Goal: Task Accomplishment & Management: Manage account settings

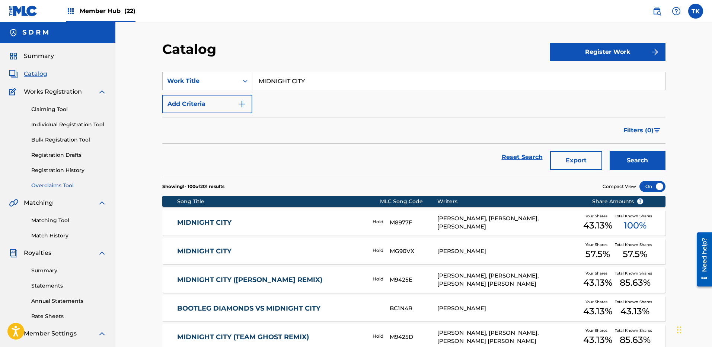
click at [52, 184] on link "Overclaims Tool" at bounding box center [68, 186] width 75 height 8
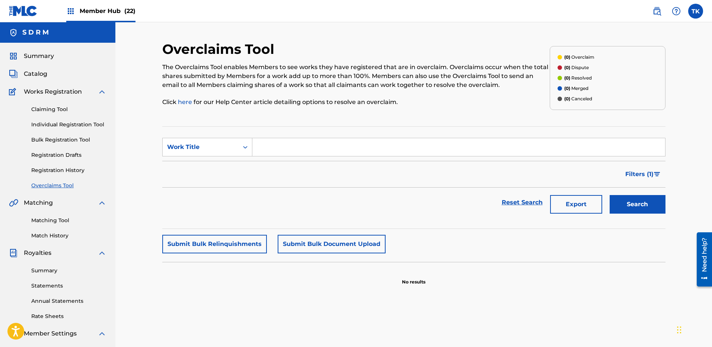
drag, startPoint x: 97, startPoint y: 6, endPoint x: 104, endPoint y: 7, distance: 6.5
click at [98, 6] on div "Member Hub (22)" at bounding box center [100, 11] width 69 height 22
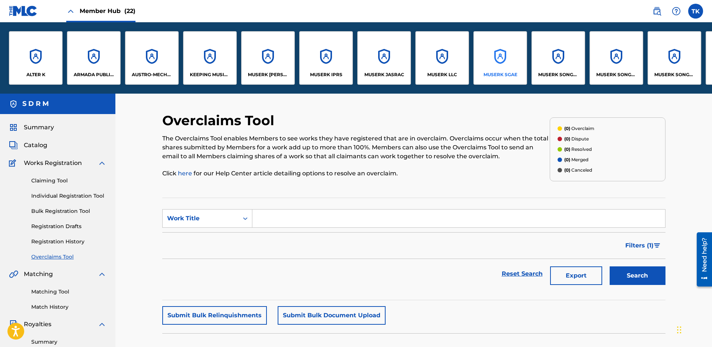
click at [499, 69] on div "MUSERK SGAE" at bounding box center [500, 58] width 54 height 54
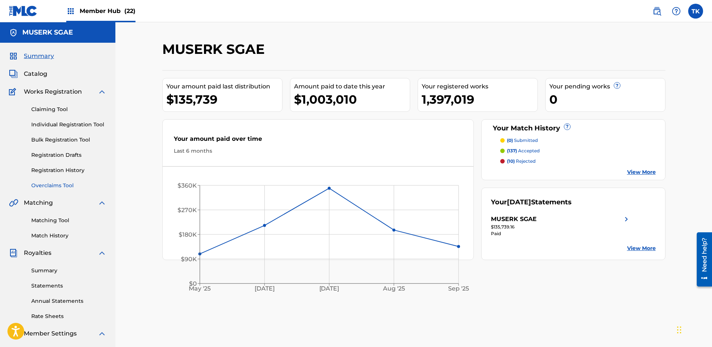
click at [42, 189] on link "Overclaims Tool" at bounding box center [68, 186] width 75 height 8
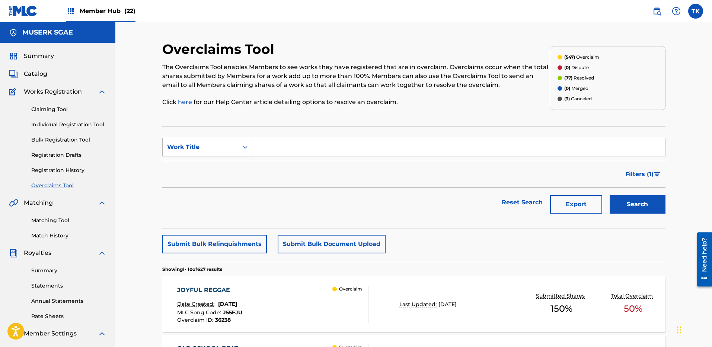
click at [239, 148] on div "Search Form" at bounding box center [244, 147] width 13 height 13
click at [222, 165] on div "MLC Song Code" at bounding box center [207, 166] width 89 height 19
click at [271, 149] on input "Search Form" at bounding box center [458, 147] width 412 height 18
paste input "E9823D"
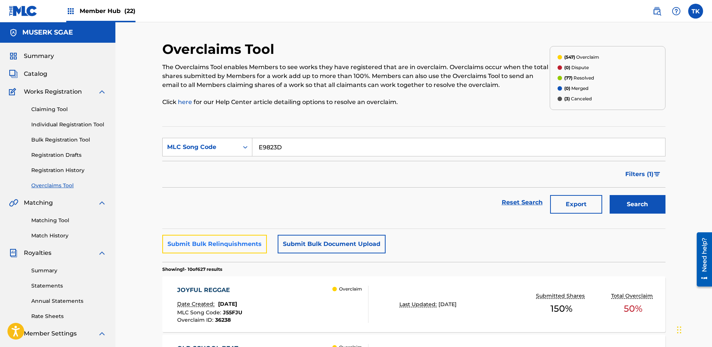
click at [238, 241] on button "Submit Bulk Relinquishments" at bounding box center [214, 244] width 105 height 19
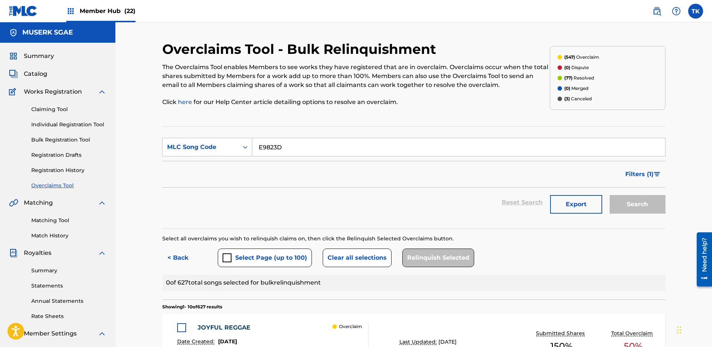
click at [297, 149] on input "E9823D" at bounding box center [458, 147] width 412 height 18
click at [644, 203] on div "Search" at bounding box center [636, 203] width 60 height 30
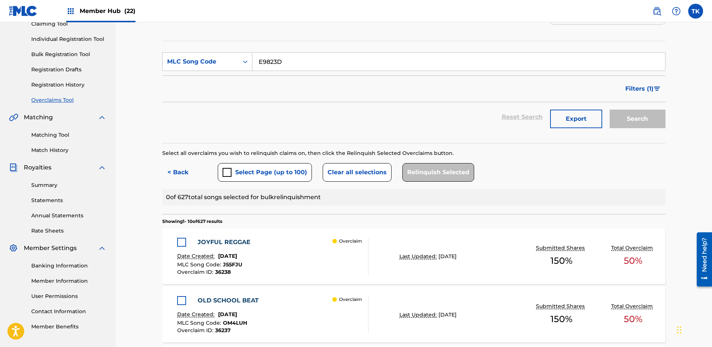
click at [297, 57] on input "E9823D" at bounding box center [458, 62] width 412 height 18
click at [299, 62] on input "E9823D" at bounding box center [458, 62] width 412 height 18
click at [177, 170] on button "< Back" at bounding box center [184, 172] width 45 height 19
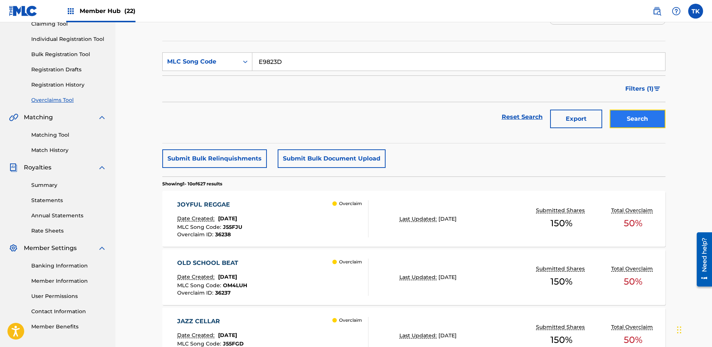
click at [647, 120] on button "Search" at bounding box center [637, 119] width 56 height 19
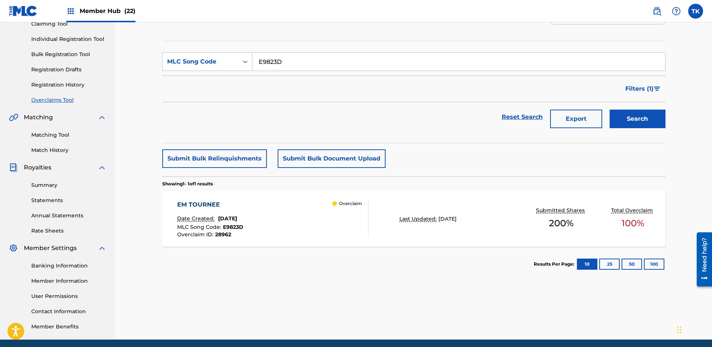
click at [354, 61] on input "E9823D" at bounding box center [458, 62] width 412 height 18
paste input "N95DJ6 S72HWZ BD9C0P AY7GBA LT210C RN87A0 S69R7Z IZ4Z8K"
click at [629, 110] on button "Search" at bounding box center [637, 119] width 56 height 19
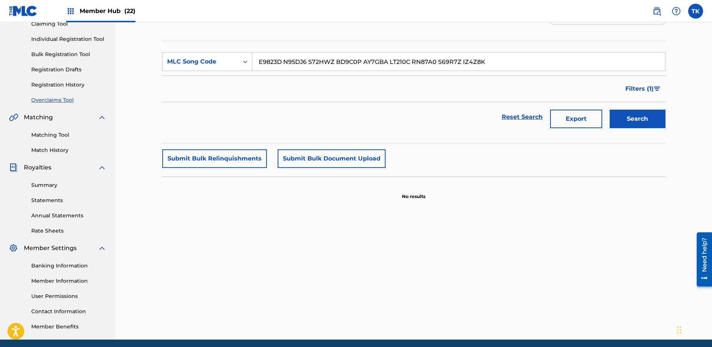
click at [333, 62] on input "E9823D N95DJ6 S72HWZ BD9C0P AY7GBA LT210C RN87A0 S69R7Z IZ4Z8K" at bounding box center [458, 62] width 412 height 18
paste input ",N95DJ6,S72HWZ,BD9C0P,AY7GBA,LT210C,RN87A0,S69R7Z,"
click at [644, 116] on button "Search" at bounding box center [637, 119] width 56 height 19
click at [331, 62] on input "E9823D,N95DJ6,S72HWZ,BD9C0P,AY7GBA,LT210C,RN87A0,S69R7Z,IZ4Z8K" at bounding box center [458, 62] width 412 height 18
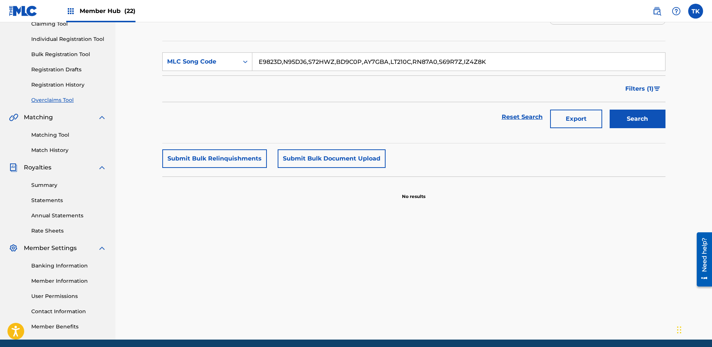
click at [299, 60] on input "E9823D,N95DJ6,S72HWZ,BD9C0P,AY7GBA,LT210C,RN87A0,S69R7Z,IZ4Z8K" at bounding box center [458, 62] width 412 height 18
drag, startPoint x: 282, startPoint y: 62, endPoint x: 573, endPoint y: 66, distance: 291.6
click at [573, 66] on input "E9823D,N95DJ6,S72HWZ,BD9C0P,AY7GBA,LT210C,RN87A0,S69R7Z,IZ4Z8K" at bounding box center [458, 62] width 412 height 18
type input "E9823D"
click at [609, 110] on button "Search" at bounding box center [637, 119] width 56 height 19
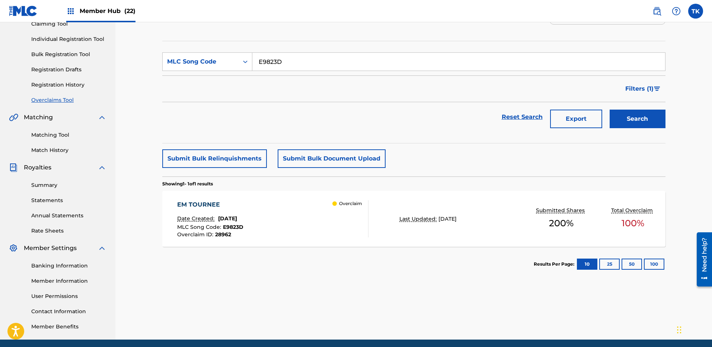
click at [470, 105] on div "Reset Search Export Search" at bounding box center [413, 117] width 503 height 30
click at [332, 216] on div "Overclaim" at bounding box center [350, 218] width 36 height 37
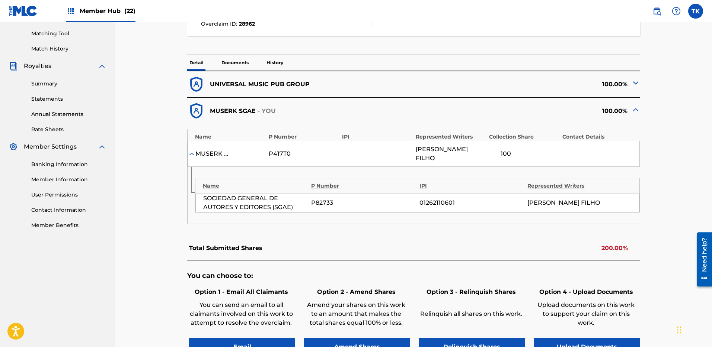
scroll to position [263, 0]
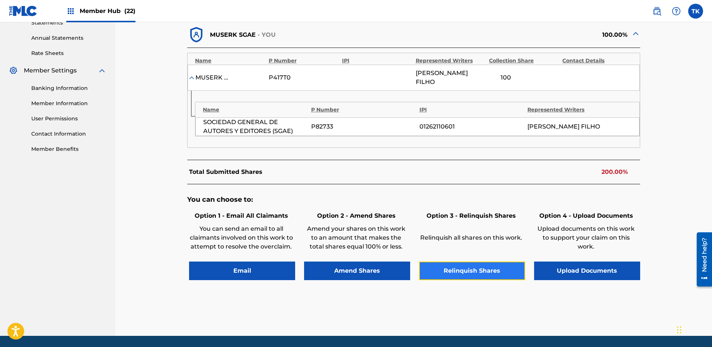
click at [486, 269] on button "Relinquish Shares" at bounding box center [472, 271] width 106 height 19
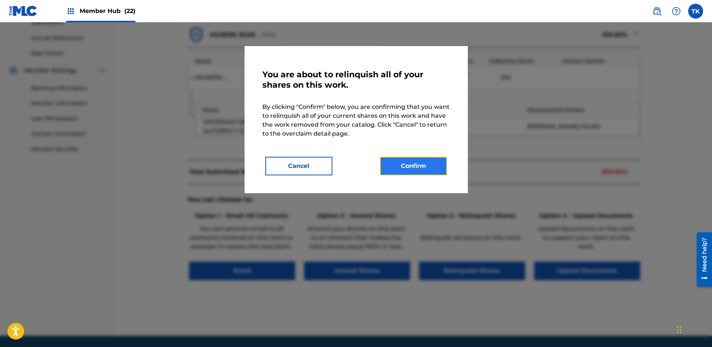
click at [420, 167] on button "Confirm" at bounding box center [413, 166] width 67 height 19
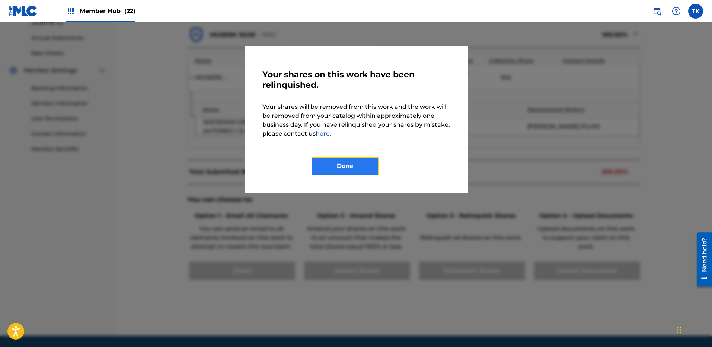
click at [334, 163] on button "Done" at bounding box center [344, 166] width 67 height 19
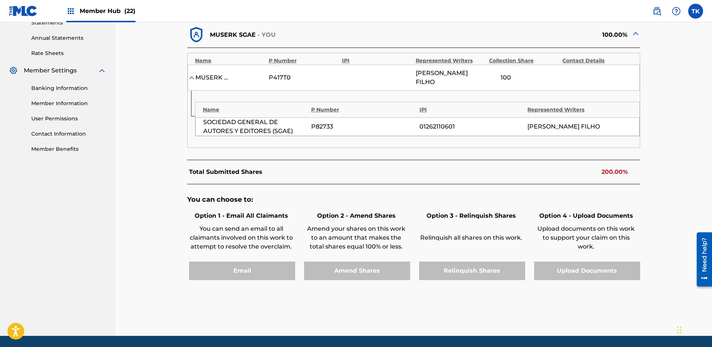
scroll to position [0, 0]
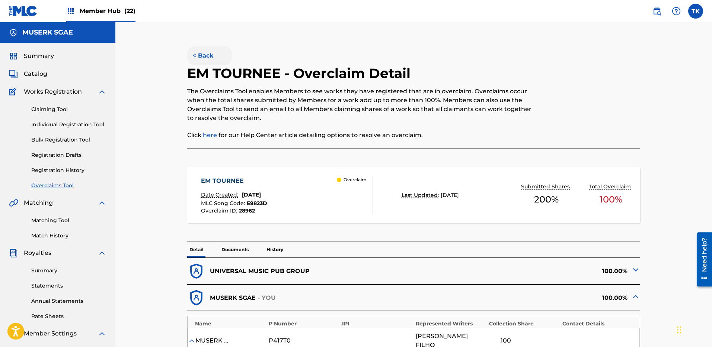
click at [205, 55] on button "< Back" at bounding box center [209, 55] width 45 height 19
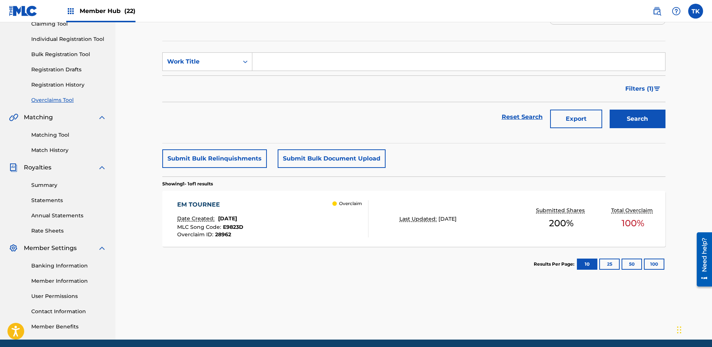
click at [296, 55] on input "Search Form" at bounding box center [458, 62] width 412 height 18
click at [234, 55] on div "Work Title" at bounding box center [201, 62] width 76 height 14
click at [225, 74] on div "MLC Song Code" at bounding box center [207, 80] width 89 height 19
click at [293, 57] on input "Search Form" at bounding box center [458, 62] width 412 height 18
type input "N95DJ6"
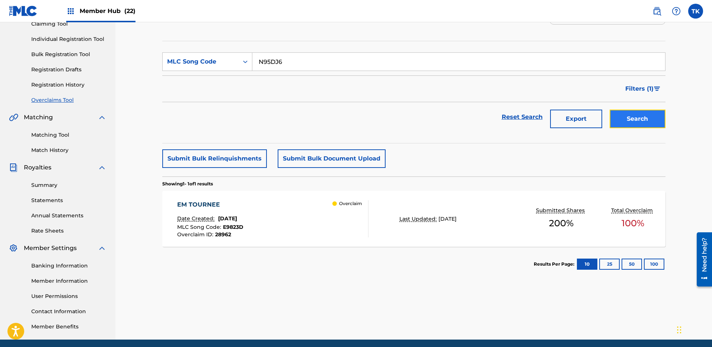
click at [632, 116] on button "Search" at bounding box center [637, 119] width 56 height 19
click at [395, 219] on div "Last Updated: [DATE]" at bounding box center [451, 219] width 119 height 8
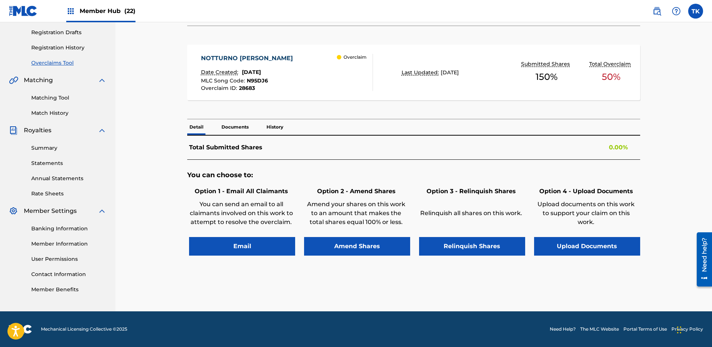
scroll to position [279, 0]
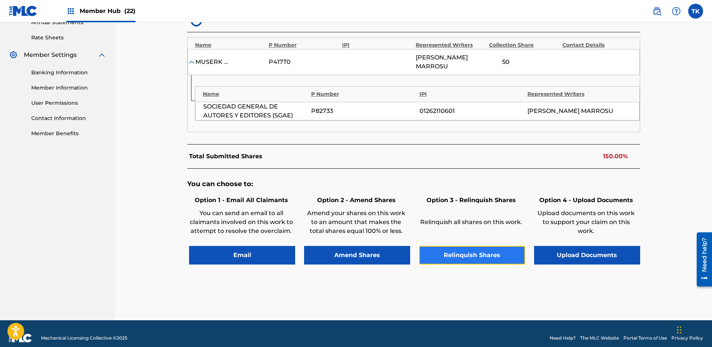
click at [456, 247] on button "Relinquish Shares" at bounding box center [472, 255] width 106 height 19
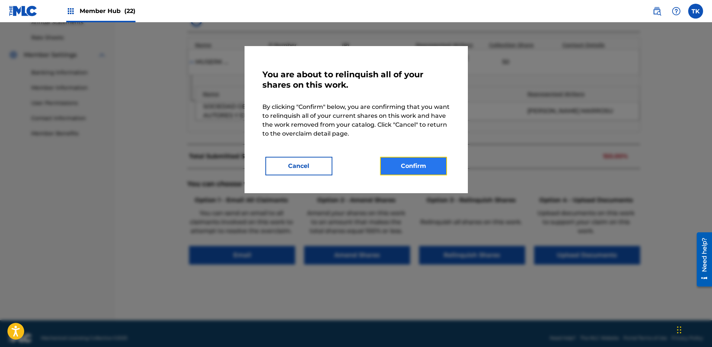
click at [430, 168] on button "Confirm" at bounding box center [413, 166] width 67 height 19
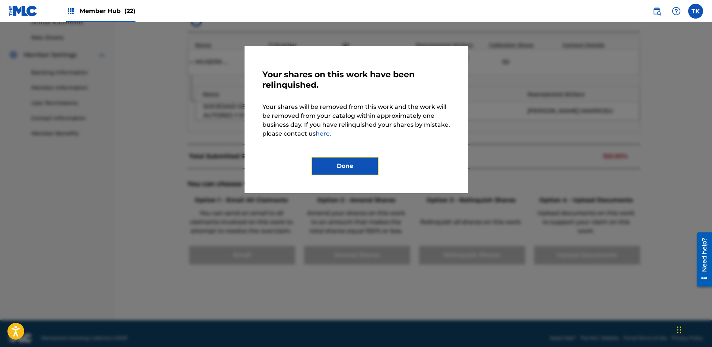
drag, startPoint x: 378, startPoint y: 163, endPoint x: 358, endPoint y: 160, distance: 20.0
click at [378, 163] on button "Done" at bounding box center [344, 166] width 67 height 19
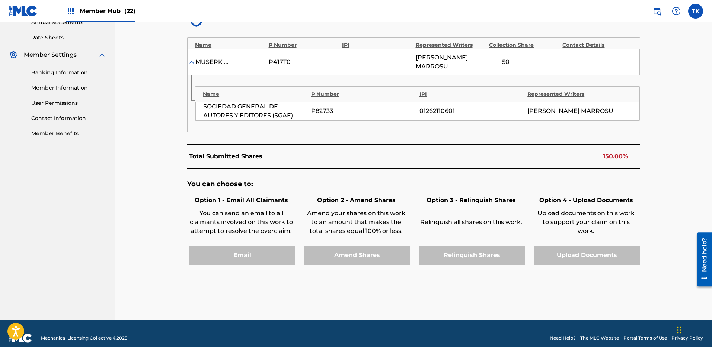
scroll to position [0, 0]
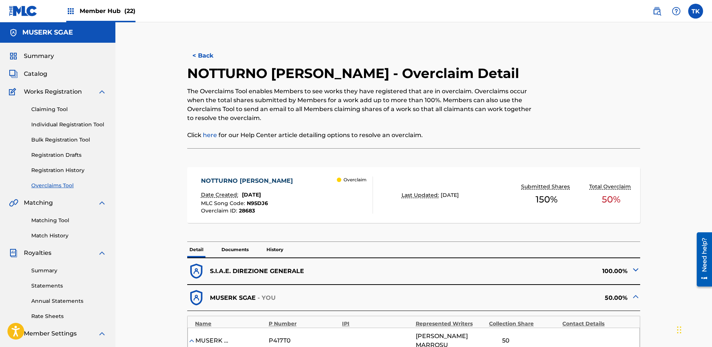
click at [65, 183] on link "Overclaims Tool" at bounding box center [68, 186] width 75 height 8
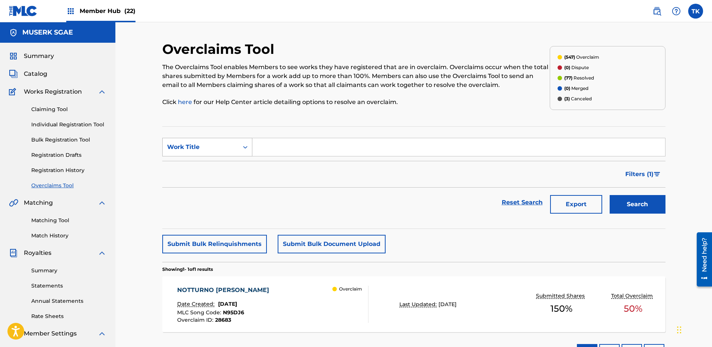
click at [242, 148] on icon "Search Form" at bounding box center [244, 147] width 7 height 7
click at [238, 162] on div "MLC Song Code" at bounding box center [207, 166] width 89 height 19
click at [284, 144] on input "Search Form" at bounding box center [458, 147] width 412 height 18
type input "S72HWZ"
click at [664, 212] on button "Search" at bounding box center [637, 204] width 56 height 19
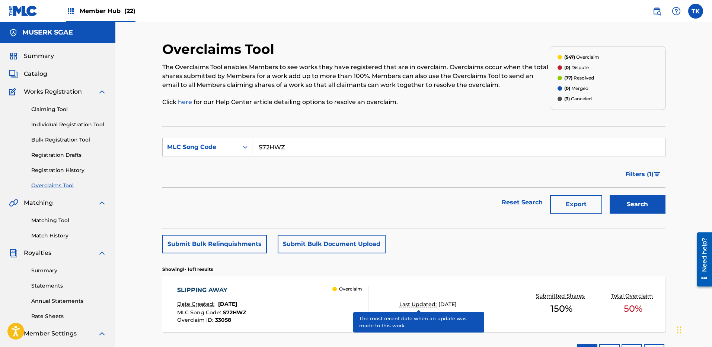
click at [431, 304] on p "Last Updated:" at bounding box center [418, 305] width 39 height 8
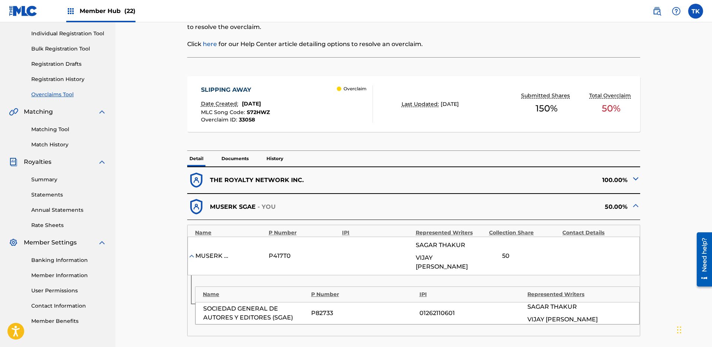
scroll to position [282, 0]
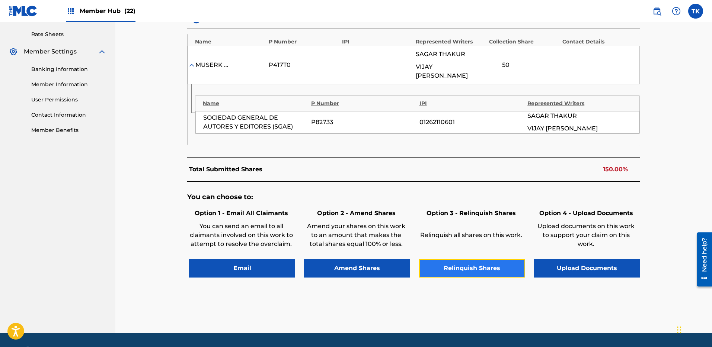
click at [473, 259] on button "Relinquish Shares" at bounding box center [472, 268] width 106 height 19
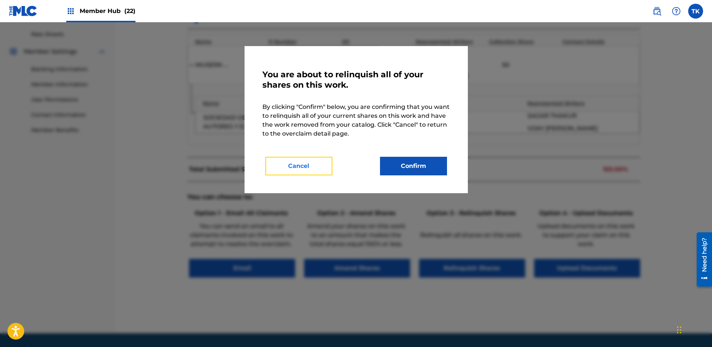
click at [300, 163] on button "Cancel" at bounding box center [298, 166] width 67 height 19
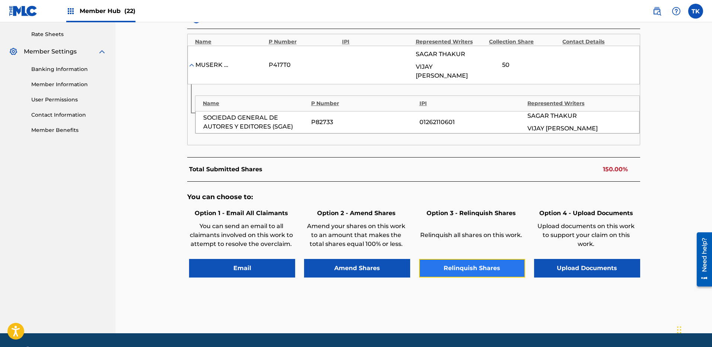
click at [494, 260] on button "Relinquish Shares" at bounding box center [472, 268] width 106 height 19
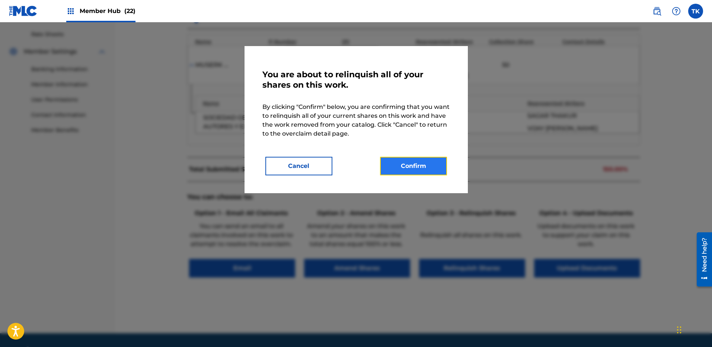
click at [423, 169] on button "Confirm" at bounding box center [413, 166] width 67 height 19
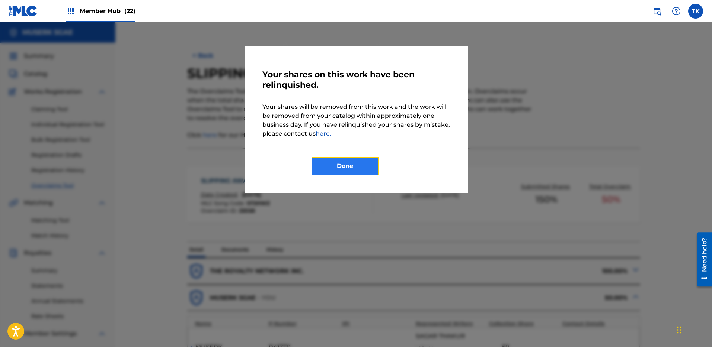
click at [368, 163] on button "Done" at bounding box center [344, 166] width 67 height 19
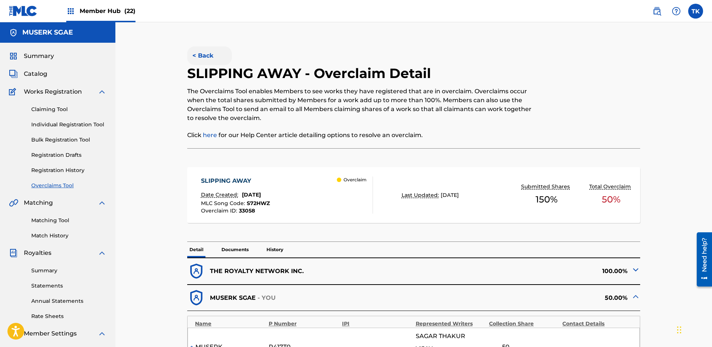
click at [206, 57] on button "< Back" at bounding box center [209, 55] width 45 height 19
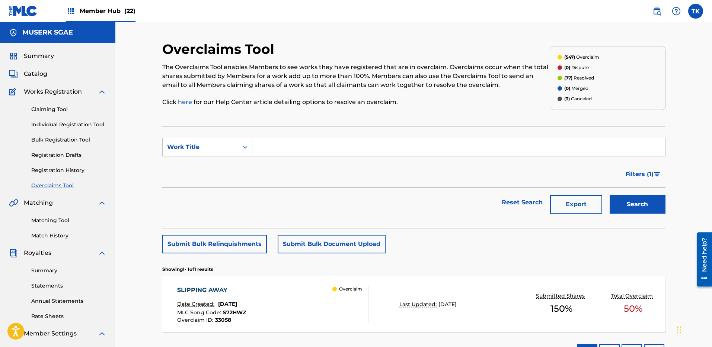
click at [459, 147] on input "Search Form" at bounding box center [458, 147] width 412 height 18
paste input "BD9C0P"
type input "BD9C0P"
click at [211, 146] on div "Work Title" at bounding box center [200, 147] width 67 height 9
click at [211, 160] on div "MLC Song Code" at bounding box center [207, 166] width 89 height 19
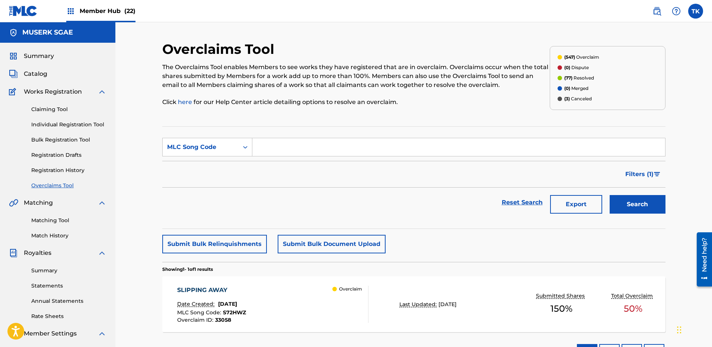
click at [284, 151] on input "Search Form" at bounding box center [458, 147] width 412 height 18
paste input "BD9C0P"
click at [630, 206] on button "Search" at bounding box center [637, 204] width 56 height 19
click at [346, 141] on input "BD9C0P" at bounding box center [458, 147] width 412 height 18
paste input "AY7GBA"
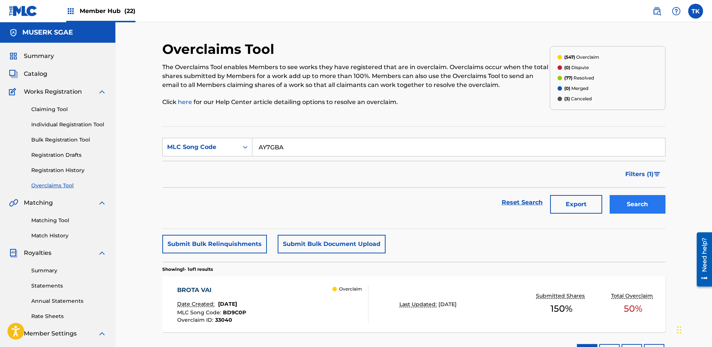
type input "AY7GBA"
click at [635, 206] on button "Search" at bounding box center [637, 204] width 56 height 19
click at [318, 306] on div "ALL THE WAY Date Created: [DATE] MLC Song Code : AY7GBA Overclaim ID : 33026 Ov…" at bounding box center [272, 304] width 191 height 37
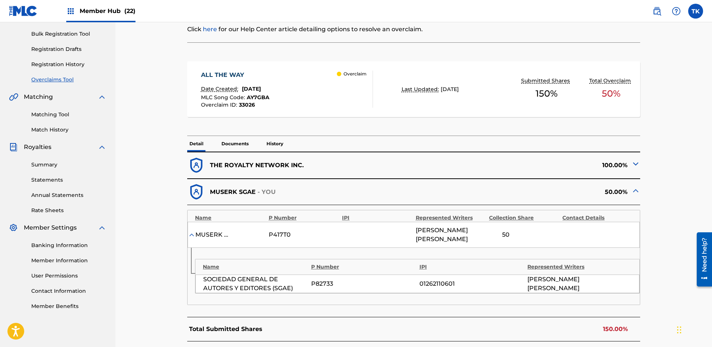
scroll to position [221, 0]
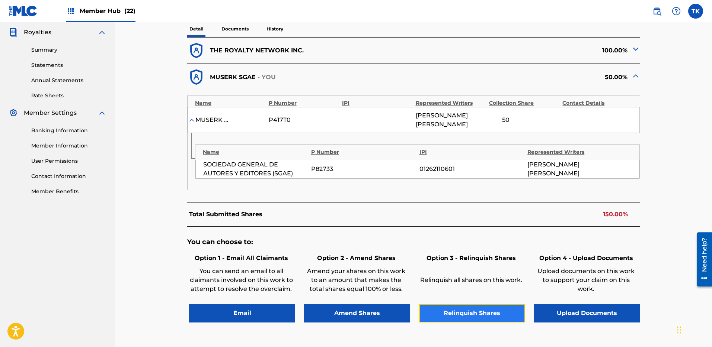
click at [465, 320] on button "Relinquish Shares" at bounding box center [472, 313] width 106 height 19
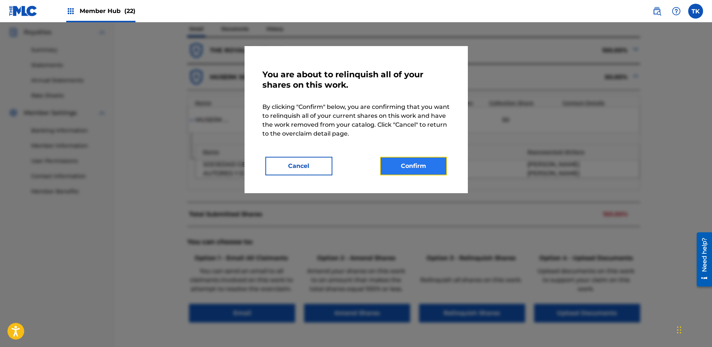
click at [413, 172] on button "Confirm" at bounding box center [413, 166] width 67 height 19
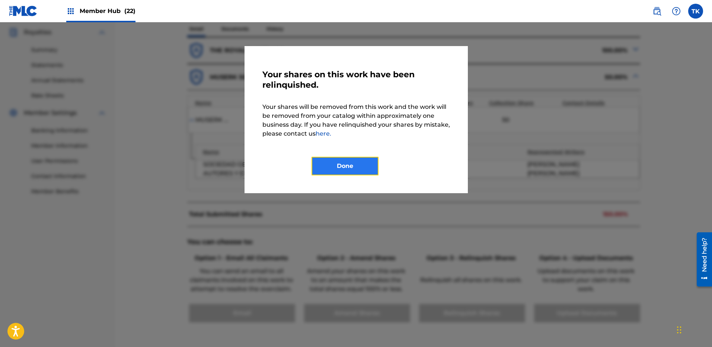
click at [318, 162] on button "Done" at bounding box center [344, 166] width 67 height 19
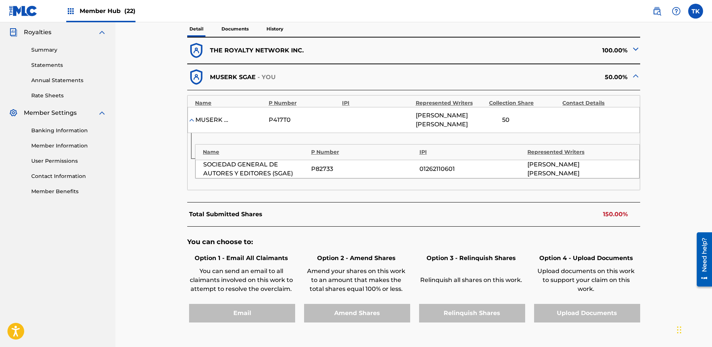
scroll to position [0, 0]
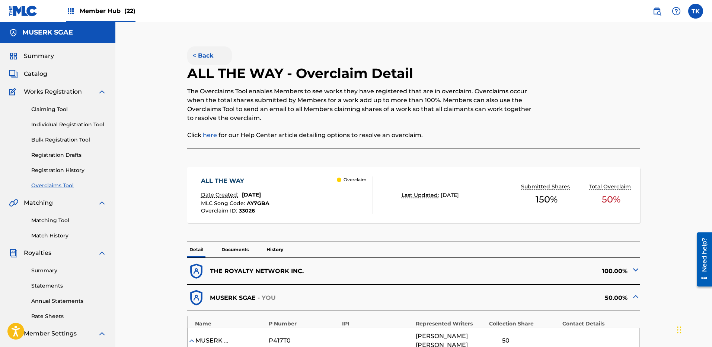
click at [201, 54] on button "< Back" at bounding box center [209, 55] width 45 height 19
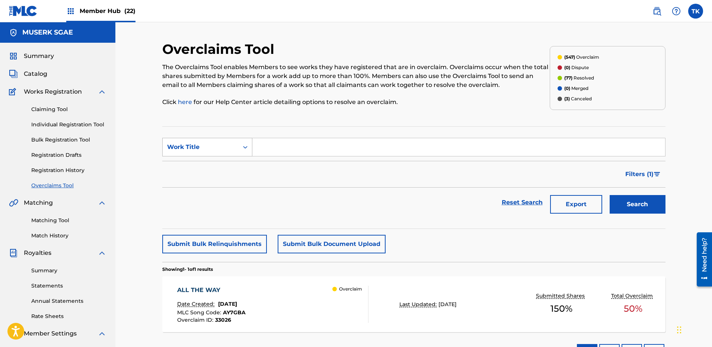
click at [214, 153] on div "Work Title" at bounding box center [201, 147] width 76 height 14
click at [209, 163] on div "MLC Song Code" at bounding box center [207, 166] width 89 height 19
click at [491, 137] on section "SearchWithCriteriafbd498b8-04e1-4ad5-a56f-572402b6b589 MLC Song Code Filter Sta…" at bounding box center [413, 177] width 503 height 103
click at [496, 148] on input "Search Form" at bounding box center [458, 147] width 412 height 18
paste input "LT210C"
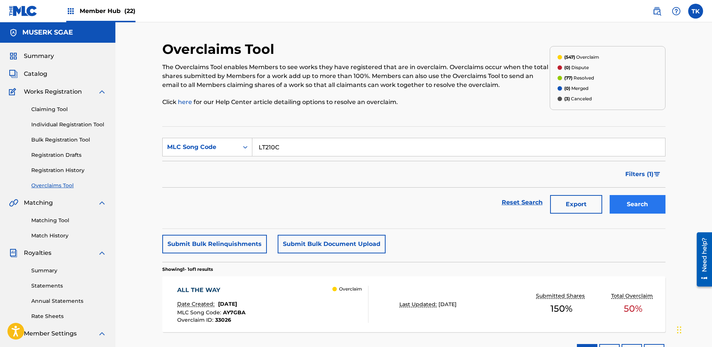
type input "LT210C"
click at [642, 204] on button "Search" at bounding box center [637, 204] width 56 height 19
click at [421, 300] on div "LONELY Date Created: [DATE] MLC Song Code : LT210C Overclaim ID : 33006 Overcla…" at bounding box center [413, 305] width 503 height 56
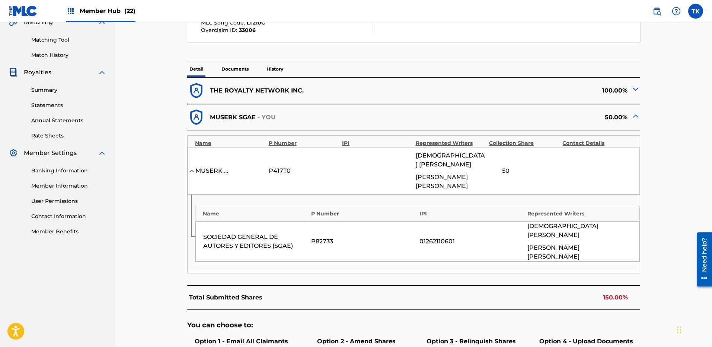
scroll to position [219, 0]
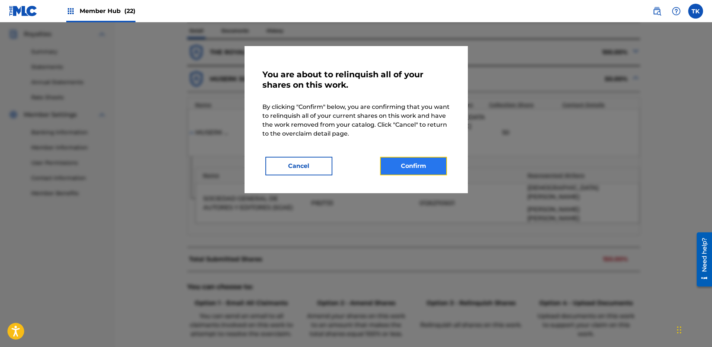
click at [423, 158] on button "Confirm" at bounding box center [413, 166] width 67 height 19
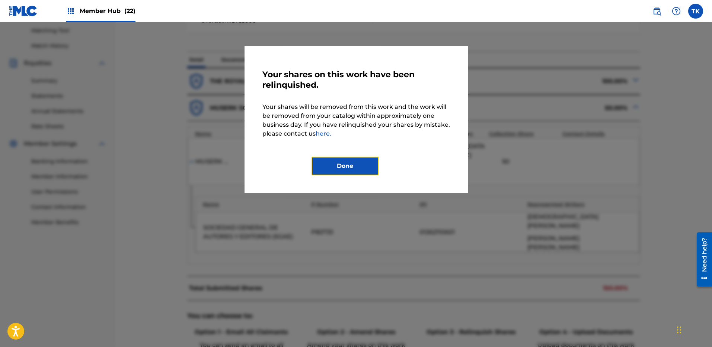
scroll to position [42, 0]
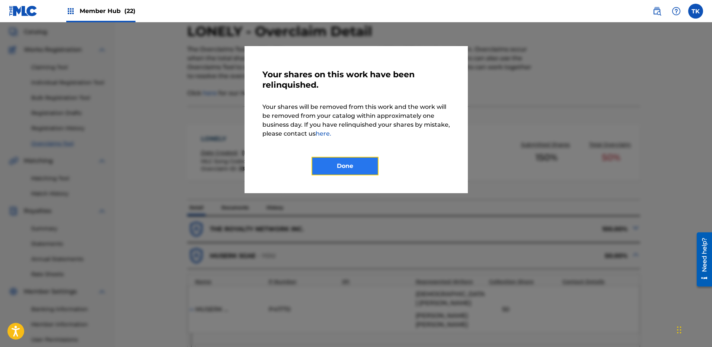
click at [341, 169] on button "Done" at bounding box center [344, 166] width 67 height 19
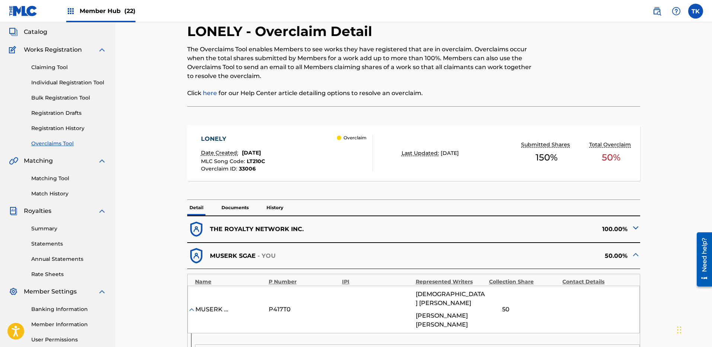
scroll to position [0, 0]
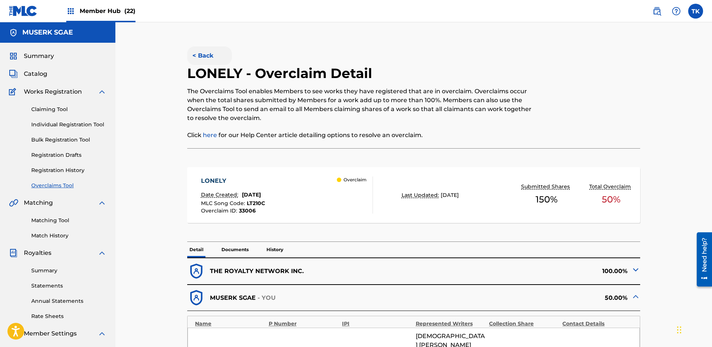
click at [215, 53] on button "< Back" at bounding box center [209, 55] width 45 height 19
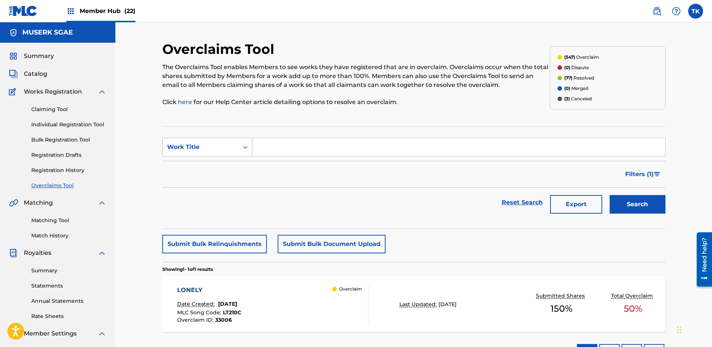
click at [234, 143] on div "Work Title" at bounding box center [200, 147] width 67 height 9
click at [224, 162] on div "MLC Song Code" at bounding box center [207, 166] width 89 height 19
click at [446, 144] on input "Search Form" at bounding box center [458, 147] width 412 height 18
paste input "RN87A0"
type input "RN87A0"
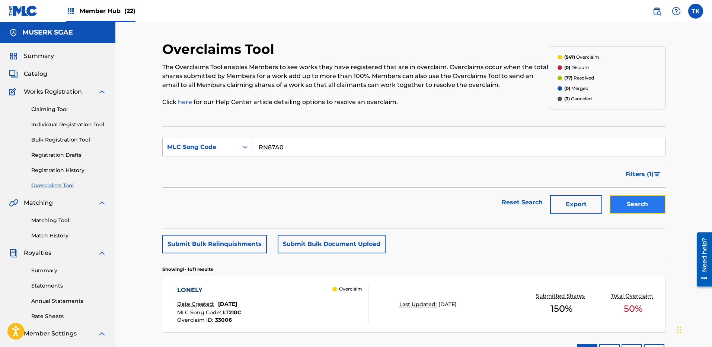
click at [651, 210] on button "Search" at bounding box center [637, 204] width 56 height 19
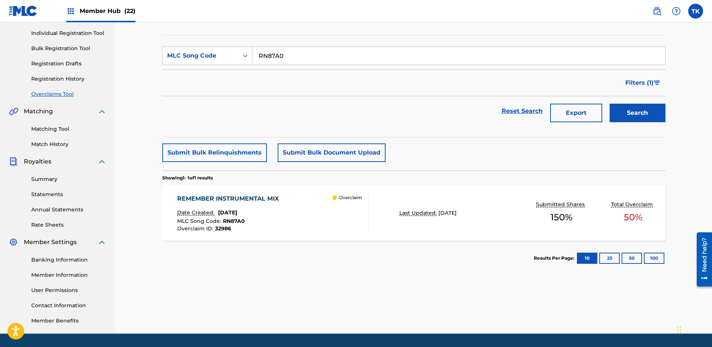
click at [456, 210] on span "[DATE]" at bounding box center [447, 213] width 18 height 7
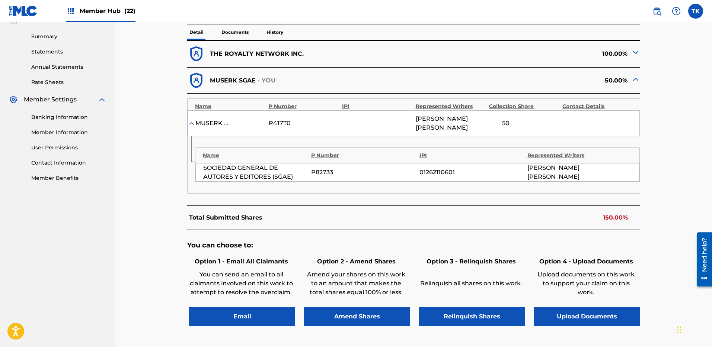
scroll to position [272, 0]
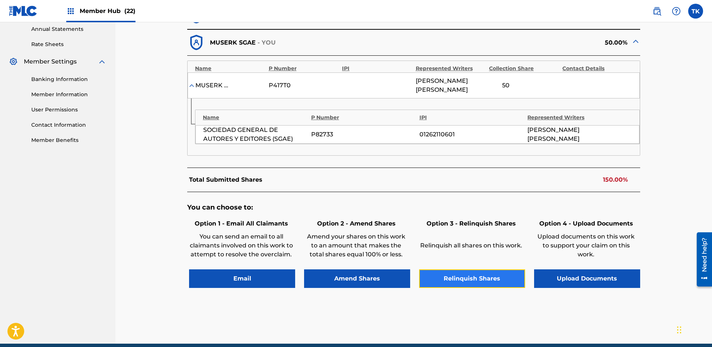
click at [472, 271] on button "Relinquish Shares" at bounding box center [472, 279] width 106 height 19
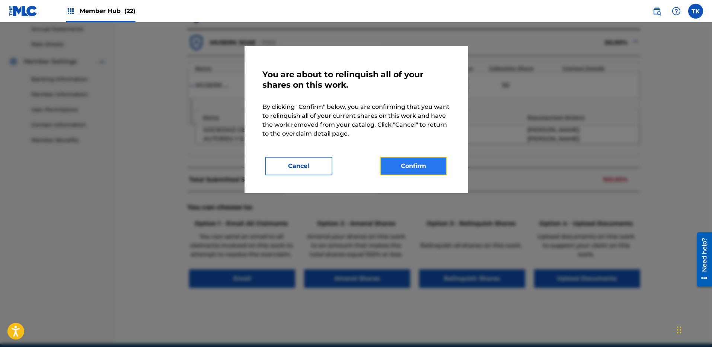
click at [438, 175] on button "Confirm" at bounding box center [413, 166] width 67 height 19
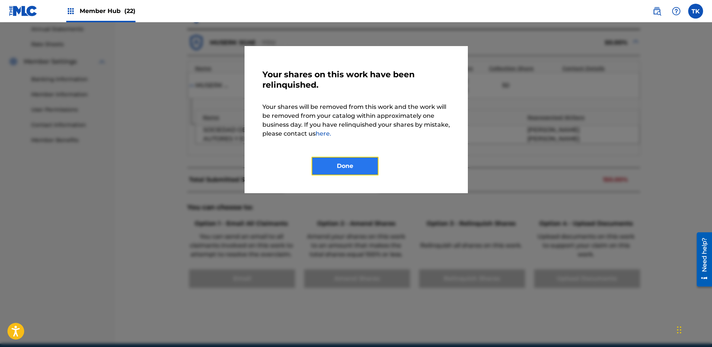
click at [341, 165] on button "Done" at bounding box center [344, 166] width 67 height 19
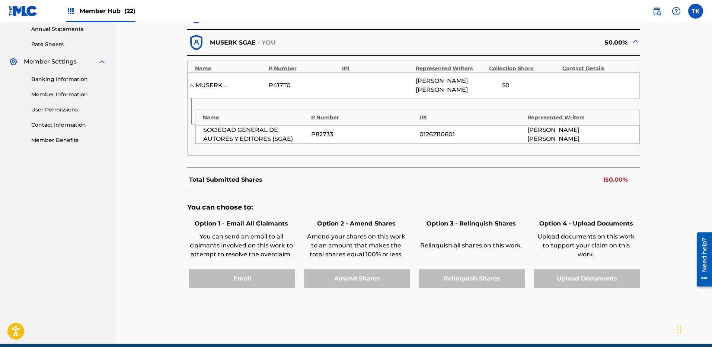
scroll to position [0, 0]
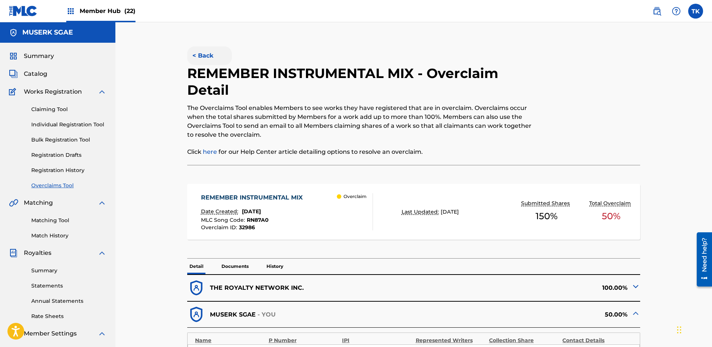
click at [204, 62] on button "< Back" at bounding box center [209, 55] width 45 height 19
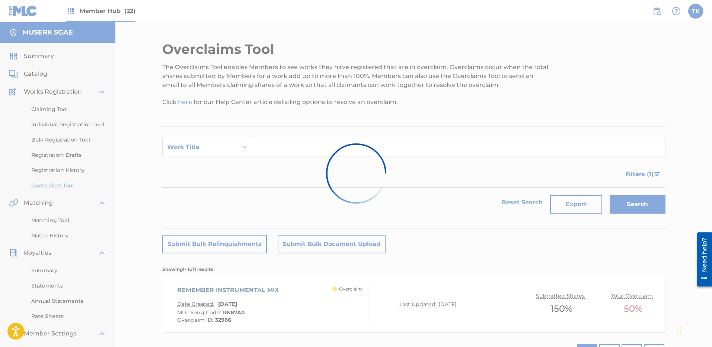
scroll to position [92, 0]
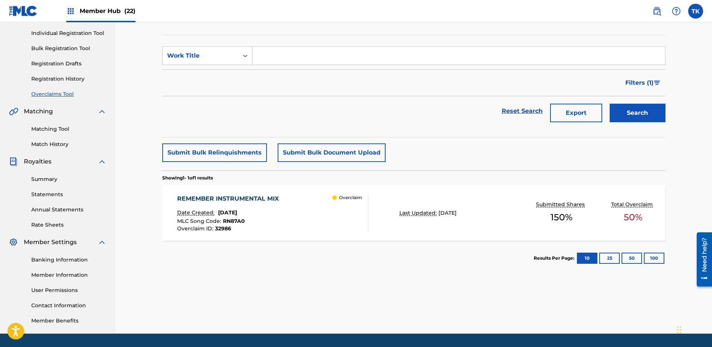
click at [479, 66] on form "SearchWithCriteriaa940f411-ca7a-4528-b8e1-607dcb4fd1b8 Work Title Filter Status…" at bounding box center [413, 86] width 503 height 80
click at [479, 57] on input "Search Form" at bounding box center [458, 56] width 412 height 18
paste input "S69R7Z"
type input "S69R7Z"
click at [207, 51] on div "Work Title" at bounding box center [201, 56] width 76 height 14
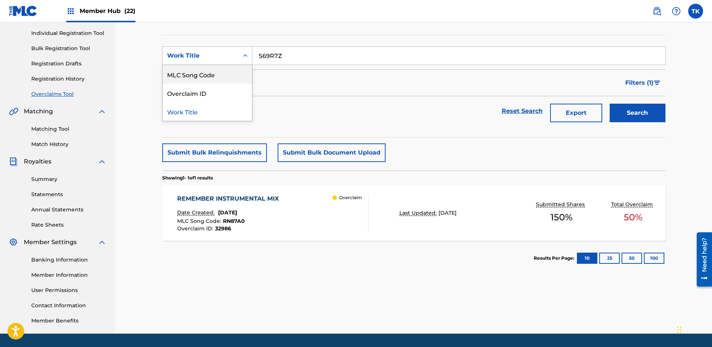
drag, startPoint x: 204, startPoint y: 71, endPoint x: 259, endPoint y: 66, distance: 54.9
click at [204, 71] on div "MLC Song Code" at bounding box center [207, 74] width 89 height 19
click at [318, 59] on input "Search Form" at bounding box center [458, 56] width 412 height 18
paste input "S69R7Z"
type input "S69R7Z"
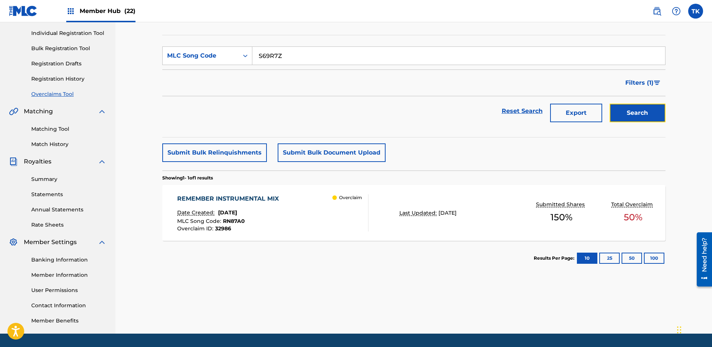
click at [621, 114] on button "Search" at bounding box center [637, 113] width 56 height 19
click at [462, 202] on div "[GEOGRAPHIC_DATA] Date Created: [DATE] MLC Song Code : S69R7Z Overclaim ID : 29…" at bounding box center [413, 213] width 503 height 56
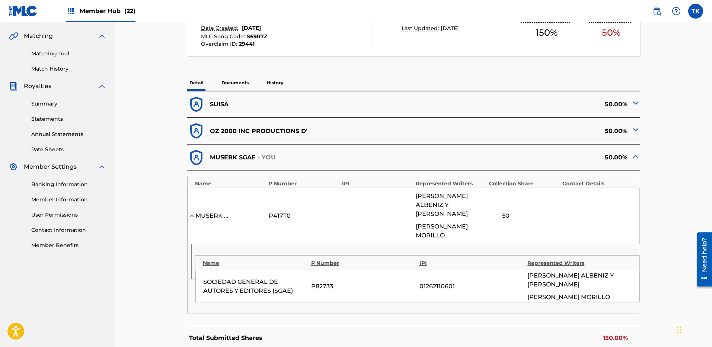
scroll to position [331, 0]
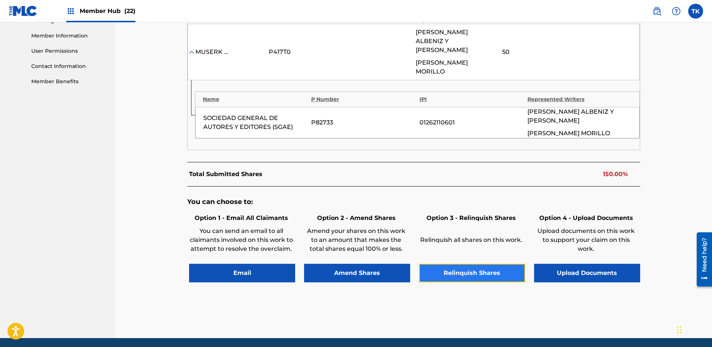
click at [463, 264] on button "Relinquish Shares" at bounding box center [472, 273] width 106 height 19
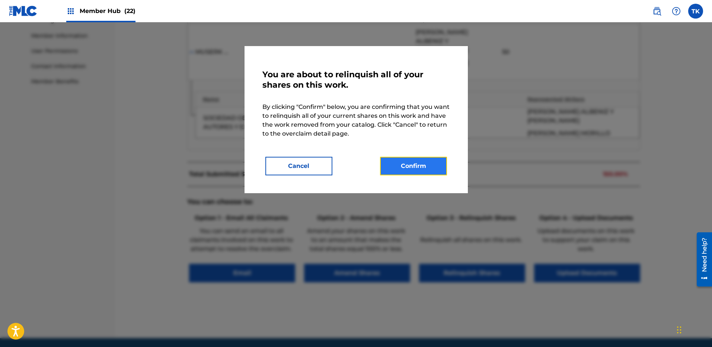
click at [400, 166] on button "Confirm" at bounding box center [413, 166] width 67 height 19
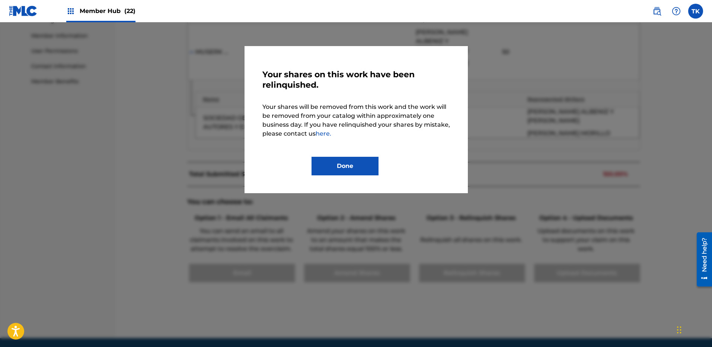
click at [335, 154] on div "Your shares on this work have been relinquished. Your shares will be removed fr…" at bounding box center [355, 120] width 187 height 112
click at [333, 166] on button "Done" at bounding box center [344, 166] width 67 height 19
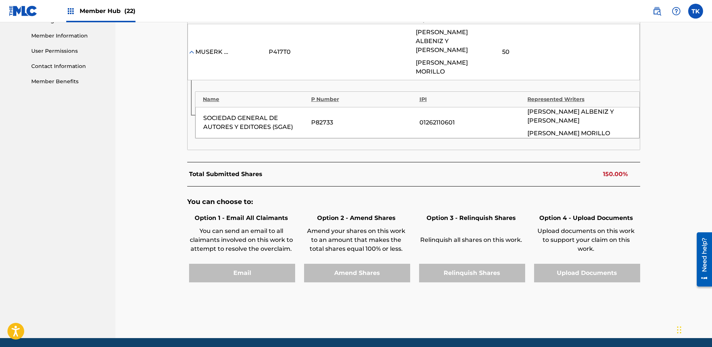
scroll to position [0, 0]
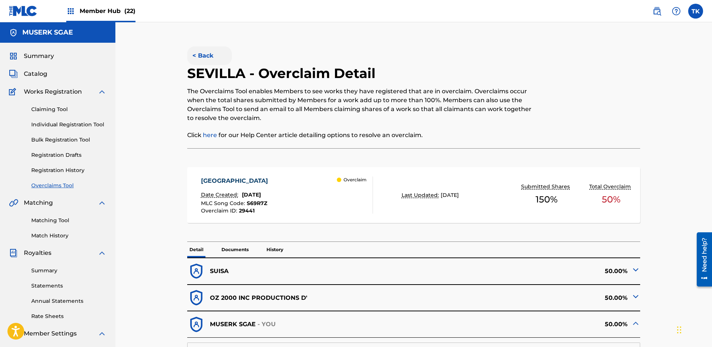
click at [200, 50] on button "< Back" at bounding box center [209, 55] width 45 height 19
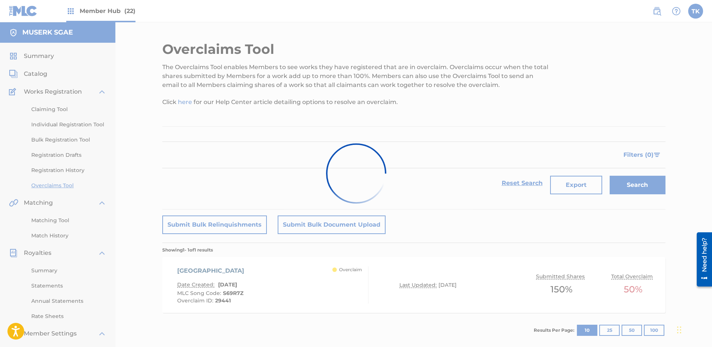
scroll to position [92, 0]
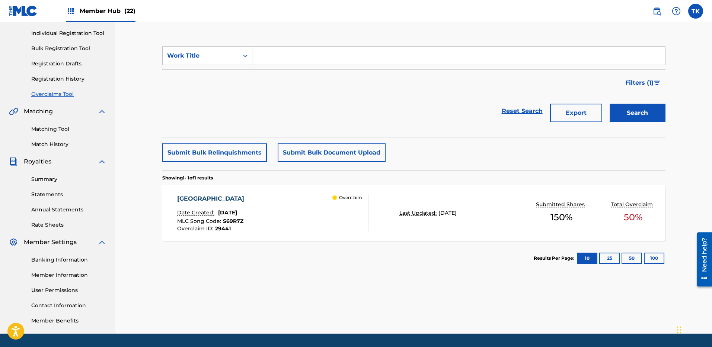
click at [400, 58] on input "Search Form" at bounding box center [458, 56] width 412 height 18
click at [174, 53] on div "Work Title" at bounding box center [200, 55] width 67 height 9
click at [200, 74] on div "MLC Song Code" at bounding box center [207, 74] width 89 height 19
click at [308, 52] on input "Search Form" at bounding box center [458, 56] width 412 height 18
paste input "IZ4Z8K"
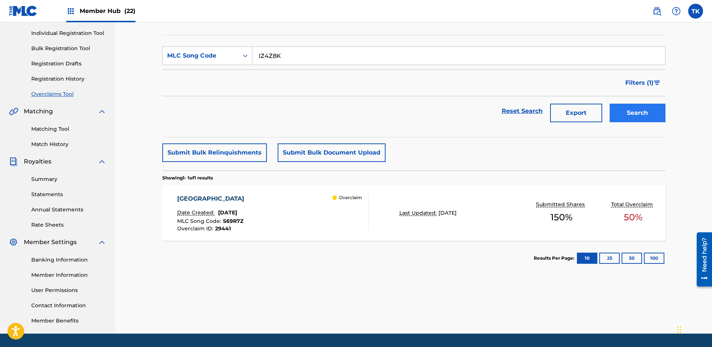
type input "IZ4Z8K"
click at [635, 115] on button "Search" at bounding box center [637, 113] width 56 height 19
click at [408, 232] on div "INVINCIBLE Date Created: [DATE] MLC Song Code : IZ4Z8K Overclaim ID : 28661 Ove…" at bounding box center [413, 213] width 503 height 56
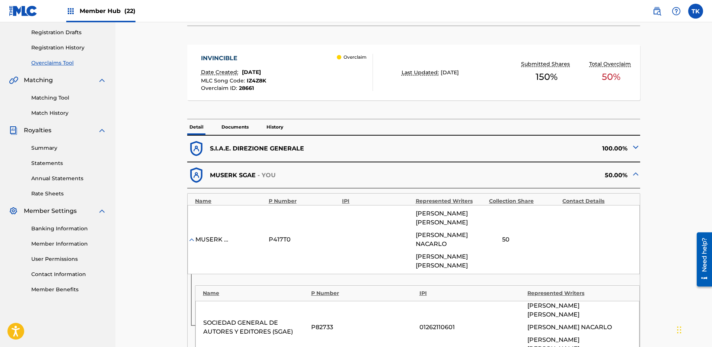
scroll to position [314, 0]
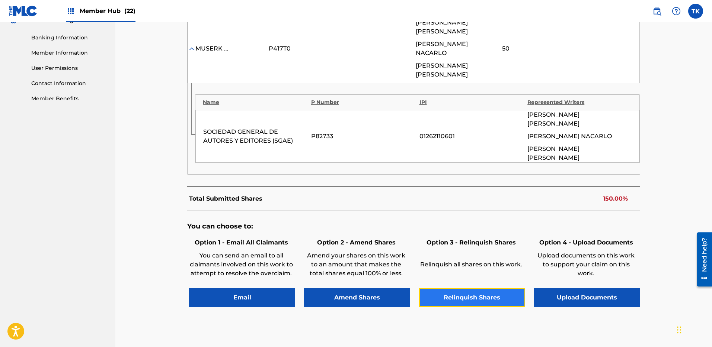
click at [478, 289] on button "Relinquish Shares" at bounding box center [472, 298] width 106 height 19
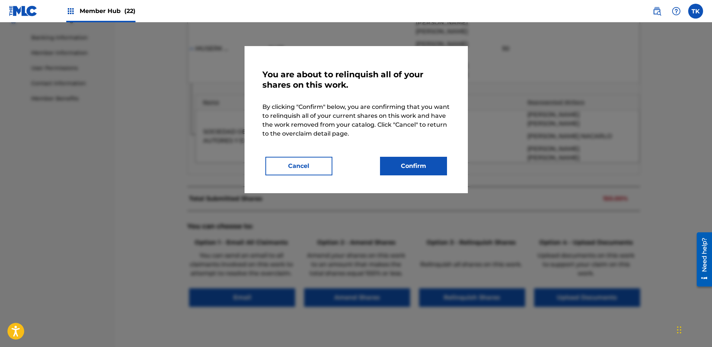
click at [434, 149] on div "You are about to relinquish all of your shares on this work. By clicking "Confi…" at bounding box center [355, 120] width 187 height 112
click at [430, 161] on button "Confirm" at bounding box center [413, 166] width 67 height 19
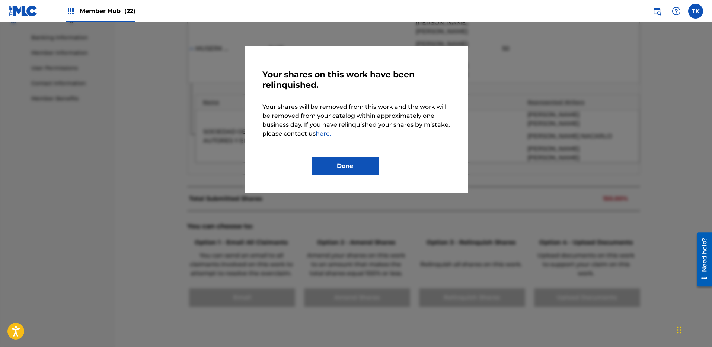
click at [334, 176] on div "Your shares on this work have been relinquished. Your shares will be removed fr…" at bounding box center [355, 119] width 223 height 147
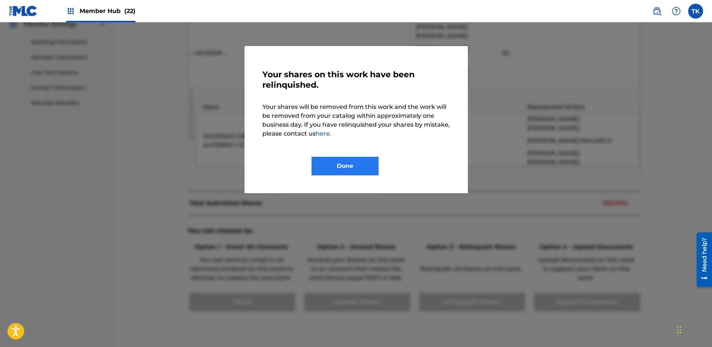
scroll to position [145, 0]
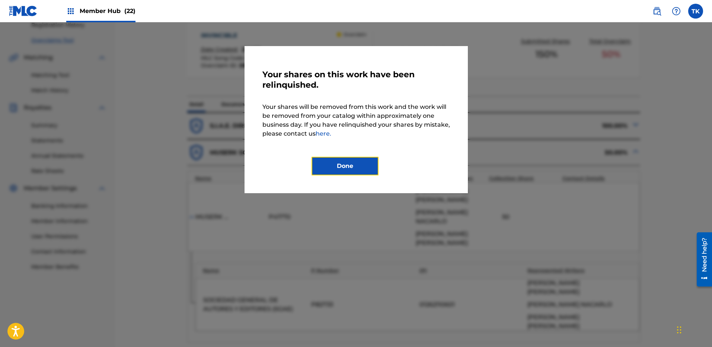
drag, startPoint x: 340, startPoint y: 173, endPoint x: 332, endPoint y: 168, distance: 9.7
click at [340, 173] on button "Done" at bounding box center [344, 166] width 67 height 19
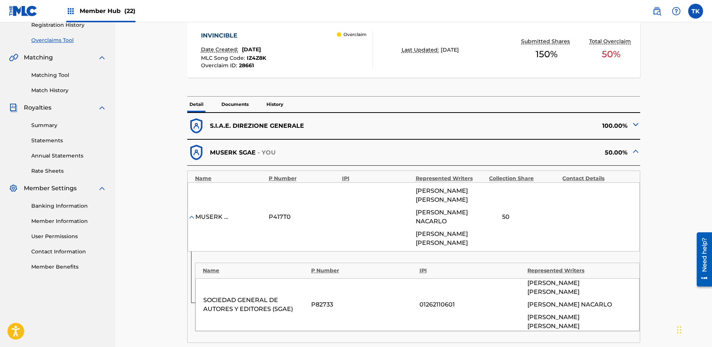
scroll to position [0, 0]
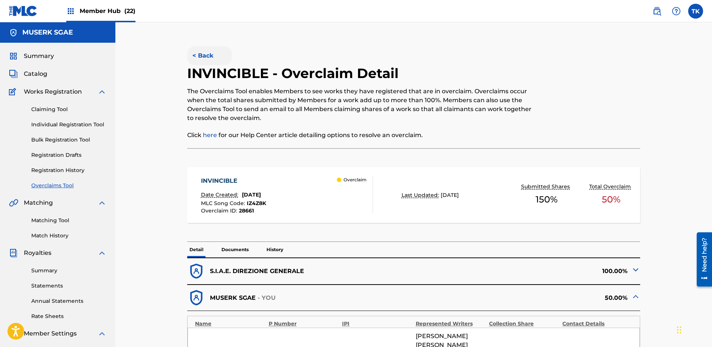
click at [205, 49] on button "< Back" at bounding box center [209, 55] width 45 height 19
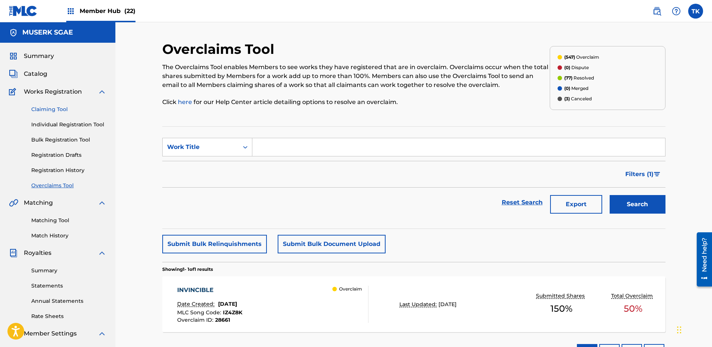
click at [62, 109] on link "Claiming Tool" at bounding box center [68, 110] width 75 height 8
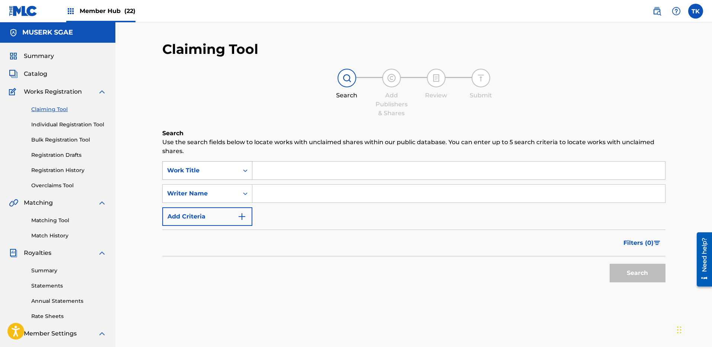
click at [237, 167] on div "Work Title" at bounding box center [201, 171] width 76 height 14
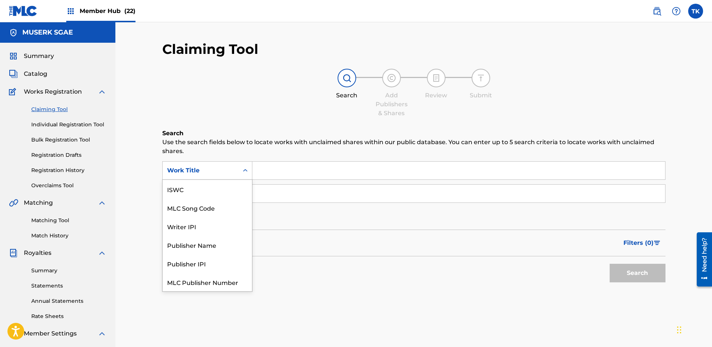
scroll to position [19, 0]
click at [253, 155] on p "Use the search fields below to locate works with unclaimed shares within our pu…" at bounding box center [413, 147] width 503 height 18
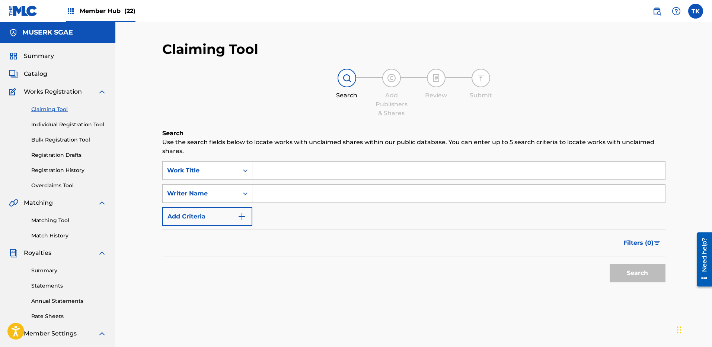
click at [61, 179] on div "Claiming Tool Individual Registration Tool Bulk Registration Tool Registration …" at bounding box center [57, 142] width 97 height 93
click at [61, 182] on div "Claiming Tool Individual Registration Tool Bulk Registration Tool Registration …" at bounding box center [57, 142] width 97 height 93
click at [61, 186] on link "Overclaims Tool" at bounding box center [68, 186] width 75 height 8
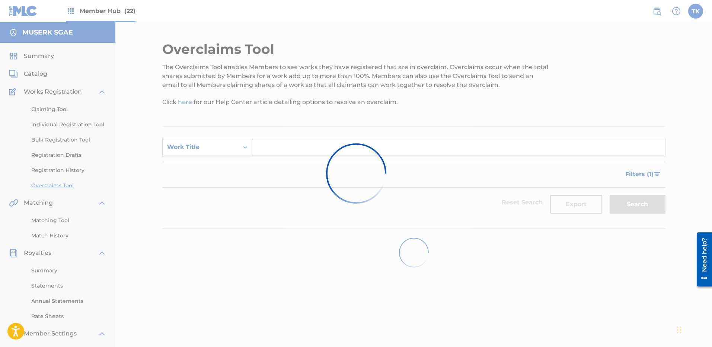
click at [240, 154] on div "Search Form" at bounding box center [244, 147] width 13 height 18
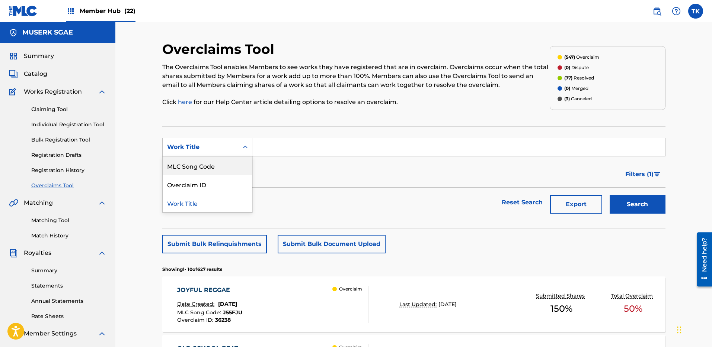
click at [232, 171] on div "MLC Song Code" at bounding box center [207, 166] width 89 height 19
click at [286, 151] on input "Search Form" at bounding box center [458, 147] width 412 height 18
paste input "PO3SXL"
type input "PO3SXL"
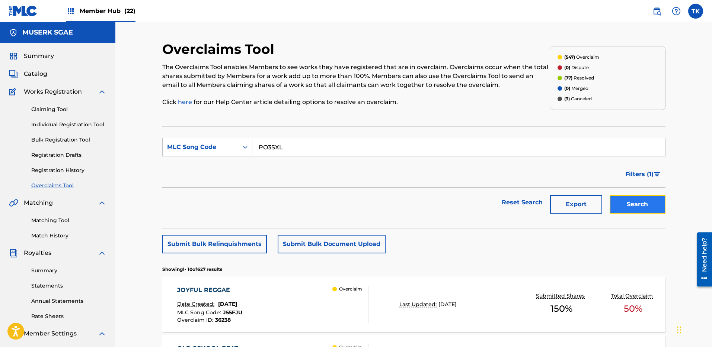
click at [643, 212] on button "Search" at bounding box center [637, 204] width 56 height 19
click at [511, 294] on div "PA TI Date Created: [DATE] MLC Song Code : PO3SXL Overclaim ID : 29739 Overclai…" at bounding box center [413, 305] width 503 height 56
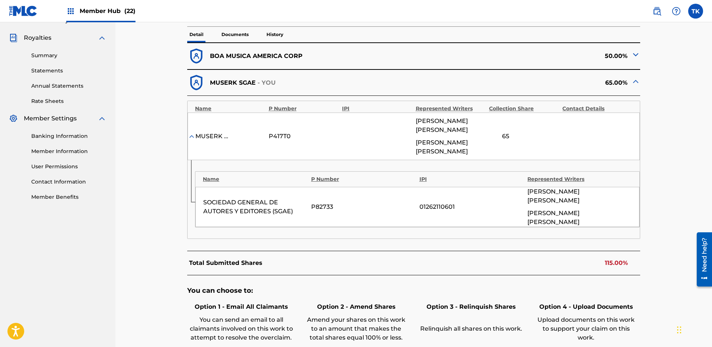
scroll to position [254, 0]
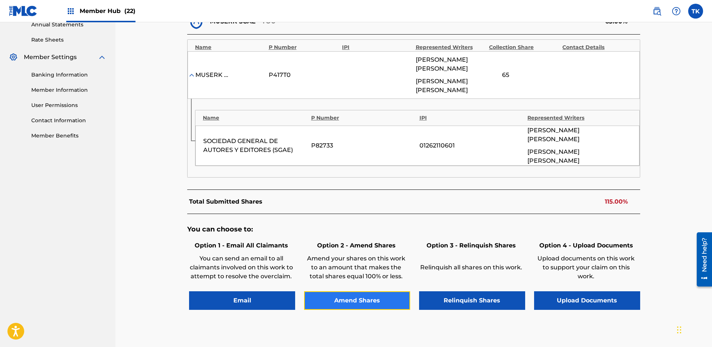
click at [355, 292] on button "Amend Shares" at bounding box center [357, 301] width 106 height 19
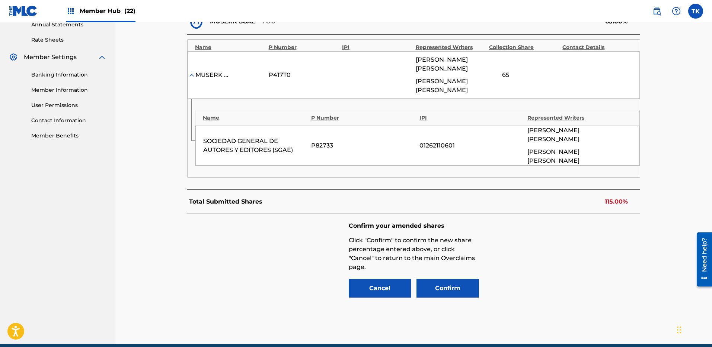
scroll to position [285, 0]
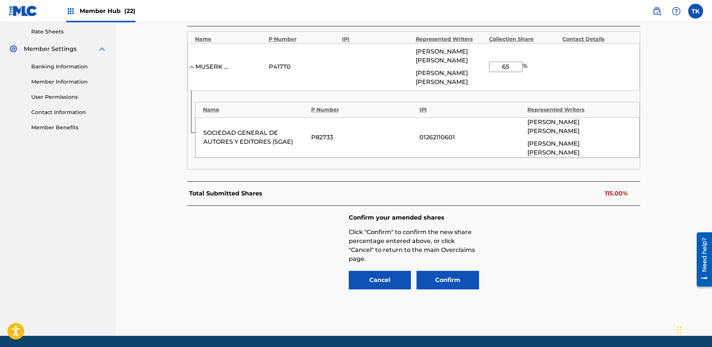
drag, startPoint x: 493, startPoint y: 70, endPoint x: 487, endPoint y: 70, distance: 6.3
click at [487, 70] on div "MUSERK SGAE P417T0 [PERSON_NAME] [PERSON_NAME] 65 %" at bounding box center [413, 67] width 452 height 48
type input "100"
click at [594, 237] on div "Confirm your amended shares Click "Confirm" to confirm the new share percentage…" at bounding box center [413, 252] width 453 height 93
click at [434, 271] on button "Confirm" at bounding box center [447, 280] width 62 height 19
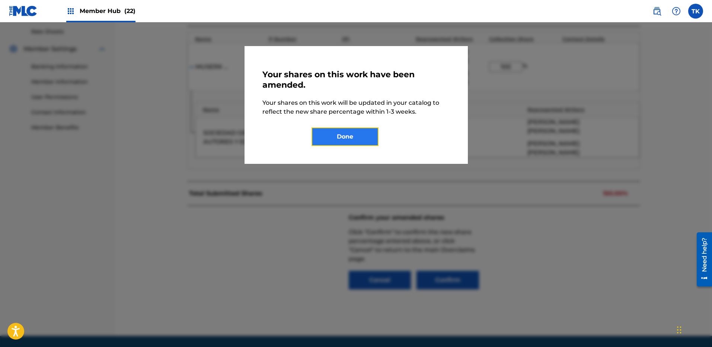
click at [331, 135] on button "Done" at bounding box center [344, 137] width 67 height 19
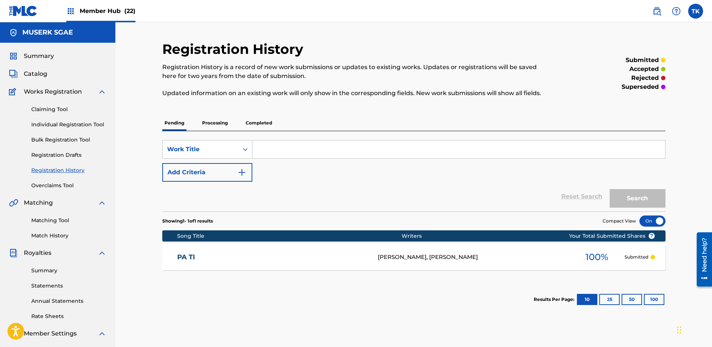
click at [286, 159] on div "SearchWithCriteriafb935a47-4c86-4f05-a3ba-f407fb0e09b8 Work Title Add Criteria" at bounding box center [413, 161] width 503 height 42
click at [280, 149] on input "Search Form" at bounding box center [458, 150] width 412 height 18
drag, startPoint x: 231, startPoint y: 147, endPoint x: 227, endPoint y: 158, distance: 11.8
click at [231, 147] on div "Work Title" at bounding box center [200, 149] width 67 height 9
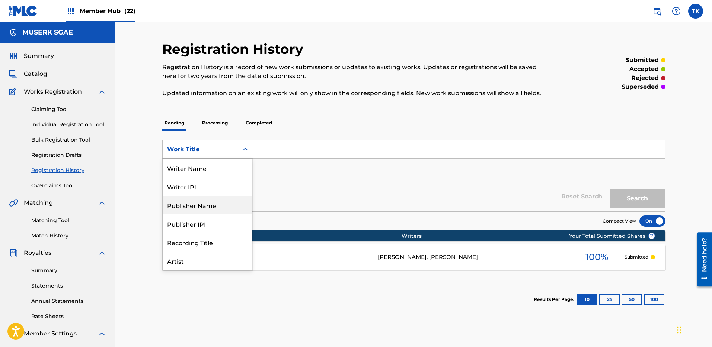
scroll to position [37, 0]
drag, startPoint x: 125, startPoint y: 140, endPoint x: 86, endPoint y: 144, distance: 38.9
click at [125, 140] on div "Registration History Registration History is a record of new work submissions o…" at bounding box center [413, 223] width 596 height 403
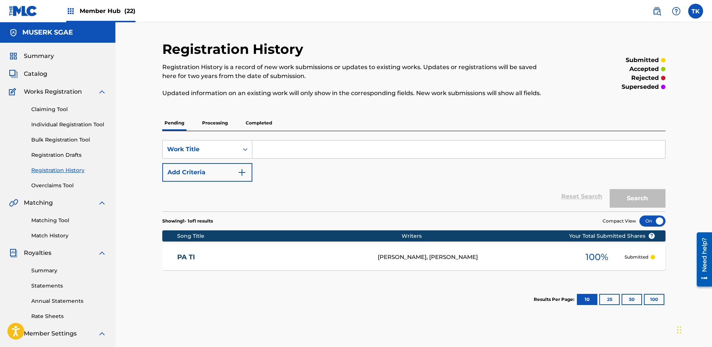
click at [56, 180] on div "Claiming Tool Individual Registration Tool Bulk Registration Tool Registration …" at bounding box center [57, 142] width 97 height 93
click at [57, 185] on link "Overclaims Tool" at bounding box center [68, 186] width 75 height 8
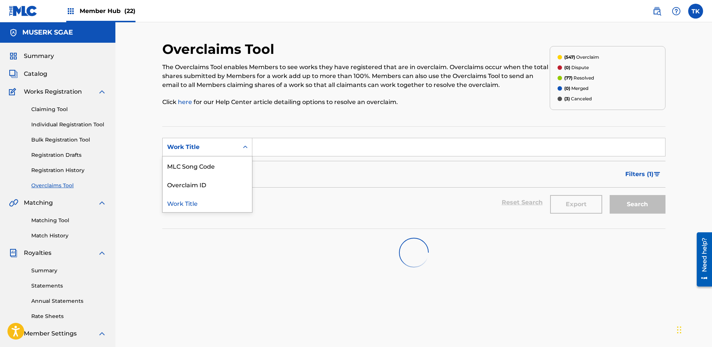
click at [222, 143] on div "Work Title" at bounding box center [200, 147] width 67 height 9
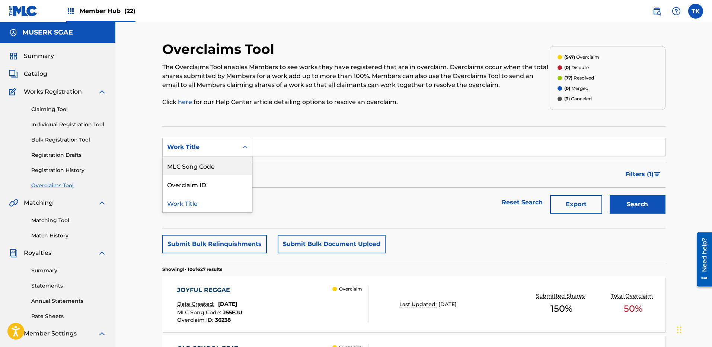
click at [203, 168] on div "MLC Song Code" at bounding box center [207, 166] width 89 height 19
click at [297, 151] on input "Search Form" at bounding box center [458, 147] width 412 height 18
paste input "KC0A7U"
type input "KC0A7U"
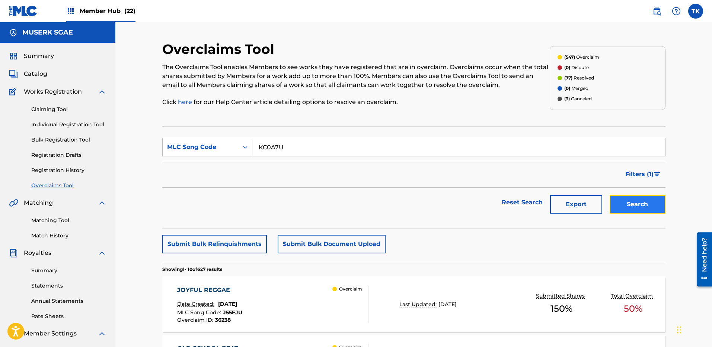
click at [657, 208] on button "Search" at bounding box center [637, 204] width 56 height 19
click at [652, 208] on button "Search" at bounding box center [637, 204] width 56 height 19
click at [268, 302] on div "KEEP UP Date Created: [DATE] MLC Song Code : KC0A7U Overclaim ID : 28749 Overcl…" at bounding box center [272, 304] width 191 height 37
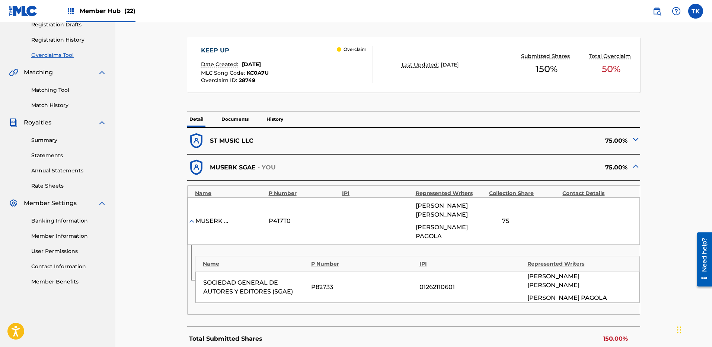
scroll to position [245, 0]
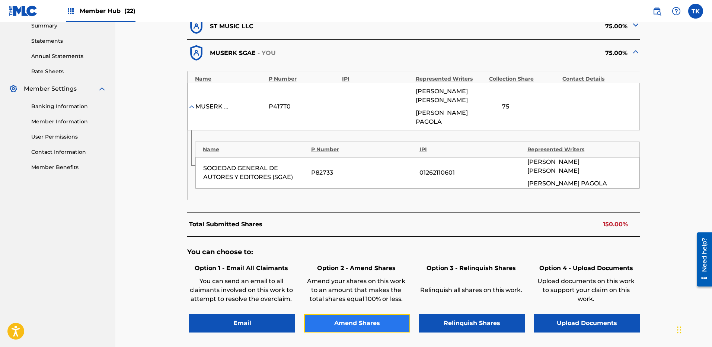
click at [390, 323] on button "Amend Shares" at bounding box center [357, 323] width 106 height 19
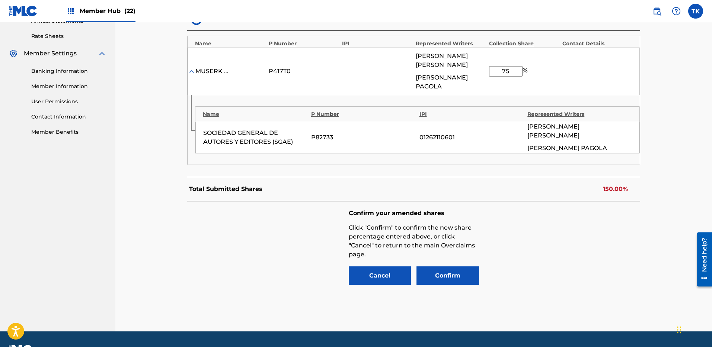
scroll to position [285, 0]
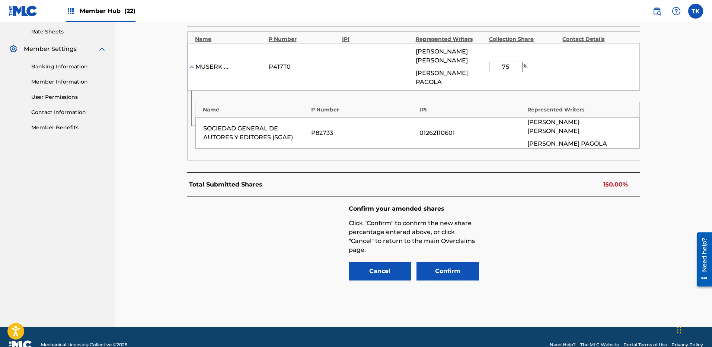
drag, startPoint x: 517, startPoint y: 69, endPoint x: 487, endPoint y: 71, distance: 29.8
click at [487, 71] on div "MUSERK SGAE P417T0 [PERSON_NAME] LOMBAL [PERSON_NAME] [PERSON_NAME] DE [PERSON_…" at bounding box center [413, 67] width 452 height 48
type input "100"
click at [553, 221] on div "Confirm your amended shares Click "Confirm" to confirm the new share percentage…" at bounding box center [413, 243] width 453 height 93
click at [449, 267] on button "Confirm" at bounding box center [447, 271] width 62 height 19
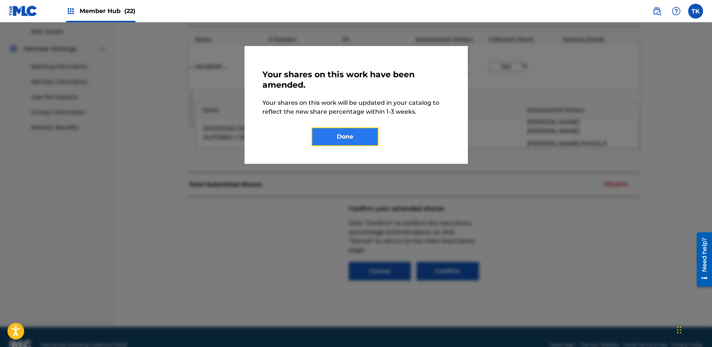
click at [366, 129] on button "Done" at bounding box center [344, 137] width 67 height 19
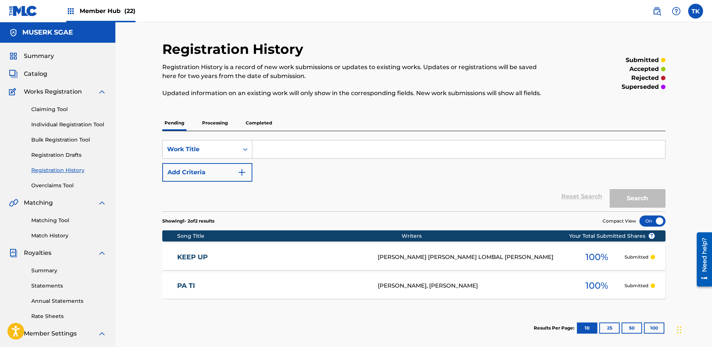
click at [53, 195] on div "Summary Catalog Works Registration Claiming Tool Individual Registration Tool B…" at bounding box center [57, 234] width 115 height 383
click at [58, 182] on link "Overclaims Tool" at bounding box center [68, 186] width 75 height 8
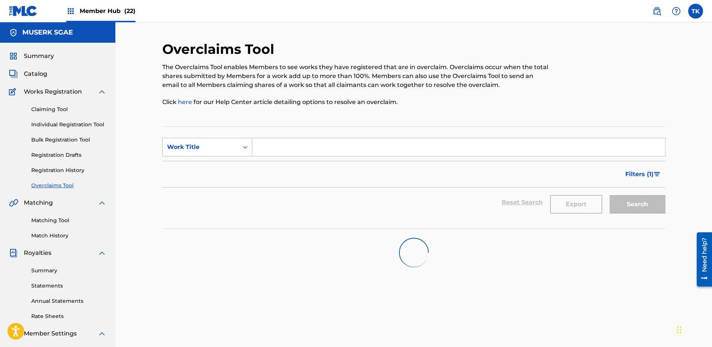
click at [224, 154] on div "Work Title" at bounding box center [201, 147] width 76 height 14
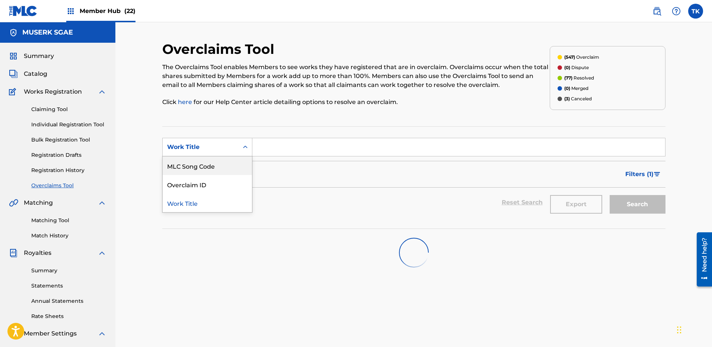
click at [218, 168] on div "MLC Song Code" at bounding box center [207, 166] width 89 height 19
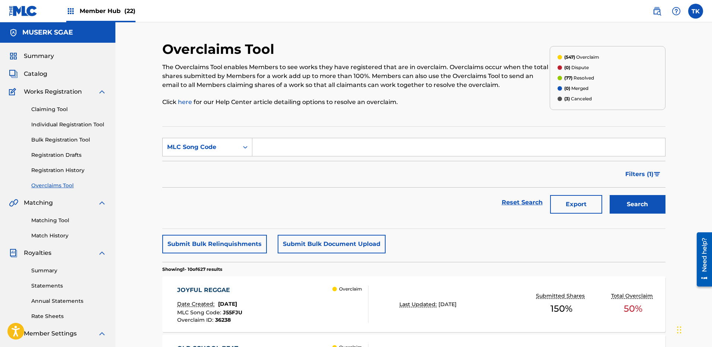
click at [314, 139] on input "Search Form" at bounding box center [458, 147] width 412 height 18
paste input "CL14GH"
type input "CL14GH"
click at [653, 207] on button "Search" at bounding box center [637, 204] width 56 height 19
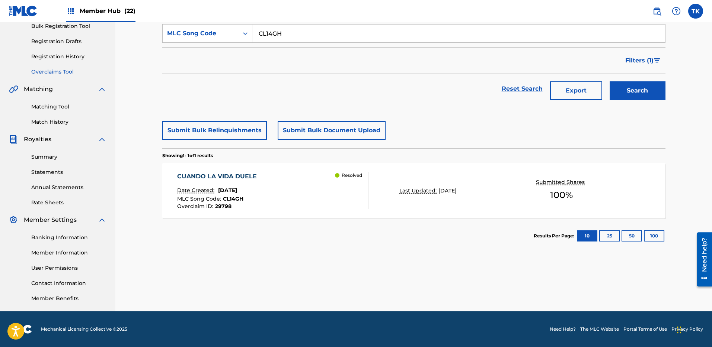
click at [347, 199] on div "Resolved" at bounding box center [351, 190] width 33 height 37
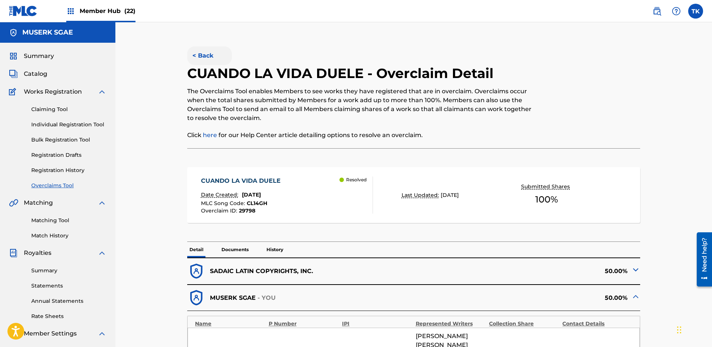
click at [209, 54] on button "< Back" at bounding box center [209, 55] width 45 height 19
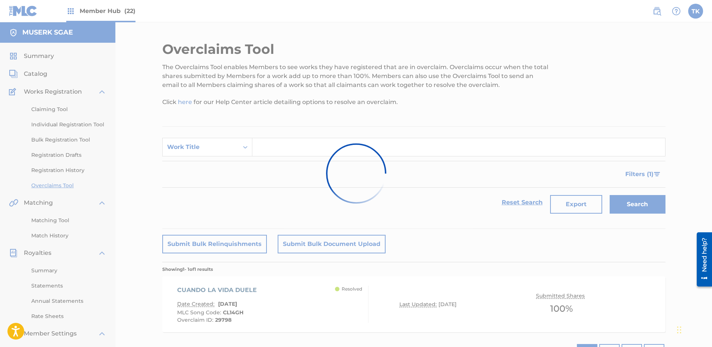
scroll to position [114, 0]
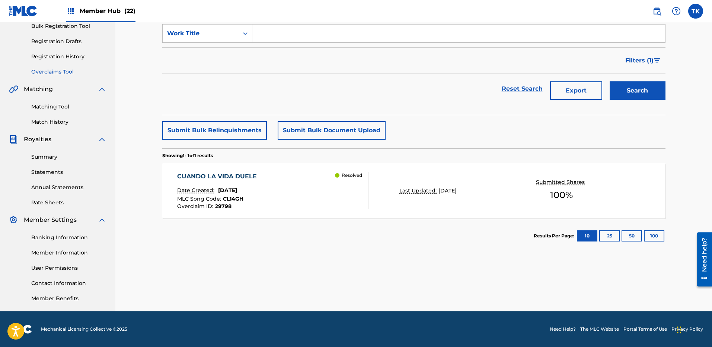
click at [258, 29] on input "Search Form" at bounding box center [458, 34] width 412 height 18
click at [230, 31] on div "Work Title" at bounding box center [200, 33] width 67 height 9
click at [205, 55] on div "MLC Song Code" at bounding box center [207, 52] width 89 height 19
click at [285, 36] on input "Search Form" at bounding box center [458, 34] width 412 height 18
paste input "HP8MWW"
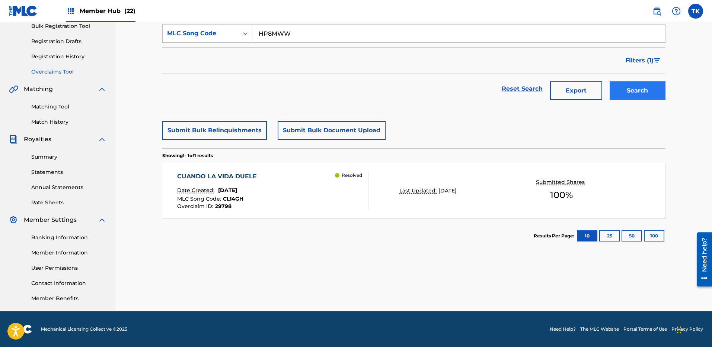
type input "HP8MWW"
click at [630, 92] on button "Search" at bounding box center [637, 90] width 56 height 19
click at [376, 176] on div "HAPPY Date Created: [DATE] MLC Song Code : HP8MWW Overclaim ID : 33050 Overclai…" at bounding box center [413, 191] width 503 height 56
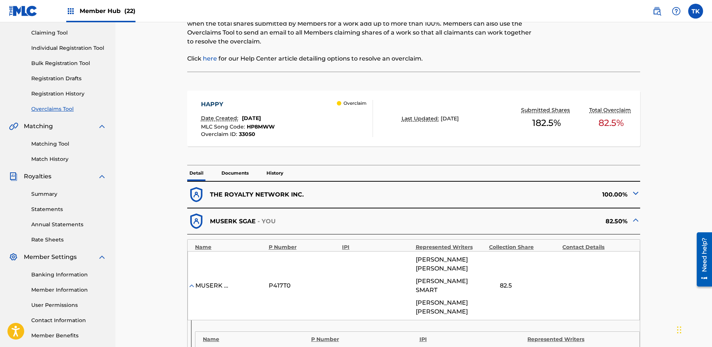
scroll to position [268, 0]
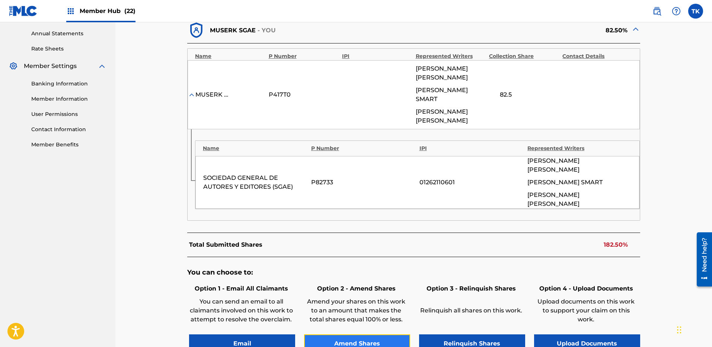
click at [384, 335] on button "Amend Shares" at bounding box center [357, 344] width 106 height 19
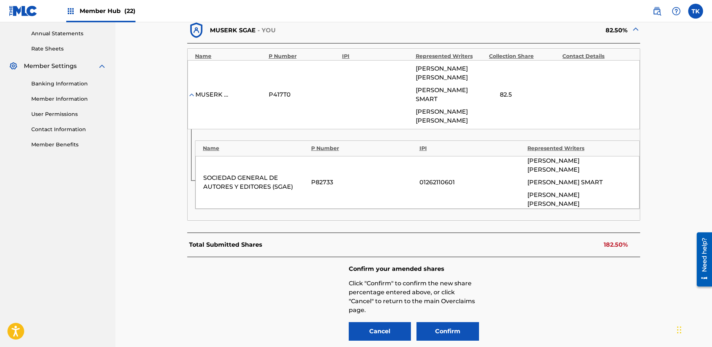
scroll to position [285, 0]
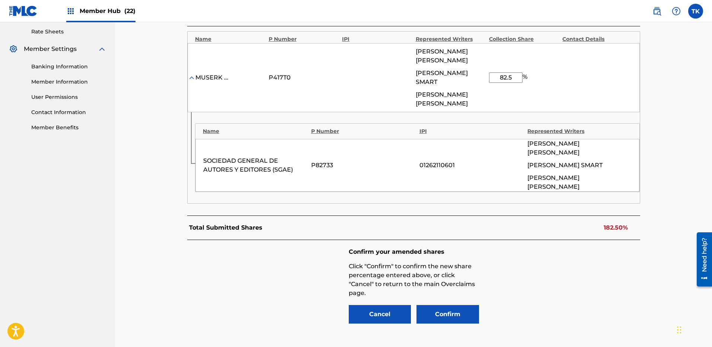
drag, startPoint x: 518, startPoint y: 78, endPoint x: 490, endPoint y: 78, distance: 27.5
click at [490, 78] on input "82.5" at bounding box center [505, 78] width 33 height 10
type input "32.5"
click at [638, 240] on div "Confirm your amended shares Click "Confirm" to confirm the new share percentage…" at bounding box center [413, 286] width 453 height 93
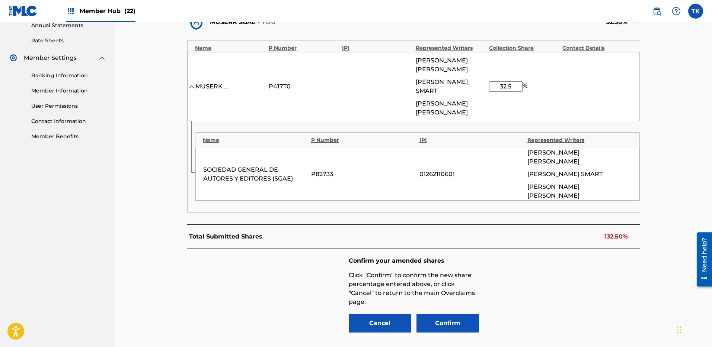
click at [574, 257] on div "Confirm your amended shares Click "Confirm" to confirm the new share percentage…" at bounding box center [413, 295] width 453 height 93
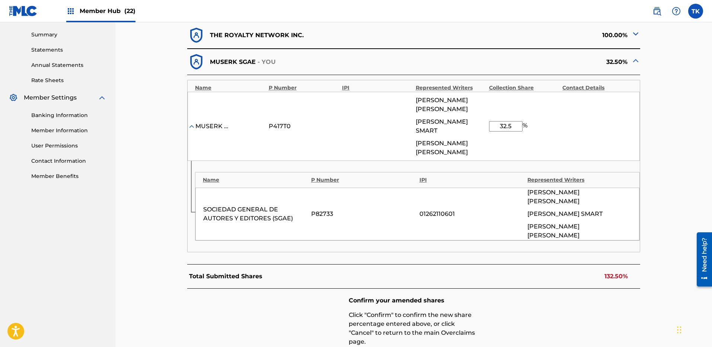
scroll to position [250, 0]
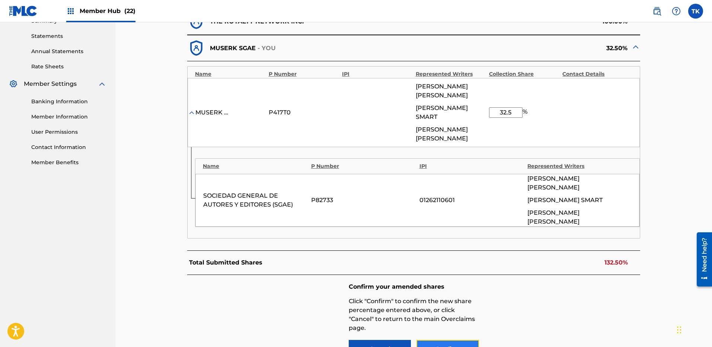
click at [446, 340] on button "Confirm" at bounding box center [447, 349] width 62 height 19
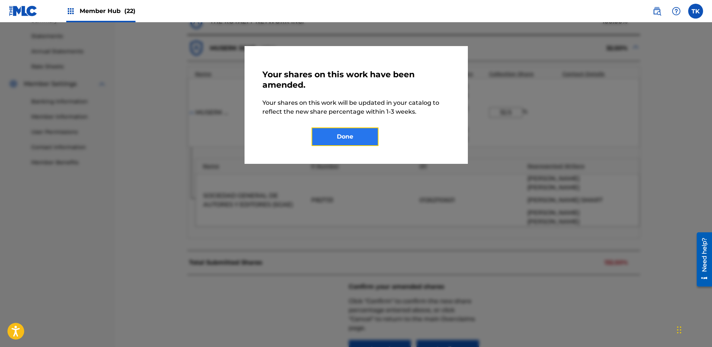
click at [354, 140] on button "Done" at bounding box center [344, 137] width 67 height 19
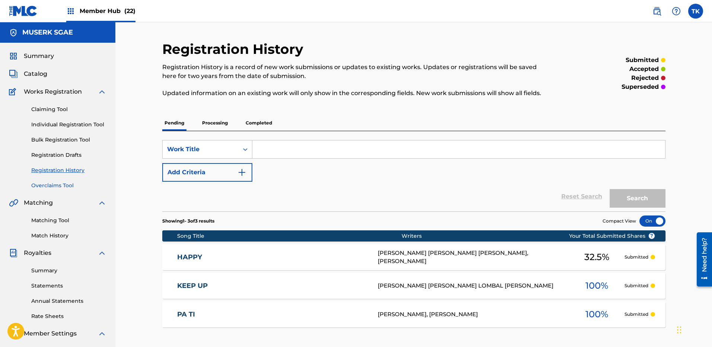
click at [56, 182] on link "Overclaims Tool" at bounding box center [68, 186] width 75 height 8
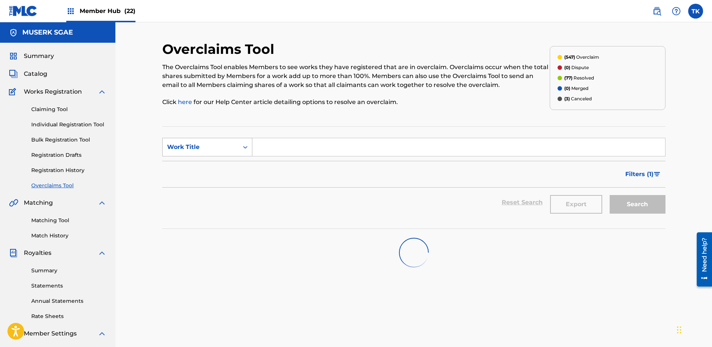
click at [238, 144] on div "Work Title" at bounding box center [201, 147] width 76 height 14
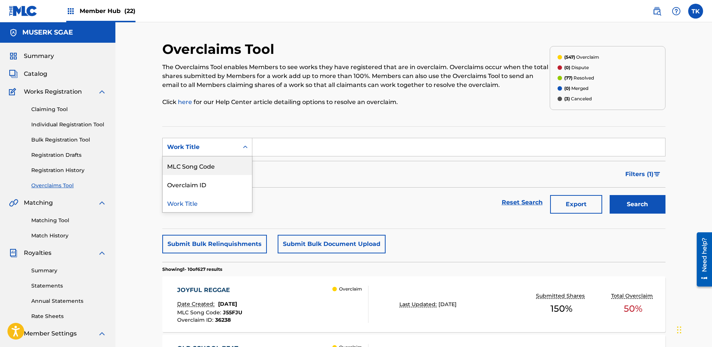
click at [208, 166] on div "MLC Song Code" at bounding box center [207, 166] width 89 height 19
click at [301, 145] on input "Search Form" at bounding box center [458, 147] width 412 height 18
paste input "ES272X"
type input "ES272X"
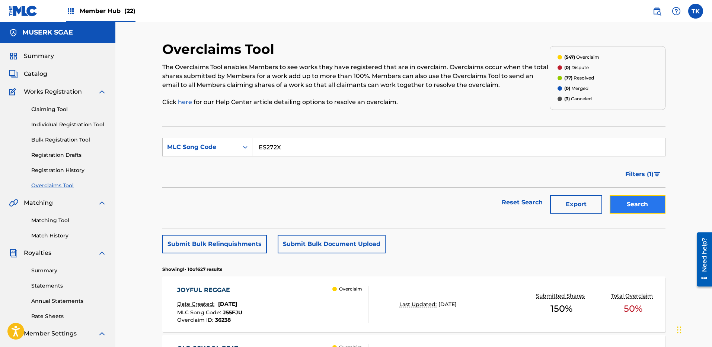
click at [649, 203] on button "Search" at bounding box center [637, 204] width 56 height 19
click at [430, 279] on div "ERES PARA MI Date Created: [DATE] MLC Song Code : ES272X Overclaim ID : 33028 O…" at bounding box center [413, 305] width 503 height 56
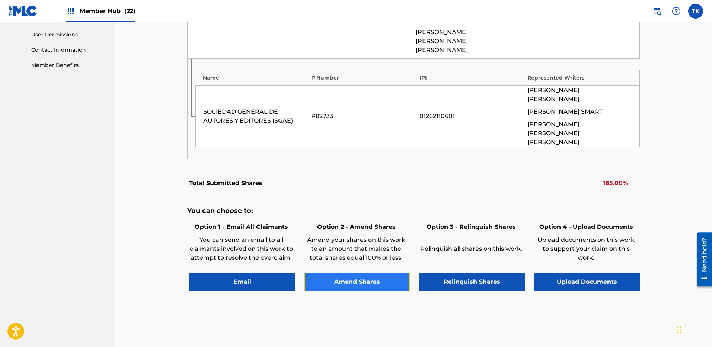
click at [389, 273] on button "Amend Shares" at bounding box center [357, 282] width 106 height 19
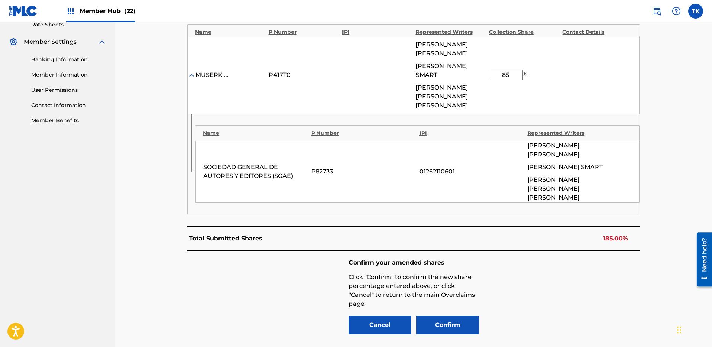
scroll to position [285, 0]
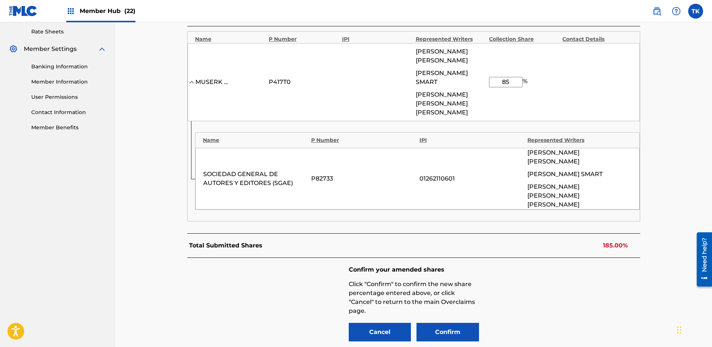
click at [511, 82] on input "85" at bounding box center [505, 82] width 33 height 10
click at [497, 79] on input "85" at bounding box center [505, 82] width 33 height 10
type input "5"
type input "35"
click at [636, 275] on div "Confirm your amended shares Click "Confirm" to confirm the new share percentage…" at bounding box center [413, 304] width 453 height 93
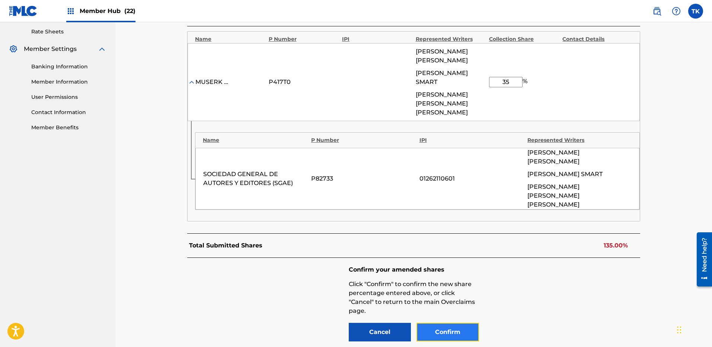
click at [449, 323] on button "Confirm" at bounding box center [447, 332] width 62 height 19
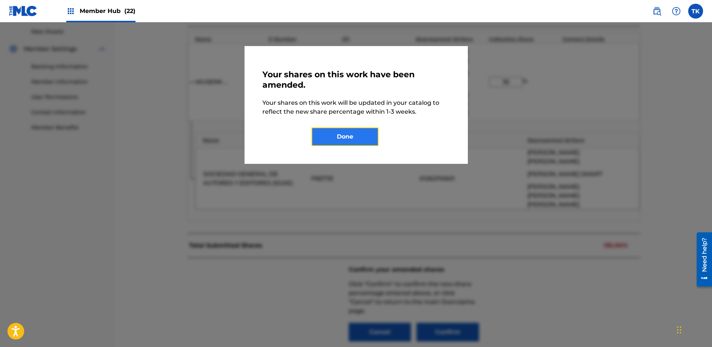
click at [348, 137] on button "Done" at bounding box center [344, 137] width 67 height 19
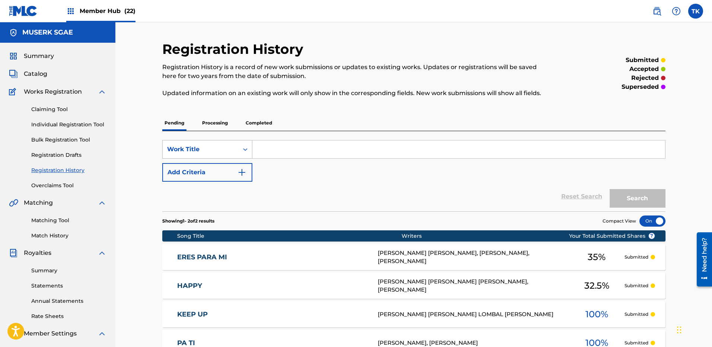
click at [204, 148] on div "Work Title" at bounding box center [200, 149] width 67 height 9
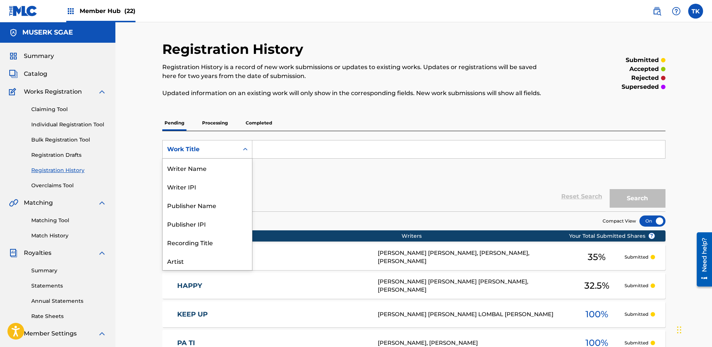
scroll to position [37, 0]
click at [61, 180] on div "Claiming Tool Individual Registration Tool Bulk Registration Tool Registration …" at bounding box center [57, 142] width 97 height 93
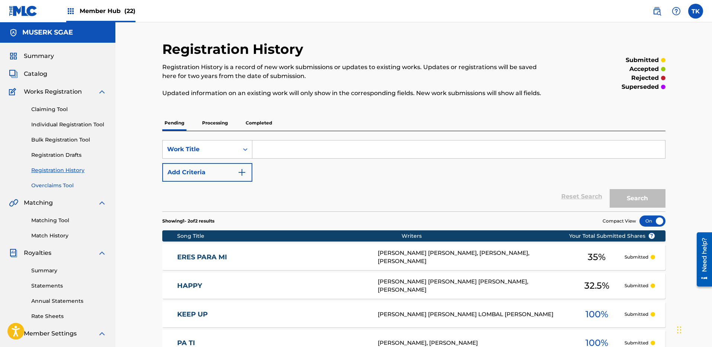
click at [61, 182] on link "Overclaims Tool" at bounding box center [68, 186] width 75 height 8
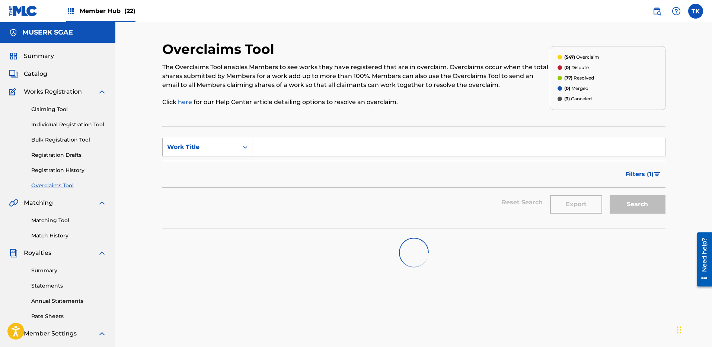
click at [205, 143] on div "Work Title" at bounding box center [200, 147] width 67 height 9
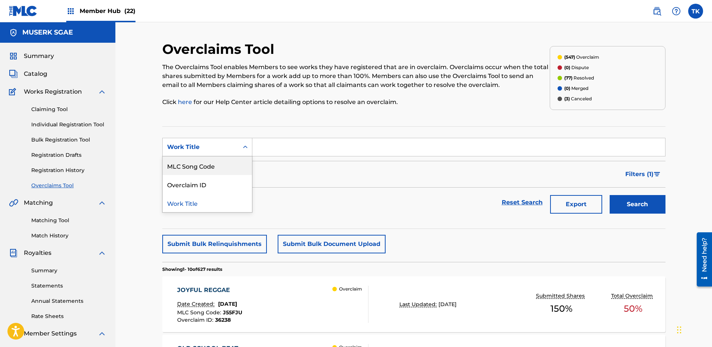
drag, startPoint x: 203, startPoint y: 164, endPoint x: 213, endPoint y: 157, distance: 12.2
click at [204, 164] on div "MLC Song Code" at bounding box center [207, 166] width 89 height 19
click at [275, 149] on input "Search Form" at bounding box center [458, 147] width 412 height 18
paste input "PO49GH"
type input "PO49GH"
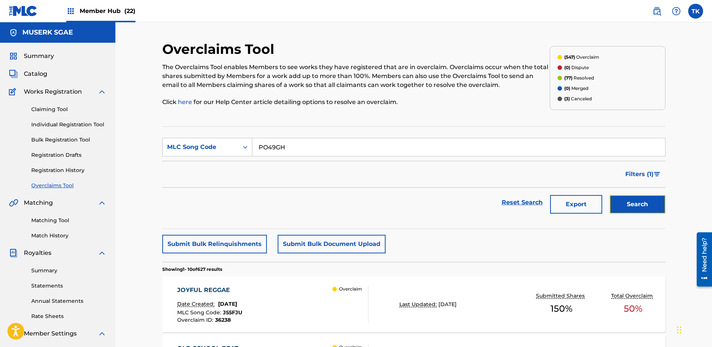
click at [631, 202] on button "Search" at bounding box center [637, 204] width 56 height 19
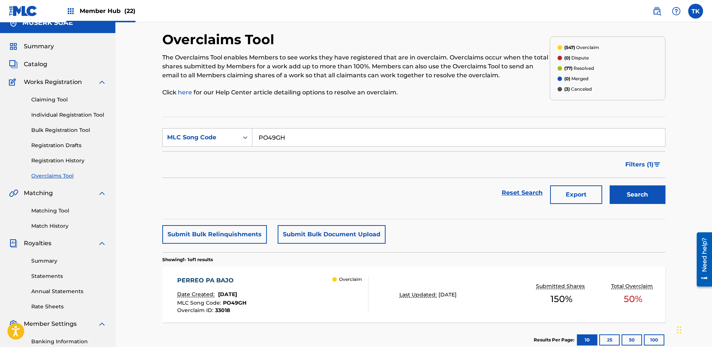
click at [414, 283] on div "PERREO [GEOGRAPHIC_DATA] BAJO Date Created: [DATE] MLC Song Code : PO49GH Overc…" at bounding box center [413, 295] width 503 height 56
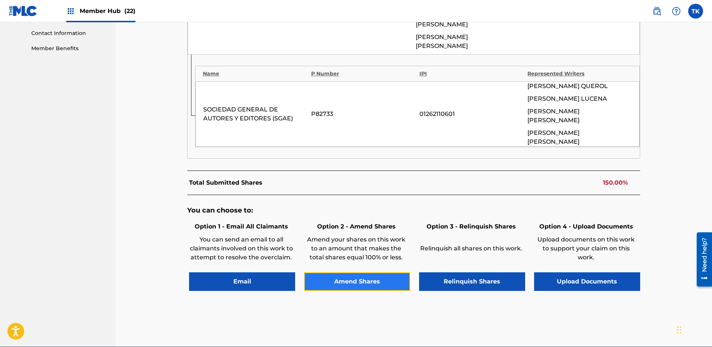
click at [366, 273] on button "Amend Shares" at bounding box center [357, 282] width 106 height 19
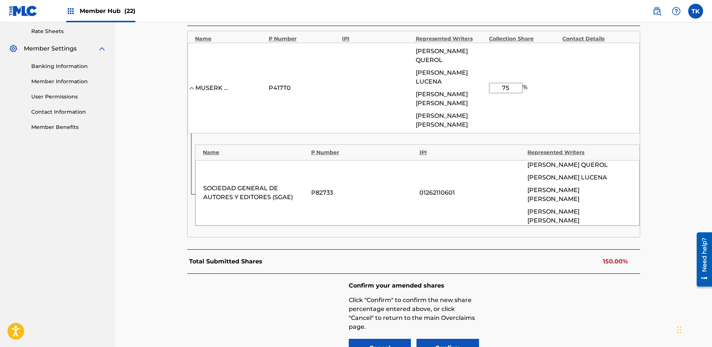
scroll to position [285, 0]
drag, startPoint x: 515, startPoint y: 80, endPoint x: 478, endPoint y: 78, distance: 37.3
click at [478, 78] on div "MUSERK SGAE P417T0 [PERSON_NAME] [PERSON_NAME] [PERSON_NAME] [PERSON_NAME] [PER…" at bounding box center [413, 88] width 452 height 91
type input "45"
drag, startPoint x: 623, startPoint y: 250, endPoint x: 523, endPoint y: 281, distance: 104.5
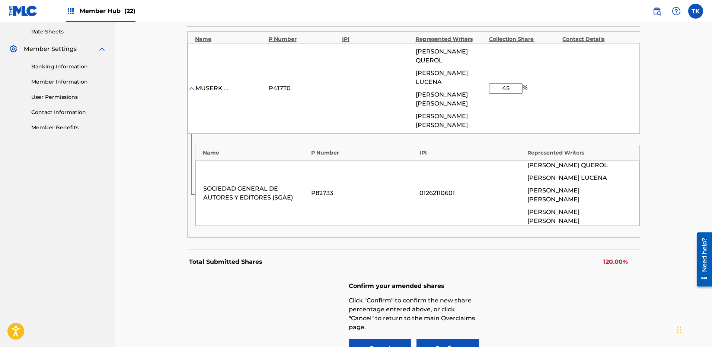
click at [622, 275] on div "Confirm your amended shares Click "Confirm" to confirm the new share percentage…" at bounding box center [413, 321] width 453 height 93
click at [447, 340] on button "Confirm" at bounding box center [447, 349] width 62 height 19
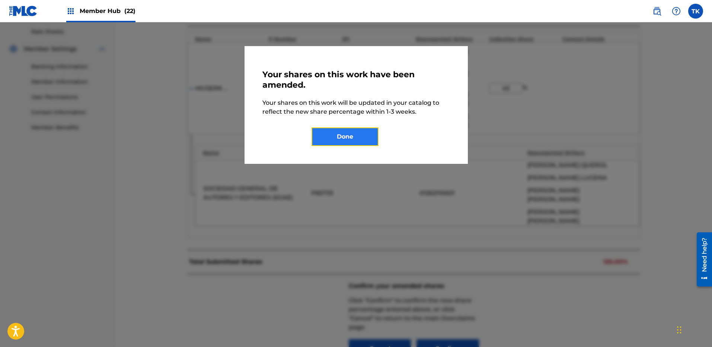
click at [351, 132] on button "Done" at bounding box center [344, 137] width 67 height 19
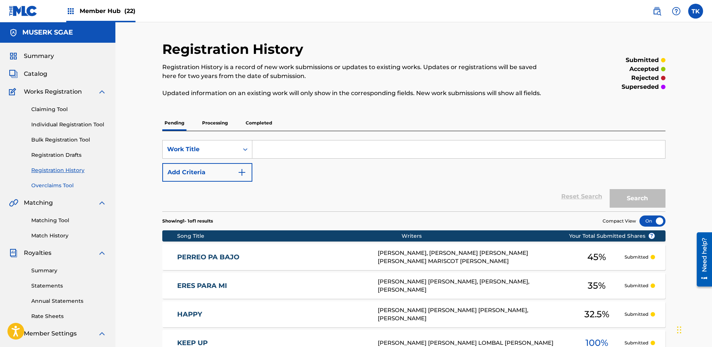
click at [57, 183] on link "Overclaims Tool" at bounding box center [68, 186] width 75 height 8
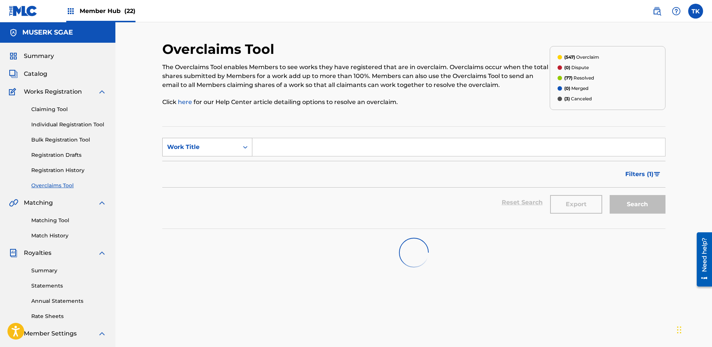
click at [189, 149] on div "Work Title" at bounding box center [200, 147] width 67 height 9
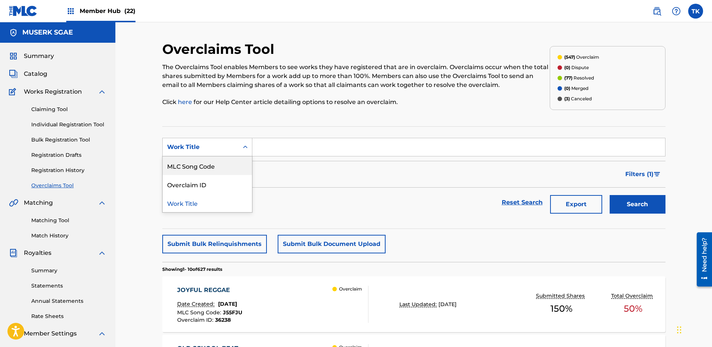
click at [202, 167] on div "MLC Song Code" at bounding box center [207, 166] width 89 height 19
click at [540, 151] on input "Search Form" at bounding box center [458, 147] width 412 height 18
paste input "AY61AN"
type input "AY61AN"
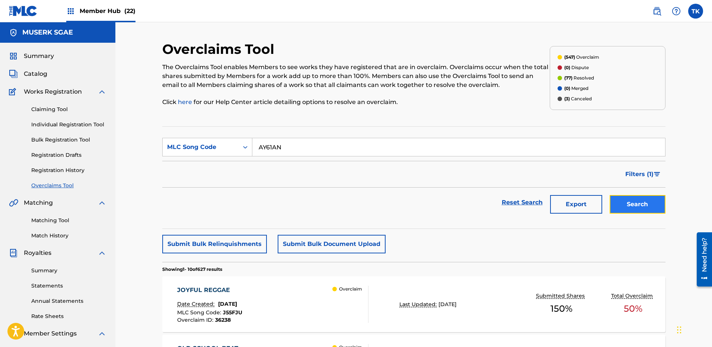
click at [622, 196] on button "Search" at bounding box center [637, 204] width 56 height 19
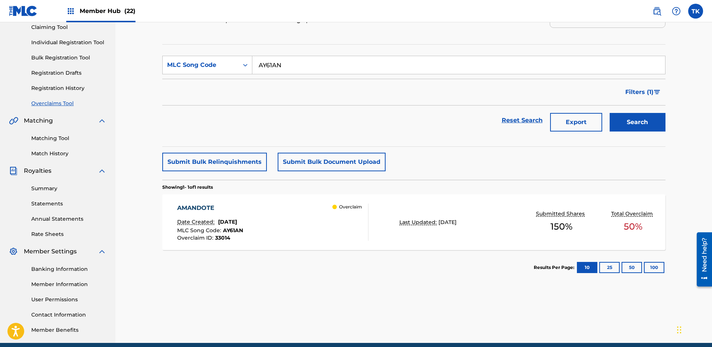
scroll to position [114, 0]
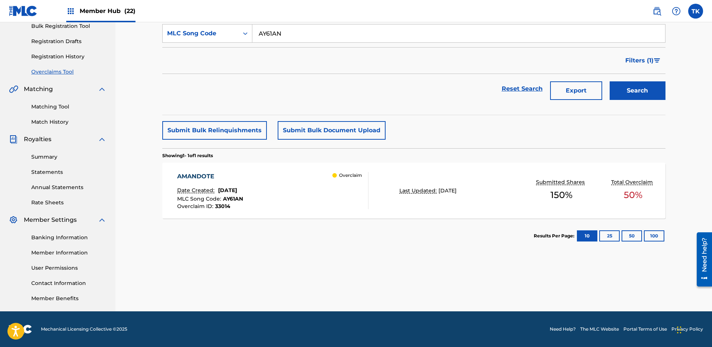
click at [362, 200] on div "Overclaim" at bounding box center [350, 190] width 36 height 37
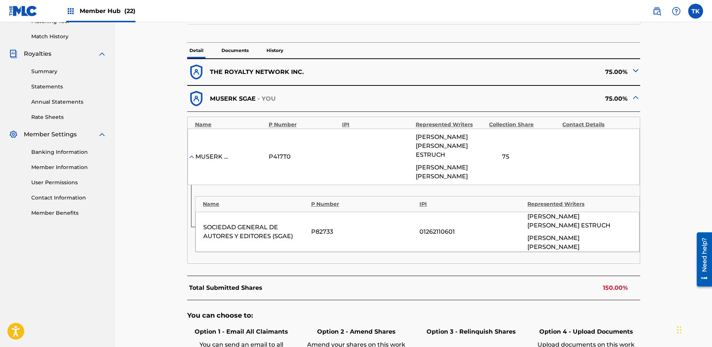
scroll to position [322, 0]
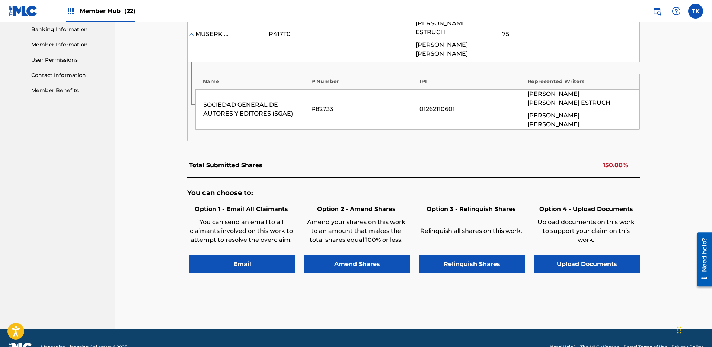
click at [366, 256] on div "You can choose to: Option 1 - Email All Claimants You can send an email to all …" at bounding box center [413, 235] width 453 height 115
click at [366, 255] on button "Amend Shares" at bounding box center [357, 264] width 106 height 19
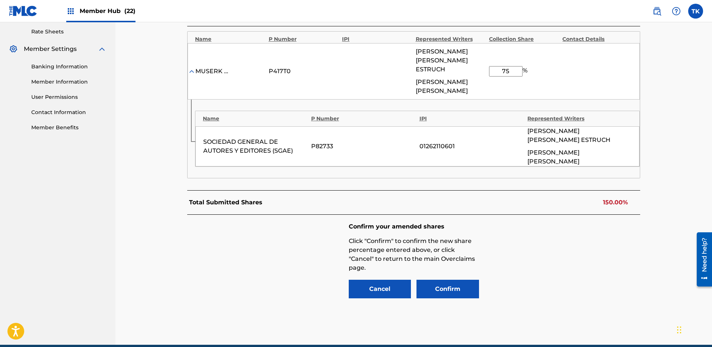
drag, startPoint x: 511, startPoint y: 67, endPoint x: 491, endPoint y: 66, distance: 20.1
click at [491, 66] on input "75" at bounding box center [505, 71] width 33 height 10
type input "45"
click at [586, 248] on div "Confirm your amended shares Click "Confirm" to confirm the new share percentage…" at bounding box center [413, 261] width 453 height 93
click at [435, 280] on button "Confirm" at bounding box center [447, 289] width 62 height 19
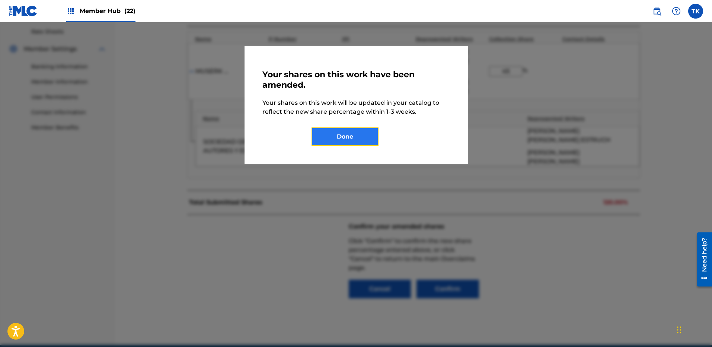
click at [342, 129] on button "Done" at bounding box center [344, 137] width 67 height 19
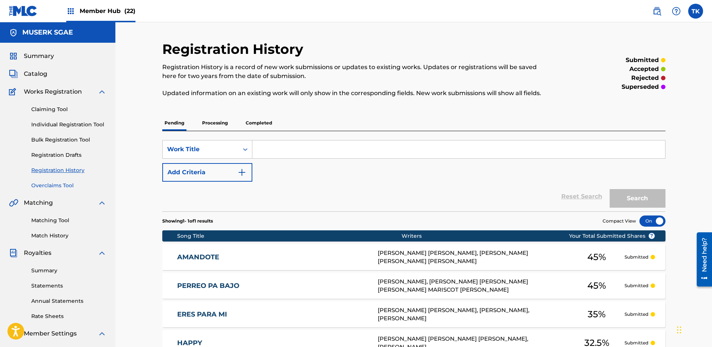
click at [49, 183] on link "Overclaims Tool" at bounding box center [68, 186] width 75 height 8
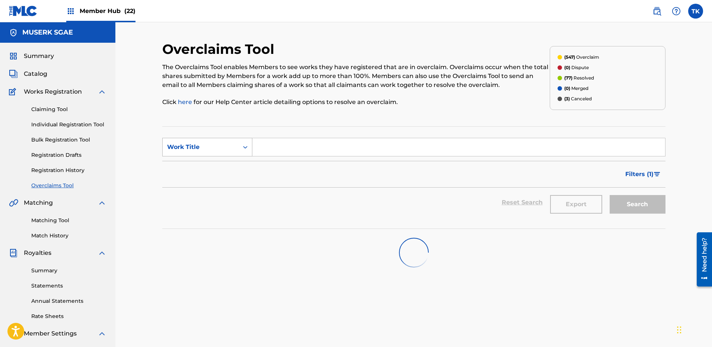
click at [195, 151] on div "Work Title" at bounding box center [200, 147] width 67 height 9
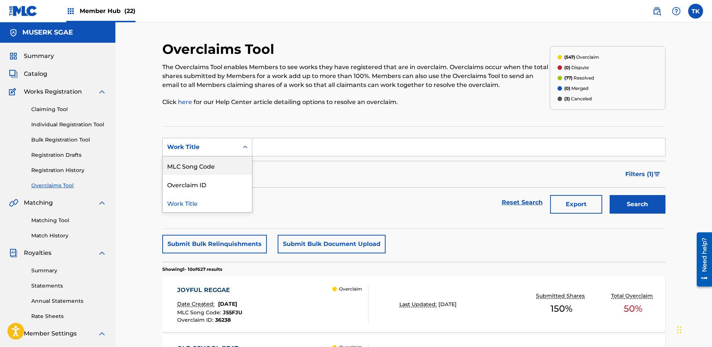
click at [202, 170] on div "MLC Song Code" at bounding box center [207, 166] width 89 height 19
click at [297, 150] on input "Search Form" at bounding box center [458, 147] width 412 height 18
paste input "BE06PT"
type input "BE06PT"
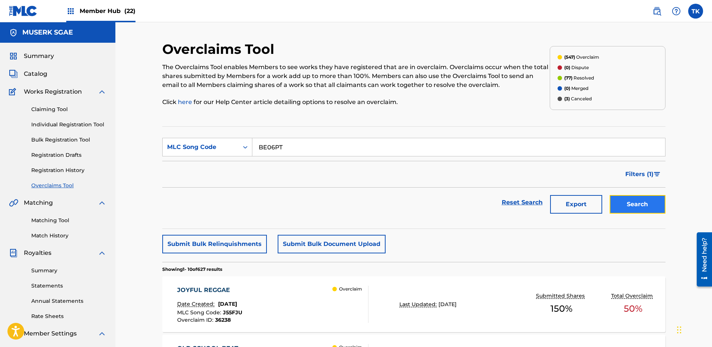
click at [619, 200] on button "Search" at bounding box center [637, 204] width 56 height 19
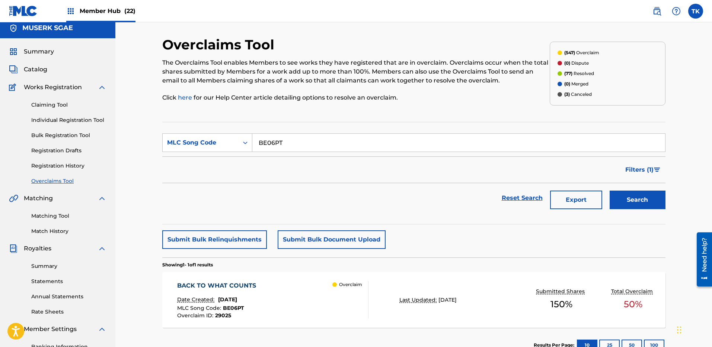
click at [309, 294] on div "BACK TO WHAT COUNTS Date Created: [DATE] MLC Song Code : BE06PT Overclaim ID : …" at bounding box center [272, 300] width 191 height 37
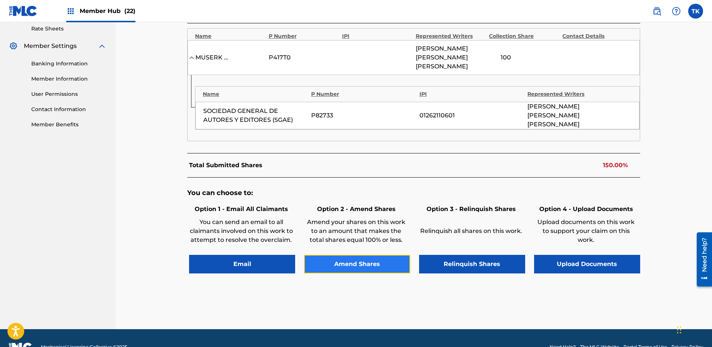
click at [356, 255] on button "Amend Shares" at bounding box center [357, 264] width 106 height 19
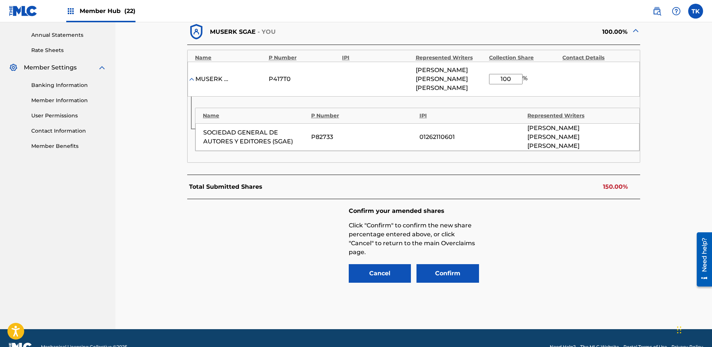
drag, startPoint x: 515, startPoint y: 76, endPoint x: 474, endPoint y: 75, distance: 40.9
click at [474, 75] on div "MUSERK SGAE P417T0 [PERSON_NAME] [PERSON_NAME] 100 %" at bounding box center [413, 79] width 452 height 35
type input "50"
click at [451, 264] on button "Confirm" at bounding box center [447, 273] width 62 height 19
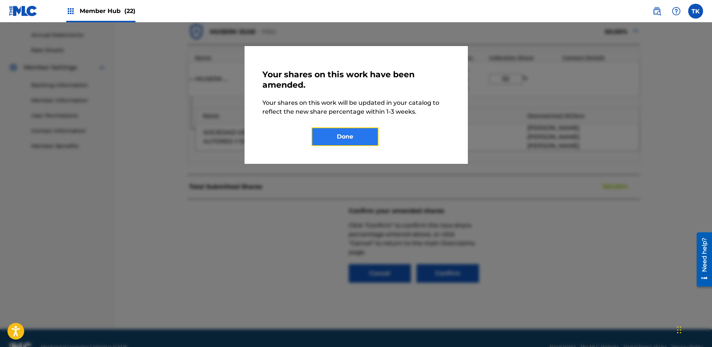
click at [361, 139] on button "Done" at bounding box center [344, 137] width 67 height 19
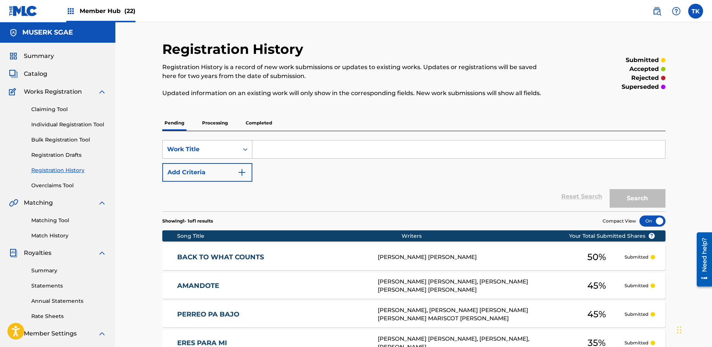
drag, startPoint x: 211, startPoint y: 142, endPoint x: 210, endPoint y: 147, distance: 5.6
click at [210, 142] on div "Work Title" at bounding box center [207, 149] width 90 height 19
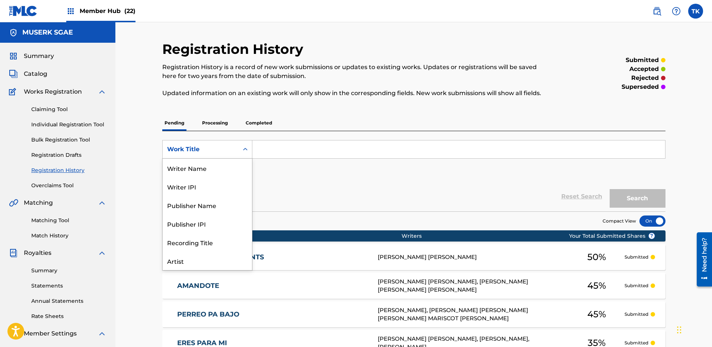
scroll to position [37, 0]
click at [60, 183] on link "Overclaims Tool" at bounding box center [68, 186] width 75 height 8
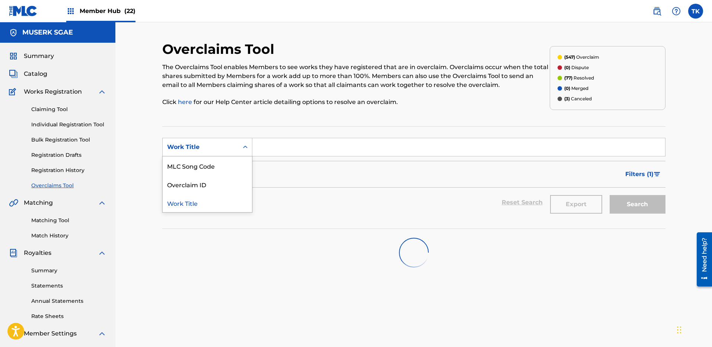
click at [245, 149] on icon "Search Form" at bounding box center [244, 147] width 7 height 7
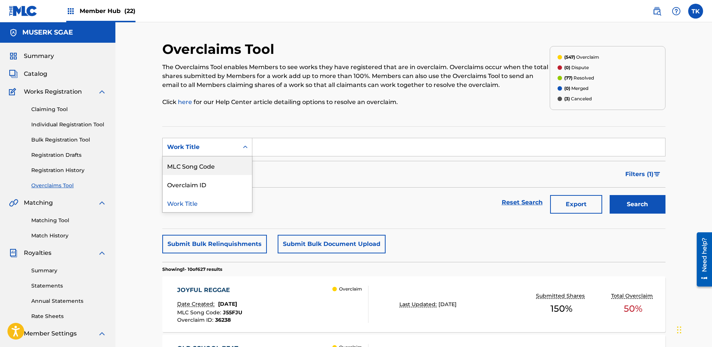
click at [232, 167] on div "MLC Song Code" at bounding box center [207, 166] width 89 height 19
click at [302, 144] on input "Search Form" at bounding box center [458, 147] width 412 height 18
paste input "ES4VXS"
type input "ES4VXS"
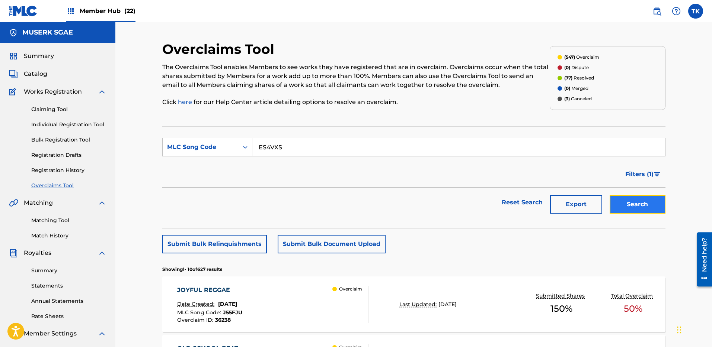
click at [626, 206] on button "Search" at bounding box center [637, 204] width 56 height 19
click at [301, 306] on div "EVIL [DEMOGRAPHIC_DATA] Date Created: [DATE] MLC Song Code : ES4VXS Overclaim I…" at bounding box center [272, 304] width 191 height 37
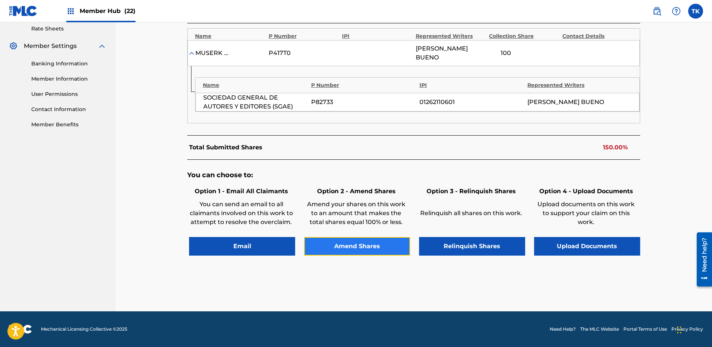
click at [354, 245] on button "Amend Shares" at bounding box center [357, 246] width 106 height 19
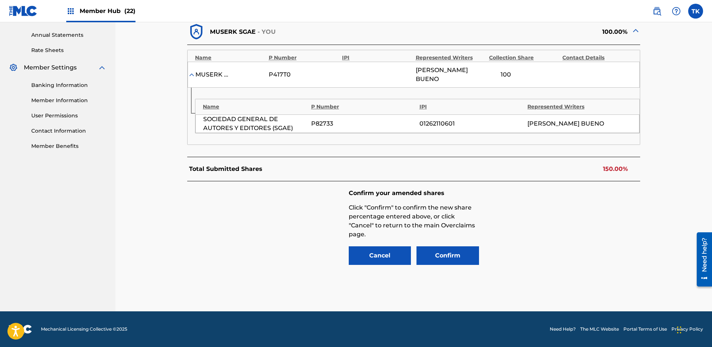
scroll to position [266, 0]
drag, startPoint x: 514, startPoint y: 77, endPoint x: 478, endPoint y: 74, distance: 35.4
click at [478, 74] on div "MUSERK SGAE P417T0 [PERSON_NAME] 100 %" at bounding box center [413, 75] width 452 height 26
type input "50"
click at [463, 254] on button "Confirm" at bounding box center [447, 256] width 62 height 19
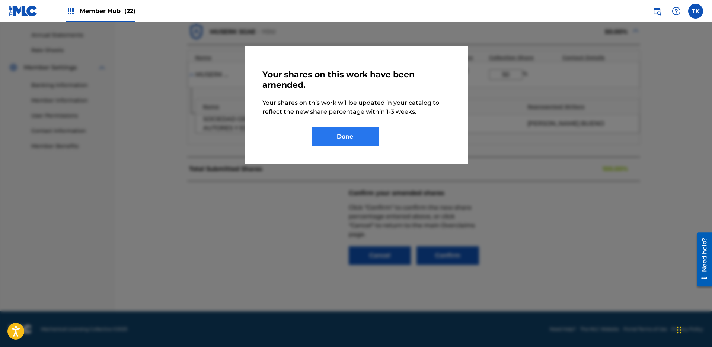
drag, startPoint x: 333, startPoint y: 124, endPoint x: 337, endPoint y: 129, distance: 6.4
click at [333, 124] on div "Your shares on this work have been amended. Your shares on this work will be up…" at bounding box center [355, 105] width 187 height 82
click at [338, 132] on button "Done" at bounding box center [344, 137] width 67 height 19
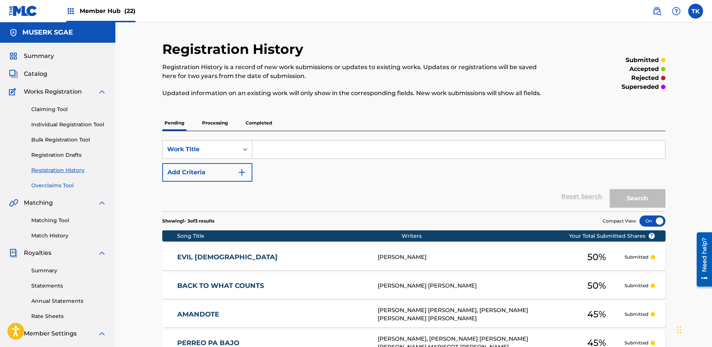
click at [66, 183] on link "Overclaims Tool" at bounding box center [68, 186] width 75 height 8
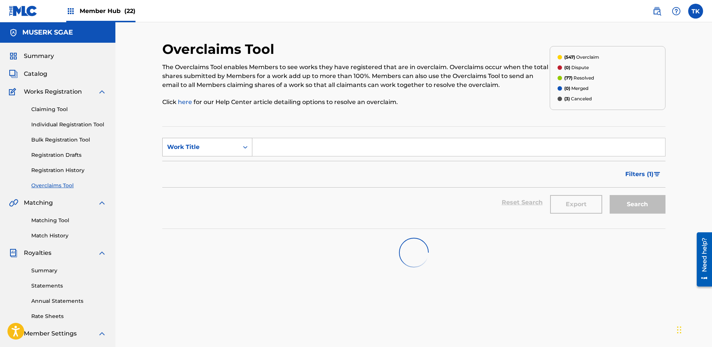
click at [211, 148] on div "Work Title" at bounding box center [200, 147] width 67 height 9
click at [208, 163] on div "MLC Song Code" at bounding box center [207, 166] width 89 height 19
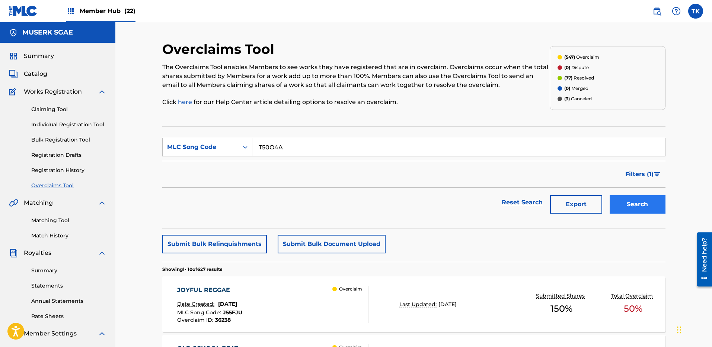
type input "T50O4A"
click at [646, 200] on button "Search" at bounding box center [637, 204] width 56 height 19
click at [401, 283] on div "TIME TO FLOW Date Created: [DATE] MLC Song Code : T50O4A Overclaim ID : 29750 O…" at bounding box center [413, 305] width 503 height 56
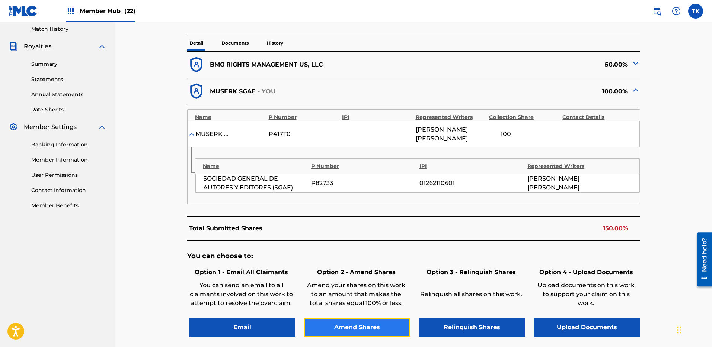
click at [364, 318] on button "Amend Shares" at bounding box center [357, 327] width 106 height 19
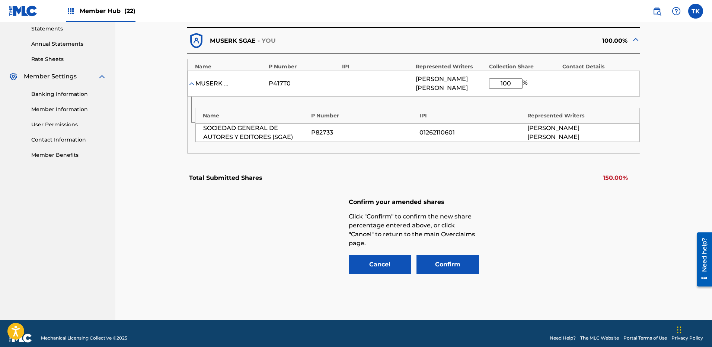
scroll to position [259, 0]
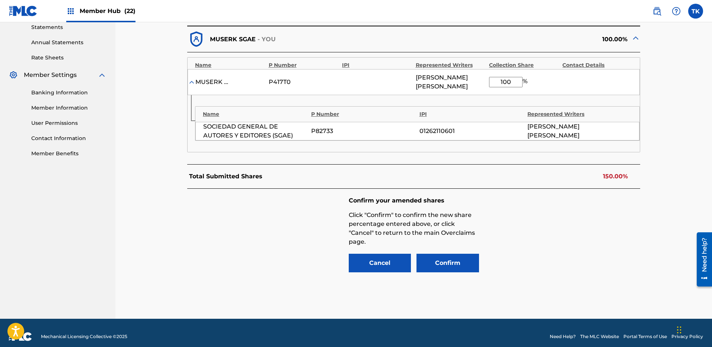
drag, startPoint x: 514, startPoint y: 83, endPoint x: 491, endPoint y: 80, distance: 23.9
click at [491, 80] on input "100" at bounding box center [505, 82] width 33 height 10
type input "50"
click at [552, 208] on div "Confirm your amended shares Click "Confirm" to confirm the new share percentage…" at bounding box center [413, 235] width 453 height 93
click at [459, 254] on button "Confirm" at bounding box center [447, 263] width 62 height 19
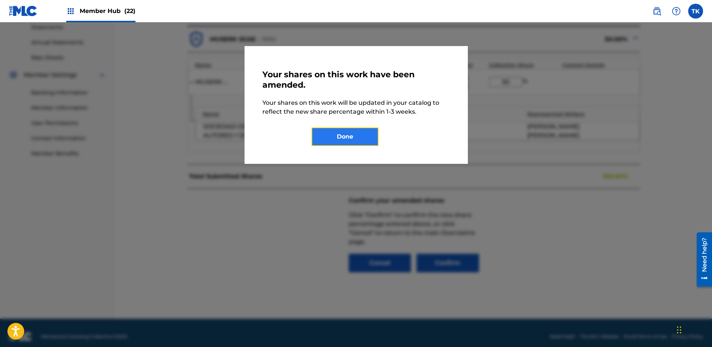
click at [357, 142] on button "Done" at bounding box center [344, 137] width 67 height 19
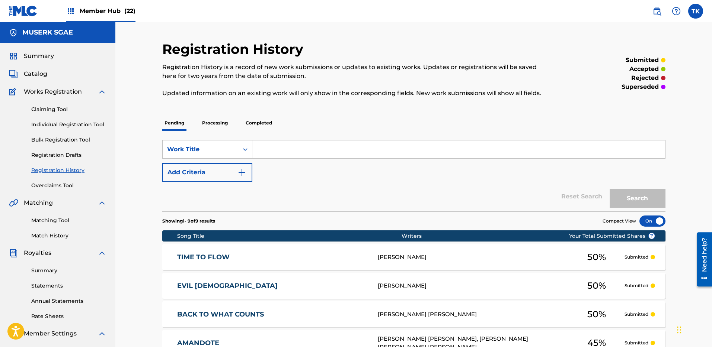
drag, startPoint x: 46, startPoint y: 186, endPoint x: 153, endPoint y: 161, distance: 109.5
click at [46, 186] on link "Overclaims Tool" at bounding box center [68, 186] width 75 height 8
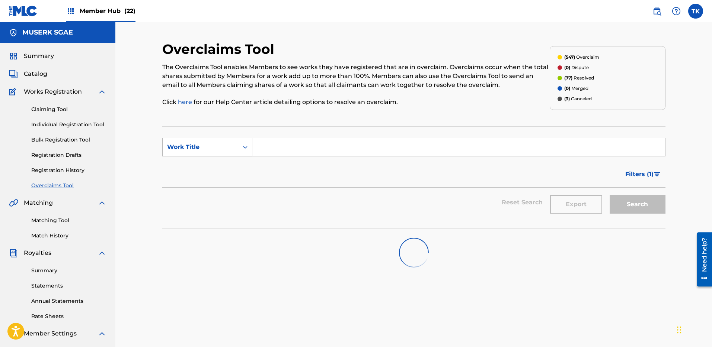
click at [195, 150] on div "Work Title" at bounding box center [200, 147] width 67 height 9
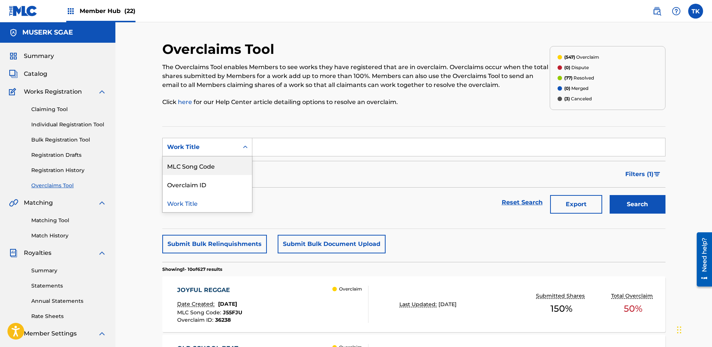
click at [199, 161] on div "MLC Song Code" at bounding box center [207, 166] width 89 height 19
click at [203, 142] on div "MLC Song Code" at bounding box center [201, 147] width 76 height 14
click at [305, 148] on input "Search Form" at bounding box center [458, 147] width 412 height 18
paste input "S68RCC"
type input "S68RCC"
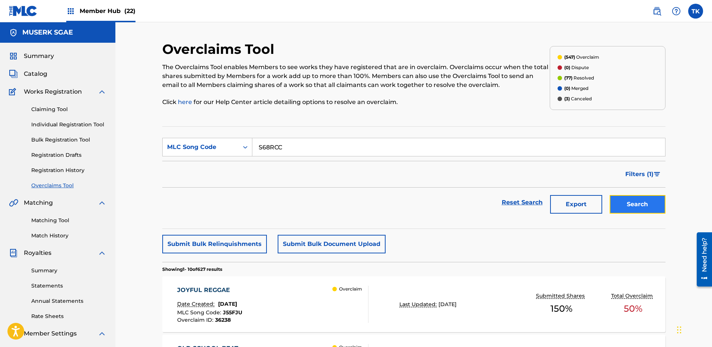
click at [618, 201] on button "Search" at bounding box center [637, 204] width 56 height 19
click at [286, 296] on div "STAR SHOWER Date Created: [DATE] MLC Song Code : S68RCC Overclaim ID : 29774 Ov…" at bounding box center [272, 304] width 191 height 37
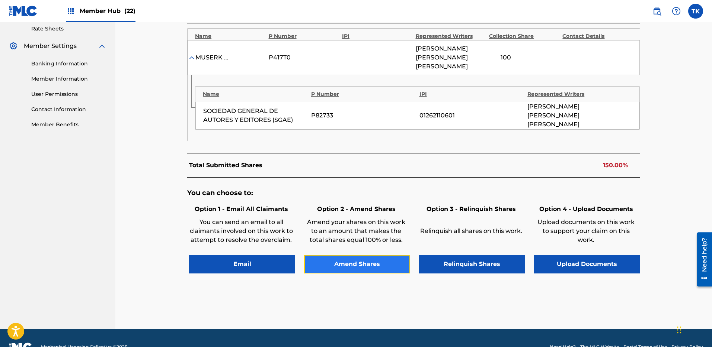
click at [349, 255] on button "Amend Shares" at bounding box center [357, 264] width 106 height 19
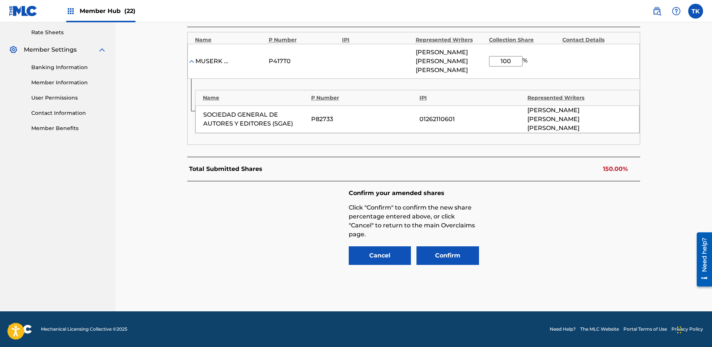
scroll to position [266, 0]
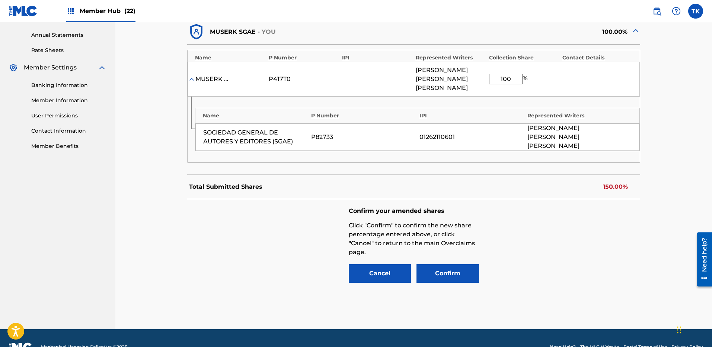
drag, startPoint x: 516, startPoint y: 76, endPoint x: 481, endPoint y: 77, distance: 34.6
click at [481, 77] on div "MUSERK SGAE P417T0 [PERSON_NAME] [PERSON_NAME] 100 %" at bounding box center [413, 79] width 452 height 35
type input "50"
click at [543, 229] on div "Confirm your amended shares Click "Confirm" to confirm the new share percentage…" at bounding box center [413, 245] width 453 height 93
click at [453, 264] on button "Confirm" at bounding box center [447, 273] width 62 height 19
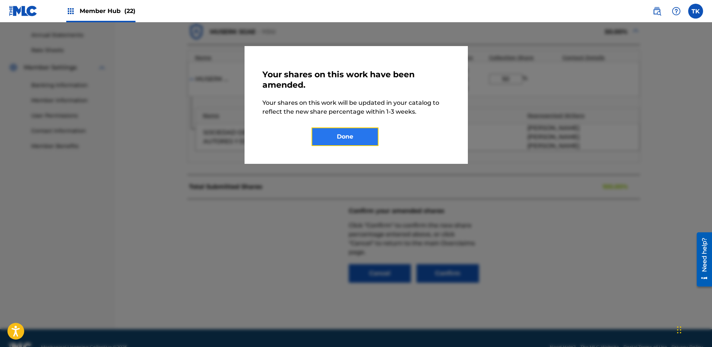
click at [357, 145] on button "Done" at bounding box center [344, 137] width 67 height 19
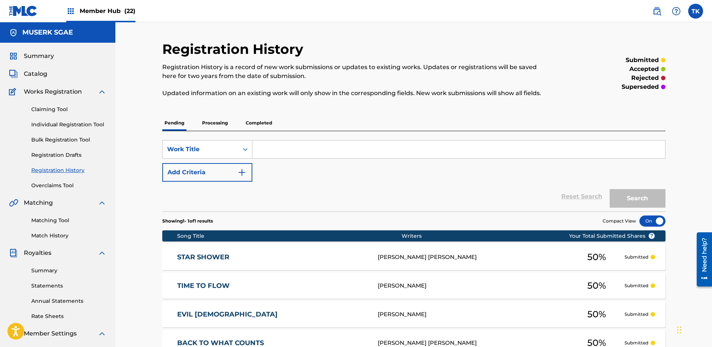
click at [47, 179] on div "Claiming Tool Individual Registration Tool Bulk Registration Tool Registration …" at bounding box center [57, 142] width 97 height 93
click at [48, 182] on link "Overclaims Tool" at bounding box center [68, 186] width 75 height 8
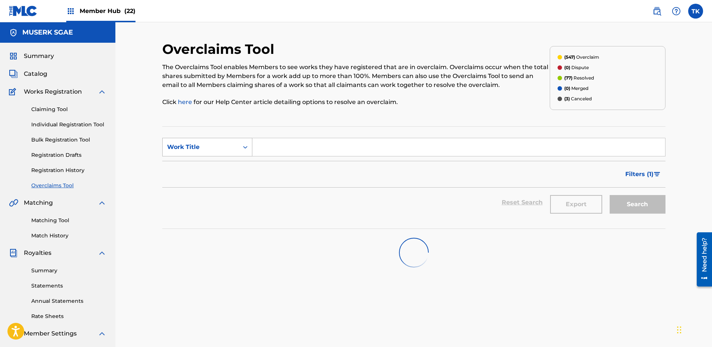
click at [188, 151] on div "Work Title" at bounding box center [200, 147] width 67 height 9
click at [198, 167] on div "MLC Song Code" at bounding box center [207, 166] width 89 height 19
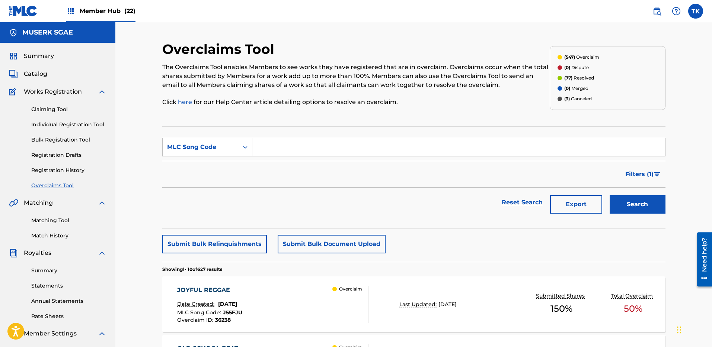
click at [275, 148] on input "Search Form" at bounding box center [458, 147] width 412 height 18
paste input "S60UHZ"
type input "S60UHZ"
click at [635, 198] on button "Search" at bounding box center [637, 204] width 56 height 19
click at [309, 303] on div "SUNSET BEACH Date Created: [DATE] MLC Song Code : S60UHZ Overclaim ID : 29022 O…" at bounding box center [272, 304] width 191 height 37
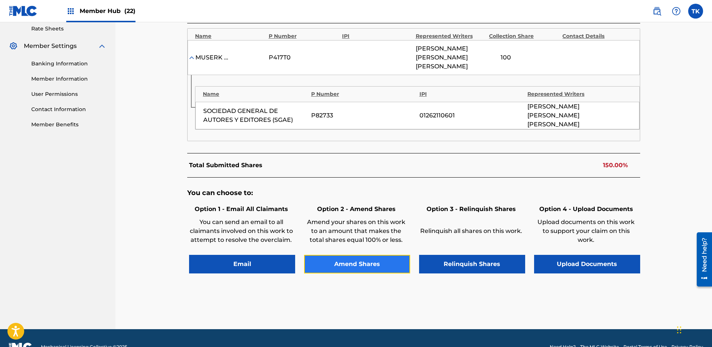
click at [363, 255] on button "Amend Shares" at bounding box center [357, 264] width 106 height 19
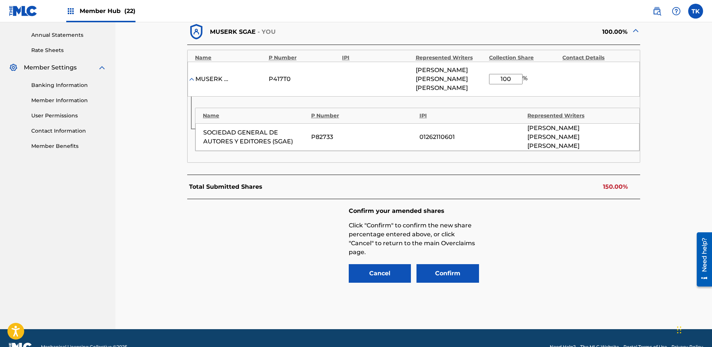
drag, startPoint x: 505, startPoint y: 70, endPoint x: 487, endPoint y: 69, distance: 18.2
click at [487, 69] on div "MUSERK SGAE P417T0 [PERSON_NAME] [PERSON_NAME] 100 %" at bounding box center [413, 79] width 452 height 35
click at [507, 77] on input "100" at bounding box center [505, 79] width 33 height 10
type input "50"
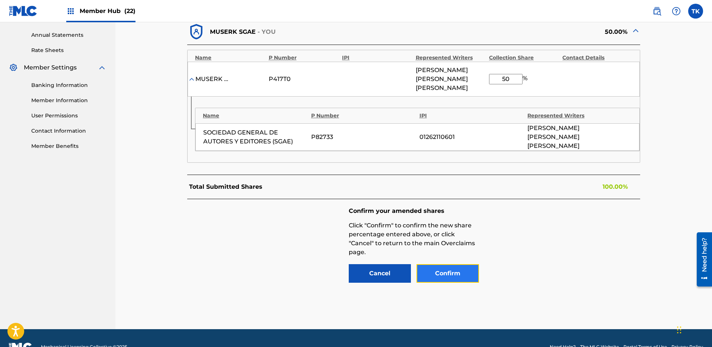
click at [460, 264] on button "Confirm" at bounding box center [447, 273] width 62 height 19
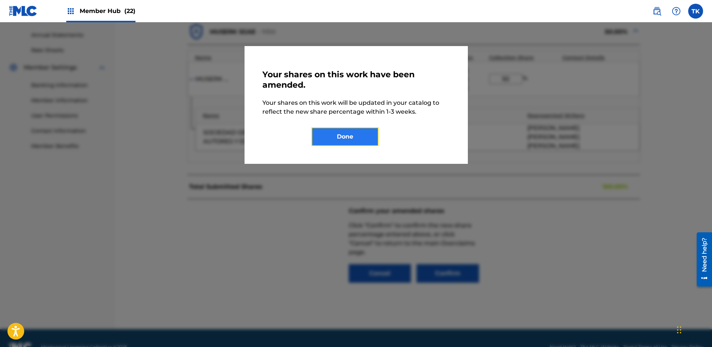
click at [356, 134] on button "Done" at bounding box center [344, 137] width 67 height 19
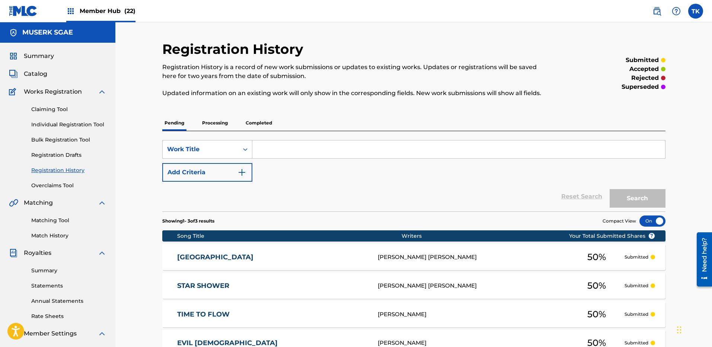
drag, startPoint x: 49, startPoint y: 180, endPoint x: 83, endPoint y: 171, distance: 34.1
click at [49, 180] on div "Claiming Tool Individual Registration Tool Bulk Registration Tool Registration …" at bounding box center [57, 142] width 97 height 93
click at [63, 180] on div "Claiming Tool Individual Registration Tool Bulk Registration Tool Registration …" at bounding box center [57, 142] width 97 height 93
click at [61, 183] on link "Overclaims Tool" at bounding box center [68, 186] width 75 height 8
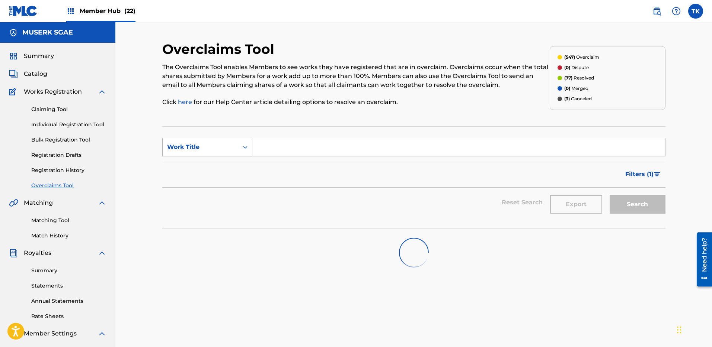
drag, startPoint x: 175, startPoint y: 151, endPoint x: 179, endPoint y: 153, distance: 4.0
click at [175, 151] on div "Work Title" at bounding box center [200, 147] width 67 height 9
click at [194, 164] on div "MLC Song Code" at bounding box center [207, 166] width 89 height 19
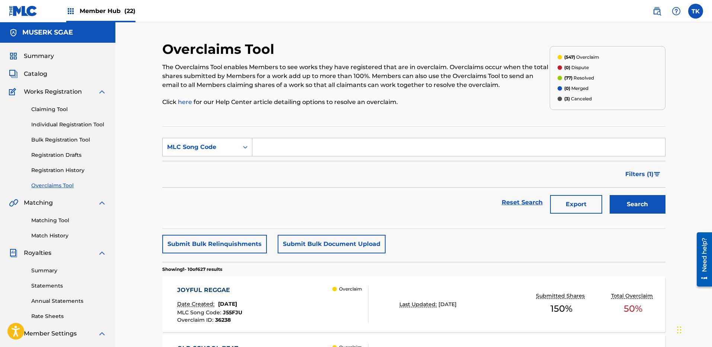
click at [427, 148] on input "Search Form" at bounding box center [458, 147] width 412 height 18
paste input "DS28YB"
type input "DS28YB"
click at [651, 207] on button "Search" at bounding box center [637, 204] width 56 height 19
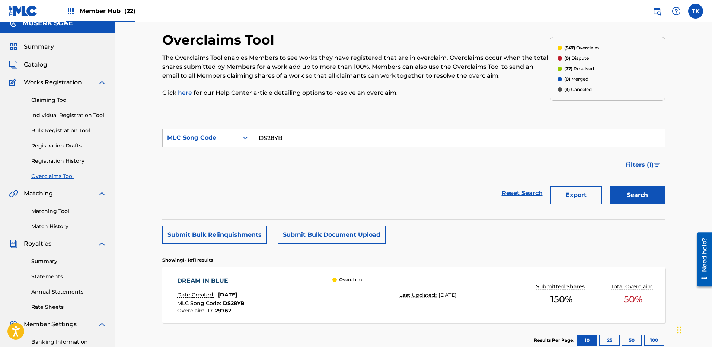
scroll to position [68, 0]
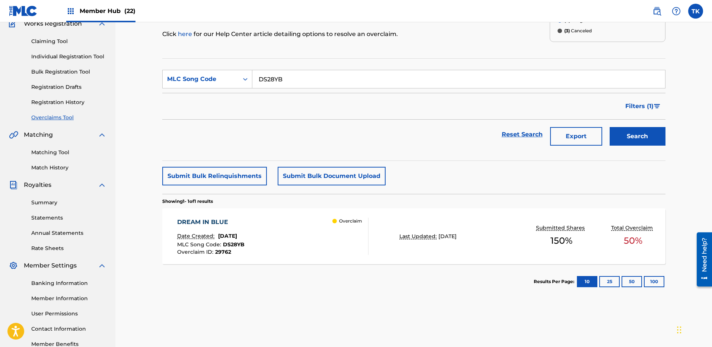
click at [329, 244] on div "DREAM IN BLUE Date Created: [DATE] MLC Song Code : DS28YB Overclaim ID : 29762 …" at bounding box center [272, 236] width 191 height 37
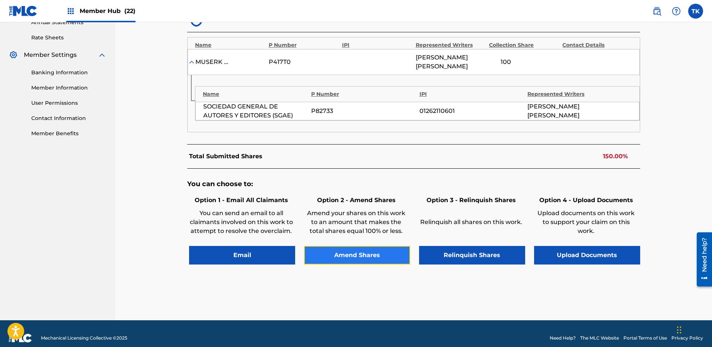
click at [357, 247] on button "Amend Shares" at bounding box center [357, 255] width 106 height 19
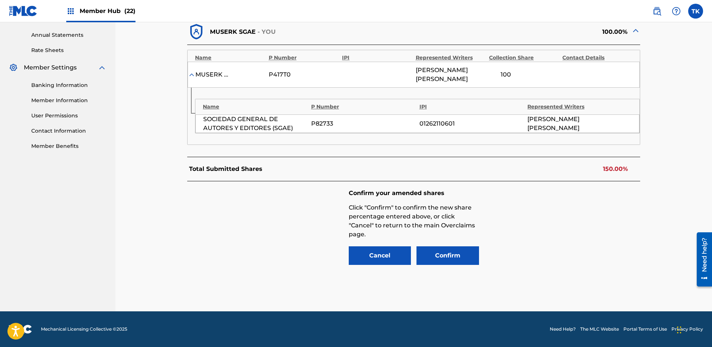
scroll to position [259, 0]
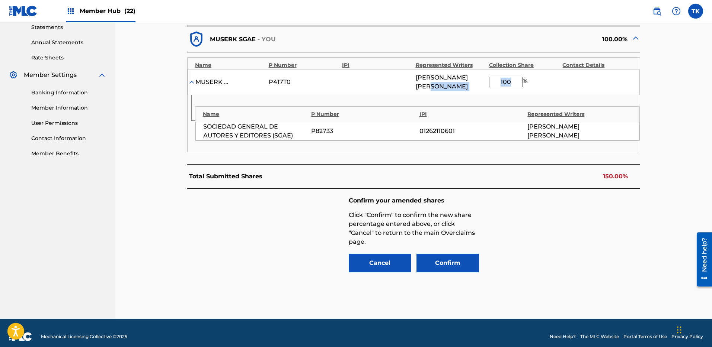
drag, startPoint x: 503, startPoint y: 78, endPoint x: 483, endPoint y: 77, distance: 19.3
click at [483, 77] on div "MUSERK SGAE P417T0 [PERSON_NAME] 100 %" at bounding box center [413, 82] width 452 height 26
click at [512, 77] on input "100" at bounding box center [505, 82] width 33 height 10
type input "50"
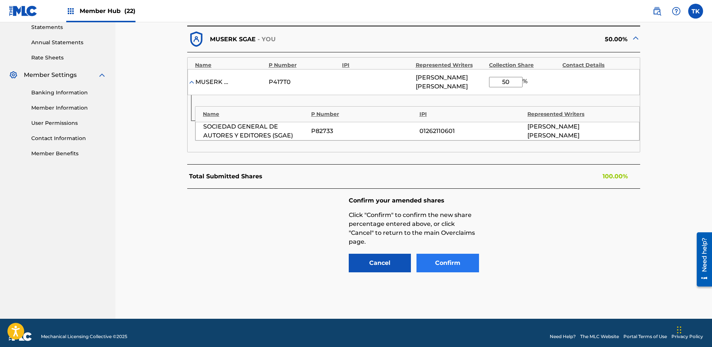
drag, startPoint x: 549, startPoint y: 227, endPoint x: 450, endPoint y: 247, distance: 100.1
click at [550, 225] on div "Confirm your amended shares Click "Confirm" to confirm the new share percentage…" at bounding box center [413, 235] width 453 height 93
click at [448, 254] on button "Confirm" at bounding box center [447, 263] width 62 height 19
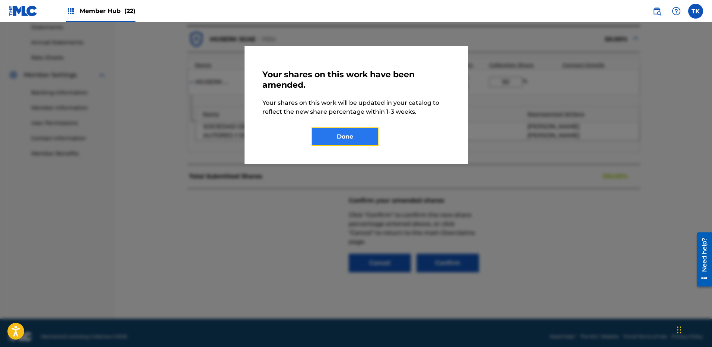
click at [362, 141] on button "Done" at bounding box center [344, 137] width 67 height 19
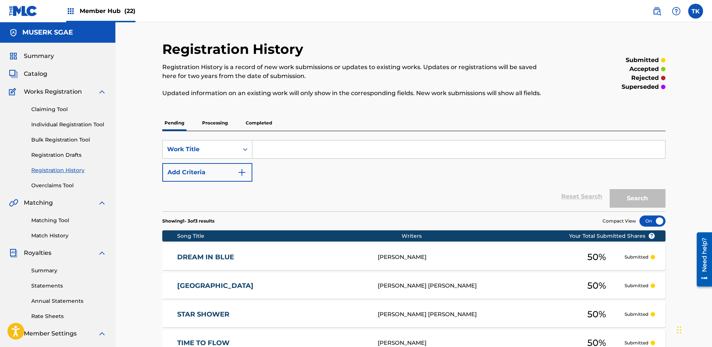
click at [42, 179] on div "Claiming Tool Individual Registration Tool Bulk Registration Tool Registration …" at bounding box center [57, 142] width 97 height 93
click at [48, 185] on link "Overclaims Tool" at bounding box center [68, 186] width 75 height 8
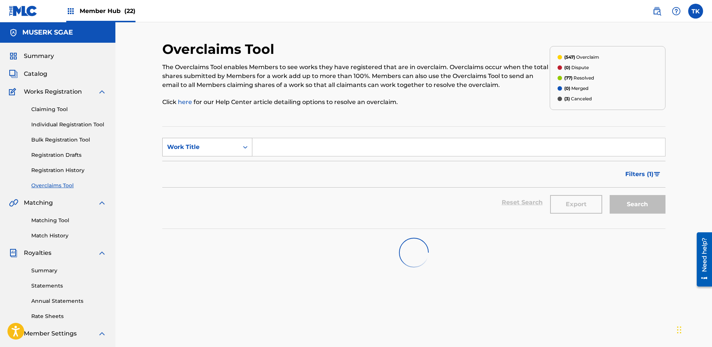
drag, startPoint x: 179, startPoint y: 150, endPoint x: 181, endPoint y: 153, distance: 4.0
click at [179, 149] on div "Work Title" at bounding box center [200, 147] width 67 height 9
drag, startPoint x: 194, startPoint y: 165, endPoint x: 200, endPoint y: 162, distance: 6.7
click at [194, 164] on div "MLC Song Code" at bounding box center [207, 166] width 89 height 19
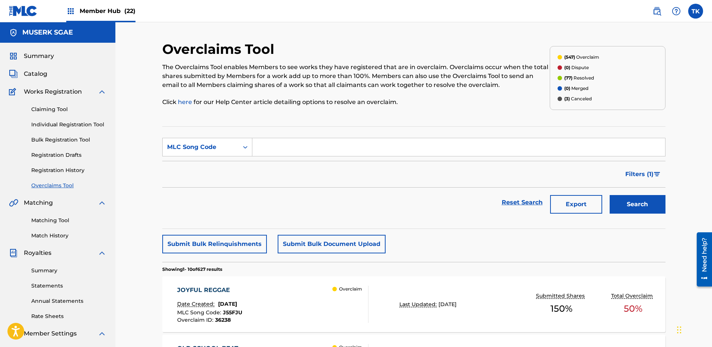
click at [301, 147] on input "Search Form" at bounding box center [458, 147] width 412 height 18
paste input "UW24NC"
type input "UW24NC"
click at [649, 209] on button "Search" at bounding box center [637, 204] width 56 height 19
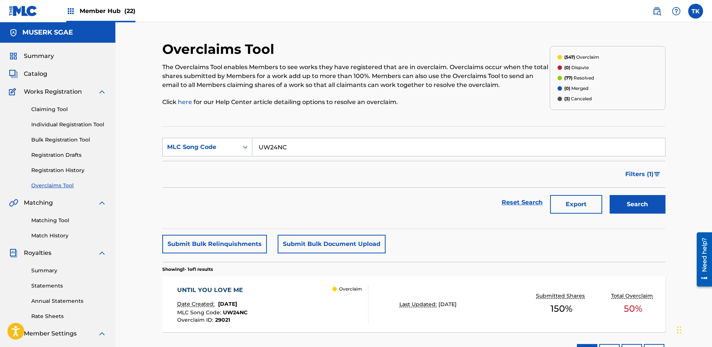
scroll to position [62, 0]
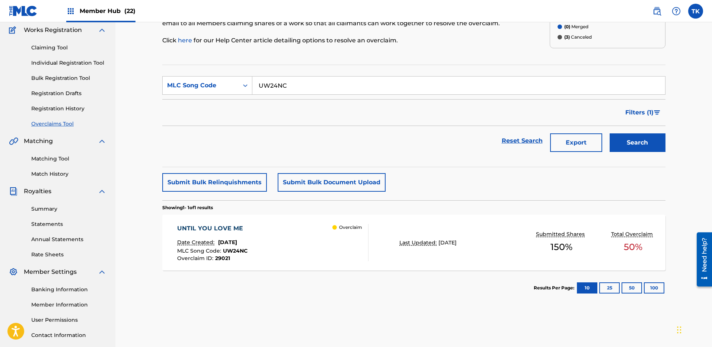
click at [307, 249] on div "UNTIL YOU LOVE ME Date Created: [DATE] MLC Song Code : UW24NC Overclaim ID : 29…" at bounding box center [272, 242] width 191 height 37
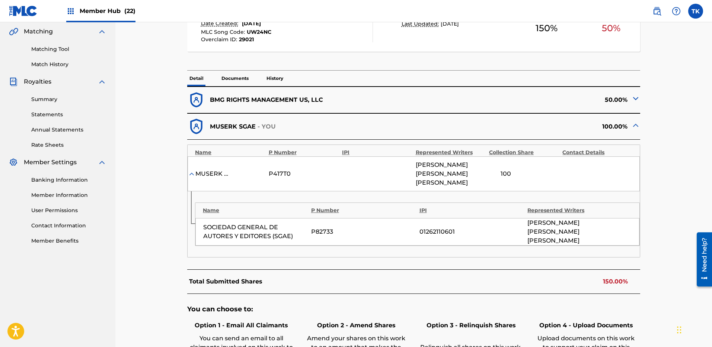
scroll to position [288, 0]
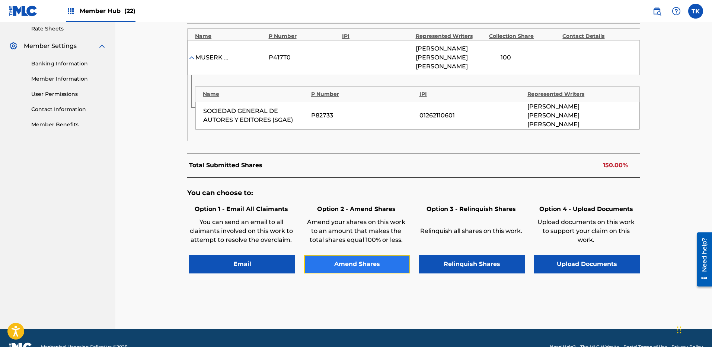
click at [346, 255] on button "Amend Shares" at bounding box center [357, 264] width 106 height 19
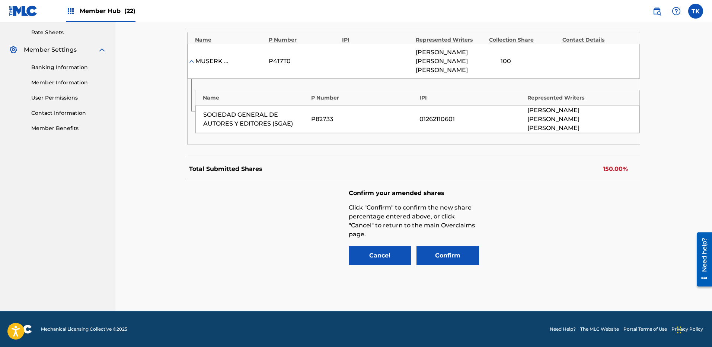
scroll to position [266, 0]
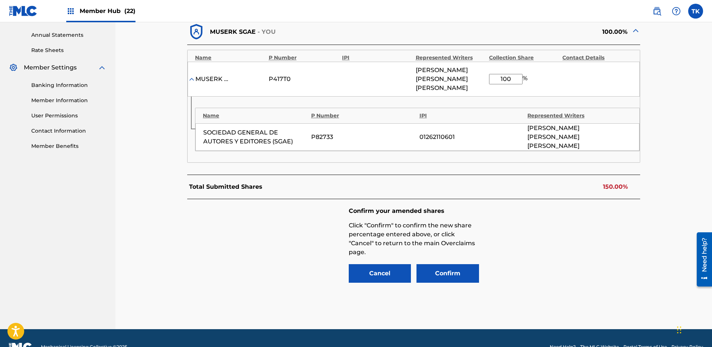
drag, startPoint x: 520, startPoint y: 77, endPoint x: 491, endPoint y: 77, distance: 28.3
click at [491, 77] on input "100" at bounding box center [505, 79] width 33 height 10
type input "50"
drag, startPoint x: 545, startPoint y: 300, endPoint x: 464, endPoint y: 293, distance: 81.4
click at [545, 300] on div "< Back UNTIL YOU LOVE ME - Overclaim Detail The Overclaims Tool enables Members…" at bounding box center [413, 52] width 503 height 555
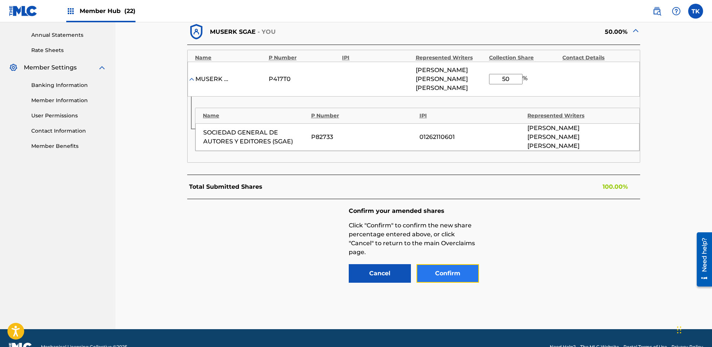
click at [441, 264] on button "Confirm" at bounding box center [447, 273] width 62 height 19
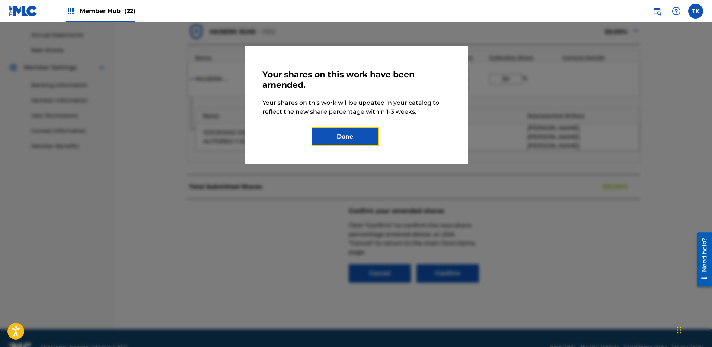
drag, startPoint x: 363, startPoint y: 127, endPoint x: 677, endPoint y: 131, distance: 314.0
click at [362, 128] on button "Done" at bounding box center [344, 137] width 67 height 19
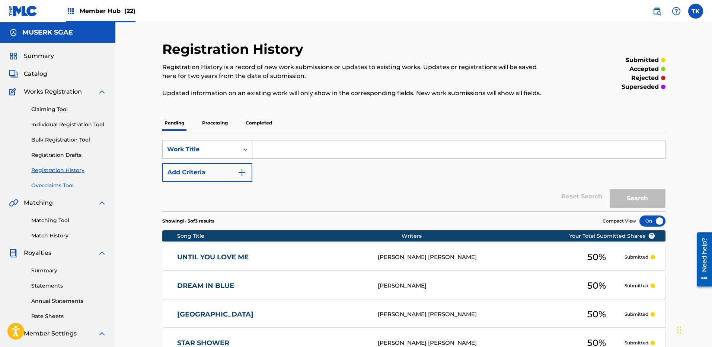
click at [60, 185] on link "Overclaims Tool" at bounding box center [68, 186] width 75 height 8
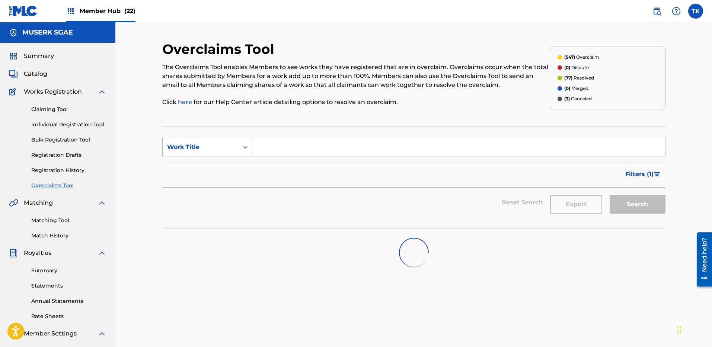
click at [199, 147] on div "Work Title" at bounding box center [200, 147] width 67 height 9
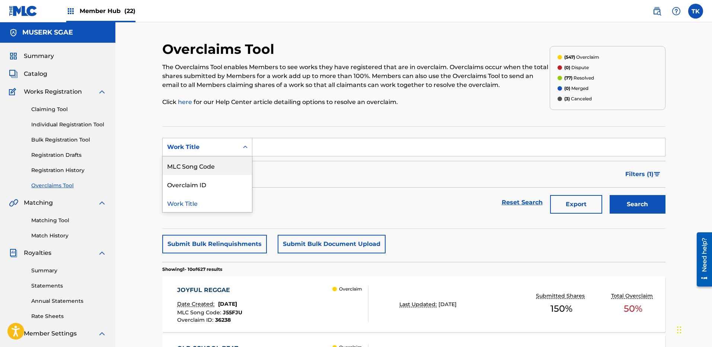
click at [205, 166] on div "MLC Song Code" at bounding box center [207, 166] width 89 height 19
click at [270, 147] on input "Search Form" at bounding box center [458, 147] width 412 height 18
paste input "MV5BYC"
type input "MV5BYC"
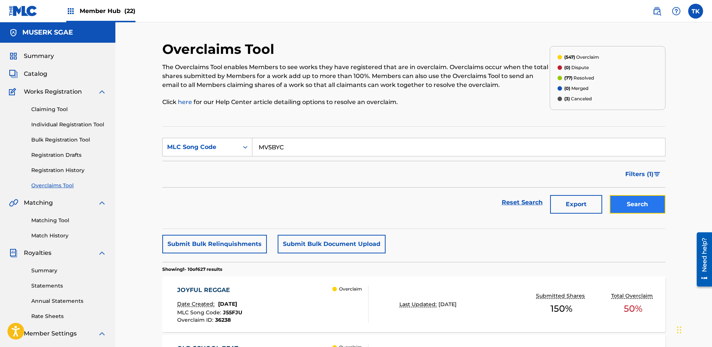
click at [642, 197] on button "Search" at bounding box center [637, 204] width 56 height 19
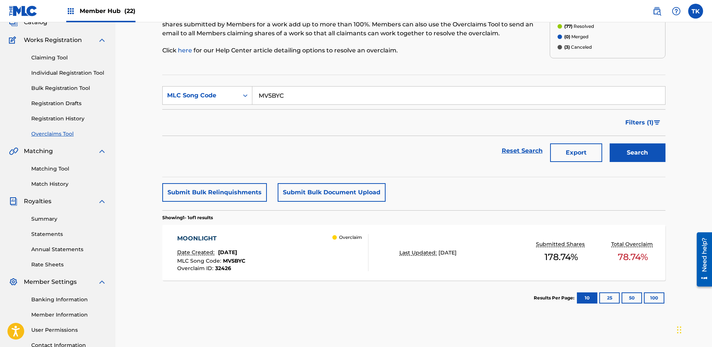
click at [354, 253] on div "Overclaim" at bounding box center [350, 252] width 36 height 37
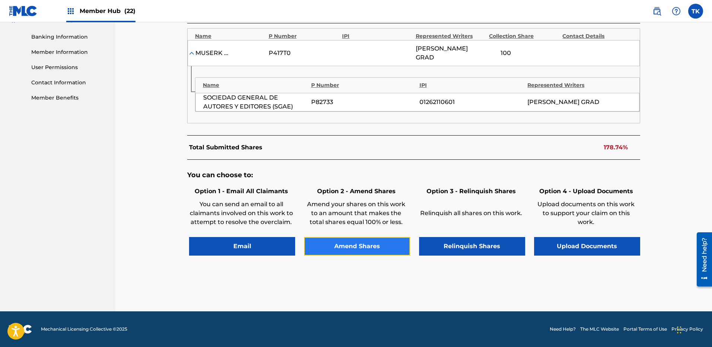
click at [353, 249] on button "Amend Shares" at bounding box center [357, 246] width 106 height 19
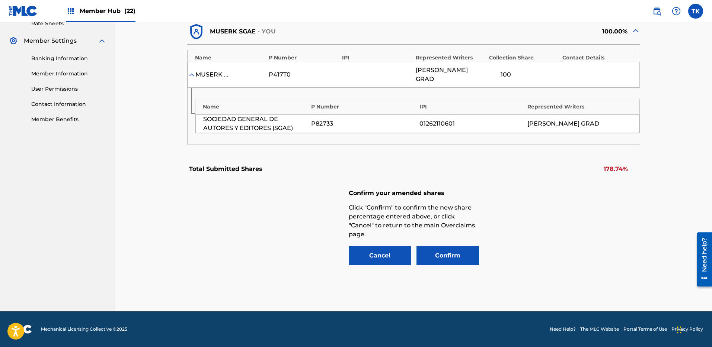
scroll to position [293, 0]
drag, startPoint x: 523, startPoint y: 75, endPoint x: 482, endPoint y: 74, distance: 40.6
click at [482, 74] on div "MUSERK SGAE P417T0 [PERSON_NAME] ZAKHNINI GRAD 100 %" at bounding box center [413, 75] width 452 height 26
click at [501, 73] on input "100" at bounding box center [505, 75] width 33 height 10
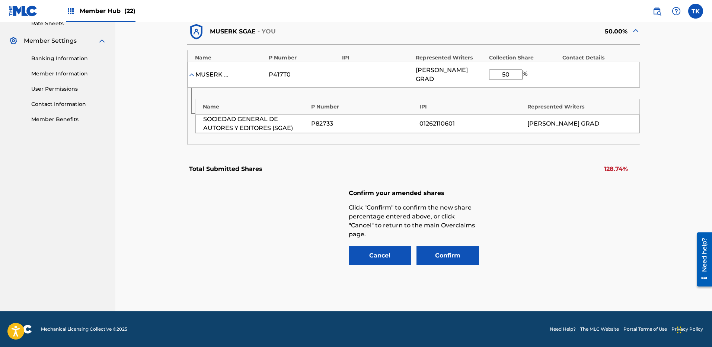
type input "50"
click at [593, 240] on div "Confirm your amended shares Click "Confirm" to confirm the new share percentage…" at bounding box center [413, 228] width 453 height 93
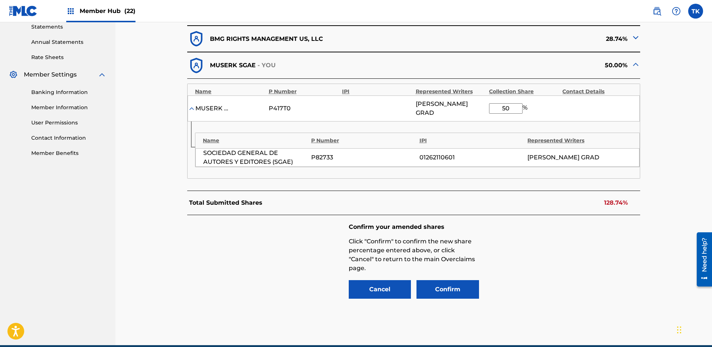
scroll to position [289, 0]
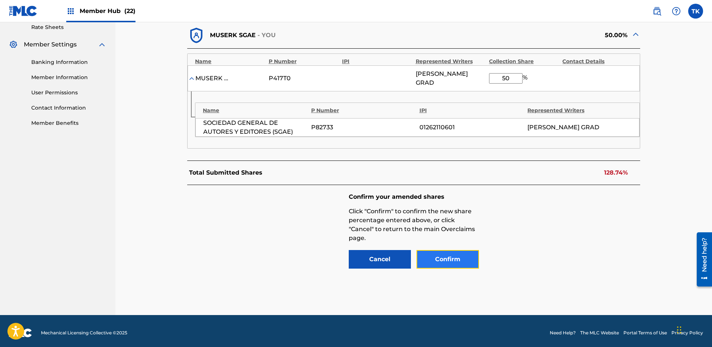
click at [428, 259] on button "Confirm" at bounding box center [447, 259] width 62 height 19
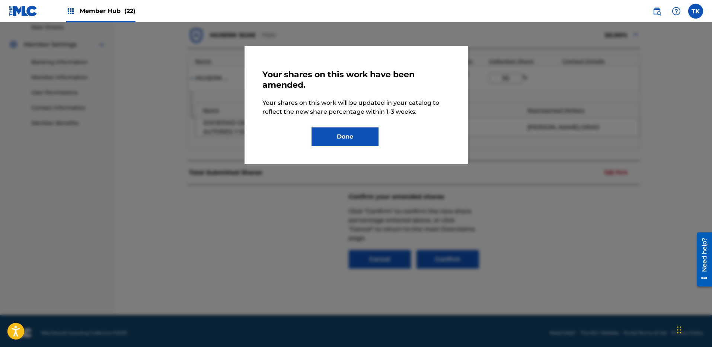
click at [358, 157] on div "Your shares on this work have been amended. Your shares on this work will be up…" at bounding box center [355, 105] width 223 height 118
click at [353, 135] on button "Done" at bounding box center [344, 137] width 67 height 19
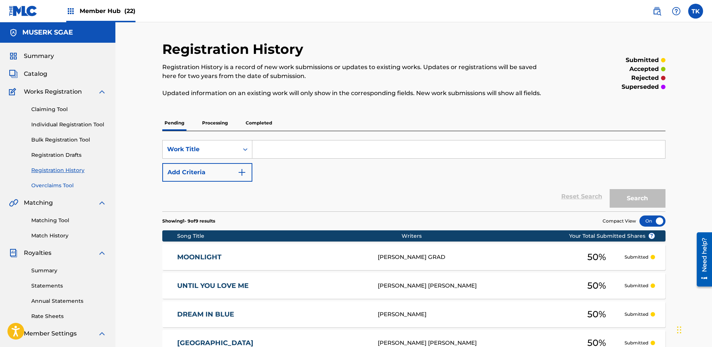
click at [63, 182] on link "Overclaims Tool" at bounding box center [68, 186] width 75 height 8
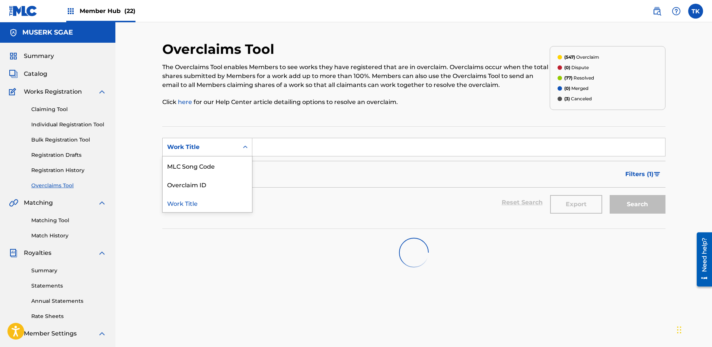
click at [165, 154] on div "Work Title" at bounding box center [207, 147] width 90 height 19
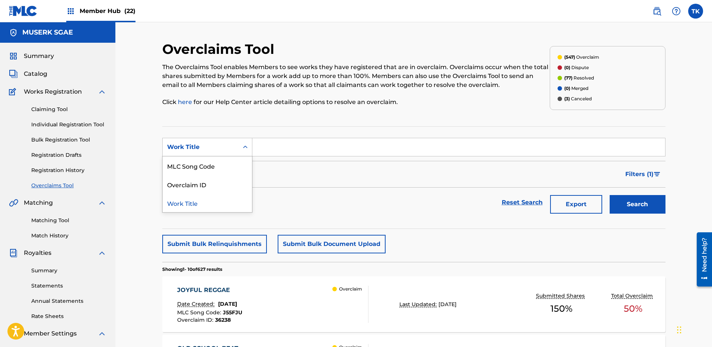
drag, startPoint x: 192, startPoint y: 161, endPoint x: 198, endPoint y: 161, distance: 6.0
click at [192, 161] on div "MLC Song Code" at bounding box center [207, 166] width 89 height 19
click at [284, 149] on input "Search Form" at bounding box center [458, 147] width 412 height 18
paste input "T501PY"
type input "T501PY"
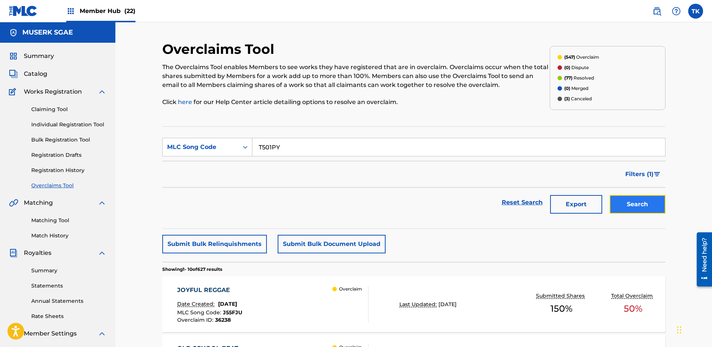
click at [639, 203] on button "Search" at bounding box center [637, 204] width 56 height 19
click at [331, 314] on div "TROPICAL DREAMS Date Created: [DATE] MLC Song Code : T501PY Overclaim ID : 2977…" at bounding box center [272, 304] width 191 height 37
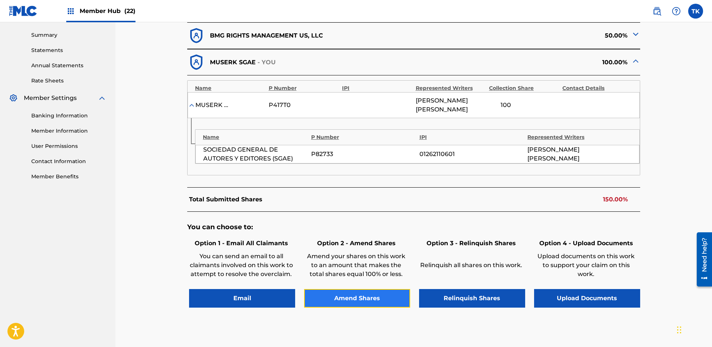
click at [350, 295] on button "Amend Shares" at bounding box center [357, 298] width 106 height 19
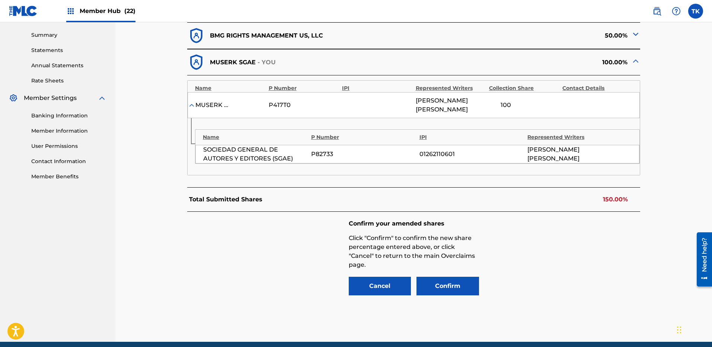
scroll to position [266, 0]
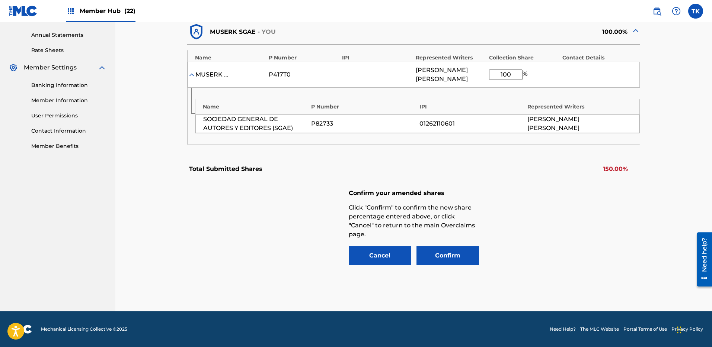
drag, startPoint x: 511, startPoint y: 75, endPoint x: 481, endPoint y: 76, distance: 30.1
click at [481, 76] on div "MUSERK SGAE P417T0 [PERSON_NAME] [PERSON_NAME] 100 %" at bounding box center [413, 75] width 452 height 26
type input "50"
drag, startPoint x: 602, startPoint y: 216, endPoint x: 556, endPoint y: 224, distance: 46.7
click at [598, 222] on div "Confirm your amended shares Click "Confirm" to confirm the new share percentage…" at bounding box center [413, 228] width 453 height 93
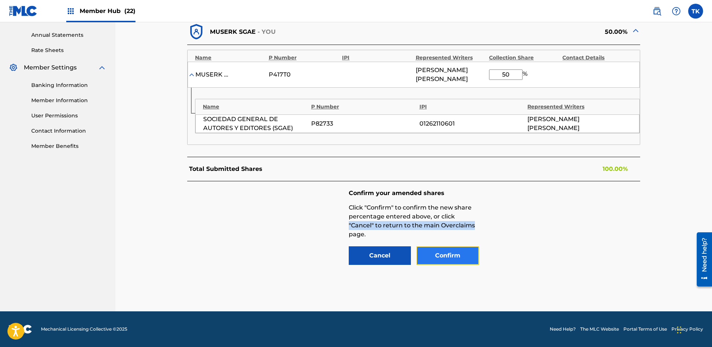
click at [450, 255] on button "Confirm" at bounding box center [447, 256] width 62 height 19
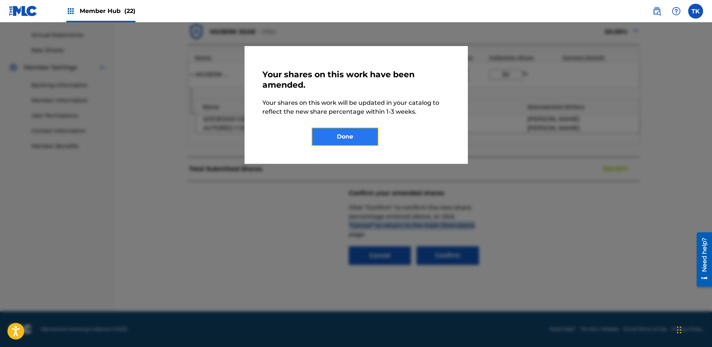
click at [364, 141] on button "Done" at bounding box center [344, 137] width 67 height 19
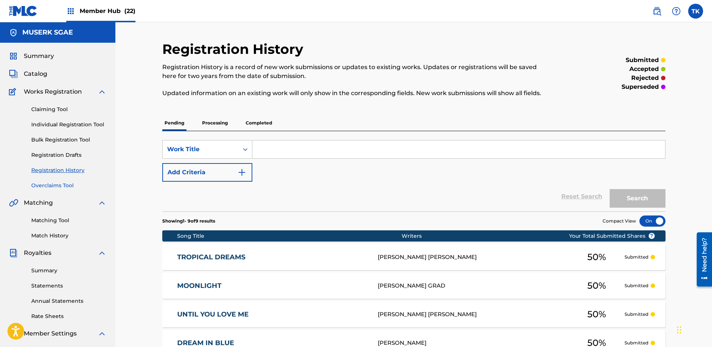
click at [45, 185] on link "Overclaims Tool" at bounding box center [68, 186] width 75 height 8
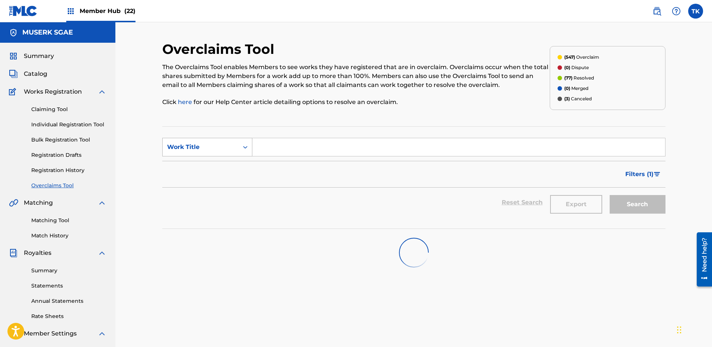
click at [195, 139] on div "Work Title" at bounding box center [207, 147] width 90 height 19
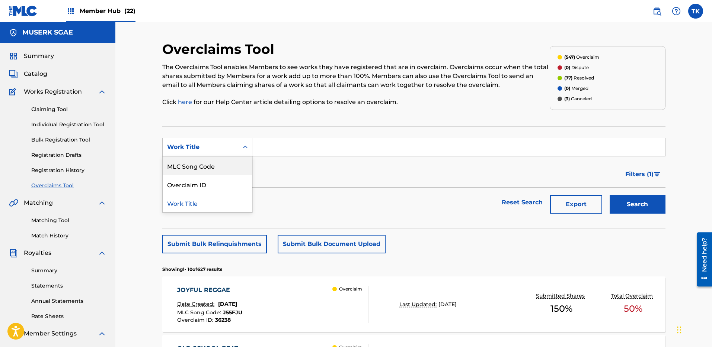
click at [191, 163] on div "MLC Song Code" at bounding box center [207, 166] width 89 height 19
click at [294, 148] on input "Search Form" at bounding box center [458, 147] width 412 height 18
type input "T50WFA"
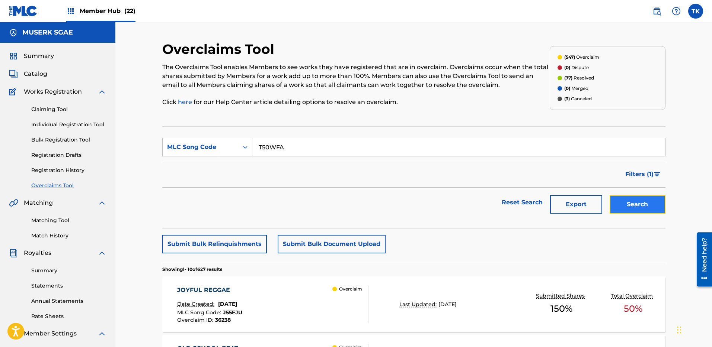
click at [653, 195] on button "Search" at bounding box center [637, 204] width 56 height 19
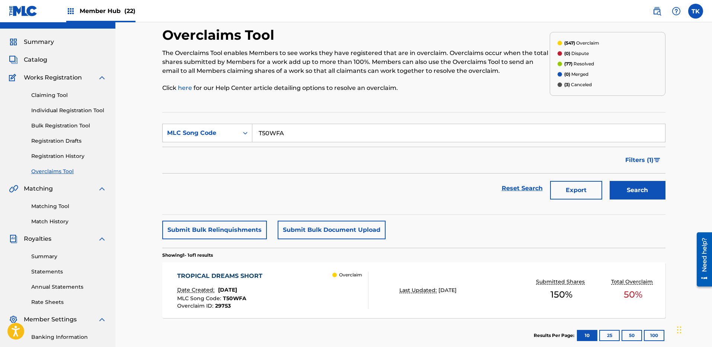
scroll to position [4, 0]
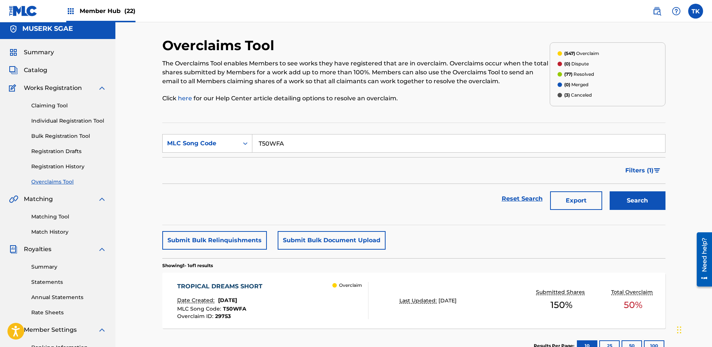
click at [296, 294] on div "TROPICAL DREAMS SHORT Date Created: [DATE] MLC Song Code : T50WFA Overclaim ID …" at bounding box center [272, 300] width 191 height 37
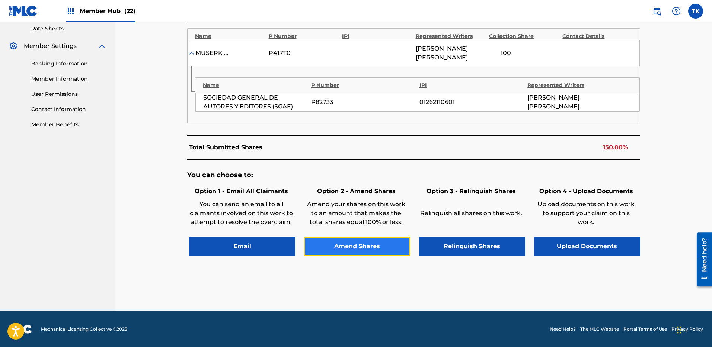
click at [375, 246] on button "Amend Shares" at bounding box center [357, 246] width 106 height 19
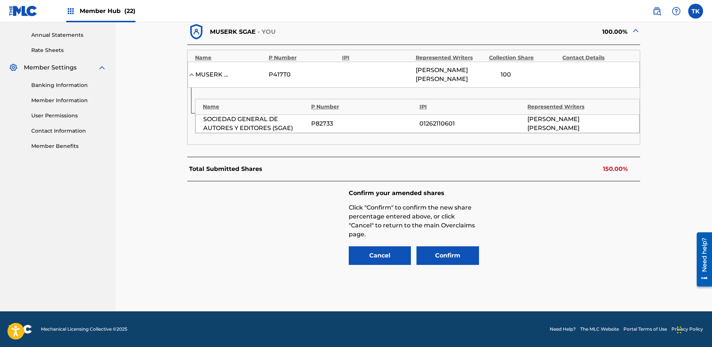
scroll to position [266, 0]
drag, startPoint x: 508, startPoint y: 75, endPoint x: 490, endPoint y: 76, distance: 17.5
click at [490, 76] on input "100" at bounding box center [505, 75] width 33 height 10
type input "50"
click at [607, 212] on div "Confirm your amended shares Click "Confirm" to confirm the new share percentage…" at bounding box center [413, 228] width 453 height 93
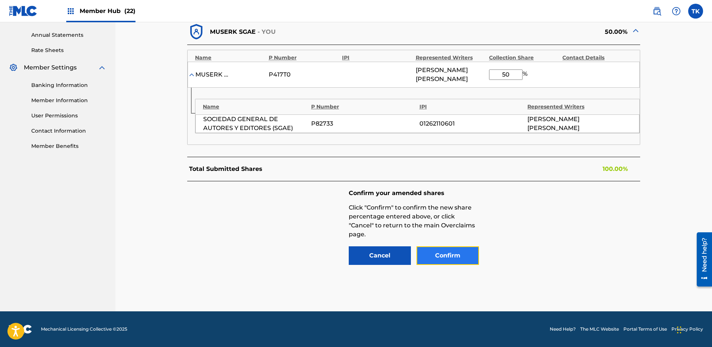
click at [438, 260] on button "Confirm" at bounding box center [447, 256] width 62 height 19
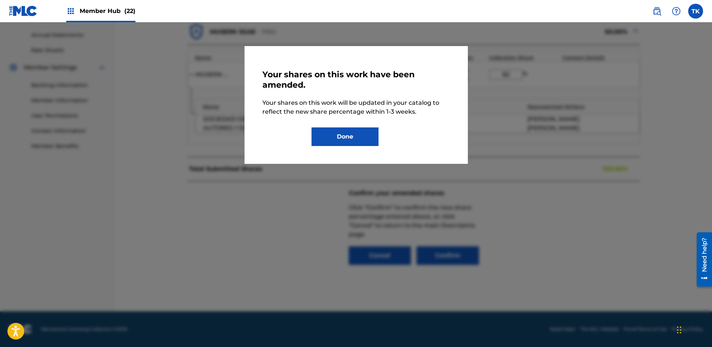
click at [357, 158] on div "Your shares on this work have been amended. Your shares on this work will be up…" at bounding box center [355, 105] width 223 height 118
click at [353, 139] on button "Done" at bounding box center [344, 137] width 67 height 19
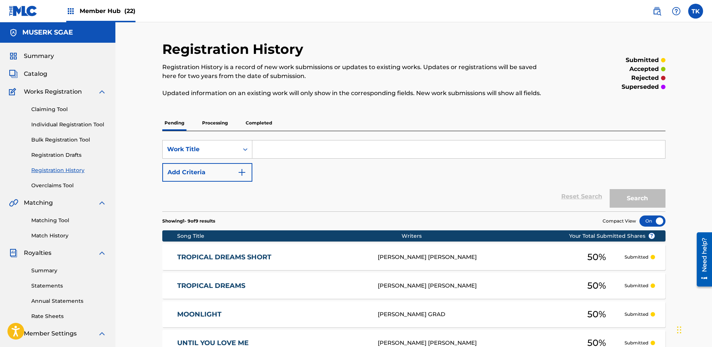
click at [40, 190] on div "Summary Catalog Works Registration Claiming Tool Individual Registration Tool B…" at bounding box center [57, 234] width 115 height 383
click at [43, 185] on link "Overclaims Tool" at bounding box center [68, 186] width 75 height 8
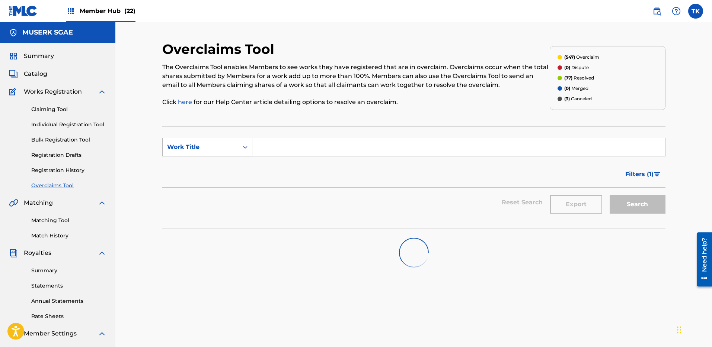
click at [222, 143] on div "Work Title" at bounding box center [200, 147] width 67 height 9
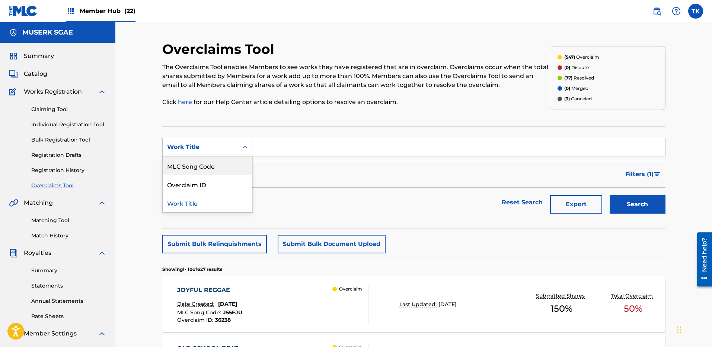
click at [208, 160] on div "MLC Song Code" at bounding box center [207, 166] width 89 height 19
drag, startPoint x: 453, startPoint y: 147, endPoint x: 457, endPoint y: 149, distance: 4.2
click at [453, 147] on input "Search Form" at bounding box center [458, 147] width 412 height 18
paste input "MV3NW3"
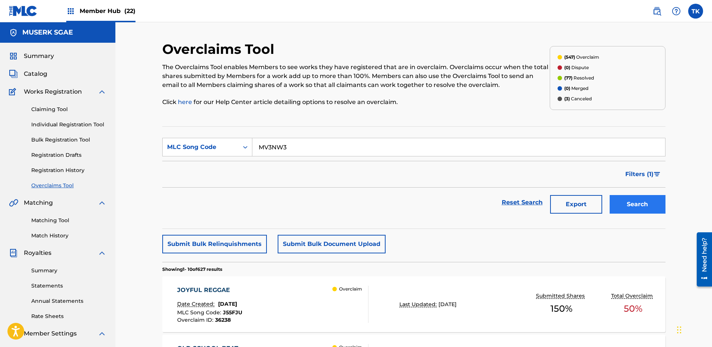
type input "MV3NW3"
click at [627, 202] on button "Search" at bounding box center [637, 204] width 56 height 19
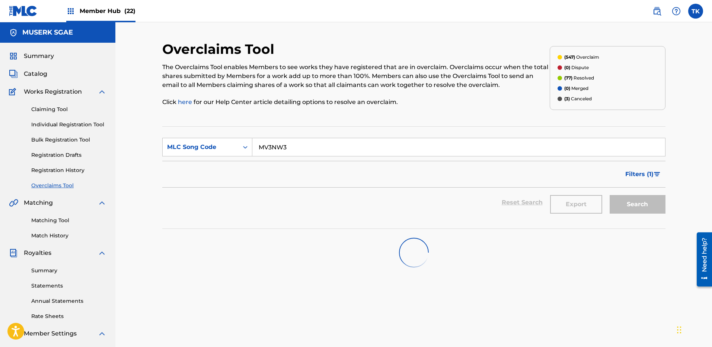
scroll to position [114, 0]
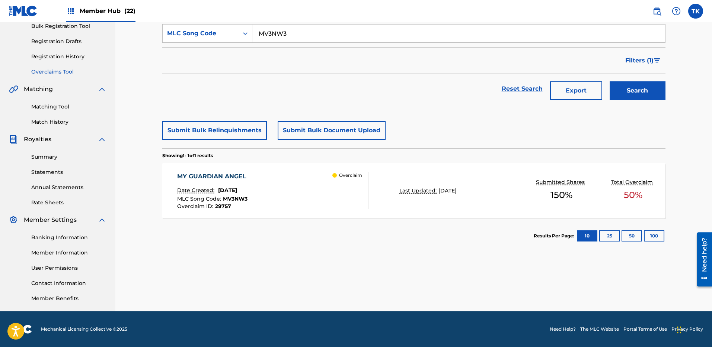
click at [352, 201] on div "Overclaim" at bounding box center [350, 190] width 36 height 37
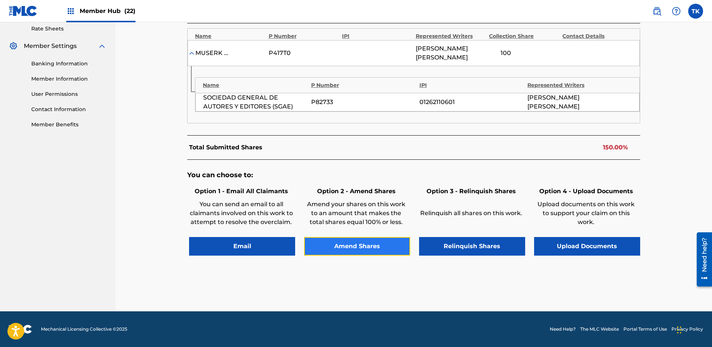
click at [351, 249] on button "Amend Shares" at bounding box center [357, 246] width 106 height 19
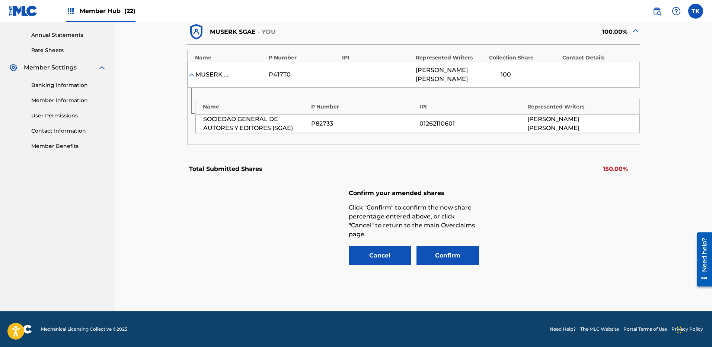
scroll to position [266, 0]
drag, startPoint x: 516, startPoint y: 76, endPoint x: 488, endPoint y: 73, distance: 28.4
click at [488, 73] on div "MUSERK SGAE P417T0 [PERSON_NAME] [PERSON_NAME] [PERSON_NAME] 100 %" at bounding box center [413, 75] width 452 height 26
type input "50"
click at [456, 254] on button "Confirm" at bounding box center [447, 256] width 62 height 19
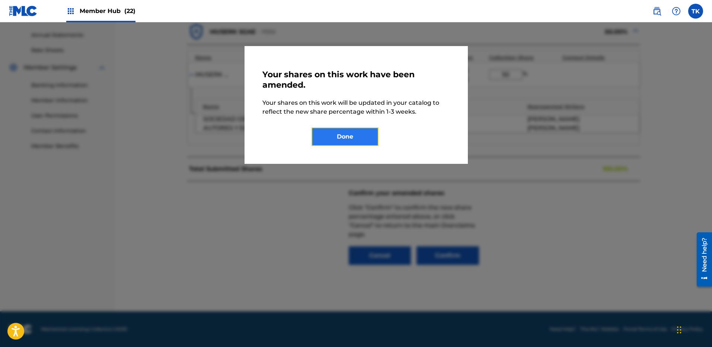
click at [334, 139] on button "Done" at bounding box center [344, 137] width 67 height 19
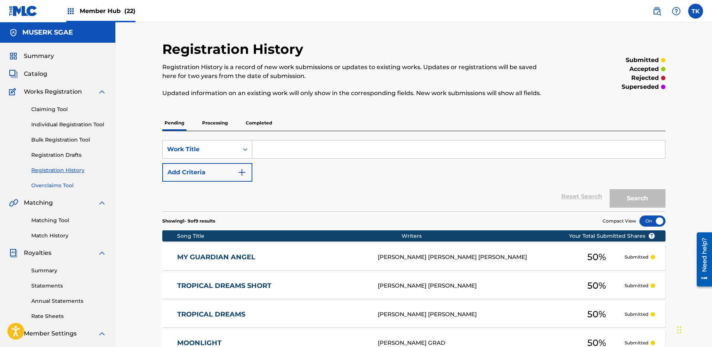
click at [61, 183] on link "Overclaims Tool" at bounding box center [68, 186] width 75 height 8
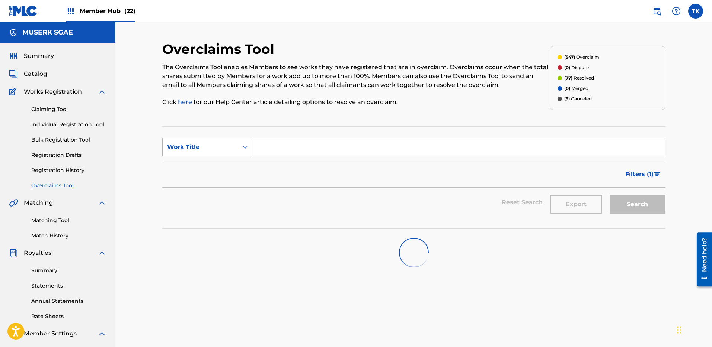
drag, startPoint x: 239, startPoint y: 147, endPoint x: 234, endPoint y: 153, distance: 7.6
click at [238, 147] on div "Search Form" at bounding box center [244, 147] width 13 height 13
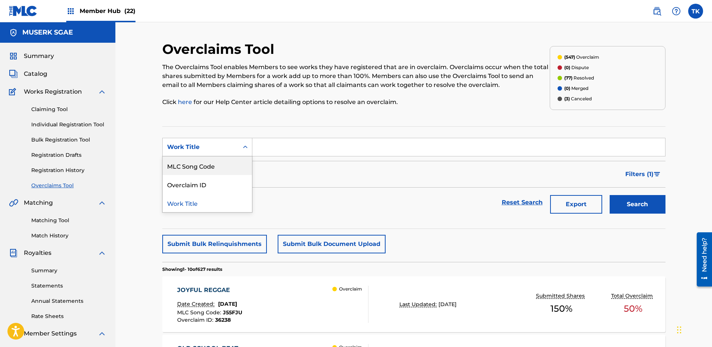
click at [220, 168] on div "MLC Song Code" at bounding box center [207, 166] width 89 height 19
click at [317, 145] on input "Search Form" at bounding box center [458, 147] width 412 height 18
paste input "S68JVA"
type input "S68JVA"
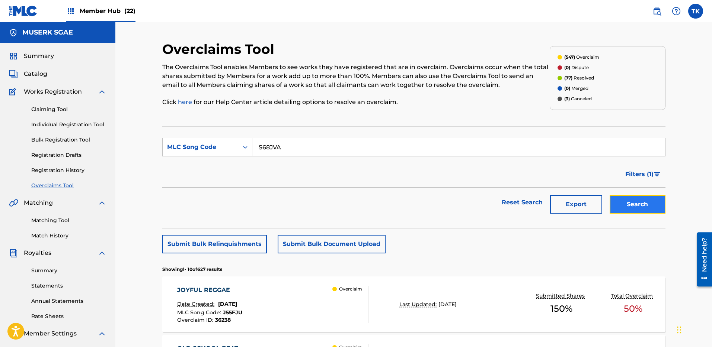
click at [623, 206] on button "Search" at bounding box center [637, 204] width 56 height 19
click at [384, 282] on div "SURFING THE CLOUDS Date Created: [DATE] MLC Song Code : S68JVA Overclaim ID : 2…" at bounding box center [413, 305] width 503 height 56
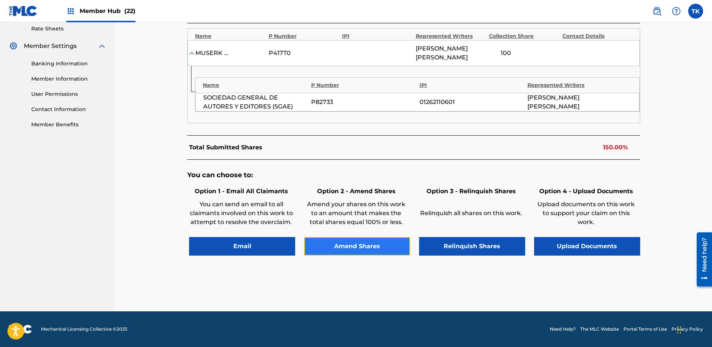
click at [360, 252] on button "Amend Shares" at bounding box center [357, 246] width 106 height 19
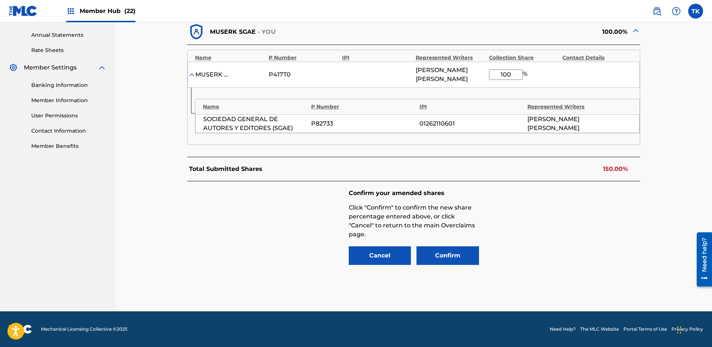
drag, startPoint x: 513, startPoint y: 75, endPoint x: 487, endPoint y: 75, distance: 25.7
click at [487, 75] on div "MUSERK SGAE P417T0 [PERSON_NAME] [PERSON_NAME] 100 %" at bounding box center [413, 75] width 452 height 26
type input "50"
click at [469, 257] on button "Confirm" at bounding box center [447, 256] width 62 height 19
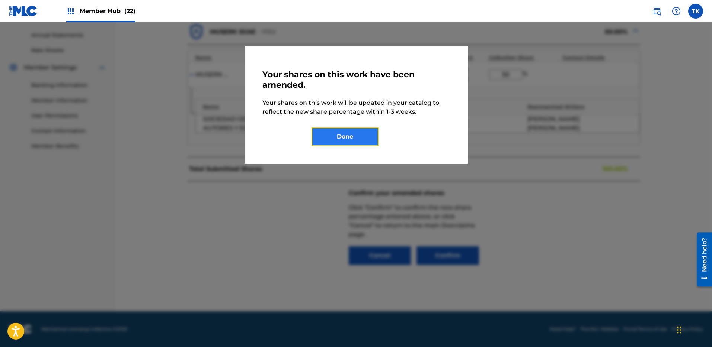
drag, startPoint x: 353, startPoint y: 132, endPoint x: 349, endPoint y: 134, distance: 4.5
click at [349, 134] on button "Done" at bounding box center [344, 137] width 67 height 19
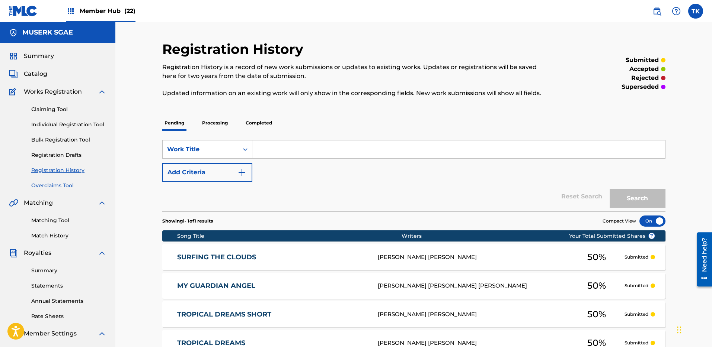
click at [49, 183] on link "Overclaims Tool" at bounding box center [68, 186] width 75 height 8
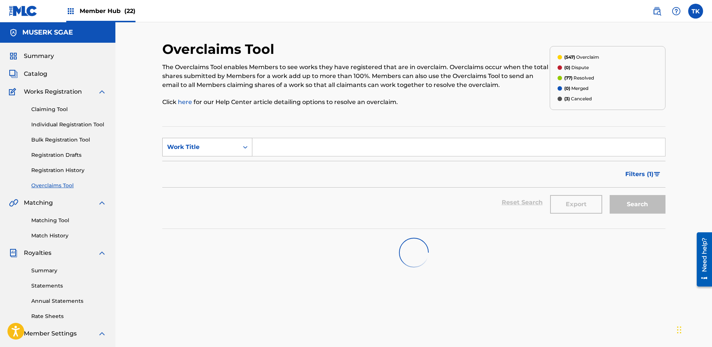
click at [215, 143] on div "Work Title" at bounding box center [201, 147] width 76 height 14
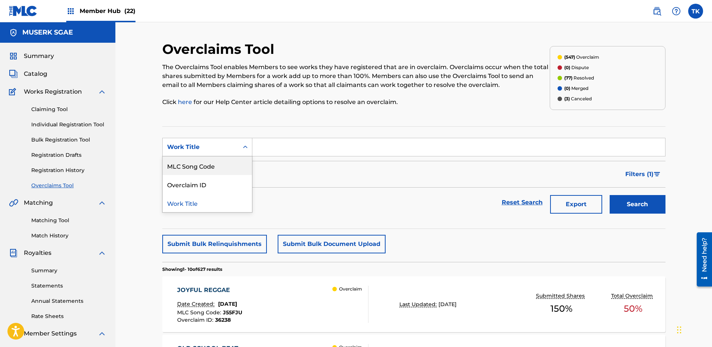
click at [212, 163] on div "MLC Song Code" at bounding box center [207, 166] width 89 height 19
click at [297, 147] on input "Search Form" at bounding box center [458, 147] width 412 height 18
paste input "LT2MZH"
type input "LT2MZH"
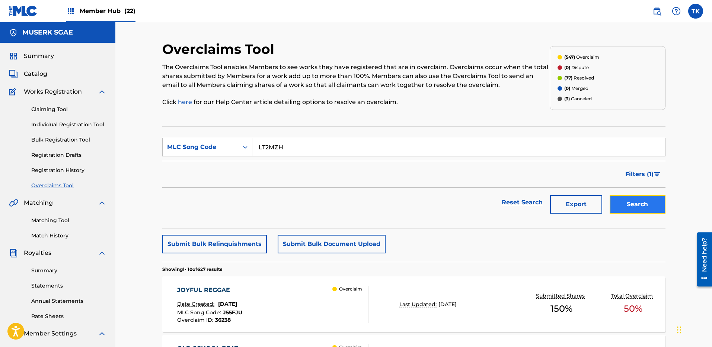
click at [641, 203] on button "Search" at bounding box center [637, 204] width 56 height 19
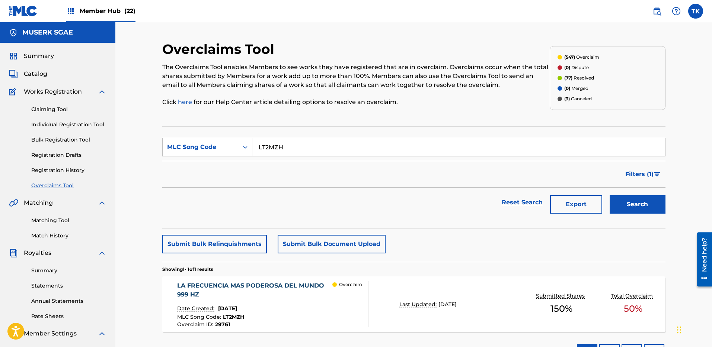
click at [402, 289] on div "LA FRECUENCIA MAS PODEROSA DEL MUNDO 999 HZ Date Created: [DATE] MLC Song Code …" at bounding box center [413, 305] width 503 height 56
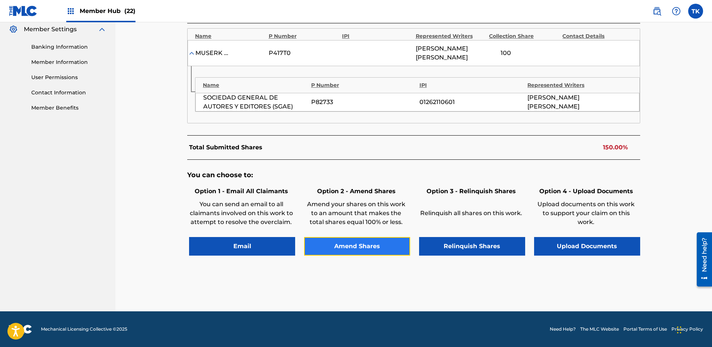
click at [367, 241] on button "Amend Shares" at bounding box center [357, 246] width 106 height 19
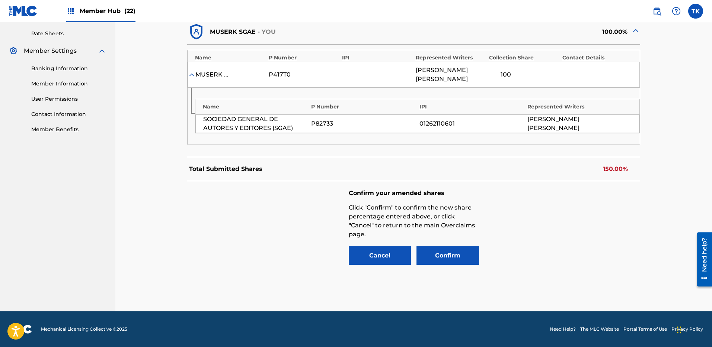
scroll to position [283, 0]
drag, startPoint x: 514, startPoint y: 76, endPoint x: 481, endPoint y: 76, distance: 33.1
click at [481, 76] on div "MUSERK SGAE P417T0 [PERSON_NAME] [PERSON_NAME] 100 %" at bounding box center [413, 75] width 452 height 26
type input "50"
click at [548, 201] on div "Confirm your amended shares Click "Confirm" to confirm the new share percentage…" at bounding box center [413, 228] width 453 height 93
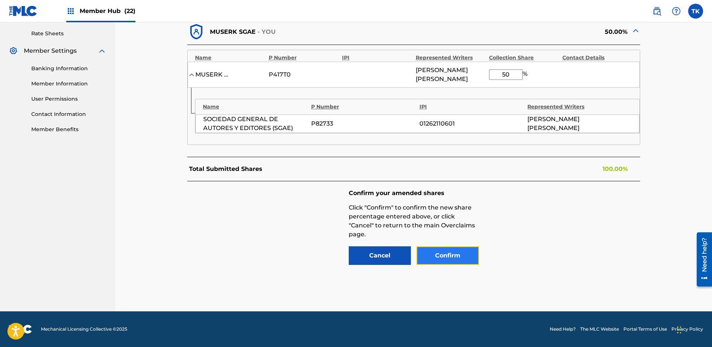
click at [454, 256] on button "Confirm" at bounding box center [447, 256] width 62 height 19
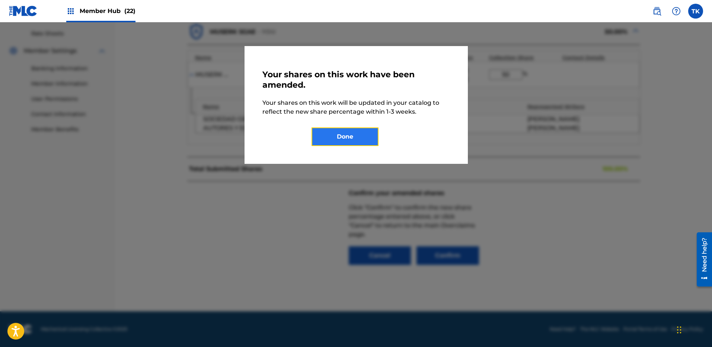
click at [346, 145] on button "Done" at bounding box center [344, 137] width 67 height 19
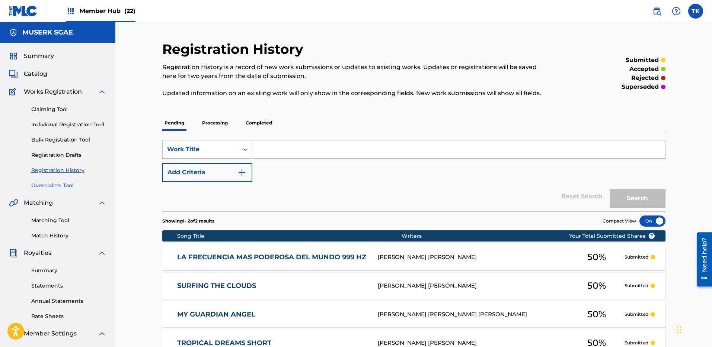
click at [48, 189] on link "Overclaims Tool" at bounding box center [68, 186] width 75 height 8
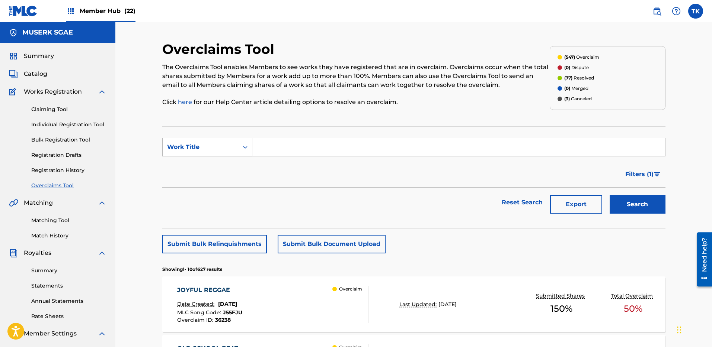
click at [194, 141] on div "Work Title" at bounding box center [201, 147] width 76 height 14
click at [205, 168] on div "MLC Song Code" at bounding box center [207, 166] width 89 height 19
drag, startPoint x: 315, startPoint y: 149, endPoint x: 302, endPoint y: 150, distance: 13.0
click at [314, 149] on input "Search Form" at bounding box center [458, 147] width 412 height 18
paste input "LT2M77"
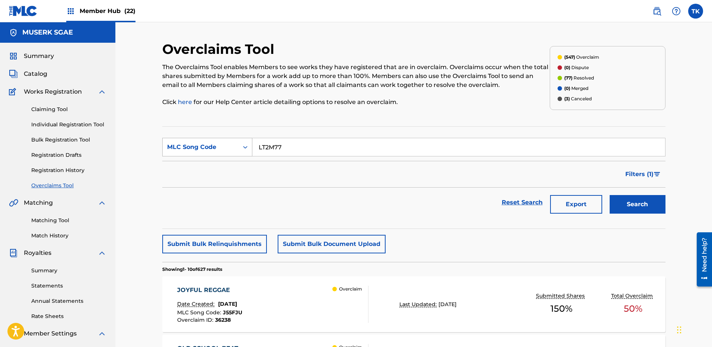
type input "LT2M77"
click at [213, 152] on div "MLC Song Code" at bounding box center [201, 147] width 76 height 14
click at [329, 188] on div "Reset Search Export Search" at bounding box center [413, 203] width 503 height 30
click at [636, 201] on button "Search" at bounding box center [637, 204] width 56 height 19
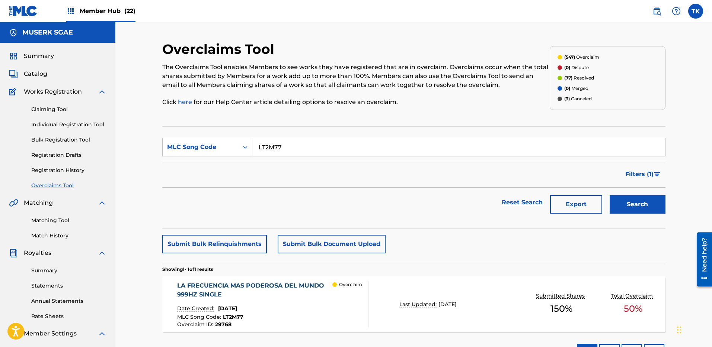
click at [335, 291] on div "Overclaim" at bounding box center [350, 305] width 36 height 46
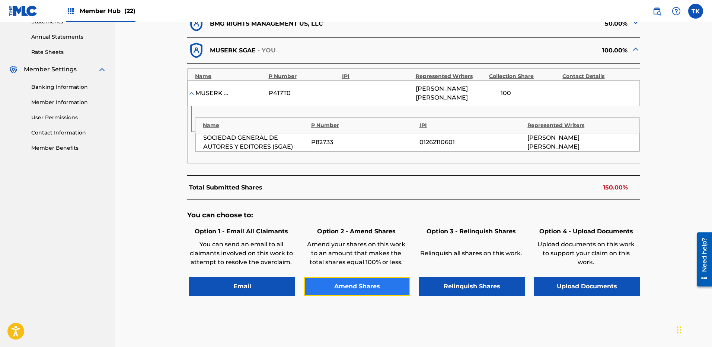
click at [348, 282] on button "Amend Shares" at bounding box center [357, 286] width 106 height 19
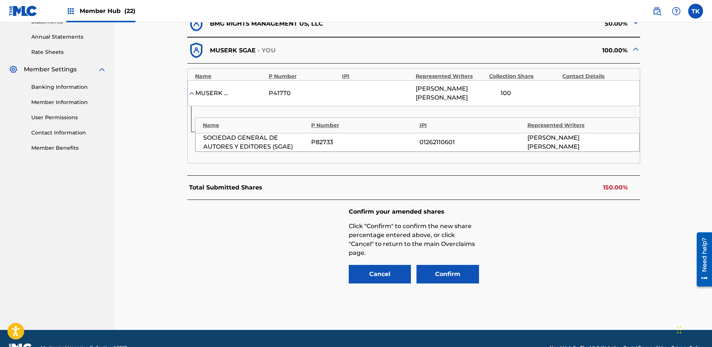
scroll to position [283, 0]
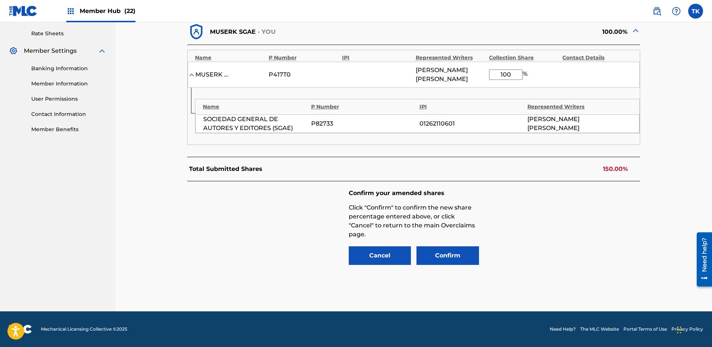
drag, startPoint x: 490, startPoint y: 75, endPoint x: 480, endPoint y: 76, distance: 10.1
click at [480, 76] on div "MUSERK SGAE P417T0 [PERSON_NAME] [PERSON_NAME] 100 %" at bounding box center [413, 75] width 452 height 26
type input "50"
drag, startPoint x: 618, startPoint y: 226, endPoint x: 556, endPoint y: 228, distance: 62.5
click at [617, 226] on div "Confirm your amended shares Click "Confirm" to confirm the new share percentage…" at bounding box center [413, 228] width 453 height 93
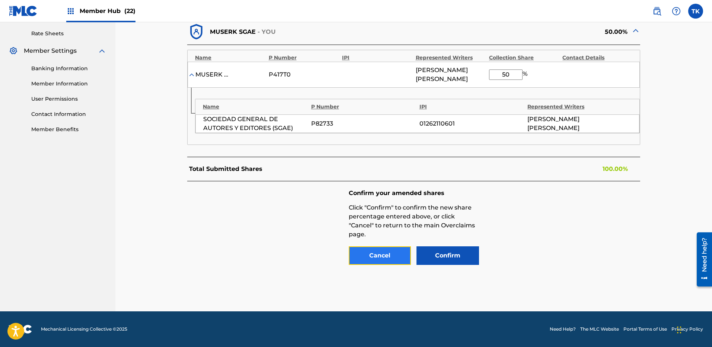
click at [408, 257] on button "Cancel" at bounding box center [380, 256] width 62 height 19
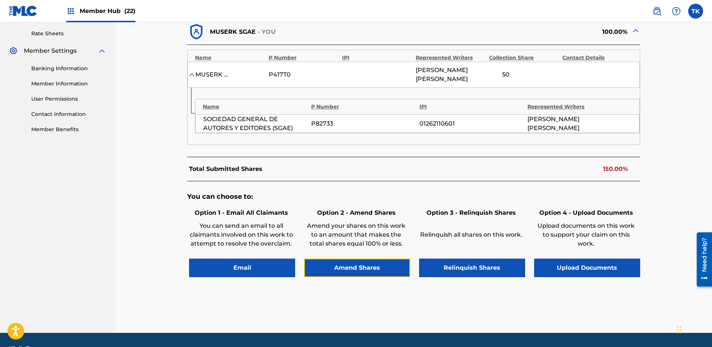
drag, startPoint x: 386, startPoint y: 264, endPoint x: 475, endPoint y: 166, distance: 133.2
click at [386, 264] on button "Amend Shares" at bounding box center [357, 268] width 106 height 19
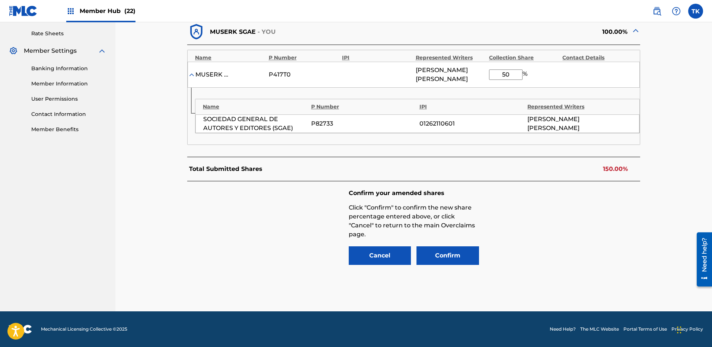
drag, startPoint x: 512, startPoint y: 67, endPoint x: 512, endPoint y: 71, distance: 3.7
click at [512, 69] on div "MUSERK SGAE P417T0 [PERSON_NAME] [PERSON_NAME] 50 %" at bounding box center [413, 75] width 452 height 26
click at [459, 254] on button "Confirm" at bounding box center [447, 256] width 62 height 19
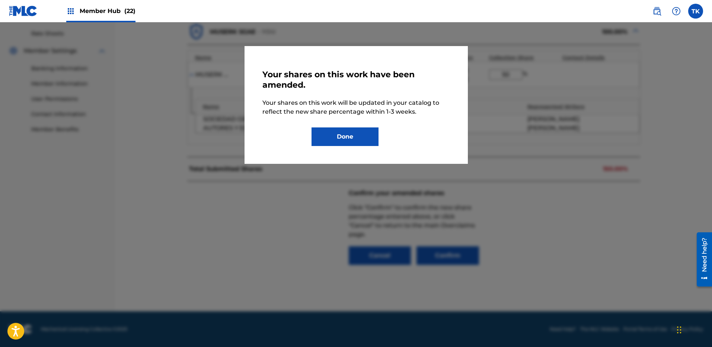
click at [346, 146] on div "Your shares on this work have been amended. Your shares on this work will be up…" at bounding box center [355, 105] width 223 height 118
drag, startPoint x: 344, startPoint y: 137, endPoint x: 536, endPoint y: 197, distance: 200.5
click at [536, 197] on div "Your shares on this work have been amended. Your shares on this work will be up…" at bounding box center [356, 184] width 712 height 325
click at [351, 144] on button "Done" at bounding box center [344, 137] width 67 height 19
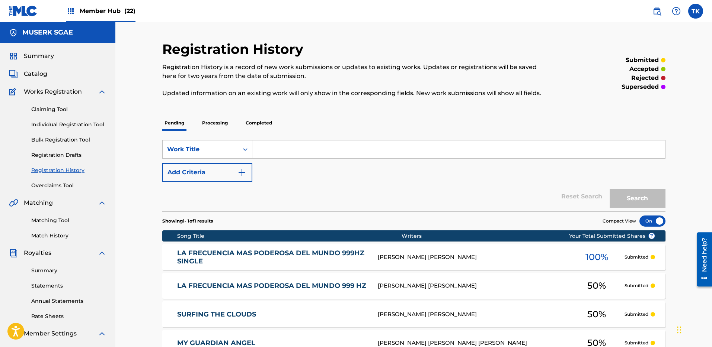
click at [553, 259] on div "[PERSON_NAME] [PERSON_NAME]" at bounding box center [473, 257] width 191 height 9
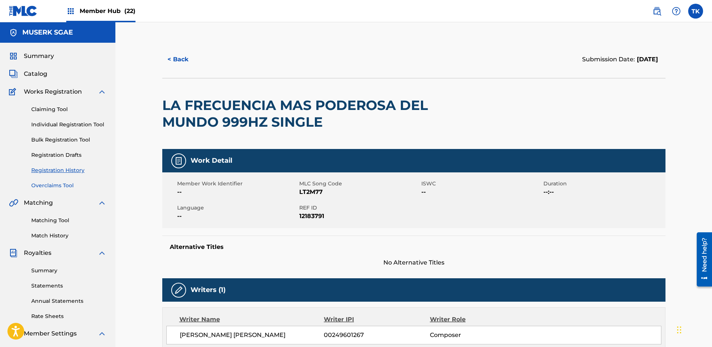
drag, startPoint x: 58, startPoint y: 192, endPoint x: 60, endPoint y: 189, distance: 4.0
click at [58, 192] on div "Summary Catalog Works Registration Claiming Tool Individual Registration Tool B…" at bounding box center [57, 234] width 115 height 383
click at [60, 189] on link "Overclaims Tool" at bounding box center [68, 186] width 75 height 8
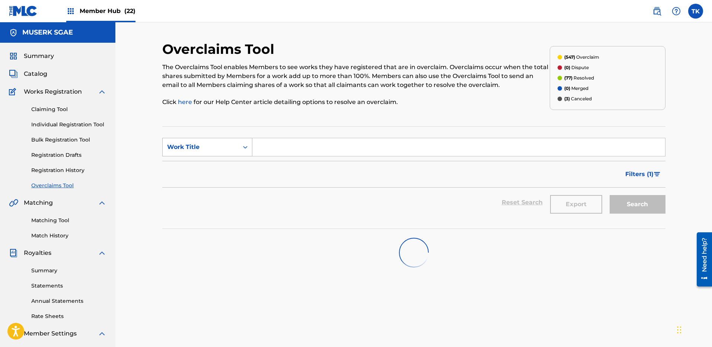
click at [216, 145] on div "Work Title" at bounding box center [200, 147] width 67 height 9
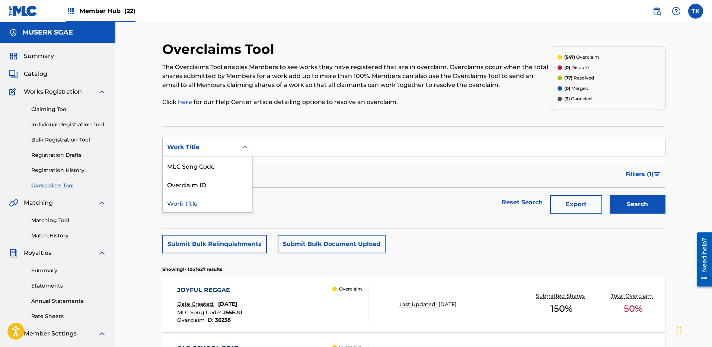
drag, startPoint x: 209, startPoint y: 163, endPoint x: 215, endPoint y: 162, distance: 5.6
click at [209, 163] on div "MLC Song Code" at bounding box center [207, 166] width 89 height 19
drag, startPoint x: 296, startPoint y: 147, endPoint x: 304, endPoint y: 148, distance: 7.8
click at [301, 146] on input "Search Form" at bounding box center [458, 147] width 412 height 18
paste input "LT2M77"
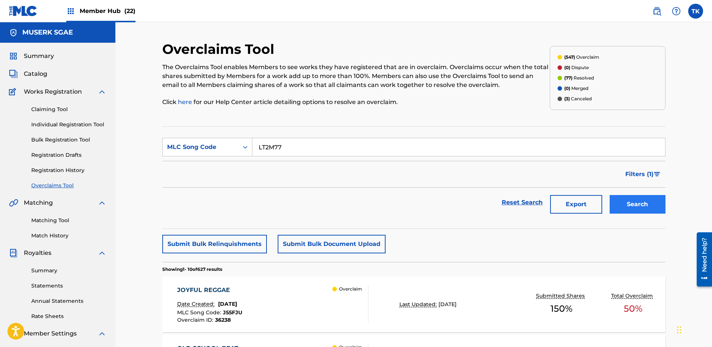
type input "LT2M77"
click at [619, 195] on button "Search" at bounding box center [637, 204] width 56 height 19
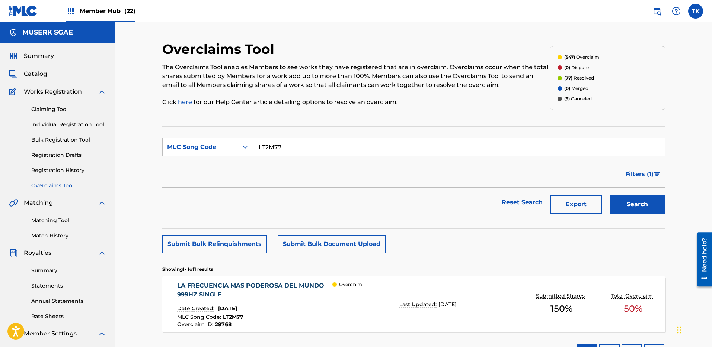
click at [315, 301] on div "LA FRECUENCIA MAS PODEROSA DEL MUNDO 999HZ SINGLE Date Created: [DATE] MLC Song…" at bounding box center [254, 305] width 155 height 46
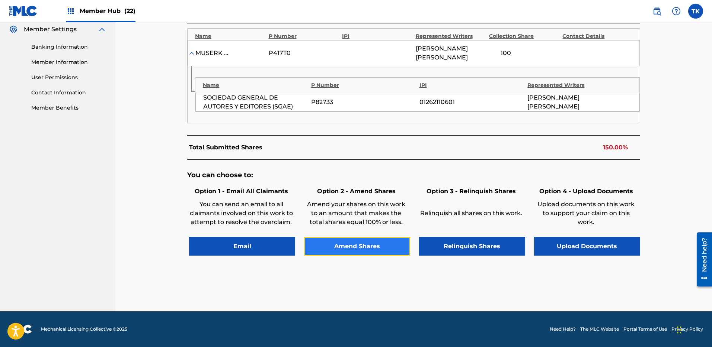
click at [362, 242] on button "Amend Shares" at bounding box center [357, 246] width 106 height 19
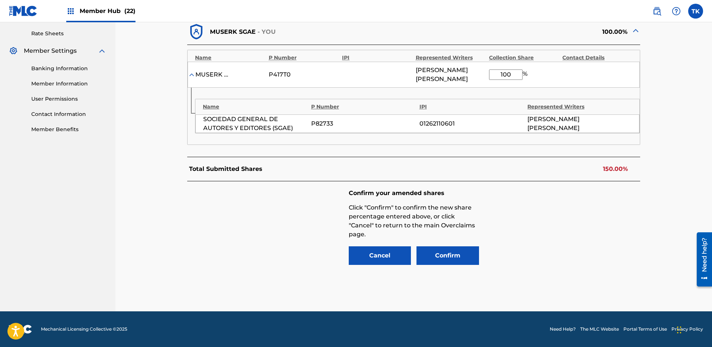
drag, startPoint x: 512, startPoint y: 71, endPoint x: 488, endPoint y: 71, distance: 23.8
click at [489, 71] on input "100" at bounding box center [505, 75] width 33 height 10
type input "50"
click at [447, 251] on button "Confirm" at bounding box center [447, 256] width 62 height 19
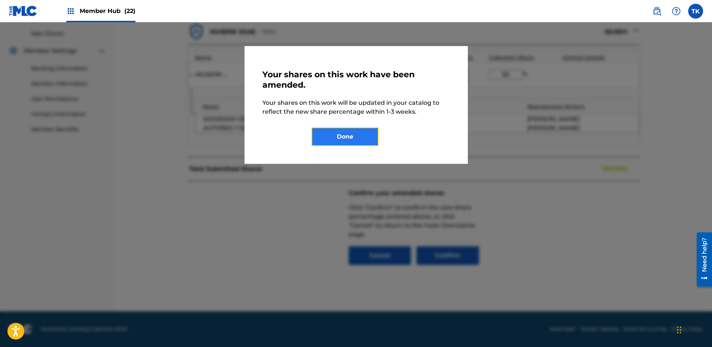
click at [356, 134] on button "Done" at bounding box center [344, 137] width 67 height 19
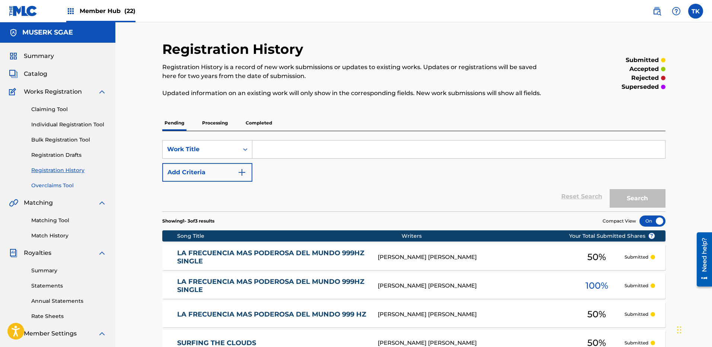
click at [53, 182] on link "Overclaims Tool" at bounding box center [68, 186] width 75 height 8
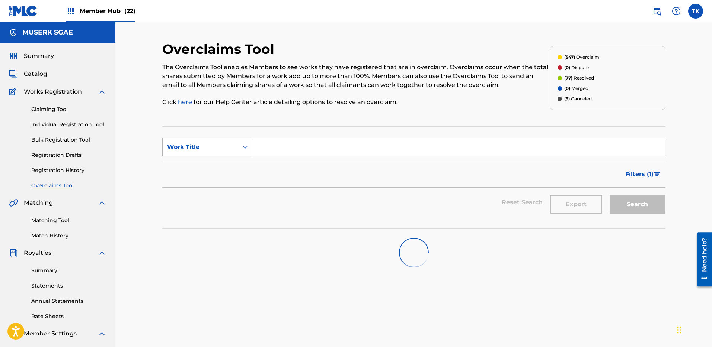
drag, startPoint x: 205, startPoint y: 144, endPoint x: 208, endPoint y: 151, distance: 8.5
click at [205, 144] on div "Work Title" at bounding box center [200, 147] width 67 height 9
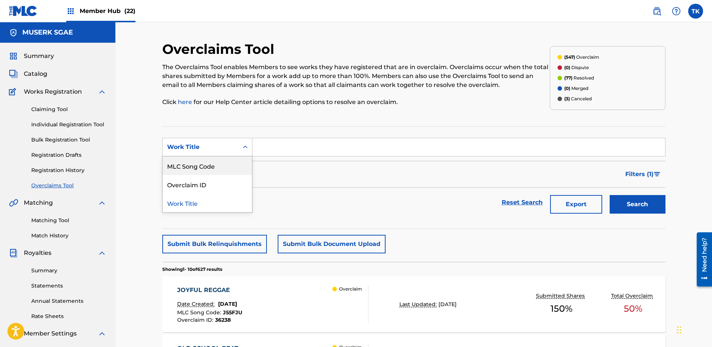
click at [208, 168] on div "MLC Song Code" at bounding box center [207, 166] width 89 height 19
type input "PO4MTL"
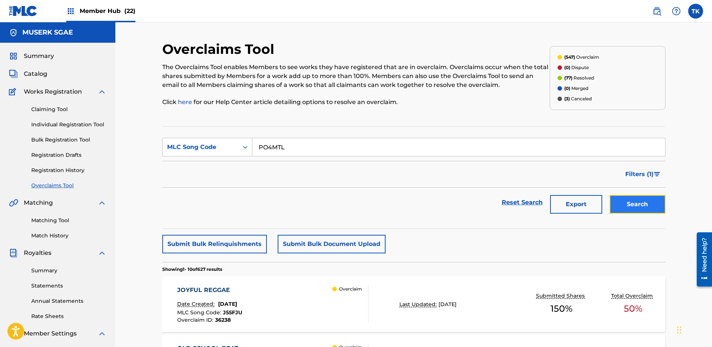
click at [625, 204] on button "Search" at bounding box center [637, 204] width 56 height 19
click at [317, 300] on div "PLEASURE LAND Date Created: [DATE] MLC Song Code : PO4MTL Overclaim ID : 29771 …" at bounding box center [272, 304] width 191 height 37
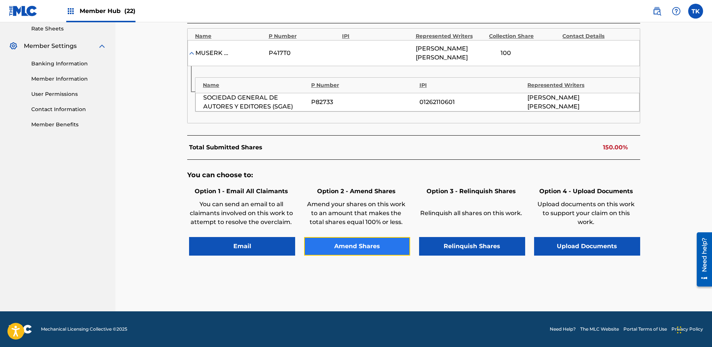
click at [364, 244] on button "Amend Shares" at bounding box center [357, 246] width 106 height 19
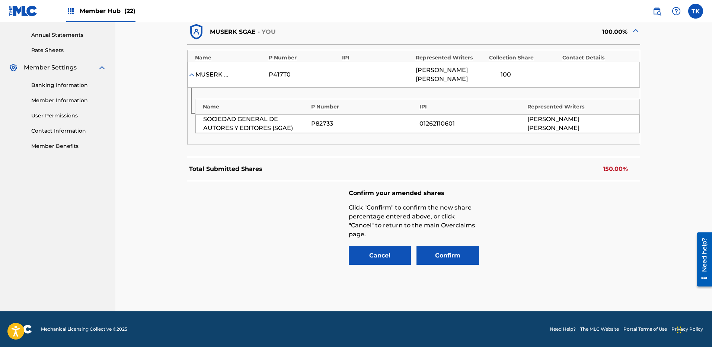
scroll to position [266, 0]
drag, startPoint x: 519, startPoint y: 78, endPoint x: 498, endPoint y: 76, distance: 21.7
click at [497, 78] on input "100" at bounding box center [505, 75] width 33 height 10
type input "50"
click at [573, 199] on div "Confirm your amended shares Click "Confirm" to confirm the new share percentage…" at bounding box center [413, 228] width 453 height 93
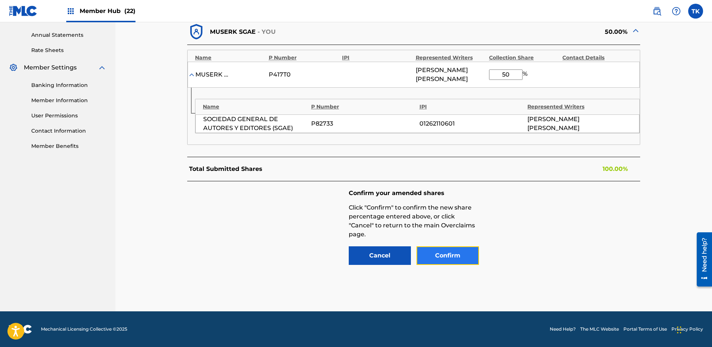
click at [446, 256] on button "Confirm" at bounding box center [447, 256] width 62 height 19
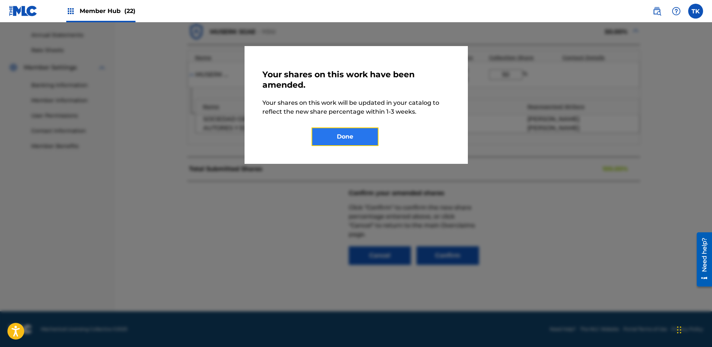
click at [371, 138] on button "Done" at bounding box center [344, 137] width 67 height 19
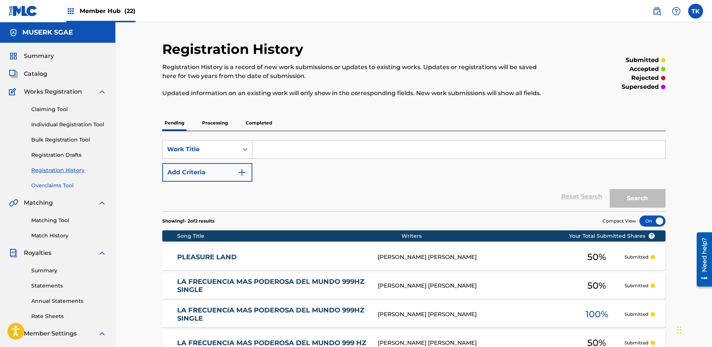
click at [54, 183] on link "Overclaims Tool" at bounding box center [68, 186] width 75 height 8
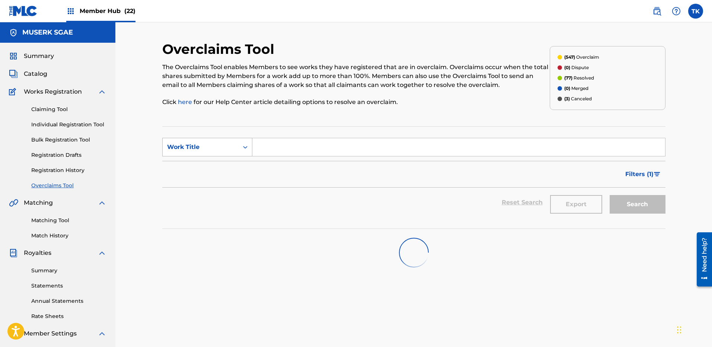
drag, startPoint x: 207, startPoint y: 148, endPoint x: 225, endPoint y: 154, distance: 18.9
click at [208, 148] on div "Work Title" at bounding box center [200, 147] width 67 height 9
click at [230, 163] on div "MLC Song Code" at bounding box center [207, 166] width 89 height 19
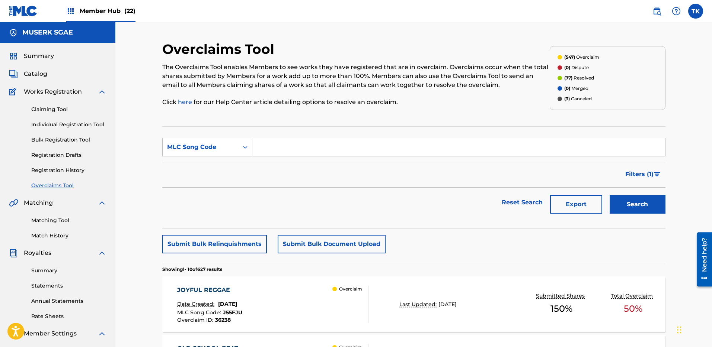
click at [295, 147] on input "Search Form" at bounding box center [458, 147] width 412 height 18
paste input "IY5N8S"
type input "IY5N8S"
click at [641, 200] on button "Search" at bounding box center [637, 204] width 56 height 19
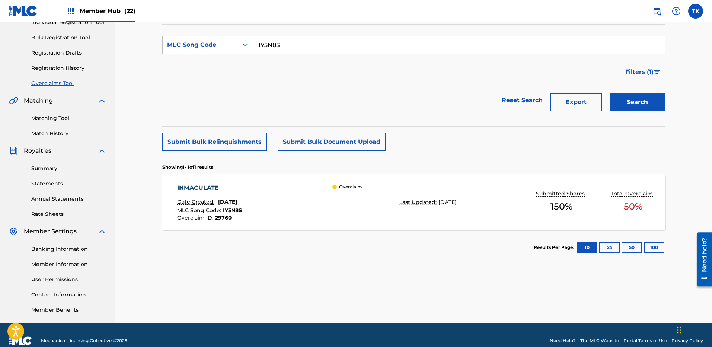
scroll to position [114, 0]
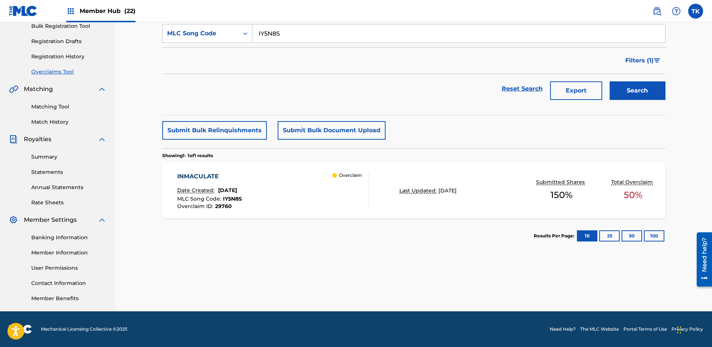
click at [343, 199] on div "Overclaim" at bounding box center [350, 190] width 36 height 37
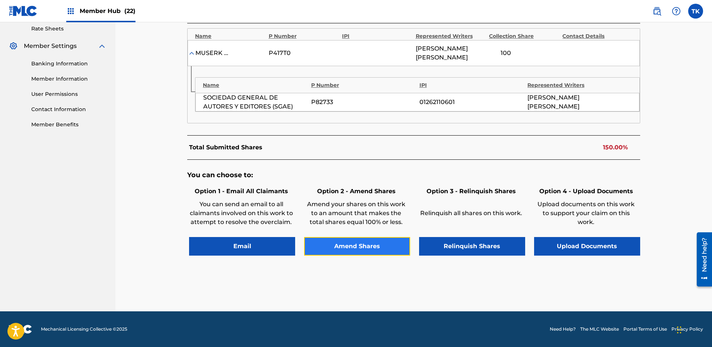
click at [370, 239] on button "Amend Shares" at bounding box center [357, 246] width 106 height 19
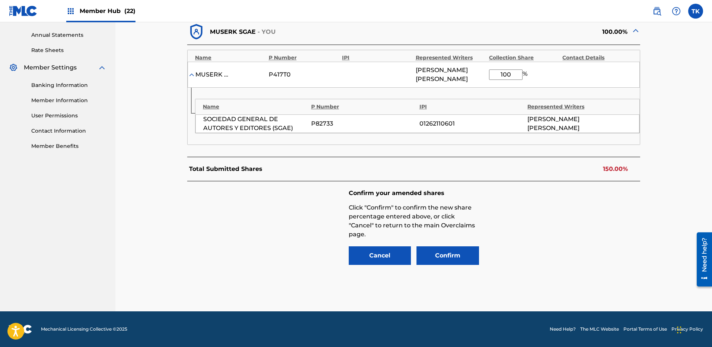
drag, startPoint x: 513, startPoint y: 75, endPoint x: 488, endPoint y: 75, distance: 24.9
click at [488, 75] on div "MUSERK SGAE P417T0 [PERSON_NAME] [PERSON_NAME] 100 %" at bounding box center [413, 75] width 452 height 26
type input "50"
drag, startPoint x: 564, startPoint y: 263, endPoint x: 457, endPoint y: 251, distance: 107.0
click at [562, 264] on div "Confirm your amended shares Click "Confirm" to confirm the new share percentage…" at bounding box center [413, 228] width 453 height 93
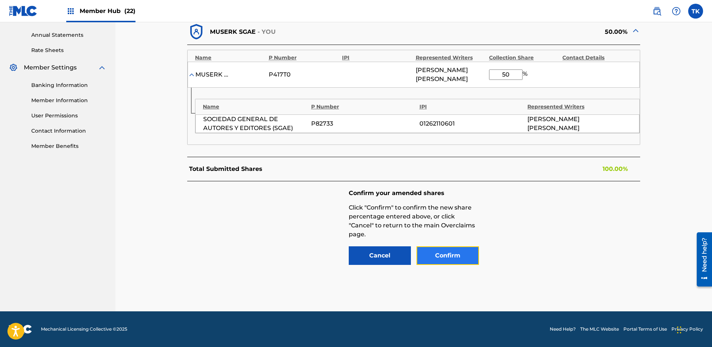
click at [434, 250] on button "Confirm" at bounding box center [447, 256] width 62 height 19
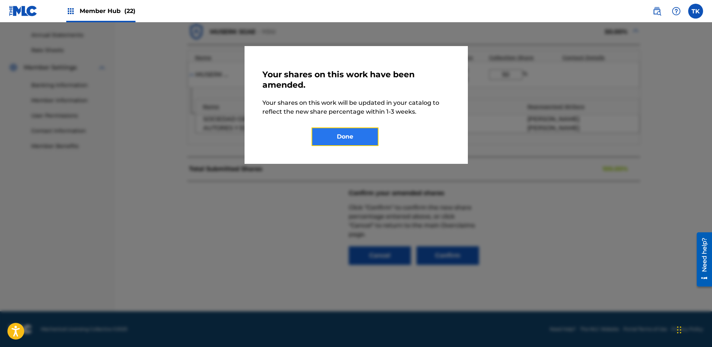
click at [365, 135] on button "Done" at bounding box center [344, 137] width 67 height 19
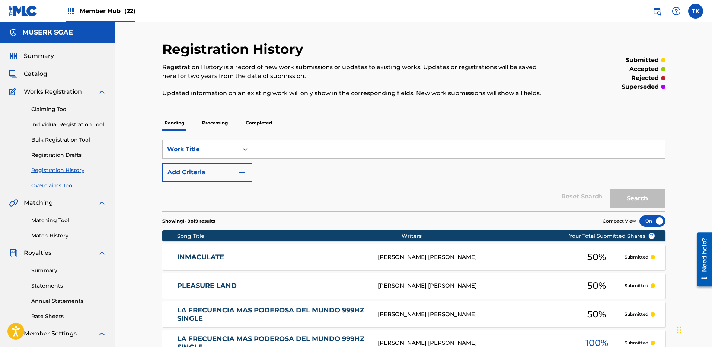
click at [56, 183] on link "Overclaims Tool" at bounding box center [68, 186] width 75 height 8
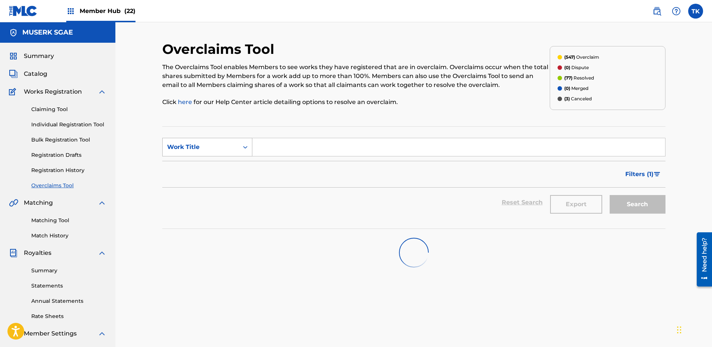
click at [189, 141] on div "Work Title" at bounding box center [201, 147] width 76 height 14
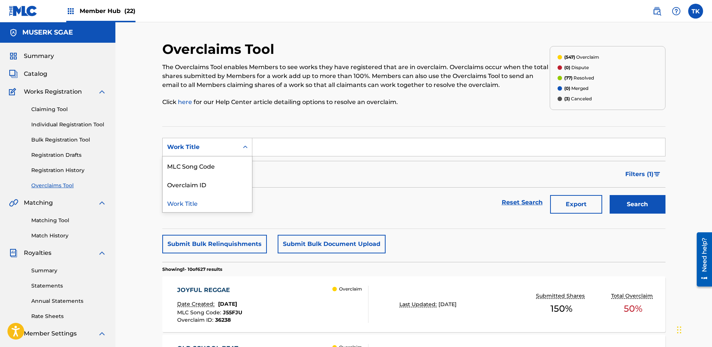
click at [196, 168] on div "MLC Song Code" at bounding box center [207, 166] width 89 height 19
click at [406, 148] on input "Search Form" at bounding box center [458, 147] width 412 height 18
paste input "BE00PN"
type input "BE00PN"
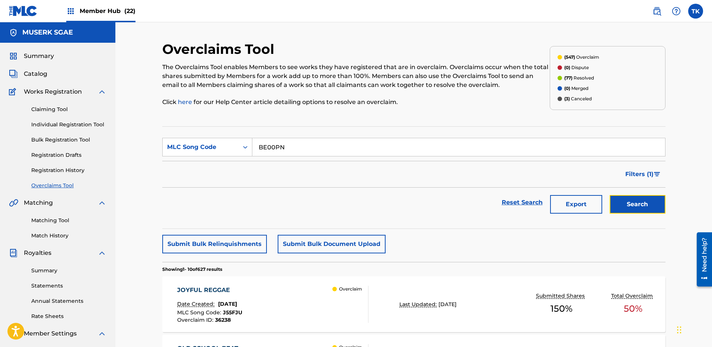
click at [653, 205] on button "Search" at bounding box center [637, 204] width 56 height 19
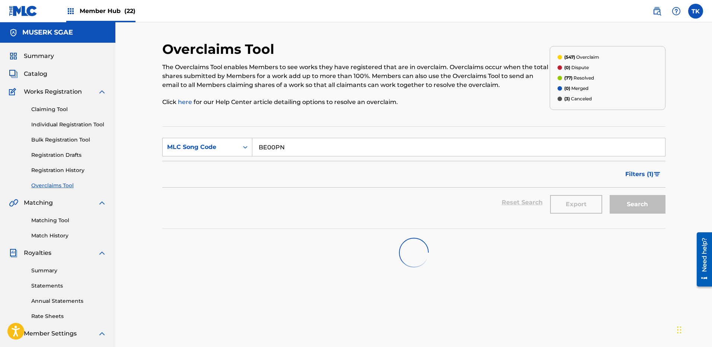
scroll to position [114, 0]
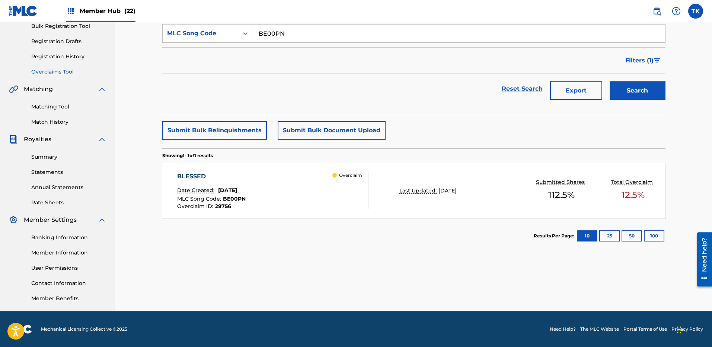
click at [332, 189] on div "Overclaim" at bounding box center [350, 190] width 36 height 37
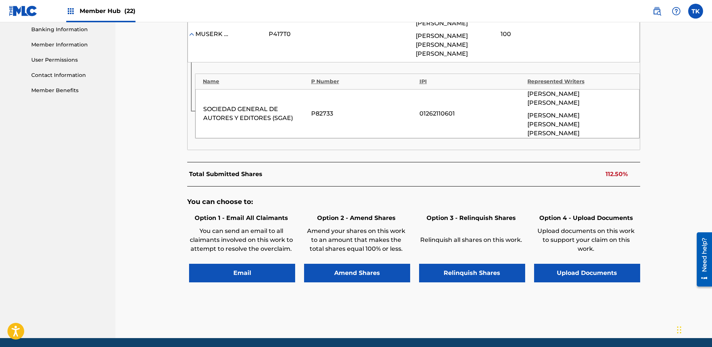
click at [351, 232] on div "Amend your shares on this work to an amount that makes the total shares equal 1…" at bounding box center [356, 241] width 104 height 37
click at [354, 264] on button "Amend Shares" at bounding box center [357, 273] width 106 height 19
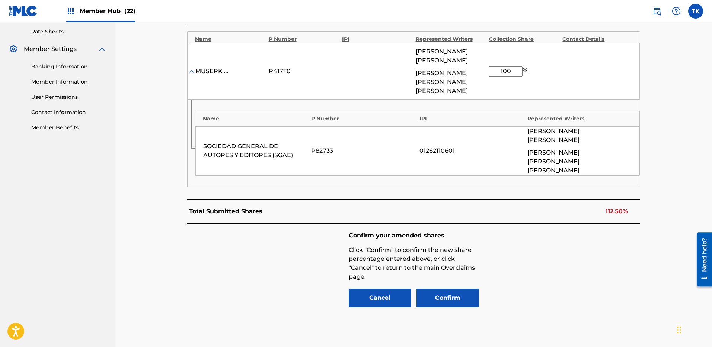
drag, startPoint x: 516, startPoint y: 67, endPoint x: 488, endPoint y: 65, distance: 28.0
click at [489, 66] on input "100" at bounding box center [505, 71] width 33 height 10
type input "50"
click at [545, 250] on div "Confirm your amended shares Click "Confirm" to confirm the new share percentage…" at bounding box center [413, 270] width 453 height 93
click at [453, 283] on div "Confirm your amended shares Click "Confirm" to confirm the new share percentage…" at bounding box center [413, 270] width 453 height 93
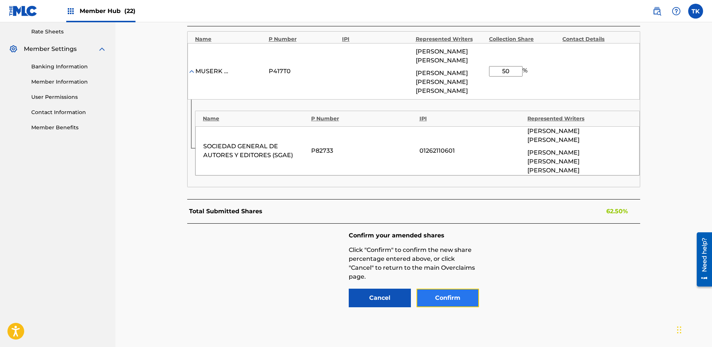
click at [448, 289] on button "Confirm" at bounding box center [447, 298] width 62 height 19
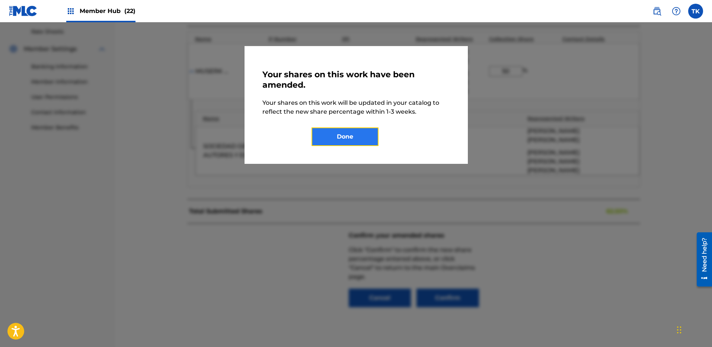
click at [359, 140] on button "Done" at bounding box center [344, 137] width 67 height 19
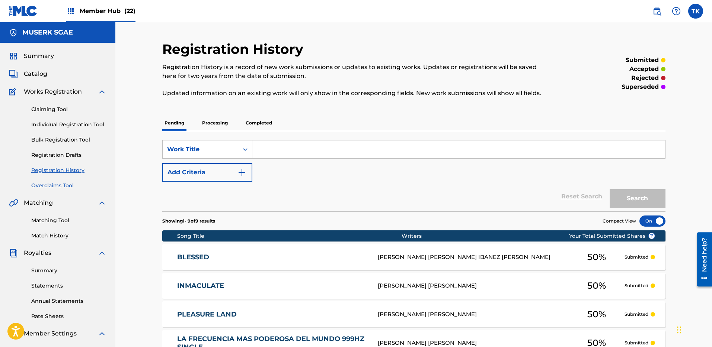
click at [56, 182] on link "Overclaims Tool" at bounding box center [68, 186] width 75 height 8
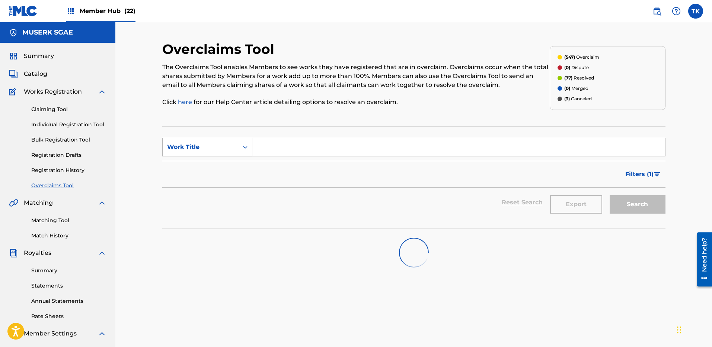
click at [195, 144] on div "Work Title" at bounding box center [200, 147] width 67 height 9
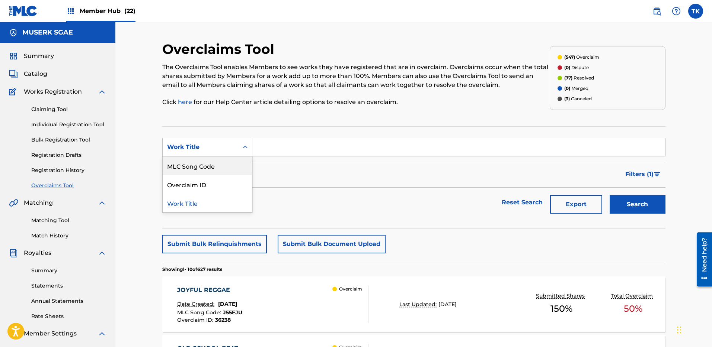
click at [198, 170] on div "MLC Song Code" at bounding box center [207, 166] width 89 height 19
click at [462, 152] on input "Search Form" at bounding box center [458, 147] width 412 height 18
paste input "FC03CX"
type input "FC03CX"
click at [613, 201] on button "Search" at bounding box center [637, 204] width 56 height 19
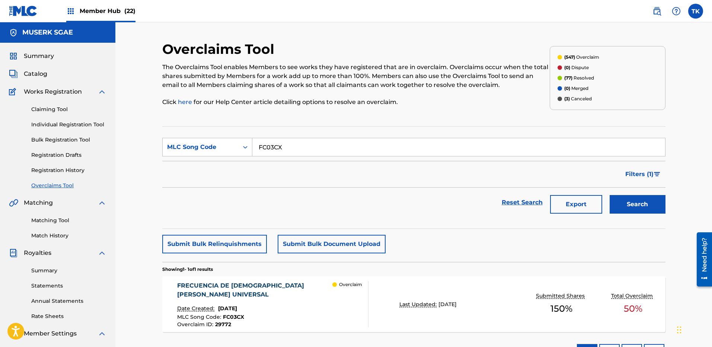
click at [366, 311] on div "Overclaim" at bounding box center [350, 305] width 36 height 46
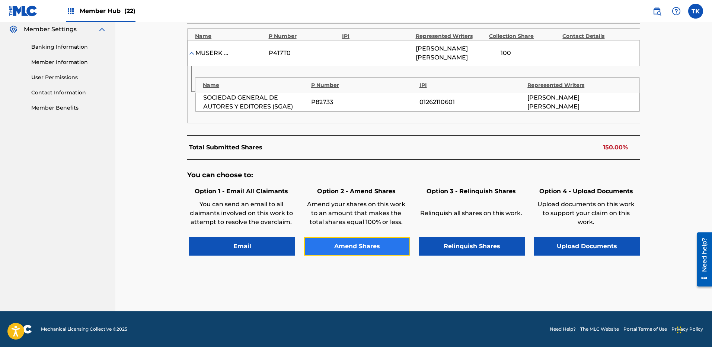
click at [365, 242] on button "Amend Shares" at bounding box center [357, 246] width 106 height 19
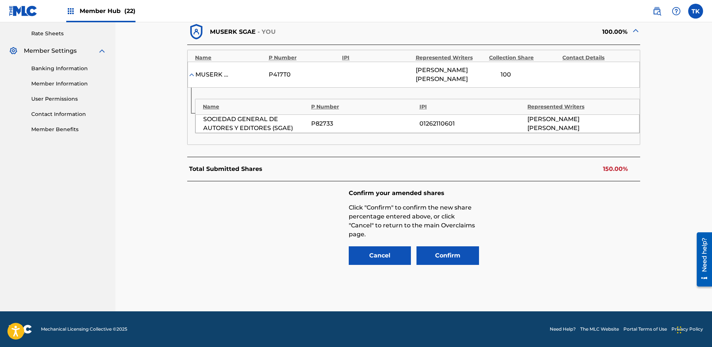
scroll to position [283, 0]
drag, startPoint x: 514, startPoint y: 73, endPoint x: 496, endPoint y: 74, distance: 17.9
click at [496, 74] on input "100" at bounding box center [505, 75] width 33 height 10
type input "50"
drag, startPoint x: 544, startPoint y: 263, endPoint x: 467, endPoint y: 263, distance: 77.4
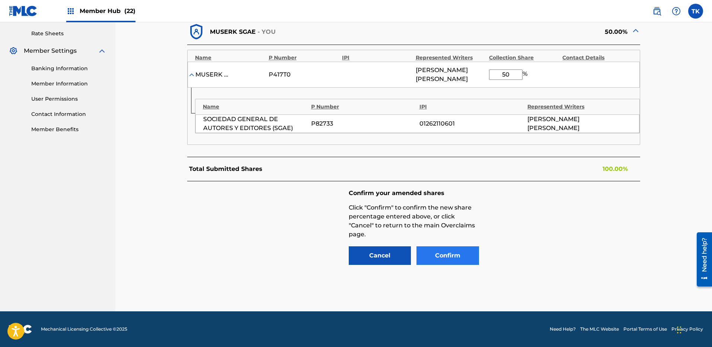
click at [544, 263] on div "Confirm your amended shares Click "Confirm" to confirm the new share percentage…" at bounding box center [413, 228] width 453 height 93
click at [458, 261] on button "Confirm" at bounding box center [447, 256] width 62 height 19
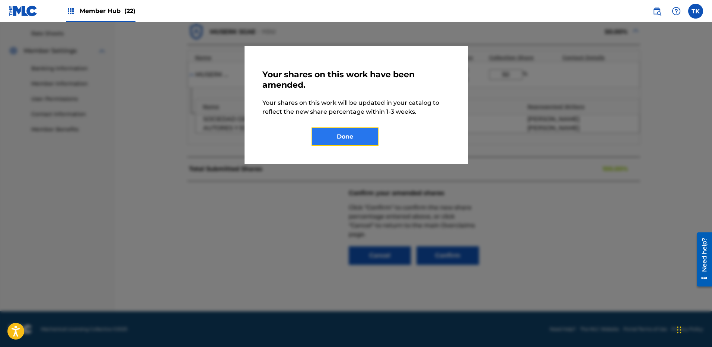
click at [362, 135] on button "Done" at bounding box center [344, 137] width 67 height 19
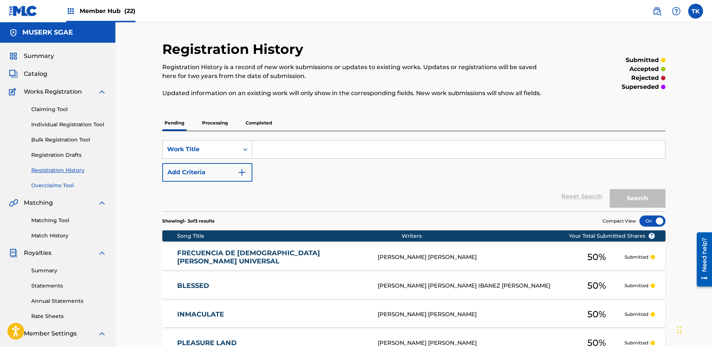
click at [46, 184] on link "Overclaims Tool" at bounding box center [68, 186] width 75 height 8
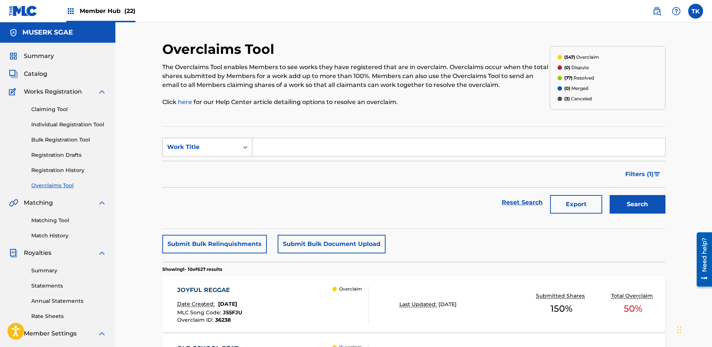
click at [197, 140] on div "Work Title" at bounding box center [201, 147] width 76 height 14
click at [200, 166] on div "MLC Song Code" at bounding box center [207, 166] width 89 height 19
click at [377, 142] on input "Search Form" at bounding box center [458, 147] width 412 height 18
paste input "RN8K0C"
type input "RN8K0C"
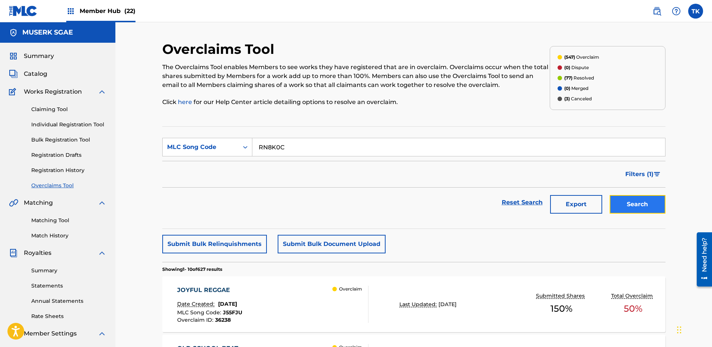
click at [645, 208] on button "Search" at bounding box center [637, 204] width 56 height 19
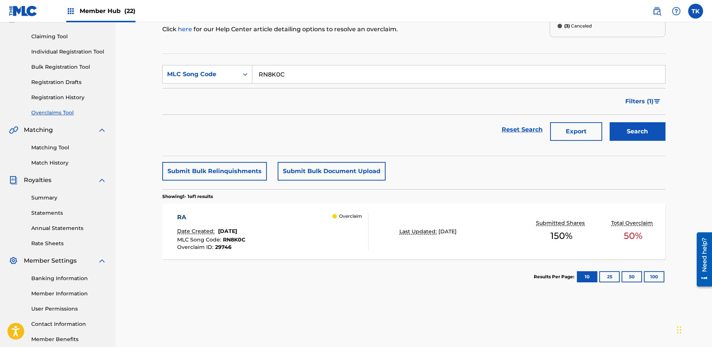
scroll to position [111, 0]
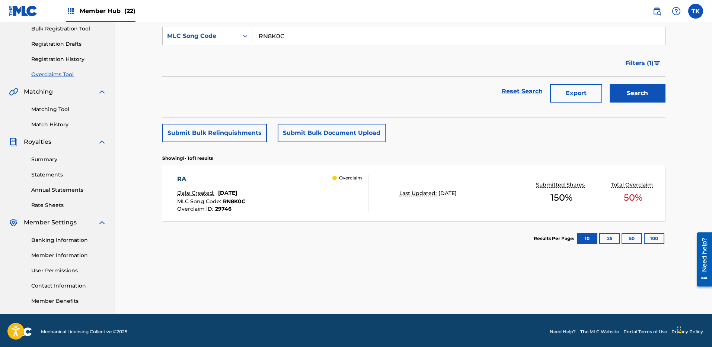
click at [310, 205] on div "RA Date Created: [DATE] MLC Song Code : RN8K0C Overclaim ID : 29746 Overclaim" at bounding box center [272, 193] width 191 height 37
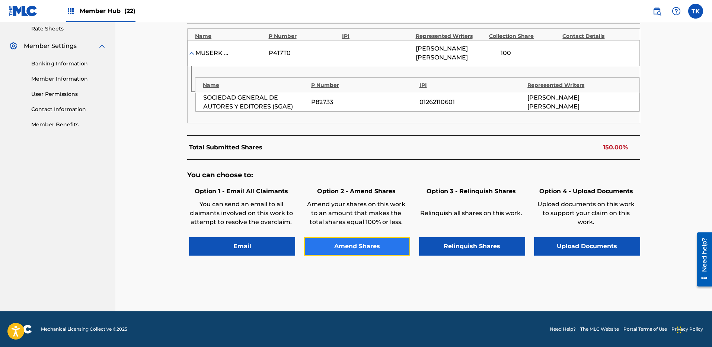
click at [357, 248] on button "Amend Shares" at bounding box center [357, 246] width 106 height 19
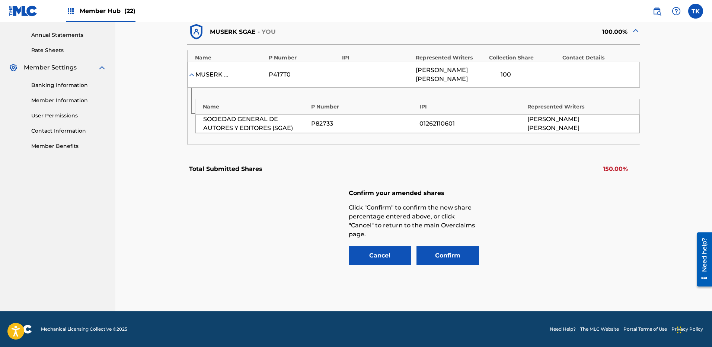
scroll to position [266, 0]
drag, startPoint x: 513, startPoint y: 77, endPoint x: 487, endPoint y: 75, distance: 26.1
click at [487, 75] on div "MUSERK SGAE P417T0 [PERSON_NAME] [PERSON_NAME] 100 %" at bounding box center [413, 75] width 452 height 26
type input "50"
drag, startPoint x: 597, startPoint y: 263, endPoint x: 497, endPoint y: 271, distance: 100.7
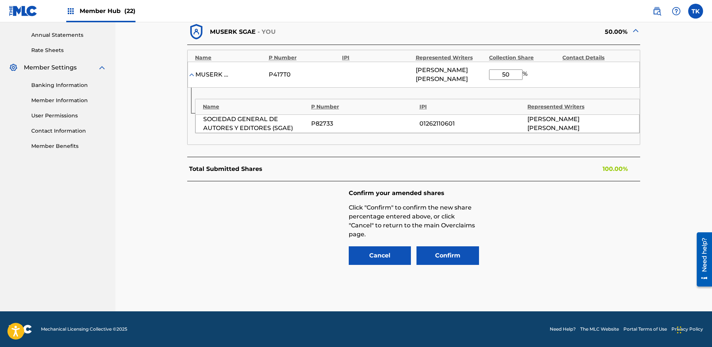
click at [597, 263] on div "Confirm your amended shares Click "Confirm" to confirm the new share percentage…" at bounding box center [413, 228] width 453 height 93
click at [452, 267] on div "Confirm your amended shares Click "Confirm" to confirm the new share percentage…" at bounding box center [413, 228] width 453 height 93
click at [452, 256] on button "Confirm" at bounding box center [447, 256] width 62 height 19
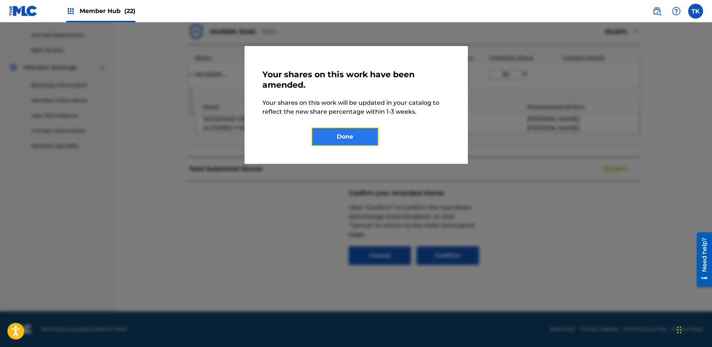
click at [359, 138] on button "Done" at bounding box center [344, 137] width 67 height 19
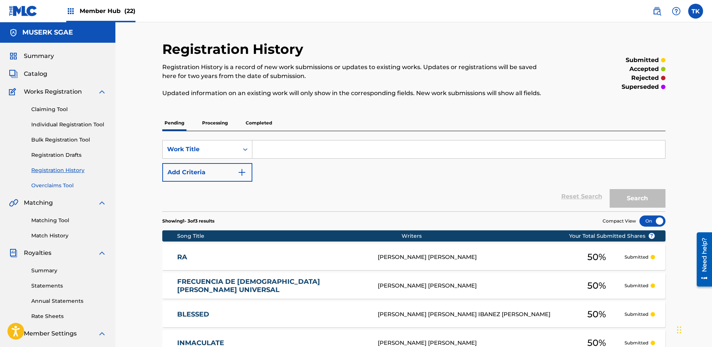
click at [61, 187] on link "Overclaims Tool" at bounding box center [68, 186] width 75 height 8
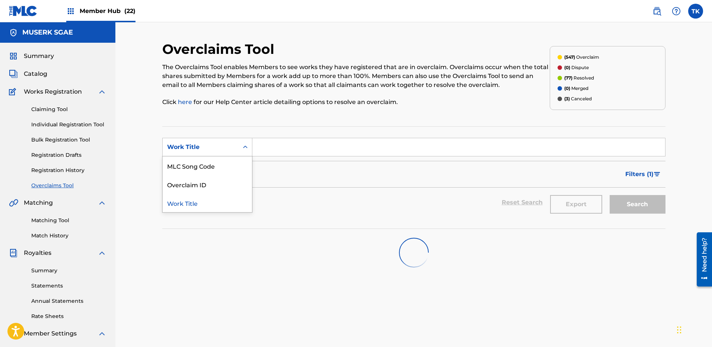
drag, startPoint x: 189, startPoint y: 147, endPoint x: 195, endPoint y: 160, distance: 14.5
click at [189, 147] on div "Work Title" at bounding box center [200, 147] width 67 height 9
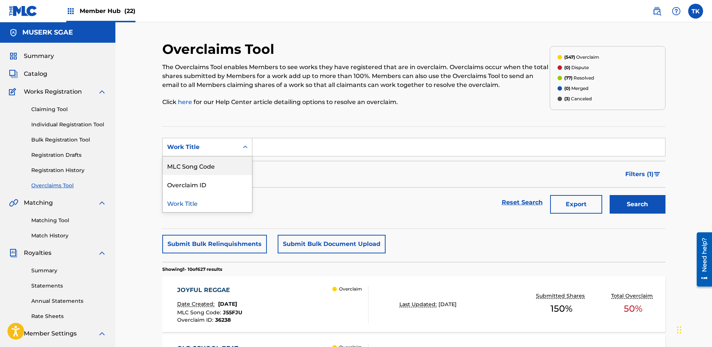
click at [195, 167] on div "MLC Song Code" at bounding box center [207, 166] width 89 height 19
drag, startPoint x: 305, startPoint y: 148, endPoint x: 336, endPoint y: 154, distance: 31.5
click at [305, 148] on input "Search Form" at bounding box center [458, 147] width 412 height 18
paste input "BE1LUX"
type input "BE1LUX"
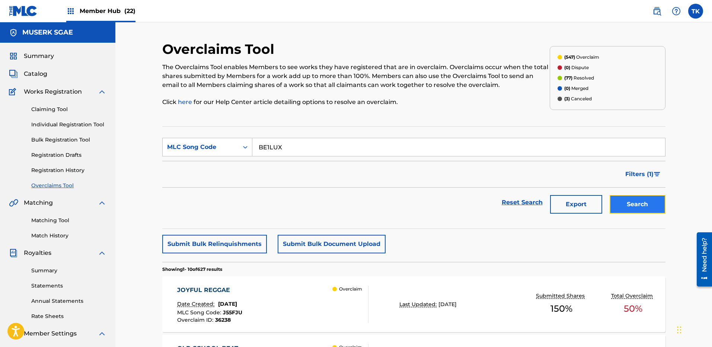
click at [631, 211] on button "Search" at bounding box center [637, 204] width 56 height 19
click at [279, 189] on div "Reset Search Export Search" at bounding box center [413, 203] width 503 height 30
click at [346, 309] on div "Overclaim" at bounding box center [350, 304] width 36 height 37
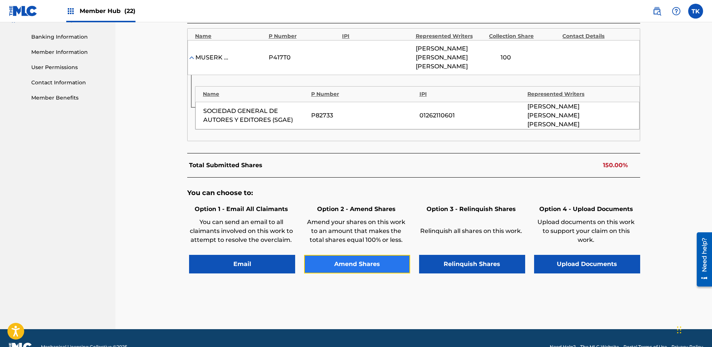
click at [373, 255] on button "Amend Shares" at bounding box center [357, 264] width 106 height 19
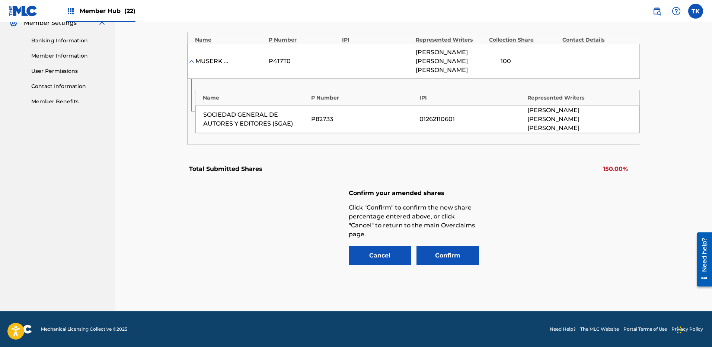
scroll to position [293, 0]
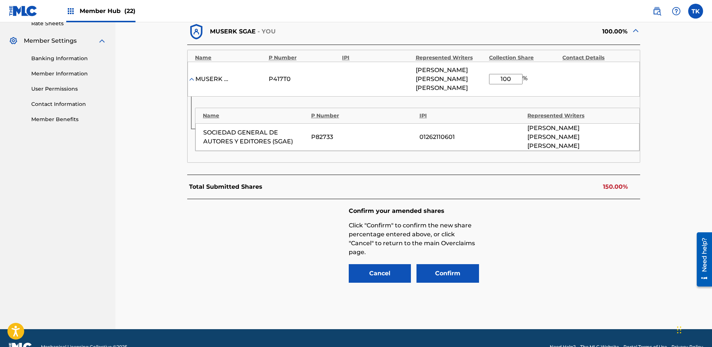
drag, startPoint x: 508, startPoint y: 77, endPoint x: 482, endPoint y: 74, distance: 25.5
click at [481, 74] on div "MUSERK SGAE P417T0 [PERSON_NAME] [PERSON_NAME] 100 %" at bounding box center [413, 79] width 452 height 35
type input "50"
drag, startPoint x: 627, startPoint y: 238, endPoint x: 500, endPoint y: 249, distance: 127.7
click at [627, 238] on div "Confirm your amended shares Click "Confirm" to confirm the new share percentage…" at bounding box center [413, 245] width 453 height 93
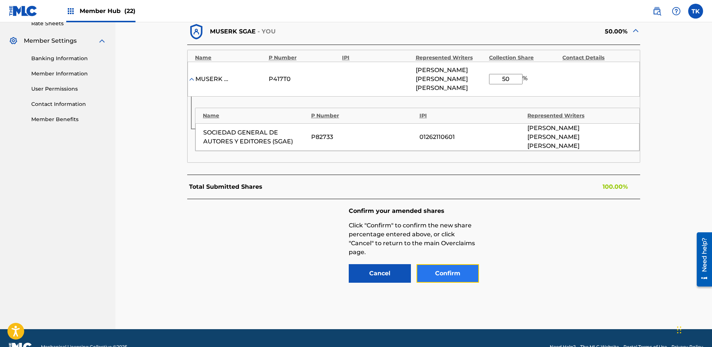
click at [416, 264] on button "Confirm" at bounding box center [447, 273] width 62 height 19
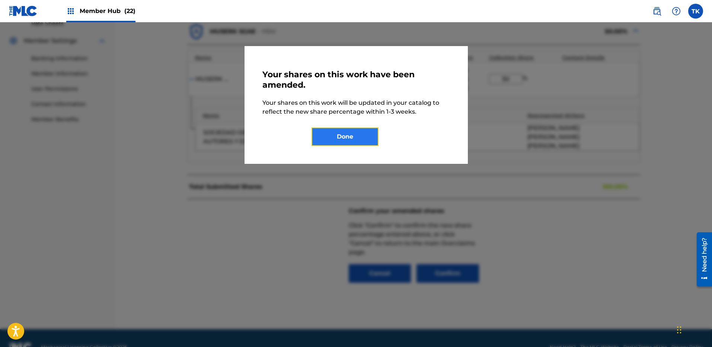
click at [365, 141] on button "Done" at bounding box center [344, 137] width 67 height 19
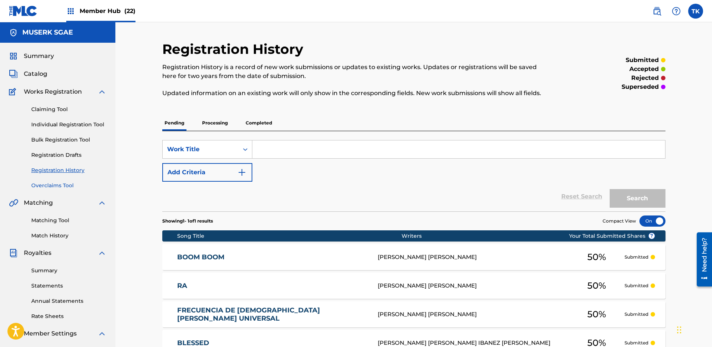
click at [64, 185] on link "Overclaims Tool" at bounding box center [68, 186] width 75 height 8
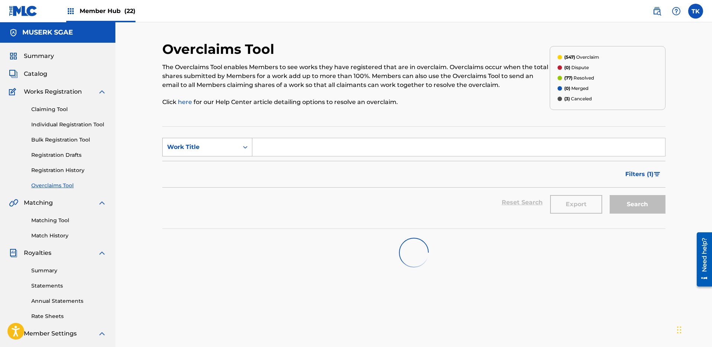
click at [206, 149] on div "Work Title" at bounding box center [200, 147] width 67 height 9
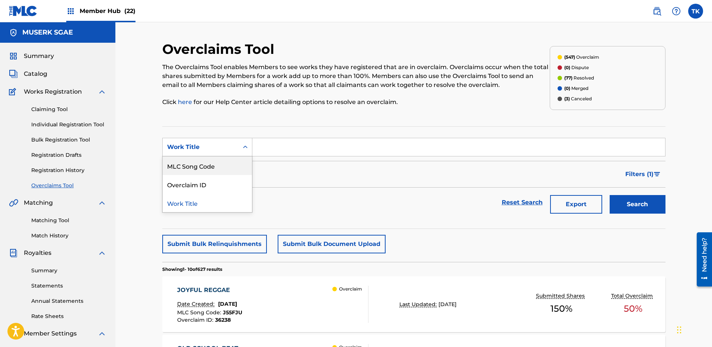
click at [202, 163] on div "MLC Song Code" at bounding box center [207, 166] width 89 height 19
click at [336, 142] on input "Search Form" at bounding box center [458, 147] width 412 height 18
type input "LT1736"
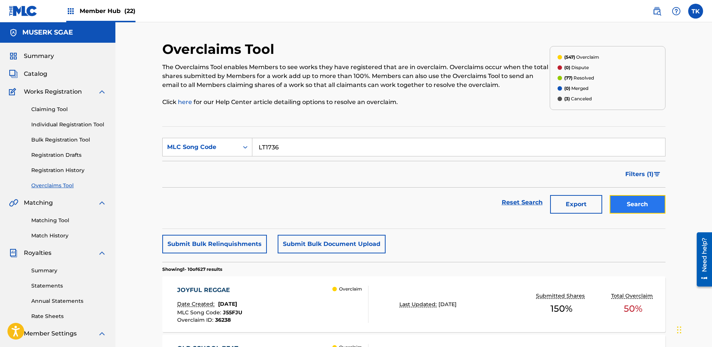
click at [654, 199] on button "Search" at bounding box center [637, 204] width 56 height 19
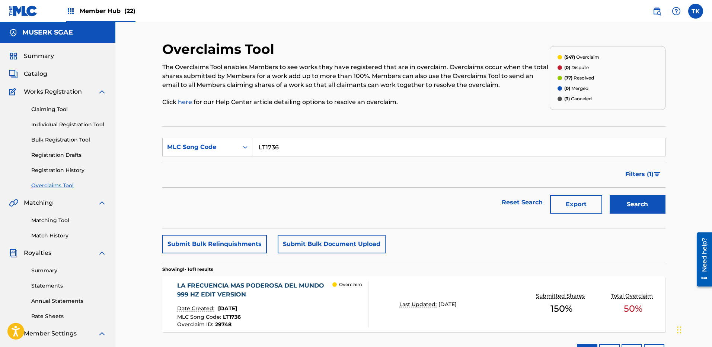
click at [365, 309] on div "Overclaim" at bounding box center [350, 305] width 36 height 46
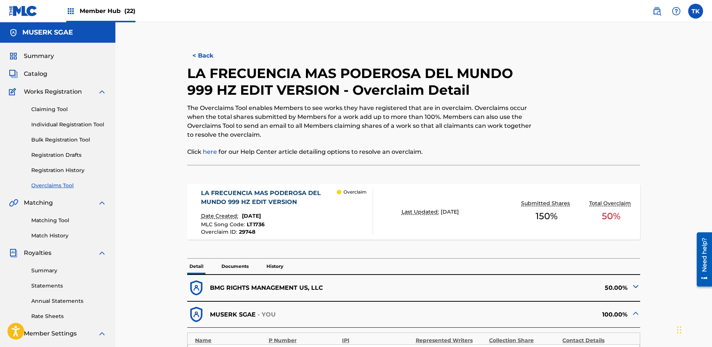
scroll to position [234, 0]
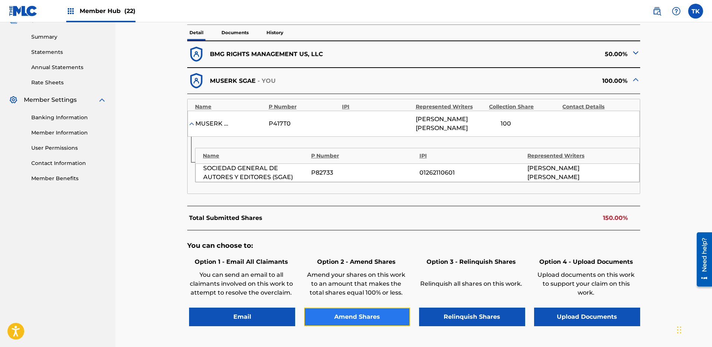
click at [358, 314] on button "Amend Shares" at bounding box center [357, 317] width 106 height 19
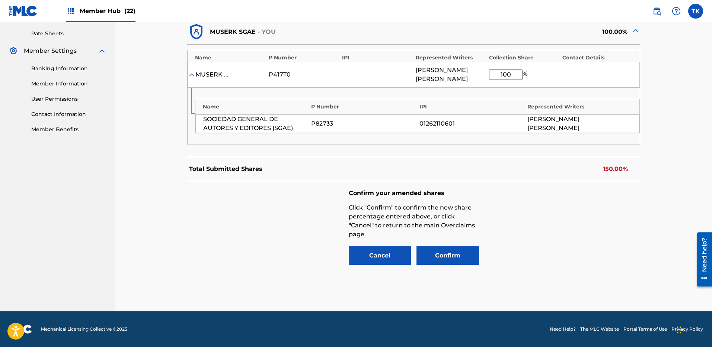
drag, startPoint x: 515, startPoint y: 75, endPoint x: 492, endPoint y: 76, distance: 22.7
click at [492, 76] on input "100" at bounding box center [505, 75] width 33 height 10
type input "50"
click at [549, 241] on div "Confirm your amended shares Click "Confirm" to confirm the new share percentage…" at bounding box center [413, 228] width 453 height 93
click at [469, 255] on button "Confirm" at bounding box center [447, 256] width 62 height 19
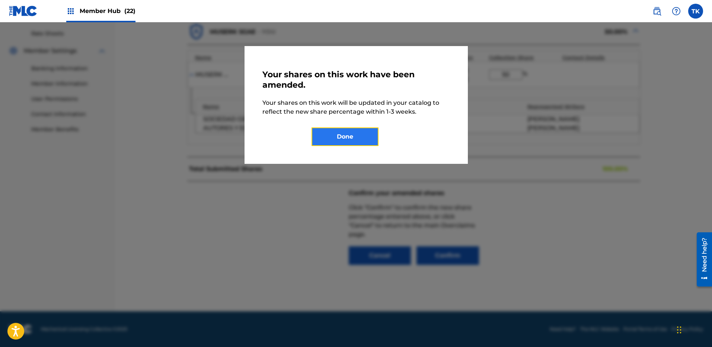
click at [373, 131] on button "Done" at bounding box center [344, 137] width 67 height 19
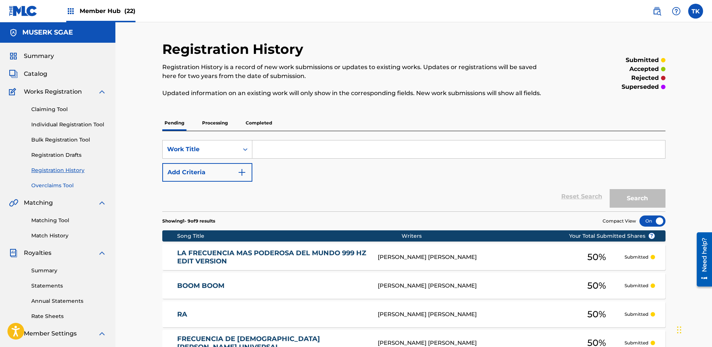
click at [54, 186] on link "Overclaims Tool" at bounding box center [68, 186] width 75 height 8
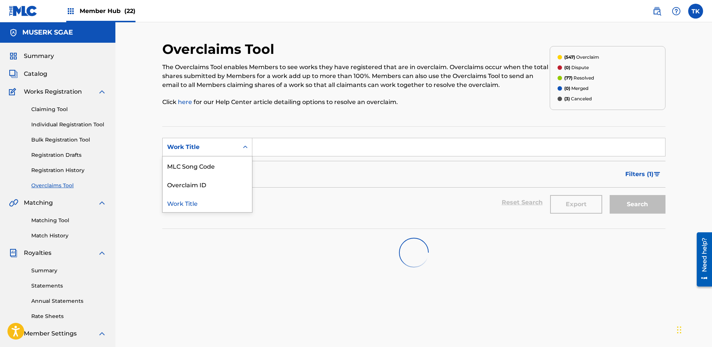
click at [174, 153] on div "Work Title" at bounding box center [201, 147] width 76 height 14
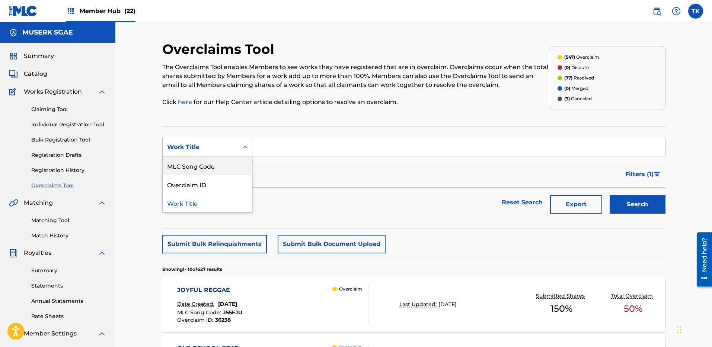
click at [200, 167] on div "MLC Song Code" at bounding box center [207, 166] width 89 height 19
click at [309, 153] on input "Search Form" at bounding box center [458, 147] width 412 height 18
paste input "CK80F5"
type input "CK80F5"
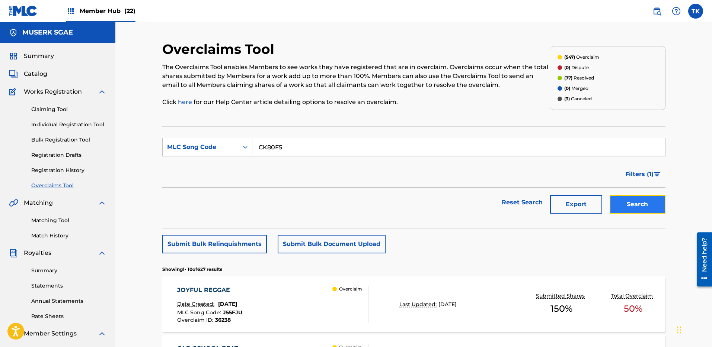
click at [622, 207] on button "Search" at bounding box center [637, 204] width 56 height 19
click at [440, 292] on div "CHILL MARINO VOL 05 Date Created: [DATE] MLC Song Code : CK80F5 Overclaim ID : …" at bounding box center [413, 305] width 503 height 56
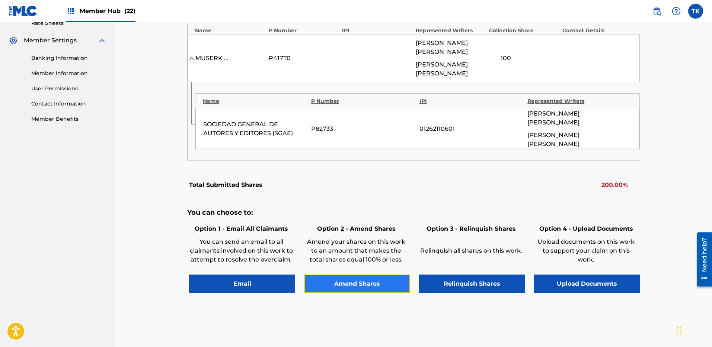
click at [377, 275] on button "Amend Shares" at bounding box center [357, 284] width 106 height 19
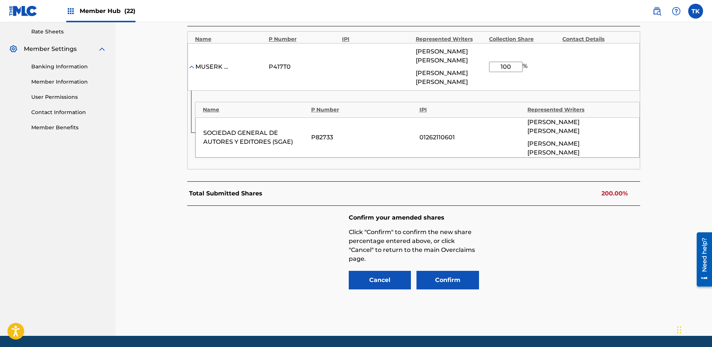
drag, startPoint x: 515, startPoint y: 64, endPoint x: 489, endPoint y: 63, distance: 25.3
click at [489, 63] on input "100" at bounding box center [505, 67] width 33 height 10
type input "50"
click at [452, 271] on button "Confirm" at bounding box center [447, 280] width 62 height 19
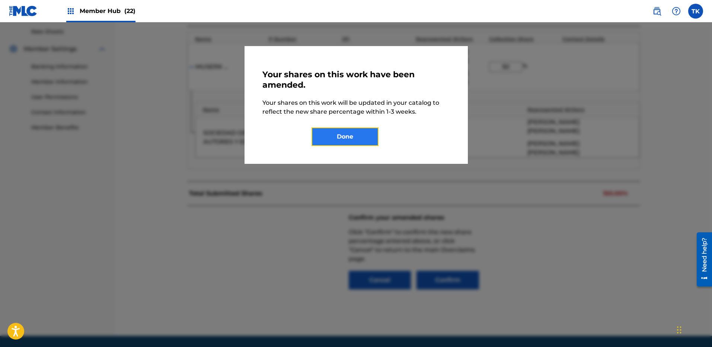
click at [358, 137] on button "Done" at bounding box center [344, 137] width 67 height 19
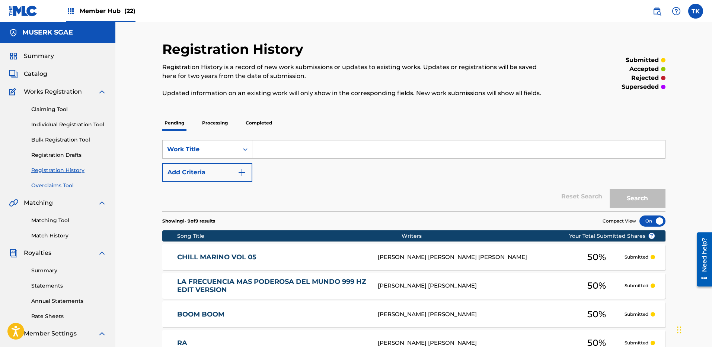
click at [52, 184] on link "Overclaims Tool" at bounding box center [68, 186] width 75 height 8
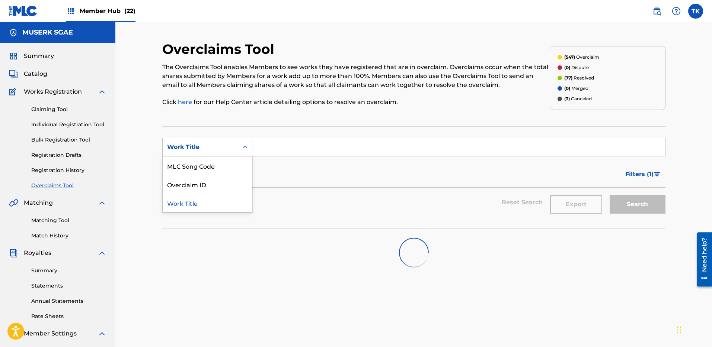
click at [190, 152] on div "Work Title" at bounding box center [201, 147] width 76 height 14
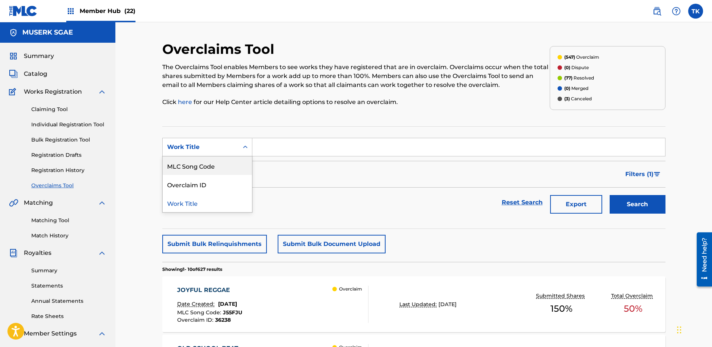
click at [195, 166] on div "MLC Song Code" at bounding box center [207, 166] width 89 height 19
click at [312, 146] on input "Search Form" at bounding box center [458, 147] width 412 height 18
paste input "W519V0"
type input "W519V0"
click at [636, 208] on button "Search" at bounding box center [637, 204] width 56 height 19
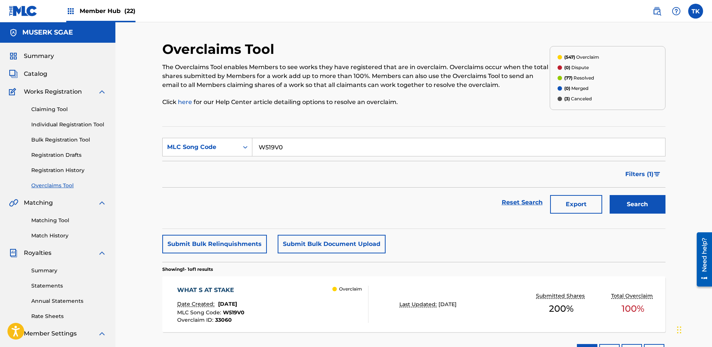
click at [303, 311] on div "WHAT S AT STAKE Date Created: [DATE] MLC Song Code : W519V0 Overclaim ID : 3306…" at bounding box center [272, 304] width 191 height 37
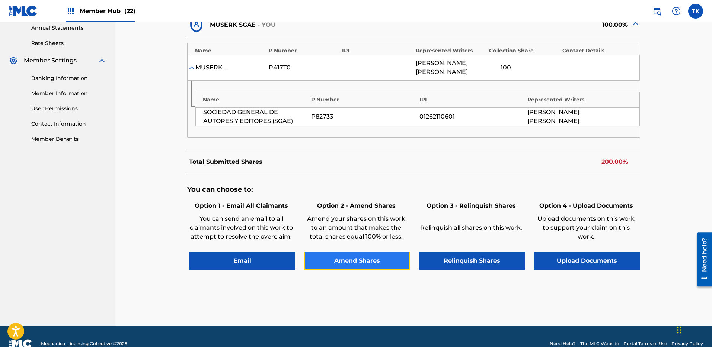
click at [343, 265] on button "Amend Shares" at bounding box center [357, 261] width 106 height 19
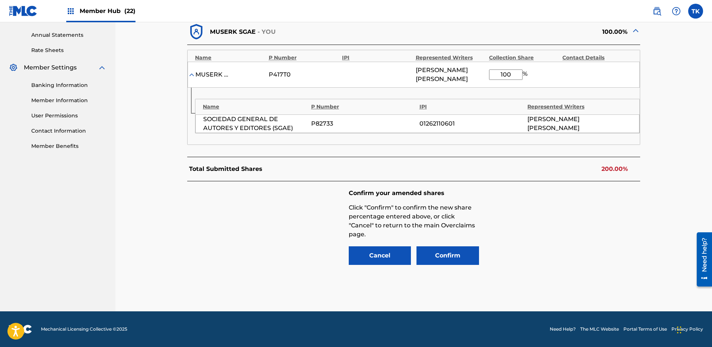
drag, startPoint x: 511, startPoint y: 72, endPoint x: 479, endPoint y: 71, distance: 32.0
click at [479, 71] on div "MUSERK SGAE P417T0 [PERSON_NAME] 100 %" at bounding box center [413, 75] width 452 height 26
type input "50"
click at [556, 242] on div "Confirm your amended shares Click "Confirm" to confirm the new share percentage…" at bounding box center [413, 228] width 453 height 93
click at [451, 255] on button "Confirm" at bounding box center [447, 256] width 62 height 19
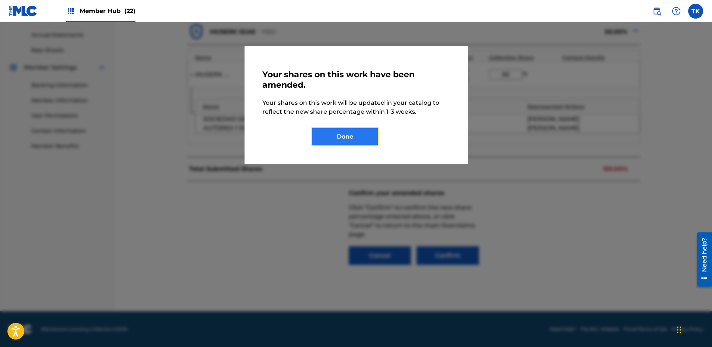
click at [354, 132] on button "Done" at bounding box center [344, 137] width 67 height 19
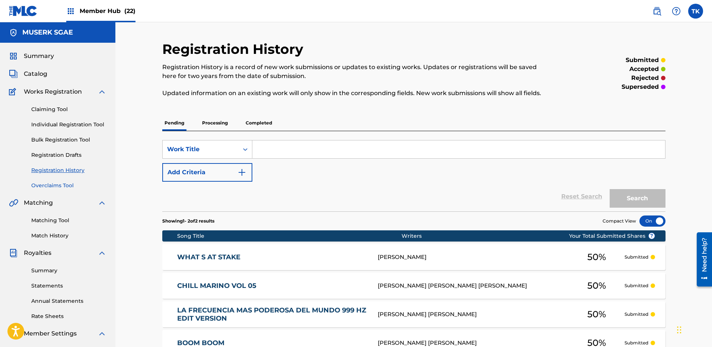
click at [54, 187] on link "Overclaims Tool" at bounding box center [68, 186] width 75 height 8
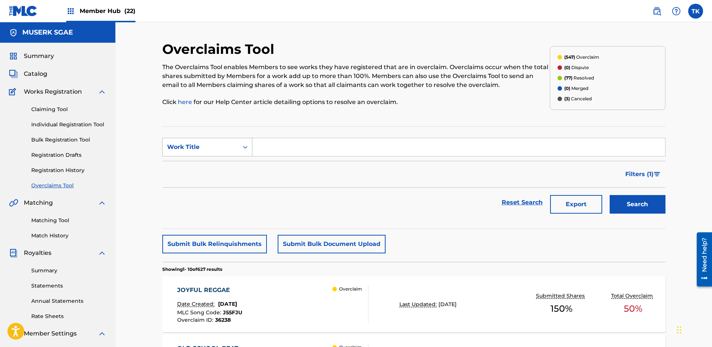
click at [217, 149] on div "Work Title" at bounding box center [200, 147] width 67 height 9
click at [213, 164] on div "MLC Song Code" at bounding box center [207, 166] width 89 height 19
drag, startPoint x: 298, startPoint y: 146, endPoint x: 343, endPoint y: 153, distance: 45.5
click at [298, 146] on input "Search Form" at bounding box center [458, 147] width 412 height 18
paste input "RO0GPE"
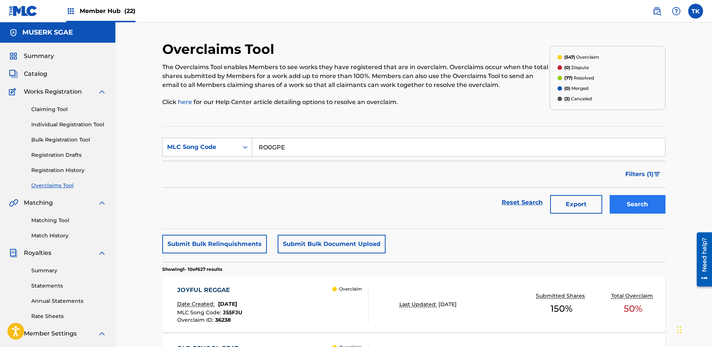
type input "RO0GPE"
click at [630, 205] on button "Search" at bounding box center [637, 204] width 56 height 19
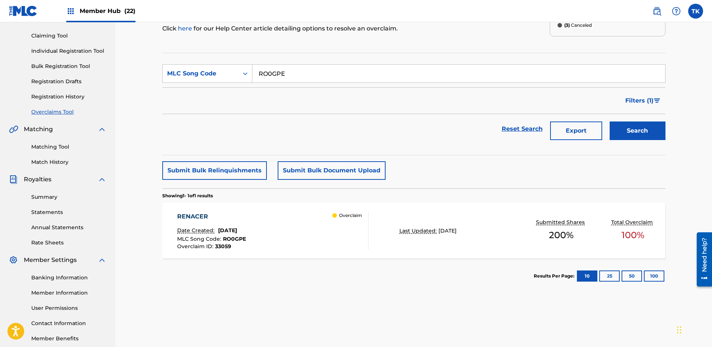
scroll to position [112, 0]
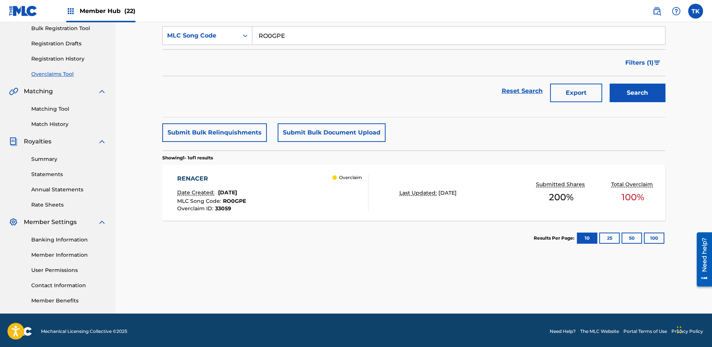
click at [433, 205] on div "RENACER Date Created: [DATE] MLC Song Code : RO0GPE Overclaim ID : 33059 Overcl…" at bounding box center [413, 193] width 503 height 56
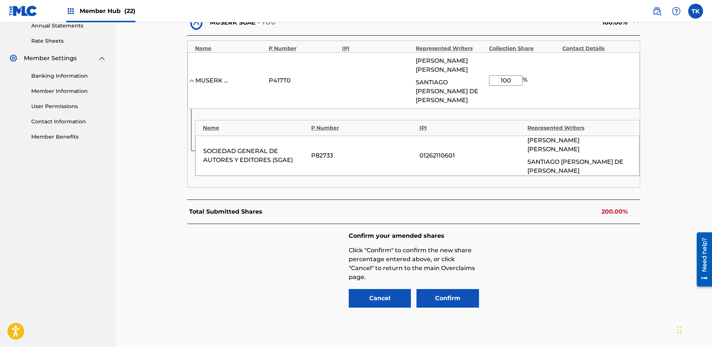
scroll to position [285, 0]
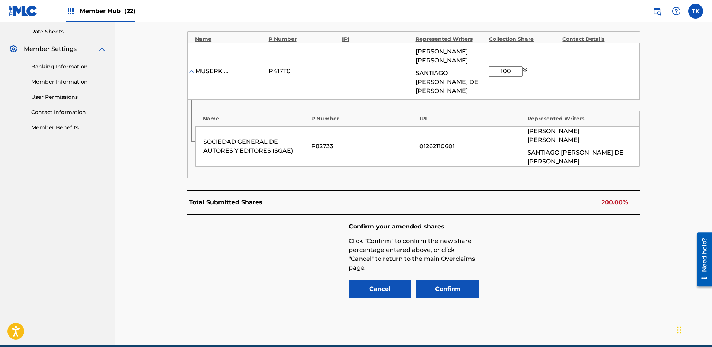
drag, startPoint x: 493, startPoint y: 67, endPoint x: 488, endPoint y: 66, distance: 5.3
click at [488, 66] on div "MUSERK SGAE P417T0 [PERSON_NAME] [PERSON_NAME] DE [PERSON_NAME] 100 %" at bounding box center [413, 71] width 452 height 57
type input "50"
click at [444, 280] on button "Confirm" at bounding box center [447, 289] width 62 height 19
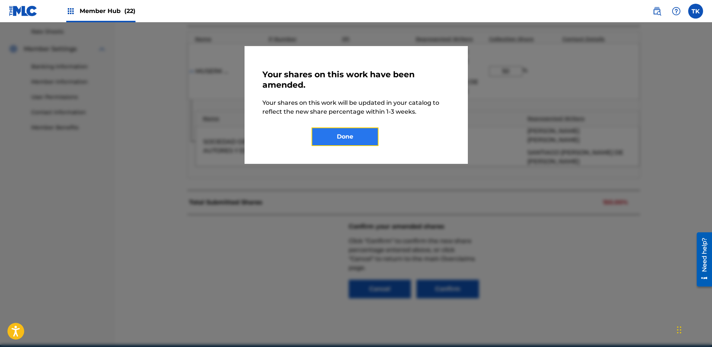
click at [351, 136] on button "Done" at bounding box center [344, 137] width 67 height 19
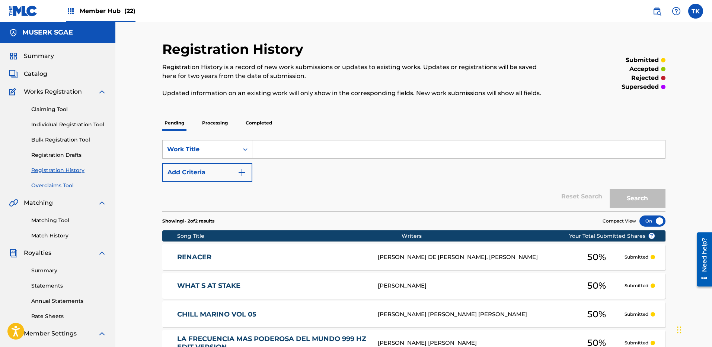
click at [45, 187] on link "Overclaims Tool" at bounding box center [68, 186] width 75 height 8
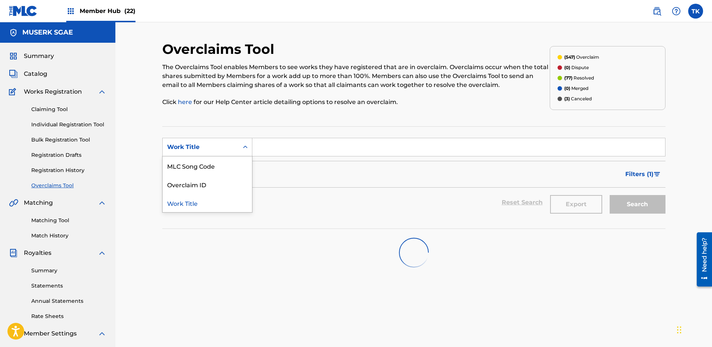
click at [167, 139] on div "Work Title" at bounding box center [207, 147] width 90 height 19
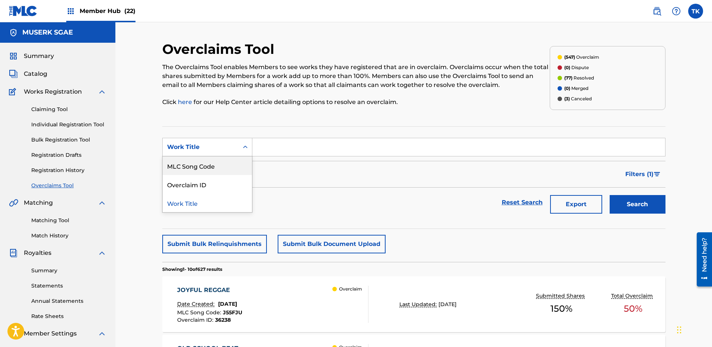
click at [188, 169] on div "MLC Song Code" at bounding box center [207, 166] width 89 height 19
click at [321, 149] on input "Search Form" at bounding box center [458, 147] width 412 height 18
paste input "DS3VFJ"
type input "DS3VFJ"
click at [625, 203] on button "Search" at bounding box center [637, 204] width 56 height 19
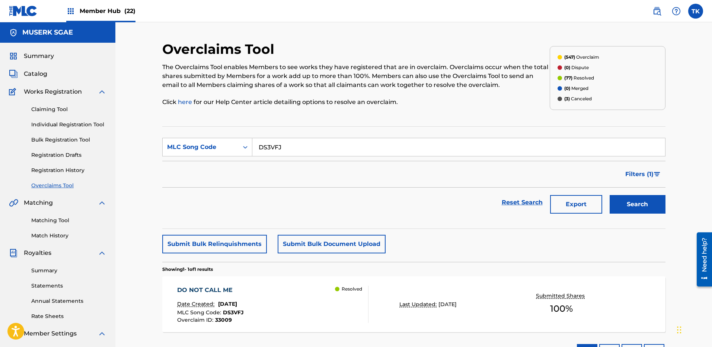
click at [333, 305] on div "DO NOT CALL ME Date Created: [DATE] MLC Song Code : DS3VFJ Overclaim ID : 33009…" at bounding box center [272, 304] width 191 height 37
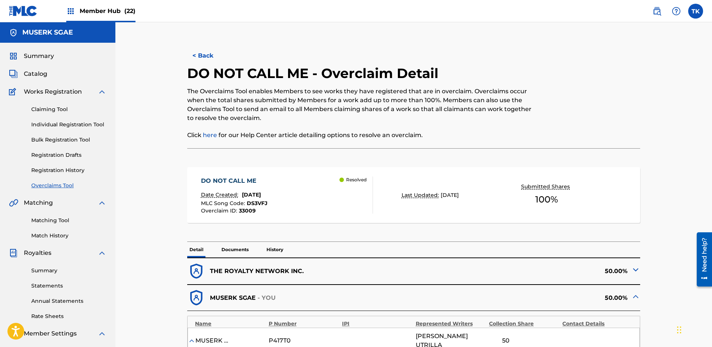
click at [49, 186] on link "Overclaims Tool" at bounding box center [68, 186] width 75 height 8
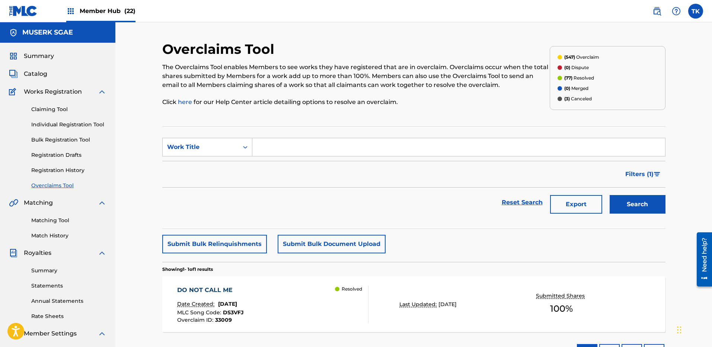
click at [234, 137] on section "SearchWithCriteriaa940f411-ca7a-4528-b8e1-607dcb4fd1b8 Work Title Filter Status…" at bounding box center [413, 177] width 503 height 103
click at [215, 158] on form "SearchWithCriteriaa940f411-ca7a-4528-b8e1-607dcb4fd1b8 Work Title Filter Status…" at bounding box center [413, 178] width 503 height 80
click at [228, 146] on div "Work Title" at bounding box center [200, 147] width 67 height 9
click at [219, 162] on div "MLC Song Code" at bounding box center [207, 166] width 89 height 19
click at [323, 150] on input "Search Form" at bounding box center [458, 147] width 412 height 18
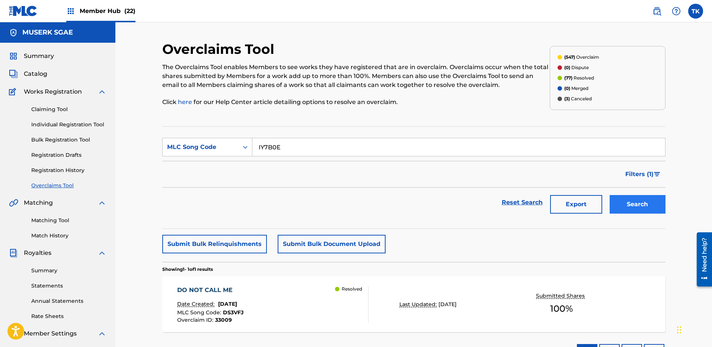
type input "IY7B0E"
click at [655, 205] on button "Search" at bounding box center [637, 204] width 56 height 19
click at [358, 309] on div "Overclaim" at bounding box center [350, 304] width 36 height 37
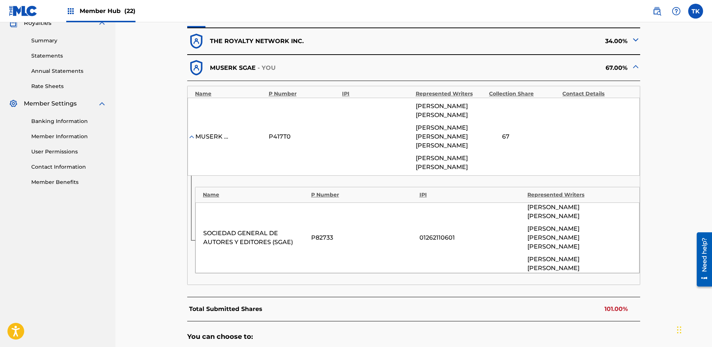
scroll to position [269, 0]
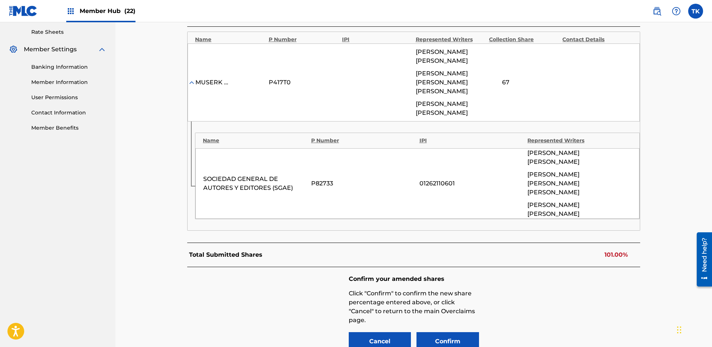
scroll to position [285, 0]
drag, startPoint x: 516, startPoint y: 77, endPoint x: 478, endPoint y: 78, distance: 37.6
click at [479, 76] on div "MUSERK SGAE P417T0 [PERSON_NAME] [PERSON_NAME] [PERSON_NAME] [PERSON_NAME] [PER…" at bounding box center [413, 82] width 452 height 78
type input "56.8"
click at [639, 267] on div "Confirm your amended shares Click "Confirm" to confirm the new share percentage…" at bounding box center [413, 313] width 453 height 93
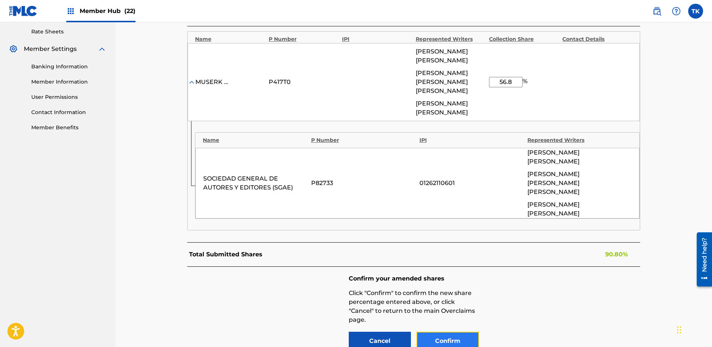
click at [455, 332] on button "Confirm" at bounding box center [447, 341] width 62 height 19
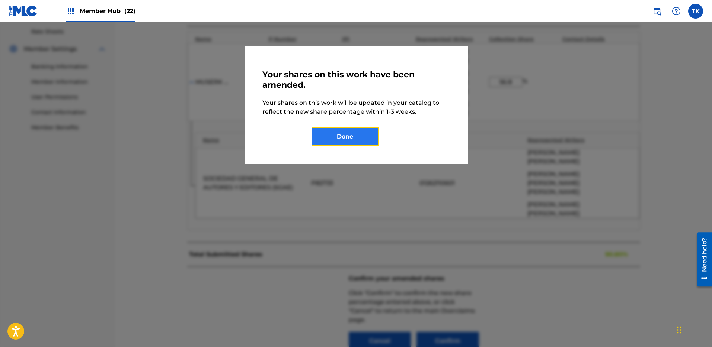
click at [360, 133] on button "Done" at bounding box center [344, 137] width 67 height 19
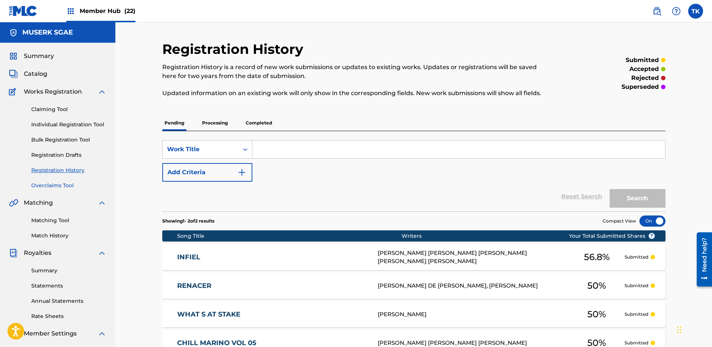
click at [54, 185] on link "Overclaims Tool" at bounding box center [68, 186] width 75 height 8
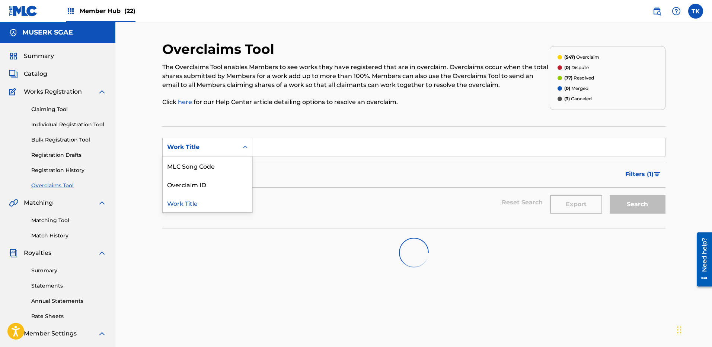
click at [199, 151] on div "Work Title" at bounding box center [201, 147] width 76 height 14
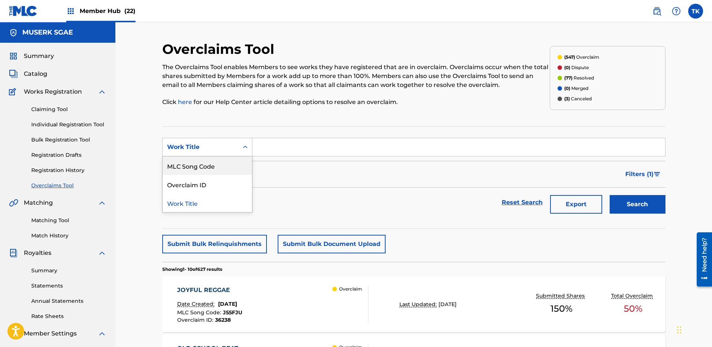
click at [200, 166] on div "MLC Song Code" at bounding box center [207, 166] width 89 height 19
click at [290, 146] on input "Search Form" at bounding box center [458, 147] width 412 height 18
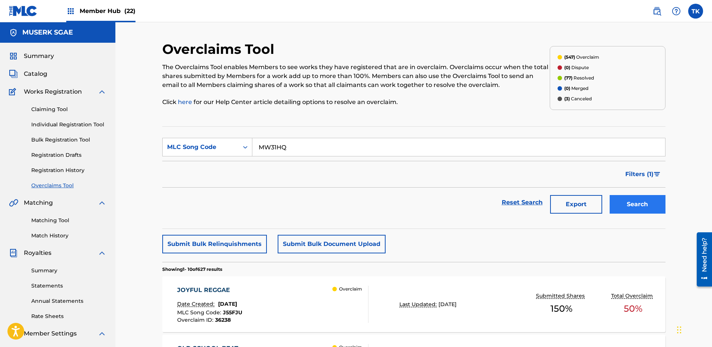
type input "MW31HQ"
click at [661, 209] on button "Search" at bounding box center [637, 204] width 56 height 19
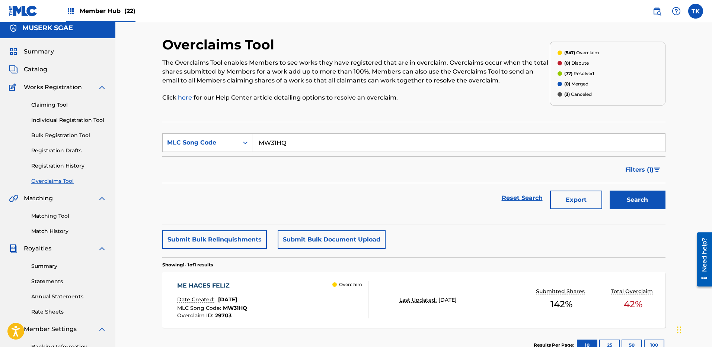
scroll to position [28, 0]
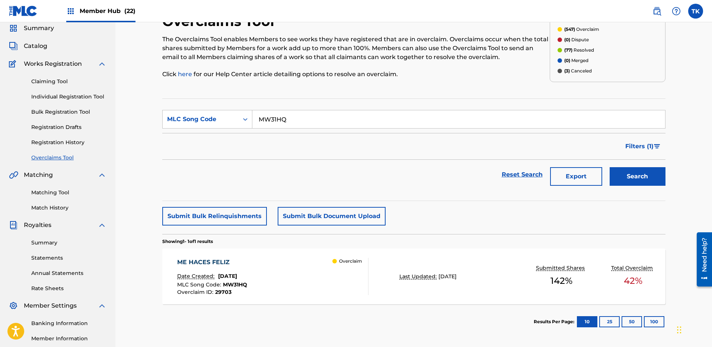
click at [318, 277] on div "ME HACES FELIZ Date Created: [DATE] MLC Song Code : MW31HQ Overclaim ID : 29703…" at bounding box center [272, 276] width 191 height 37
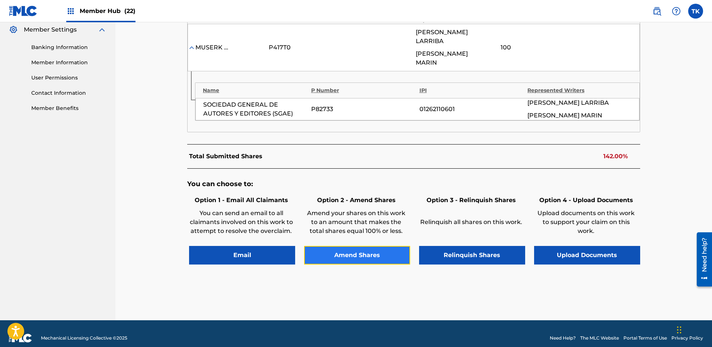
click at [347, 246] on button "Amend Shares" at bounding box center [357, 255] width 106 height 19
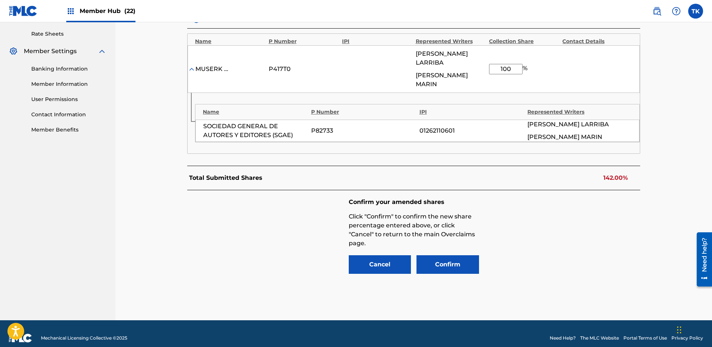
drag, startPoint x: 513, startPoint y: 65, endPoint x: 485, endPoint y: 63, distance: 27.6
click at [485, 63] on div "MUSERK SGAE P417T0 [PERSON_NAME] [PERSON_NAME] [PERSON_NAME] 100 %" at bounding box center [413, 69] width 452 height 48
type input "58"
click at [451, 256] on button "Confirm" at bounding box center [447, 265] width 62 height 19
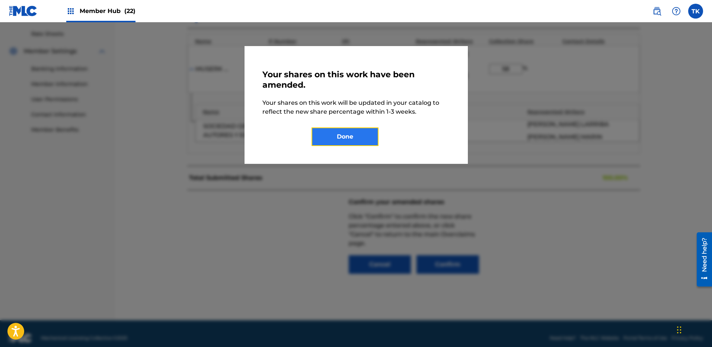
click at [367, 142] on button "Done" at bounding box center [344, 137] width 67 height 19
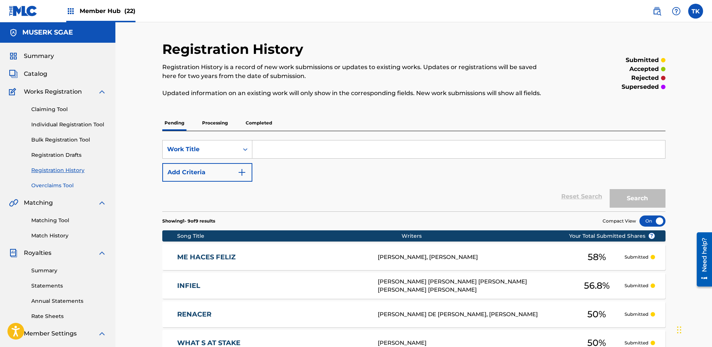
click at [58, 186] on link "Overclaims Tool" at bounding box center [68, 186] width 75 height 8
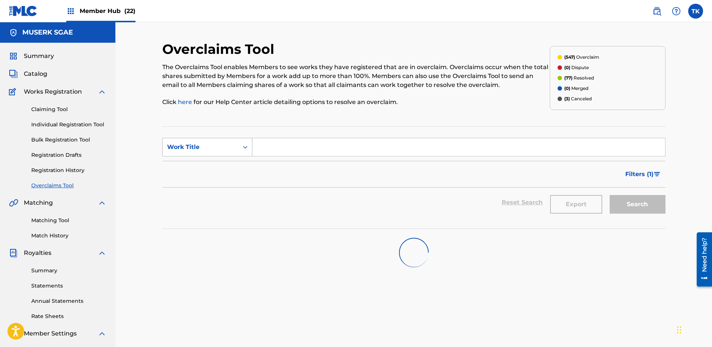
click at [206, 150] on div "Work Title" at bounding box center [200, 147] width 67 height 9
click at [207, 161] on div "MLC Song Code" at bounding box center [207, 166] width 89 height 19
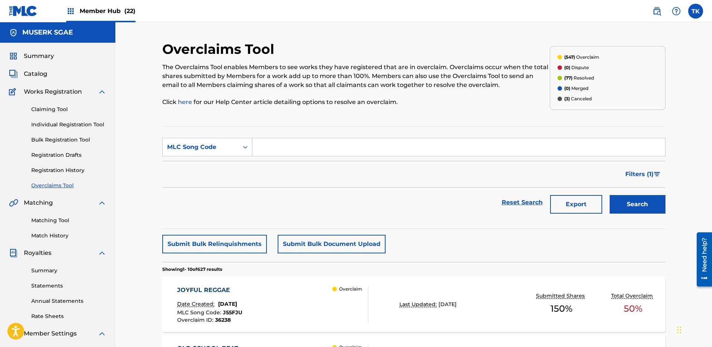
click at [275, 150] on input "Search Form" at bounding box center [458, 147] width 412 height 18
paste input "UX4D83"
type input "UX4D83"
click at [638, 208] on button "Search" at bounding box center [637, 204] width 56 height 19
click at [308, 302] on div "UN BESO Date Created: [DATE] MLC Song Code : UX4D83 Overclaim ID : 28759 Overcl…" at bounding box center [272, 304] width 191 height 37
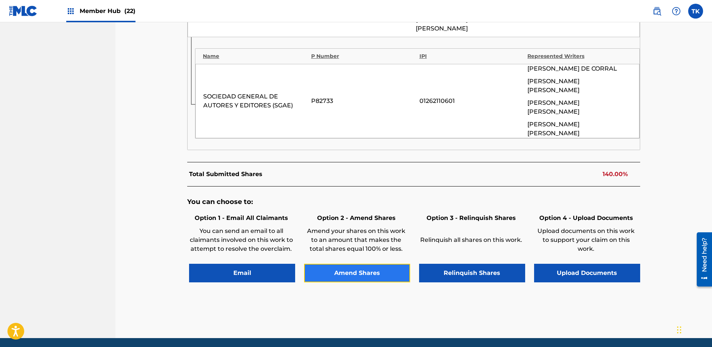
click at [358, 264] on button "Amend Shares" at bounding box center [357, 273] width 106 height 19
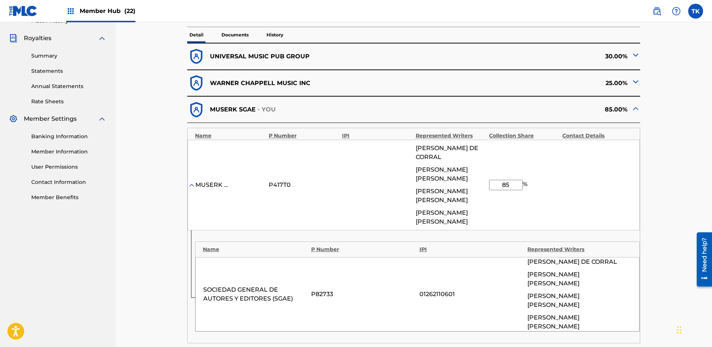
scroll to position [138, 0]
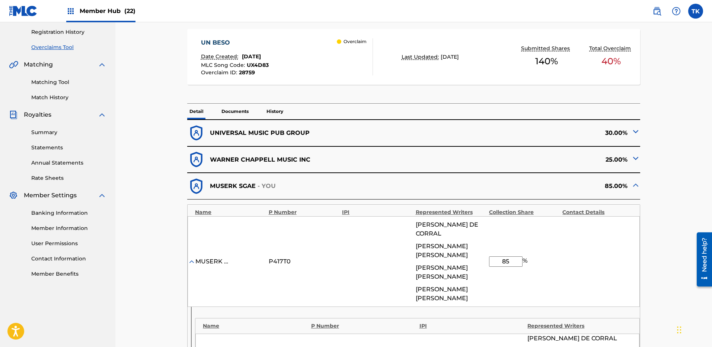
drag, startPoint x: 513, startPoint y: 260, endPoint x: 494, endPoint y: 257, distance: 19.6
click at [488, 259] on div "MUSERK SGAE P417T0 [PERSON_NAME] DE [PERSON_NAME] [PERSON_NAME] [PERSON_NAME] […" at bounding box center [413, 261] width 452 height 91
type input "60"
click at [654, 196] on div "< Back UN BESO - Overclaim Detail The Overclaims Tool enables Members to see wo…" at bounding box center [413, 245] width 503 height 684
click at [657, 202] on div "< Back UN BESO - Overclaim Detail The Overclaims Tool enables Members to see wo…" at bounding box center [413, 245] width 503 height 684
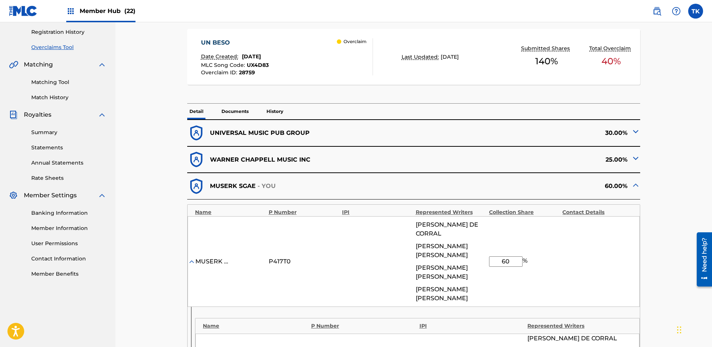
scroll to position [387, 0]
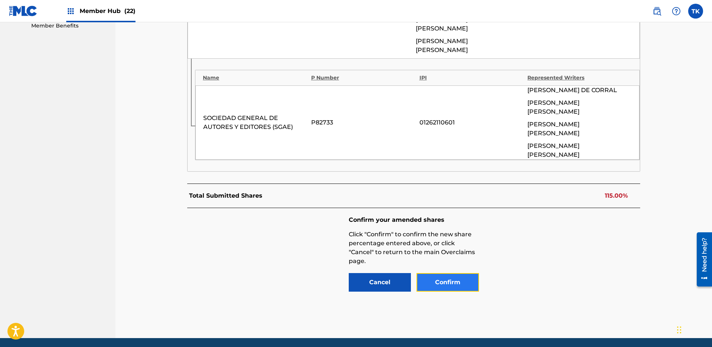
click at [442, 273] on button "Confirm" at bounding box center [447, 282] width 62 height 19
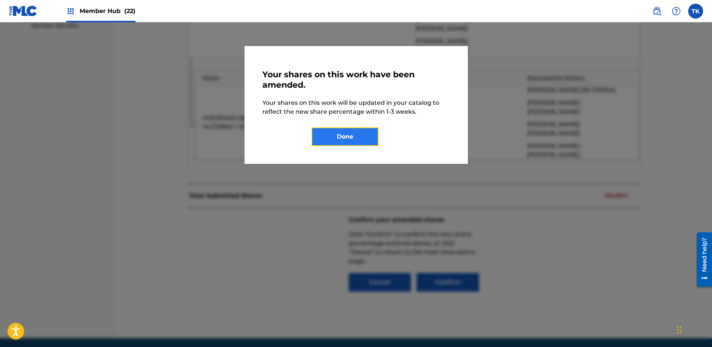
click at [353, 133] on button "Done" at bounding box center [344, 137] width 67 height 19
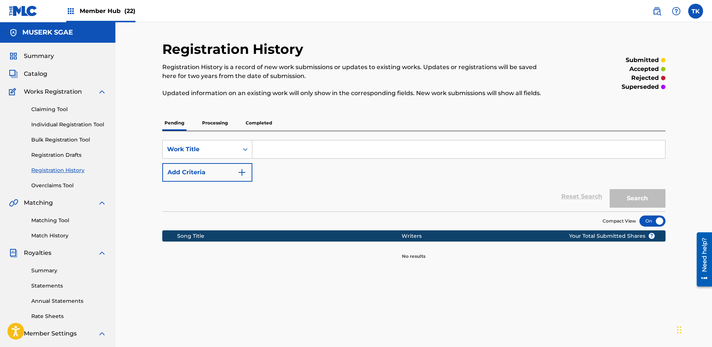
drag, startPoint x: 367, startPoint y: 199, endPoint x: 106, endPoint y: 182, distance: 261.7
click at [367, 199] on div "Reset Search Search" at bounding box center [413, 197] width 503 height 30
click at [59, 182] on link "Overclaims Tool" at bounding box center [68, 186] width 75 height 8
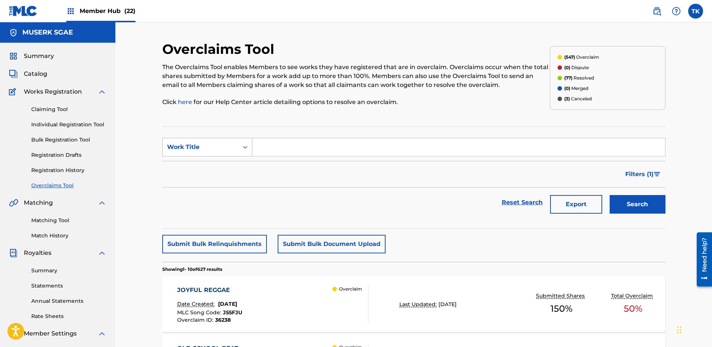
click at [239, 147] on div "Search Form" at bounding box center [244, 147] width 13 height 13
click at [223, 167] on div "MLC Song Code" at bounding box center [207, 166] width 89 height 19
click at [298, 149] on input "Search Form" at bounding box center [458, 147] width 412 height 18
type input "S69K3N"
click at [634, 208] on button "Search" at bounding box center [637, 204] width 56 height 19
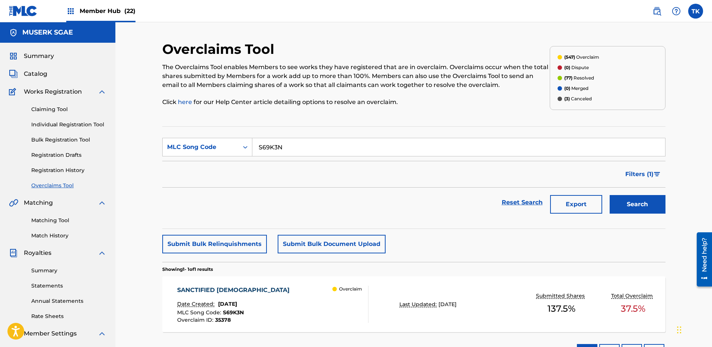
click at [289, 294] on div "SANCTIFIED [DEMOGRAPHIC_DATA] Date Created: [DATE] MLC Song Code : S69K3N Overc…" at bounding box center [272, 304] width 191 height 37
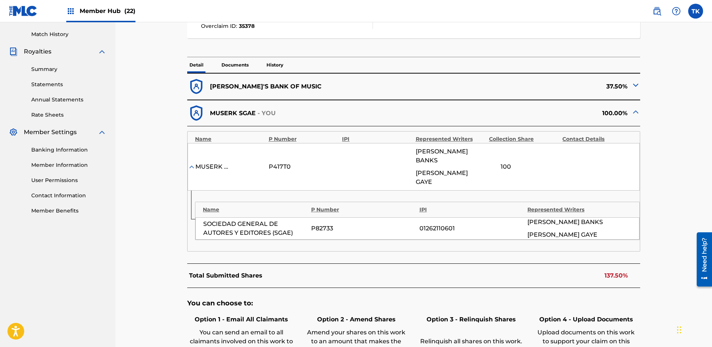
scroll to position [304, 0]
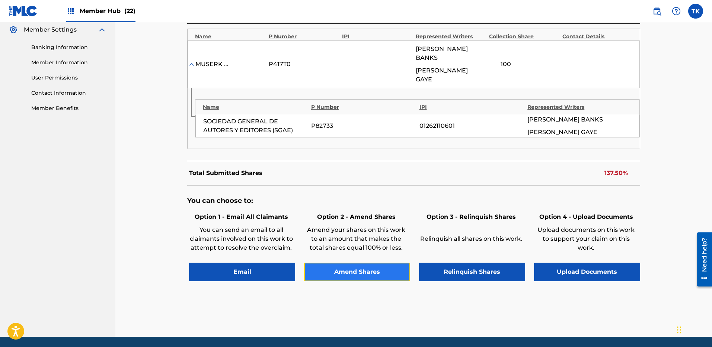
click at [354, 263] on button "Amend Shares" at bounding box center [357, 272] width 106 height 19
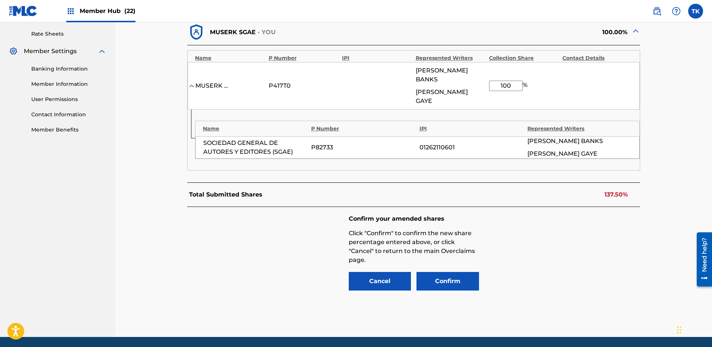
drag, startPoint x: 514, startPoint y: 62, endPoint x: 489, endPoint y: 64, distance: 25.4
click at [489, 81] on input "100" at bounding box center [505, 86] width 33 height 10
type input "62.5"
click at [562, 211] on div "Confirm your amended shares Click "Confirm" to confirm the new share percentage…" at bounding box center [413, 253] width 453 height 93
click at [434, 272] on button "Confirm" at bounding box center [447, 281] width 62 height 19
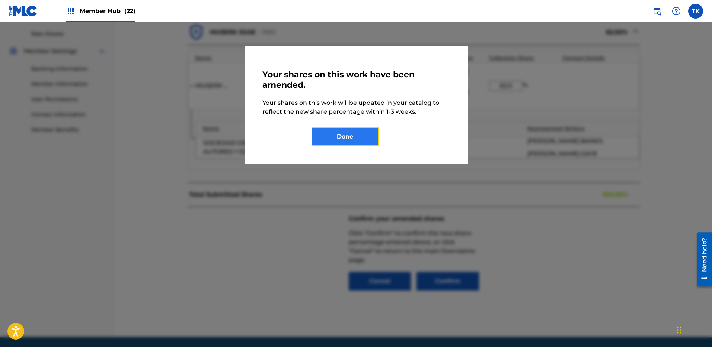
click at [363, 141] on button "Done" at bounding box center [344, 137] width 67 height 19
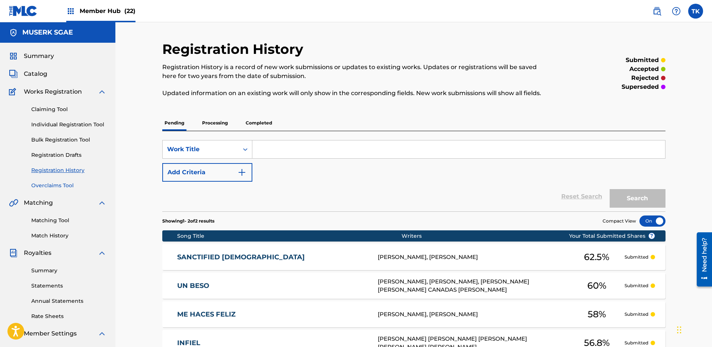
click at [51, 184] on link "Overclaims Tool" at bounding box center [68, 186] width 75 height 8
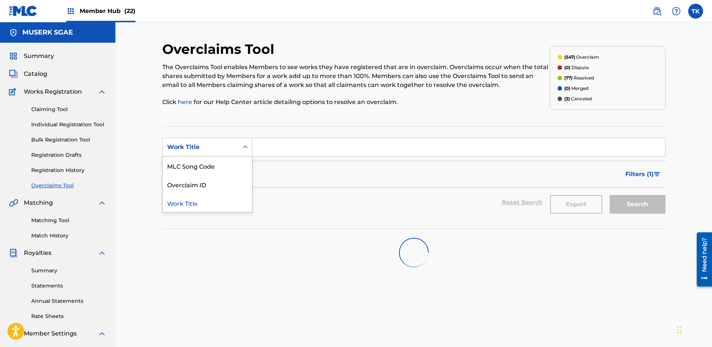
click at [209, 148] on div "Work Title" at bounding box center [200, 147] width 67 height 9
drag, startPoint x: 206, startPoint y: 160, endPoint x: 216, endPoint y: 157, distance: 10.8
click at [206, 160] on div "MLC Song Code" at bounding box center [207, 166] width 89 height 19
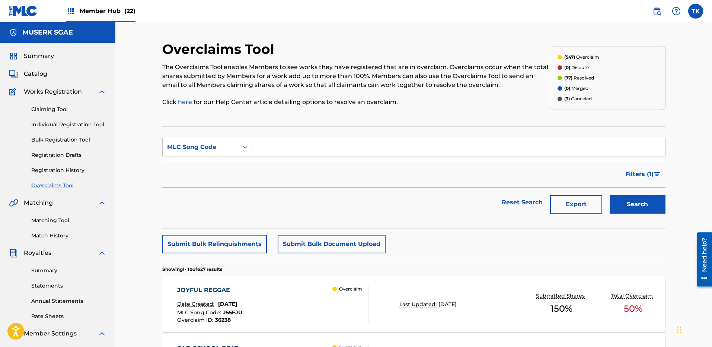
drag, startPoint x: 295, startPoint y: 142, endPoint x: 305, endPoint y: 146, distance: 11.1
click at [296, 142] on input "Search Form" at bounding box center [458, 147] width 412 height 18
paste input "CK7WTK"
type input "CK7WTK"
click at [651, 203] on button "Search" at bounding box center [637, 204] width 56 height 19
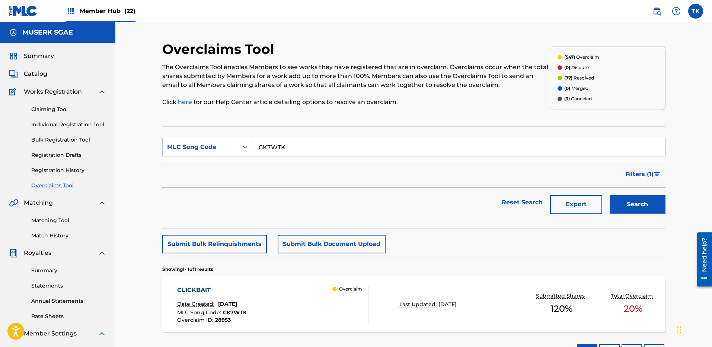
click at [319, 314] on div "CLICKBAIT Date Created: [DATE] MLC Song Code : CK7WTK Overclaim ID : 28953 Over…" at bounding box center [272, 304] width 191 height 37
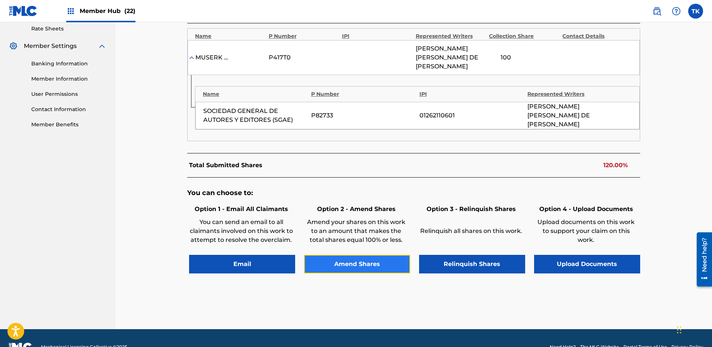
click at [349, 255] on button "Amend Shares" at bounding box center [357, 264] width 106 height 19
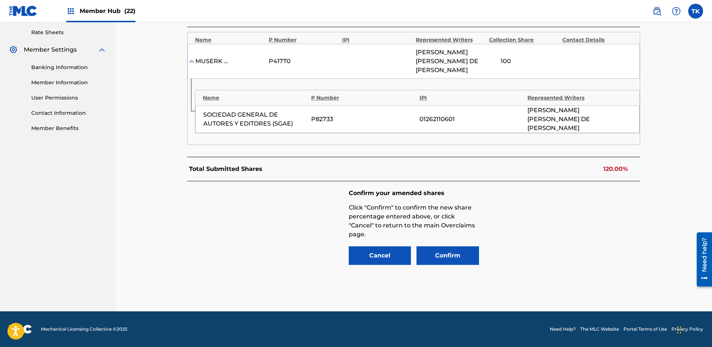
scroll to position [266, 0]
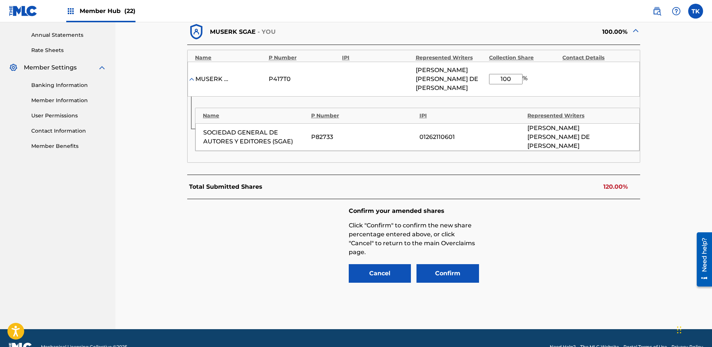
drag, startPoint x: 515, startPoint y: 74, endPoint x: 484, endPoint y: 74, distance: 31.2
click at [484, 74] on div "MUSERK SGAE P417T0 [PERSON_NAME] DE ALBORAN FERRANDIZ 100 %" at bounding box center [413, 79] width 452 height 35
type input "64"
click at [455, 264] on button "Confirm" at bounding box center [447, 273] width 62 height 19
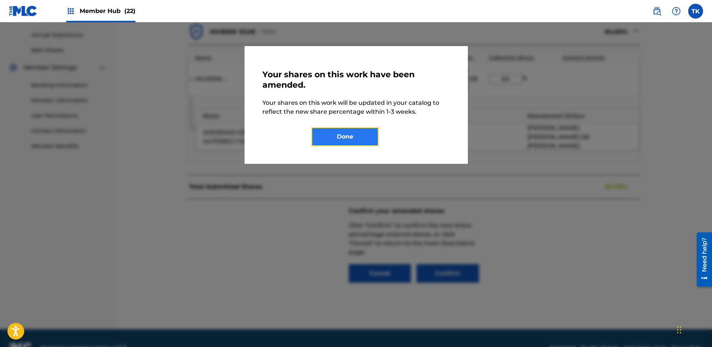
click at [358, 145] on button "Done" at bounding box center [344, 137] width 67 height 19
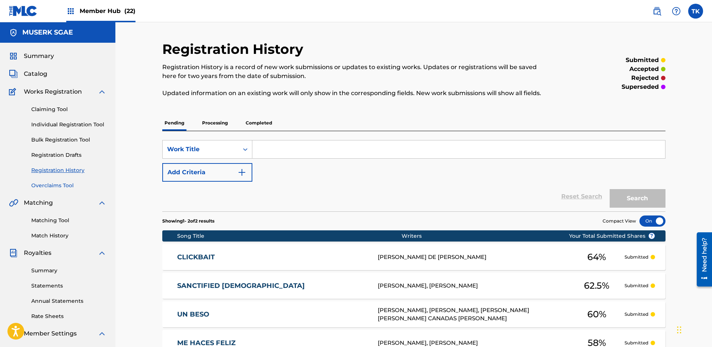
click at [51, 184] on link "Overclaims Tool" at bounding box center [68, 186] width 75 height 8
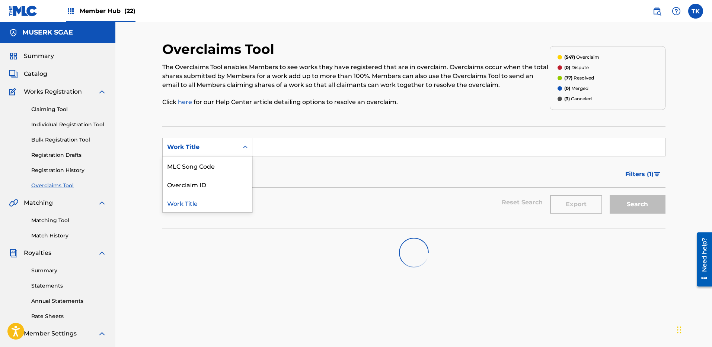
click at [218, 144] on div "Work Title" at bounding box center [200, 147] width 67 height 9
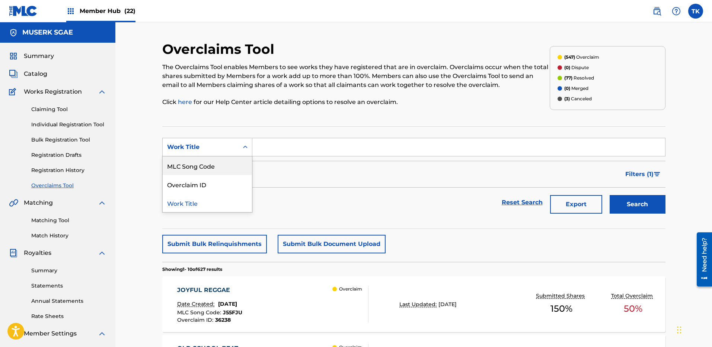
click at [204, 166] on div "MLC Song Code" at bounding box center [207, 166] width 89 height 19
click at [299, 146] on input "Search Form" at bounding box center [458, 147] width 412 height 18
paste input "2M3EZX"
type input "2M3EZX"
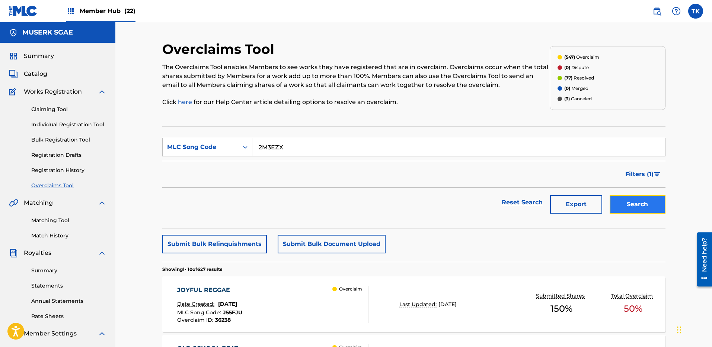
click at [629, 204] on button "Search" at bounding box center [637, 204] width 56 height 19
click at [313, 301] on div "22 DE MARZO Date Created: [DATE] MLC Song Code : 2M3EZX Overclaim ID : 29817 Ov…" at bounding box center [272, 304] width 191 height 37
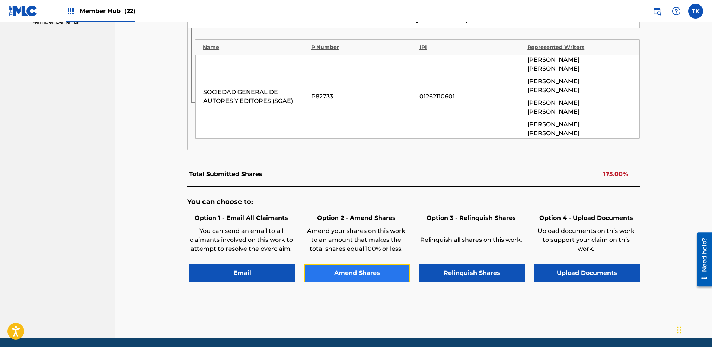
click at [359, 264] on button "Amend Shares" at bounding box center [357, 273] width 106 height 19
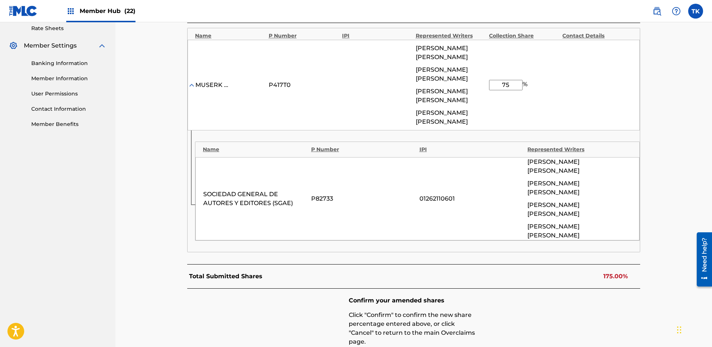
scroll to position [285, 0]
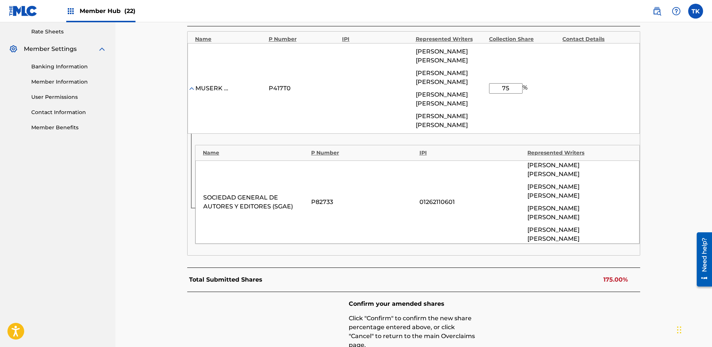
drag, startPoint x: 517, startPoint y: 90, endPoint x: 490, endPoint y: 91, distance: 26.8
click at [491, 91] on input "75" at bounding box center [505, 88] width 33 height 10
type input "68.75"
click at [613, 301] on div "Confirm your amended shares Click "Confirm" to confirm the new share percentage…" at bounding box center [413, 338] width 453 height 93
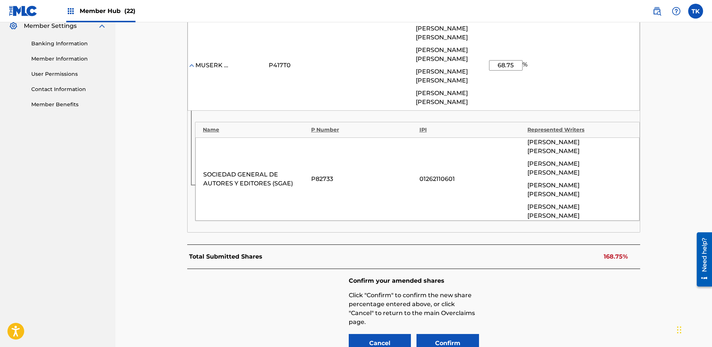
scroll to position [313, 0]
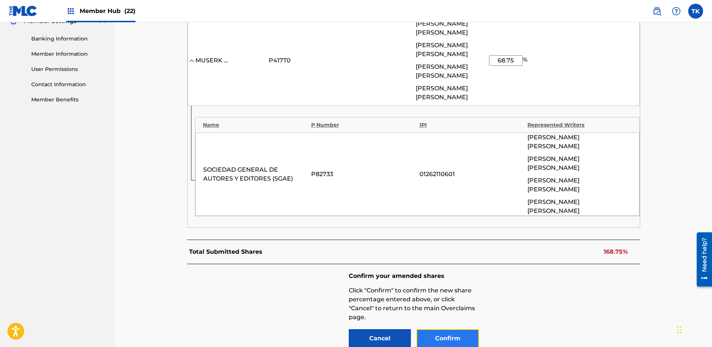
click at [466, 330] on button "Confirm" at bounding box center [447, 339] width 62 height 19
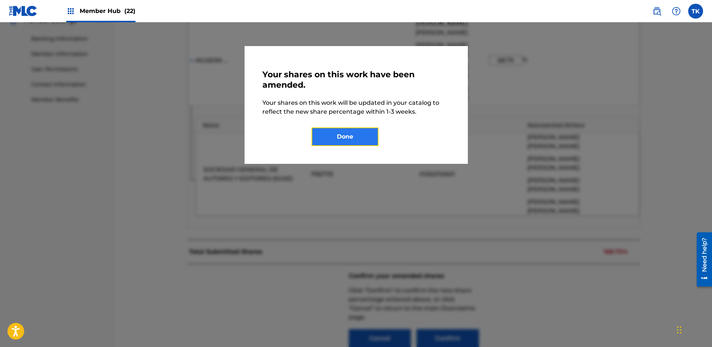
click at [354, 140] on button "Done" at bounding box center [344, 137] width 67 height 19
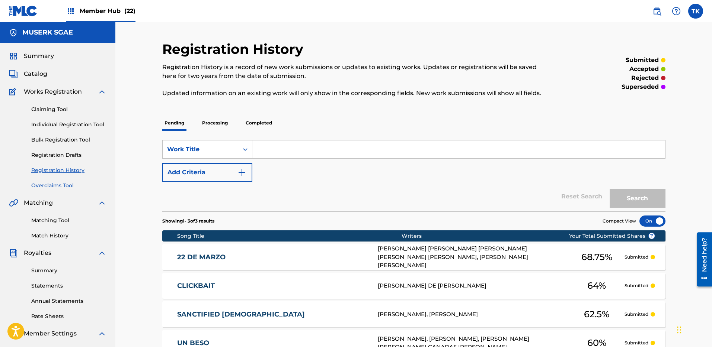
click at [61, 183] on link "Overclaims Tool" at bounding box center [68, 186] width 75 height 8
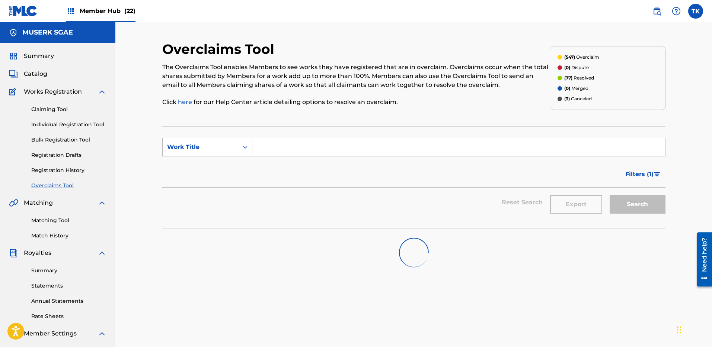
drag, startPoint x: 207, startPoint y: 145, endPoint x: 207, endPoint y: 154, distance: 9.7
click at [208, 145] on div "Work Title" at bounding box center [200, 147] width 67 height 9
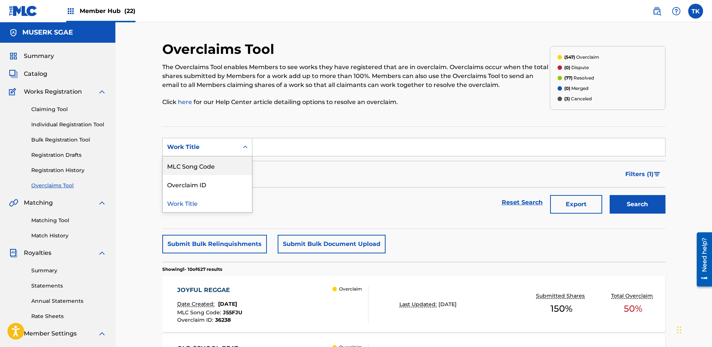
click at [210, 165] on div "MLC Song Code" at bounding box center [207, 166] width 89 height 19
click at [315, 135] on section "SearchWithCriteriaa940f411-ca7a-4528-b8e1-607dcb4fd1b8 MLC Song Code, 1 of 3. 3…" at bounding box center [413, 177] width 503 height 103
click at [380, 152] on input "Search Form" at bounding box center [458, 147] width 412 height 18
paste input "J513E9"
type input "J513E9"
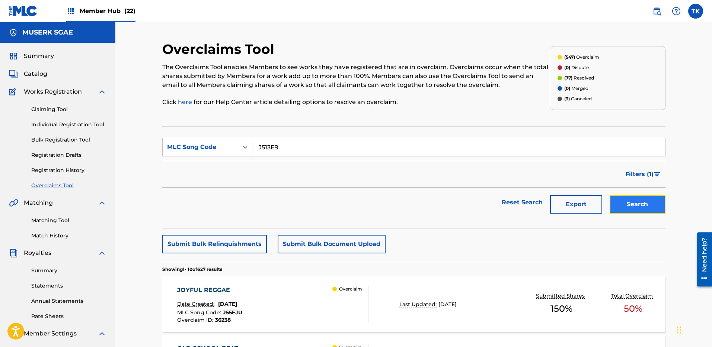
click at [630, 204] on button "Search" at bounding box center [637, 204] width 56 height 19
click at [353, 292] on p "Overclaim" at bounding box center [350, 289] width 23 height 7
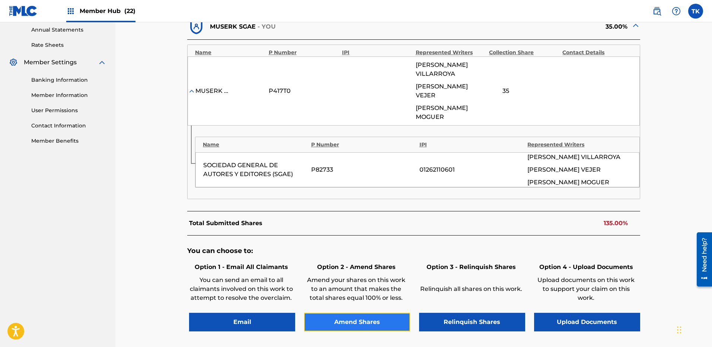
click at [352, 317] on button "Amend Shares" at bounding box center [357, 322] width 106 height 19
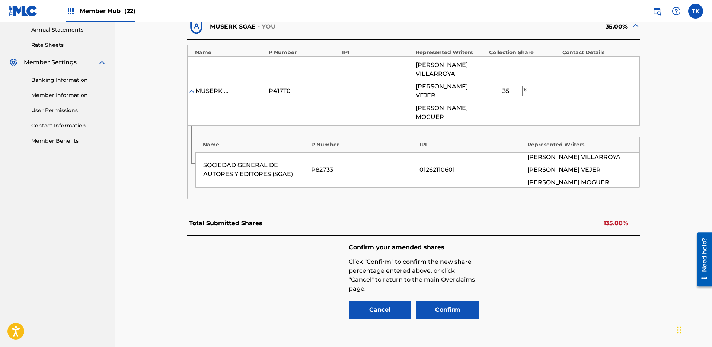
scroll to position [285, 0]
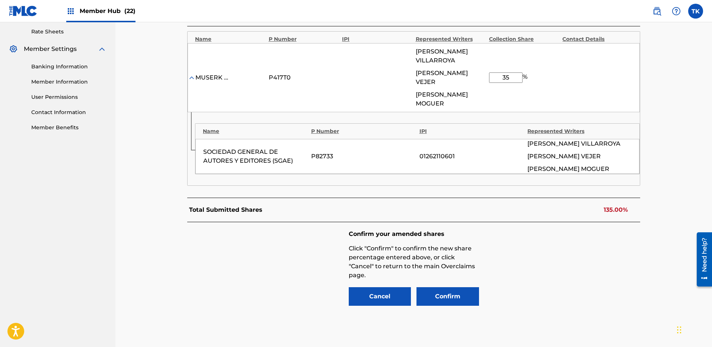
drag, startPoint x: 516, startPoint y: 76, endPoint x: 488, endPoint y: 76, distance: 27.2
click at [489, 76] on input "35" at bounding box center [505, 78] width 33 height 10
type input "68.8"
click at [462, 288] on button "Confirm" at bounding box center [447, 297] width 62 height 19
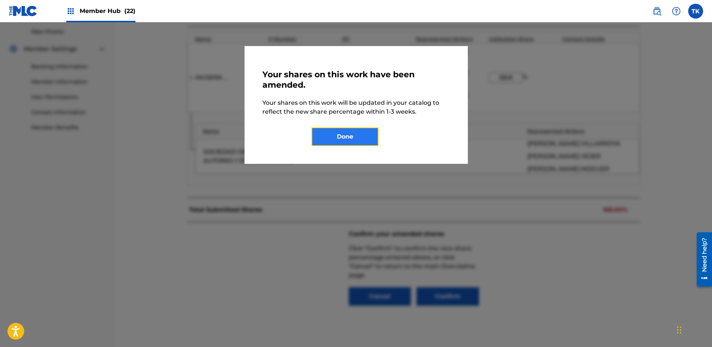
click at [343, 137] on button "Done" at bounding box center [344, 137] width 67 height 19
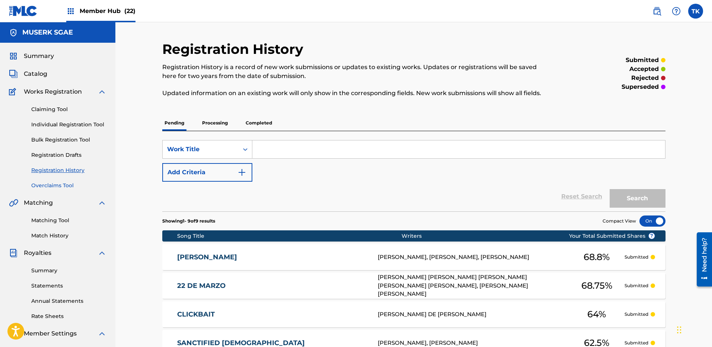
click at [62, 182] on link "Overclaims Tool" at bounding box center [68, 186] width 75 height 8
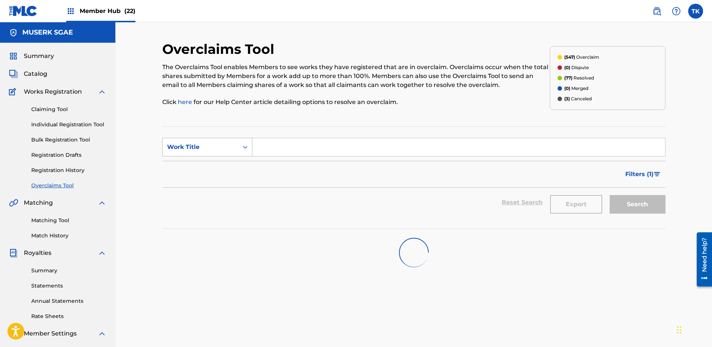
click at [207, 141] on div "Work Title" at bounding box center [201, 147] width 76 height 14
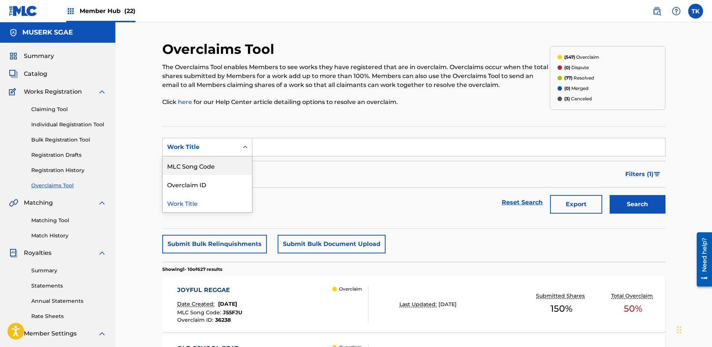
click at [207, 165] on div "MLC Song Code" at bounding box center [207, 166] width 89 height 19
drag, startPoint x: 50, startPoint y: 184, endPoint x: 196, endPoint y: 157, distance: 149.0
click at [50, 183] on link "Overclaims Tool" at bounding box center [68, 186] width 75 height 8
click at [280, 145] on input "Search Form" at bounding box center [458, 147] width 412 height 18
paste input "S60ULS"
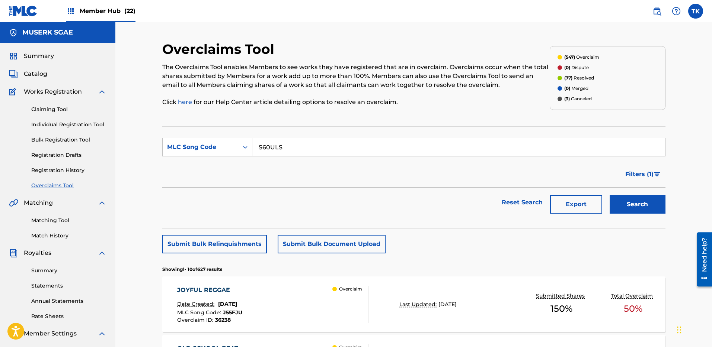
type input "S60ULS"
click at [382, 166] on div "Filters ( 1 )" at bounding box center [413, 174] width 503 height 27
click at [649, 202] on button "Search" at bounding box center [637, 204] width 56 height 19
click at [352, 301] on div "Overclaim" at bounding box center [350, 304] width 36 height 37
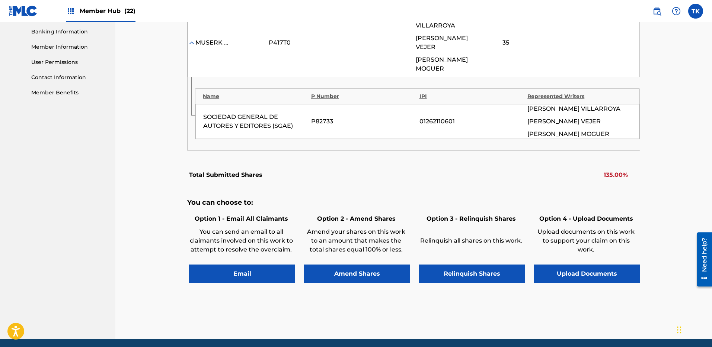
scroll to position [347, 0]
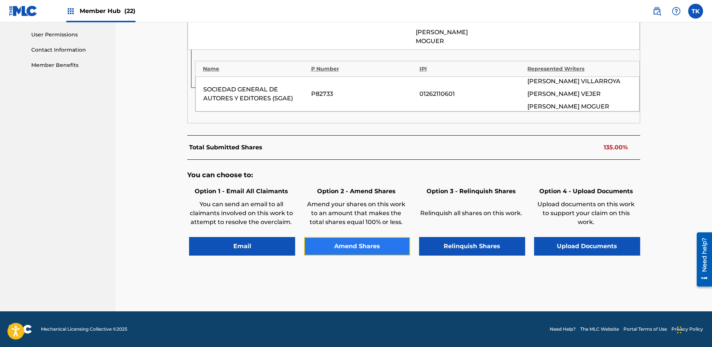
click at [369, 244] on button "Amend Shares" at bounding box center [357, 246] width 106 height 19
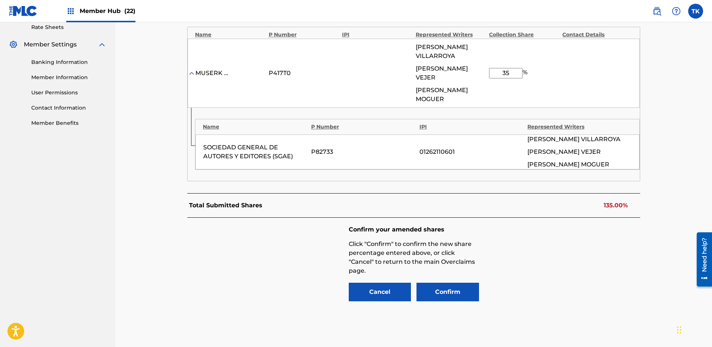
scroll to position [285, 0]
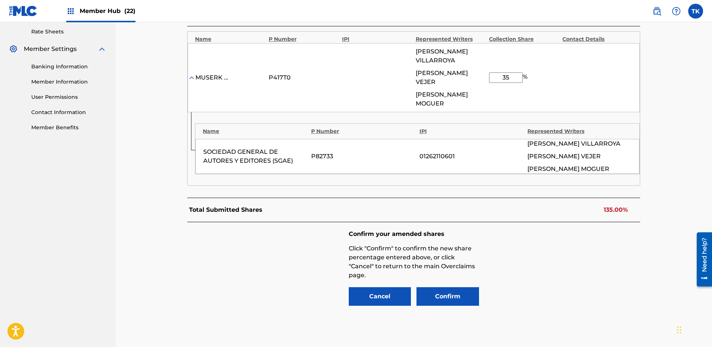
drag, startPoint x: 501, startPoint y: 77, endPoint x: 489, endPoint y: 76, distance: 11.9
click at [489, 76] on input "35" at bounding box center [505, 78] width 33 height 10
type input "68.8"
click at [604, 211] on p "168.80%" at bounding box center [615, 210] width 25 height 9
click at [459, 295] on button "Confirm" at bounding box center [447, 297] width 62 height 19
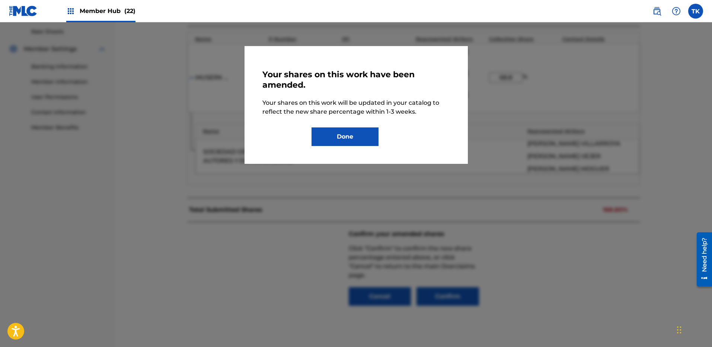
click at [355, 148] on div "Your shares on this work have been amended. Your shares on this work will be up…" at bounding box center [355, 105] width 223 height 118
click at [343, 144] on button "Done" at bounding box center [344, 137] width 67 height 19
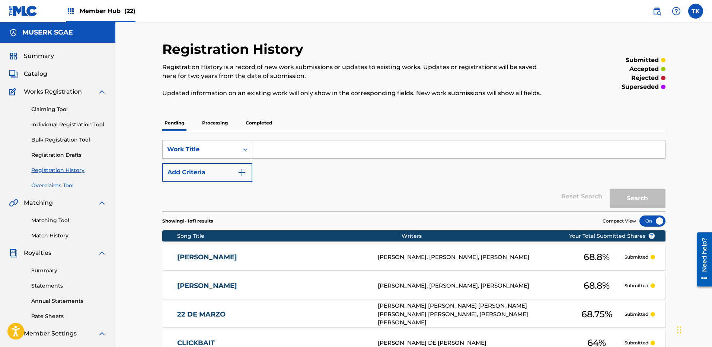
click at [65, 184] on link "Overclaims Tool" at bounding box center [68, 186] width 75 height 8
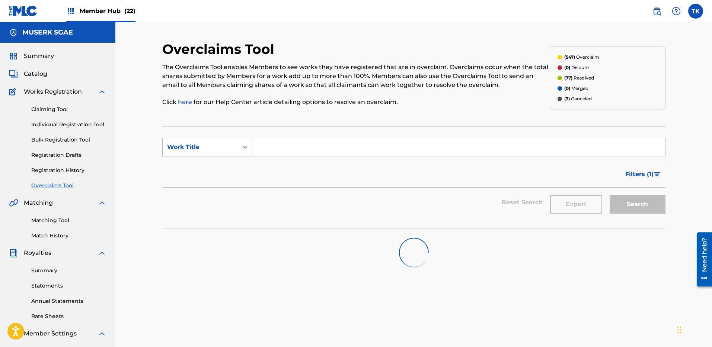
click at [189, 139] on div "Work Title" at bounding box center [207, 147] width 90 height 19
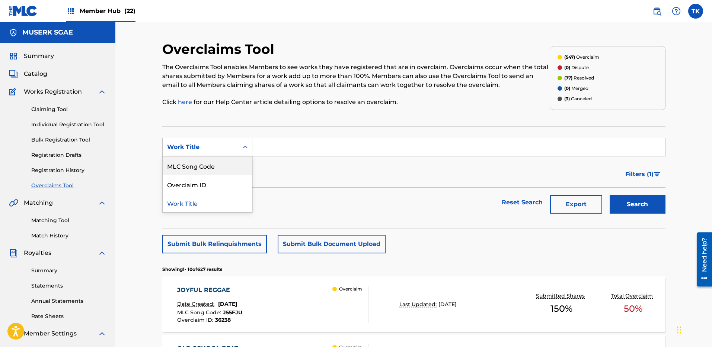
click at [198, 159] on div "MLC Song Code" at bounding box center [207, 166] width 89 height 19
click at [394, 148] on input "Search Form" at bounding box center [458, 147] width 412 height 18
paste input "LT5FHN"
type input "LT5FHN"
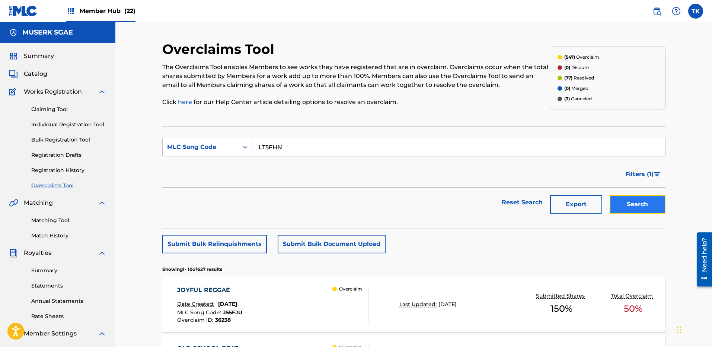
click at [635, 202] on button "Search" at bounding box center [637, 204] width 56 height 19
click at [420, 292] on div "LA CANCO DE L AIGUAMOLL Date Created: [DATE] MLC Song Code : LT5FHN Overclaim I…" at bounding box center [413, 305] width 503 height 56
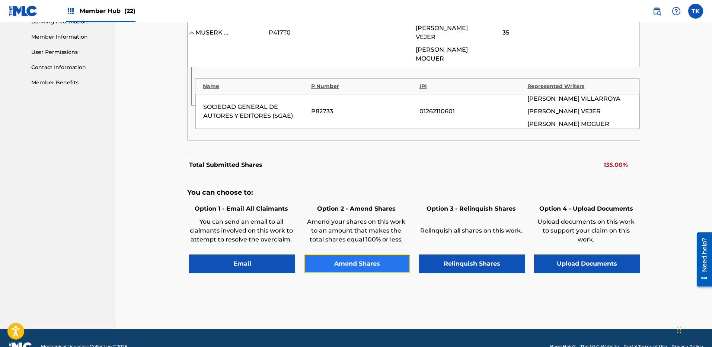
click at [366, 264] on button "Amend Shares" at bounding box center [357, 264] width 106 height 19
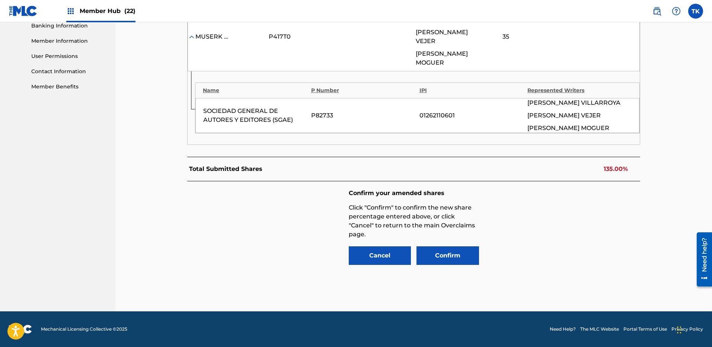
scroll to position [285, 0]
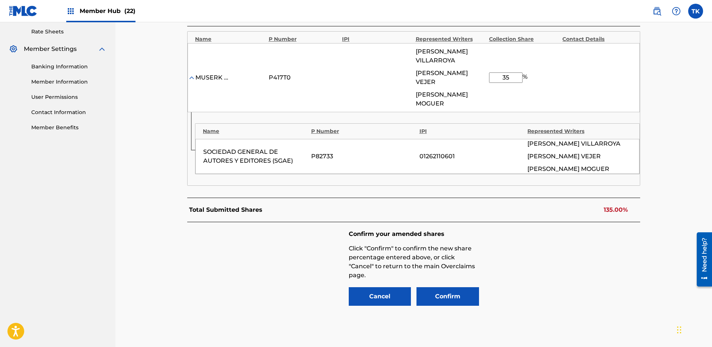
drag, startPoint x: 511, startPoint y: 77, endPoint x: 484, endPoint y: 76, distance: 27.2
click at [484, 76] on div "MUSERK SGAE P417T0 [PERSON_NAME] [PERSON_NAME] [PERSON_NAME] MOGUER 35 %" at bounding box center [413, 77] width 452 height 69
type input "68.8"
click at [457, 293] on button "Confirm" at bounding box center [447, 297] width 62 height 19
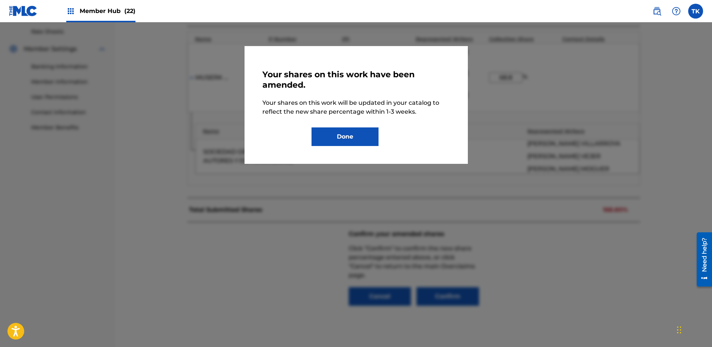
click at [360, 125] on div "Your shares on this work have been amended. Your shares on this work will be up…" at bounding box center [355, 105] width 187 height 82
click at [320, 132] on button "Done" at bounding box center [344, 137] width 67 height 19
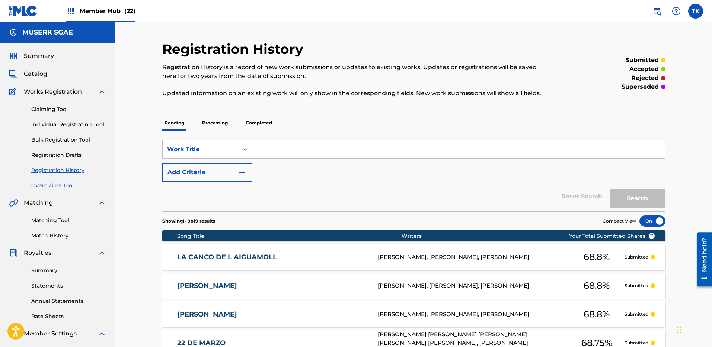
click at [61, 183] on link "Overclaims Tool" at bounding box center [68, 186] width 75 height 8
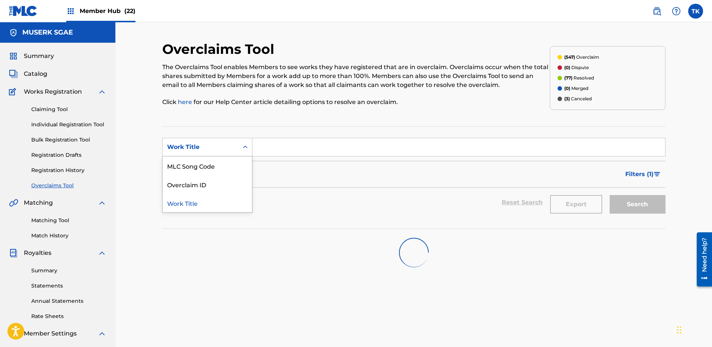
click at [195, 140] on div "Work Title" at bounding box center [201, 147] width 76 height 14
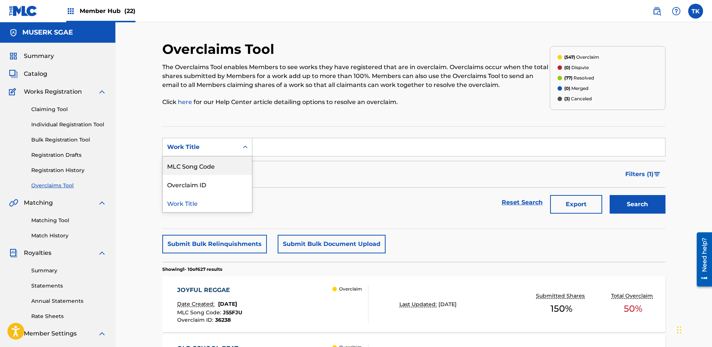
click at [204, 163] on div "MLC Song Code" at bounding box center [207, 166] width 89 height 19
click at [331, 152] on input "Search Form" at bounding box center [458, 147] width 412 height 18
paste input "ER998D"
type input "ER998D"
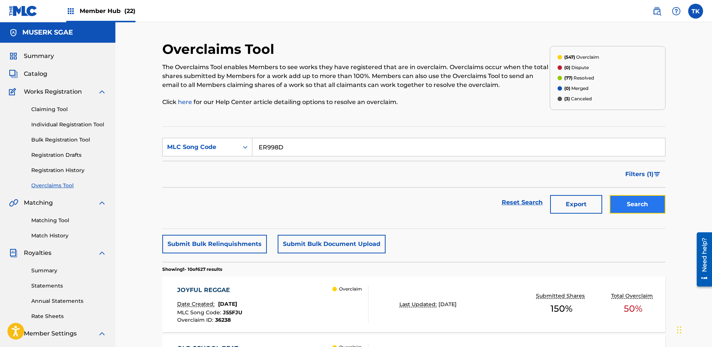
click at [642, 202] on button "Search" at bounding box center [637, 204] width 56 height 19
click at [392, 304] on div "Last Updated: [DATE]" at bounding box center [451, 305] width 119 height 8
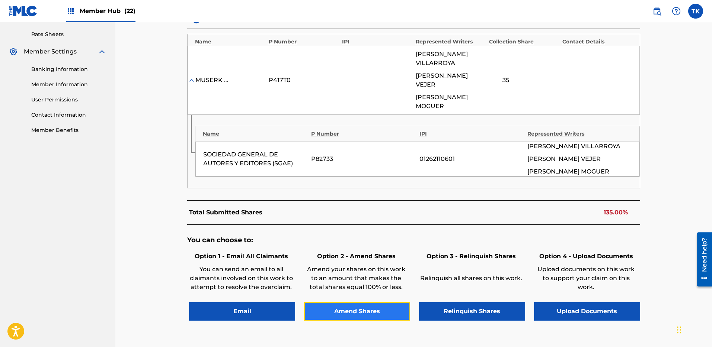
click at [366, 308] on button "Amend Shares" at bounding box center [357, 311] width 106 height 19
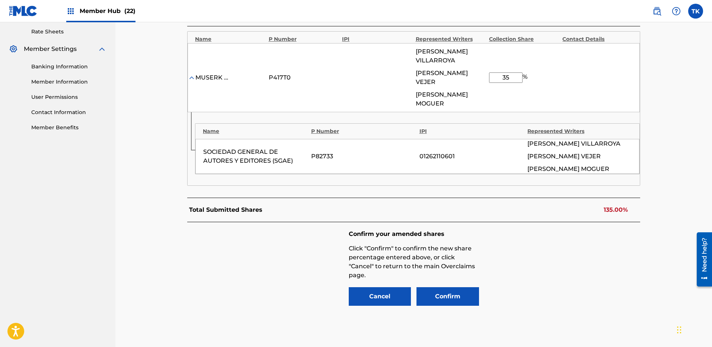
drag, startPoint x: 514, startPoint y: 77, endPoint x: 498, endPoint y: 79, distance: 15.8
click at [498, 79] on input "35" at bounding box center [505, 78] width 33 height 10
type input "68.8"
click at [452, 298] on button "Confirm" at bounding box center [447, 297] width 62 height 19
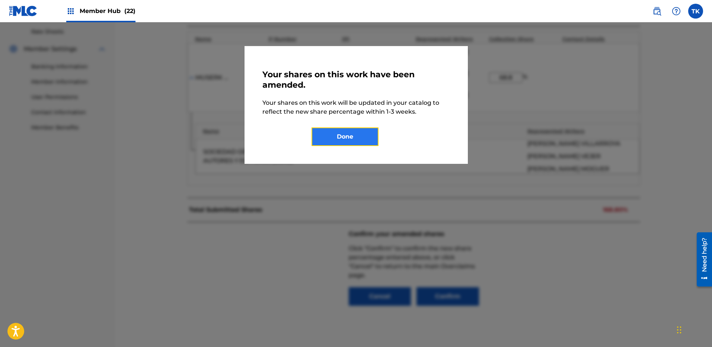
click at [347, 135] on button "Done" at bounding box center [344, 137] width 67 height 19
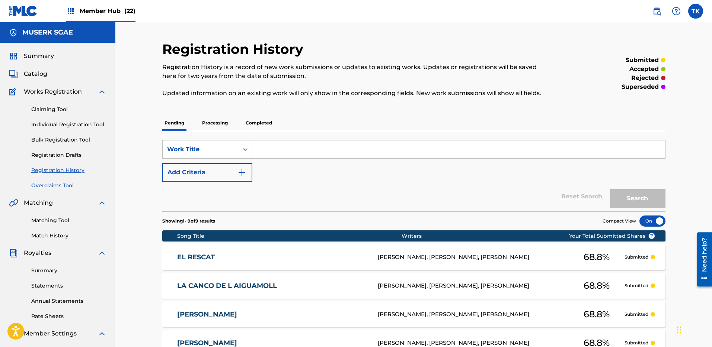
click at [63, 184] on link "Overclaims Tool" at bounding box center [68, 186] width 75 height 8
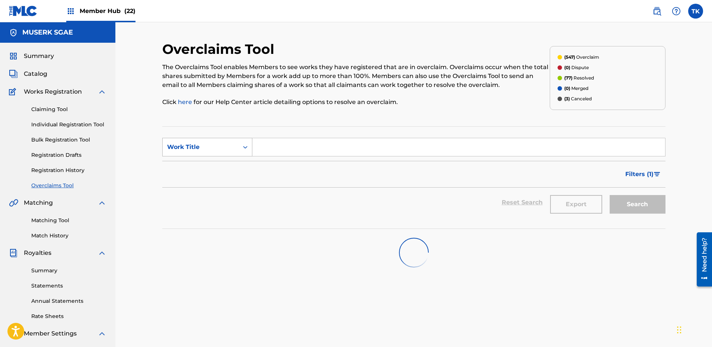
click at [187, 142] on div "Work Title" at bounding box center [201, 147] width 76 height 14
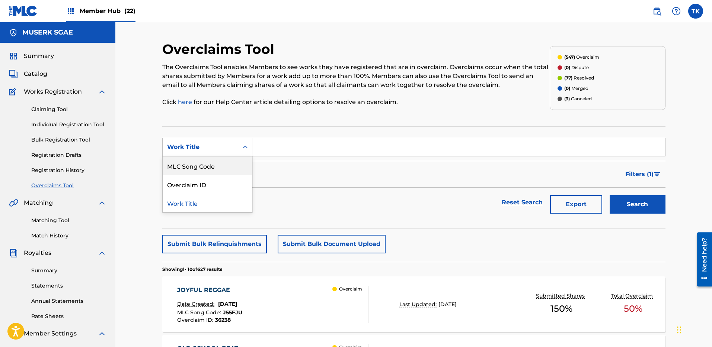
click at [199, 165] on div "MLC Song Code" at bounding box center [207, 166] width 89 height 19
click at [205, 146] on div "MLC Song Code" at bounding box center [200, 147] width 67 height 9
click at [292, 149] on input "Search Form" at bounding box center [458, 147] width 412 height 18
paste input "VW635C"
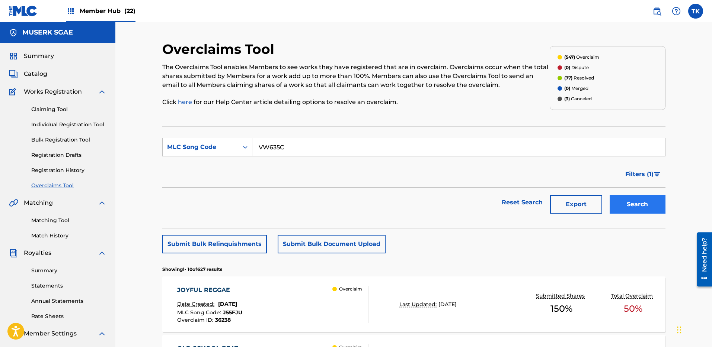
type input "VW635C"
click at [635, 198] on button "Search" at bounding box center [637, 204] width 56 height 19
click at [313, 304] on div "VOLARE LLUNY D AQUI Date Created: [DATE] MLC Song Code : VW635C Overclaim ID : …" at bounding box center [272, 304] width 191 height 37
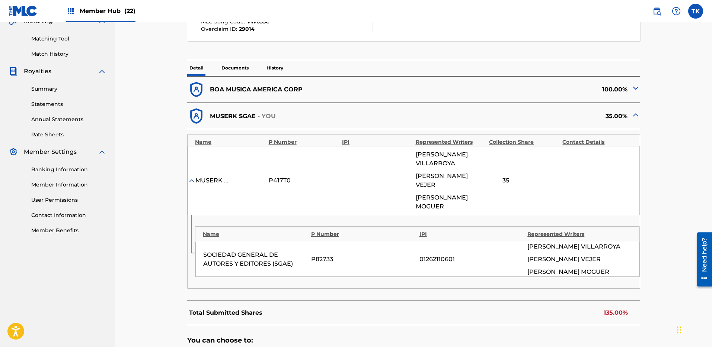
scroll to position [347, 0]
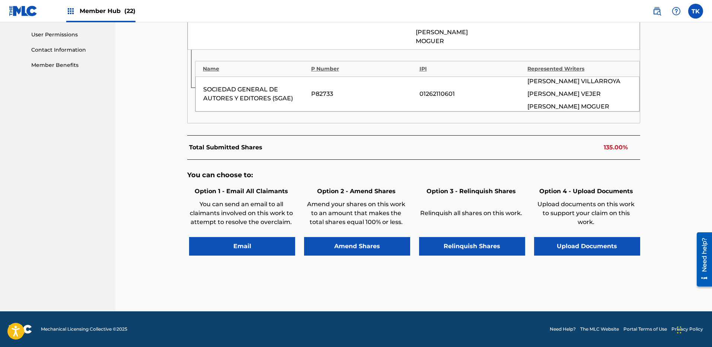
click at [370, 235] on div "Option 2 - Amend Shares Amend your shares on this work to an amount that makes …" at bounding box center [356, 210] width 108 height 50
click at [372, 246] on button "Amend Shares" at bounding box center [357, 246] width 106 height 19
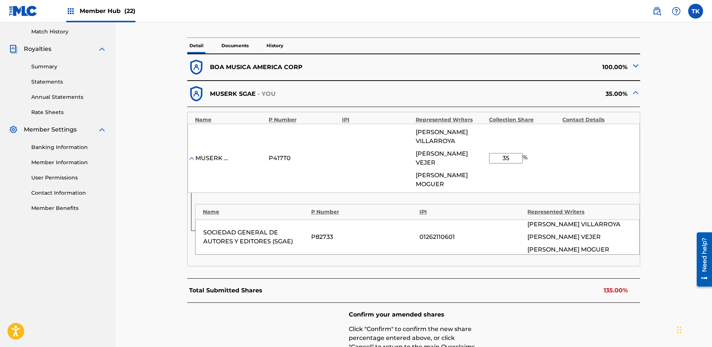
scroll to position [166, 0]
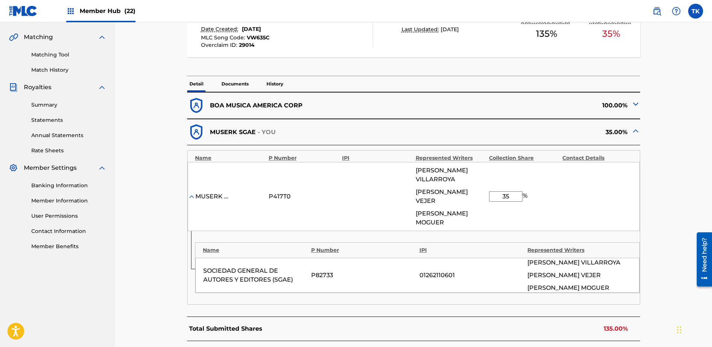
drag, startPoint x: 513, startPoint y: 197, endPoint x: 488, endPoint y: 194, distance: 25.1
click at [487, 195] on div "MUSERK SGAE P417T0 [PERSON_NAME] [PERSON_NAME] [PERSON_NAME] MOGUER 35 %" at bounding box center [413, 196] width 452 height 69
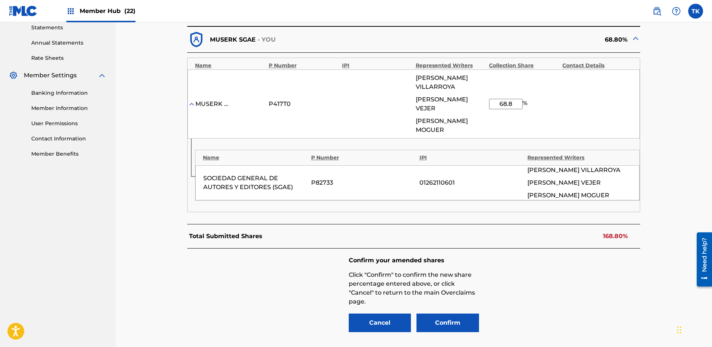
scroll to position [326, 0]
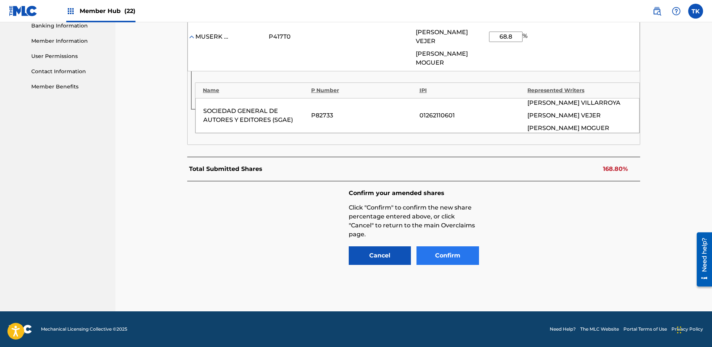
type input "68.8"
click at [436, 255] on button "Confirm" at bounding box center [447, 256] width 62 height 19
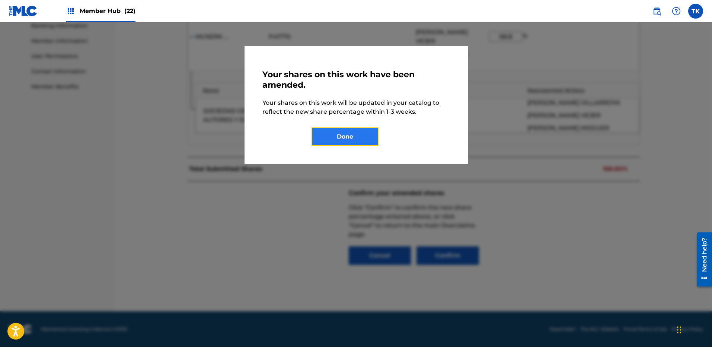
click at [336, 134] on button "Done" at bounding box center [344, 137] width 67 height 19
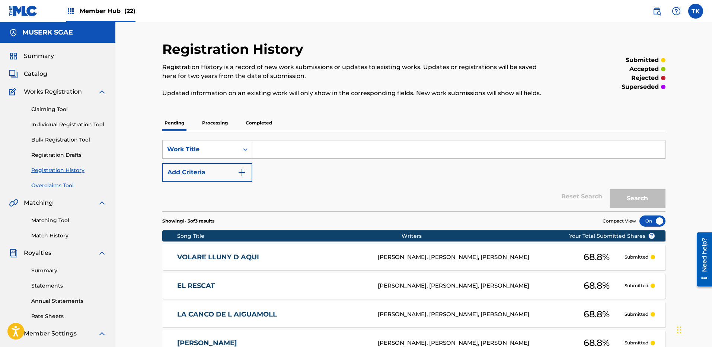
click at [53, 182] on link "Overclaims Tool" at bounding box center [68, 186] width 75 height 8
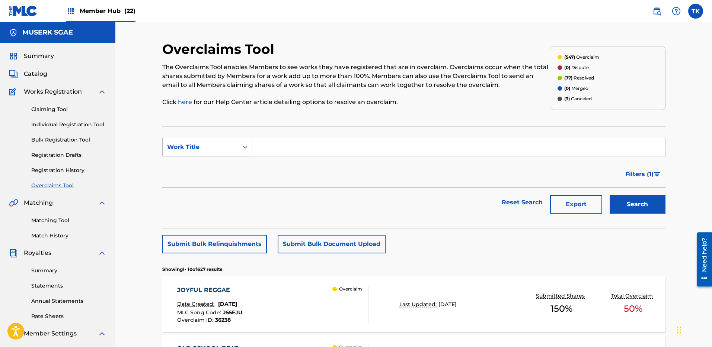
click at [194, 150] on div "Work Title" at bounding box center [200, 147] width 67 height 9
click at [199, 164] on div "MLC Song Code" at bounding box center [207, 166] width 89 height 19
click at [313, 146] on input "Search Form" at bounding box center [458, 147] width 412 height 18
paste input "TW8DJK"
type input "TW8DJK"
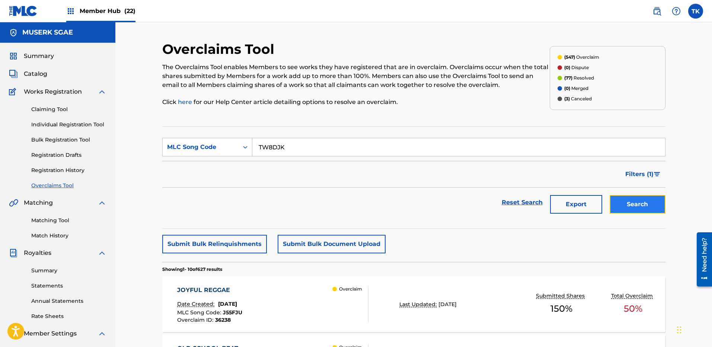
click at [654, 198] on button "Search" at bounding box center [637, 204] width 56 height 19
click at [298, 301] on div "TORNEM A CASA Date Created: [DATE] MLC Song Code : TW8DJK Overclaim ID : 29013 …" at bounding box center [272, 304] width 191 height 37
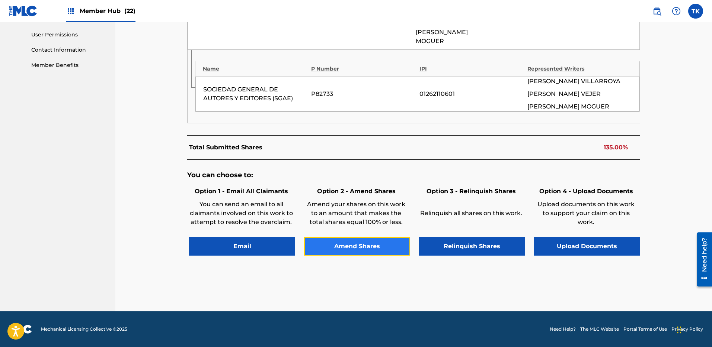
click at [354, 245] on button "Amend Shares" at bounding box center [357, 246] width 106 height 19
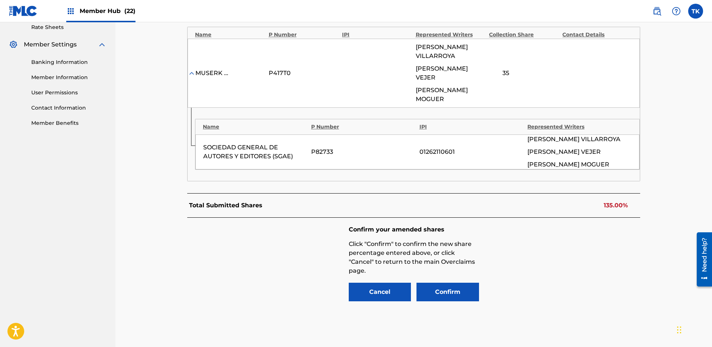
scroll to position [285, 0]
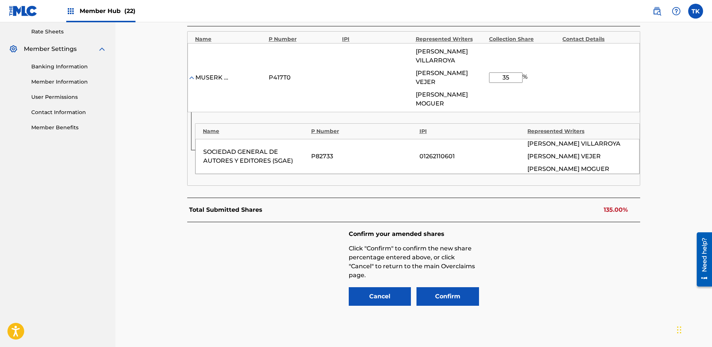
drag, startPoint x: 502, startPoint y: 78, endPoint x: 490, endPoint y: 78, distance: 11.9
click at [490, 78] on input "35" at bounding box center [505, 78] width 33 height 10
type input "68.8"
drag, startPoint x: 593, startPoint y: 264, endPoint x: 587, endPoint y: 263, distance: 6.3
click at [593, 264] on div "Confirm your amended shares Click "Confirm" to confirm the new share percentage…" at bounding box center [413, 268] width 453 height 93
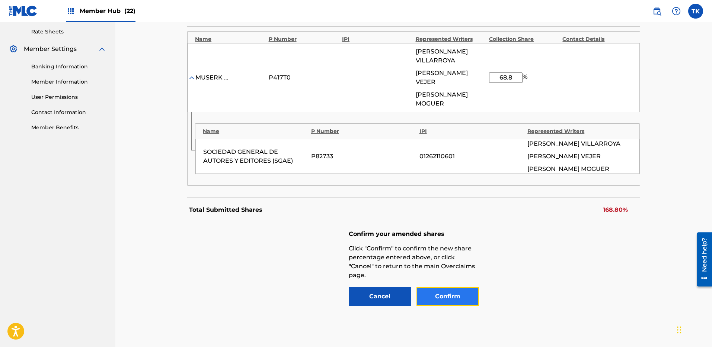
click at [438, 300] on button "Confirm" at bounding box center [447, 297] width 62 height 19
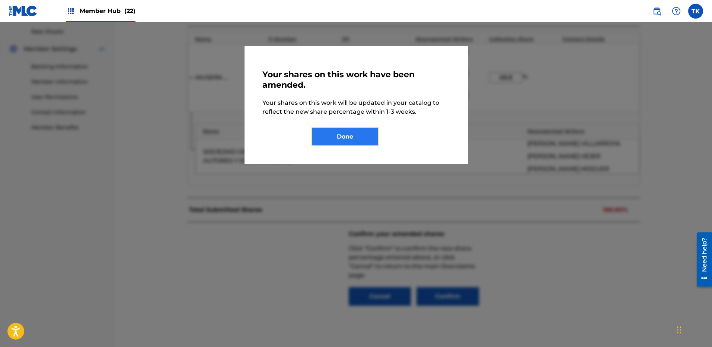
click at [361, 138] on button "Done" at bounding box center [344, 137] width 67 height 19
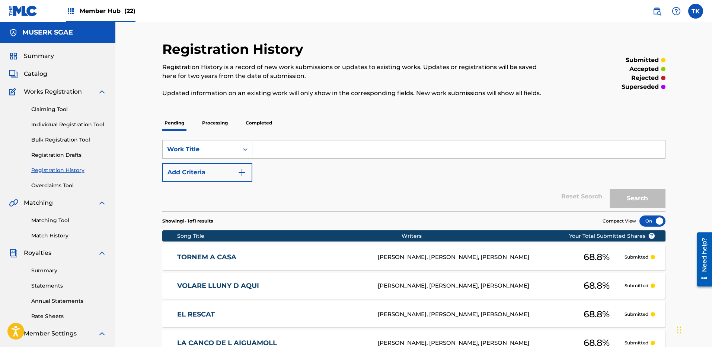
click at [39, 190] on div "Summary Catalog Works Registration Claiming Tool Individual Registration Tool B…" at bounding box center [57, 234] width 115 height 383
click at [67, 181] on div "Claiming Tool Individual Registration Tool Bulk Registration Tool Registration …" at bounding box center [57, 142] width 97 height 93
click at [61, 184] on link "Overclaims Tool" at bounding box center [68, 186] width 75 height 8
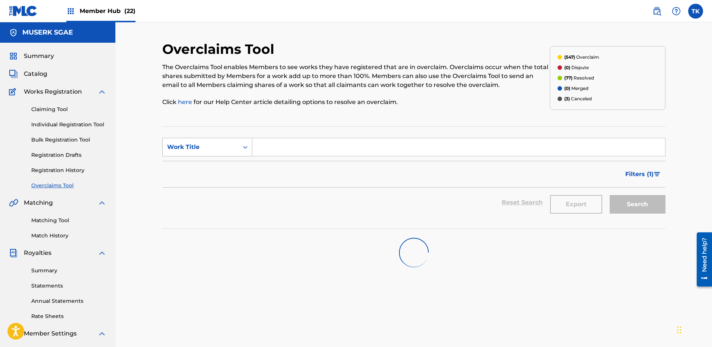
click at [241, 145] on div "Search Form" at bounding box center [244, 147] width 13 height 13
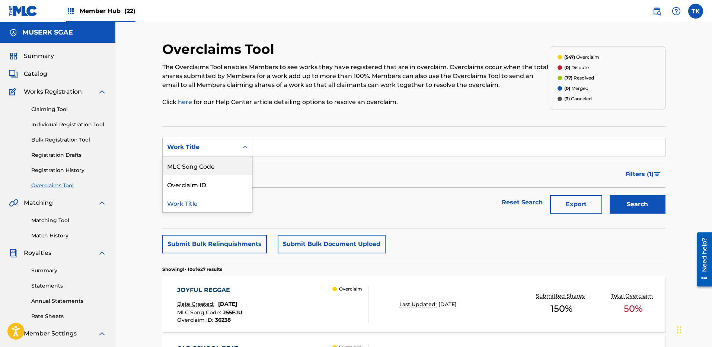
click at [222, 164] on div "MLC Song Code" at bounding box center [207, 166] width 89 height 19
click at [259, 143] on input "Search Form" at bounding box center [458, 147] width 412 height 18
paste input "S650QH"
type input "S650QH"
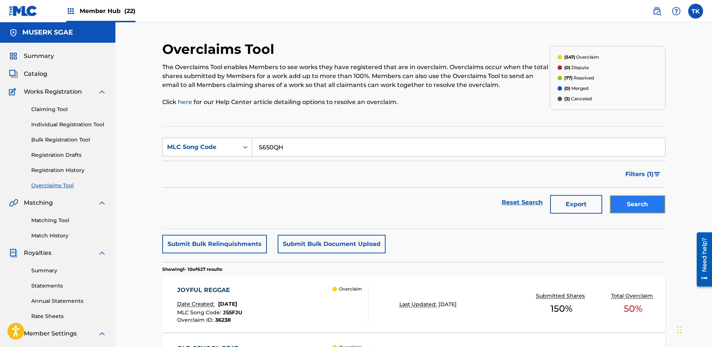
click at [626, 209] on button "Search" at bounding box center [637, 204] width 56 height 19
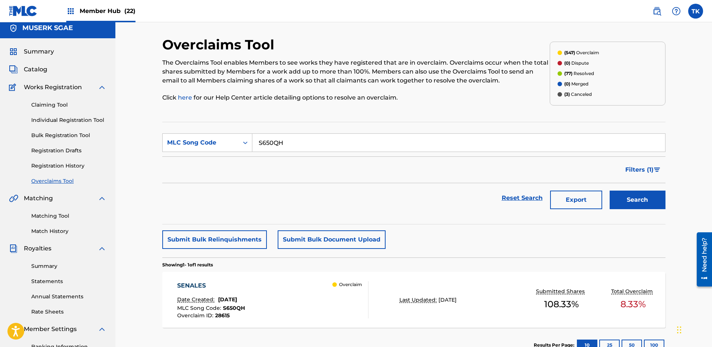
scroll to position [79, 0]
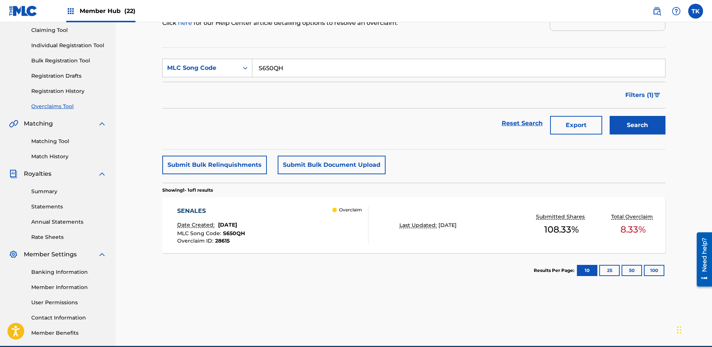
click at [335, 238] on div "Overclaim" at bounding box center [350, 225] width 36 height 37
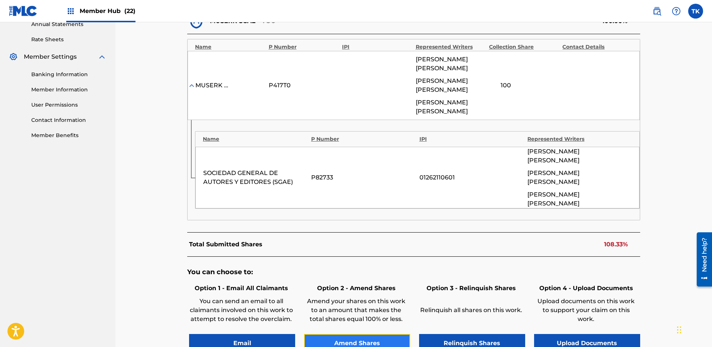
click at [354, 334] on button "Amend Shares" at bounding box center [357, 343] width 106 height 19
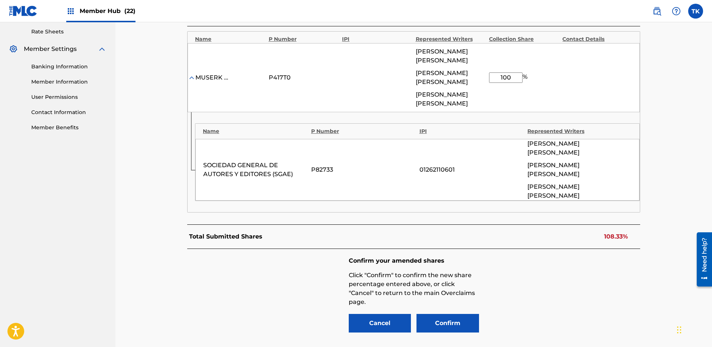
drag, startPoint x: 511, startPoint y: 80, endPoint x: 487, endPoint y: 77, distance: 24.4
click at [487, 77] on div "MUSERK SGAE P417T0 [PERSON_NAME] DAILOS MINGUILLON [PERSON_NAME] LUGILDE [PERSO…" at bounding box center [413, 77] width 452 height 69
type input "70.01"
drag, startPoint x: 616, startPoint y: 268, endPoint x: 530, endPoint y: 305, distance: 93.0
click at [616, 269] on div "Confirm your amended shares Click "Confirm" to confirm the new share percentage…" at bounding box center [413, 295] width 453 height 93
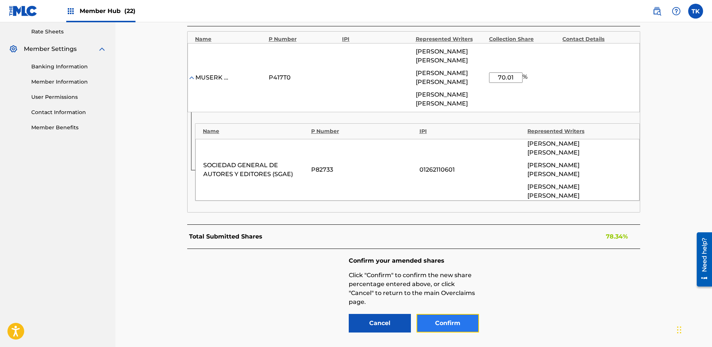
click at [459, 314] on button "Confirm" at bounding box center [447, 323] width 62 height 19
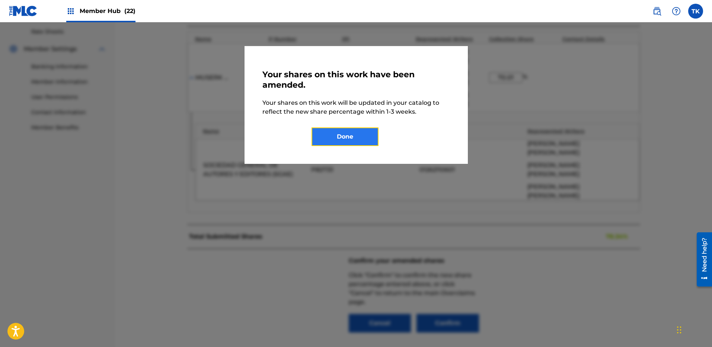
click at [358, 134] on button "Done" at bounding box center [344, 137] width 67 height 19
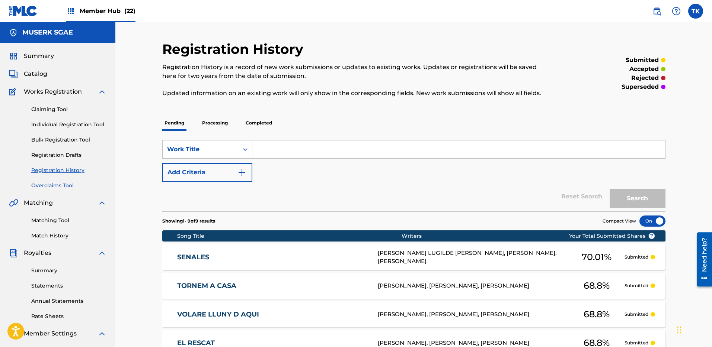
click at [59, 187] on link "Overclaims Tool" at bounding box center [68, 186] width 75 height 8
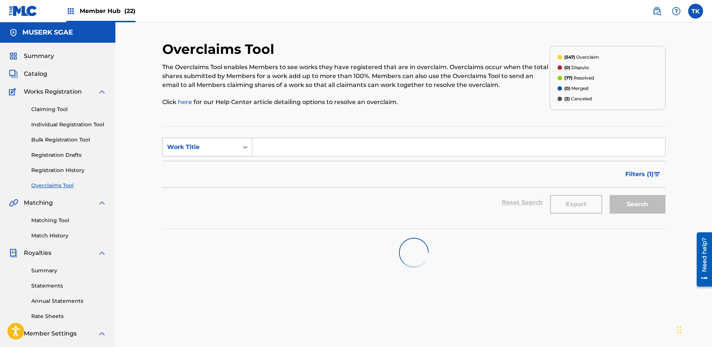
click at [178, 143] on div "Work Title" at bounding box center [200, 147] width 67 height 9
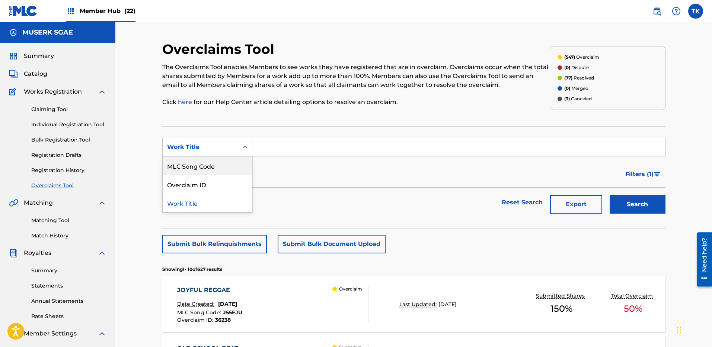
click at [199, 160] on div "MLC Song Code" at bounding box center [207, 166] width 89 height 19
click at [506, 147] on input "Search Form" at bounding box center [458, 147] width 412 height 18
paste input "CK7233"
type input "CK7233"
drag, startPoint x: 616, startPoint y: 200, endPoint x: 597, endPoint y: 206, distance: 19.9
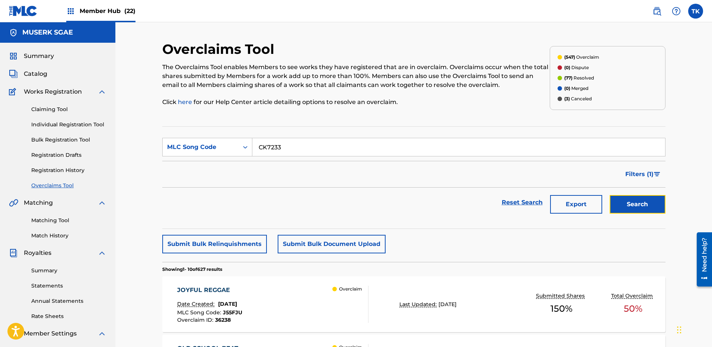
click at [618, 200] on button "Search" at bounding box center [637, 204] width 56 height 19
click at [299, 318] on div "CARTIER LOVE Date Created: [DATE] MLC Song Code : CK7233 Overclaim ID : 28585 O…" at bounding box center [272, 304] width 191 height 37
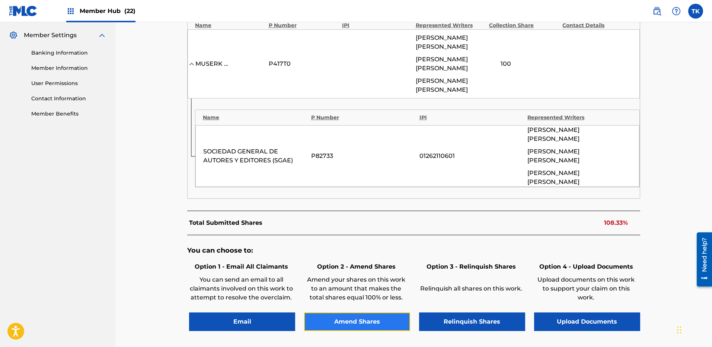
click at [351, 313] on button "Amend Shares" at bounding box center [357, 322] width 106 height 19
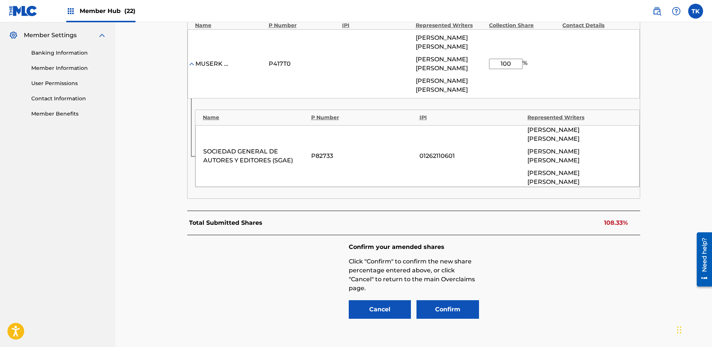
scroll to position [285, 0]
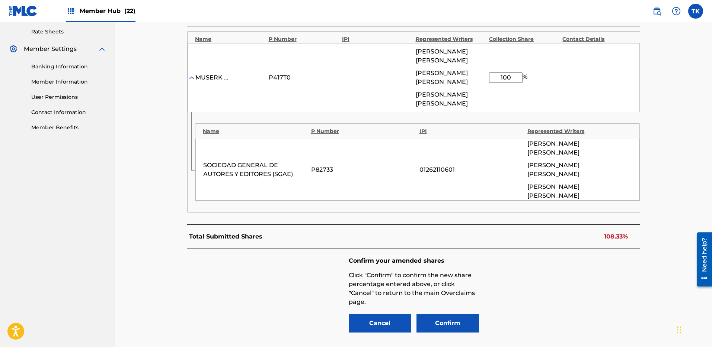
drag, startPoint x: 511, startPoint y: 78, endPoint x: 484, endPoint y: 71, distance: 27.9
click at [491, 74] on input "100" at bounding box center [505, 78] width 33 height 10
type input "70.01"
click at [447, 314] on button "Confirm" at bounding box center [447, 323] width 62 height 19
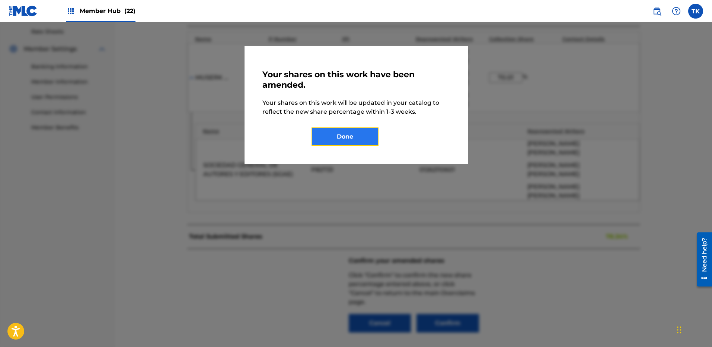
click at [348, 139] on button "Done" at bounding box center [344, 137] width 67 height 19
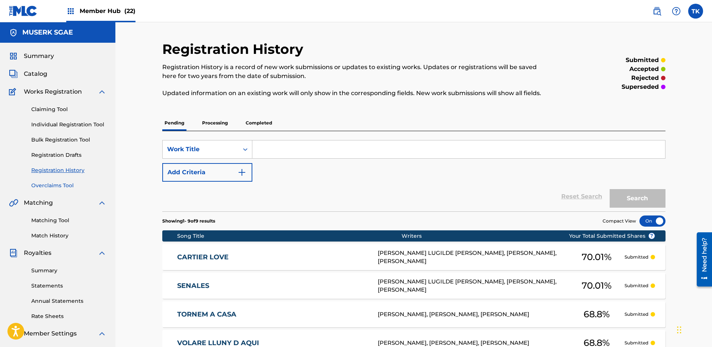
click at [53, 185] on link "Overclaims Tool" at bounding box center [68, 186] width 75 height 8
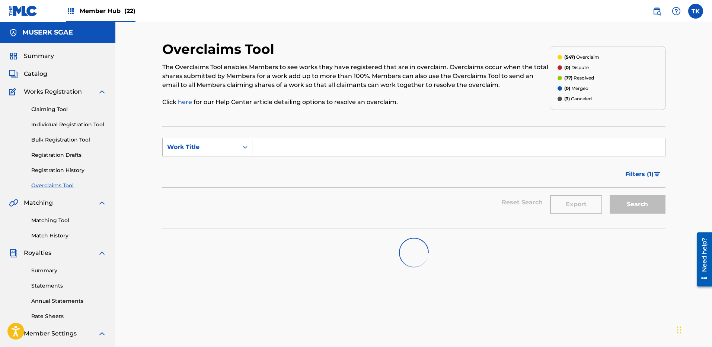
drag, startPoint x: 188, startPoint y: 139, endPoint x: 207, endPoint y: 146, distance: 20.2
click at [188, 139] on div "Work Title" at bounding box center [207, 147] width 90 height 19
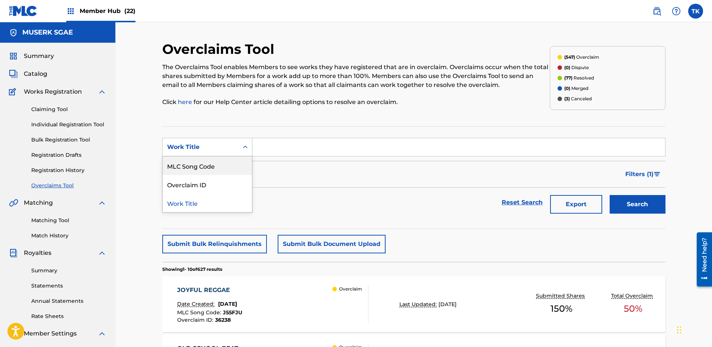
click at [206, 160] on div "MLC Song Code" at bounding box center [207, 166] width 89 height 19
click at [305, 146] on input "Search Form" at bounding box center [458, 147] width 412 height 18
paste input "PN3TVO"
type input "PN3TVO"
drag, startPoint x: 659, startPoint y: 200, endPoint x: 600, endPoint y: 204, distance: 59.7
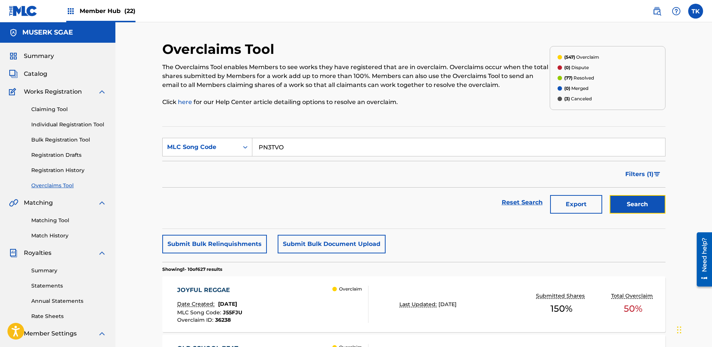
click at [659, 200] on button "Search" at bounding box center [637, 204] width 56 height 19
click at [318, 296] on div "PELICULAS Date Created: [DATE] MLC Song Code : PN3TVO Overclaim ID : 28936 Over…" at bounding box center [272, 304] width 191 height 37
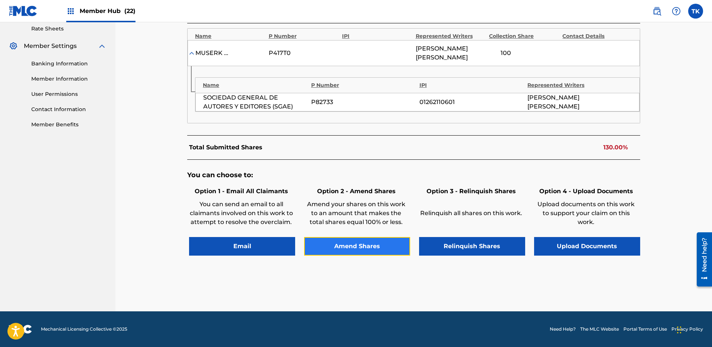
click at [372, 244] on button "Amend Shares" at bounding box center [357, 246] width 106 height 19
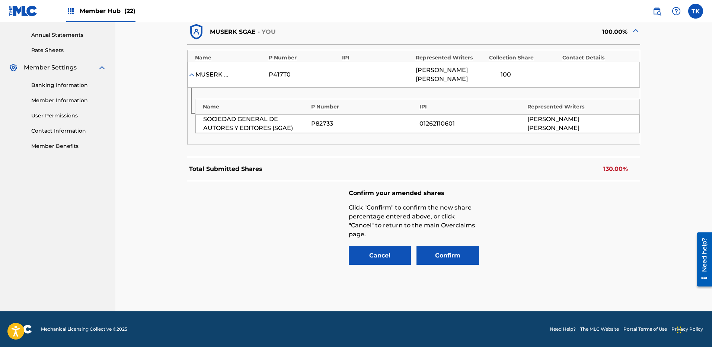
scroll to position [266, 0]
drag, startPoint x: 503, startPoint y: 76, endPoint x: 470, endPoint y: 73, distance: 32.8
click at [470, 73] on div "MUSERK SGAE P417T0 [PERSON_NAME] DE [PERSON_NAME] 100 %" at bounding box center [413, 75] width 452 height 26
type input "70"
drag, startPoint x: 618, startPoint y: 261, endPoint x: 526, endPoint y: 268, distance: 92.1
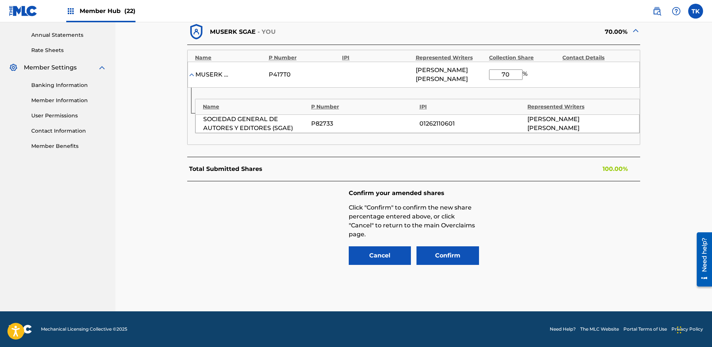
click at [617, 261] on div "Confirm your amended shares Click "Confirm" to confirm the new share percentage…" at bounding box center [413, 228] width 453 height 93
click at [449, 272] on div "Confirm your amended shares Click "Confirm" to confirm the new share percentage…" at bounding box center [413, 228] width 453 height 93
click at [448, 261] on button "Confirm" at bounding box center [447, 256] width 62 height 19
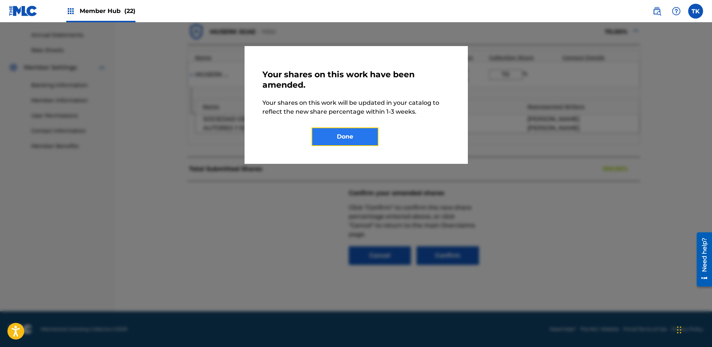
click at [327, 140] on button "Done" at bounding box center [344, 137] width 67 height 19
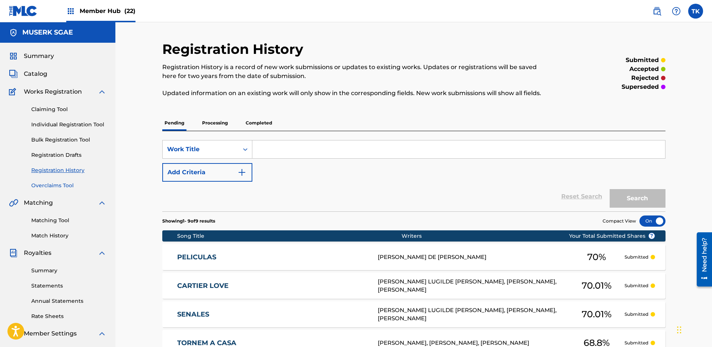
click at [62, 184] on link "Overclaims Tool" at bounding box center [68, 186] width 75 height 8
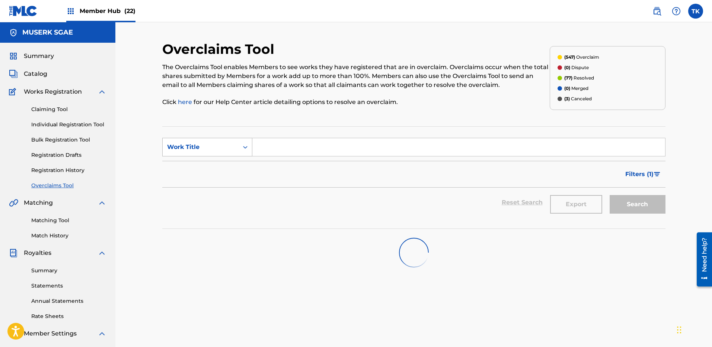
drag, startPoint x: 179, startPoint y: 148, endPoint x: 184, endPoint y: 154, distance: 7.7
click at [180, 148] on div "Work Title" at bounding box center [200, 147] width 67 height 9
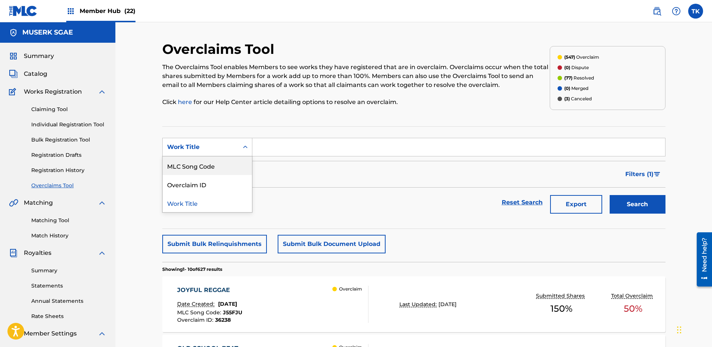
drag, startPoint x: 184, startPoint y: 154, endPoint x: 334, endPoint y: 168, distance: 150.2
click at [192, 165] on div "MLC Song Code" at bounding box center [207, 166] width 89 height 19
click at [284, 150] on input "Search Form" at bounding box center [458, 147] width 412 height 18
paste input "FC1HUV"
type input "FC1HUV"
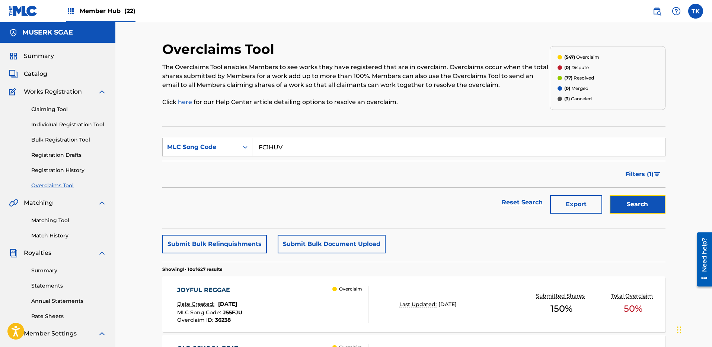
click at [642, 206] on button "Search" at bounding box center [637, 204] width 56 height 19
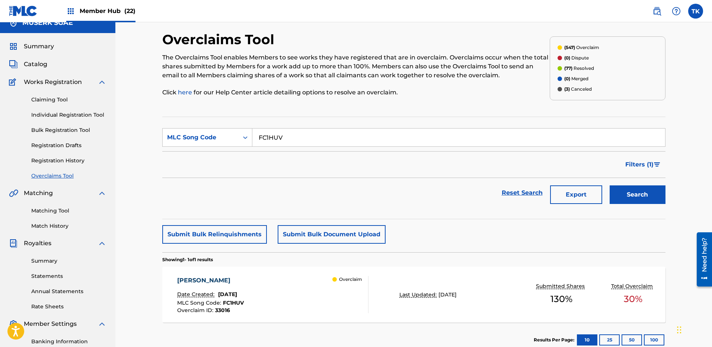
click at [297, 301] on div "[PERSON_NAME] Date Created: [DATE] MLC Song Code : FC1HUV Overclaim ID : 33016 …" at bounding box center [272, 294] width 191 height 37
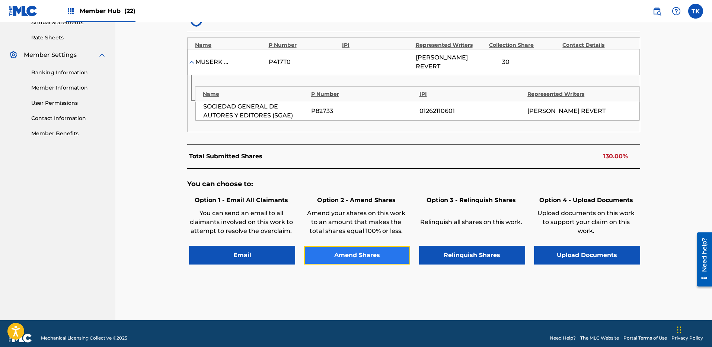
click at [355, 246] on button "Amend Shares" at bounding box center [357, 255] width 106 height 19
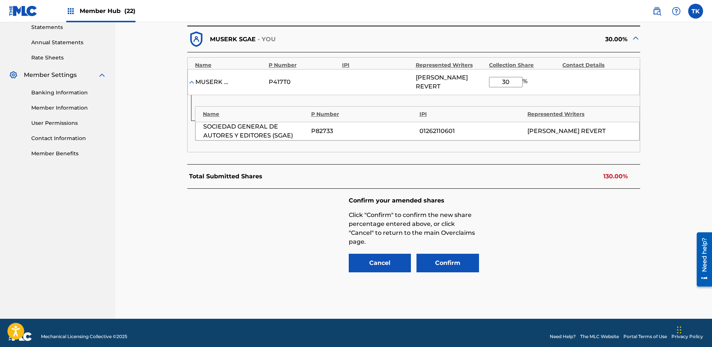
drag, startPoint x: 510, startPoint y: 74, endPoint x: 489, endPoint y: 76, distance: 21.3
click at [489, 77] on input "30" at bounding box center [505, 82] width 33 height 10
type input "70"
drag, startPoint x: 613, startPoint y: 264, endPoint x: 466, endPoint y: 262, distance: 146.2
click at [612, 264] on div "Confirm your amended shares Click "Confirm" to confirm the new share percentage…" at bounding box center [413, 235] width 453 height 93
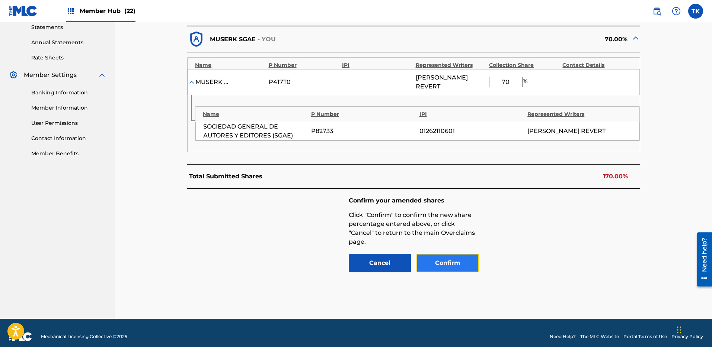
click at [436, 260] on button "Confirm" at bounding box center [447, 263] width 62 height 19
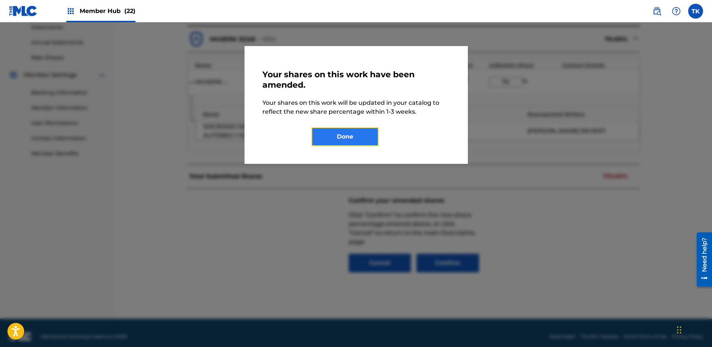
click at [331, 135] on button "Done" at bounding box center [344, 137] width 67 height 19
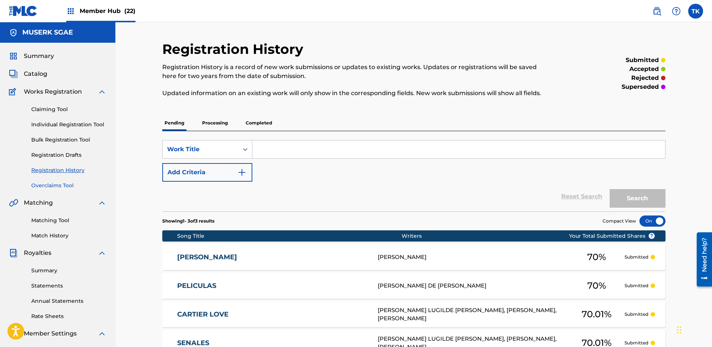
click at [59, 184] on link "Overclaims Tool" at bounding box center [68, 186] width 75 height 8
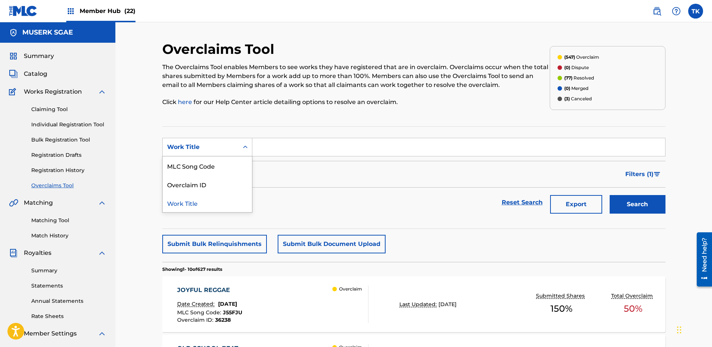
click at [213, 146] on div "Work Title" at bounding box center [200, 147] width 67 height 9
click at [206, 164] on div "MLC Song Code" at bounding box center [207, 166] width 89 height 19
click at [328, 153] on input "Search Form" at bounding box center [458, 147] width 412 height 18
type input "UW5FIN"
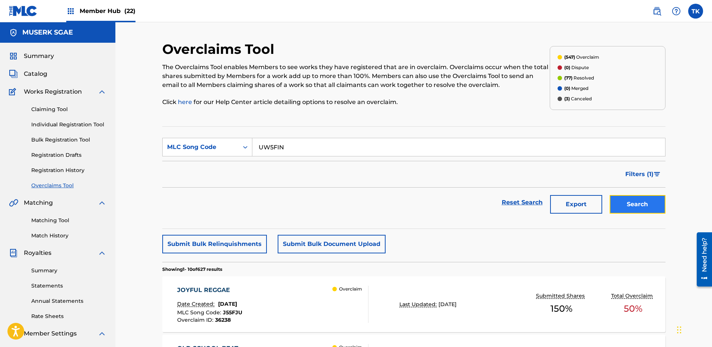
click at [642, 209] on button "Search" at bounding box center [637, 204] width 56 height 19
click at [354, 318] on div "Overclaim" at bounding box center [350, 304] width 36 height 37
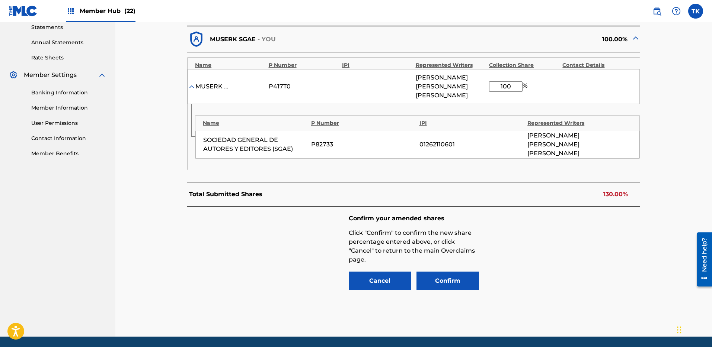
scroll to position [266, 0]
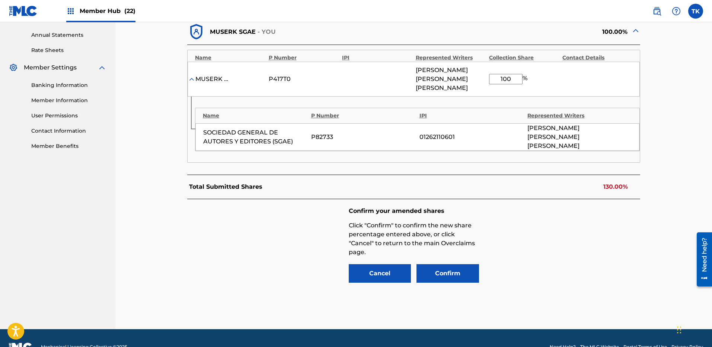
drag, startPoint x: 500, startPoint y: 75, endPoint x: 485, endPoint y: 74, distance: 14.9
click at [485, 74] on div "MUSERK SGAE P417T0 [PERSON_NAME] [PERSON_NAME] [PERSON_NAME] 100 %" at bounding box center [413, 79] width 452 height 35
type input "70"
drag, startPoint x: 607, startPoint y: 285, endPoint x: 501, endPoint y: 267, distance: 107.0
click at [605, 284] on div "< Back UNA CARTA CON TU NOMBRE - Overclaim Detail The Overclaims Tool enables M…" at bounding box center [413, 52] width 503 height 555
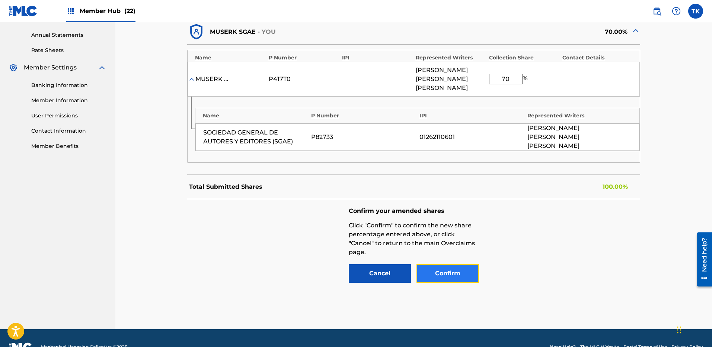
click at [439, 264] on button "Confirm" at bounding box center [447, 273] width 62 height 19
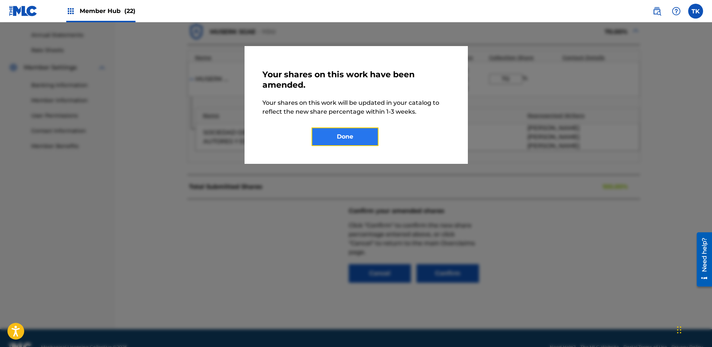
click at [342, 131] on button "Done" at bounding box center [344, 137] width 67 height 19
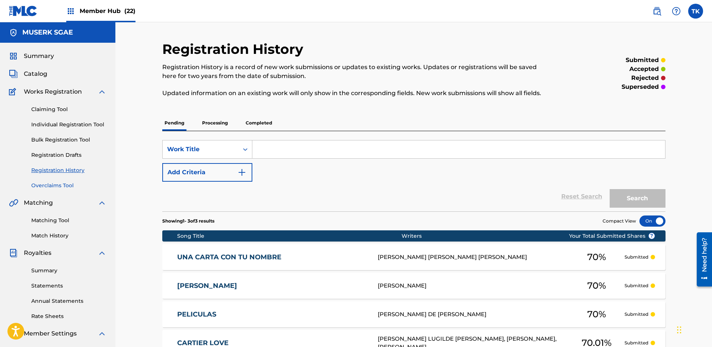
click at [36, 185] on link "Overclaims Tool" at bounding box center [68, 186] width 75 height 8
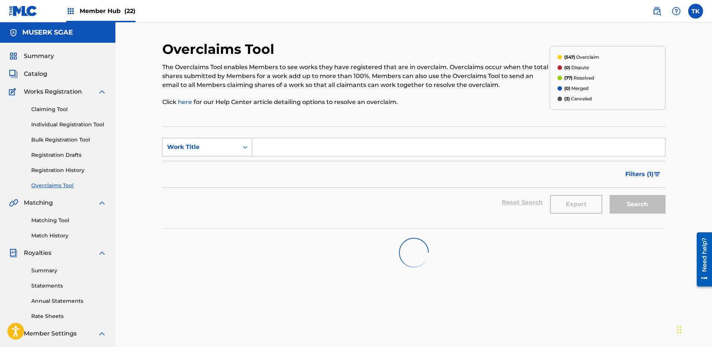
click at [200, 149] on div "Work Title" at bounding box center [200, 147] width 67 height 9
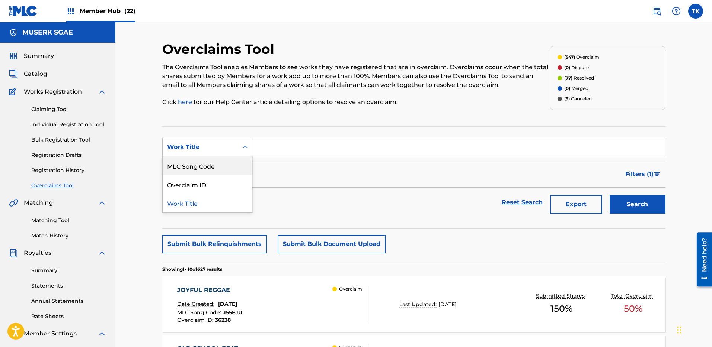
click at [196, 160] on div "MLC Song Code" at bounding box center [207, 166] width 89 height 19
click at [267, 150] on input "Search Form" at bounding box center [458, 147] width 412 height 18
paste input "N99CZE"
type input "N99CZE"
click at [645, 205] on button "Search" at bounding box center [637, 204] width 56 height 19
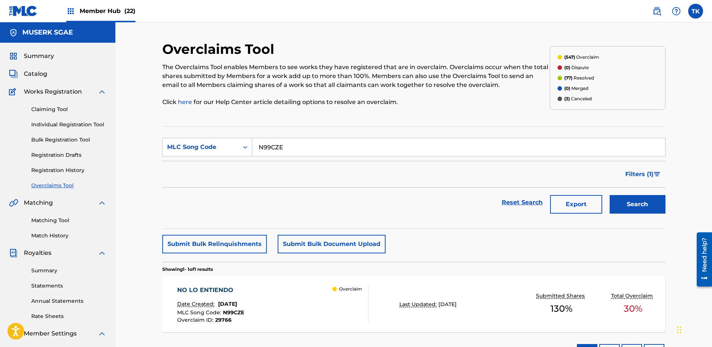
click at [349, 314] on div "Overclaim" at bounding box center [350, 304] width 36 height 37
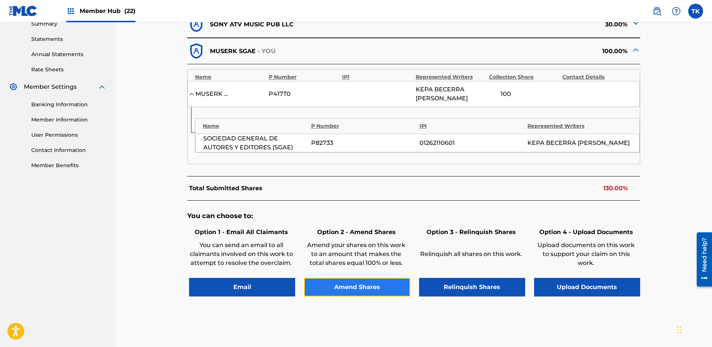
click at [375, 278] on button "Amend Shares" at bounding box center [357, 287] width 106 height 19
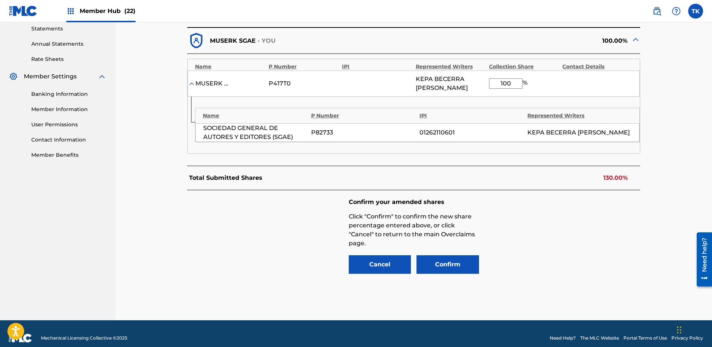
scroll to position [259, 0]
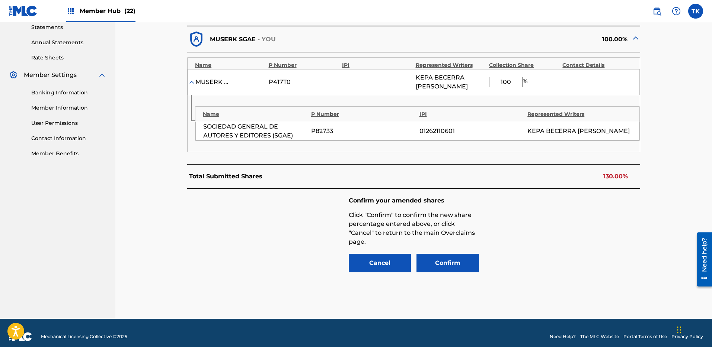
drag, startPoint x: 505, startPoint y: 81, endPoint x: 486, endPoint y: 80, distance: 19.0
click at [486, 80] on div "MUSERK SGAE P417T0 KEPA [PERSON_NAME] 100 %" at bounding box center [413, 82] width 452 height 26
type input "70"
click at [551, 218] on div "Confirm your amended shares Click "Confirm" to confirm the new share percentage…" at bounding box center [413, 235] width 453 height 93
click at [465, 256] on button "Confirm" at bounding box center [447, 263] width 62 height 19
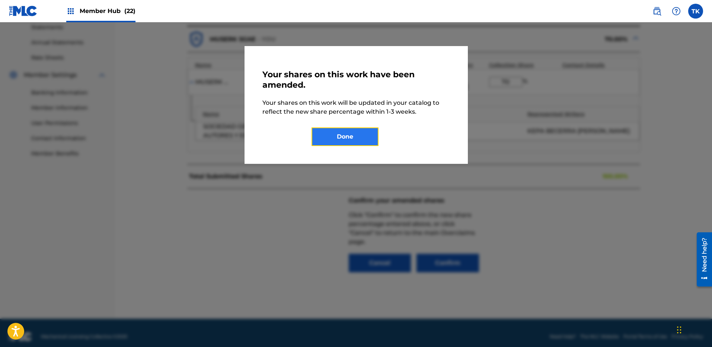
click at [353, 141] on button "Done" at bounding box center [344, 137] width 67 height 19
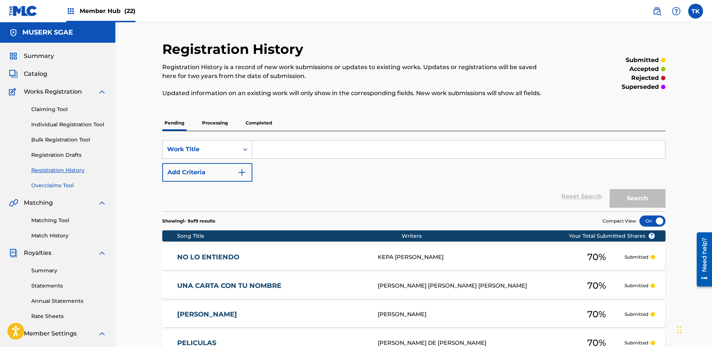
click at [58, 188] on link "Overclaims Tool" at bounding box center [68, 186] width 75 height 8
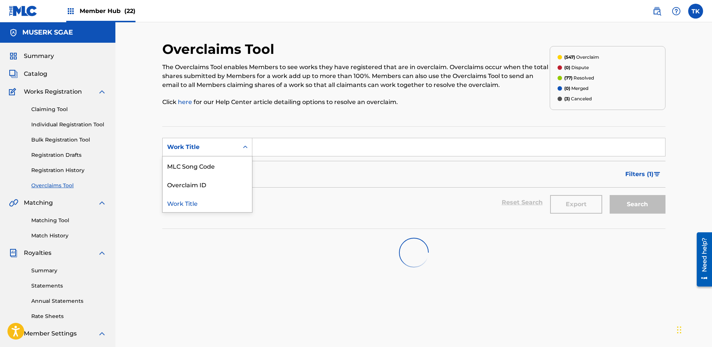
click at [199, 141] on div "Work Title" at bounding box center [201, 147] width 76 height 14
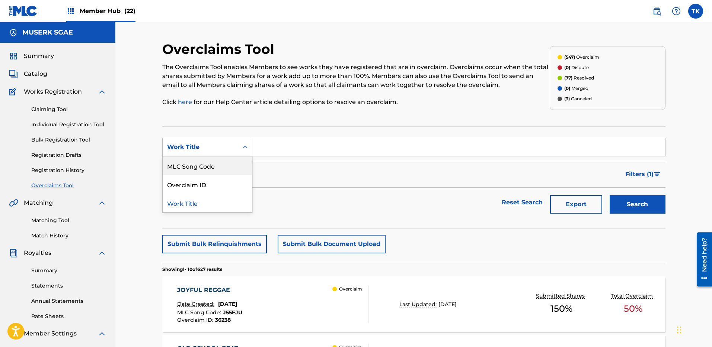
click at [205, 164] on div "MLC Song Code" at bounding box center [207, 166] width 89 height 19
click at [383, 151] on input "Search Form" at bounding box center [458, 147] width 412 height 18
paste input "CL0GIJ"
type input "CL0GIJ"
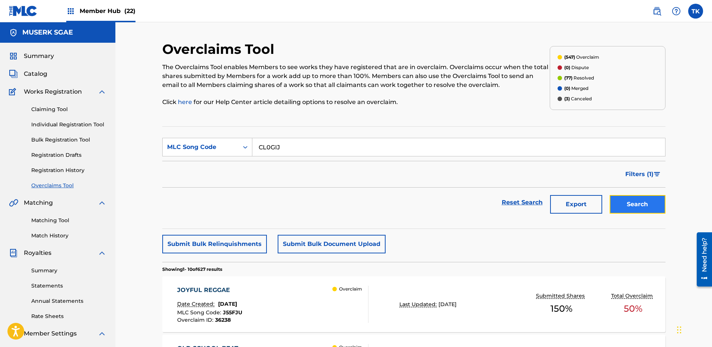
click at [623, 212] on button "Search" at bounding box center [637, 204] width 56 height 19
click at [323, 309] on div "CHINA Date Created: [DATE] MLC Song Code : CL0GIJ Overclaim ID : 29713 Overclaim" at bounding box center [272, 304] width 191 height 37
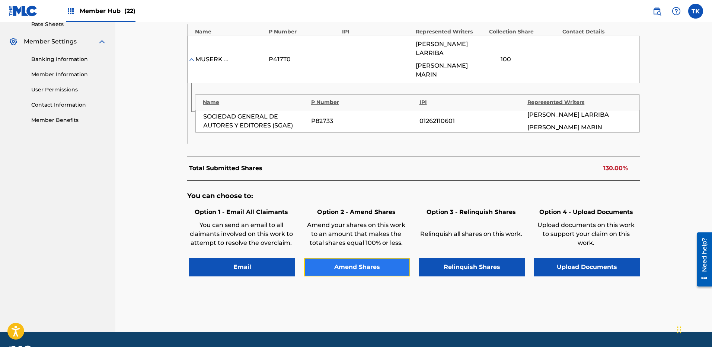
click at [364, 264] on button "Amend Shares" at bounding box center [357, 267] width 106 height 19
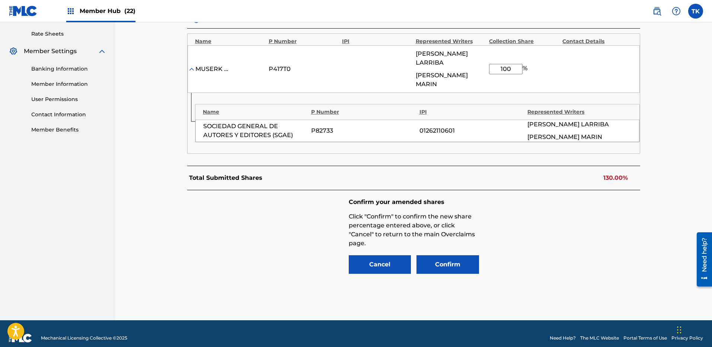
drag, startPoint x: 512, startPoint y: 67, endPoint x: 477, endPoint y: 69, distance: 35.4
click at [477, 69] on div "MUSERK SGAE P417T0 [PERSON_NAME] [PERSON_NAME] [PERSON_NAME] 100 %" at bounding box center [413, 69] width 452 height 48
type input "70"
drag, startPoint x: 554, startPoint y: 199, endPoint x: 520, endPoint y: 214, distance: 36.6
click at [554, 200] on div "Confirm your amended shares Click "Confirm" to confirm the new share percentage…" at bounding box center [413, 236] width 453 height 93
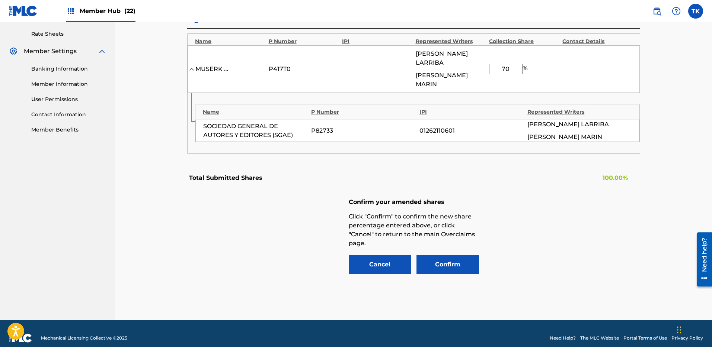
click at [462, 246] on div "Confirm your amended shares Click "Confirm" to confirm the new share percentage…" at bounding box center [414, 236] width 130 height 76
click at [462, 256] on button "Confirm" at bounding box center [447, 265] width 62 height 19
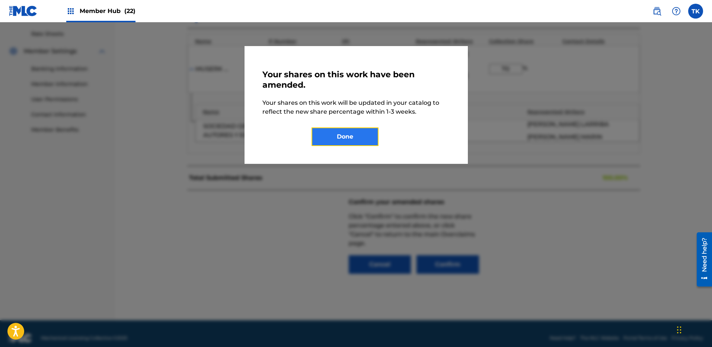
click at [359, 141] on button "Done" at bounding box center [344, 137] width 67 height 19
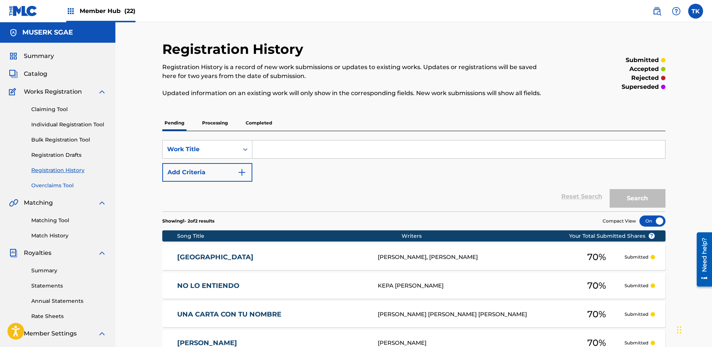
click at [60, 184] on link "Overclaims Tool" at bounding box center [68, 186] width 75 height 8
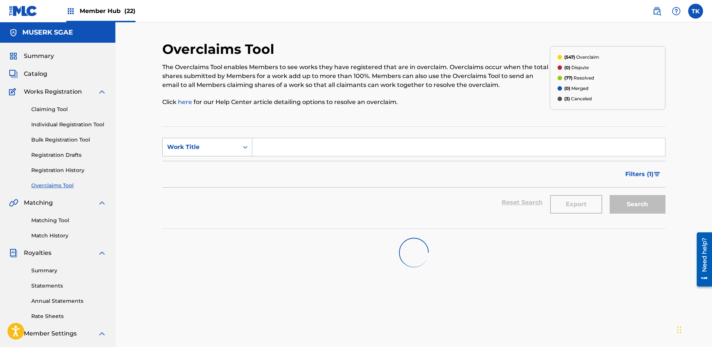
drag, startPoint x: 188, startPoint y: 147, endPoint x: 190, endPoint y: 152, distance: 5.3
click at [188, 148] on div "Work Title" at bounding box center [200, 147] width 67 height 9
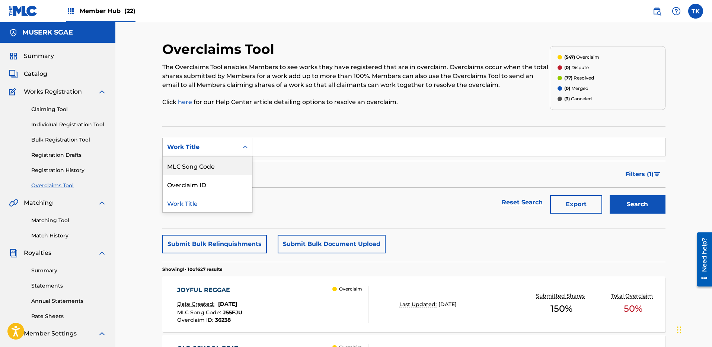
click at [196, 161] on div "MLC Song Code" at bounding box center [207, 166] width 89 height 19
click at [355, 147] on input "Search Form" at bounding box center [458, 147] width 412 height 18
paste input "N97ORN"
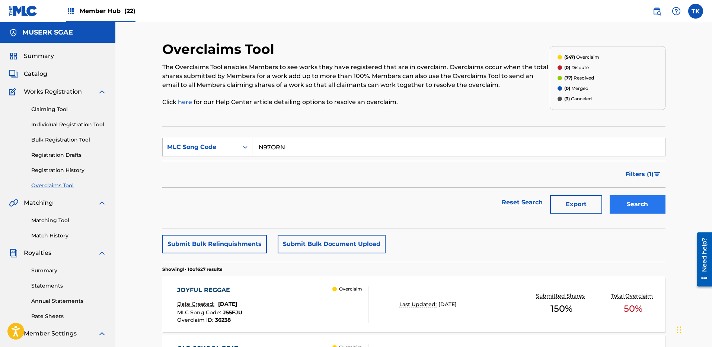
type input "N97ORN"
click at [645, 213] on button "Search" at bounding box center [637, 204] width 56 height 19
click at [327, 299] on div "[PERSON_NAME] Date Created: [DATE] MLC Song Code : N97ORN Overclaim ID : 29702 …" at bounding box center [272, 304] width 191 height 37
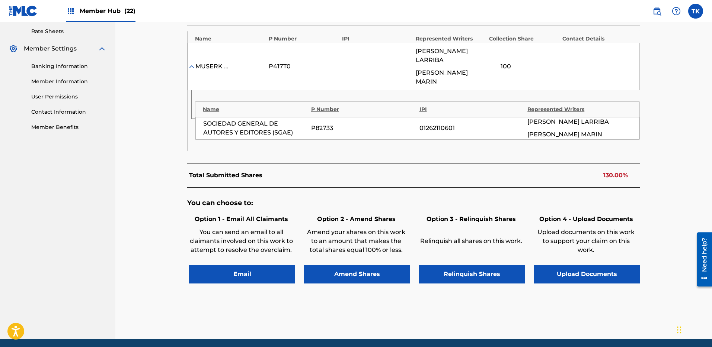
click at [347, 254] on div "Option 2 - Amend Shares Amend your shares on this work to an amount that makes …" at bounding box center [356, 248] width 108 height 71
drag, startPoint x: 350, startPoint y: 266, endPoint x: 522, endPoint y: 118, distance: 227.9
click at [350, 266] on button "Amend Shares" at bounding box center [357, 274] width 106 height 19
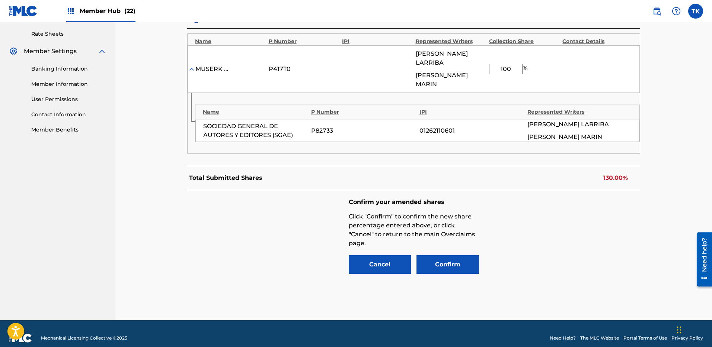
click at [510, 64] on input "100" at bounding box center [505, 69] width 33 height 10
type input "70"
drag, startPoint x: 572, startPoint y: 258, endPoint x: 562, endPoint y: 258, distance: 10.8
click at [572, 258] on div "Confirm your amended shares Click "Confirm" to confirm the new share percentage…" at bounding box center [413, 236] width 453 height 93
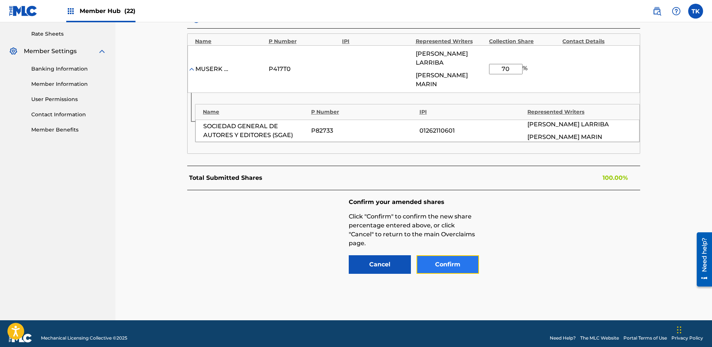
click at [466, 261] on button "Confirm" at bounding box center [447, 265] width 62 height 19
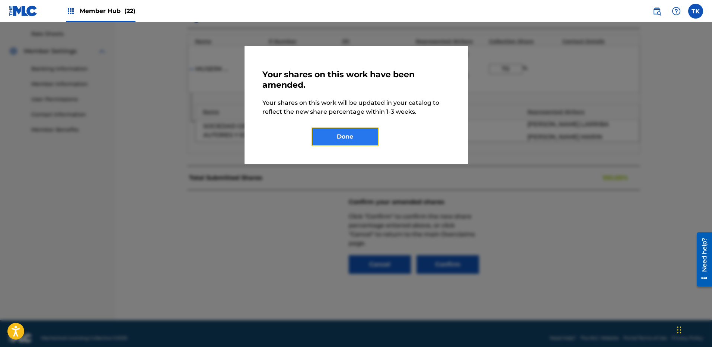
click at [366, 144] on button "Done" at bounding box center [344, 137] width 67 height 19
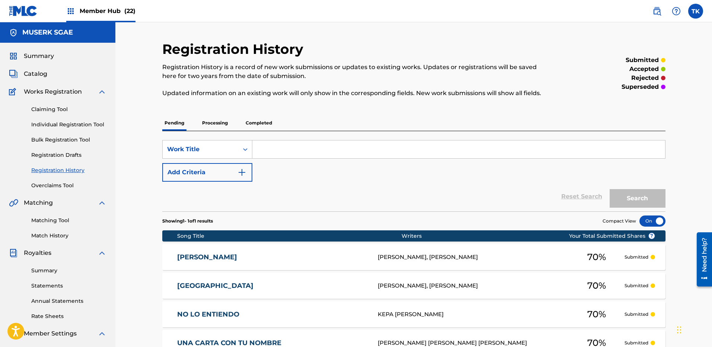
click at [58, 190] on div "Summary Catalog Works Registration Claiming Tool Individual Registration Tool B…" at bounding box center [57, 234] width 115 height 383
click at [45, 185] on link "Overclaims Tool" at bounding box center [68, 186] width 75 height 8
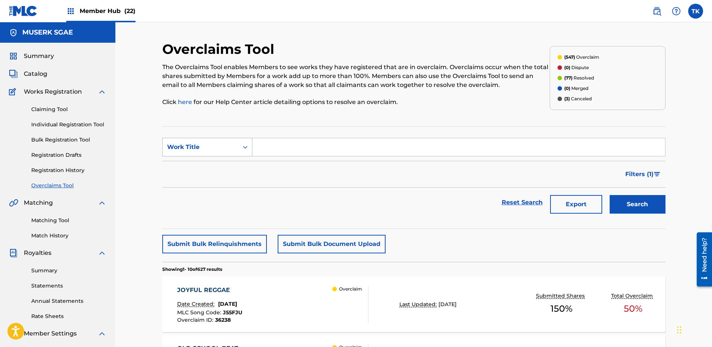
click at [191, 156] on div "Work Title" at bounding box center [207, 147] width 90 height 19
click at [204, 164] on div "MLC Song Code" at bounding box center [207, 166] width 89 height 19
click at [284, 150] on input "Search Form" at bounding box center [458, 147] width 412 height 18
paste input "XQ7E14"
type input "XQ7E14"
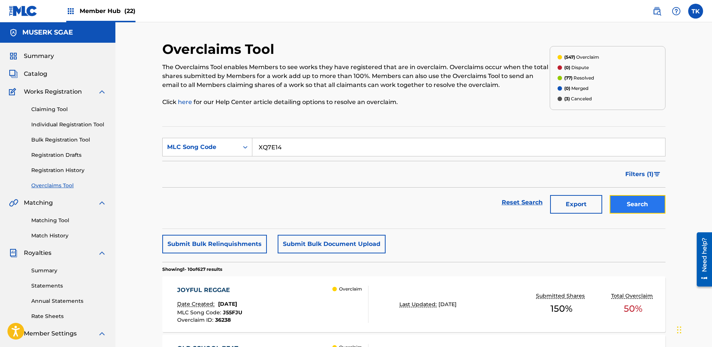
click at [632, 203] on button "Search" at bounding box center [637, 204] width 56 height 19
click at [340, 307] on div "Overclaim" at bounding box center [350, 304] width 36 height 37
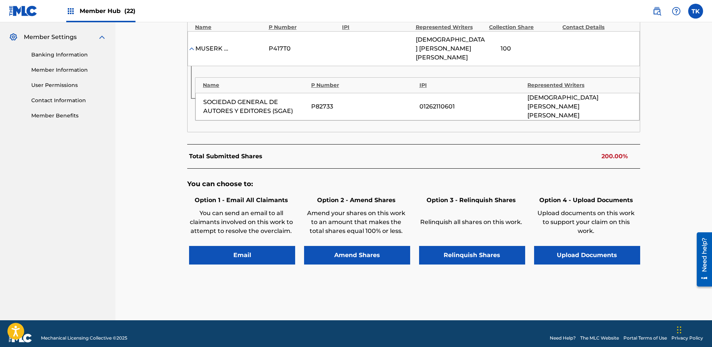
click at [360, 257] on div "You can choose to: Option 1 - Email All Claimants You can send an email to all …" at bounding box center [413, 226] width 453 height 115
click at [364, 246] on button "Amend Shares" at bounding box center [357, 255] width 106 height 19
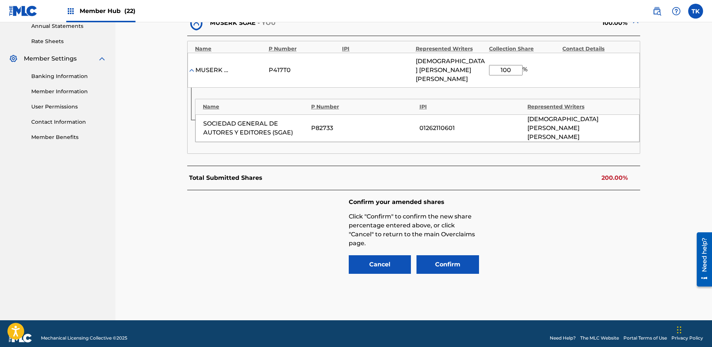
click at [497, 69] on input "100" at bounding box center [505, 70] width 33 height 10
type input "70"
click at [447, 258] on button "Confirm" at bounding box center [447, 265] width 62 height 19
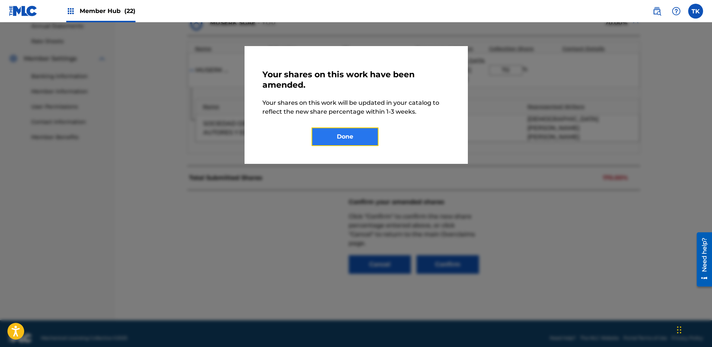
click at [340, 137] on button "Done" at bounding box center [344, 137] width 67 height 19
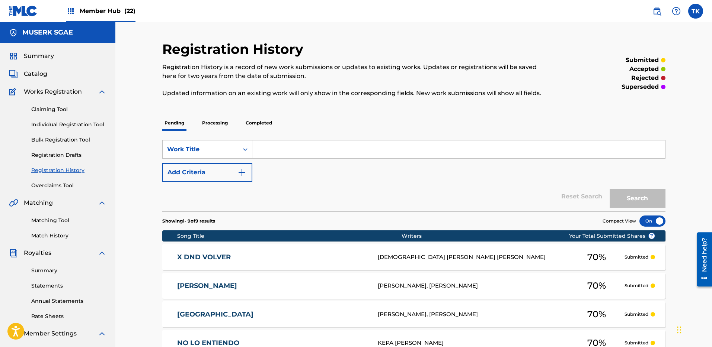
click at [70, 181] on div "Claiming Tool Individual Registration Tool Bulk Registration Tool Registration …" at bounding box center [57, 142] width 97 height 93
click at [68, 183] on link "Overclaims Tool" at bounding box center [68, 186] width 75 height 8
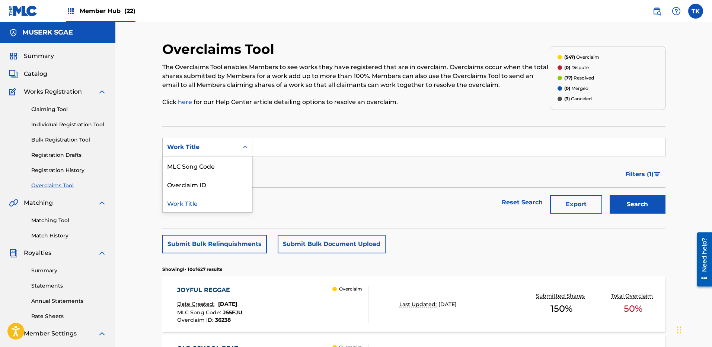
click at [225, 148] on div "Work Title" at bounding box center [200, 147] width 67 height 9
click at [211, 163] on div "MLC Song Code" at bounding box center [207, 166] width 89 height 19
click at [304, 141] on input "Search Form" at bounding box center [458, 147] width 412 height 18
paste input "VW4U05"
type input "VW4U05"
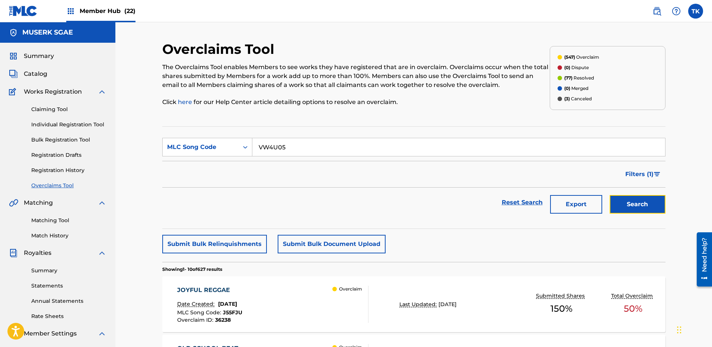
click at [627, 204] on button "Search" at bounding box center [637, 204] width 56 height 19
click at [313, 309] on div "VUELTAS Date Created: [DATE] MLC Song Code : VW4U05 Overclaim ID : 28770 Overcl…" at bounding box center [272, 304] width 191 height 37
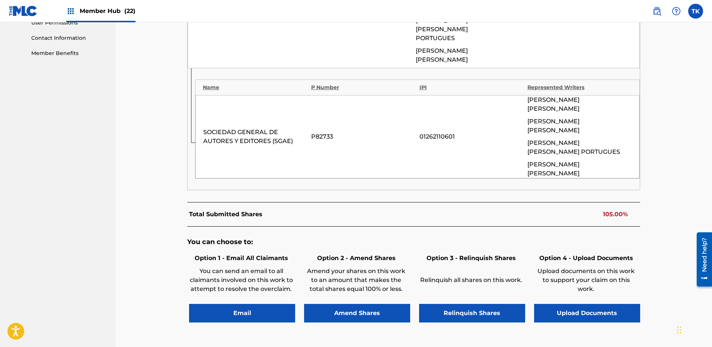
scroll to position [360, 0]
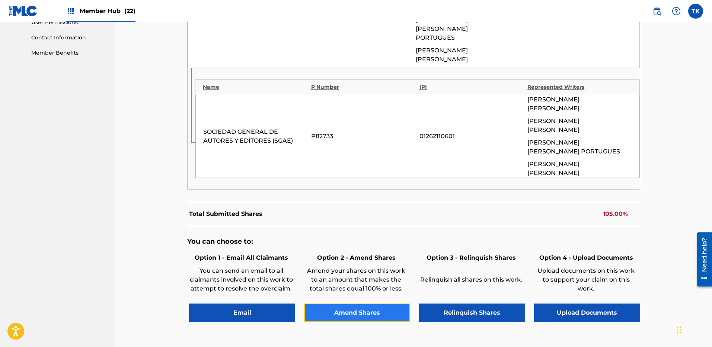
click at [366, 304] on button "Amend Shares" at bounding box center [357, 313] width 106 height 19
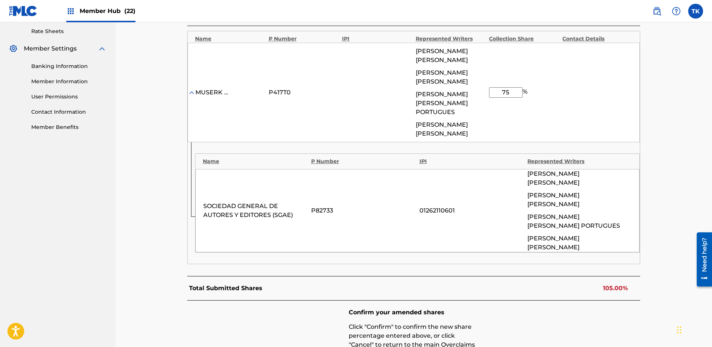
scroll to position [285, 0]
drag, startPoint x: 516, startPoint y: 94, endPoint x: 483, endPoint y: 94, distance: 33.1
click at [482, 94] on div "MUSERK SGAE P417T0 [PERSON_NAME] [PERSON_NAME] [PERSON_NAME] [PERSON_NAME] [PER…" at bounding box center [413, 93] width 452 height 100
type input "70"
click at [560, 301] on div "Confirm your amended shares Click "Confirm" to confirm the new share percentage…" at bounding box center [413, 347] width 453 height 93
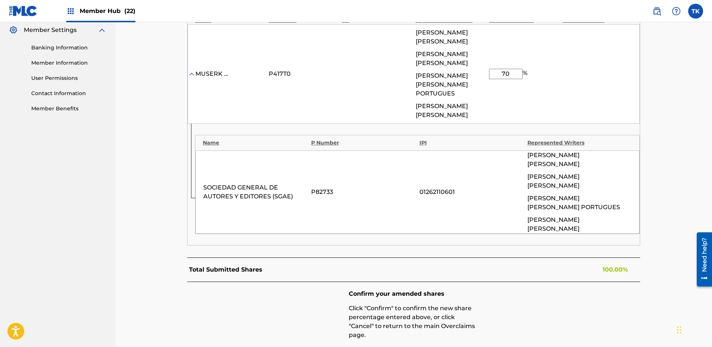
scroll to position [310, 0]
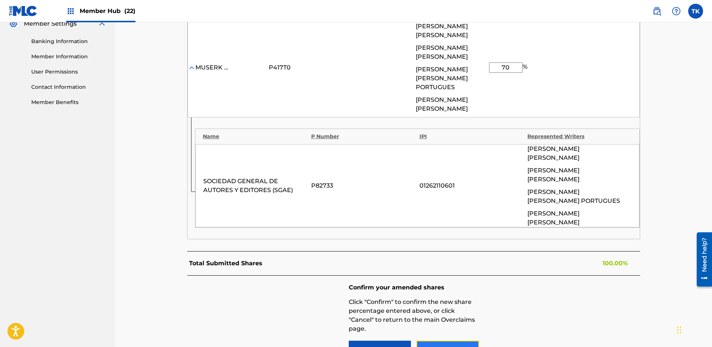
click at [452, 341] on button "Confirm" at bounding box center [447, 350] width 62 height 19
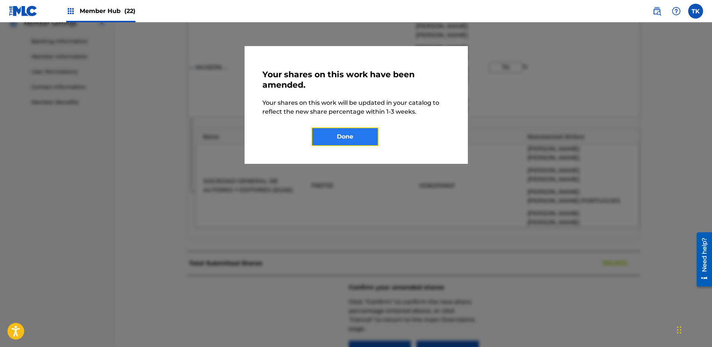
click at [345, 129] on button "Done" at bounding box center [344, 137] width 67 height 19
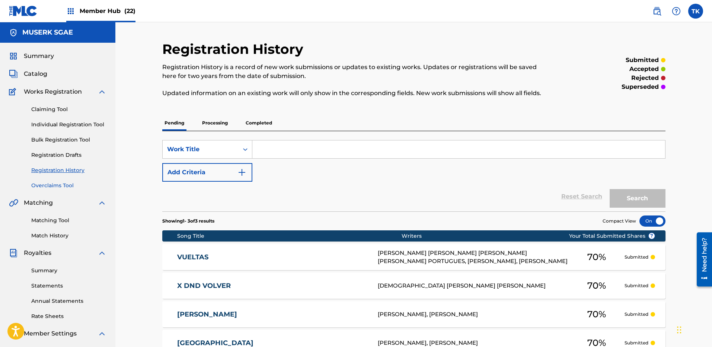
click at [63, 185] on link "Overclaims Tool" at bounding box center [68, 186] width 75 height 8
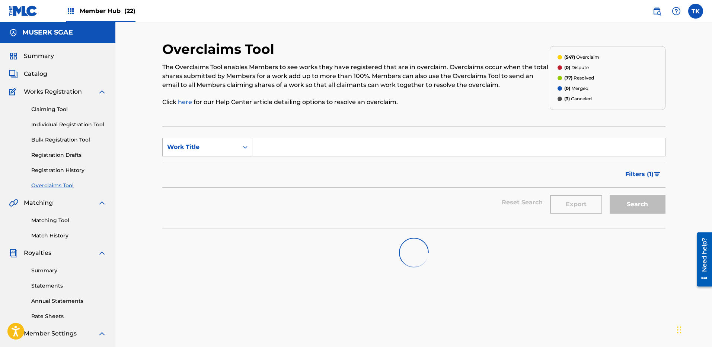
click at [194, 144] on div "Work Title" at bounding box center [200, 147] width 67 height 9
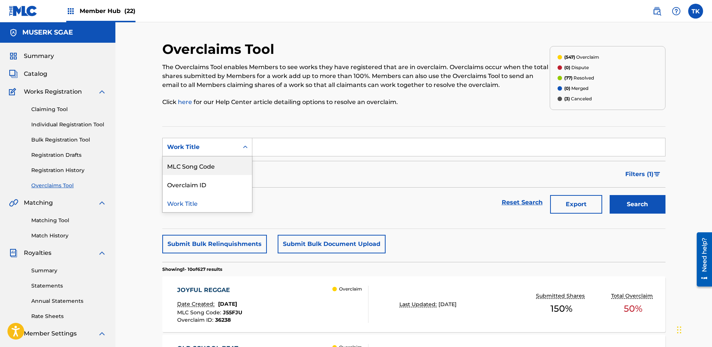
click at [209, 161] on div "MLC Song Code" at bounding box center [207, 166] width 89 height 19
click at [279, 147] on input "Search Form" at bounding box center [458, 147] width 412 height 18
type input "PO62SB"
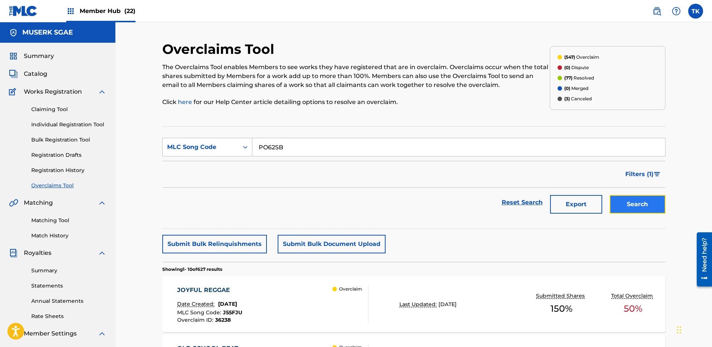
click at [638, 203] on button "Search" at bounding box center [637, 204] width 56 height 19
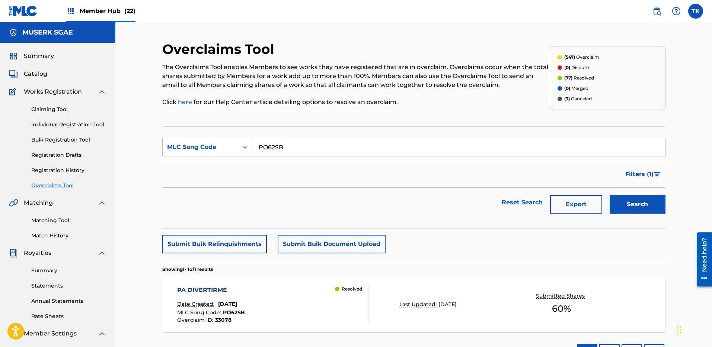
click at [322, 313] on div "PA DIVERTIRME Date Created: [DATE] MLC Song Code : PO62SB Overclaim ID : 33078 …" at bounding box center [272, 304] width 191 height 37
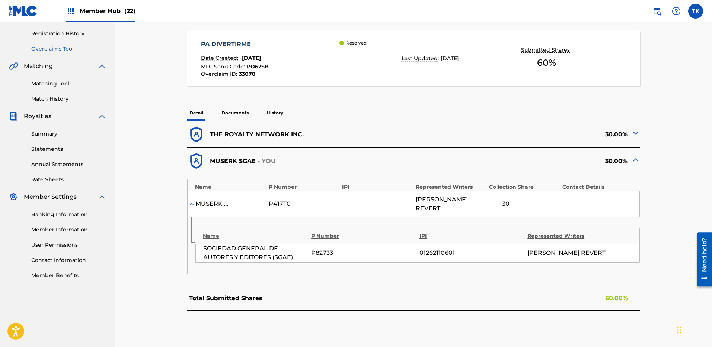
scroll to position [16, 0]
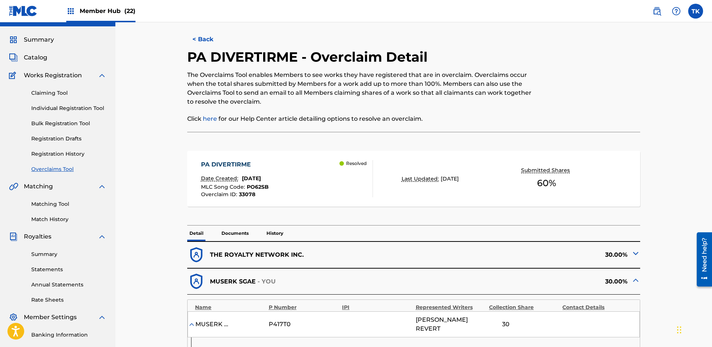
click at [48, 168] on link "Overclaims Tool" at bounding box center [68, 170] width 75 height 8
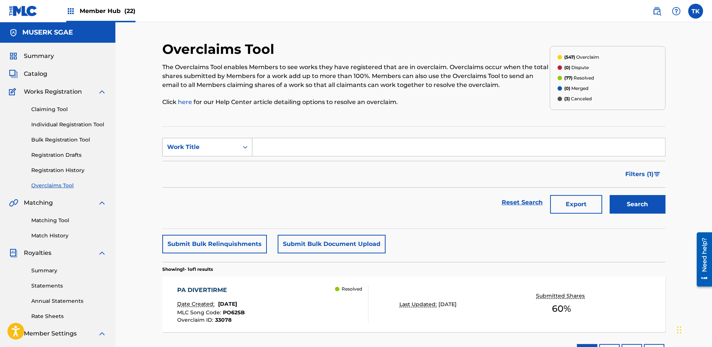
drag, startPoint x: 224, startPoint y: 147, endPoint x: 218, endPoint y: 156, distance: 10.7
click at [224, 147] on div "Work Title" at bounding box center [200, 147] width 67 height 9
click at [215, 159] on div "MLC Song Code" at bounding box center [207, 166] width 89 height 19
click at [303, 151] on input "Search Form" at bounding box center [458, 147] width 412 height 18
paste input "DS2N0C"
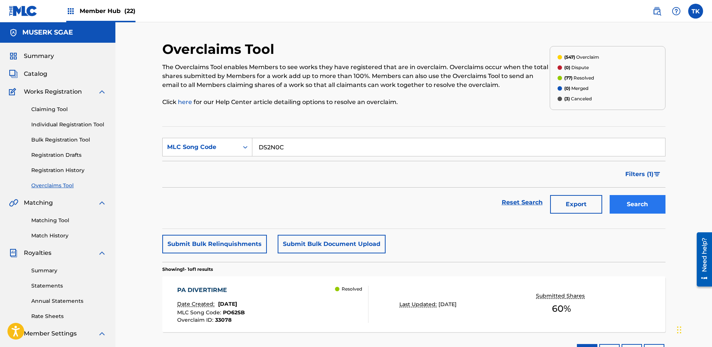
type input "DS2N0C"
click at [651, 203] on button "Search" at bounding box center [637, 204] width 56 height 19
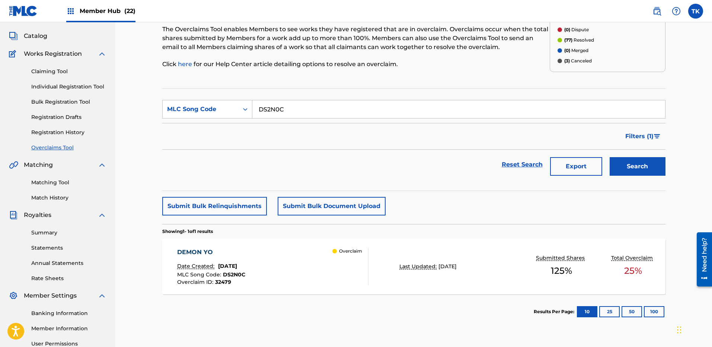
scroll to position [114, 0]
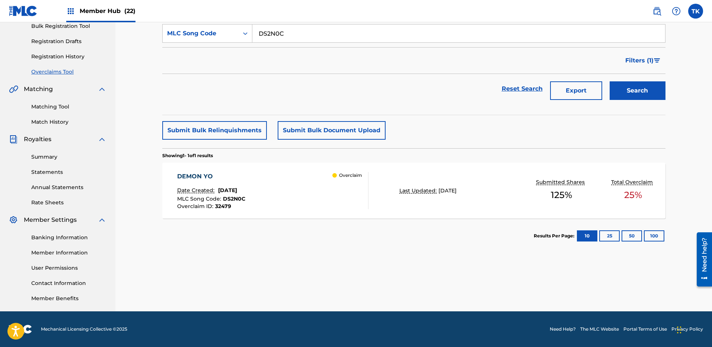
click at [356, 203] on div "Overclaim" at bounding box center [350, 190] width 36 height 37
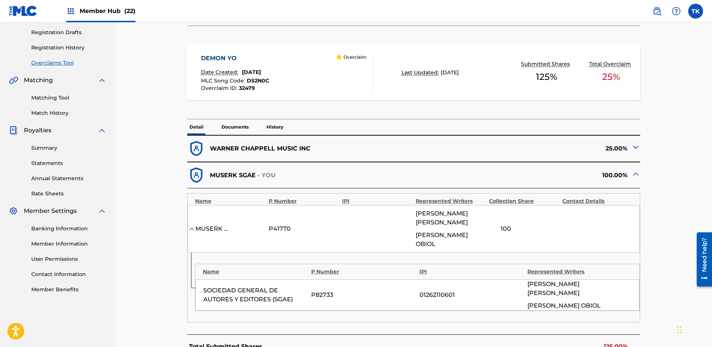
scroll to position [313, 0]
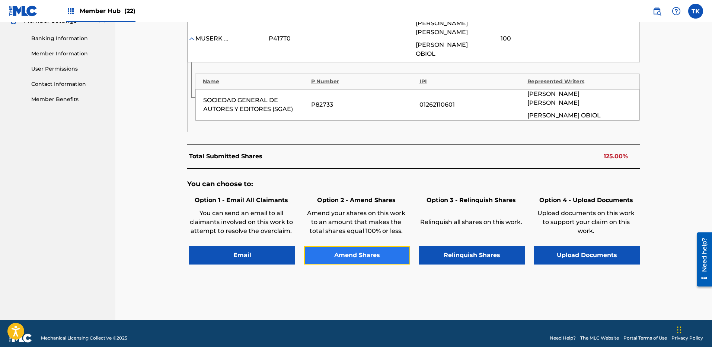
click at [353, 248] on button "Amend Shares" at bounding box center [357, 255] width 106 height 19
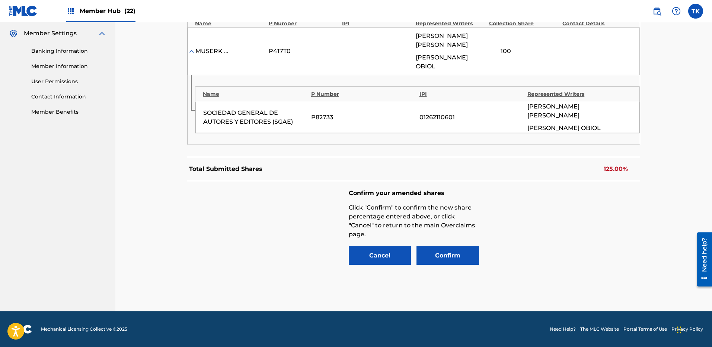
scroll to position [285, 0]
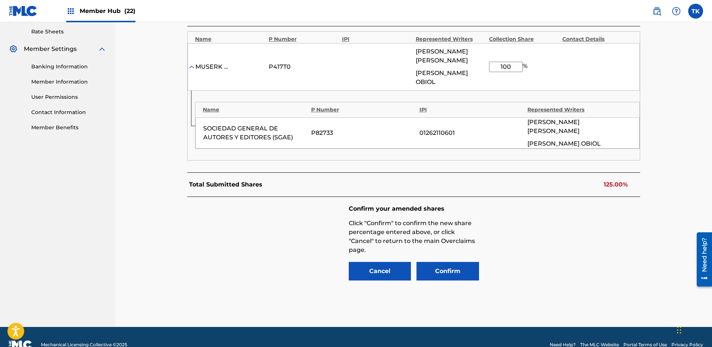
click at [505, 71] on input "100" at bounding box center [505, 67] width 33 height 10
type input "75"
click at [607, 205] on div "Confirm your amended shares Click "Confirm" to confirm the new share percentage…" at bounding box center [413, 243] width 453 height 93
click at [469, 262] on button "Confirm" at bounding box center [447, 271] width 62 height 19
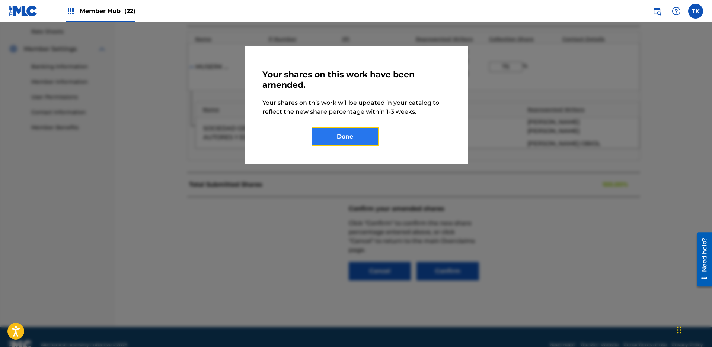
click at [367, 141] on button "Done" at bounding box center [344, 137] width 67 height 19
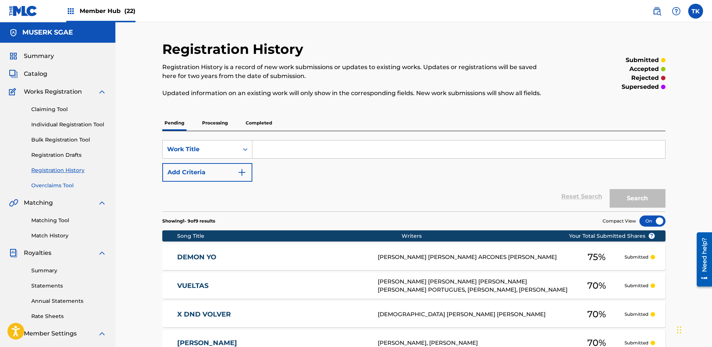
click at [44, 184] on link "Overclaims Tool" at bounding box center [68, 186] width 75 height 8
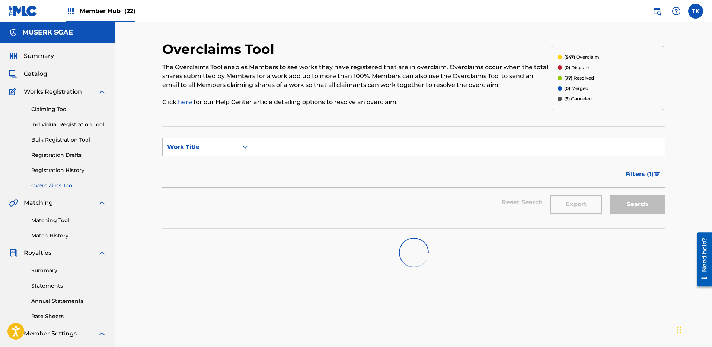
click at [186, 133] on section "SearchWithCriteriaa940f411-ca7a-4528-b8e1-607dcb4fd1b8 Work Title Filter Status…" at bounding box center [413, 177] width 503 height 103
click at [191, 147] on div "Work Title" at bounding box center [200, 147] width 67 height 9
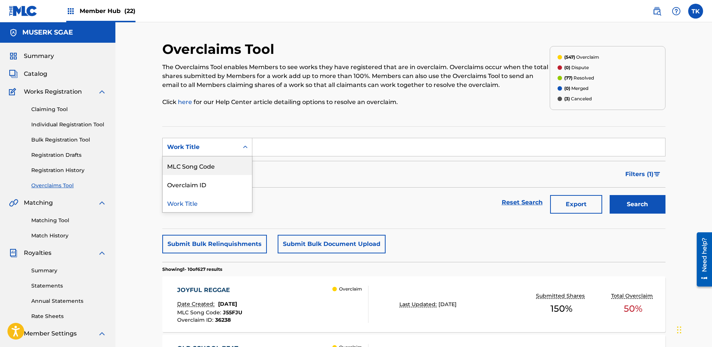
click at [200, 164] on div "MLC Song Code" at bounding box center [207, 166] width 89 height 19
click at [280, 148] on input "Search Form" at bounding box center [458, 147] width 412 height 18
paste input "LT2MZ4"
type input "LT2MZ4"
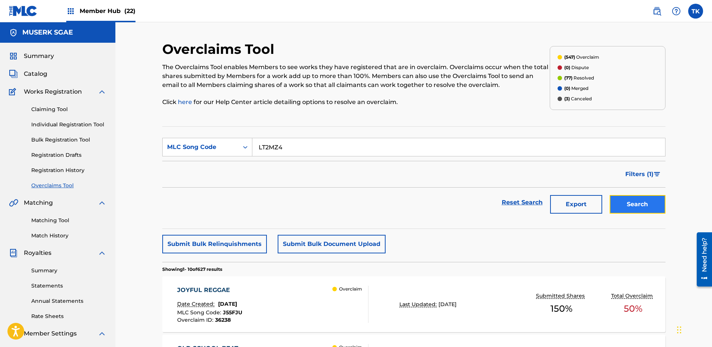
click at [647, 210] on button "Search" at bounding box center [637, 204] width 56 height 19
click at [311, 293] on div "LA GIOCONDA Date Created: [DATE] MLC Song Code : LT2MZ4 Overclaim ID : 29763 Ov…" at bounding box center [272, 304] width 191 height 37
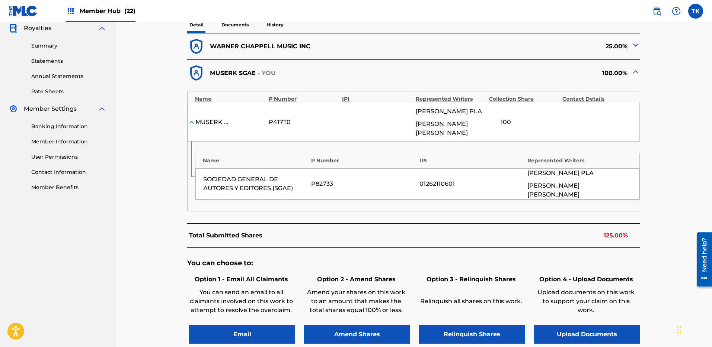
click at [368, 311] on div "Amend your shares on this work to an amount that makes the total shares equal 1…" at bounding box center [356, 302] width 104 height 37
drag, startPoint x: 369, startPoint y: 321, endPoint x: 504, endPoint y: 177, distance: 196.8
click at [369, 325] on button "Amend Shares" at bounding box center [357, 334] width 106 height 19
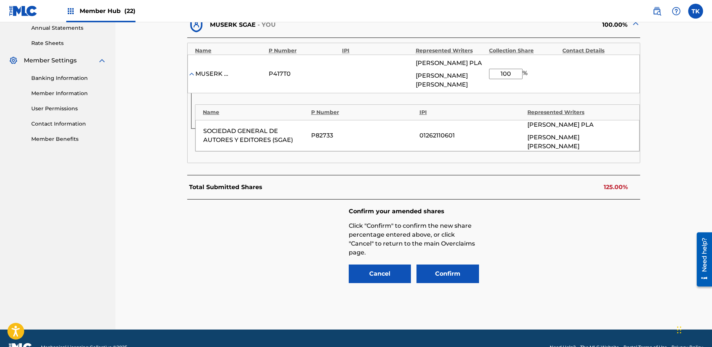
scroll to position [283, 0]
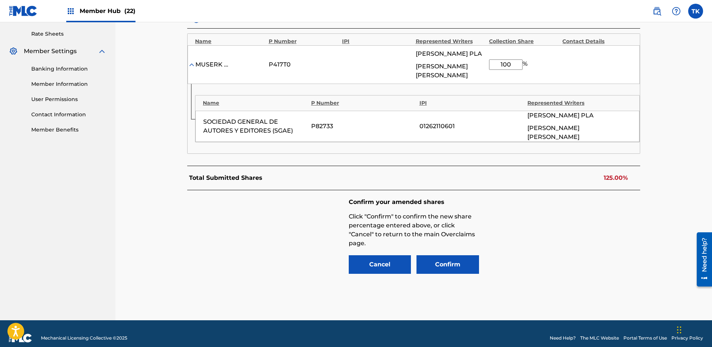
drag, startPoint x: 519, startPoint y: 64, endPoint x: 503, endPoint y: 65, distance: 15.7
click at [489, 62] on input "100" at bounding box center [505, 65] width 33 height 10
type input "75"
drag, startPoint x: 670, startPoint y: 260, endPoint x: 520, endPoint y: 247, distance: 150.9
click at [670, 260] on div "< Back LA GIOCONDA - Overclaim Detail The Overclaims Tool enables Members to se…" at bounding box center [413, 39] width 521 height 562
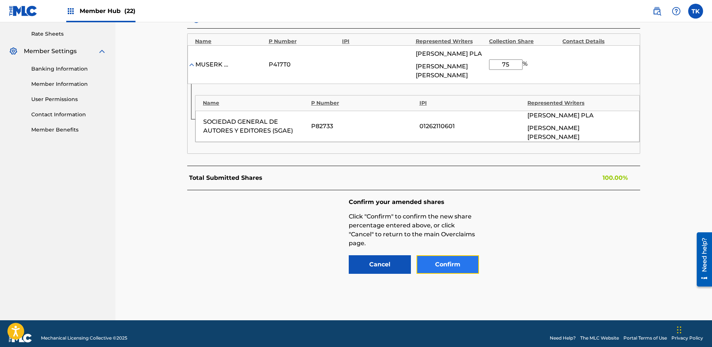
click at [444, 256] on button "Confirm" at bounding box center [447, 265] width 62 height 19
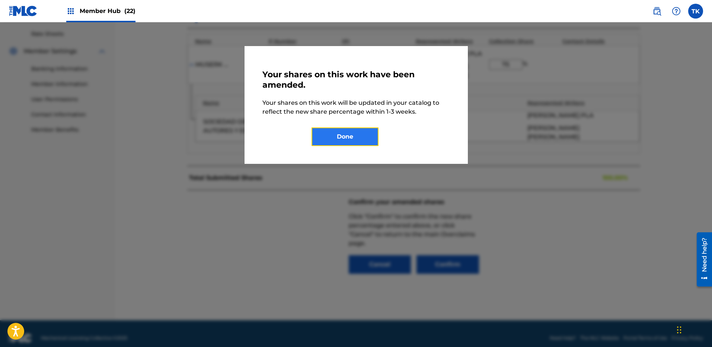
click at [369, 132] on button "Done" at bounding box center [344, 137] width 67 height 19
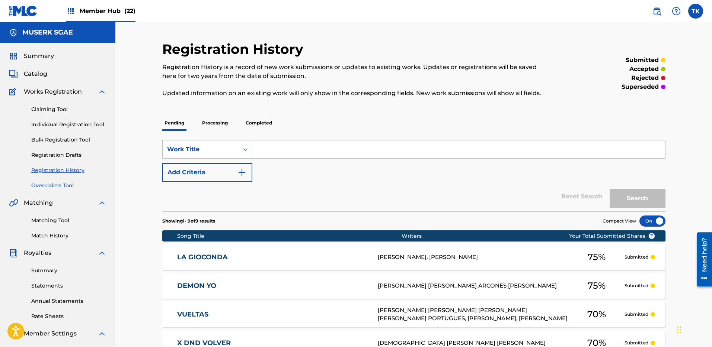
click at [52, 183] on link "Overclaims Tool" at bounding box center [68, 186] width 75 height 8
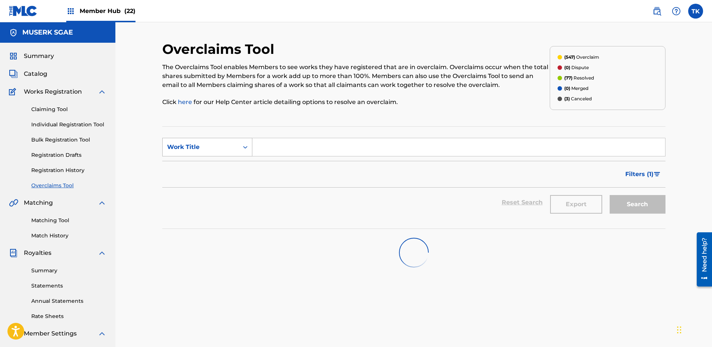
click at [216, 145] on div "Work Title" at bounding box center [200, 147] width 67 height 9
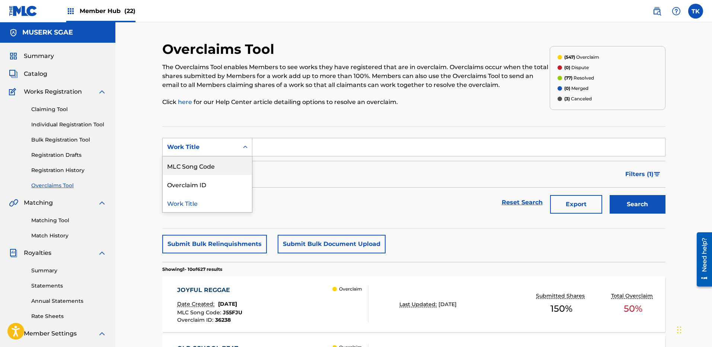
click at [215, 161] on div "MLC Song Code" at bounding box center [207, 166] width 89 height 19
click at [74, 171] on link "Registration History" at bounding box center [68, 171] width 75 height 8
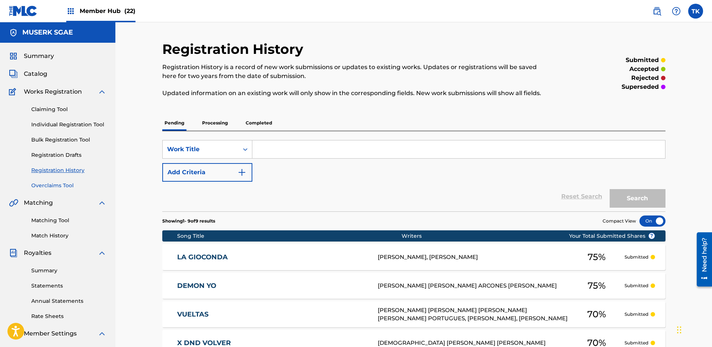
click at [61, 186] on link "Overclaims Tool" at bounding box center [68, 186] width 75 height 8
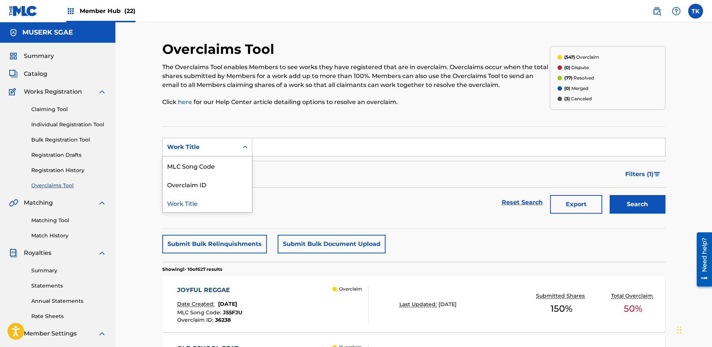
click at [196, 149] on div "Work Title" at bounding box center [200, 147] width 67 height 9
click at [200, 160] on div "MLC Song Code" at bounding box center [207, 166] width 89 height 19
click at [290, 152] on input "Search Form" at bounding box center [458, 147] width 412 height 18
paste input "OL9TW2"
type input "OL9TW2"
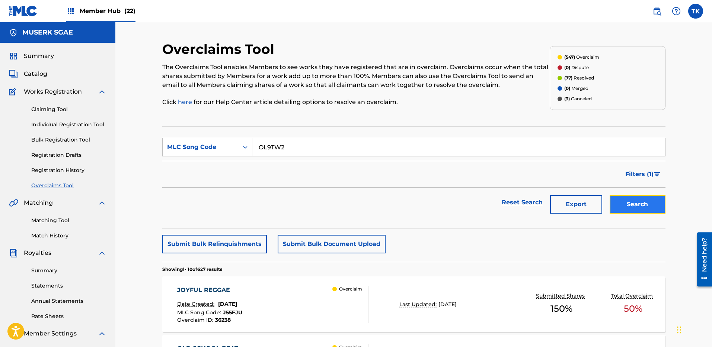
click at [622, 201] on button "Search" at bounding box center [637, 204] width 56 height 19
click at [317, 299] on div "O IRMAO DO [PERSON_NAME] Date Created: [DATE] MLC Song Code : OL9TW2 Overclaim …" at bounding box center [272, 304] width 191 height 37
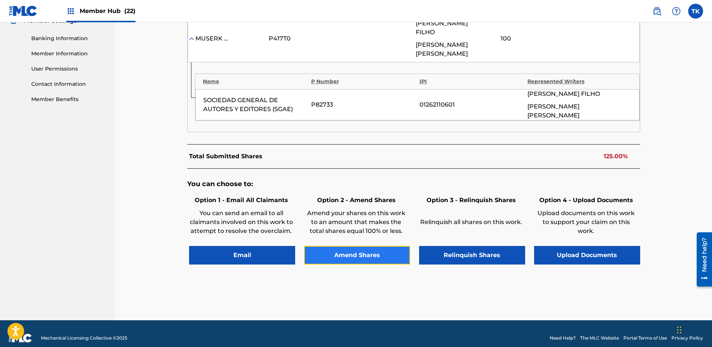
click at [371, 246] on button "Amend Shares" at bounding box center [357, 255] width 106 height 19
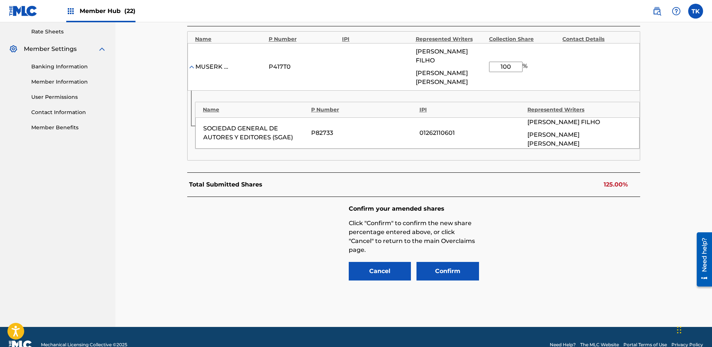
drag, startPoint x: 519, startPoint y: 69, endPoint x: 472, endPoint y: 63, distance: 48.0
click at [469, 64] on div "MUSERK SGAE P417T0 [PERSON_NAME] [PERSON_NAME] 100 %" at bounding box center [413, 67] width 452 height 48
type input "75"
click at [451, 262] on button "Confirm" at bounding box center [447, 271] width 62 height 19
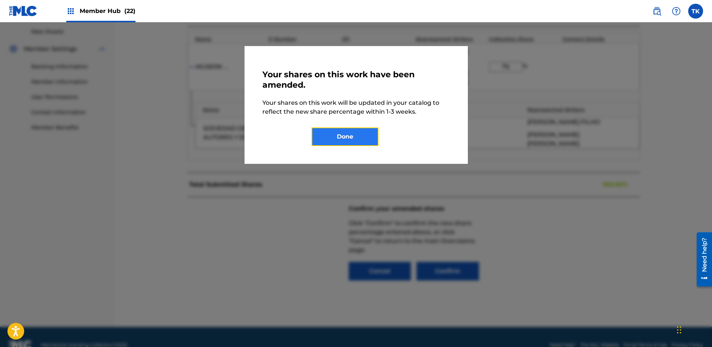
click at [343, 128] on button "Done" at bounding box center [344, 137] width 67 height 19
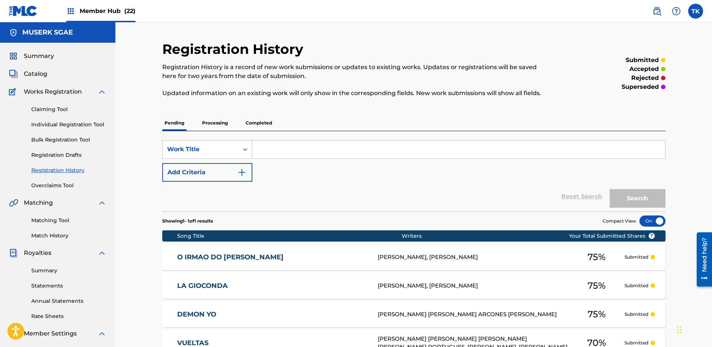
click at [65, 181] on div "Claiming Tool Individual Registration Tool Bulk Registration Tool Registration …" at bounding box center [57, 142] width 97 height 93
click at [70, 182] on link "Overclaims Tool" at bounding box center [68, 186] width 75 height 8
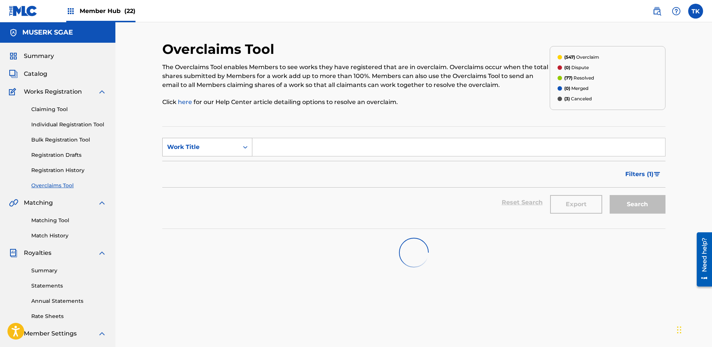
click at [181, 146] on div "Work Title" at bounding box center [200, 147] width 67 height 9
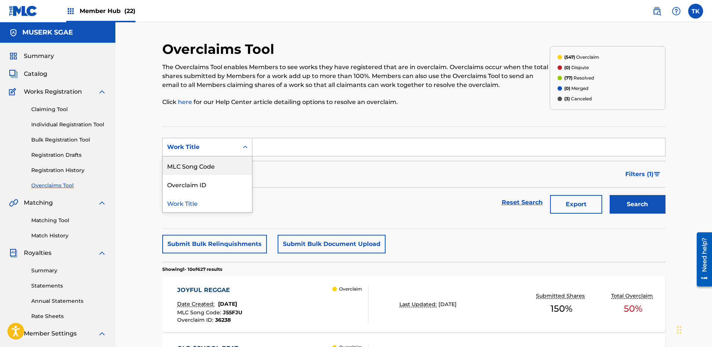
drag, startPoint x: 193, startPoint y: 161, endPoint x: 202, endPoint y: 163, distance: 8.4
click at [193, 161] on div "MLC Song Code" at bounding box center [207, 166] width 89 height 19
click at [334, 148] on input "Search Form" at bounding box center [458, 147] width 412 height 18
paste input "6C44B5"
type input "6C44B5"
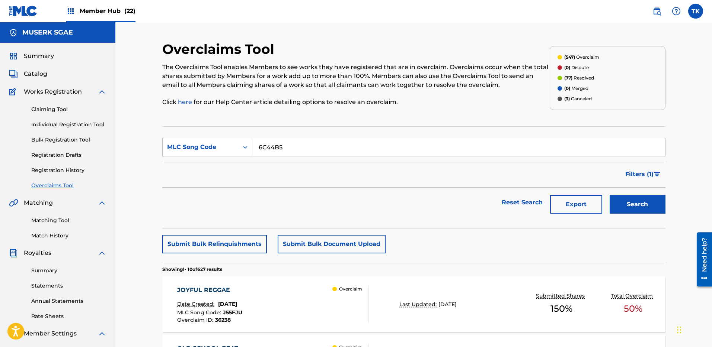
drag, startPoint x: 676, startPoint y: 208, endPoint x: 669, endPoint y: 207, distance: 7.5
click at [641, 205] on button "Search" at bounding box center [637, 204] width 56 height 19
click at [324, 310] on div "6 A M Date Created: [DATE] MLC Song Code : 6C44B5 Overclaim ID : 28477 Overclaim" at bounding box center [272, 304] width 191 height 37
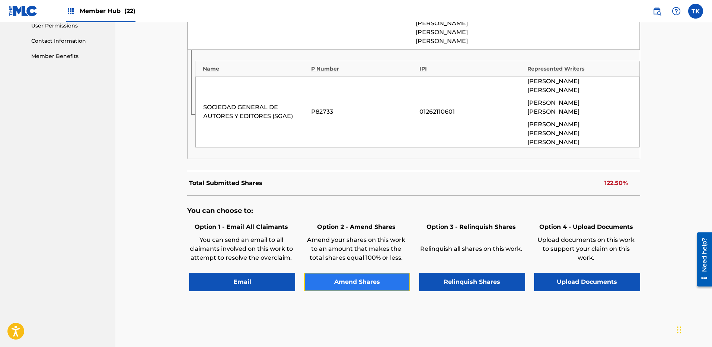
click at [362, 273] on button "Amend Shares" at bounding box center [357, 282] width 106 height 19
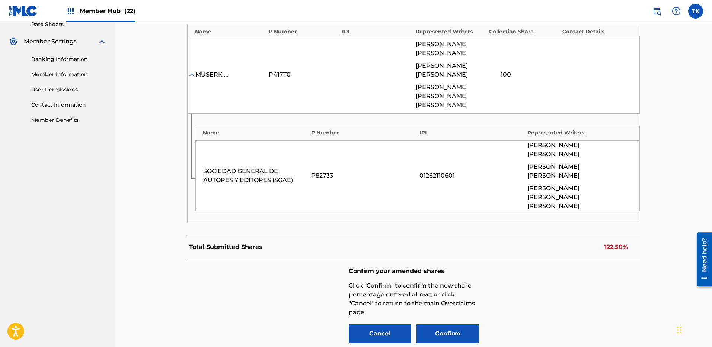
scroll to position [285, 0]
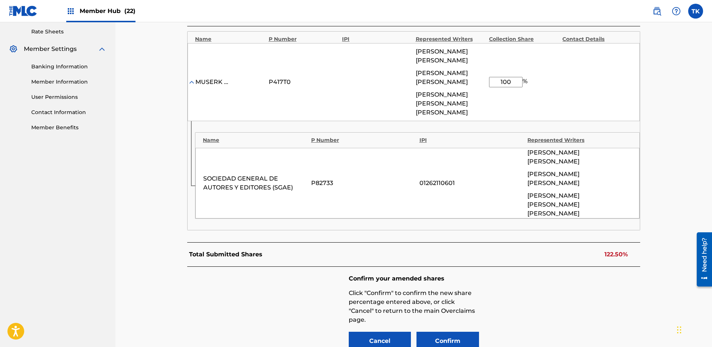
click at [514, 79] on input "100" at bounding box center [505, 82] width 33 height 10
type input "77.5"
drag, startPoint x: 602, startPoint y: 243, endPoint x: 575, endPoint y: 250, distance: 27.7
click at [602, 267] on div "Confirm your amended shares Click "Confirm" to confirm the new share percentage…" at bounding box center [413, 313] width 453 height 93
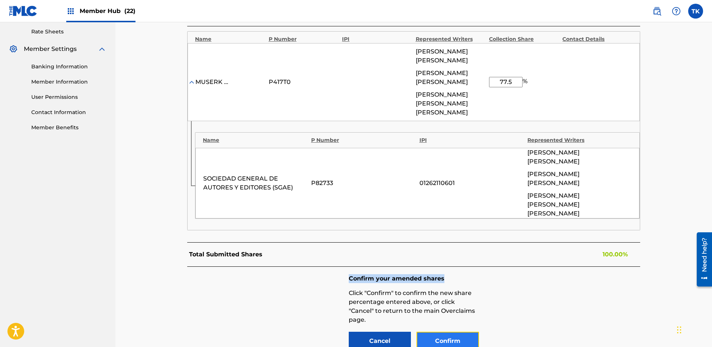
click at [439, 332] on button "Confirm" at bounding box center [447, 341] width 62 height 19
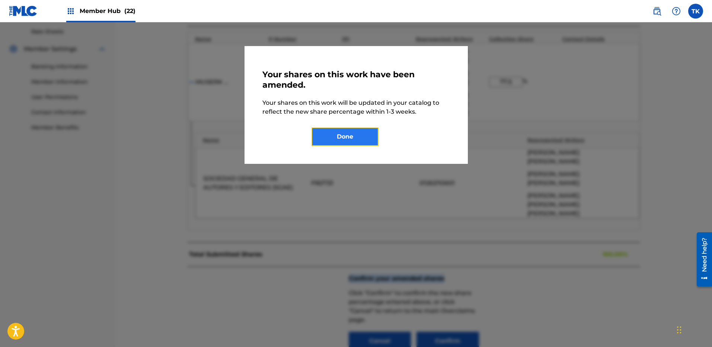
click at [369, 131] on button "Done" at bounding box center [344, 137] width 67 height 19
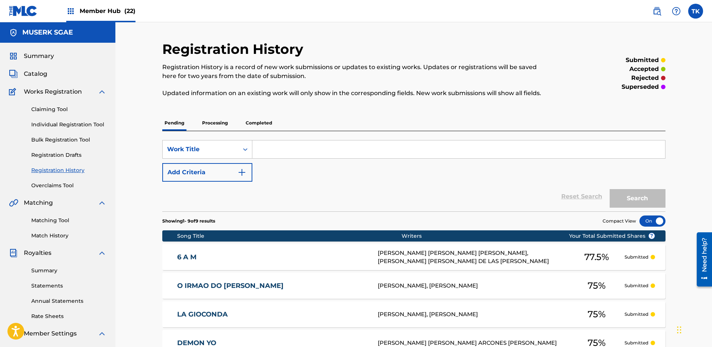
click at [65, 180] on div "Claiming Tool Individual Registration Tool Bulk Registration Tool Registration …" at bounding box center [57, 142] width 97 height 93
click at [63, 182] on link "Overclaims Tool" at bounding box center [68, 186] width 75 height 8
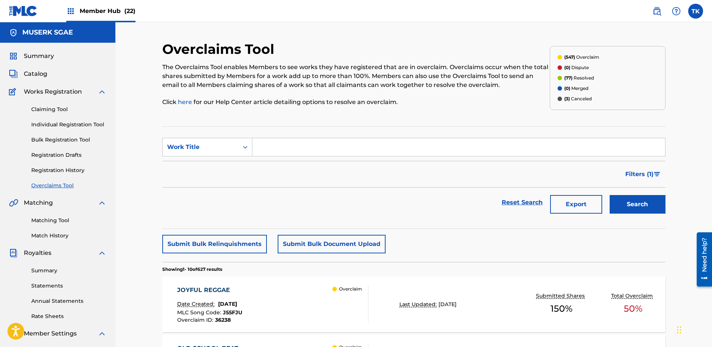
drag, startPoint x: 252, startPoint y: 138, endPoint x: 232, endPoint y: 166, distance: 34.0
click at [252, 139] on input "Search Form" at bounding box center [458, 147] width 412 height 18
click at [231, 149] on div "Work Title" at bounding box center [200, 147] width 67 height 9
click at [221, 164] on div "MLC Song Code" at bounding box center [207, 166] width 89 height 19
click at [205, 145] on div "MLC Song Code" at bounding box center [200, 147] width 67 height 9
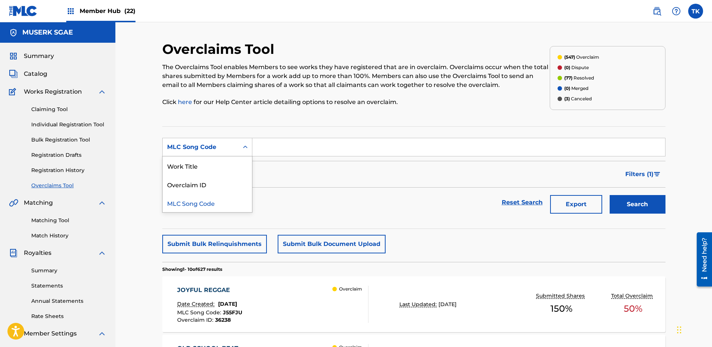
click at [204, 161] on div "Work Title" at bounding box center [207, 166] width 89 height 19
click at [305, 151] on input "Search Form" at bounding box center [458, 147] width 412 height 18
paste input "QP333J"
type input "QP333J"
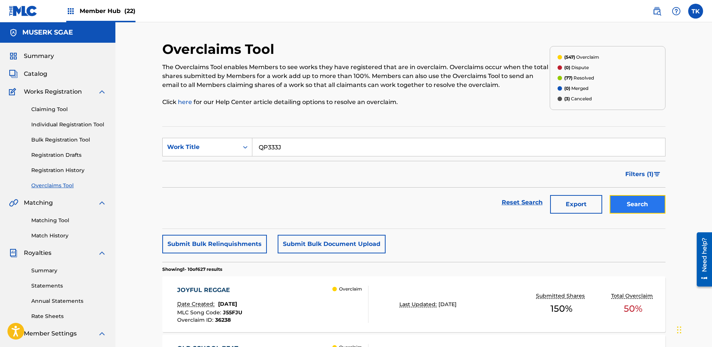
click at [619, 198] on button "Search" at bounding box center [637, 204] width 56 height 19
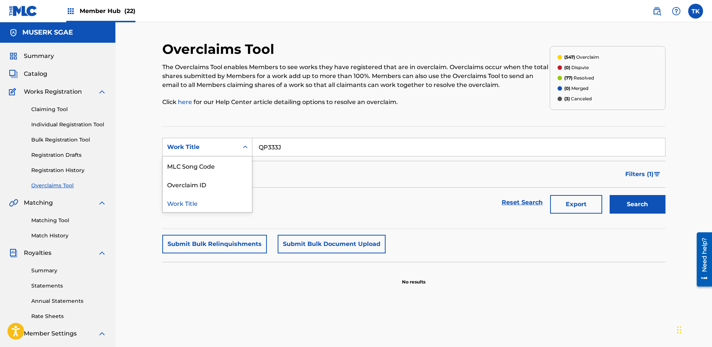
click at [203, 155] on div "Work Title" at bounding box center [207, 147] width 90 height 19
click at [203, 166] on div "MLC Song Code" at bounding box center [207, 166] width 89 height 19
drag, startPoint x: 325, startPoint y: 151, endPoint x: 378, endPoint y: 160, distance: 54.4
click at [325, 151] on input "Search Form" at bounding box center [458, 147] width 412 height 18
paste input "QP333J"
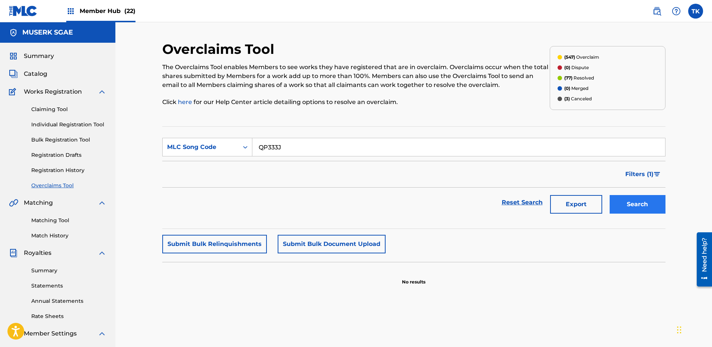
type input "QP333J"
click at [663, 205] on button "Search" at bounding box center [637, 204] width 56 height 19
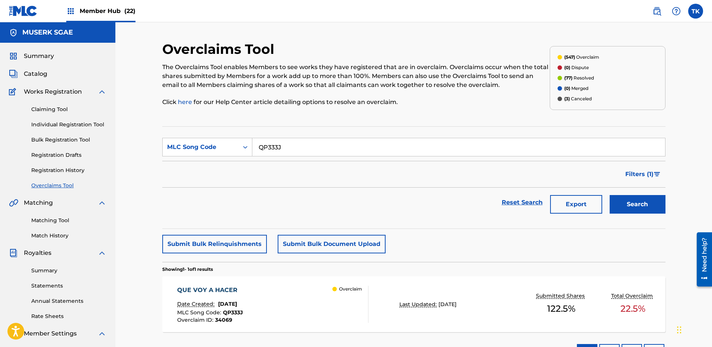
click at [322, 310] on div "QUE VOY A HACER Date Created: [DATE] MLC Song Code : QP333J Overclaim ID : 3406…" at bounding box center [272, 304] width 191 height 37
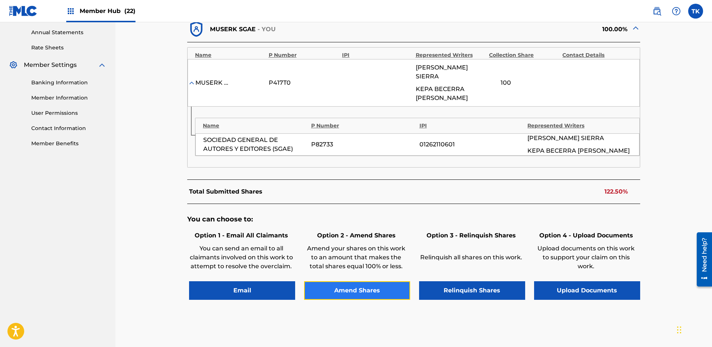
click at [378, 282] on button "Amend Shares" at bounding box center [357, 291] width 106 height 19
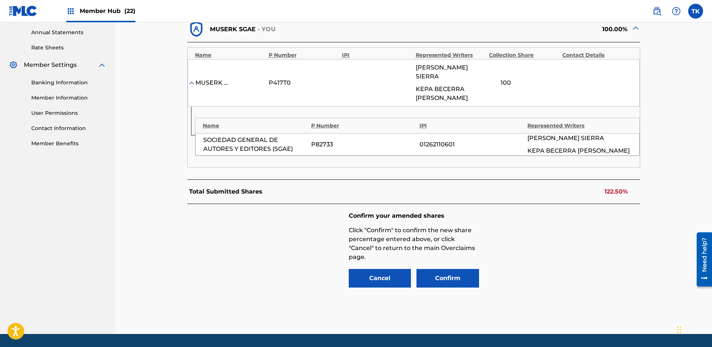
scroll to position [283, 0]
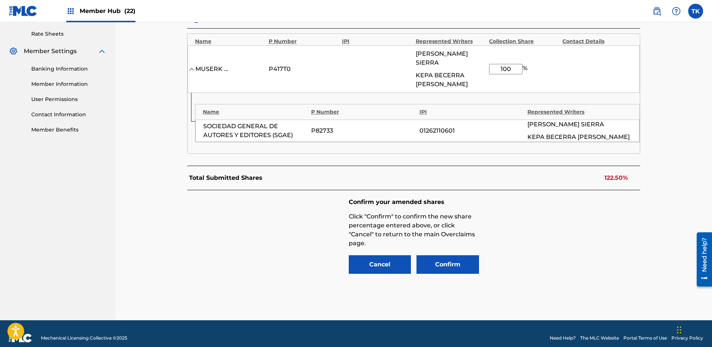
drag, startPoint x: 513, startPoint y: 67, endPoint x: 482, endPoint y: 60, distance: 30.9
click at [482, 60] on div "MUSERK SGAE P417T0 [PERSON_NAME] SIERRA KEPA [PERSON_NAME] 100 %" at bounding box center [413, 69] width 452 height 48
type input "77.5"
click at [460, 261] on button "Confirm" at bounding box center [447, 265] width 62 height 19
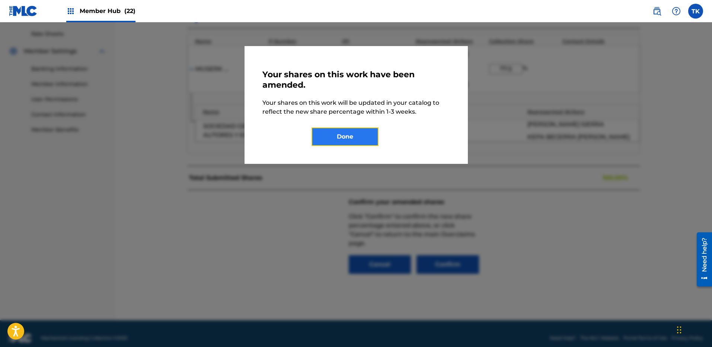
click at [345, 131] on button "Done" at bounding box center [344, 137] width 67 height 19
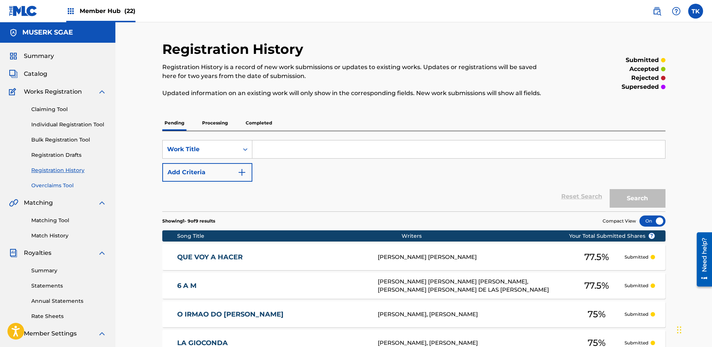
click at [62, 184] on link "Overclaims Tool" at bounding box center [68, 186] width 75 height 8
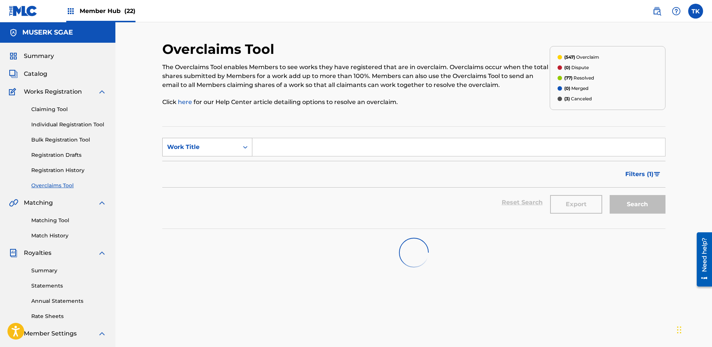
click at [198, 141] on div "Work Title" at bounding box center [201, 147] width 76 height 14
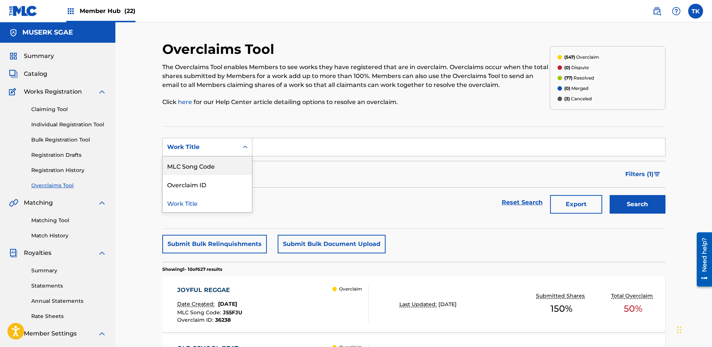
click at [206, 159] on div "MLC Song Code" at bounding box center [207, 166] width 89 height 19
click at [232, 144] on div "MLC Song Code" at bounding box center [200, 147] width 67 height 9
click at [207, 203] on div "MLC Song Code" at bounding box center [207, 203] width 89 height 19
click at [298, 150] on input "Search Form" at bounding box center [458, 147] width 412 height 18
paste input "LT3G04"
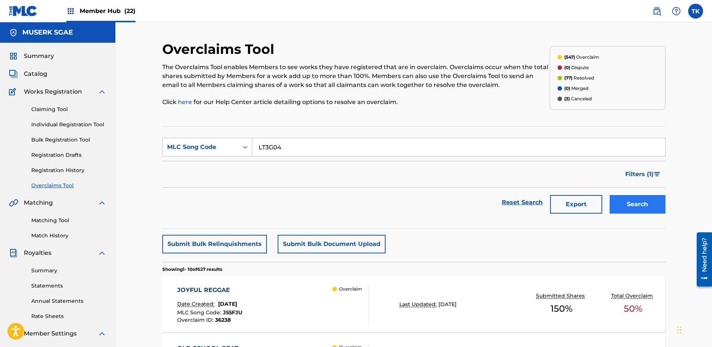
type input "LT3G04"
click at [638, 199] on button "Search" at bounding box center [637, 204] width 56 height 19
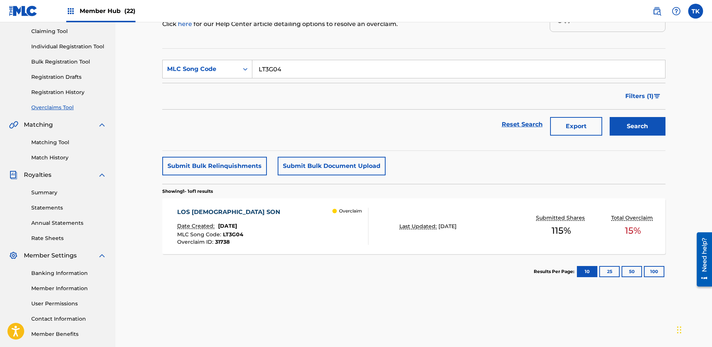
scroll to position [114, 0]
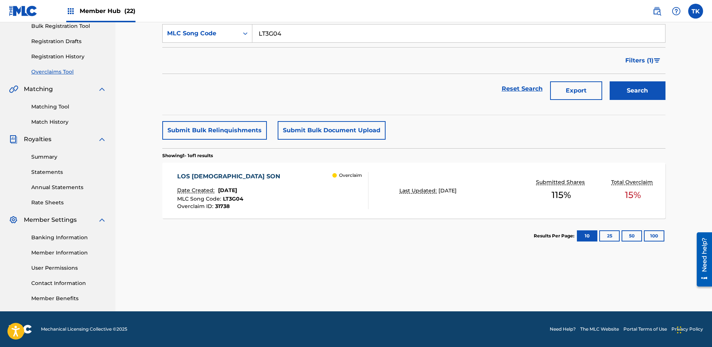
click at [381, 217] on div "LOS DIOZES SON Date Created: [DATE] MLC Song Code : LT3G04 Overclaim ID : 31738…" at bounding box center [413, 191] width 503 height 56
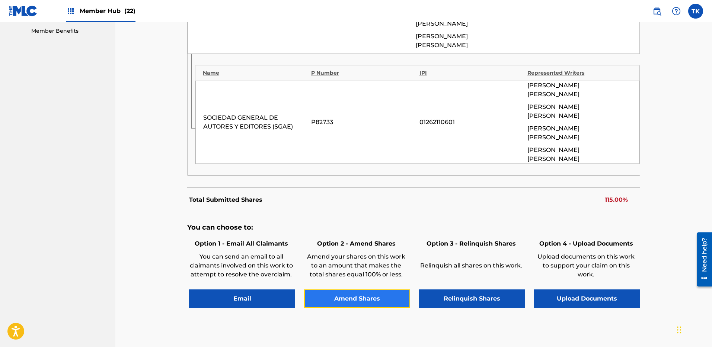
click at [371, 290] on button "Amend Shares" at bounding box center [357, 299] width 106 height 19
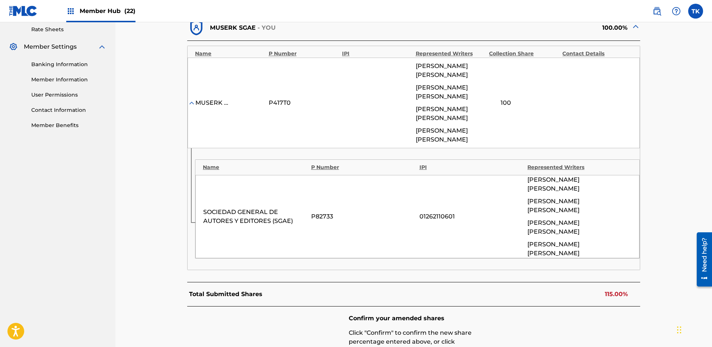
scroll to position [285, 0]
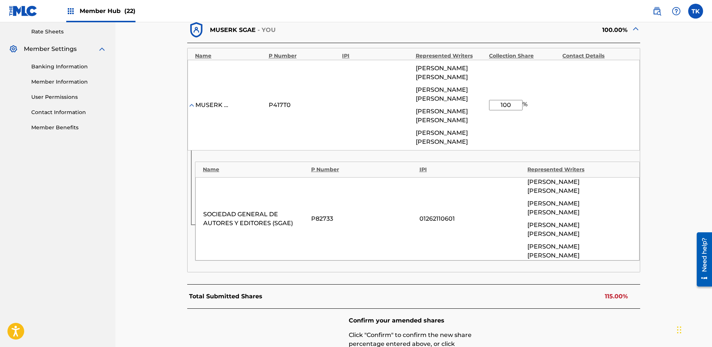
drag, startPoint x: 513, startPoint y: 92, endPoint x: 489, endPoint y: 92, distance: 23.8
click at [489, 100] on input "100" at bounding box center [505, 105] width 33 height 10
type input "80"
click at [666, 180] on div "< Back LOS DIOZES SON - Overclaim Detail The Overclaims Tool enables Members to…" at bounding box center [413, 97] width 521 height 683
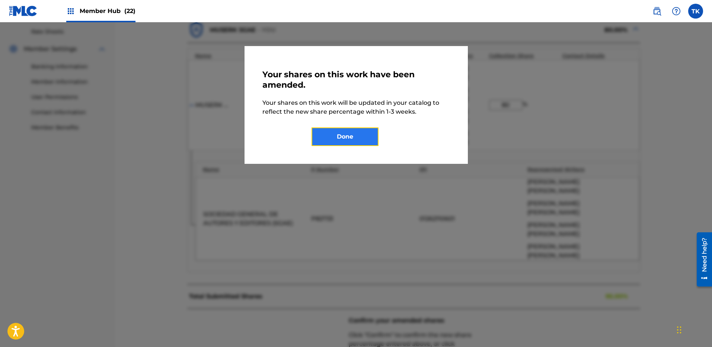
click at [359, 139] on button "Done" at bounding box center [344, 137] width 67 height 19
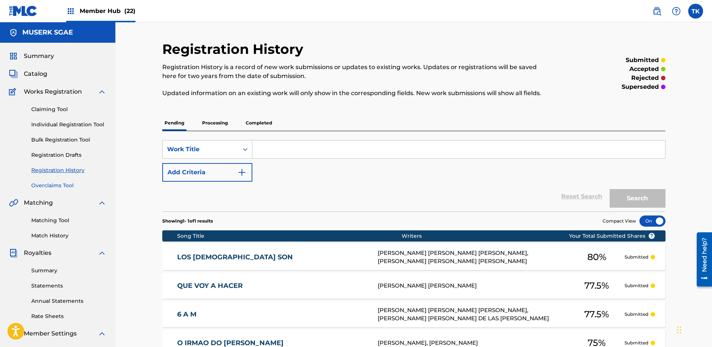
click at [68, 186] on link "Overclaims Tool" at bounding box center [68, 186] width 75 height 8
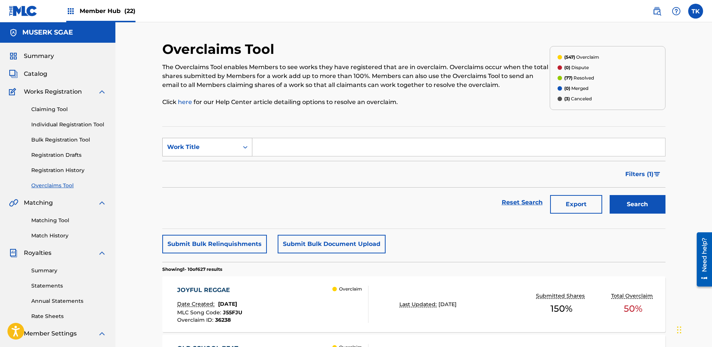
click at [212, 150] on div "Work Title" at bounding box center [200, 147] width 67 height 9
click at [206, 159] on div "MLC Song Code" at bounding box center [207, 166] width 89 height 19
click at [309, 148] on input "Search Form" at bounding box center [458, 147] width 412 height 18
type input "S67IFL"
drag, startPoint x: 424, startPoint y: 195, endPoint x: 430, endPoint y: 215, distance: 20.6
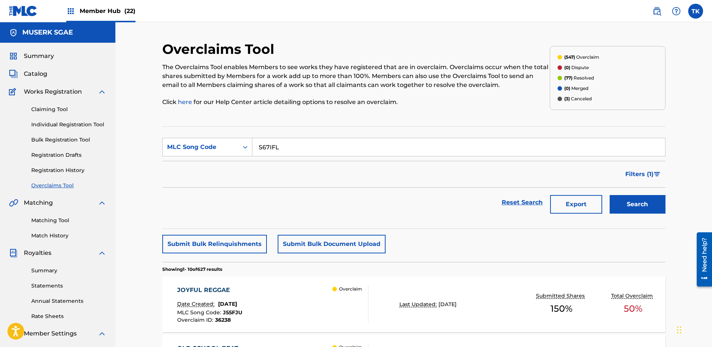
click at [424, 195] on div "Reset Search Export Search" at bounding box center [413, 203] width 503 height 30
click at [437, 282] on div "JOYFUL REGGAE Date Created: [DATE] MLC Song Code : J55FJU Overclaim ID : 36238 …" at bounding box center [413, 305] width 503 height 56
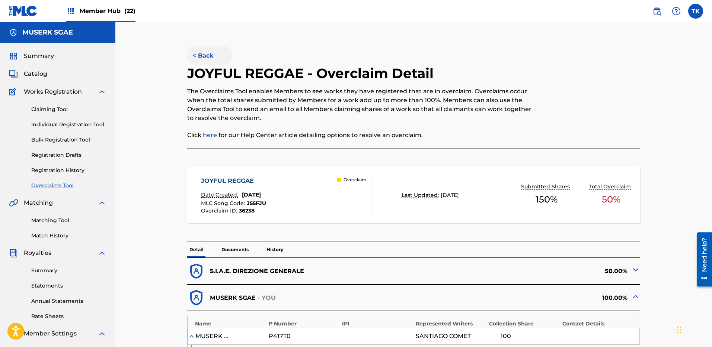
drag, startPoint x: 184, startPoint y: 54, endPoint x: 195, endPoint y: 54, distance: 11.6
click at [184, 54] on div "< Back JOYFUL REGGAE - Overclaim Detail The Overclaims Tool enables Members to …" at bounding box center [413, 316] width 503 height 550
click at [199, 55] on button "< Back" at bounding box center [209, 55] width 45 height 19
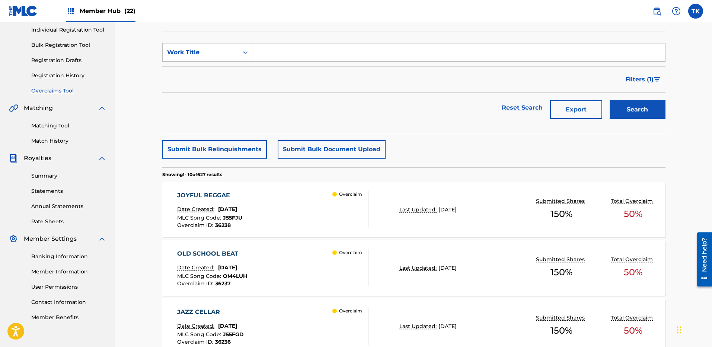
scroll to position [57, 0]
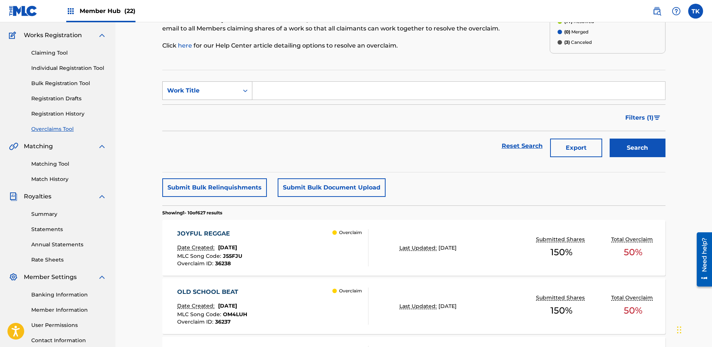
click at [229, 87] on div "Work Title" at bounding box center [200, 90] width 67 height 9
drag, startPoint x: 223, startPoint y: 99, endPoint x: 298, endPoint y: 100, distance: 74.4
click at [219, 106] on div "MLC Song Code" at bounding box center [207, 109] width 89 height 19
click at [309, 96] on input "Search Form" at bounding box center [458, 91] width 412 height 18
type input "S67IFL"
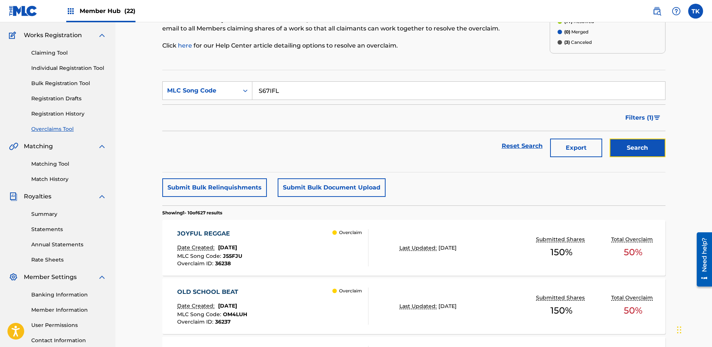
click at [637, 149] on button "Search" at bounding box center [637, 148] width 56 height 19
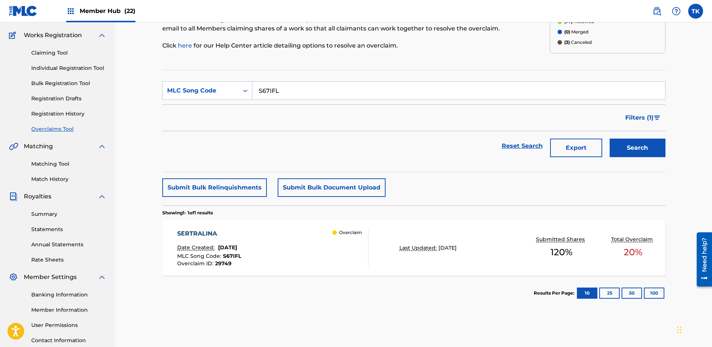
click at [338, 258] on div "Overclaim" at bounding box center [350, 247] width 36 height 37
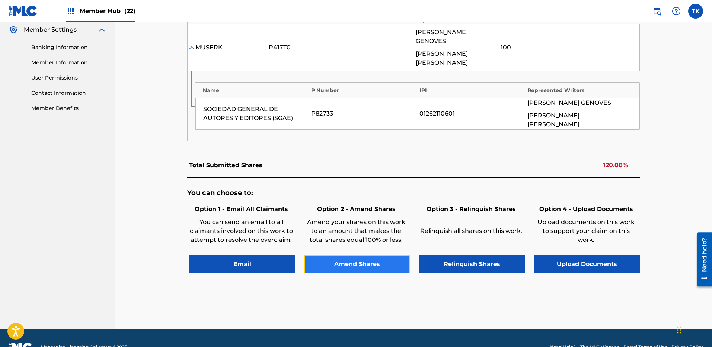
click at [357, 255] on button "Amend Shares" at bounding box center [357, 264] width 106 height 19
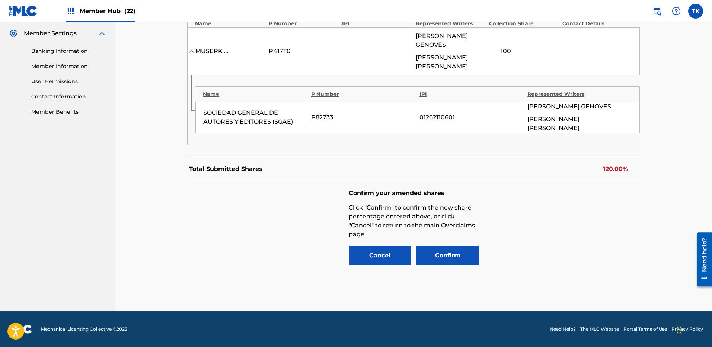
scroll to position [283, 0]
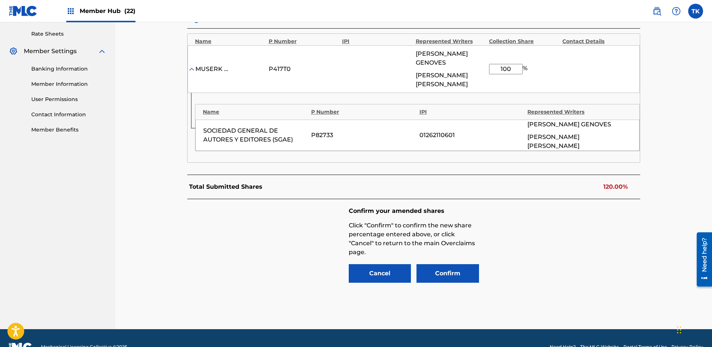
drag, startPoint x: 490, startPoint y: 64, endPoint x: 478, endPoint y: 64, distance: 12.3
click at [475, 64] on div "MUSERK SGAE P417T0 [PERSON_NAME] [PERSON_NAME] [PERSON_NAME] [PERSON_NAME] 100 %" at bounding box center [413, 69] width 452 height 48
type input "80"
click at [468, 264] on button "Confirm" at bounding box center [447, 273] width 62 height 19
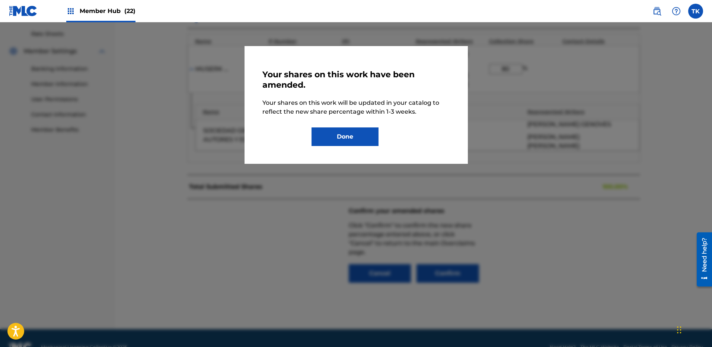
click at [353, 152] on div "Your shares on this work have been amended. Your shares on this work will be up…" at bounding box center [355, 105] width 223 height 118
click at [373, 138] on button "Done" at bounding box center [344, 137] width 67 height 19
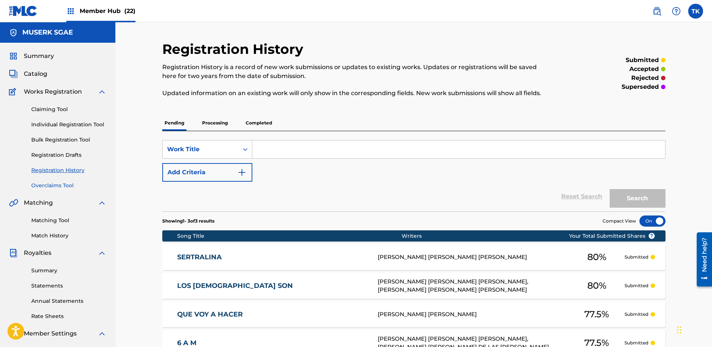
click at [58, 189] on link "Overclaims Tool" at bounding box center [68, 186] width 75 height 8
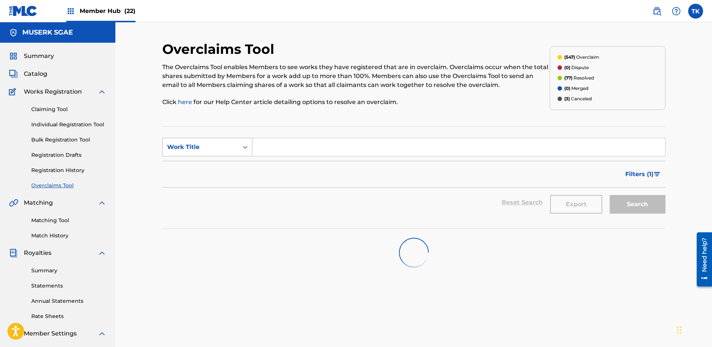
click at [203, 145] on div "Work Title" at bounding box center [200, 147] width 67 height 9
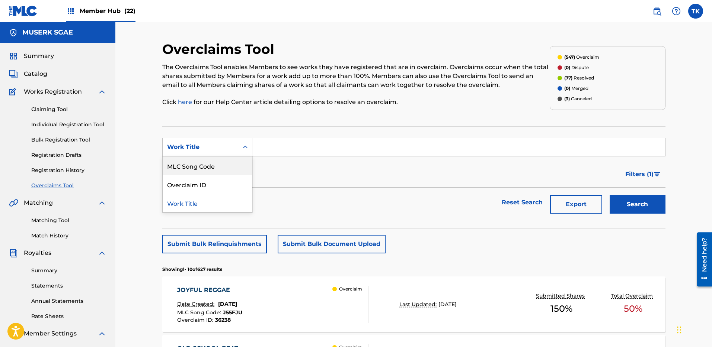
click at [208, 161] on div "MLC Song Code" at bounding box center [207, 166] width 89 height 19
click at [238, 146] on div "Search Form" at bounding box center [244, 147] width 13 height 13
click at [279, 150] on input "Search Form" at bounding box center [458, 147] width 412 height 18
click at [520, 144] on input "Search Form" at bounding box center [458, 147] width 412 height 18
paste input "S68XQ3"
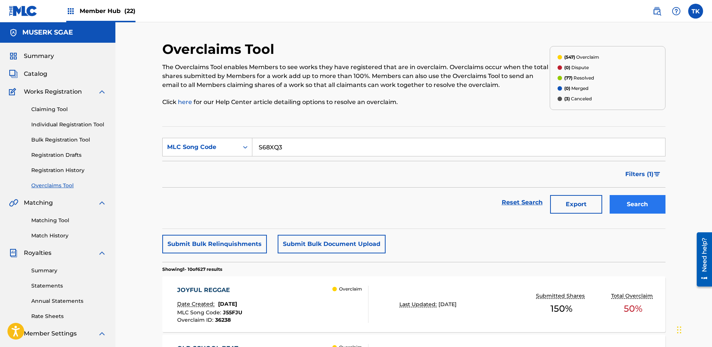
type input "S68XQ3"
click at [632, 202] on button "Search" at bounding box center [637, 204] width 56 height 19
click at [327, 307] on div "SE ACABO EL AMOR Date Created: [DATE] MLC Song Code : S68XQ3 Overclaim ID : 289…" at bounding box center [272, 304] width 191 height 37
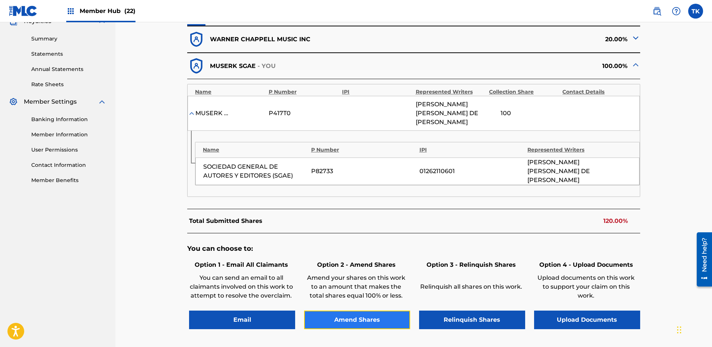
click at [363, 311] on button "Amend Shares" at bounding box center [357, 320] width 106 height 19
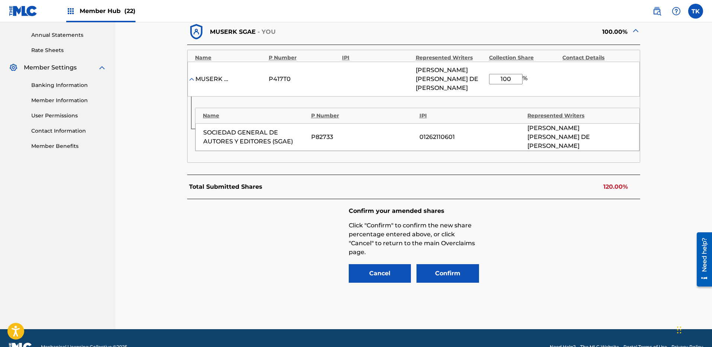
drag, startPoint x: 516, startPoint y: 74, endPoint x: 485, endPoint y: 73, distance: 30.9
click at [485, 73] on div "MUSERK SGAE P417T0 [PERSON_NAME] DE ALBORAN FERRANDIZ 100 %" at bounding box center [413, 79] width 452 height 35
type input "80"
click at [592, 230] on div "Confirm your amended shares Click "Confirm" to confirm the new share percentage…" at bounding box center [413, 245] width 453 height 93
click at [444, 264] on button "Confirm" at bounding box center [447, 273] width 62 height 19
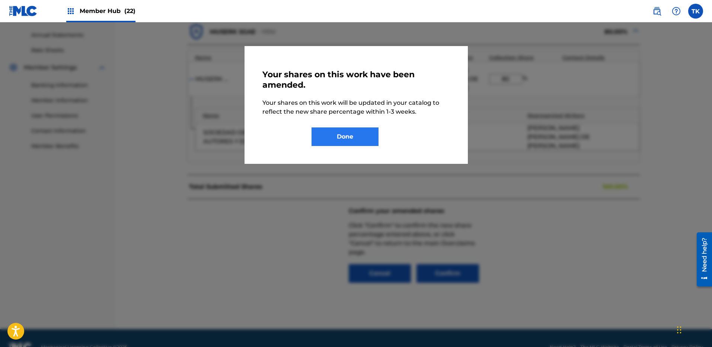
drag, startPoint x: 360, startPoint y: 148, endPoint x: 358, endPoint y: 144, distance: 4.5
click at [360, 147] on div "Your shares on this work have been amended. Your shares on this work will be up…" at bounding box center [355, 105] width 223 height 118
click at [357, 138] on button "Done" at bounding box center [344, 137] width 67 height 19
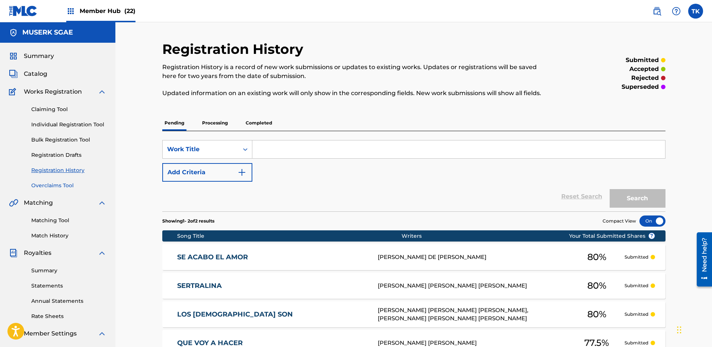
click at [58, 184] on link "Overclaims Tool" at bounding box center [68, 186] width 75 height 8
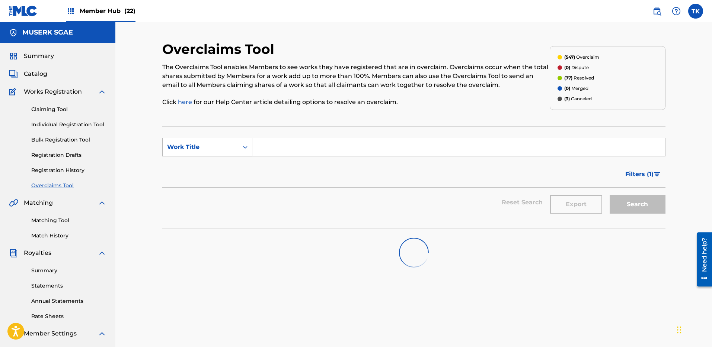
drag, startPoint x: 169, startPoint y: 150, endPoint x: 176, endPoint y: 153, distance: 7.9
click at [169, 150] on div "Work Title" at bounding box center [200, 147] width 67 height 9
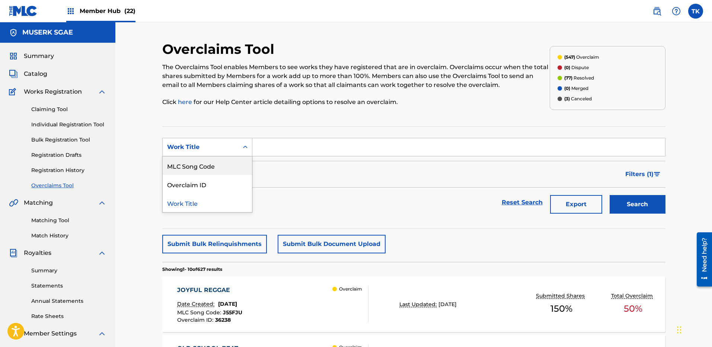
click at [195, 163] on div "MLC Song Code" at bounding box center [207, 166] width 89 height 19
click at [308, 137] on section "SearchWithCriteriab3feedae-6fea-4b33-bd88-17ff1b147132 MLC Song Code Filter Sta…" at bounding box center [413, 177] width 503 height 103
click at [228, 145] on div "MLC Song Code" at bounding box center [200, 147] width 67 height 9
click at [279, 146] on input "Search Form" at bounding box center [458, 147] width 412 height 18
paste input "MW2U94"
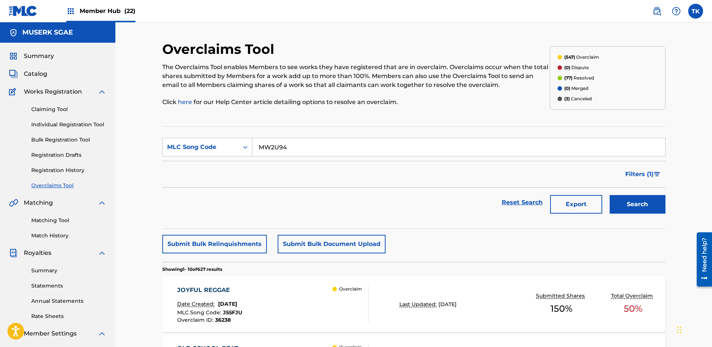
type input "MW2U94"
click at [636, 208] on button "Search" at bounding box center [637, 204] width 56 height 19
click at [332, 295] on div "Overclaim" at bounding box center [350, 304] width 36 height 37
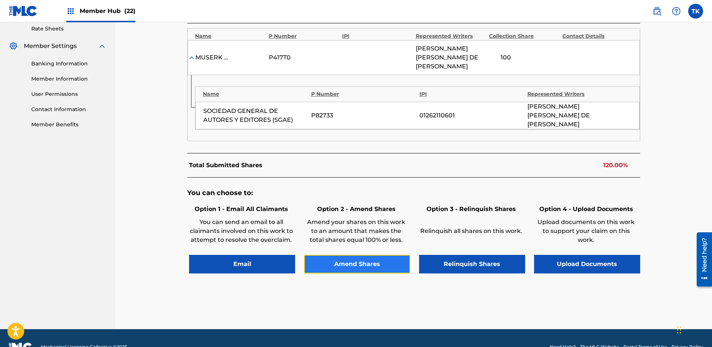
click at [360, 255] on button "Amend Shares" at bounding box center [357, 264] width 106 height 19
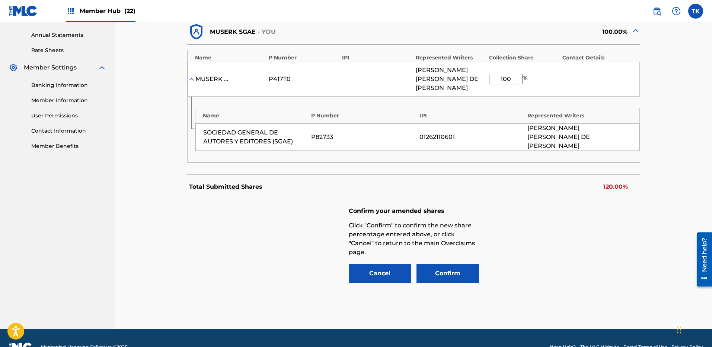
drag, startPoint x: 517, startPoint y: 73, endPoint x: 491, endPoint y: 74, distance: 26.8
click at [491, 74] on input "100" at bounding box center [505, 79] width 33 height 10
type input "80"
drag, startPoint x: 567, startPoint y: 273, endPoint x: 479, endPoint y: 257, distance: 89.7
click at [567, 273] on div "Confirm your amended shares Click "Confirm" to confirm the new share percentage…" at bounding box center [413, 245] width 453 height 93
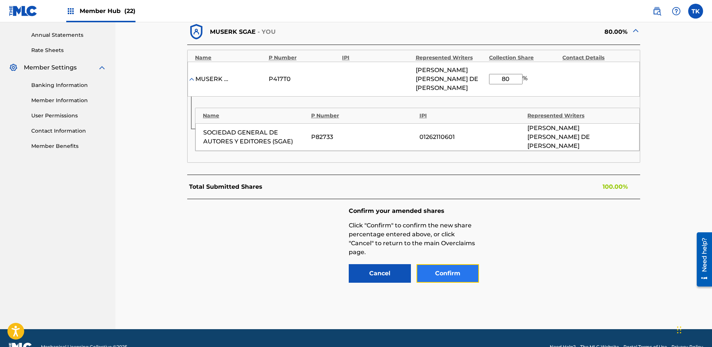
click at [465, 264] on button "Confirm" at bounding box center [447, 273] width 62 height 19
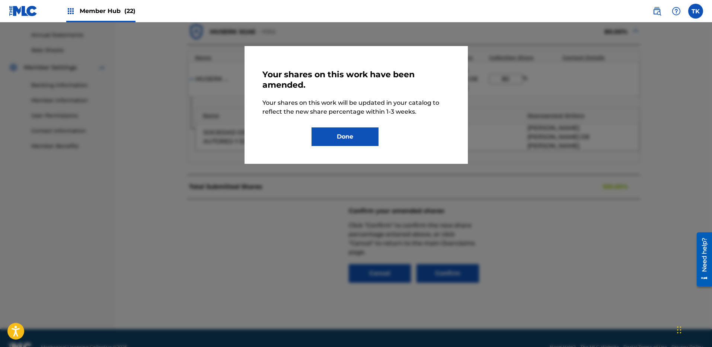
click at [351, 126] on div "Your shares on this work have been amended. Your shares on this work will be up…" at bounding box center [355, 105] width 187 height 82
click at [334, 135] on button "Done" at bounding box center [344, 137] width 67 height 19
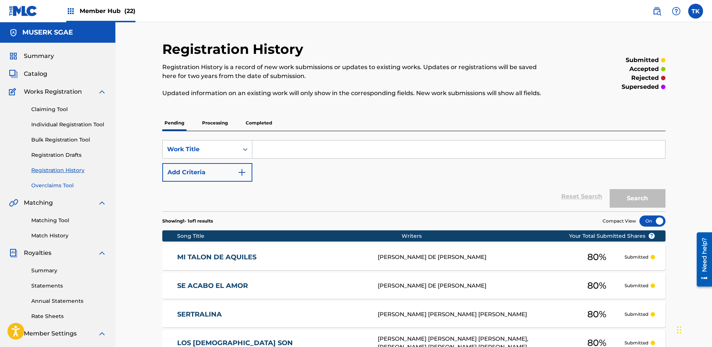
click at [68, 183] on link "Overclaims Tool" at bounding box center [68, 186] width 75 height 8
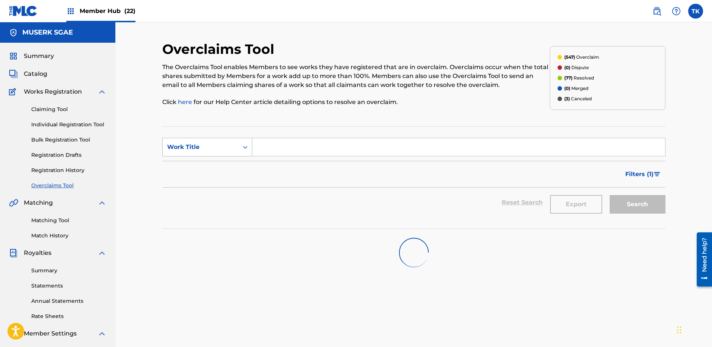
click at [194, 144] on div "Work Title" at bounding box center [200, 147] width 67 height 9
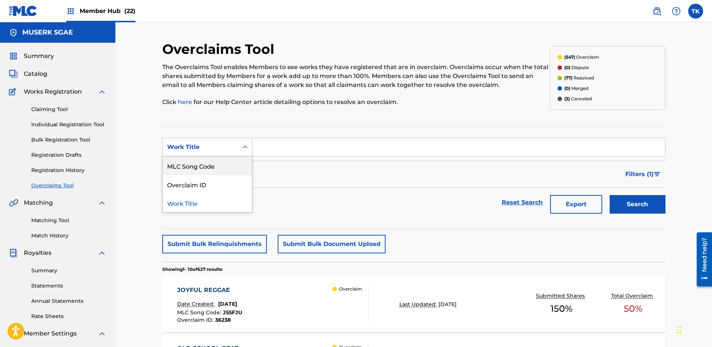
click at [199, 164] on div "MLC Song Code" at bounding box center [207, 166] width 89 height 19
click at [392, 141] on input "Search Form" at bounding box center [458, 147] width 412 height 18
paste input "TX6Z6U"
type input "TX6Z6U"
click at [614, 207] on button "Search" at bounding box center [637, 204] width 56 height 19
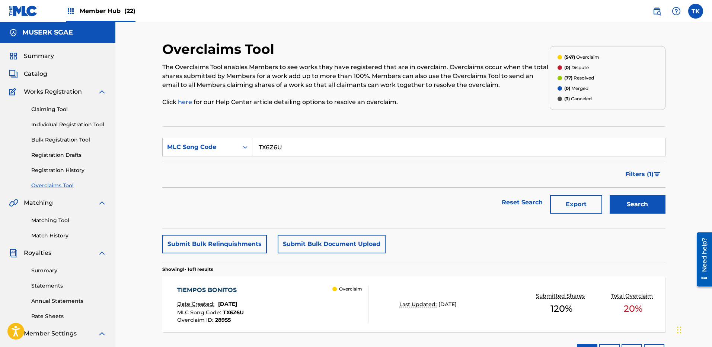
click at [330, 303] on div "TIEMPOS BONITOS Date Created: [DATE] MLC Song Code : TX6Z6U Overclaim ID : 2895…" at bounding box center [272, 304] width 191 height 37
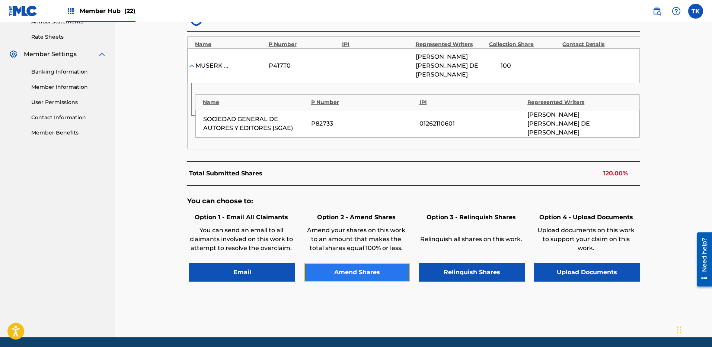
click at [349, 263] on button "Amend Shares" at bounding box center [357, 272] width 106 height 19
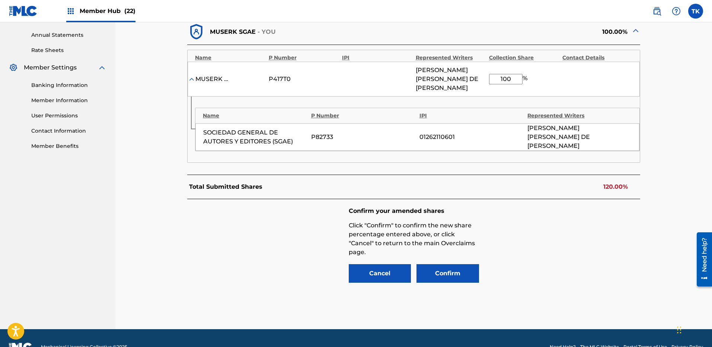
drag, startPoint x: 511, startPoint y: 75, endPoint x: 489, endPoint y: 71, distance: 21.5
click at [489, 74] on input "100" at bounding box center [505, 79] width 33 height 10
type input "80"
click at [465, 264] on button "Confirm" at bounding box center [447, 273] width 62 height 19
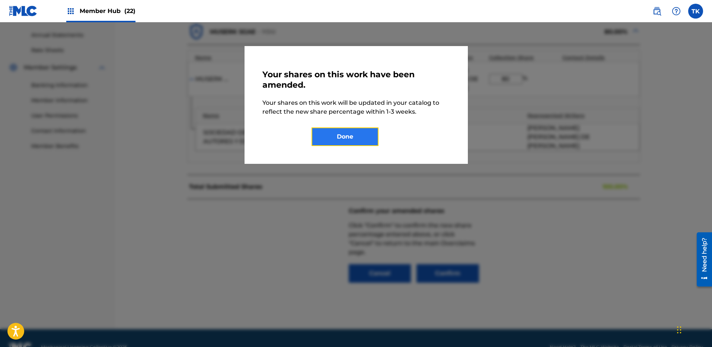
click at [332, 133] on button "Done" at bounding box center [344, 137] width 67 height 19
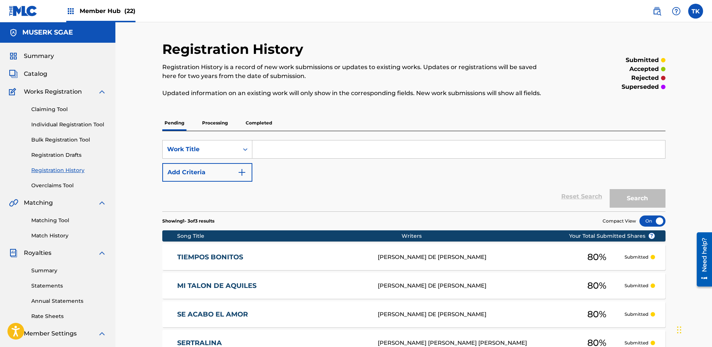
click at [64, 181] on div "Claiming Tool Individual Registration Tool Bulk Registration Tool Registration …" at bounding box center [57, 142] width 97 height 93
click at [65, 182] on div "Claiming Tool Individual Registration Tool Bulk Registration Tool Registration …" at bounding box center [57, 142] width 97 height 93
click at [65, 183] on link "Overclaims Tool" at bounding box center [68, 186] width 75 height 8
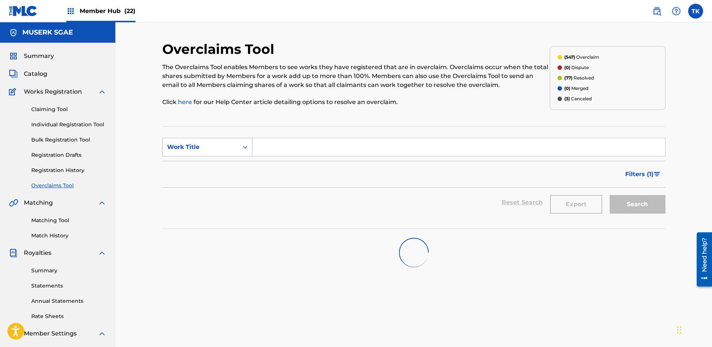
click at [184, 145] on div "Work Title" at bounding box center [200, 147] width 67 height 9
click at [212, 170] on div "MLC Song Code" at bounding box center [207, 166] width 89 height 19
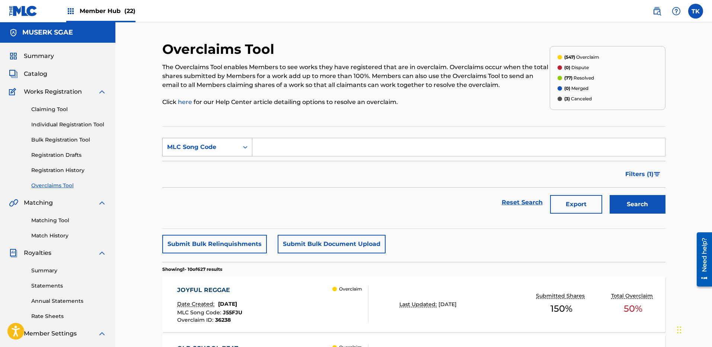
click at [219, 143] on div "MLC Song Code" at bounding box center [200, 147] width 67 height 9
click at [225, 165] on div "Work Title" at bounding box center [207, 166] width 89 height 19
click at [216, 145] on div "Work Title" at bounding box center [200, 147] width 67 height 9
drag, startPoint x: 211, startPoint y: 163, endPoint x: 273, endPoint y: 160, distance: 61.8
click at [211, 163] on div "MLC Song Code" at bounding box center [207, 166] width 89 height 19
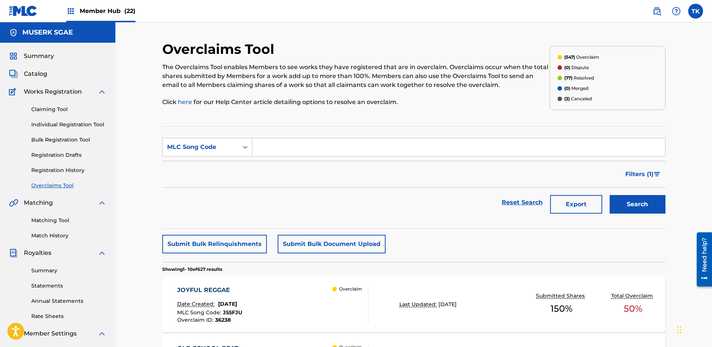
click at [324, 148] on input "Search Form" at bounding box center [458, 147] width 412 height 18
type input "RO2X7Q"
click at [639, 207] on button "Search" at bounding box center [637, 204] width 56 height 19
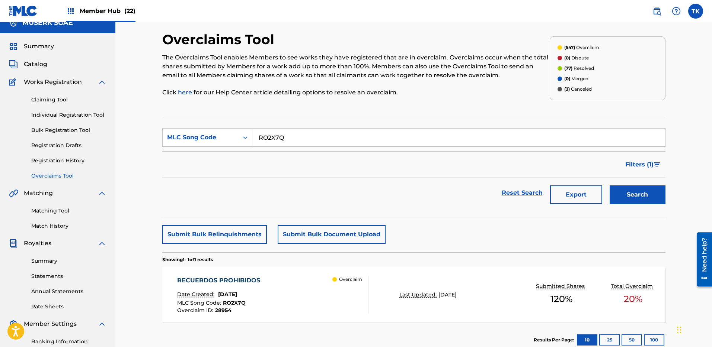
click at [369, 292] on div "RECUERDOS PROHIBIDOS Date Created: [DATE] MLC Song Code : RO2X7Q Overclaim ID :…" at bounding box center [413, 295] width 503 height 56
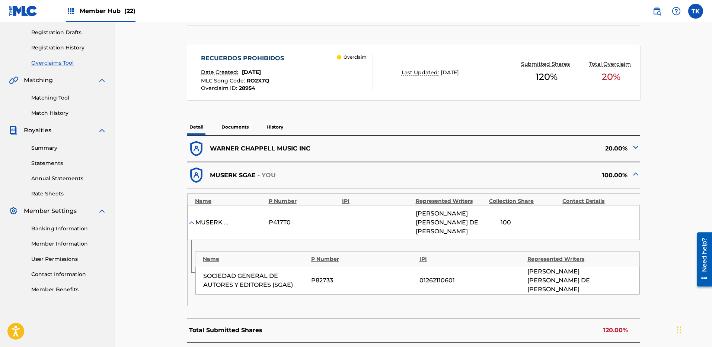
scroll to position [199, 0]
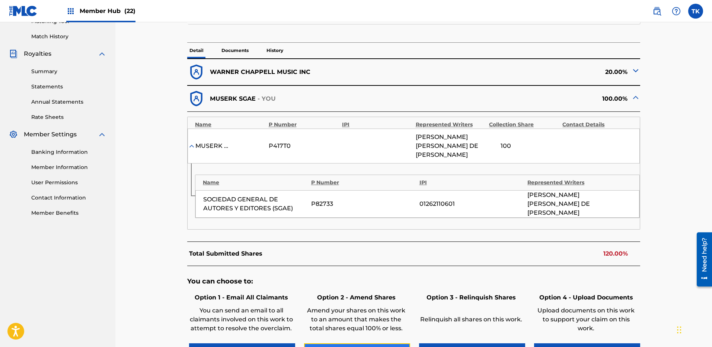
click at [377, 344] on button "Amend Shares" at bounding box center [357, 353] width 106 height 19
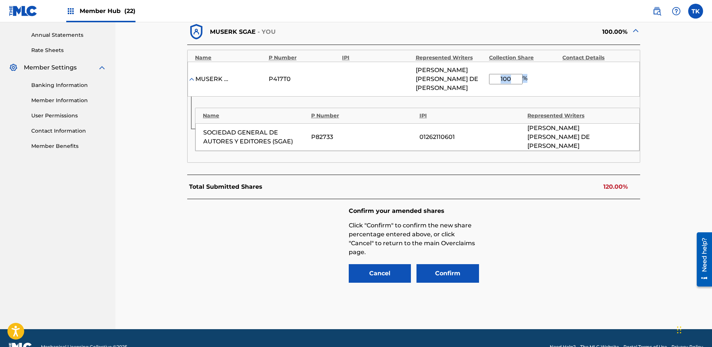
drag, startPoint x: 527, startPoint y: 76, endPoint x: 512, endPoint y: 76, distance: 15.3
click at [511, 77] on div "100 %" at bounding box center [509, 79] width 40 height 10
drag, startPoint x: 501, startPoint y: 75, endPoint x: 485, endPoint y: 73, distance: 15.7
click at [485, 73] on div "MUSERK SGAE P417T0 [PERSON_NAME] DE ALBORAN FERRANDIZ 100 %" at bounding box center [413, 79] width 452 height 35
type input "80"
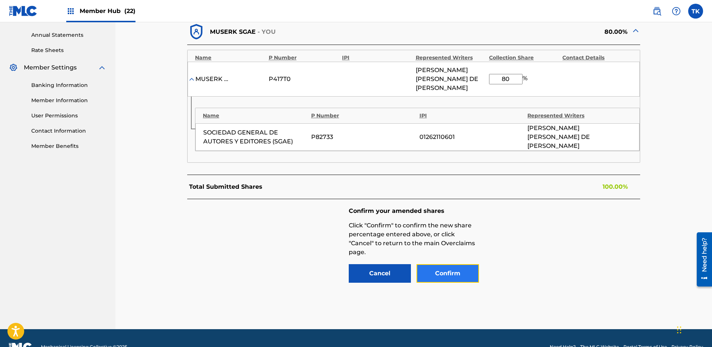
click at [453, 264] on button "Confirm" at bounding box center [447, 273] width 62 height 19
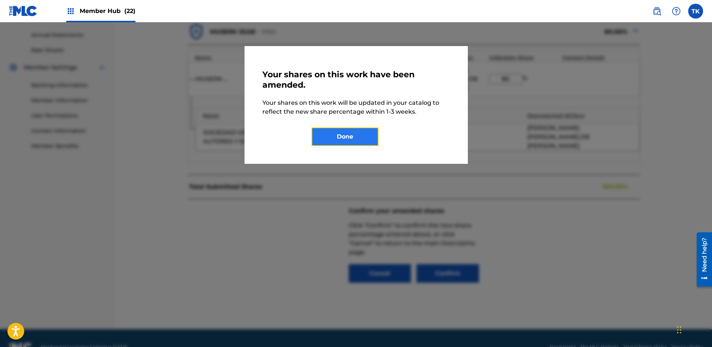
click at [346, 136] on button "Done" at bounding box center [344, 137] width 67 height 19
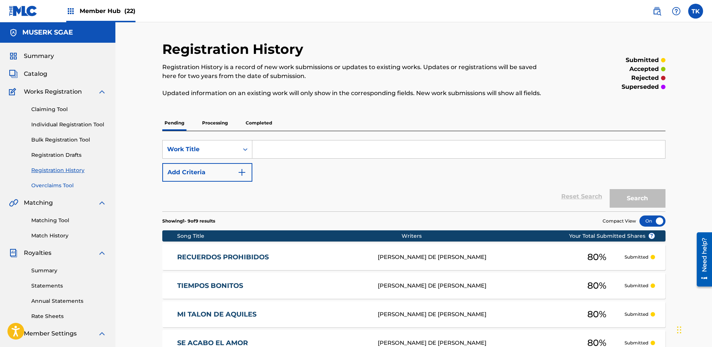
click at [46, 183] on link "Overclaims Tool" at bounding box center [68, 186] width 75 height 8
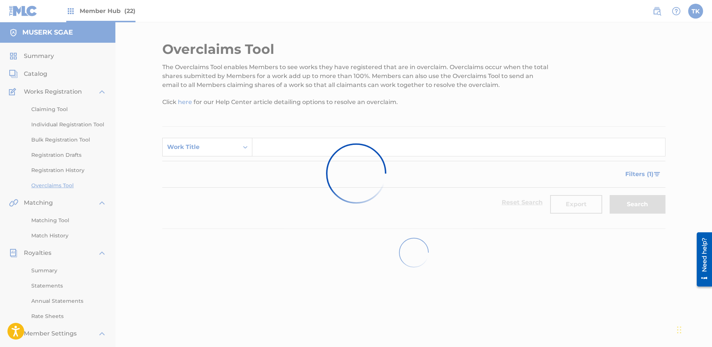
click at [213, 141] on div "Work Title" at bounding box center [201, 147] width 76 height 14
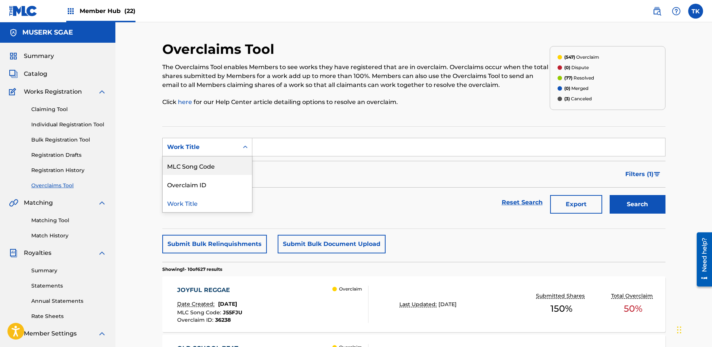
drag, startPoint x: 213, startPoint y: 162, endPoint x: 223, endPoint y: 160, distance: 10.6
click at [213, 164] on div "MLC Song Code" at bounding box center [207, 166] width 89 height 19
drag, startPoint x: 366, startPoint y: 147, endPoint x: 391, endPoint y: 154, distance: 25.9
click at [366, 147] on input "Search Form" at bounding box center [458, 147] width 412 height 18
paste input "TX6Z3U"
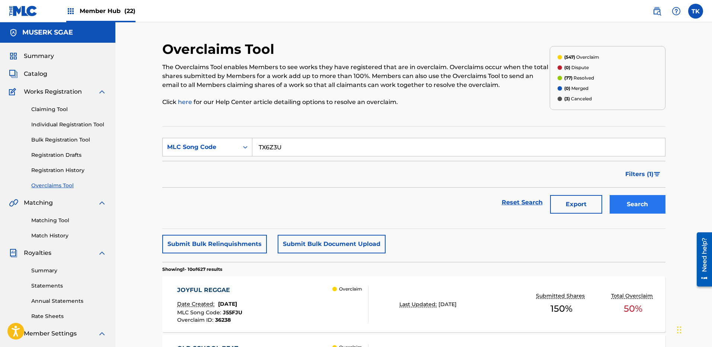
type input "TX6Z3U"
click at [647, 199] on button "Search" at bounding box center [637, 204] width 56 height 19
click at [323, 180] on div "Filters ( 1 )" at bounding box center [413, 174] width 503 height 27
click at [320, 301] on div "TE INVITO Date Created: [DATE] MLC Song Code : TX6Z3U Overclaim ID : 28952 Over…" at bounding box center [272, 304] width 191 height 37
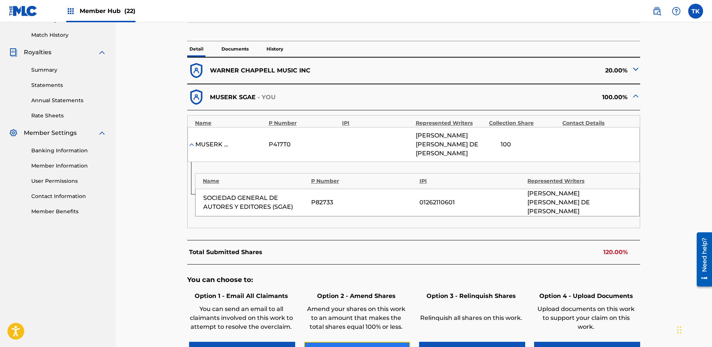
click at [367, 342] on button "Amend Shares" at bounding box center [357, 351] width 106 height 19
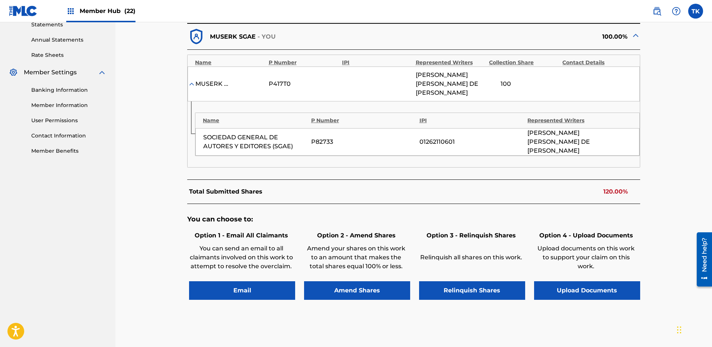
scroll to position [266, 0]
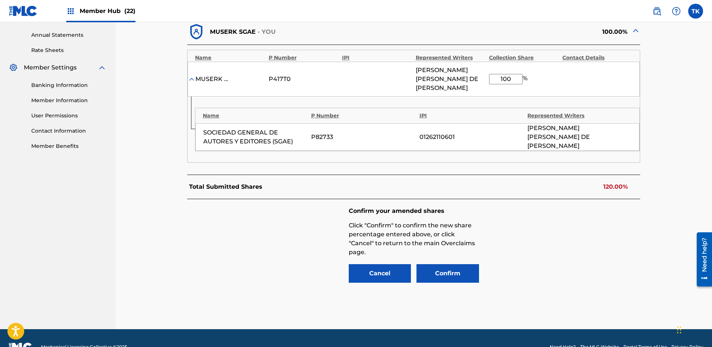
drag, startPoint x: 514, startPoint y: 74, endPoint x: 489, endPoint y: 74, distance: 25.3
click at [489, 74] on input "100" at bounding box center [505, 79] width 33 height 10
type input "80"
click at [450, 270] on div "Confirm your amended shares Click "Confirm" to confirm the new share percentage…" at bounding box center [413, 245] width 453 height 93
click at [449, 264] on button "Confirm" at bounding box center [447, 273] width 62 height 19
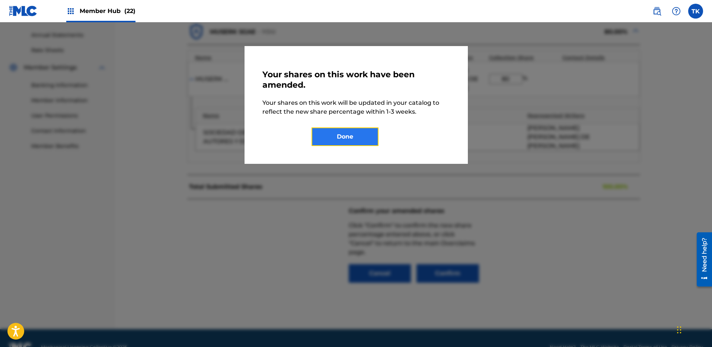
click at [360, 141] on button "Done" at bounding box center [344, 137] width 67 height 19
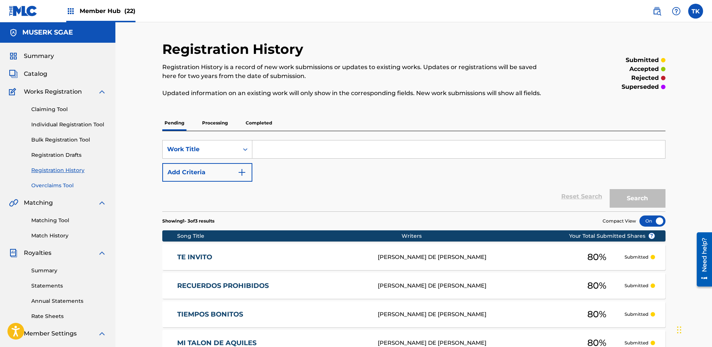
click at [60, 183] on link "Overclaims Tool" at bounding box center [68, 186] width 75 height 8
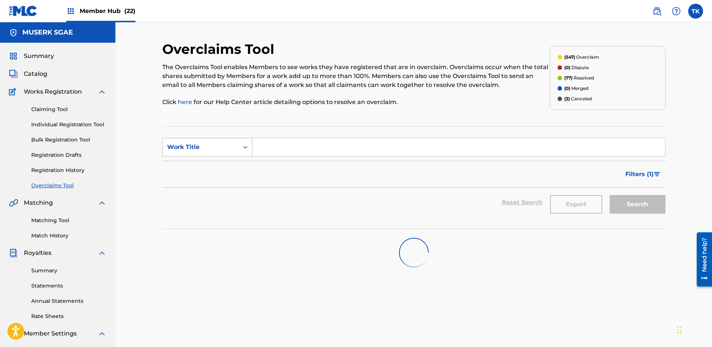
drag, startPoint x: 219, startPoint y: 135, endPoint x: 211, endPoint y: 146, distance: 13.7
click at [219, 135] on section "SearchWithCriteriaa940f411-ca7a-4528-b8e1-607dcb4fd1b8 Work Title Filter Status…" at bounding box center [413, 177] width 503 height 103
click at [211, 146] on div "Work Title" at bounding box center [200, 147] width 67 height 9
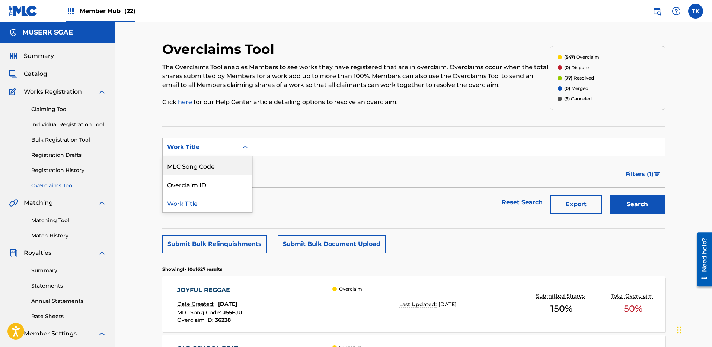
click at [208, 163] on div "MLC Song Code" at bounding box center [207, 166] width 89 height 19
click at [261, 153] on form "SearchWithCriteria10c66d36-67ef-497c-ac46-02bf1868f786 MLC Song Code Filter Sta…" at bounding box center [413, 178] width 503 height 80
click at [273, 150] on input "Search Form" at bounding box center [458, 147] width 412 height 18
paste input "CK7WRR"
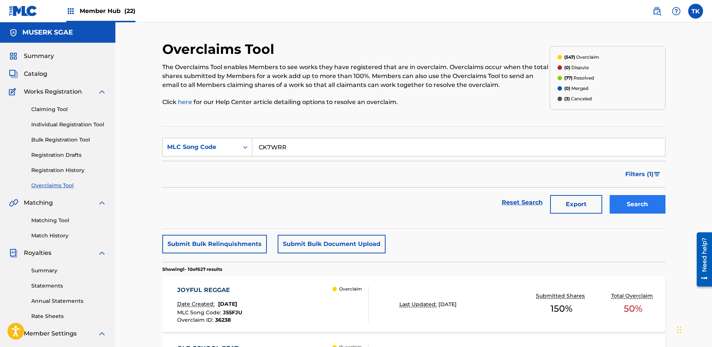
type input "CK7WRR"
click at [614, 202] on button "Search" at bounding box center [637, 204] width 56 height 19
click at [275, 310] on div "COPILOTO Date Created: [DATE] MLC Song Code : CK7WRR Overclaim ID : 28951 Overc…" at bounding box center [272, 304] width 191 height 37
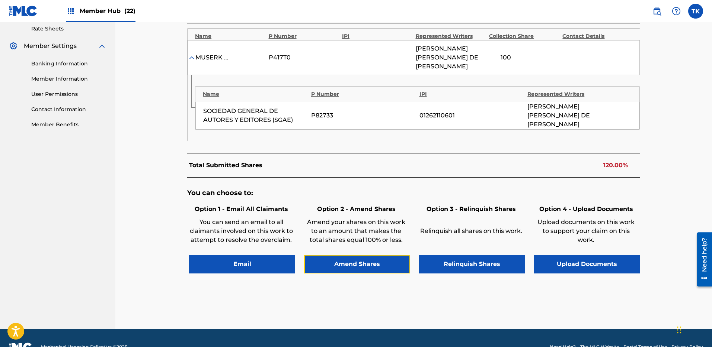
drag, startPoint x: 375, startPoint y: 248, endPoint x: 465, endPoint y: 107, distance: 166.9
click at [375, 255] on button "Amend Shares" at bounding box center [357, 264] width 106 height 19
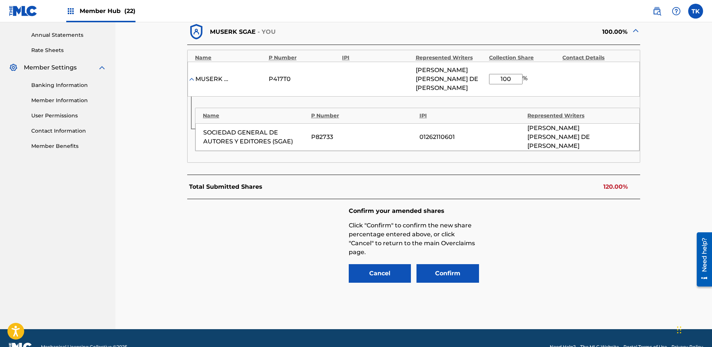
drag, startPoint x: 521, startPoint y: 74, endPoint x: 483, endPoint y: 74, distance: 37.9
click at [483, 74] on div "MUSERK SGAE P417T0 [PERSON_NAME] DE ALBORAN FERRANDIZ 100 %" at bounding box center [413, 79] width 452 height 35
type input "80"
click at [450, 264] on button "Confirm" at bounding box center [447, 273] width 62 height 19
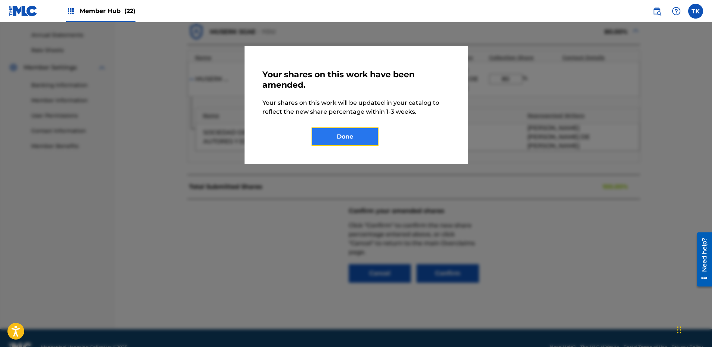
click at [334, 129] on button "Done" at bounding box center [344, 137] width 67 height 19
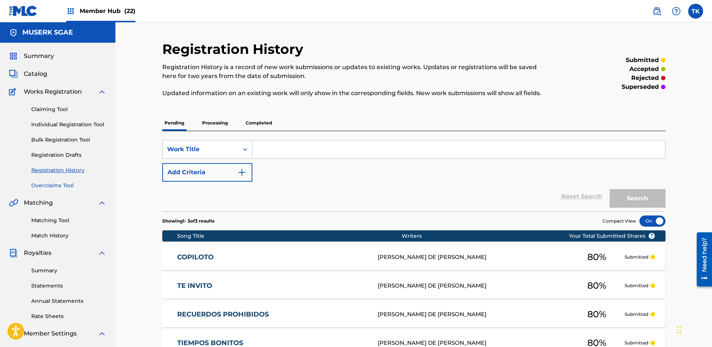
click at [61, 189] on div "Summary Catalog Works Registration Claiming Tool Individual Registration Tool B…" at bounding box center [57, 234] width 115 height 383
click at [58, 186] on link "Overclaims Tool" at bounding box center [68, 186] width 75 height 8
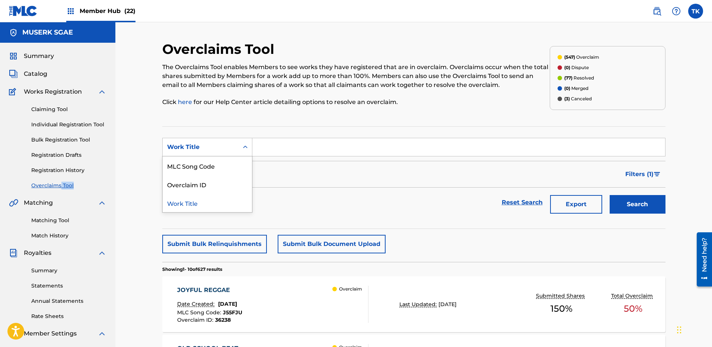
click at [201, 142] on div "Work Title" at bounding box center [201, 147] width 76 height 14
click at [208, 161] on div "MLC Song Code" at bounding box center [207, 166] width 89 height 19
click at [482, 140] on input "Search Form" at bounding box center [458, 147] width 412 height 18
paste input "CL0VUP"
type input "CL0VUP"
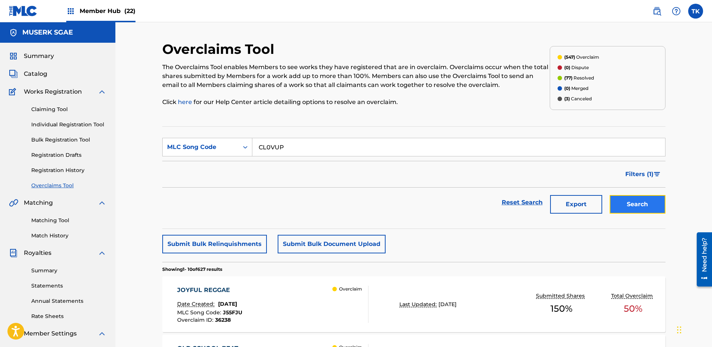
click at [639, 198] on button "Search" at bounding box center [637, 204] width 56 height 19
click at [411, 296] on div "COME ON Date Created: [DATE] MLC Song Code : CL0VUP Overclaim ID : 33021 Overcl…" at bounding box center [413, 305] width 503 height 56
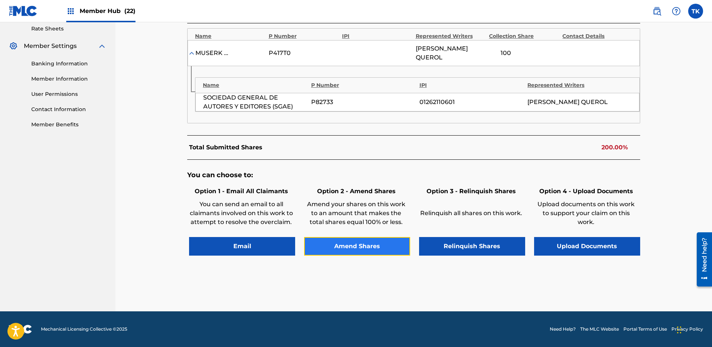
click at [372, 246] on button "Amend Shares" at bounding box center [357, 246] width 106 height 19
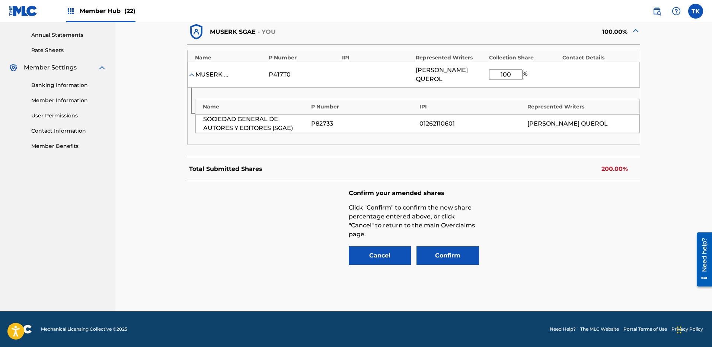
drag, startPoint x: 489, startPoint y: 73, endPoint x: 485, endPoint y: 73, distance: 4.5
click at [485, 73] on div "MUSERK SGAE P417T0 [PERSON_NAME] [PERSON_NAME] 100 %" at bounding box center [413, 75] width 452 height 26
type input "80"
click at [452, 256] on button "Confirm" at bounding box center [447, 256] width 62 height 19
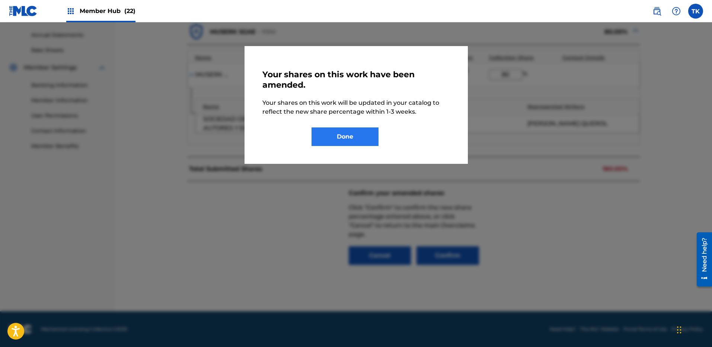
click at [348, 122] on div "Your shares on this work have been amended. Your shares on this work will be up…" at bounding box center [355, 105] width 187 height 82
click at [348, 136] on button "Done" at bounding box center [344, 137] width 67 height 19
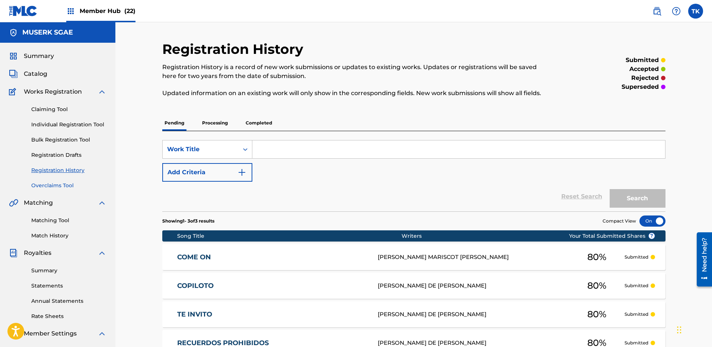
click at [62, 186] on link "Overclaims Tool" at bounding box center [68, 186] width 75 height 8
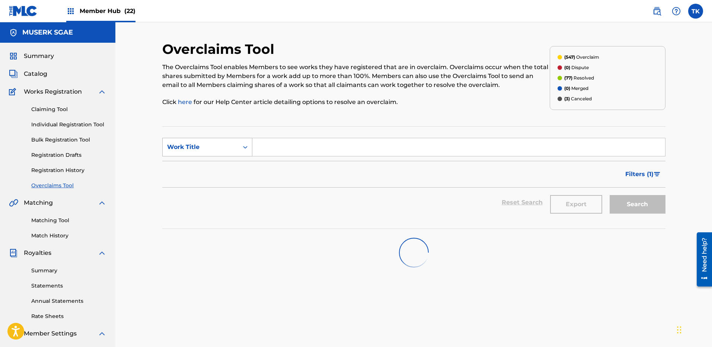
click at [207, 151] on div "Work Title" at bounding box center [200, 147] width 67 height 9
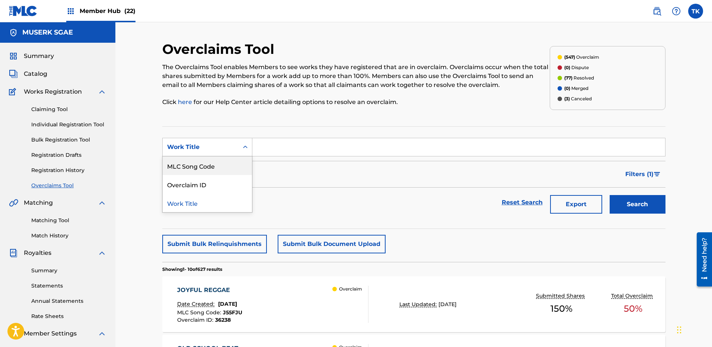
click at [209, 167] on div "MLC Song Code" at bounding box center [207, 166] width 89 height 19
click at [380, 145] on input "Search Form" at bounding box center [458, 147] width 412 height 18
click at [397, 148] on input "Search Form" at bounding box center [458, 147] width 412 height 18
paste input "DS26XJ"
type input "DS26XJ"
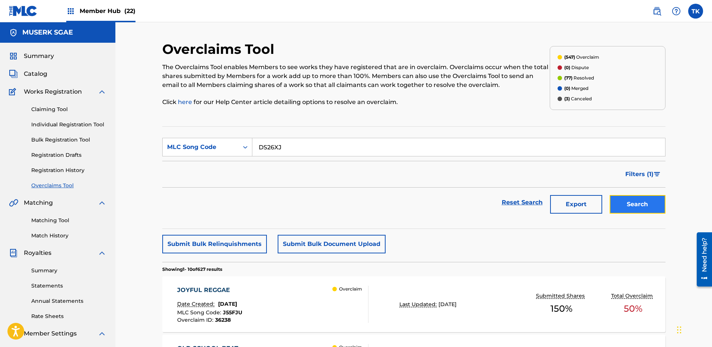
click at [623, 204] on button "Search" at bounding box center [637, 204] width 56 height 19
click at [304, 303] on div "DIME QUE ME CALLE Date Created: [DATE] MLC Song Code : DS26XJ Overclaim ID : 28…" at bounding box center [272, 304] width 191 height 37
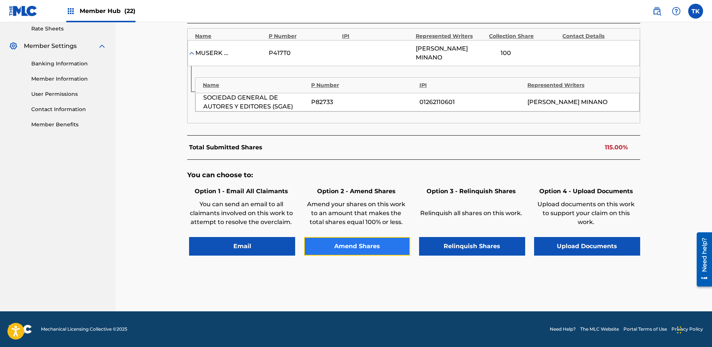
click at [358, 245] on button "Amend Shares" at bounding box center [357, 246] width 106 height 19
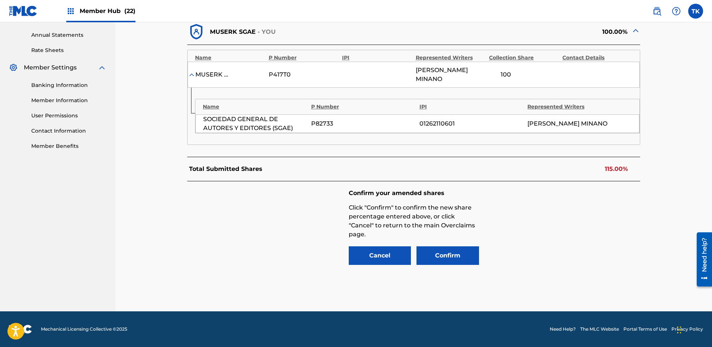
scroll to position [266, 0]
drag, startPoint x: 515, startPoint y: 77, endPoint x: 472, endPoint y: 73, distance: 43.4
click at [471, 74] on div "MUSERK SGAE P417T0 [PERSON_NAME] [PERSON_NAME] 100 %" at bounding box center [413, 75] width 452 height 26
type input "85"
click at [603, 224] on div "Confirm your amended shares Click "Confirm" to confirm the new share percentage…" at bounding box center [413, 228] width 453 height 93
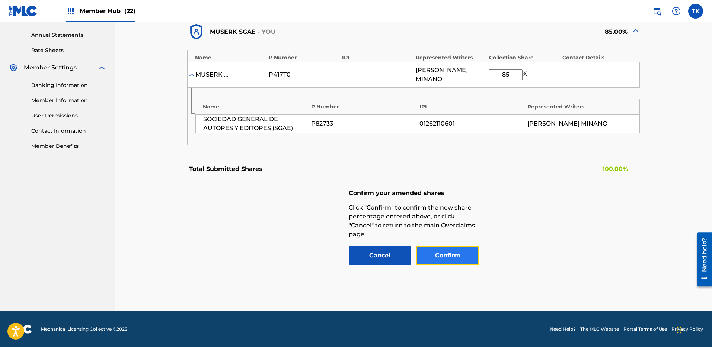
click at [458, 257] on button "Confirm" at bounding box center [447, 256] width 62 height 19
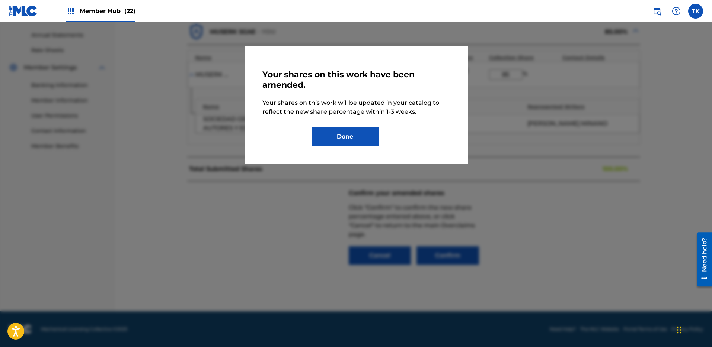
drag, startPoint x: 381, startPoint y: 135, endPoint x: 423, endPoint y: 138, distance: 42.5
click at [381, 135] on div "Done" at bounding box center [355, 137] width 89 height 19
click at [374, 133] on button "Done" at bounding box center [344, 137] width 67 height 19
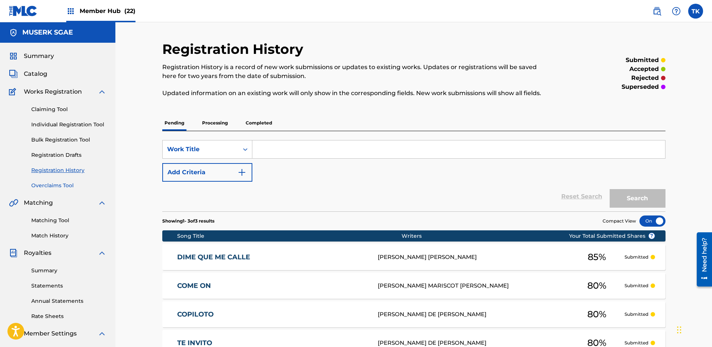
click at [64, 186] on link "Overclaims Tool" at bounding box center [68, 186] width 75 height 8
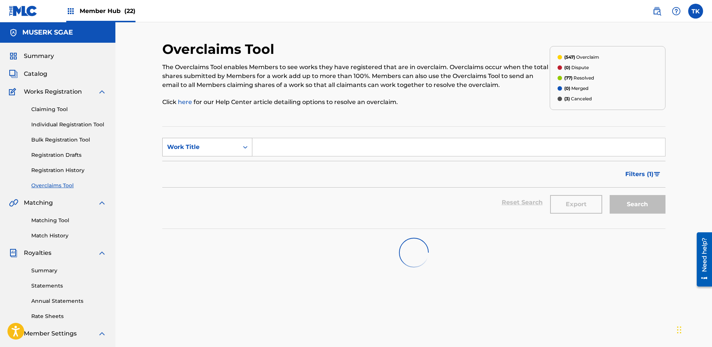
click at [218, 149] on div "Work Title" at bounding box center [200, 147] width 67 height 9
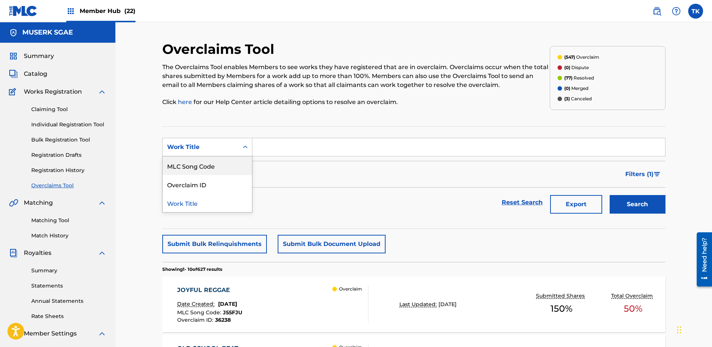
drag, startPoint x: 207, startPoint y: 165, endPoint x: 229, endPoint y: 160, distance: 22.8
click at [207, 165] on div "MLC Song Code" at bounding box center [207, 166] width 89 height 19
click at [308, 145] on input "Search Form" at bounding box center [458, 147] width 412 height 18
paste input "OL6WX0"
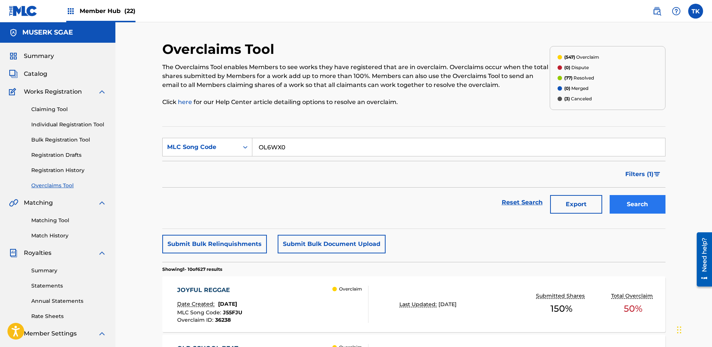
type input "OL6WX0"
click at [629, 199] on button "Search" at bounding box center [637, 204] width 56 height 19
click at [311, 308] on div "ODIENLE Date Created: [DATE] MLC Song Code : OL6WX0 Overclaim ID : 28972 Overcl…" at bounding box center [272, 304] width 191 height 37
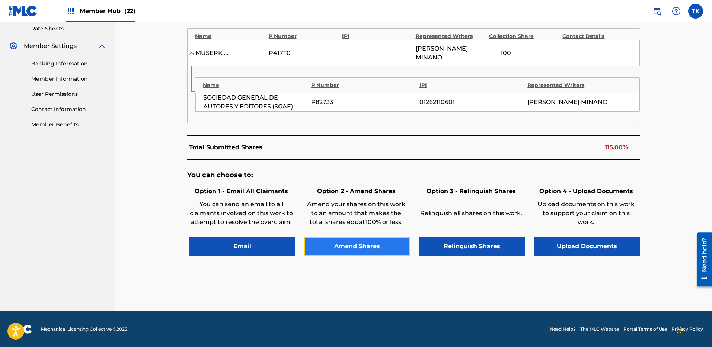
click at [366, 244] on button "Amend Shares" at bounding box center [357, 246] width 106 height 19
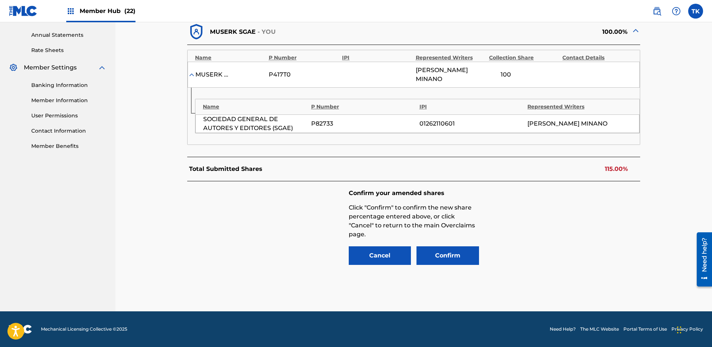
scroll to position [266, 0]
drag, startPoint x: 521, startPoint y: 77, endPoint x: 493, endPoint y: 74, distance: 28.5
click at [493, 74] on div "100 %" at bounding box center [509, 75] width 40 height 10
type input "85"
drag, startPoint x: 565, startPoint y: 191, endPoint x: 554, endPoint y: 184, distance: 13.0
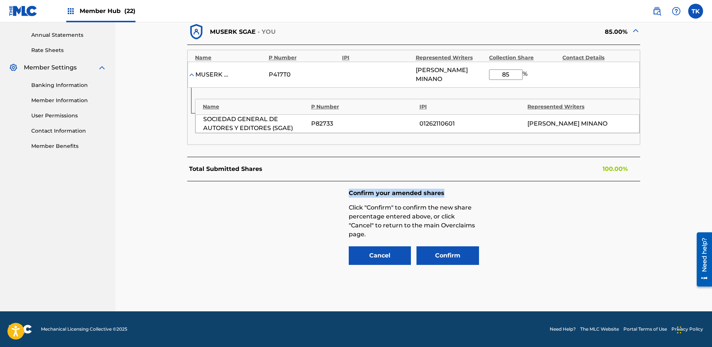
click at [565, 191] on div "Confirm your amended shares Click "Confirm" to confirm the new share percentage…" at bounding box center [413, 228] width 453 height 93
click at [455, 258] on button "Confirm" at bounding box center [447, 256] width 62 height 19
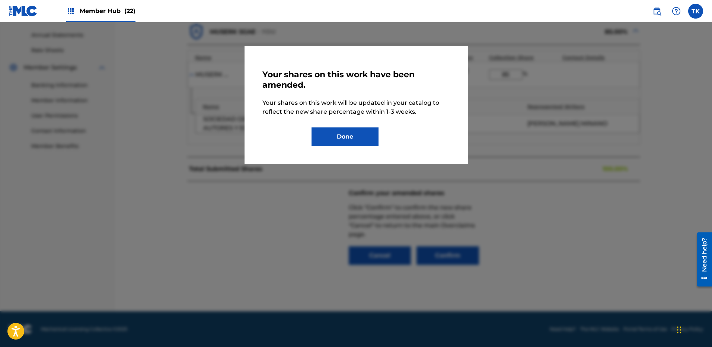
click at [373, 148] on div "Your shares on this work have been amended. Your shares on this work will be up…" at bounding box center [355, 105] width 223 height 118
click at [369, 141] on button "Done" at bounding box center [344, 137] width 67 height 19
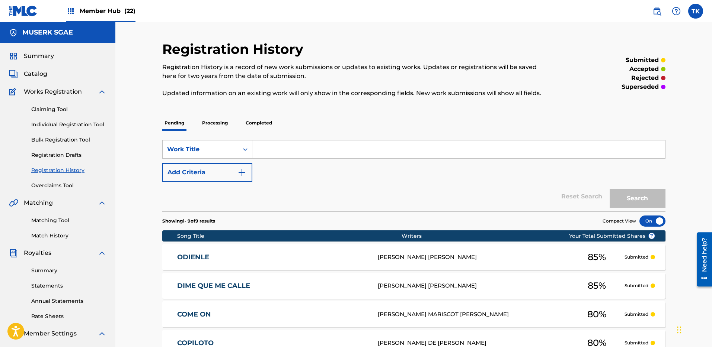
click at [64, 179] on div "Claiming Tool Individual Registration Tool Bulk Registration Tool Registration …" at bounding box center [57, 142] width 97 height 93
click at [59, 184] on link "Overclaims Tool" at bounding box center [68, 186] width 75 height 8
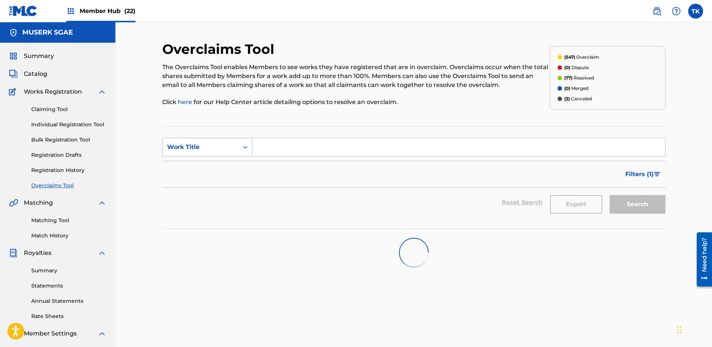
click at [206, 145] on div "Work Title" at bounding box center [200, 147] width 67 height 9
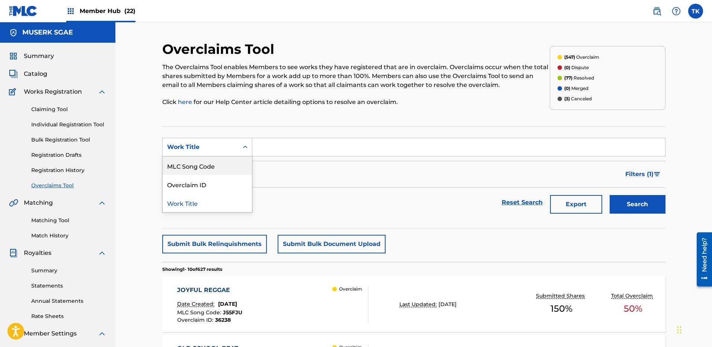
click at [213, 167] on div "MLC Song Code" at bounding box center [207, 166] width 89 height 19
click at [424, 138] on input "Search Form" at bounding box center [458, 147] width 412 height 18
paste input "PN77T7"
type input "PN77T7"
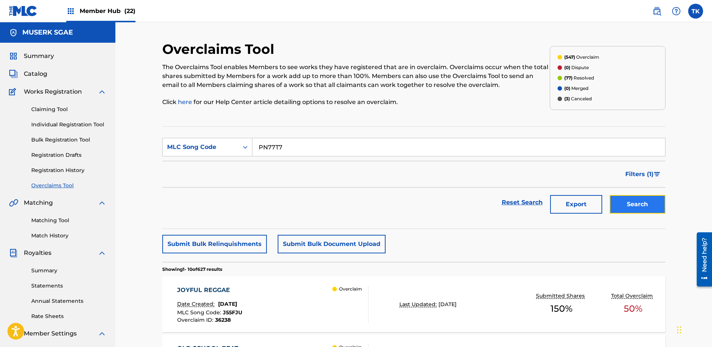
click at [623, 201] on button "Search" at bounding box center [637, 204] width 56 height 19
click at [343, 318] on div "Overclaim" at bounding box center [350, 304] width 36 height 37
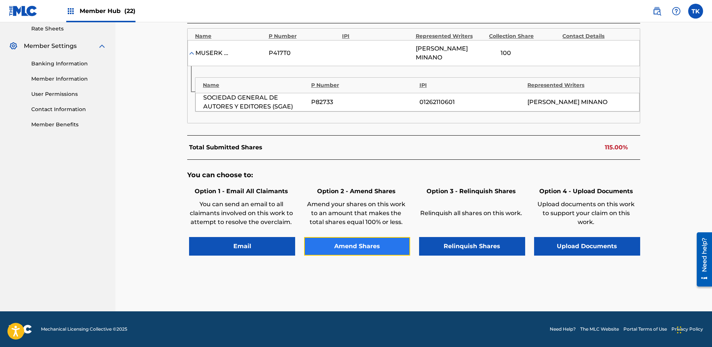
click at [359, 246] on button "Amend Shares" at bounding box center [357, 246] width 106 height 19
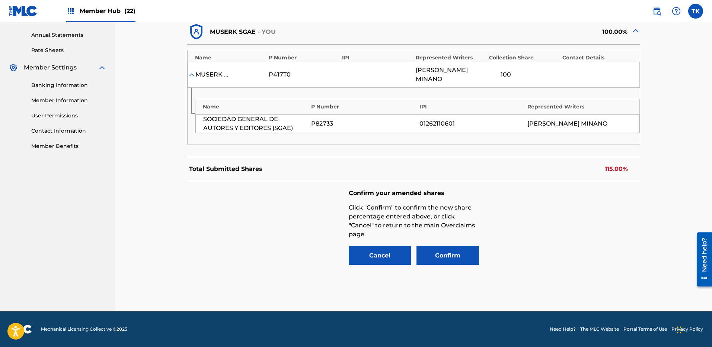
scroll to position [266, 0]
drag, startPoint x: 513, startPoint y: 77, endPoint x: 474, endPoint y: 71, distance: 39.0
click at [469, 73] on div "MUSERK SGAE P417T0 [PERSON_NAME] [PERSON_NAME] 100 %" at bounding box center [413, 75] width 452 height 26
type input "85"
click at [465, 259] on button "Confirm" at bounding box center [447, 256] width 62 height 19
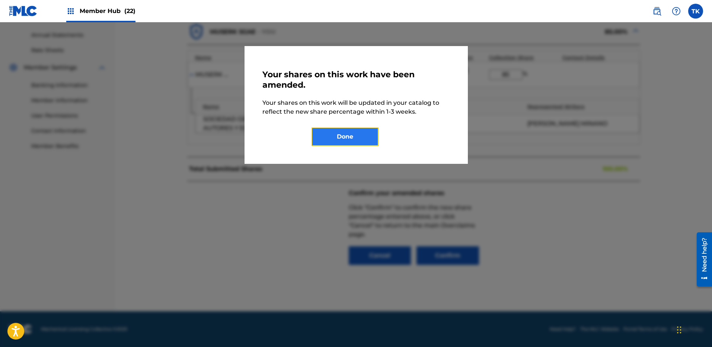
click at [363, 136] on button "Done" at bounding box center [344, 137] width 67 height 19
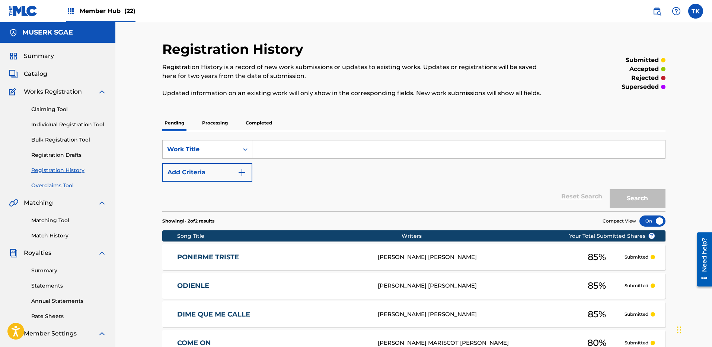
click at [45, 186] on link "Overclaims Tool" at bounding box center [68, 186] width 75 height 8
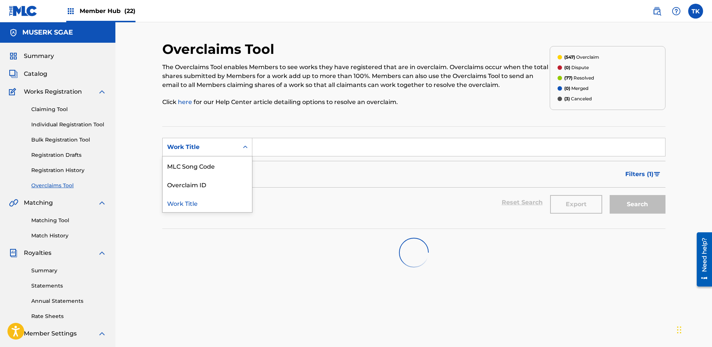
click at [211, 147] on div "Work Title" at bounding box center [200, 147] width 67 height 9
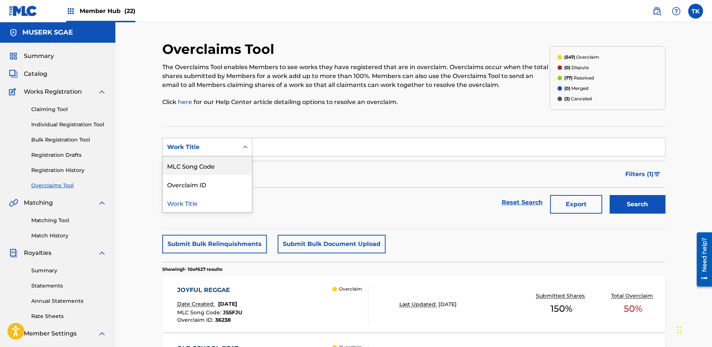
click at [210, 163] on div "MLC Song Code" at bounding box center [207, 166] width 89 height 19
drag, startPoint x: 305, startPoint y: 142, endPoint x: 336, endPoint y: 150, distance: 31.3
click at [305, 143] on input "Search Form" at bounding box center [458, 147] width 412 height 18
paste input "YQ0OW0"
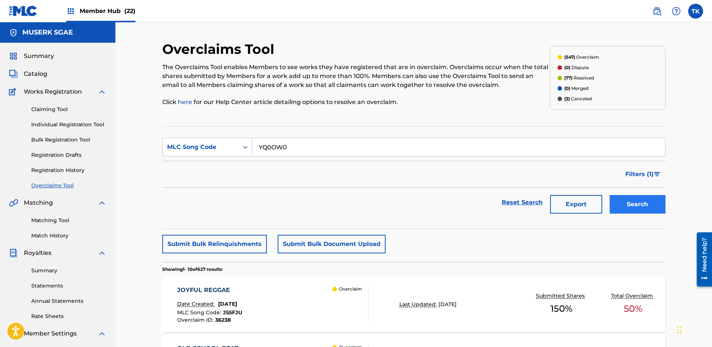
type input "YQ0OW0"
click at [662, 211] on button "Search" at bounding box center [637, 204] width 56 height 19
click at [327, 312] on div "YO QUE SE Date Created: [DATE] MLC Song Code : YQ0OW0 Overclaim ID : 29018 Over…" at bounding box center [272, 304] width 191 height 37
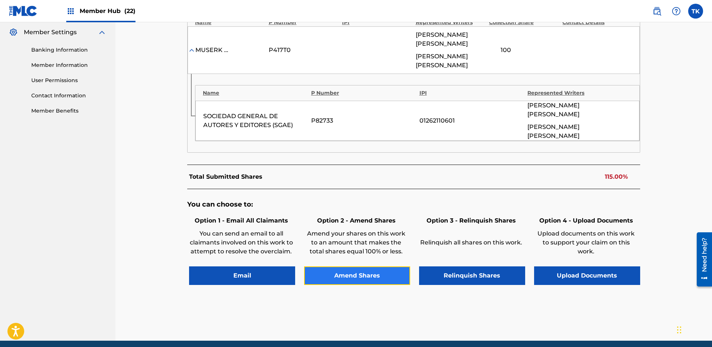
click at [368, 267] on button "Amend Shares" at bounding box center [357, 276] width 106 height 19
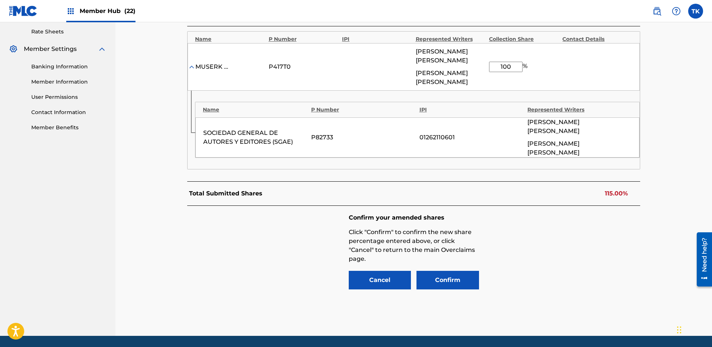
drag, startPoint x: 513, startPoint y: 68, endPoint x: 485, endPoint y: 64, distance: 28.5
click at [485, 64] on div "MUSERK SGAE P417T0 [PERSON_NAME] [PERSON_NAME] [PERSON_NAME] DE [PERSON_NAME] 1…" at bounding box center [413, 67] width 452 height 48
type input "85"
click at [448, 271] on button "Confirm" at bounding box center [447, 280] width 62 height 19
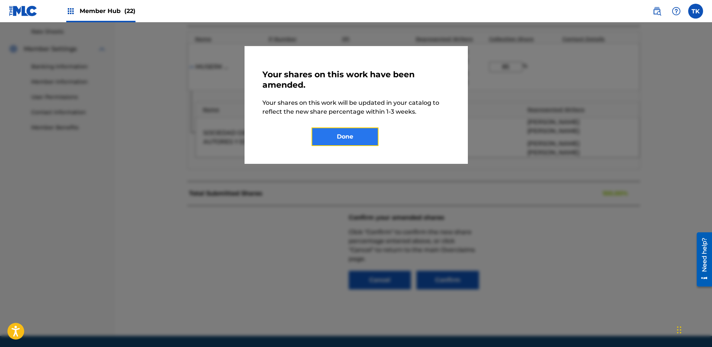
click at [348, 140] on button "Done" at bounding box center [344, 137] width 67 height 19
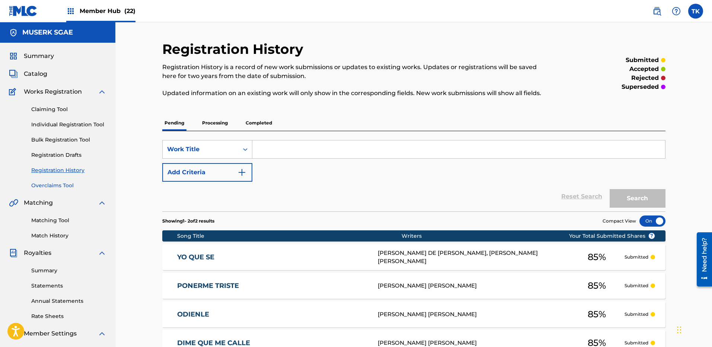
click at [67, 184] on link "Overclaims Tool" at bounding box center [68, 186] width 75 height 8
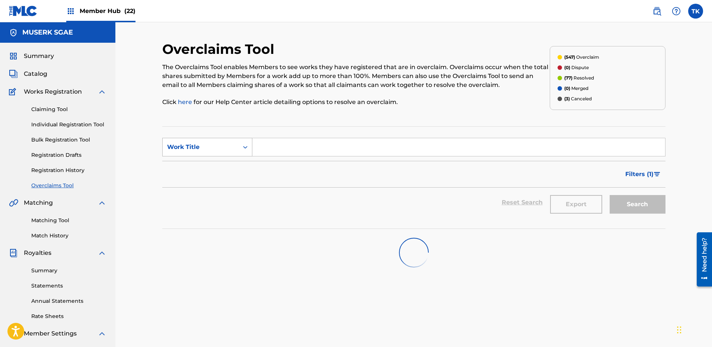
click at [205, 146] on div "Work Title" at bounding box center [200, 147] width 67 height 9
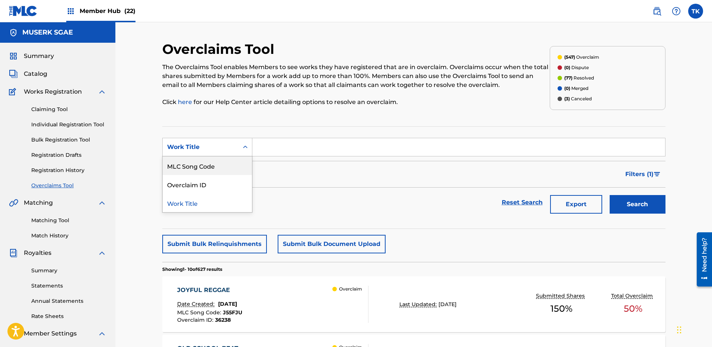
click at [208, 161] on div "MLC Song Code" at bounding box center [207, 166] width 89 height 19
click at [493, 148] on input "Search Form" at bounding box center [458, 147] width 412 height 18
paste input "AY4VN4"
type input "AY4VN4"
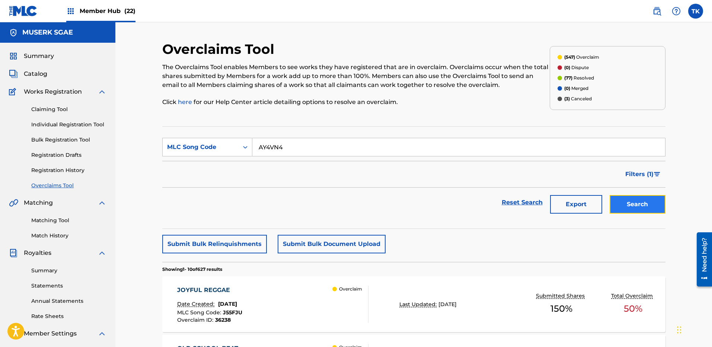
click at [627, 195] on button "Search" at bounding box center [637, 204] width 56 height 19
click at [487, 313] on div "ABRILES Date Created: [DATE] MLC Song Code : AY4VN4 Overclaim ID : 29016 Overcl…" at bounding box center [413, 305] width 503 height 56
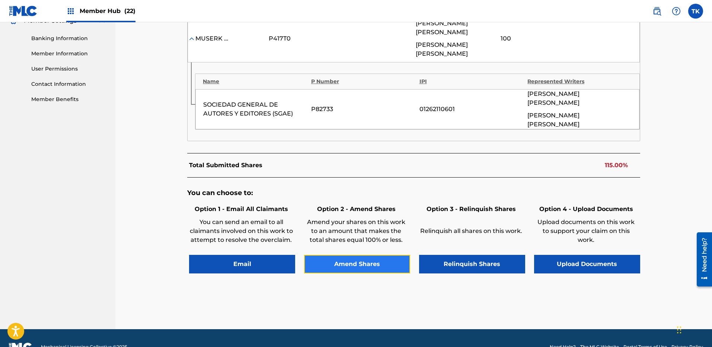
click at [361, 255] on button "Amend Shares" at bounding box center [357, 264] width 106 height 19
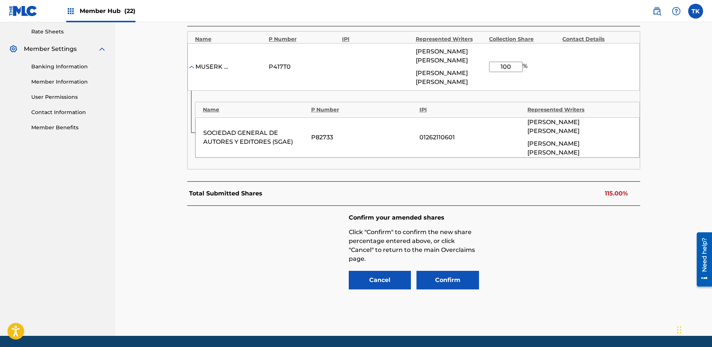
drag, startPoint x: 505, startPoint y: 67, endPoint x: 487, endPoint y: 67, distance: 17.5
click at [488, 67] on div "MUSERK SGAE P417T0 [PERSON_NAME] DE [PERSON_NAME] [PERSON_NAME] 100 %" at bounding box center [413, 67] width 452 height 48
type input "85"
click at [456, 271] on button "Confirm" at bounding box center [447, 280] width 62 height 19
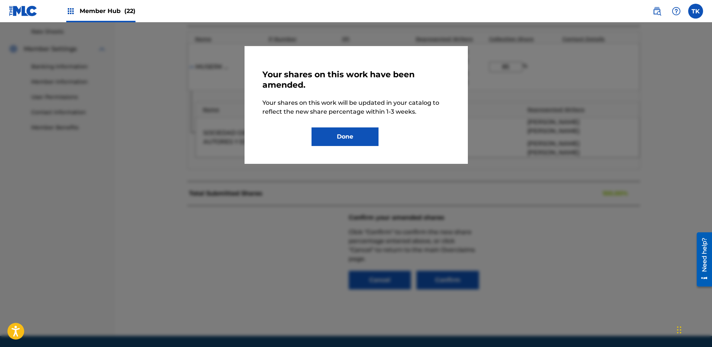
click at [351, 148] on div "Your shares on this work have been amended. Your shares on this work will be up…" at bounding box center [355, 105] width 223 height 118
click at [347, 138] on button "Done" at bounding box center [344, 137] width 67 height 19
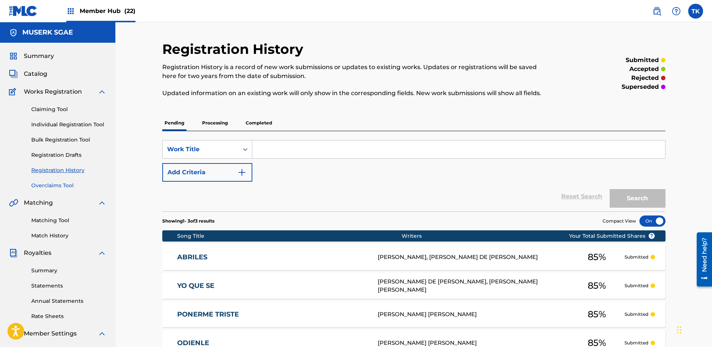
click at [71, 183] on link "Overclaims Tool" at bounding box center [68, 186] width 75 height 8
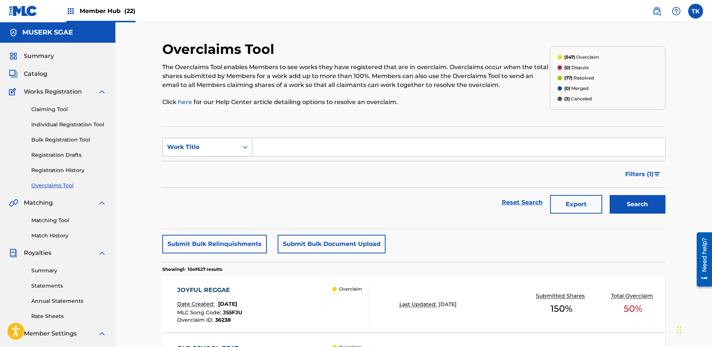
click at [220, 140] on div "Work Title" at bounding box center [201, 147] width 76 height 14
click at [207, 161] on div "MLC Song Code" at bounding box center [207, 166] width 89 height 19
click at [335, 157] on form "SearchWithCriteriafda5d09e-ec52-41a8-9d21-0a20ce2dbc35 MLC Song Code Filter Sta…" at bounding box center [413, 178] width 503 height 80
click at [341, 146] on input "Search Form" at bounding box center [458, 147] width 412 height 18
paste input "N98ALK"
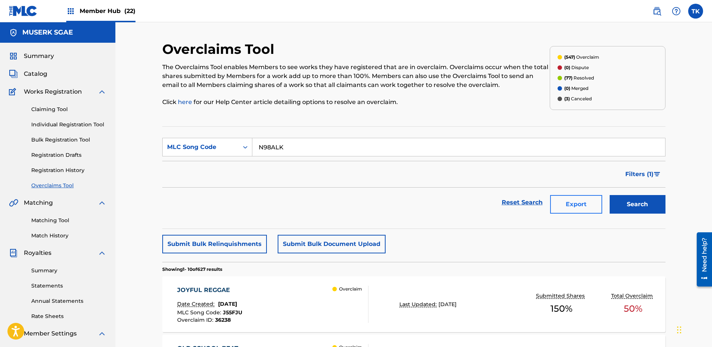
type input "N98ALK"
click at [593, 195] on button "Export" at bounding box center [576, 204] width 52 height 19
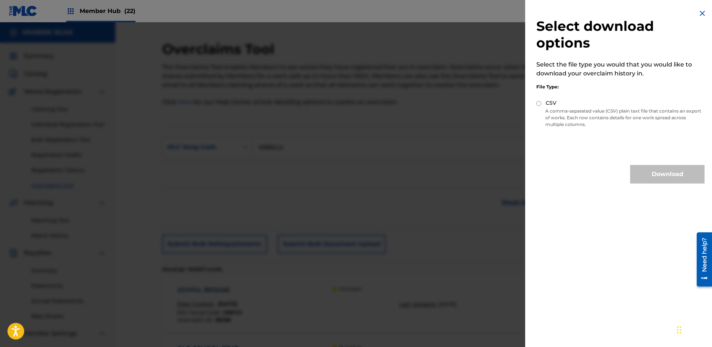
drag, startPoint x: 699, startPoint y: 14, endPoint x: 695, endPoint y: 16, distance: 4.8
click at [699, 14] on img at bounding box center [701, 13] width 9 height 9
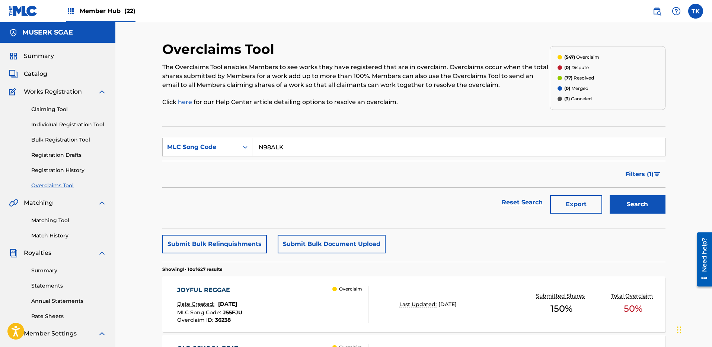
drag, startPoint x: 433, startPoint y: 140, endPoint x: 442, endPoint y: 145, distance: 9.8
click at [433, 140] on input "N98ALK" at bounding box center [458, 147] width 412 height 18
click at [651, 200] on button "Search" at bounding box center [637, 204] width 56 height 19
click at [298, 315] on div "NO ERES TU Date Created: [DATE] MLC Song Code : N98ALK Overclaim ID : 28908 Ove…" at bounding box center [272, 304] width 191 height 37
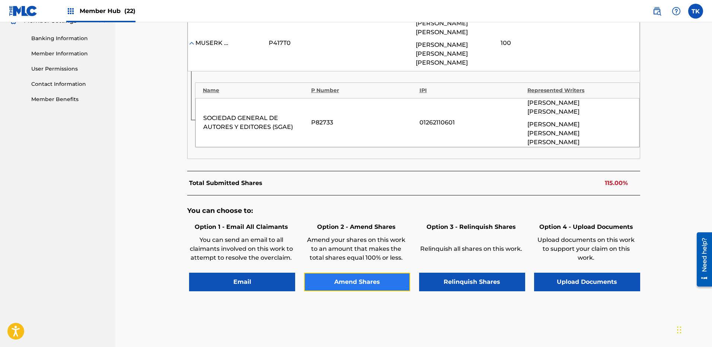
click at [348, 273] on button "Amend Shares" at bounding box center [357, 282] width 106 height 19
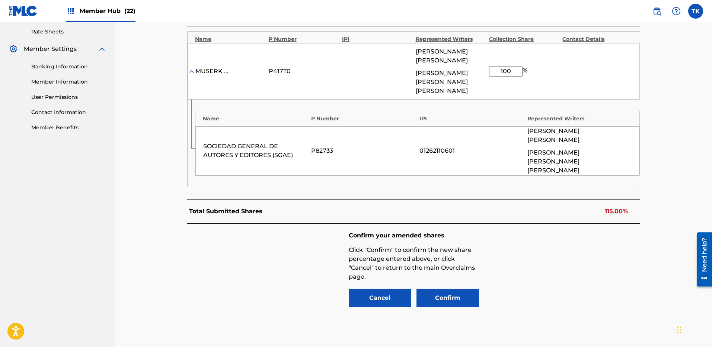
drag, startPoint x: 515, startPoint y: 65, endPoint x: 485, endPoint y: 65, distance: 29.8
click at [485, 65] on div "MUSERK SGAE P417T0 [PERSON_NAME] DE [PERSON_NAME] [PERSON_NAME] 100 %" at bounding box center [413, 71] width 452 height 57
type input "85"
click at [446, 272] on div "Confirm your amended shares Click "Confirm" to confirm the new share percentage…" at bounding box center [413, 270] width 453 height 93
click at [447, 289] on button "Confirm" at bounding box center [447, 298] width 62 height 19
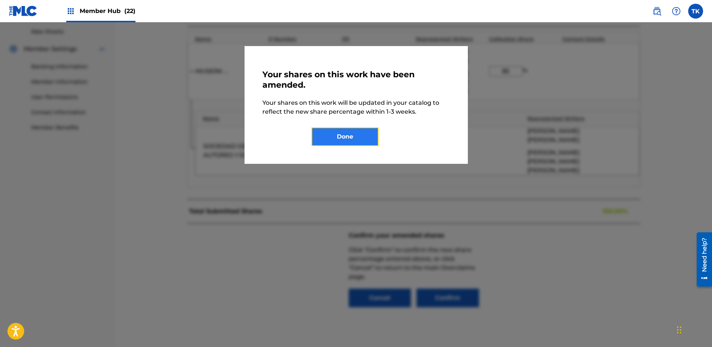
click at [338, 141] on button "Done" at bounding box center [344, 137] width 67 height 19
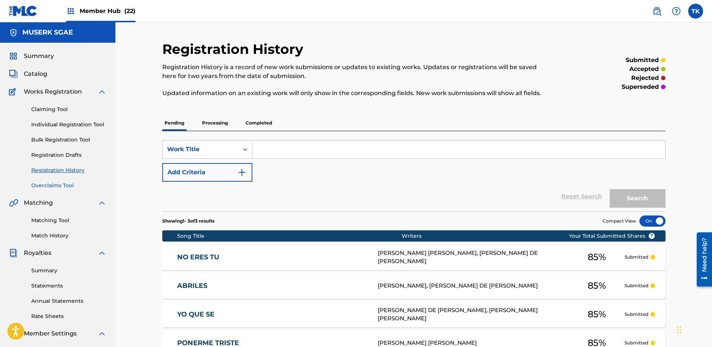
click at [66, 183] on link "Overclaims Tool" at bounding box center [68, 186] width 75 height 8
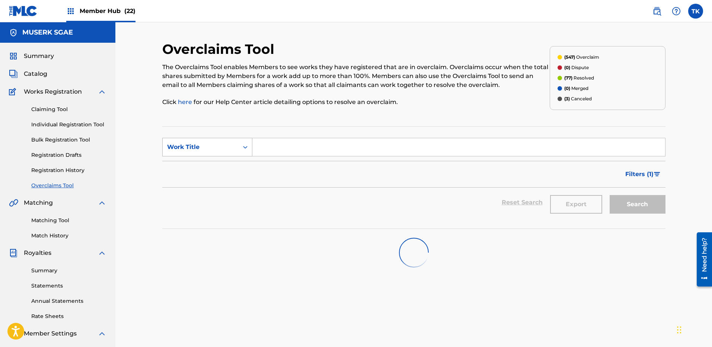
click at [197, 141] on div "Work Title" at bounding box center [201, 147] width 76 height 14
click at [202, 162] on div "MLC Song Code" at bounding box center [207, 166] width 89 height 19
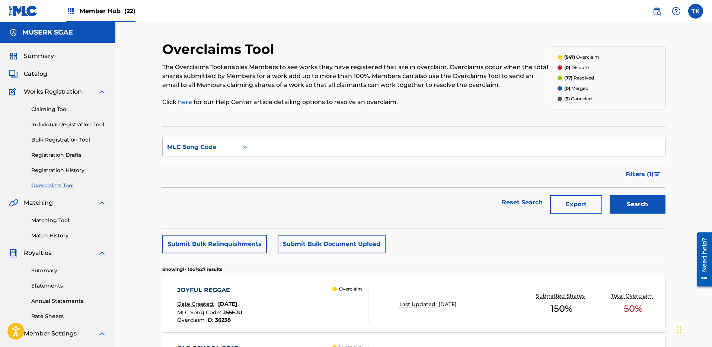
click at [315, 148] on input "Search Form" at bounding box center [458, 147] width 412 height 18
paste input "CL14B1"
type input "CL14B1"
click at [630, 194] on div "Search" at bounding box center [636, 203] width 60 height 30
click at [631, 197] on button "Search" at bounding box center [637, 204] width 56 height 19
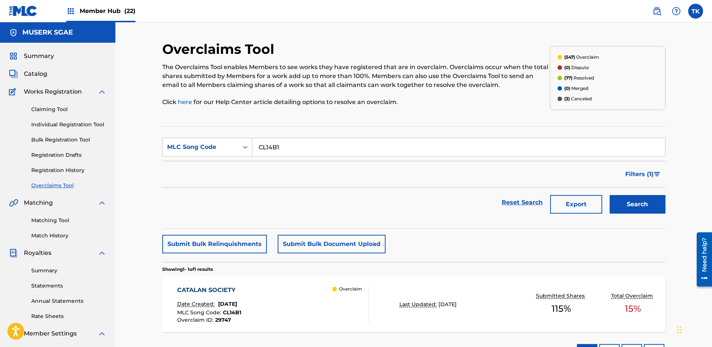
click at [309, 298] on div "CATALAN SOCIETY Date Created: [DATE] MLC Song Code : CL14B1 Overclaim ID : 2974…" at bounding box center [272, 304] width 191 height 37
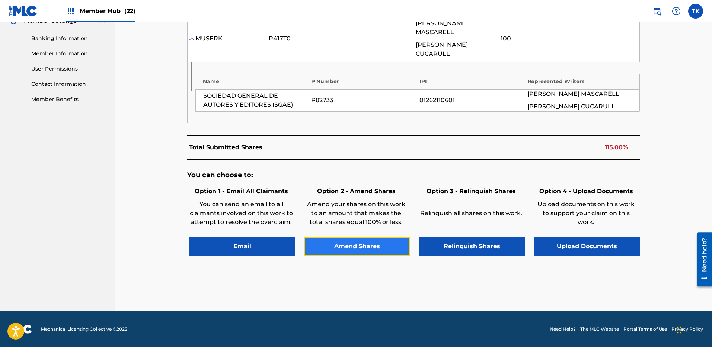
click at [375, 245] on button "Amend Shares" at bounding box center [357, 246] width 106 height 19
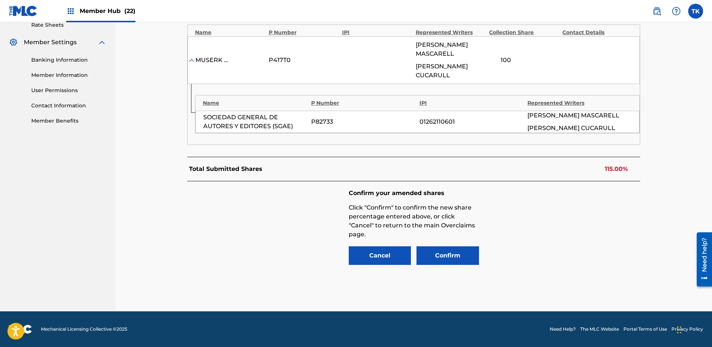
scroll to position [285, 0]
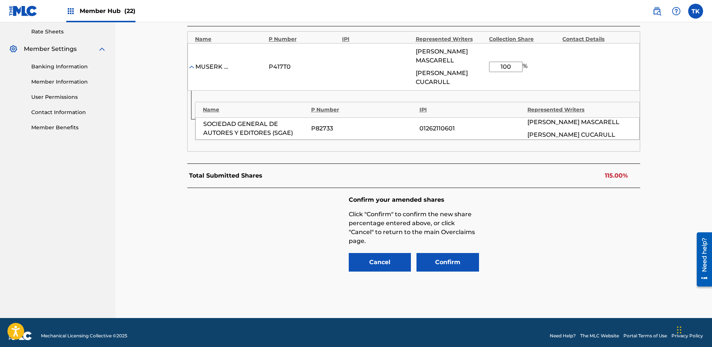
drag, startPoint x: 511, startPoint y: 68, endPoint x: 488, endPoint y: 67, distance: 22.7
click at [489, 67] on input "100" at bounding box center [505, 67] width 33 height 10
type input "85"
drag, startPoint x: 573, startPoint y: 264, endPoint x: 460, endPoint y: 253, distance: 113.9
click at [573, 264] on div "Confirm your amended shares Click "Confirm" to confirm the new share percentage…" at bounding box center [413, 234] width 453 height 93
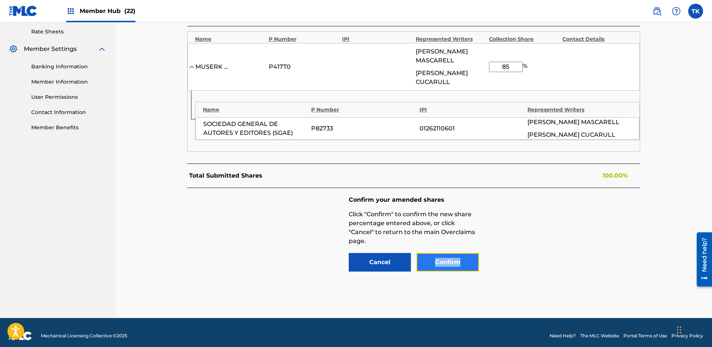
click at [438, 257] on button "Confirm" at bounding box center [447, 262] width 62 height 19
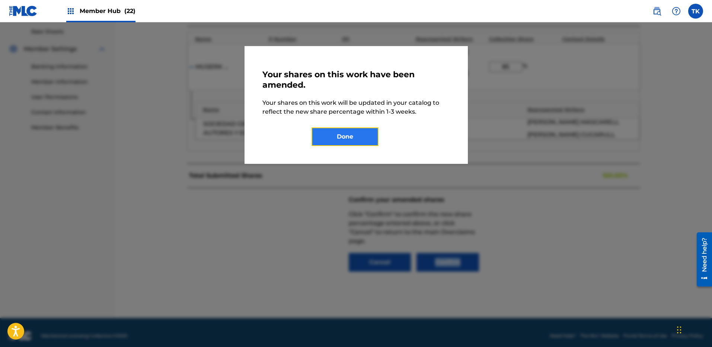
click at [358, 139] on button "Done" at bounding box center [344, 137] width 67 height 19
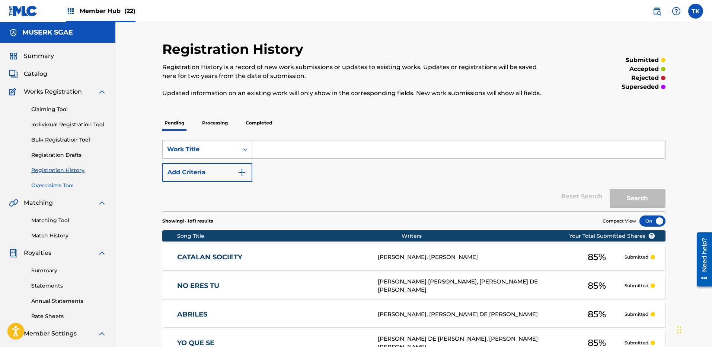
click at [60, 189] on link "Overclaims Tool" at bounding box center [68, 186] width 75 height 8
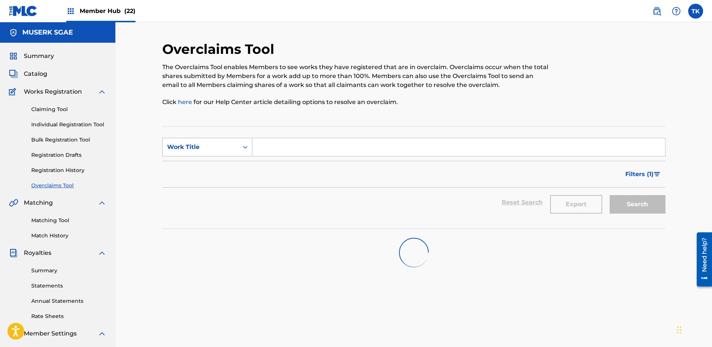
click at [196, 147] on div "Work Title" at bounding box center [200, 147] width 67 height 9
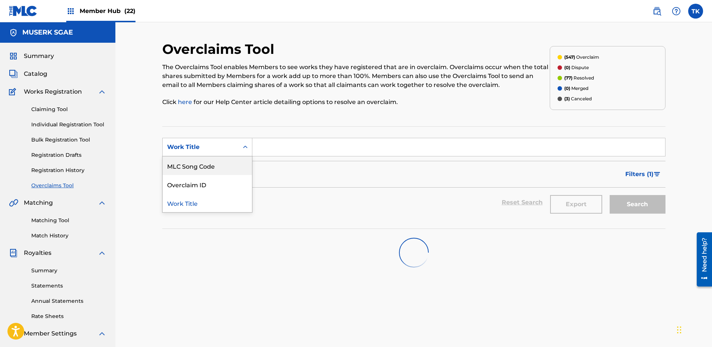
click at [197, 170] on div "MLC Song Code" at bounding box center [207, 166] width 89 height 19
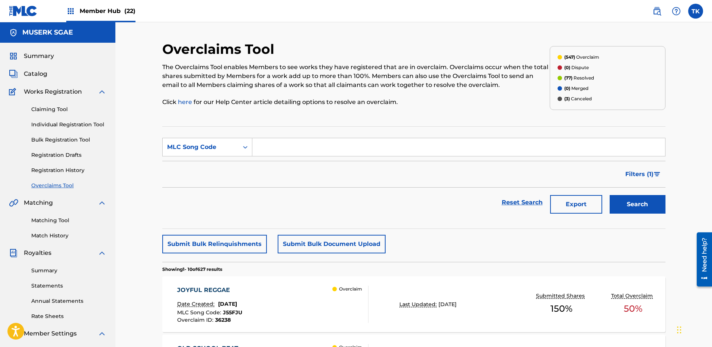
click at [283, 155] on input "Search Form" at bounding box center [458, 147] width 412 height 18
paste input "RN8DJS"
type input "RN8DJS"
click at [648, 205] on button "Search" at bounding box center [637, 204] width 56 height 19
click at [310, 308] on div "RETRATO Date Created: [DATE] MLC Song Code : RN8DJS Overclaim ID : 29744 Overcl…" at bounding box center [272, 304] width 191 height 37
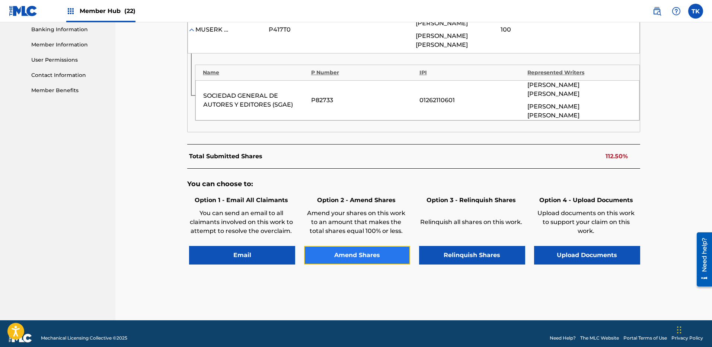
click at [373, 246] on button "Amend Shares" at bounding box center [357, 255] width 106 height 19
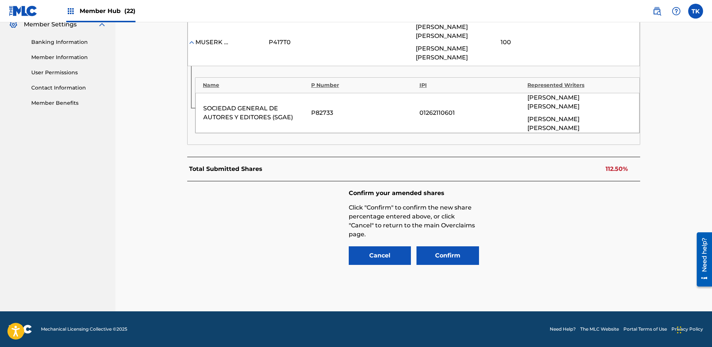
scroll to position [285, 0]
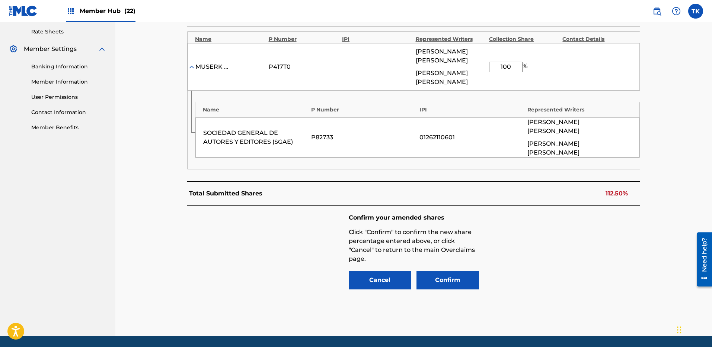
drag, startPoint x: 517, startPoint y: 67, endPoint x: 485, endPoint y: 65, distance: 31.7
click at [485, 65] on div "MUSERK SGAE P417T0 [PERSON_NAME] [PERSON_NAME] [PERSON_NAME] [PERSON_NAME] 100 %" at bounding box center [413, 67] width 452 height 48
type input "87.5"
click at [463, 259] on div "Confirm your amended shares Click "Confirm" to confirm the new share percentage…" at bounding box center [414, 252] width 130 height 76
click at [454, 276] on button "Confirm" at bounding box center [447, 280] width 62 height 19
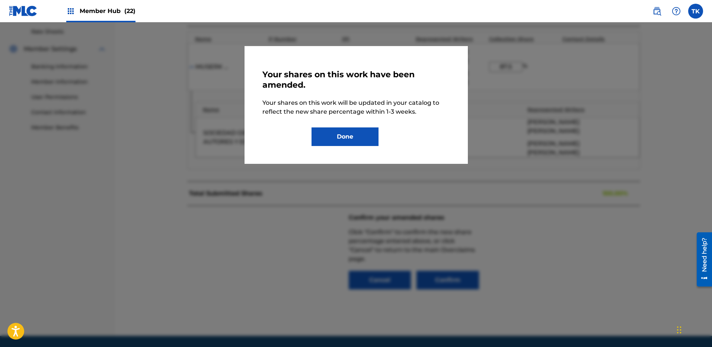
click at [353, 148] on div "Your shares on this work have been amended. Your shares on this work will be up…" at bounding box center [355, 105] width 223 height 118
click at [341, 137] on button "Done" at bounding box center [344, 137] width 67 height 19
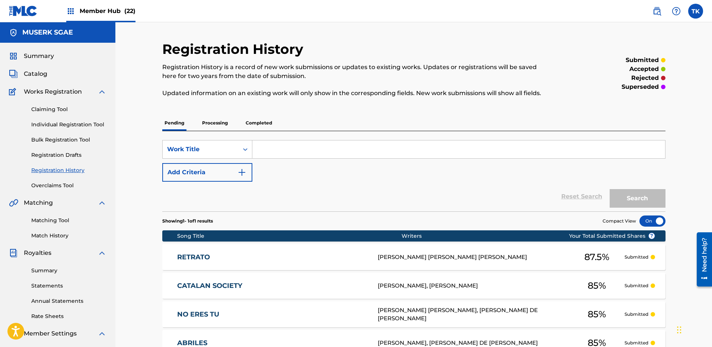
click at [58, 191] on div "Summary Catalog Works Registration Claiming Tool Individual Registration Tool B…" at bounding box center [57, 234] width 115 height 383
click at [70, 186] on link "Overclaims Tool" at bounding box center [68, 186] width 75 height 8
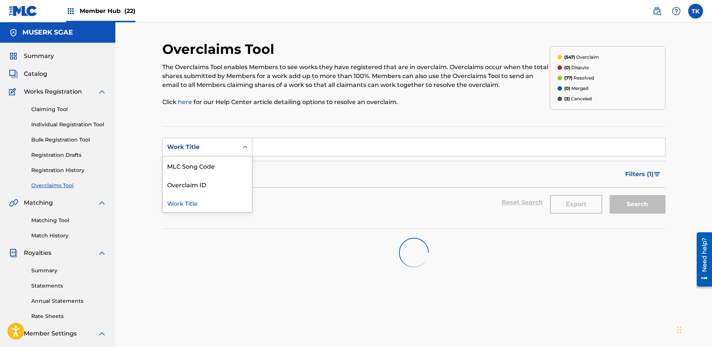
click at [192, 150] on div "Work Title" at bounding box center [200, 147] width 67 height 9
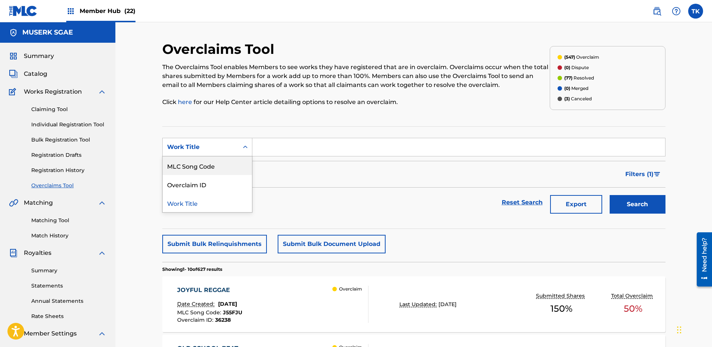
click at [208, 167] on div "MLC Song Code" at bounding box center [207, 166] width 89 height 19
click at [483, 142] on input "Search Form" at bounding box center [458, 147] width 412 height 18
paste input "MN7GH4"
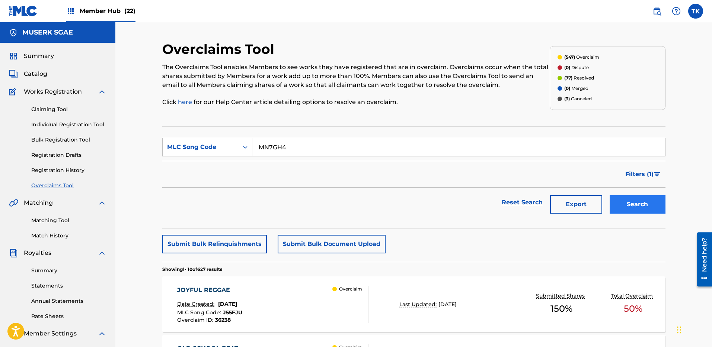
type input "MN7GH4"
click at [631, 196] on button "Search" at bounding box center [637, 204] width 56 height 19
click at [402, 322] on div "MAS PODER Date Created: [DATE] MLC Song Code : MN7GH4 Overclaim ID : 34035 Over…" at bounding box center [413, 305] width 503 height 56
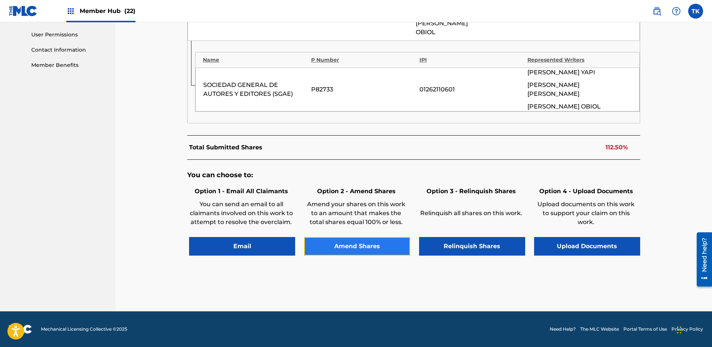
click at [357, 245] on button "Amend Shares" at bounding box center [357, 246] width 106 height 19
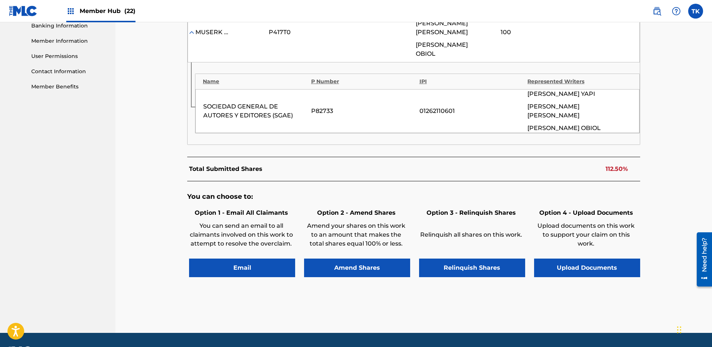
scroll to position [285, 0]
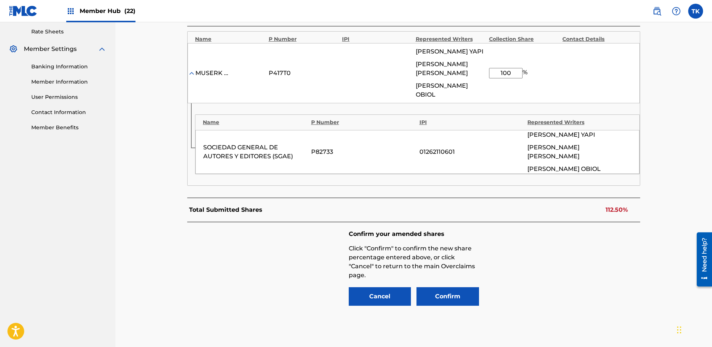
drag, startPoint x: 510, startPoint y: 79, endPoint x: 491, endPoint y: 78, distance: 18.6
click at [491, 78] on input "100" at bounding box center [505, 73] width 33 height 10
type input "87.5"
click at [453, 296] on button "Confirm" at bounding box center [447, 297] width 62 height 19
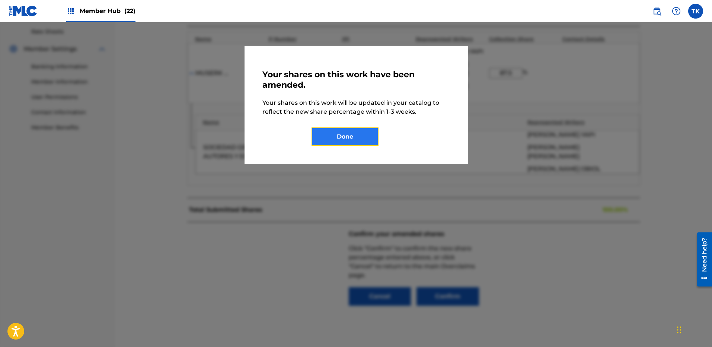
click at [365, 128] on button "Done" at bounding box center [344, 137] width 67 height 19
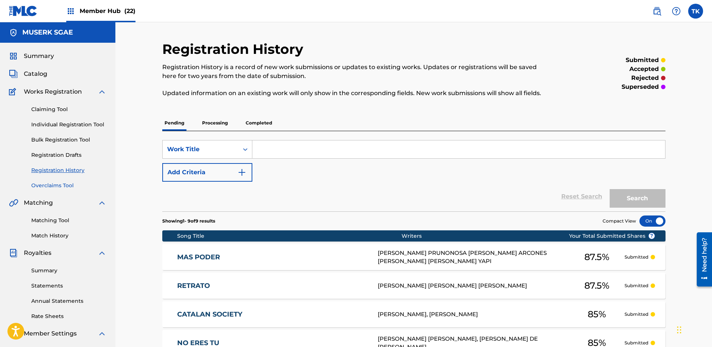
click at [63, 184] on link "Overclaims Tool" at bounding box center [68, 186] width 75 height 8
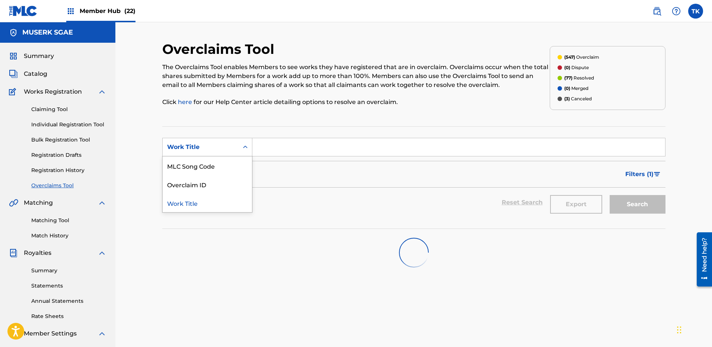
click at [204, 146] on div "Work Title" at bounding box center [200, 147] width 67 height 9
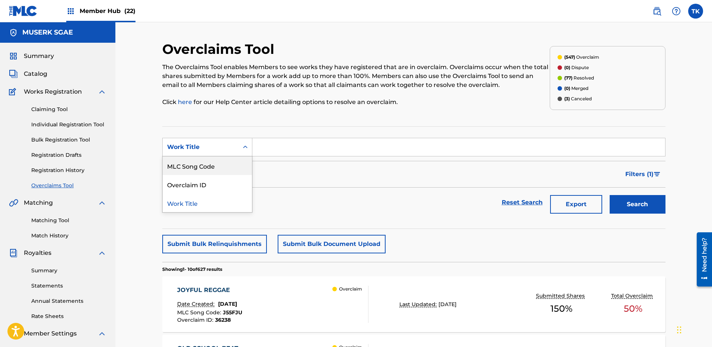
click at [200, 163] on div "MLC Song Code" at bounding box center [207, 166] width 89 height 19
click at [285, 151] on input "Search Form" at bounding box center [458, 147] width 412 height 18
paste input "W512JC"
type input "W512JC"
click at [639, 204] on button "Search" at bounding box center [637, 204] width 56 height 19
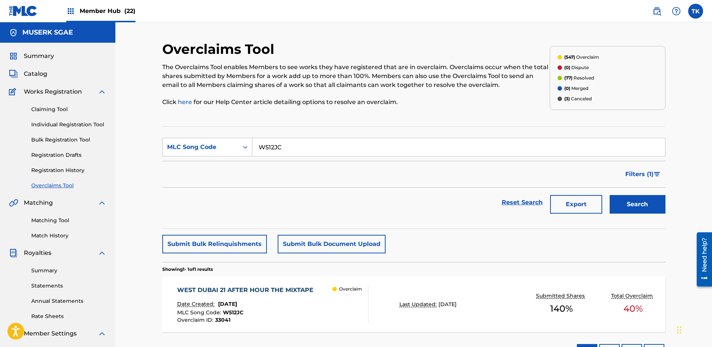
click at [305, 313] on div "MLC Song Code : W512JC" at bounding box center [247, 313] width 140 height 7
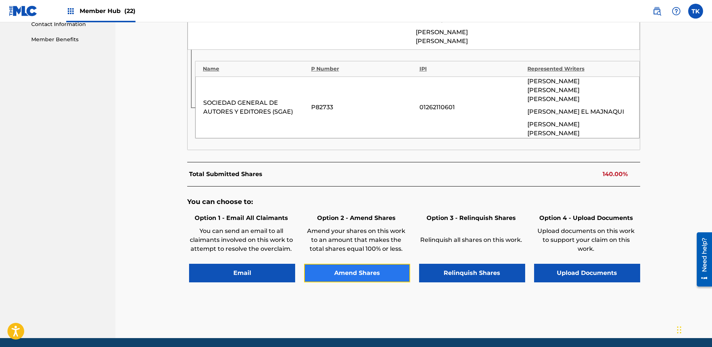
click at [366, 264] on button "Amend Shares" at bounding box center [357, 273] width 106 height 19
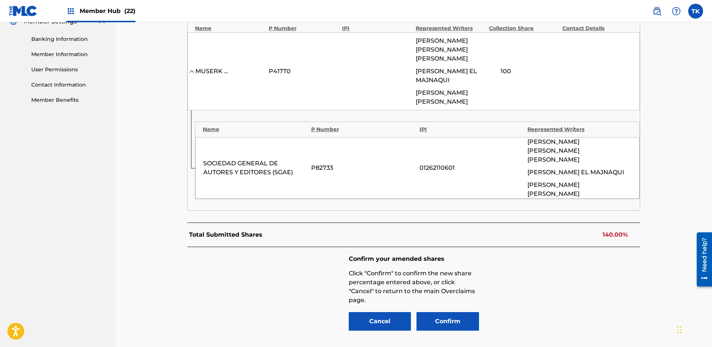
scroll to position [302, 0]
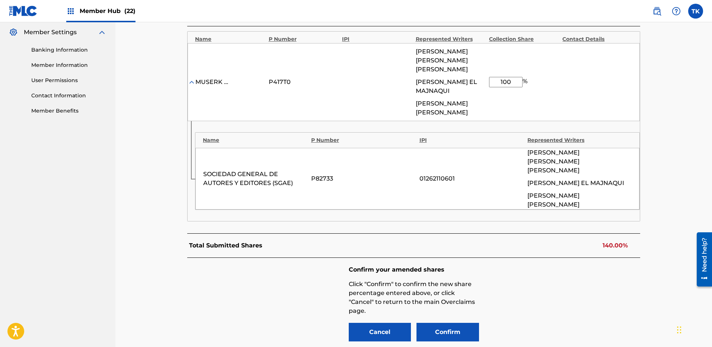
click at [514, 77] on input "100" at bounding box center [505, 82] width 33 height 10
type input "88"
click at [613, 306] on div "Confirm your amended shares Click "Confirm" to confirm the new share percentage…" at bounding box center [413, 304] width 453 height 93
click at [431, 323] on button "Confirm" at bounding box center [447, 332] width 62 height 19
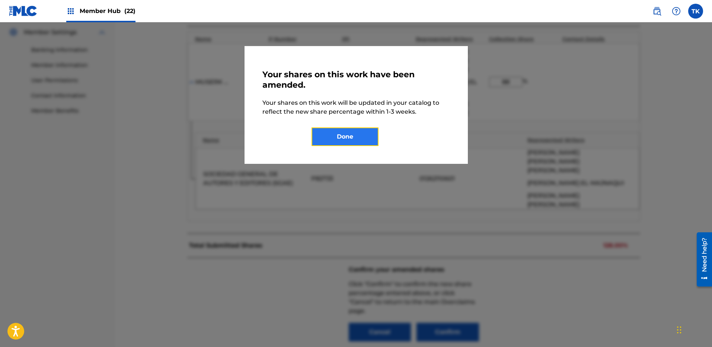
click at [334, 138] on button "Done" at bounding box center [344, 137] width 67 height 19
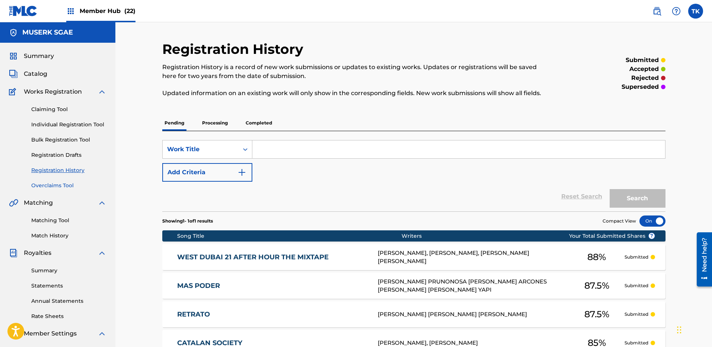
click at [61, 187] on link "Overclaims Tool" at bounding box center [68, 186] width 75 height 8
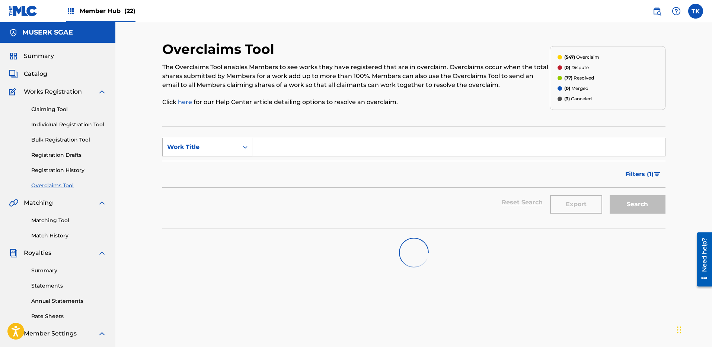
click at [189, 150] on div "Work Title" at bounding box center [200, 147] width 67 height 9
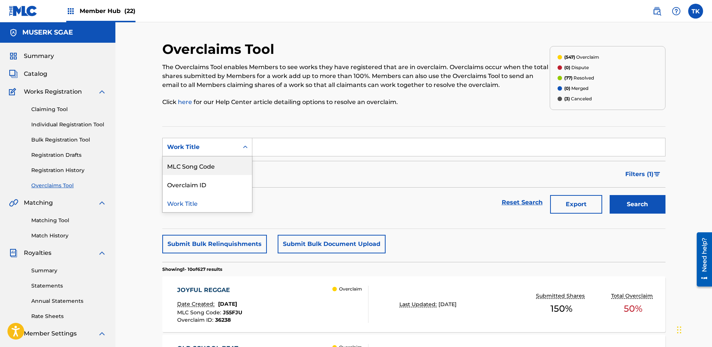
click at [202, 162] on div "MLC Song Code" at bounding box center [207, 166] width 89 height 19
click at [318, 148] on input "Search Form" at bounding box center [458, 147] width 412 height 18
paste input "E979G6"
type input "E979G6"
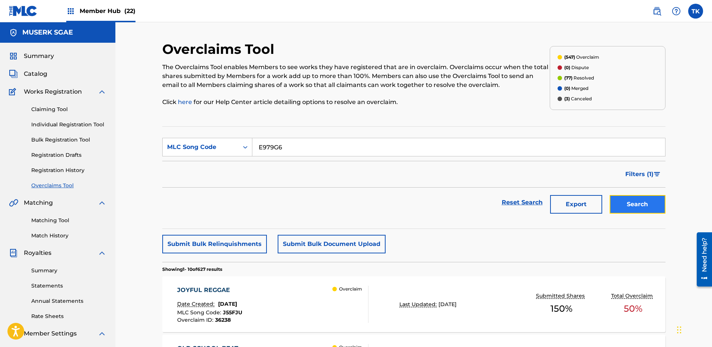
click at [656, 207] on button "Search" at bounding box center [637, 204] width 56 height 19
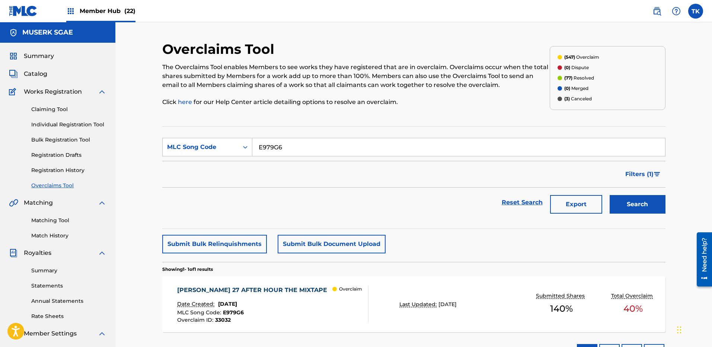
click at [293, 317] on div "MLC Song Code : E979G6" at bounding box center [254, 313] width 154 height 7
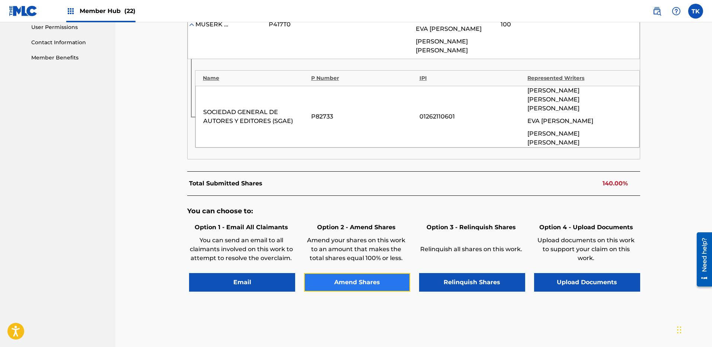
click at [350, 273] on button "Amend Shares" at bounding box center [357, 282] width 106 height 19
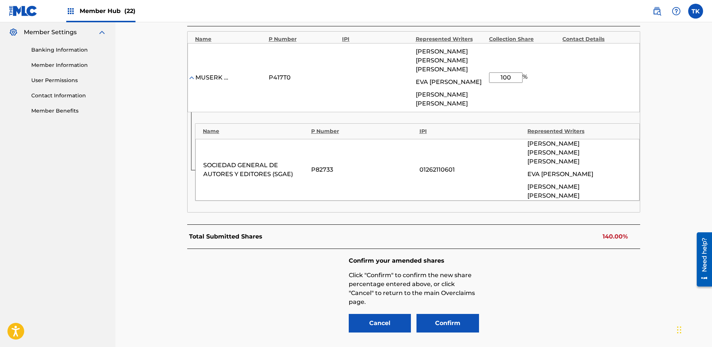
click at [510, 74] on input "100" at bounding box center [505, 78] width 33 height 10
type input "88"
click at [573, 277] on div "Confirm your amended shares Click "Confirm" to confirm the new share percentage…" at bounding box center [413, 295] width 453 height 93
click at [468, 314] on button "Confirm" at bounding box center [447, 323] width 62 height 19
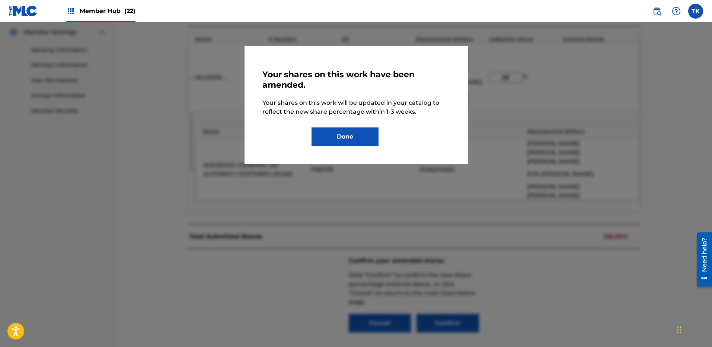
click at [357, 147] on div "Your shares on this work have been amended. Your shares on this work will be up…" at bounding box center [355, 105] width 223 height 118
click at [348, 144] on button "Done" at bounding box center [344, 137] width 67 height 19
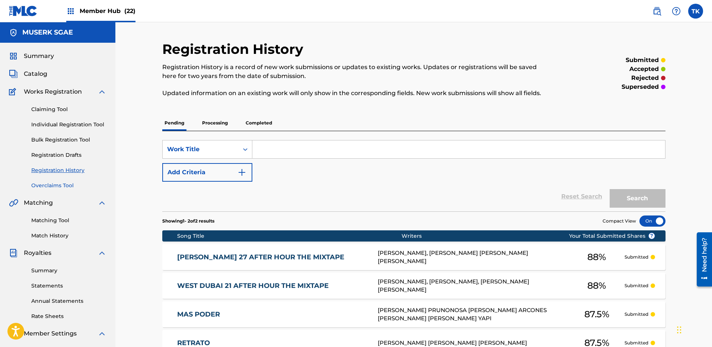
click at [55, 183] on link "Overclaims Tool" at bounding box center [68, 186] width 75 height 8
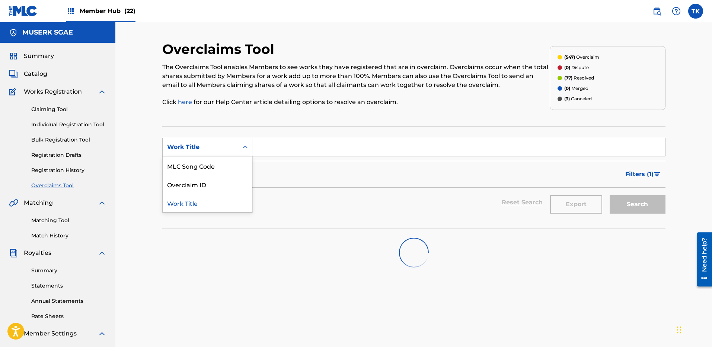
click at [188, 140] on div "Work Title" at bounding box center [201, 147] width 76 height 14
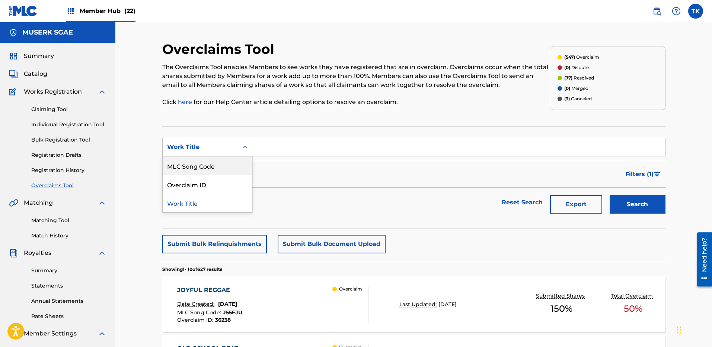
drag, startPoint x: 201, startPoint y: 161, endPoint x: 290, endPoint y: 166, distance: 88.6
click at [201, 161] on div "MLC Song Code" at bounding box center [207, 166] width 89 height 19
click at [395, 146] on input "Search Form" at bounding box center [458, 147] width 412 height 18
paste input "S72BBM"
type input "S72BBM"
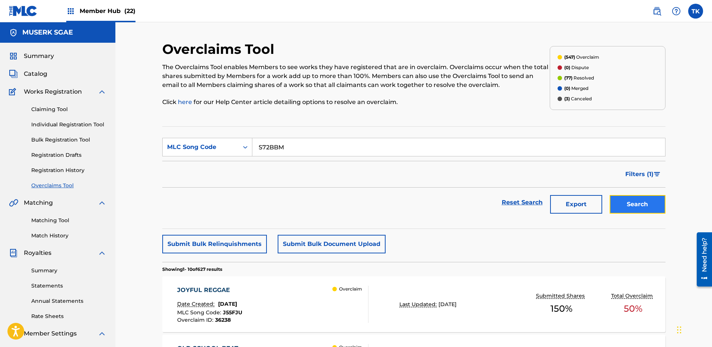
click at [640, 202] on button "Search" at bounding box center [637, 204] width 56 height 19
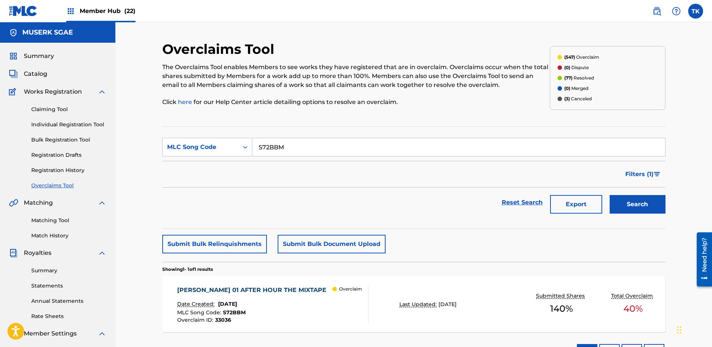
click at [344, 315] on div "Overclaim" at bounding box center [350, 304] width 36 height 37
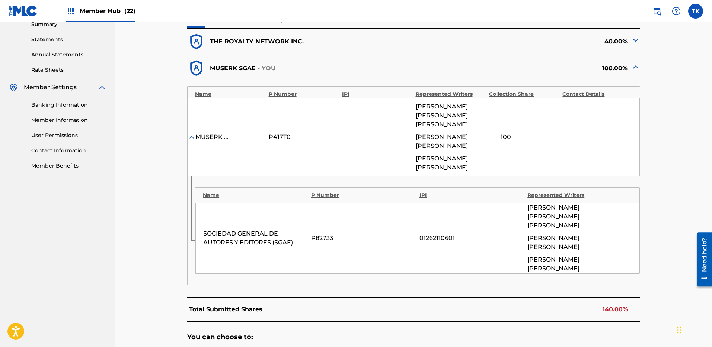
scroll to position [323, 0]
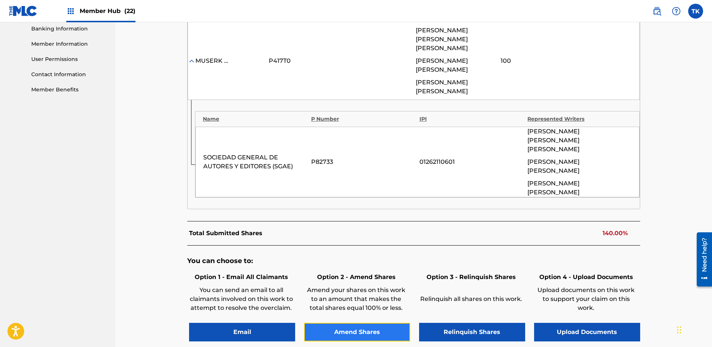
click at [361, 323] on button "Amend Shares" at bounding box center [357, 332] width 106 height 19
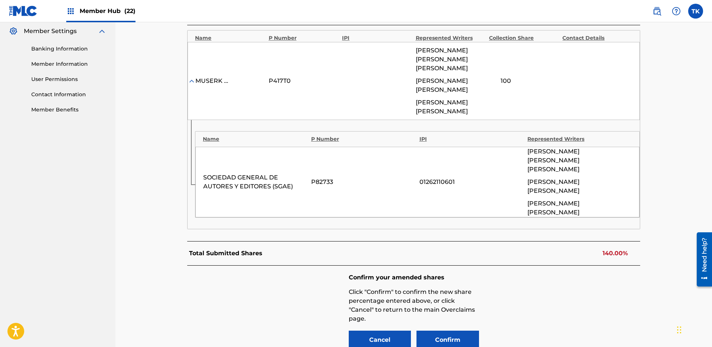
scroll to position [302, 0]
click at [506, 77] on input "100" at bounding box center [505, 82] width 33 height 10
type input "88"
drag, startPoint x: 456, startPoint y: 280, endPoint x: 449, endPoint y: 288, distance: 9.7
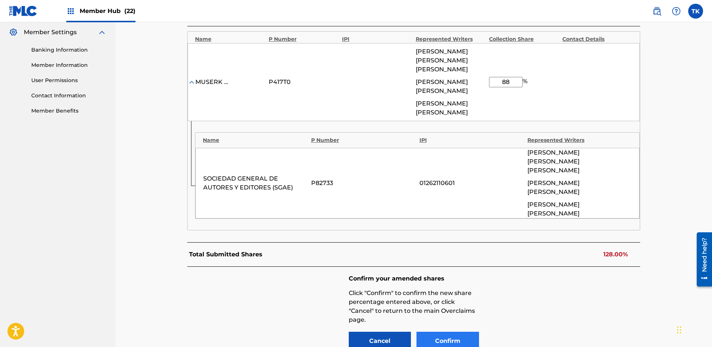
click at [449, 284] on div "Confirm your amended shares Click "Confirm" to confirm the new share percentage…" at bounding box center [414, 313] width 130 height 76
click at [447, 332] on button "Confirm" at bounding box center [447, 341] width 62 height 19
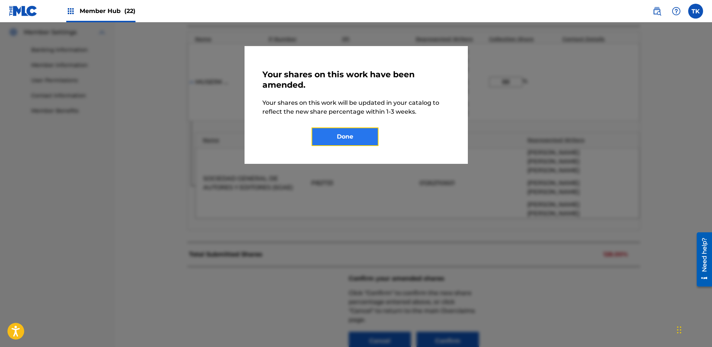
click at [351, 136] on button "Done" at bounding box center [344, 137] width 67 height 19
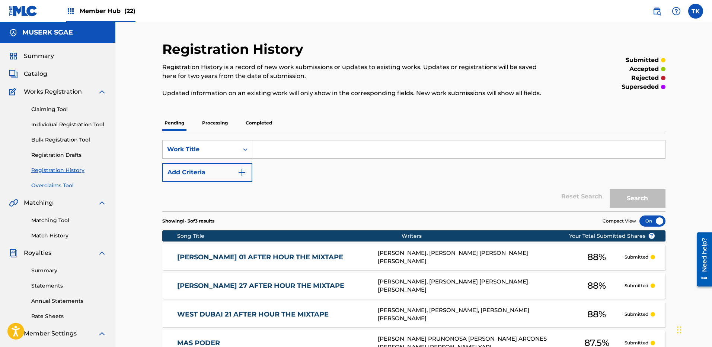
click at [59, 187] on link "Overclaims Tool" at bounding box center [68, 186] width 75 height 8
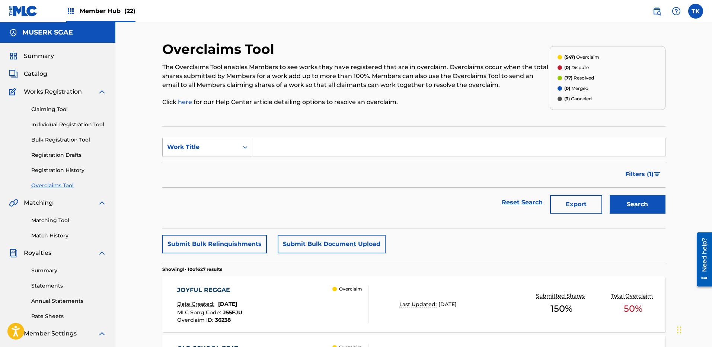
click at [232, 139] on div "Work Title" at bounding box center [207, 147] width 90 height 19
click at [216, 162] on div "MLC Song Code" at bounding box center [207, 166] width 89 height 19
click at [394, 135] on section "SearchWithCriteria78538f98-c424-4535-b8b8-cbf590bb0bad MLC Song Code Filter Sta…" at bounding box center [413, 177] width 503 height 103
click at [369, 146] on input "Search Form" at bounding box center [458, 147] width 412 height 18
paste input "LT0B7S"
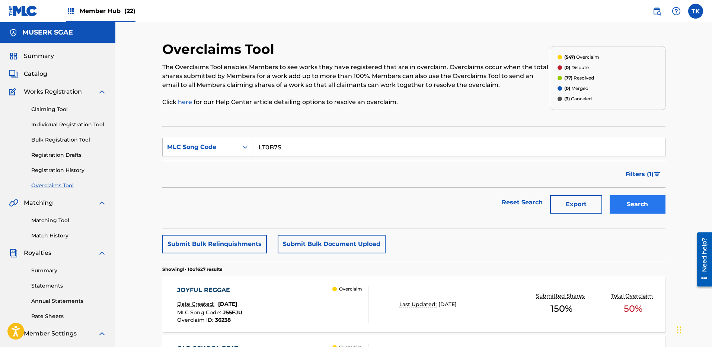
type input "LT0B7S"
click at [662, 206] on button "Search" at bounding box center [637, 204] width 56 height 19
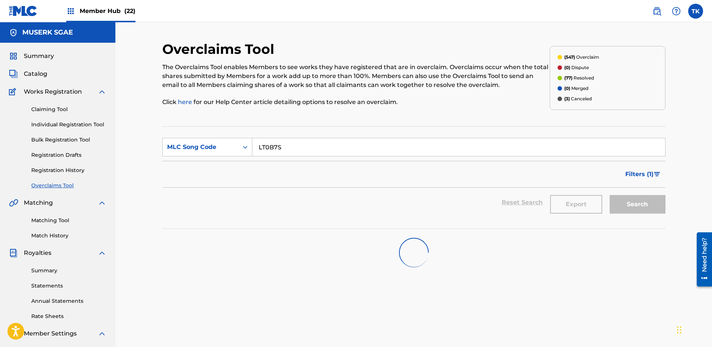
scroll to position [114, 0]
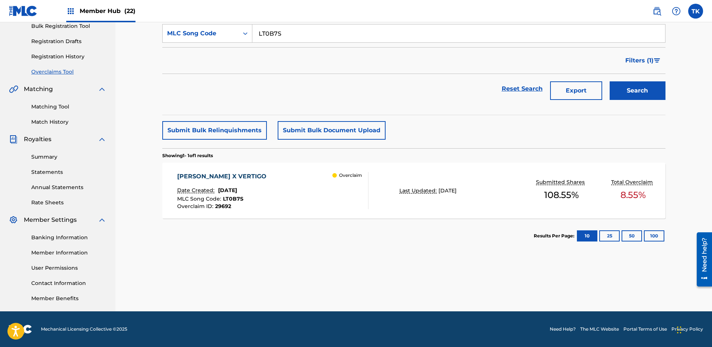
click at [390, 202] on div "[PERSON_NAME] X VERTIGO Date Created: [DATE] MLC Song Code : LT0B7S Overclaim I…" at bounding box center [413, 191] width 503 height 56
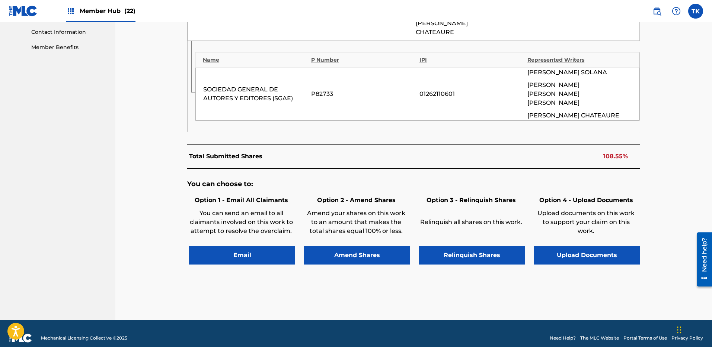
click at [362, 232] on div "Amend your shares on this work to an amount that makes the total shares equal 1…" at bounding box center [356, 223] width 104 height 37
drag, startPoint x: 365, startPoint y: 245, endPoint x: 494, endPoint y: 137, distance: 168.4
click at [365, 246] on button "Amend Shares" at bounding box center [357, 255] width 106 height 19
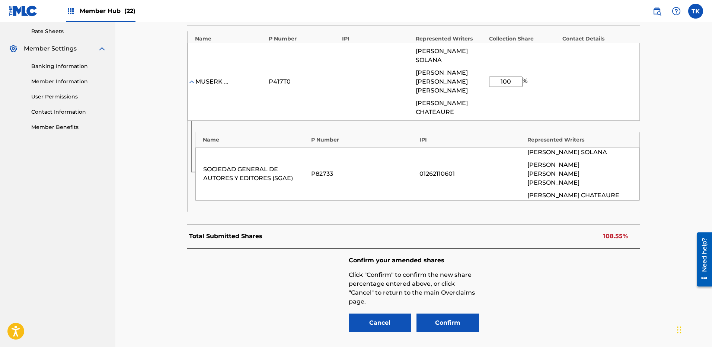
scroll to position [285, 0]
drag, startPoint x: 520, startPoint y: 79, endPoint x: 489, endPoint y: 79, distance: 30.1
click at [489, 79] on input "100" at bounding box center [505, 82] width 33 height 10
type input "91.45"
click at [514, 298] on div "Confirm your amended shares Click "Confirm" to confirm the new share percentage…" at bounding box center [413, 295] width 453 height 93
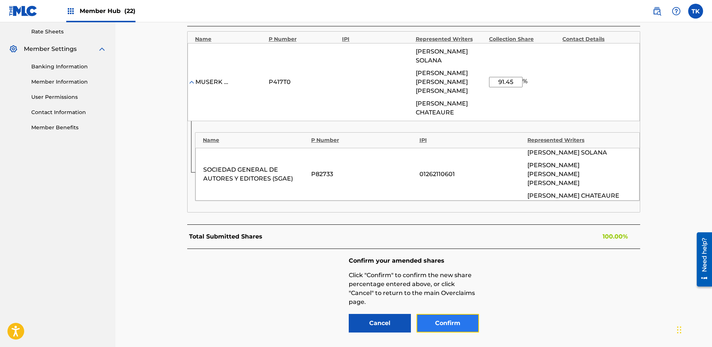
click at [471, 314] on button "Confirm" at bounding box center [447, 323] width 62 height 19
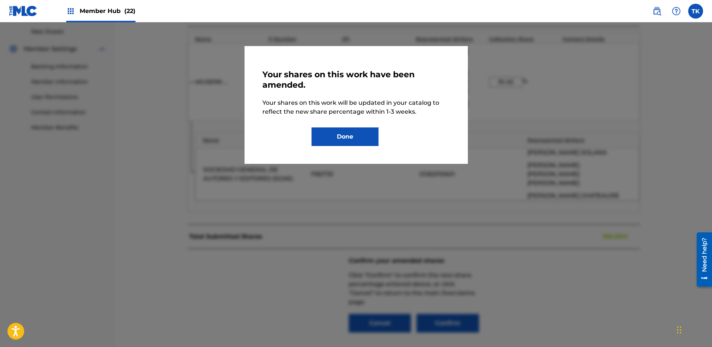
click at [320, 124] on div "Your shares on this work have been amended. Your shares on this work will be up…" at bounding box center [355, 105] width 187 height 82
click at [343, 134] on button "Done" at bounding box center [344, 137] width 67 height 19
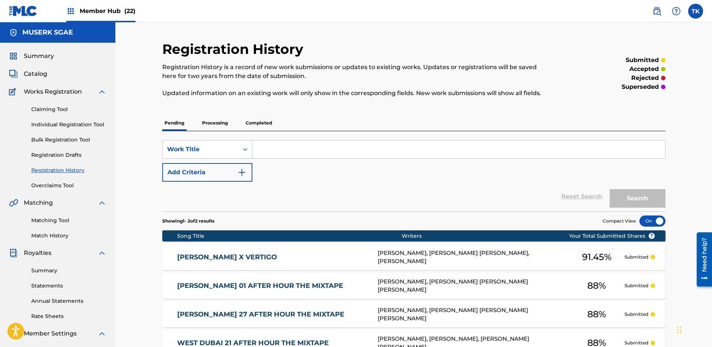
click at [61, 179] on div "Claiming Tool Individual Registration Tool Bulk Registration Tool Registration …" at bounding box center [57, 142] width 97 height 93
click at [63, 182] on link "Overclaims Tool" at bounding box center [68, 186] width 75 height 8
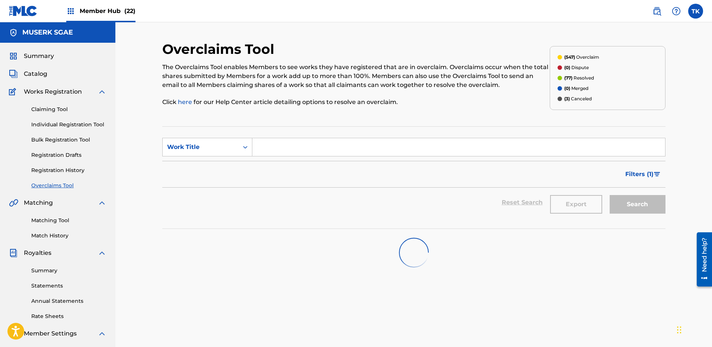
drag, startPoint x: 208, startPoint y: 135, endPoint x: 212, endPoint y: 145, distance: 11.5
click at [208, 135] on section "SearchWithCriteriaa940f411-ca7a-4528-b8e1-607dcb4fd1b8 Work Title Filter Status…" at bounding box center [413, 177] width 503 height 103
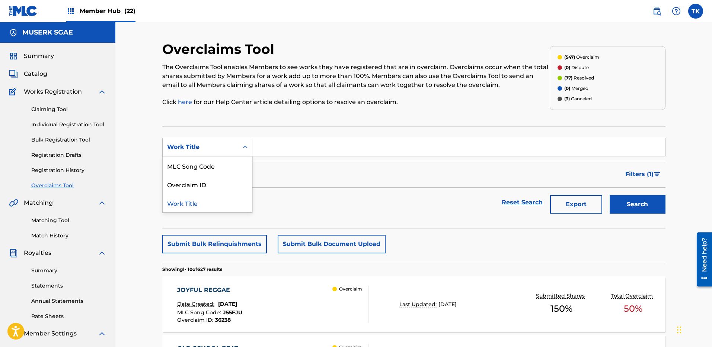
click at [212, 146] on div "Work Title" at bounding box center [200, 147] width 67 height 9
click at [214, 165] on div "MLC Song Code" at bounding box center [207, 166] width 89 height 19
click at [290, 149] on input "Search Form" at bounding box center [458, 147] width 412 height 18
paste input "LT5MR0"
type input "LT5MR0"
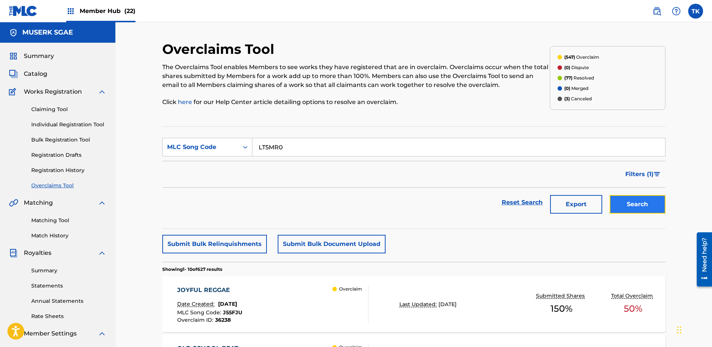
click at [663, 198] on button "Search" at bounding box center [637, 204] width 56 height 19
click at [362, 306] on div "Overclaim" at bounding box center [350, 304] width 36 height 37
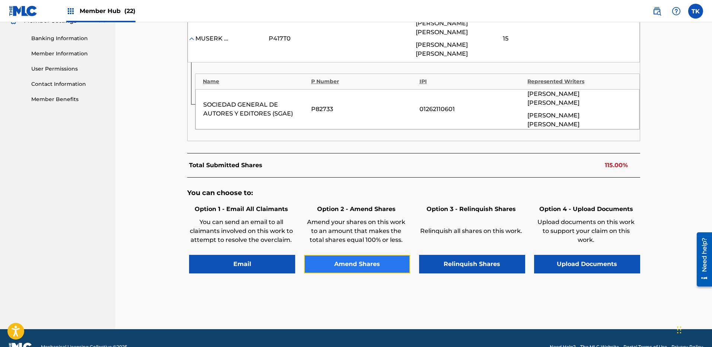
click at [373, 255] on button "Amend Shares" at bounding box center [357, 264] width 106 height 19
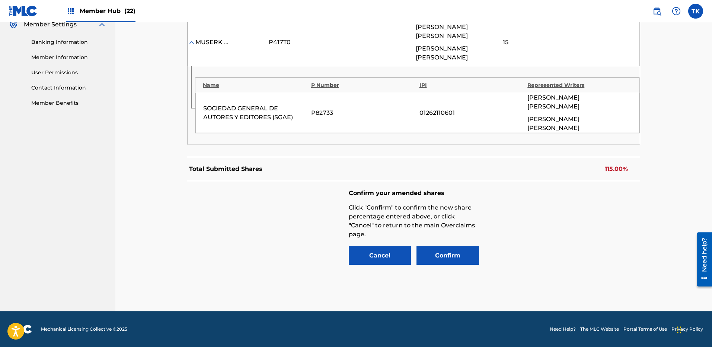
scroll to position [285, 0]
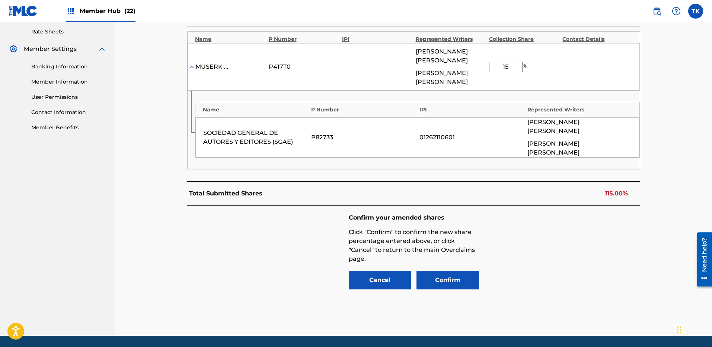
drag, startPoint x: 513, startPoint y: 67, endPoint x: 491, endPoint y: 65, distance: 22.0
click at [478, 66] on div "MUSERK SGAE P417T0 [PERSON_NAME] [PERSON_NAME] 15 %" at bounding box center [413, 67] width 452 height 48
type input "92.5"
click at [551, 238] on div "Confirm your amended shares Click "Confirm" to confirm the new share percentage…" at bounding box center [413, 252] width 453 height 93
click at [466, 271] on button "Confirm" at bounding box center [447, 280] width 62 height 19
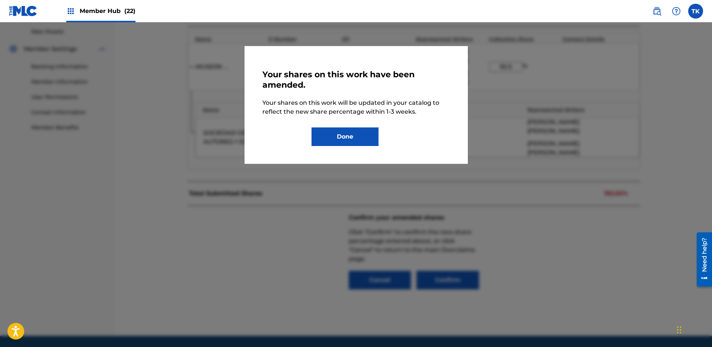
click at [325, 124] on div "Your shares on this work have been amended. Your shares on this work will be up…" at bounding box center [355, 105] width 187 height 82
click at [334, 137] on button "Done" at bounding box center [344, 137] width 67 height 19
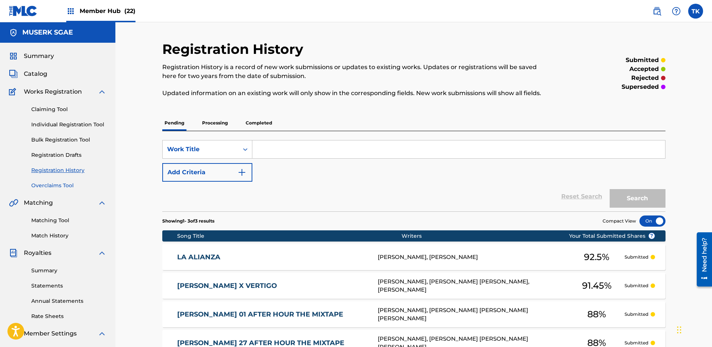
click at [66, 185] on link "Overclaims Tool" at bounding box center [68, 186] width 75 height 8
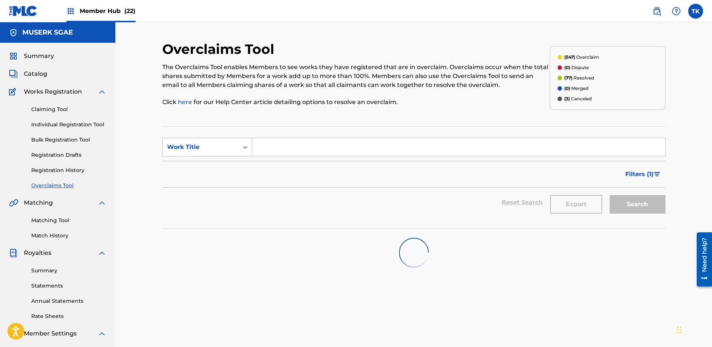
drag, startPoint x: 225, startPoint y: 134, endPoint x: 218, endPoint y: 150, distance: 17.5
click at [225, 134] on section "SearchWithCriteriaa940f411-ca7a-4528-b8e1-607dcb4fd1b8 Work Title Filter Status…" at bounding box center [413, 177] width 503 height 103
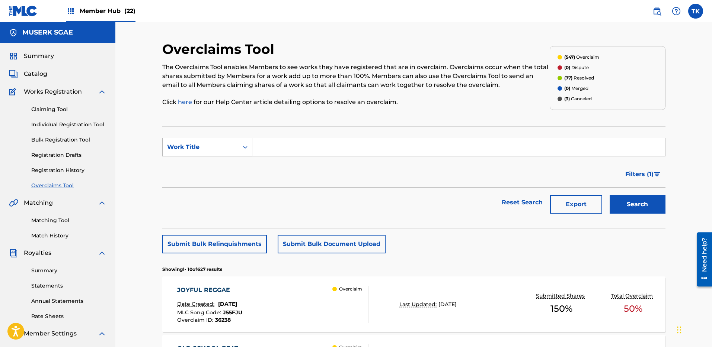
click at [216, 152] on div "Work Title" at bounding box center [201, 147] width 76 height 14
click at [214, 167] on div "MLC Song Code" at bounding box center [207, 166] width 89 height 19
click at [344, 148] on input "Search Form" at bounding box center [458, 147] width 412 height 18
drag, startPoint x: 423, startPoint y: 163, endPoint x: 428, endPoint y: 154, distance: 9.7
click at [423, 163] on div "Filters ( 1 )" at bounding box center [413, 174] width 503 height 27
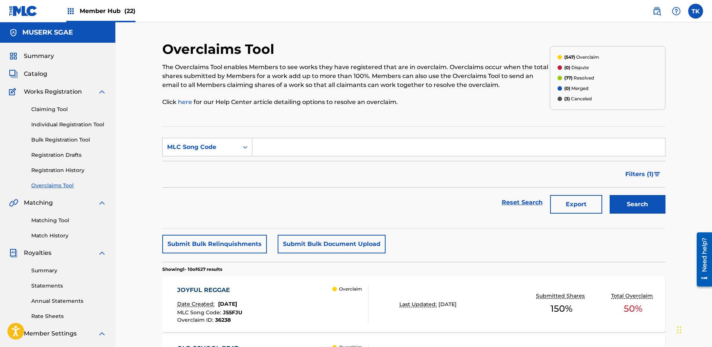
click at [434, 145] on input "Search Form" at bounding box center [458, 147] width 412 height 18
paste input "LT5MO1"
type input "LT5MO1"
click at [657, 210] on button "Search" at bounding box center [637, 204] width 56 height 19
click at [299, 312] on div "LOYALTY II Date Created: [DATE] MLC Song Code : LT5MO1 Overclaim ID : 29026 Ove…" at bounding box center [272, 304] width 191 height 37
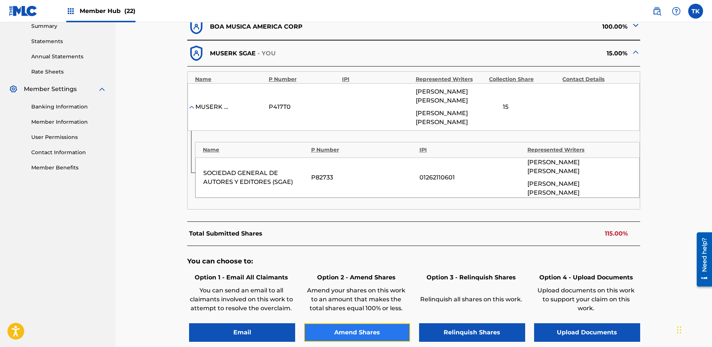
click at [378, 324] on button "Amend Shares" at bounding box center [357, 333] width 106 height 19
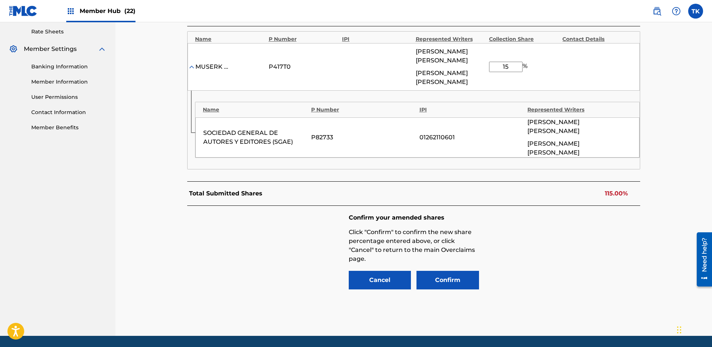
drag, startPoint x: 516, startPoint y: 64, endPoint x: 486, endPoint y: 63, distance: 29.8
click at [486, 63] on div "MUSERK SGAE P417T0 [PERSON_NAME] [PERSON_NAME] 15 %" at bounding box center [413, 67] width 452 height 48
type input "92.5"
click at [453, 271] on button "Confirm" at bounding box center [447, 280] width 62 height 19
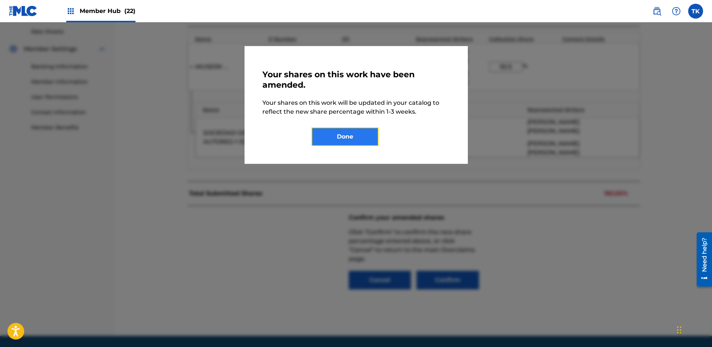
click at [347, 139] on button "Done" at bounding box center [344, 137] width 67 height 19
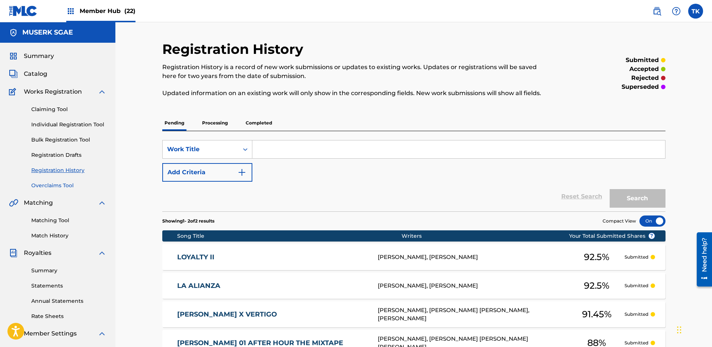
click at [59, 182] on link "Overclaims Tool" at bounding box center [68, 186] width 75 height 8
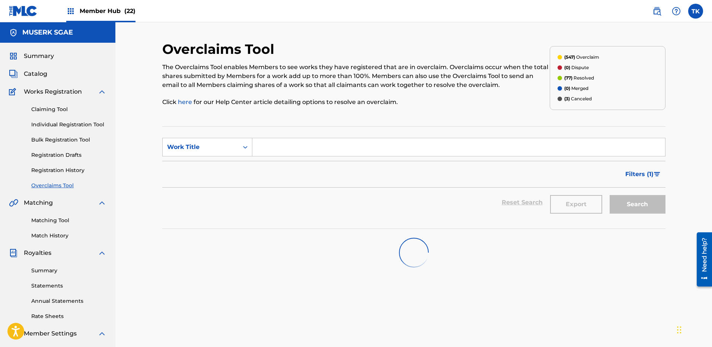
click at [213, 137] on section "SearchWithCriteriaa940f411-ca7a-4528-b8e1-607dcb4fd1b8 Work Title Filter Status…" at bounding box center [413, 177] width 503 height 103
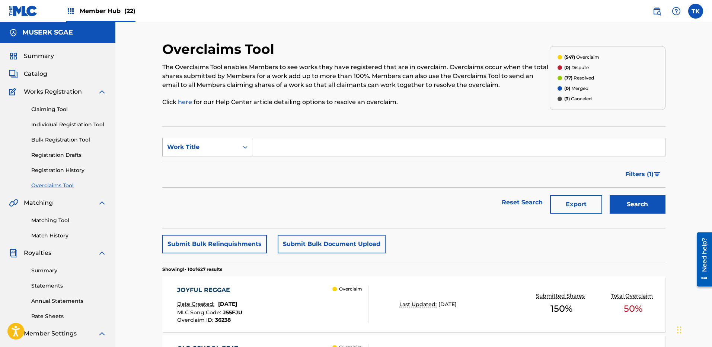
click at [216, 151] on div "Work Title" at bounding box center [200, 147] width 67 height 9
click at [214, 166] on div "MLC Song Code" at bounding box center [207, 166] width 89 height 19
click at [373, 152] on input "Search Form" at bounding box center [458, 147] width 412 height 18
paste input "YQ0J6I"
type input "YQ0J6I"
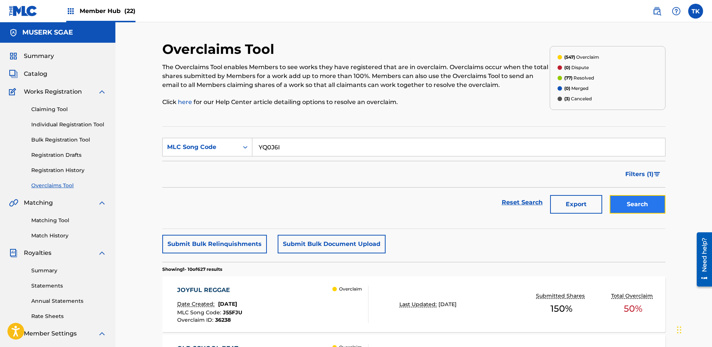
click at [626, 205] on button "Search" at bounding box center [637, 204] width 56 height 19
click at [363, 315] on div "Overclaim" at bounding box center [350, 304] width 36 height 37
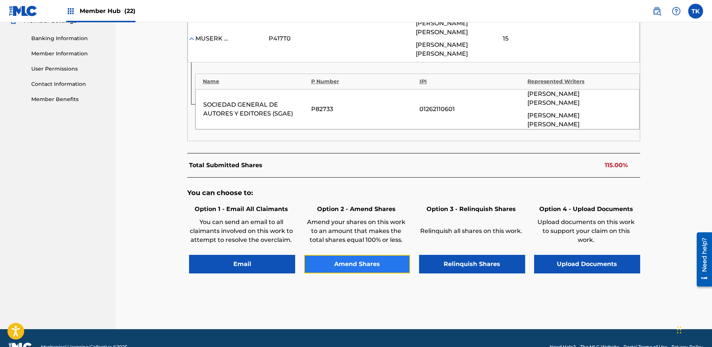
click at [369, 255] on button "Amend Shares" at bounding box center [357, 264] width 106 height 19
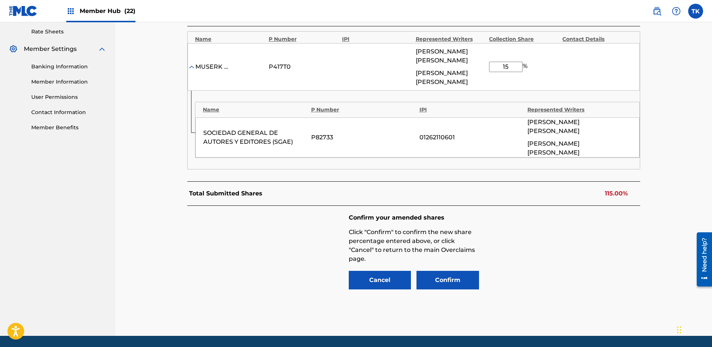
drag, startPoint x: 515, startPoint y: 66, endPoint x: 483, endPoint y: 65, distance: 32.4
click at [483, 65] on div "MUSERK SGAE P417T0 [PERSON_NAME] [PERSON_NAME] 15 %" at bounding box center [413, 67] width 452 height 48
type input "92.5"
click at [452, 271] on button "Confirm" at bounding box center [447, 280] width 62 height 19
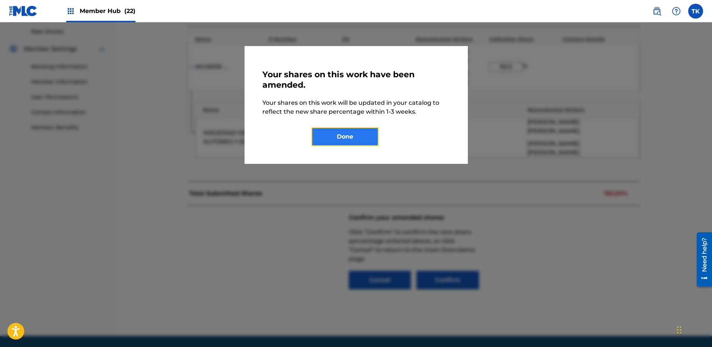
click at [351, 137] on button "Done" at bounding box center [344, 137] width 67 height 19
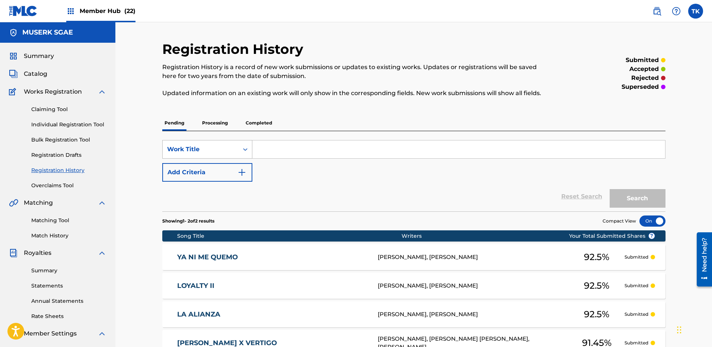
click at [227, 144] on div "Work Title" at bounding box center [201, 149] width 76 height 14
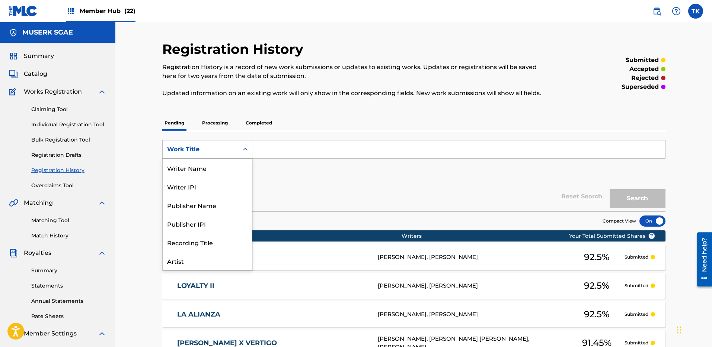
scroll to position [37, 0]
click at [70, 182] on link "Overclaims Tool" at bounding box center [68, 186] width 75 height 8
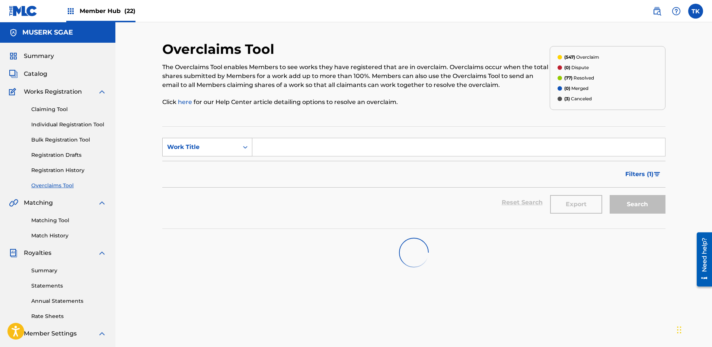
click at [198, 148] on div "Work Title" at bounding box center [200, 147] width 67 height 9
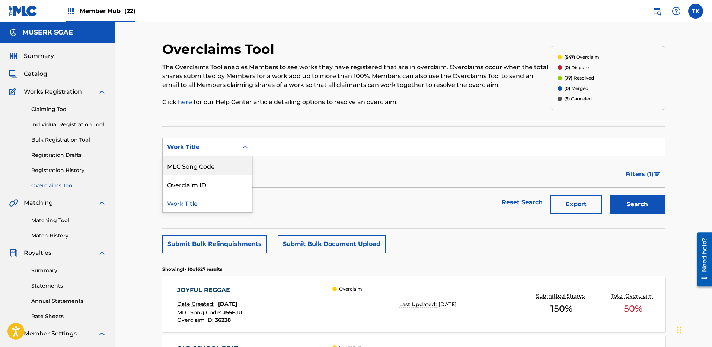
click at [199, 163] on div "MLC Song Code" at bounding box center [207, 166] width 89 height 19
click at [430, 142] on input "Search Form" at bounding box center [458, 147] width 412 height 18
paste input "CK92AJ"
type input "CK92AJ"
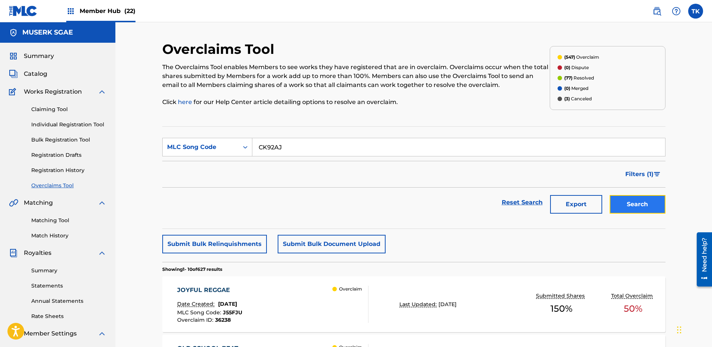
click at [637, 201] on button "Search" at bounding box center [637, 204] width 56 height 19
click at [368, 324] on div "CREATIONS Date Created: [DATE] MLC Song Code : CK92AJ Overclaim ID : 34036 Over…" at bounding box center [413, 305] width 503 height 56
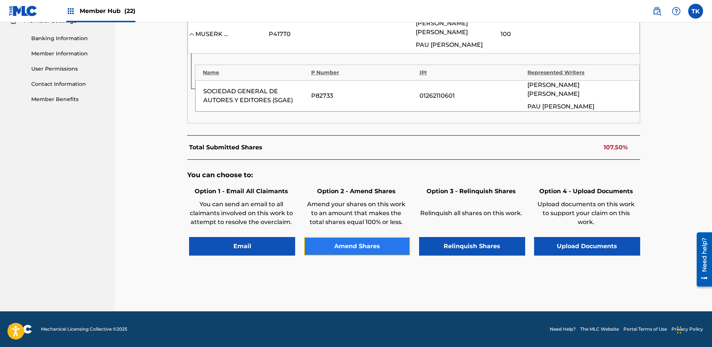
click at [378, 243] on button "Amend Shares" at bounding box center [357, 246] width 106 height 19
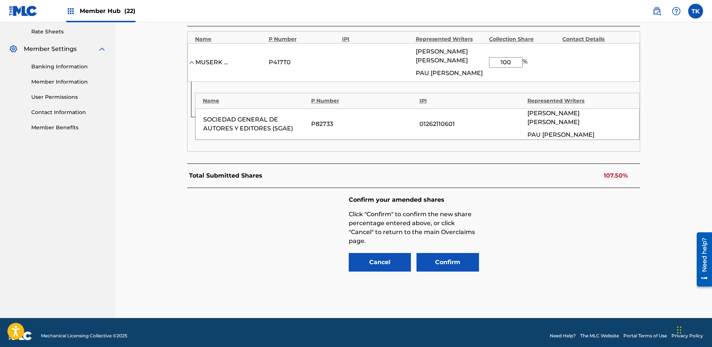
drag, startPoint x: 520, startPoint y: 68, endPoint x: 488, endPoint y: 67, distance: 32.0
click at [482, 67] on div "MUSERK SGAE P417T0 [PERSON_NAME] [PERSON_NAME] [PERSON_NAME] 100 %" at bounding box center [413, 62] width 452 height 39
type input "92.5"
click at [469, 263] on button "Confirm" at bounding box center [447, 262] width 62 height 19
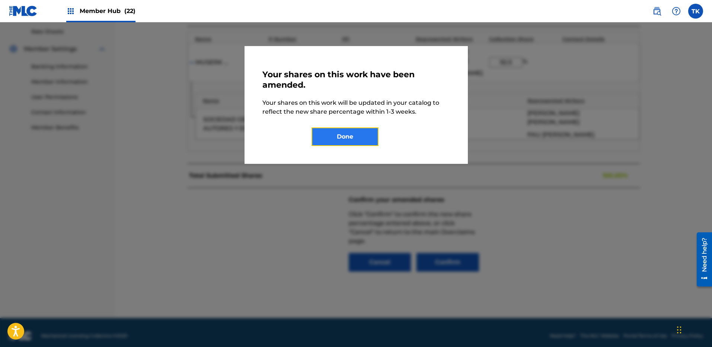
click at [363, 135] on button "Done" at bounding box center [344, 137] width 67 height 19
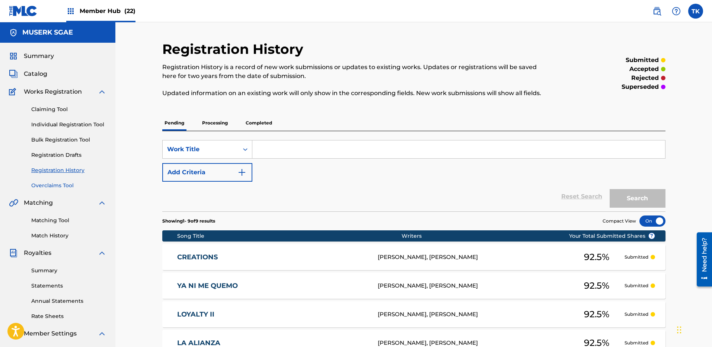
click at [60, 182] on link "Overclaims Tool" at bounding box center [68, 186] width 75 height 8
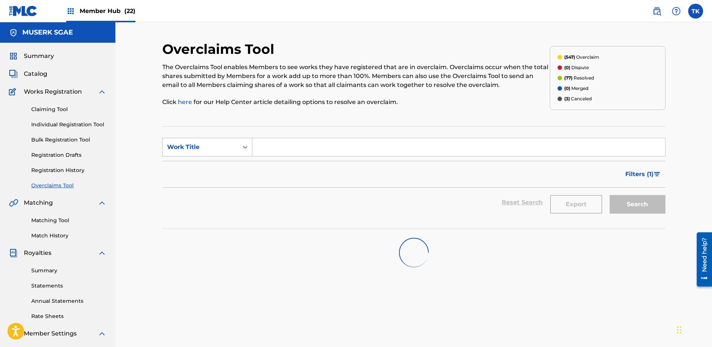
click at [197, 144] on div "Work Title" at bounding box center [200, 147] width 67 height 9
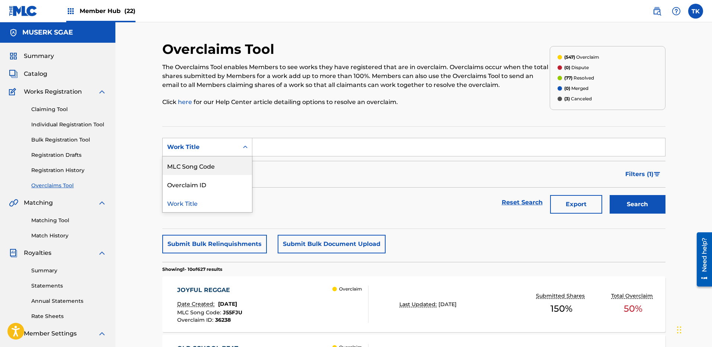
click at [201, 163] on div "MLC Song Code" at bounding box center [207, 166] width 89 height 19
click at [289, 151] on input "Search Form" at bounding box center [458, 147] width 412 height 18
paste input "HP8852"
type input "HP8852"
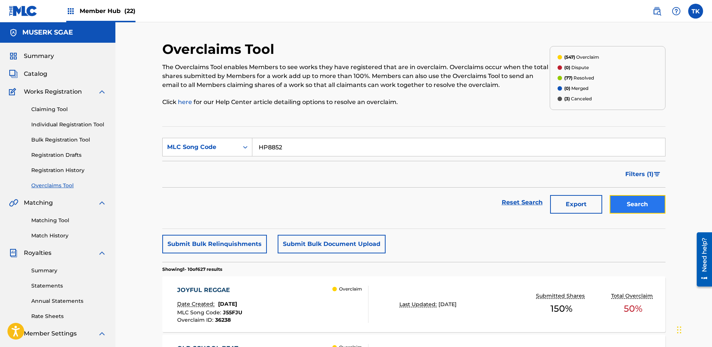
click at [652, 205] on button "Search" at bounding box center [637, 204] width 56 height 19
click at [335, 311] on div "Overclaim" at bounding box center [350, 304] width 36 height 37
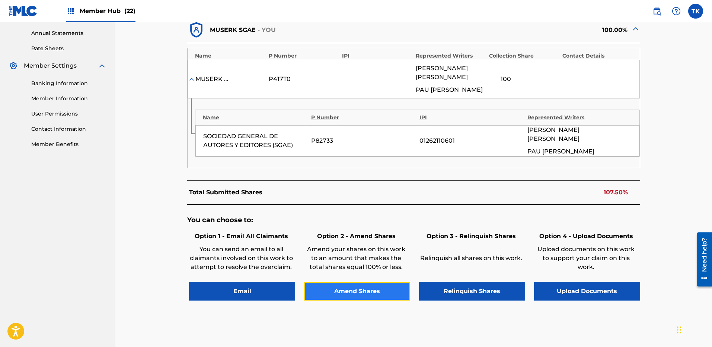
click at [358, 290] on button "Amend Shares" at bounding box center [357, 291] width 106 height 19
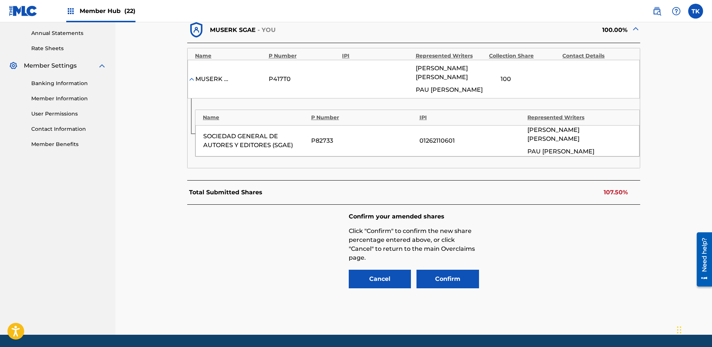
scroll to position [285, 0]
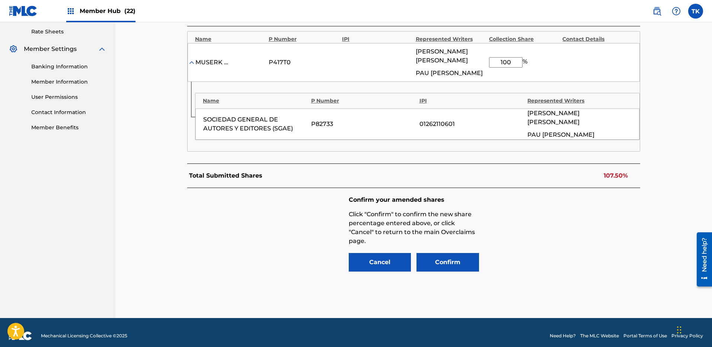
drag, startPoint x: 517, startPoint y: 67, endPoint x: 486, endPoint y: 64, distance: 31.4
click at [486, 64] on div "MUSERK SGAE P417T0 [PERSON_NAME] [PERSON_NAME] [PERSON_NAME] 100 %" at bounding box center [413, 62] width 452 height 39
type input "92.5"
click at [468, 261] on button "Confirm" at bounding box center [447, 262] width 62 height 19
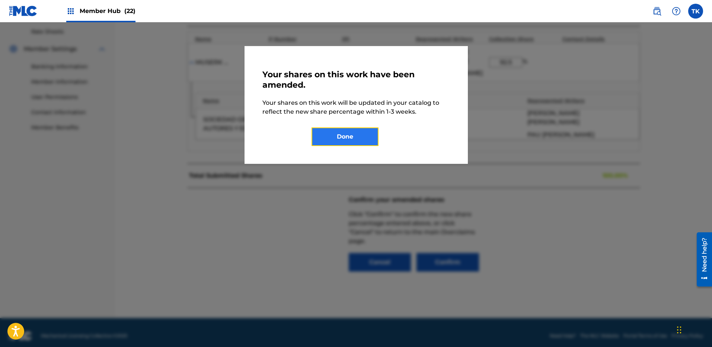
click at [372, 132] on button "Done" at bounding box center [344, 137] width 67 height 19
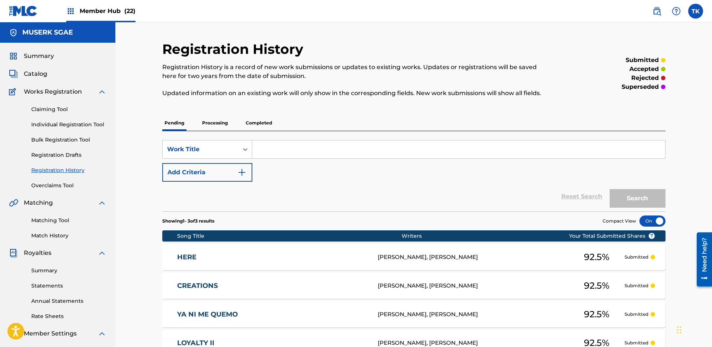
click at [396, 167] on div "SearchWithCriteriafb935a47-4c86-4f05-a3ba-f407fb0e09b8 Work Title Add Criteria" at bounding box center [413, 161] width 503 height 42
click at [58, 182] on link "Overclaims Tool" at bounding box center [68, 186] width 75 height 8
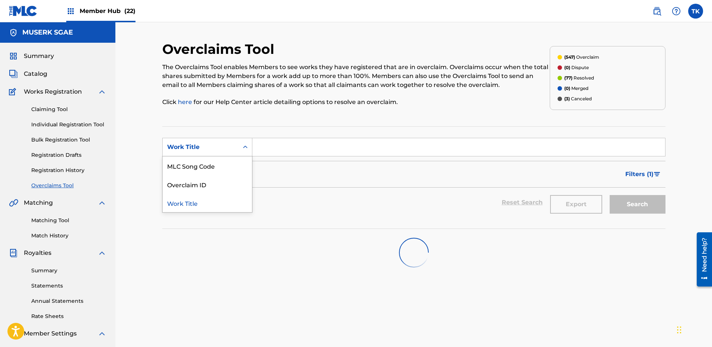
click at [218, 138] on div "Work Title" at bounding box center [207, 147] width 90 height 19
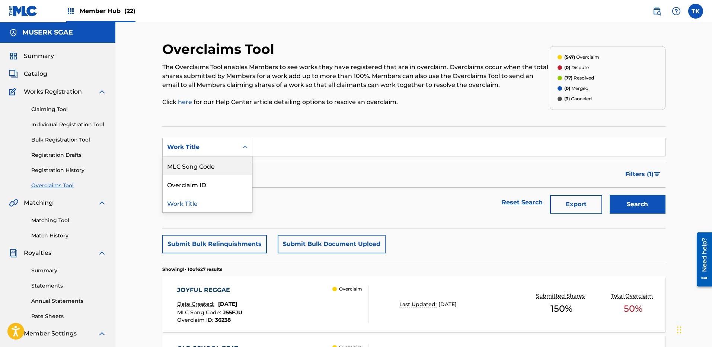
drag, startPoint x: 215, startPoint y: 167, endPoint x: 273, endPoint y: 164, distance: 58.1
click at [215, 167] on div "MLC Song Code" at bounding box center [207, 166] width 89 height 19
click at [277, 146] on input "Search Form" at bounding box center [458, 147] width 412 height 18
paste input "IY6PFO"
type input "IY6PFO"
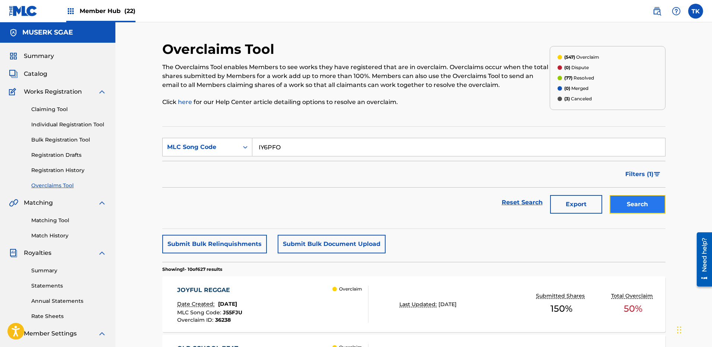
click at [648, 202] on button "Search" at bounding box center [637, 204] width 56 height 19
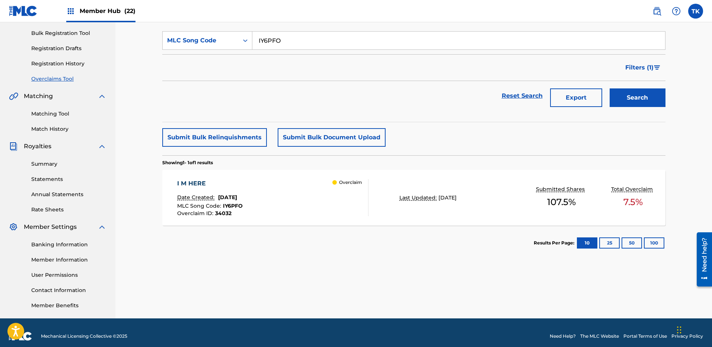
click at [350, 210] on div "Overclaim" at bounding box center [350, 197] width 36 height 37
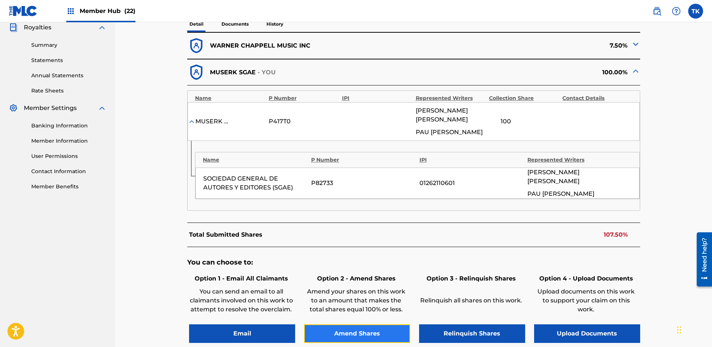
click at [362, 331] on button "Amend Shares" at bounding box center [357, 334] width 106 height 19
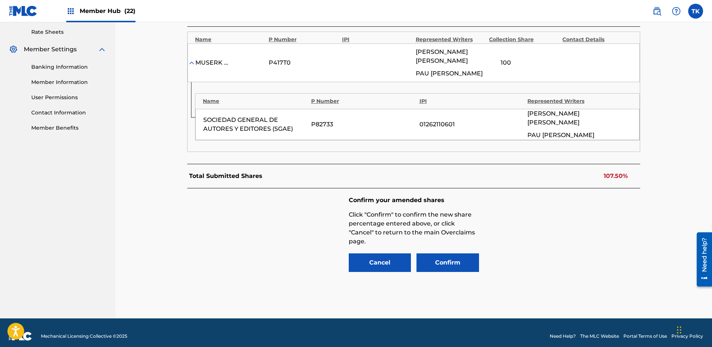
scroll to position [285, 0]
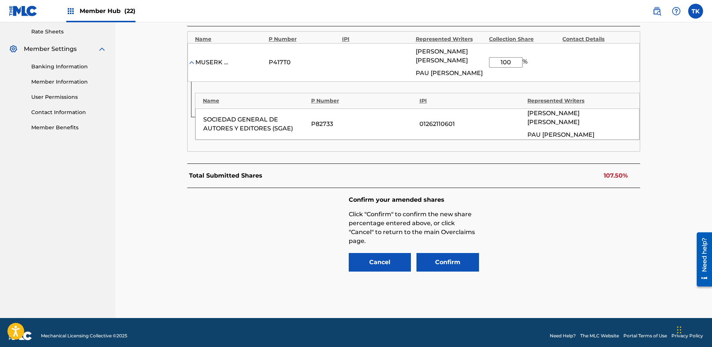
click at [519, 68] on input "100" at bounding box center [505, 62] width 33 height 10
type input "92.5"
click at [463, 259] on button "Confirm" at bounding box center [447, 262] width 62 height 19
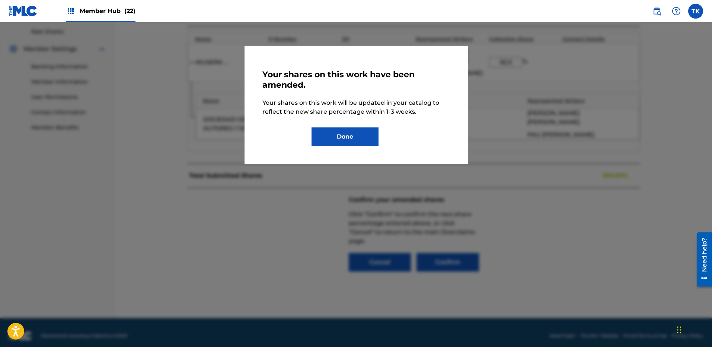
click at [331, 113] on div "Your shares on this work have been amended. Your shares on this work will be up…" at bounding box center [355, 105] width 187 height 82
click at [348, 134] on button "Done" at bounding box center [344, 137] width 67 height 19
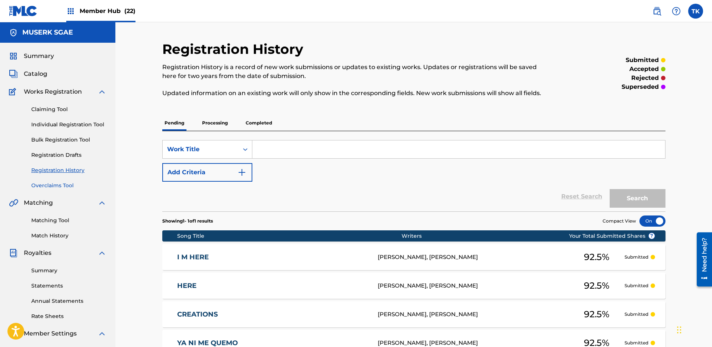
click at [59, 182] on link "Overclaims Tool" at bounding box center [68, 186] width 75 height 8
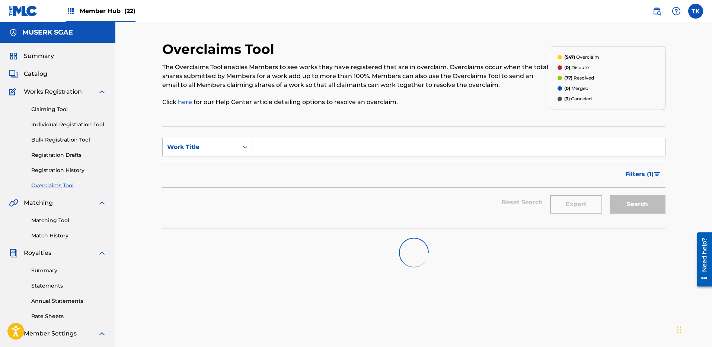
click at [61, 183] on link "Overclaims Tool" at bounding box center [68, 186] width 75 height 8
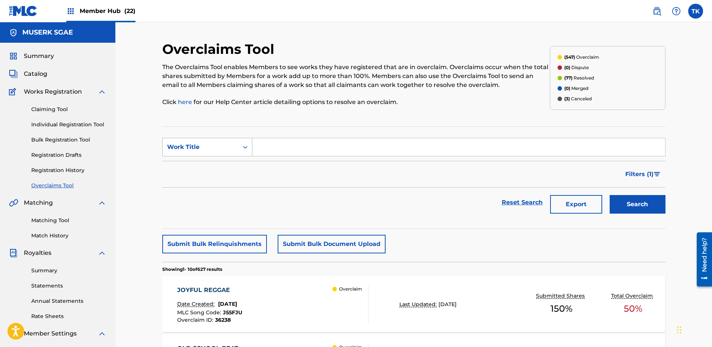
click at [187, 145] on div "Work Title" at bounding box center [200, 147] width 67 height 9
click at [203, 165] on div "MLC Song Code" at bounding box center [207, 166] width 89 height 19
click at [275, 148] on input "Search Form" at bounding box center [458, 147] width 412 height 18
paste input "IY6HU9"
type input "IY6HU9"
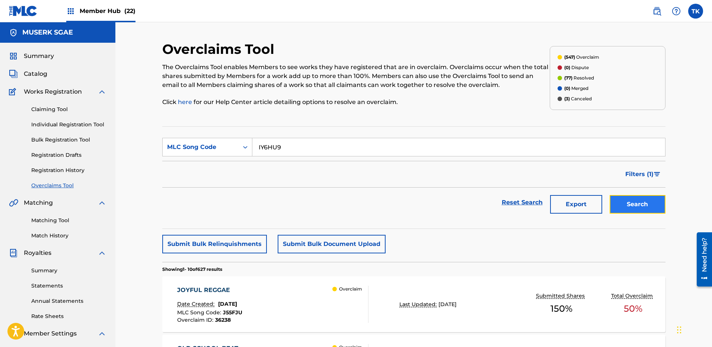
click at [642, 203] on button "Search" at bounding box center [637, 204] width 56 height 19
click at [360, 327] on div "I REMEMBER FLOATING Date Created: [DATE] MLC Song Code : IY6HU9 Overclaim ID : …" at bounding box center [413, 305] width 503 height 56
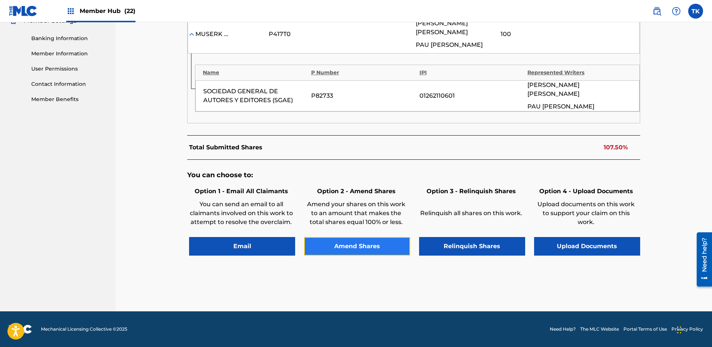
click at [356, 253] on button "Amend Shares" at bounding box center [357, 246] width 106 height 19
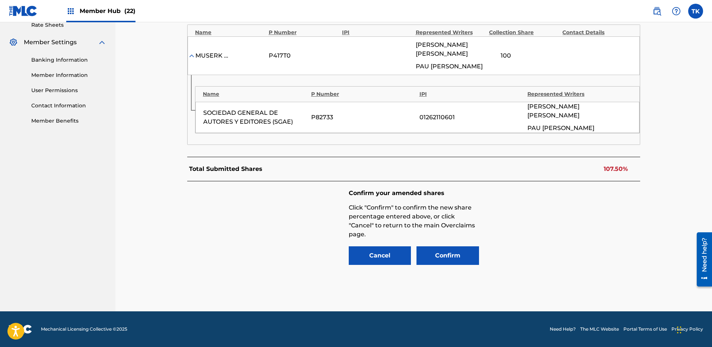
scroll to position [285, 0]
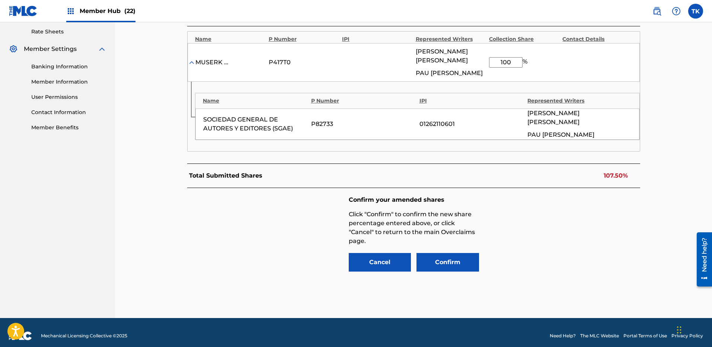
click at [513, 67] on input "100" at bounding box center [505, 62] width 33 height 10
type input "92.5"
click at [459, 254] on button "Confirm" at bounding box center [447, 262] width 62 height 19
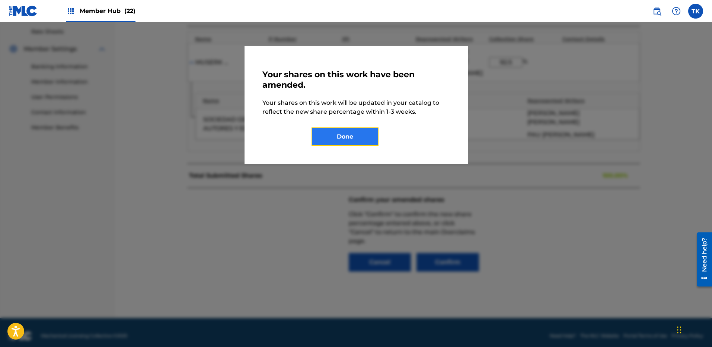
click at [326, 133] on button "Done" at bounding box center [344, 137] width 67 height 19
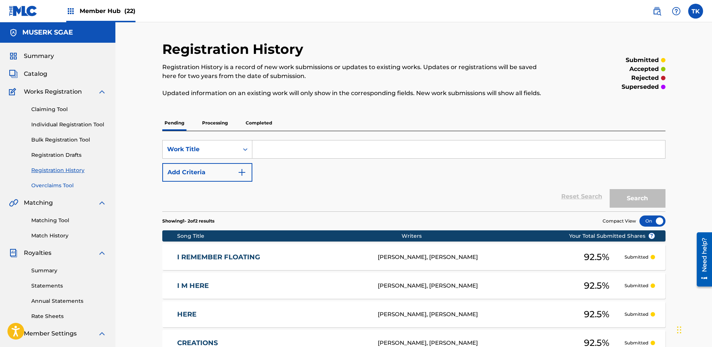
click at [65, 182] on link "Overclaims Tool" at bounding box center [68, 186] width 75 height 8
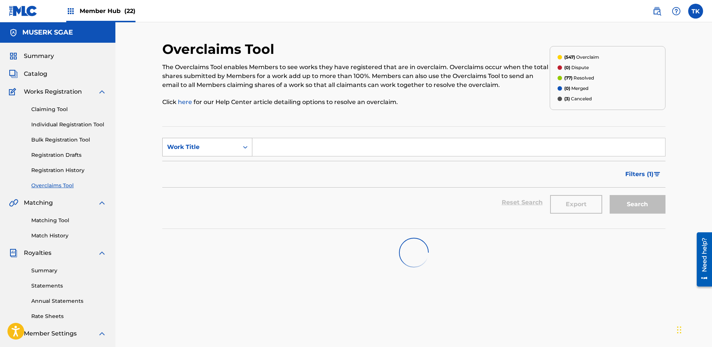
click at [206, 138] on section "SearchWithCriteriaa940f411-ca7a-4528-b8e1-607dcb4fd1b8 Work Title Filter Status…" at bounding box center [413, 177] width 503 height 103
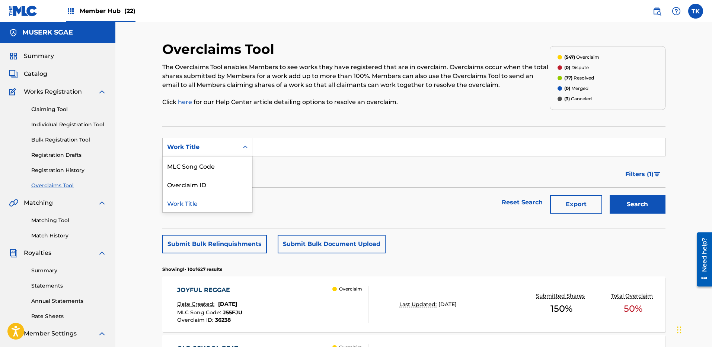
click at [214, 143] on div "Work Title" at bounding box center [200, 147] width 67 height 9
click at [209, 158] on div "MLC Song Code" at bounding box center [207, 166] width 89 height 19
click at [292, 151] on input "Search Form" at bounding box center [458, 147] width 412 height 18
paste input "S71WNY"
type input "S71WNY"
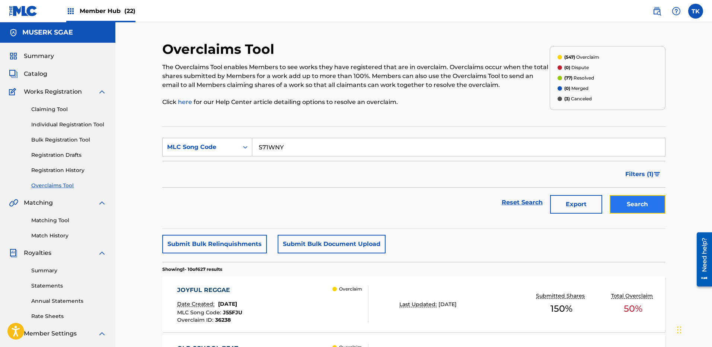
click at [638, 205] on button "Search" at bounding box center [637, 204] width 56 height 19
click at [297, 302] on div "STRANGE TIMES FOREVER Date Created: [DATE] MLC Song Code : S71WNY Overclaim ID …" at bounding box center [272, 304] width 191 height 37
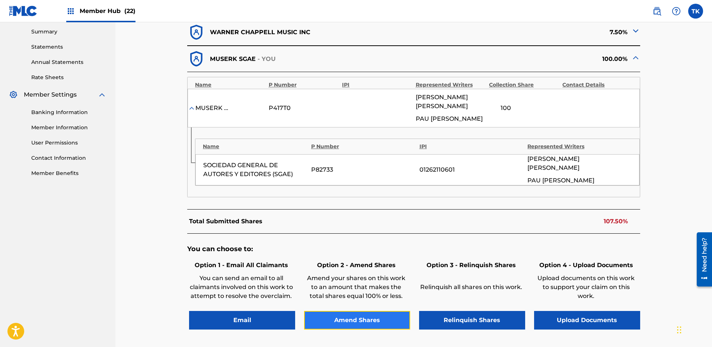
click at [370, 314] on button "Amend Shares" at bounding box center [357, 320] width 106 height 19
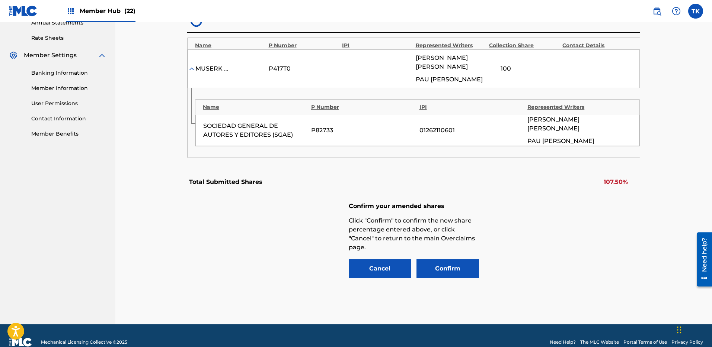
scroll to position [285, 0]
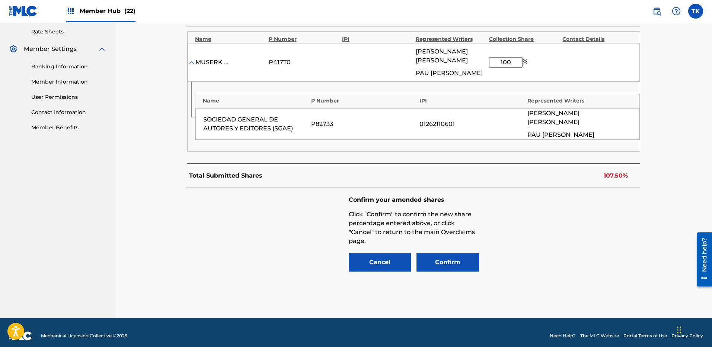
drag, startPoint x: 514, startPoint y: 65, endPoint x: 483, endPoint y: 66, distance: 30.9
click at [483, 66] on div "MUSERK SGAE P417T0 [PERSON_NAME] [PERSON_NAME] [PERSON_NAME] 100 %" at bounding box center [413, 62] width 452 height 39
type input "92.5"
click at [464, 263] on button "Confirm" at bounding box center [447, 262] width 62 height 19
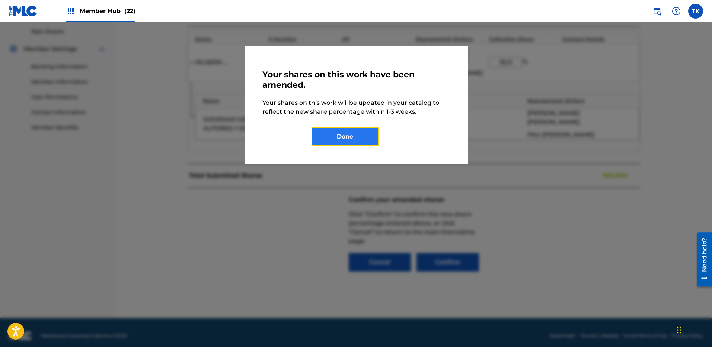
click at [330, 129] on button "Done" at bounding box center [344, 137] width 67 height 19
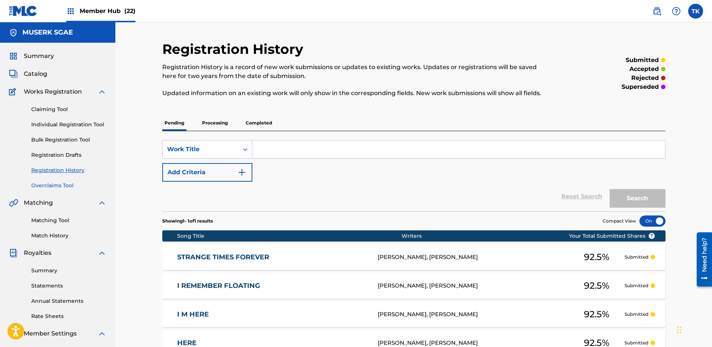
click at [63, 184] on link "Overclaims Tool" at bounding box center [68, 186] width 75 height 8
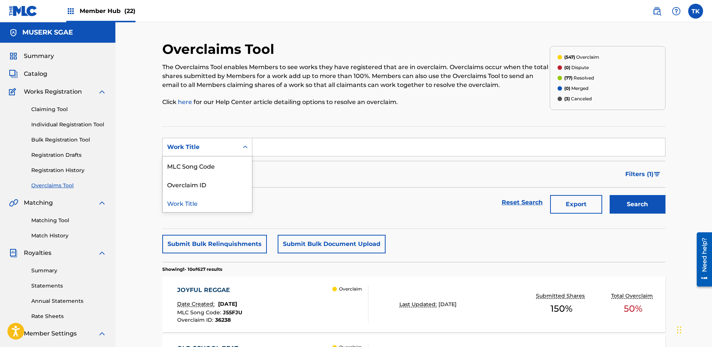
drag, startPoint x: 212, startPoint y: 149, endPoint x: 211, endPoint y: 167, distance: 18.6
click at [212, 149] on div "Work Title" at bounding box center [200, 147] width 67 height 9
click at [210, 171] on div "MLC Song Code" at bounding box center [207, 166] width 89 height 19
click at [459, 145] on input "Search Form" at bounding box center [458, 147] width 412 height 18
paste input "T51W92"
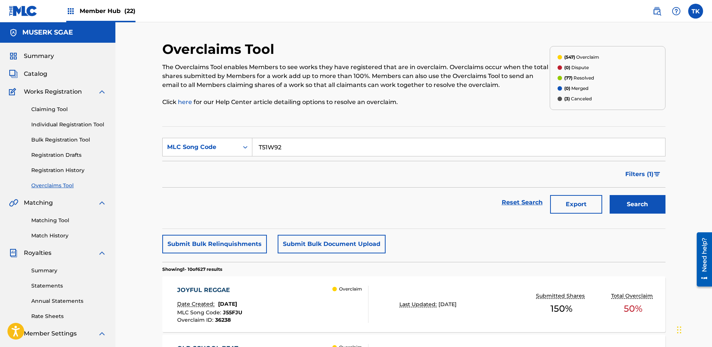
type input "T51W92"
click at [632, 203] on button "Search" at bounding box center [637, 204] width 56 height 19
click at [329, 321] on div "THE GARDEN Date Created: [DATE] MLC Song Code : T51W92 Overclaim ID : 34028 Ove…" at bounding box center [272, 304] width 191 height 37
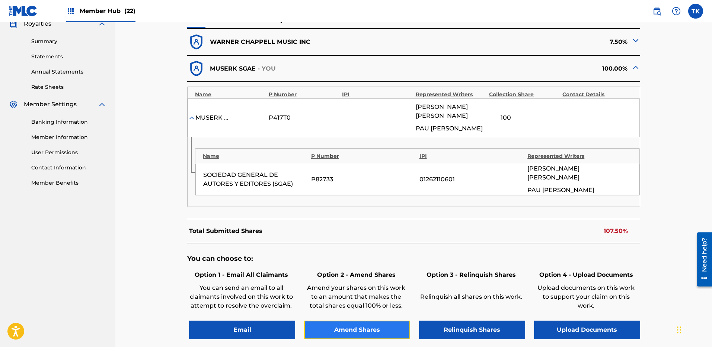
click at [362, 333] on button "Amend Shares" at bounding box center [357, 330] width 106 height 19
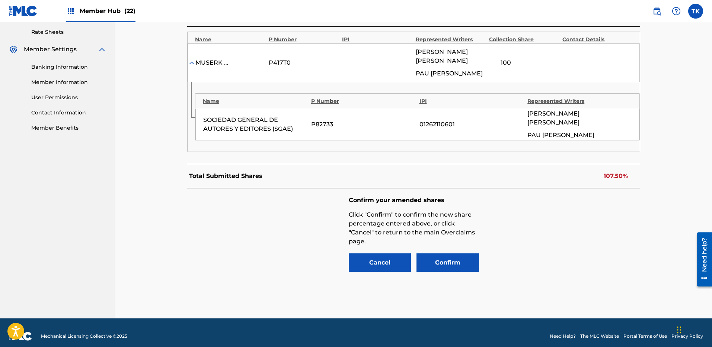
scroll to position [285, 0]
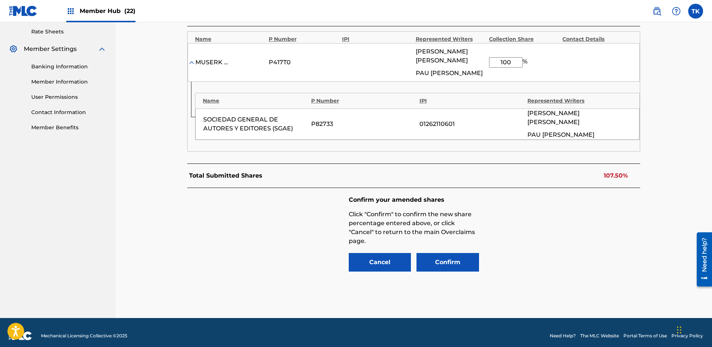
drag, startPoint x: 511, startPoint y: 64, endPoint x: 485, endPoint y: 65, distance: 26.1
click at [486, 65] on div "MUSERK SGAE P417T0 [PERSON_NAME] [PERSON_NAME] [PERSON_NAME] 100 %" at bounding box center [413, 62] width 452 height 39
type input "92.5"
drag, startPoint x: 594, startPoint y: 223, endPoint x: 598, endPoint y: 227, distance: 6.3
click at [598, 227] on div "Confirm your amended shares Click "Confirm" to confirm the new share percentage…" at bounding box center [413, 234] width 453 height 93
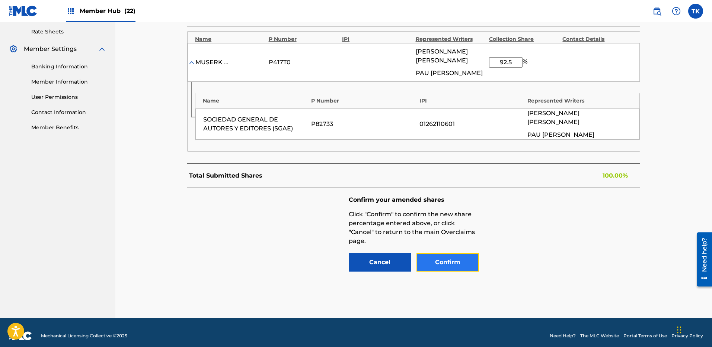
click at [449, 271] on button "Confirm" at bounding box center [447, 262] width 62 height 19
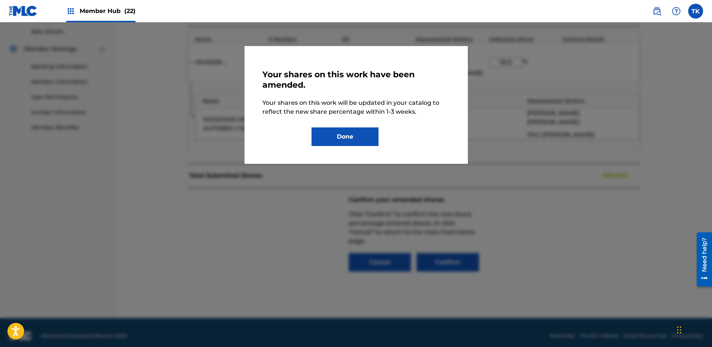
click at [353, 126] on div "Your shares on this work have been amended. Your shares on this work will be up…" at bounding box center [355, 105] width 187 height 82
click at [366, 129] on button "Done" at bounding box center [344, 137] width 67 height 19
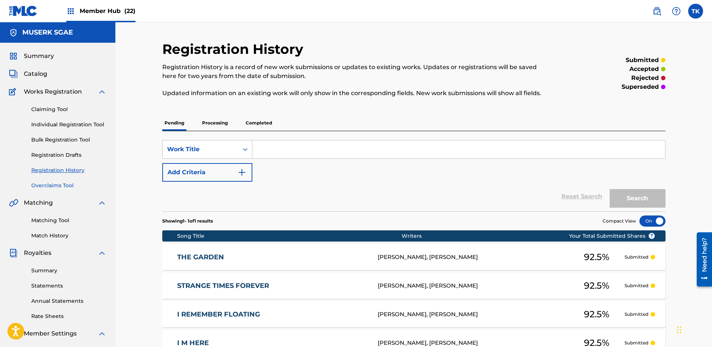
click at [60, 188] on link "Overclaims Tool" at bounding box center [68, 186] width 75 height 8
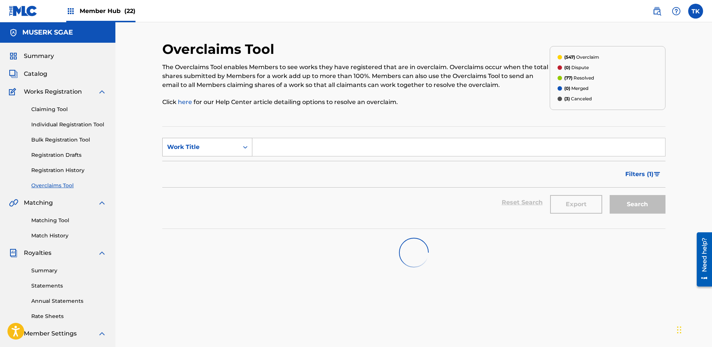
drag, startPoint x: 212, startPoint y: 134, endPoint x: 212, endPoint y: 142, distance: 8.2
click at [212, 134] on section "SearchWithCriteriaa940f411-ca7a-4528-b8e1-607dcb4fd1b8 Work Title Filter Status…" at bounding box center [413, 177] width 503 height 103
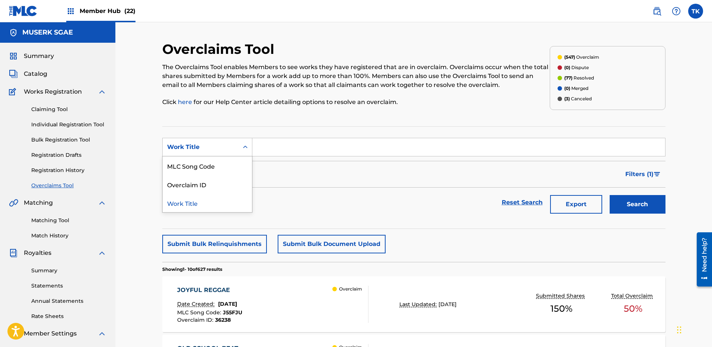
click at [212, 146] on div "Work Title" at bounding box center [200, 147] width 67 height 9
click at [208, 164] on div "MLC Song Code" at bounding box center [207, 166] width 89 height 19
click at [491, 148] on input "Search Form" at bounding box center [458, 147] width 412 height 18
paste input "3T7IJN"
type input "3T7IJN"
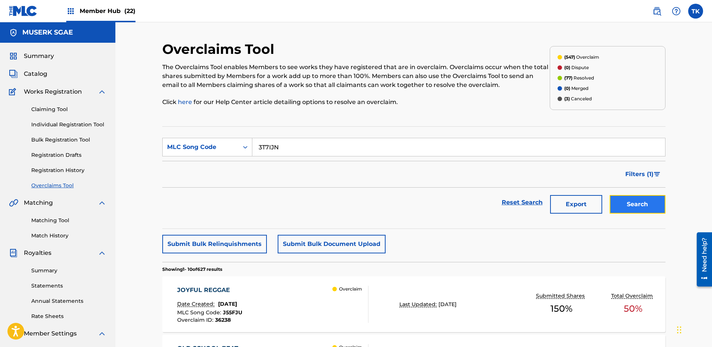
click at [621, 195] on button "Search" at bounding box center [637, 204] width 56 height 19
click at [420, 189] on div "Reset Search Export Search" at bounding box center [413, 203] width 503 height 30
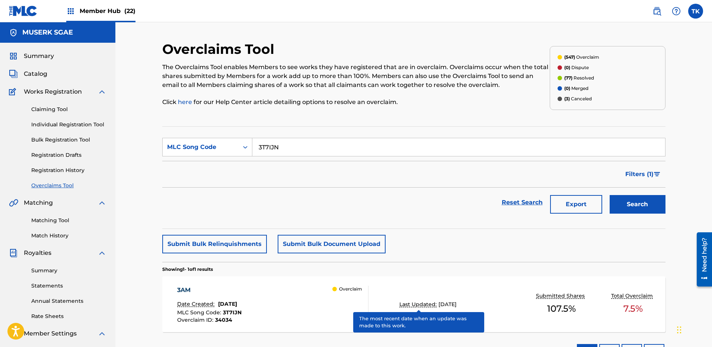
click at [417, 309] on div "3AM Date Created: [DATE] MLC Song Code : 3T7IJN Overclaim ID : 34034 Overclaim …" at bounding box center [413, 305] width 503 height 56
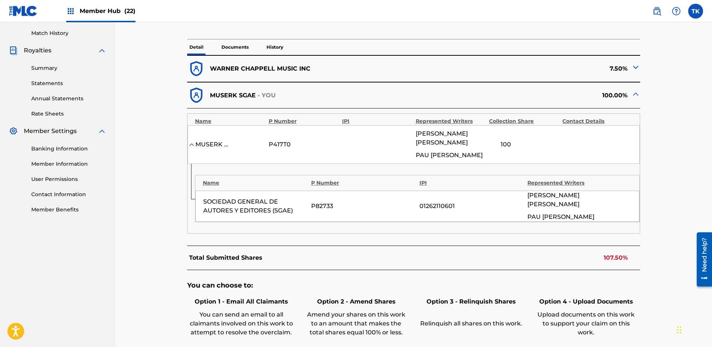
drag, startPoint x: 387, startPoint y: 238, endPoint x: 388, endPoint y: 252, distance: 13.8
click at [387, 238] on form "Name P Number IPI Represented Writers Collection Share Contact Details MUSERK S…" at bounding box center [413, 174] width 453 height 130
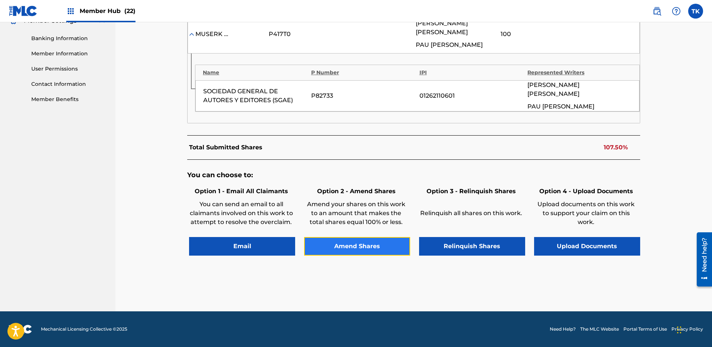
click at [387, 253] on button "Amend Shares" at bounding box center [357, 246] width 106 height 19
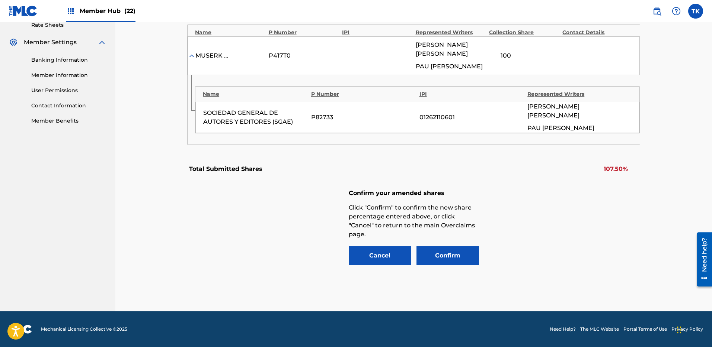
scroll to position [285, 0]
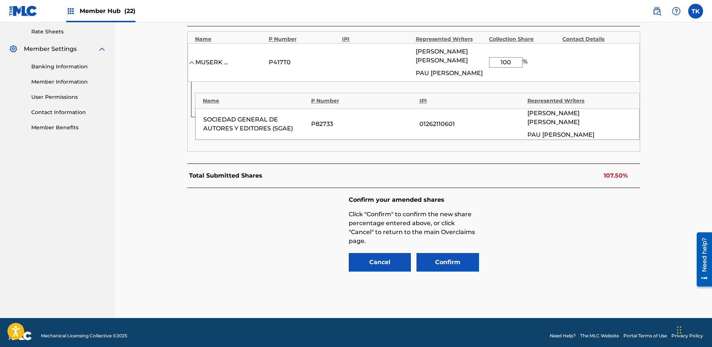
drag, startPoint x: 516, startPoint y: 66, endPoint x: 496, endPoint y: 67, distance: 20.1
click at [496, 67] on input "100" at bounding box center [505, 62] width 33 height 10
type input "92.5"
click at [463, 263] on button "Confirm" at bounding box center [447, 262] width 62 height 19
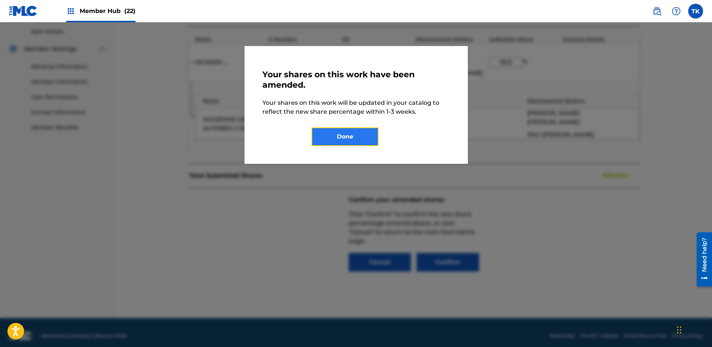
click at [346, 138] on button "Done" at bounding box center [344, 137] width 67 height 19
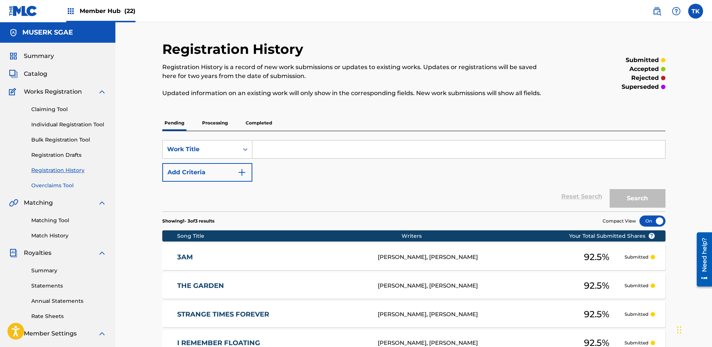
click at [78, 184] on link "Overclaims Tool" at bounding box center [68, 186] width 75 height 8
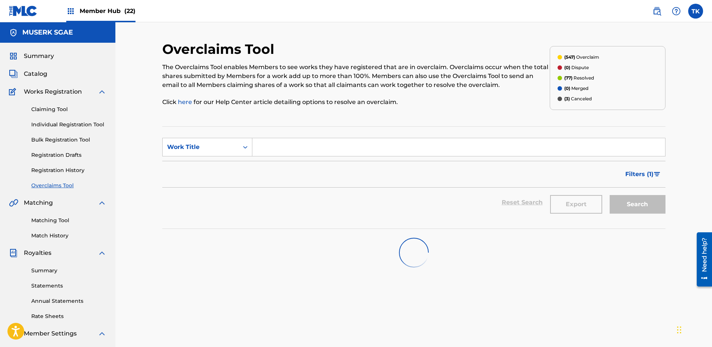
drag, startPoint x: 231, startPoint y: 125, endPoint x: 225, endPoint y: 140, distance: 16.0
click at [231, 125] on div "Overclaims Tool The Overclaims Tool enables Members to see works they have regi…" at bounding box center [413, 233] width 503 height 385
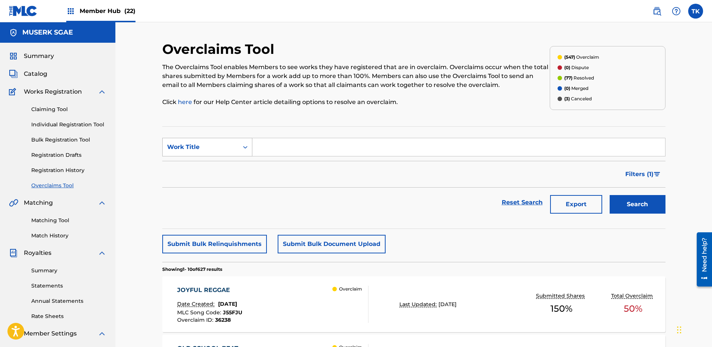
drag, startPoint x: 225, startPoint y: 142, endPoint x: 222, endPoint y: 152, distance: 10.4
click at [225, 142] on div "Work Title" at bounding box center [201, 147] width 76 height 14
click at [220, 163] on div "MLC Song Code" at bounding box center [207, 166] width 89 height 19
click at [510, 141] on input "Search Form" at bounding box center [458, 147] width 412 height 18
paste input "FC13XG"
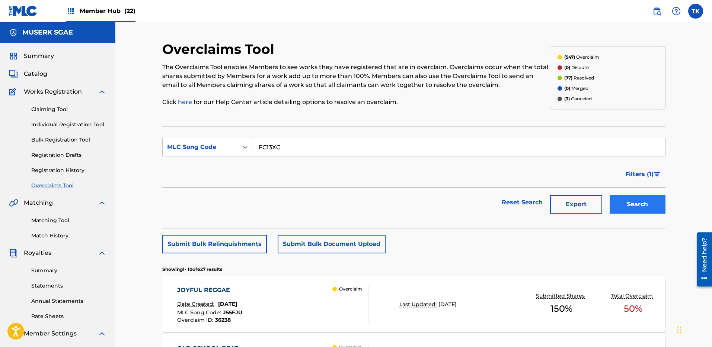
type input "FC13XG"
drag, startPoint x: 639, startPoint y: 204, endPoint x: 629, endPoint y: 202, distance: 11.0
click at [639, 204] on button "Search" at bounding box center [637, 204] width 56 height 19
click at [290, 312] on div "FATHER Date Created: [DATE] MLC Song Code : FC13XG Overclaim ID : 34033 Overcla…" at bounding box center [272, 304] width 191 height 37
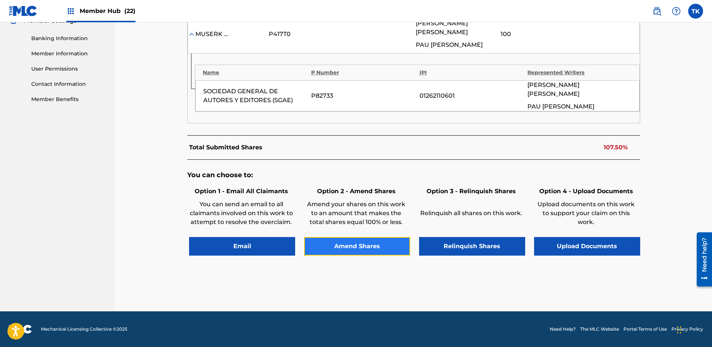
click at [392, 240] on button "Amend Shares" at bounding box center [357, 246] width 106 height 19
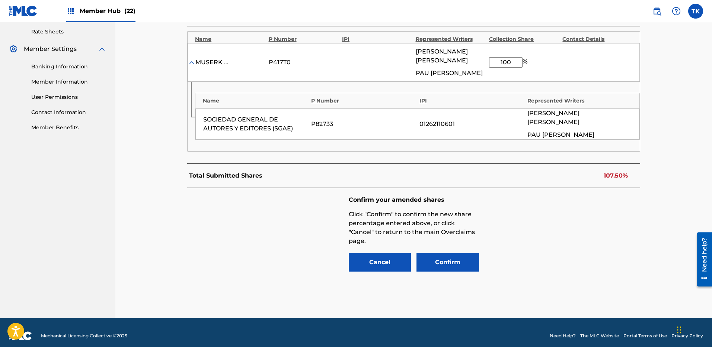
drag, startPoint x: 512, startPoint y: 70, endPoint x: 497, endPoint y: 66, distance: 15.3
click at [497, 66] on input "100" at bounding box center [505, 62] width 33 height 10
type input "92.5"
click at [452, 262] on button "Confirm" at bounding box center [447, 262] width 62 height 19
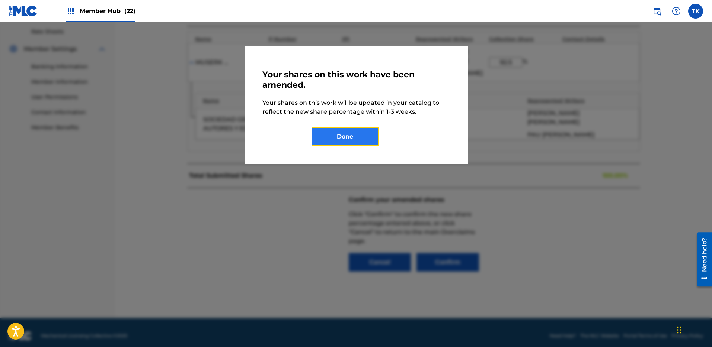
click at [348, 133] on button "Done" at bounding box center [344, 137] width 67 height 19
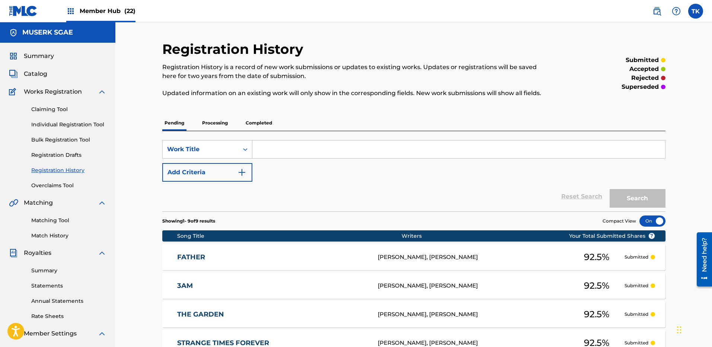
click at [62, 178] on div "Claiming Tool Individual Registration Tool Bulk Registration Tool Registration …" at bounding box center [57, 142] width 97 height 93
click at [60, 184] on link "Overclaims Tool" at bounding box center [68, 186] width 75 height 8
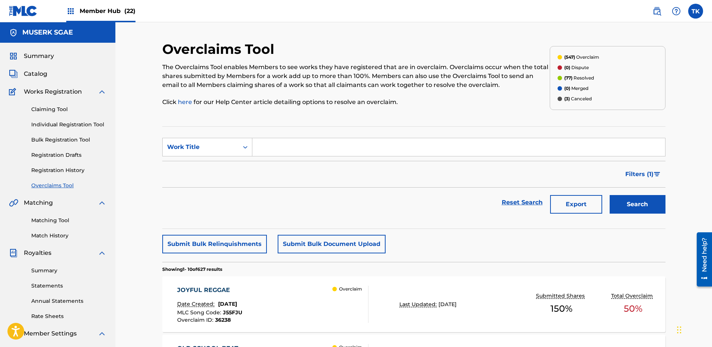
click at [314, 151] on input "Search Form" at bounding box center [458, 147] width 412 height 18
click at [214, 145] on div "Work Title" at bounding box center [200, 147] width 67 height 9
click at [211, 167] on div "MLC Song Code" at bounding box center [207, 166] width 89 height 19
drag, startPoint x: 468, startPoint y: 142, endPoint x: 502, endPoint y: 147, distance: 35.0
click at [468, 142] on input "Search Form" at bounding box center [458, 147] width 412 height 18
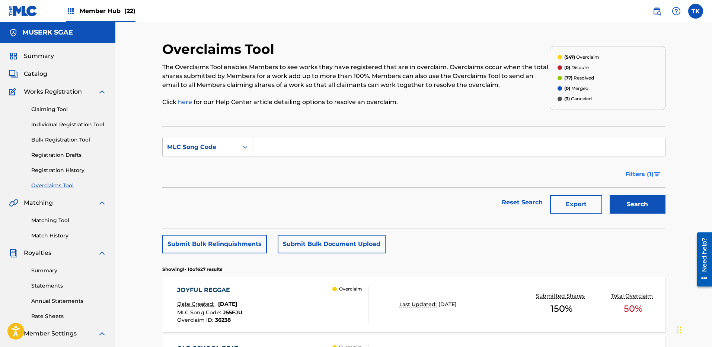
paste input "S591OF"
click at [658, 198] on button "Search" at bounding box center [637, 204] width 56 height 19
click at [369, 315] on div "SIN BUSCARTE Date Created: [DATE] MLC Song Code : S591OF Overclaim ID : 34495 O…" at bounding box center [413, 305] width 503 height 56
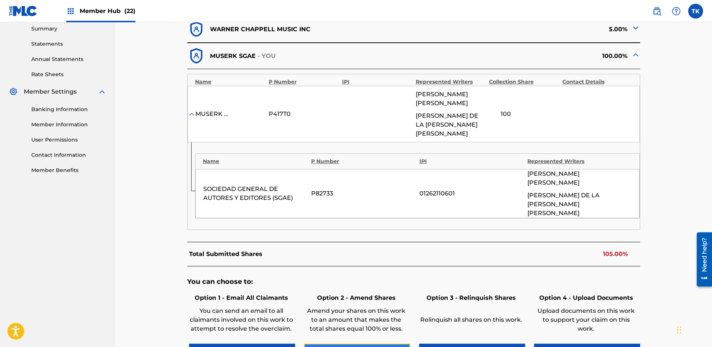
click at [375, 344] on button "Amend Shares" at bounding box center [357, 353] width 106 height 19
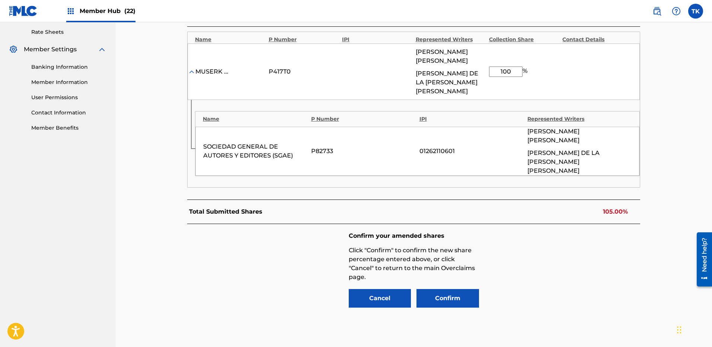
scroll to position [285, 0]
drag, startPoint x: 518, startPoint y: 70, endPoint x: 488, endPoint y: 70, distance: 30.1
click at [487, 70] on div "MUSERK SGAE P417T0 [PERSON_NAME] [PERSON_NAME] DE LA [PERSON_NAME] 100 %" at bounding box center [413, 71] width 452 height 57
click at [451, 289] on button "Confirm" at bounding box center [447, 298] width 62 height 19
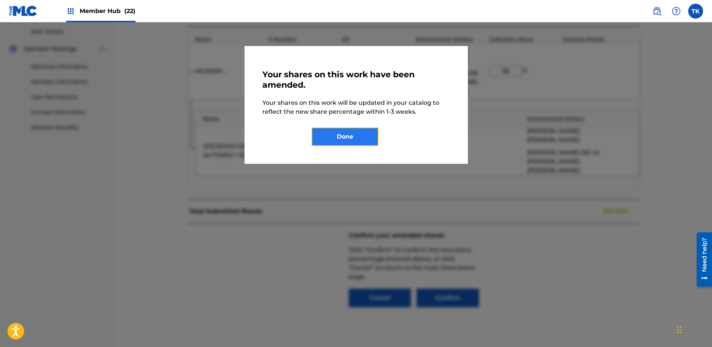
click at [342, 135] on button "Done" at bounding box center [344, 137] width 67 height 19
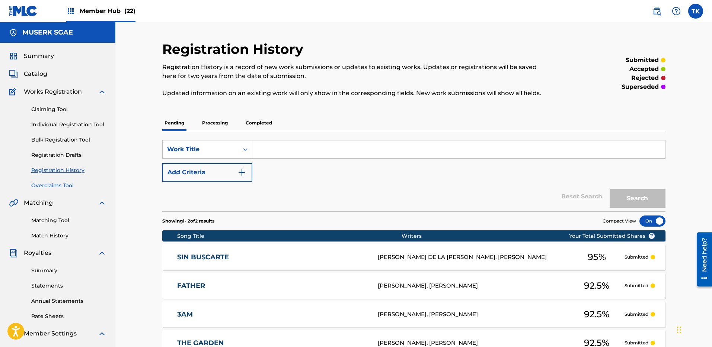
click at [59, 184] on link "Overclaims Tool" at bounding box center [68, 186] width 75 height 8
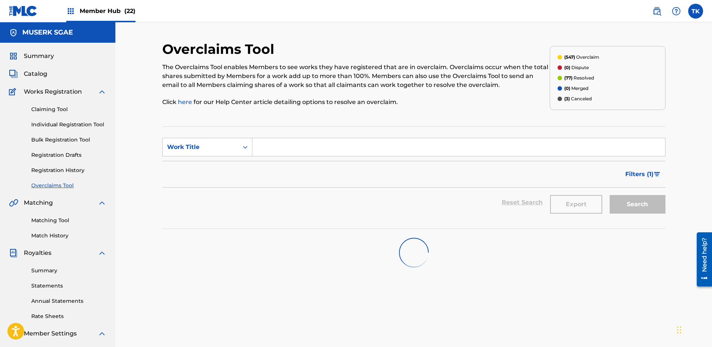
click at [188, 132] on section "SearchWithCriteriaa940f411-ca7a-4528-b8e1-607dcb4fd1b8 Work Title Filter Status…" at bounding box center [413, 177] width 503 height 103
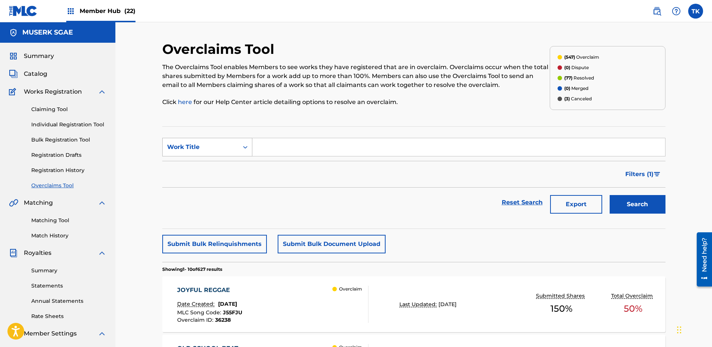
drag, startPoint x: 193, startPoint y: 147, endPoint x: 195, endPoint y: 156, distance: 9.4
click at [193, 147] on div "Work Title" at bounding box center [200, 147] width 67 height 9
click at [196, 166] on div "MLC Song Code" at bounding box center [207, 166] width 89 height 19
click at [375, 148] on input "Search Form" at bounding box center [458, 147] width 412 height 18
paste input "VX05KJ"
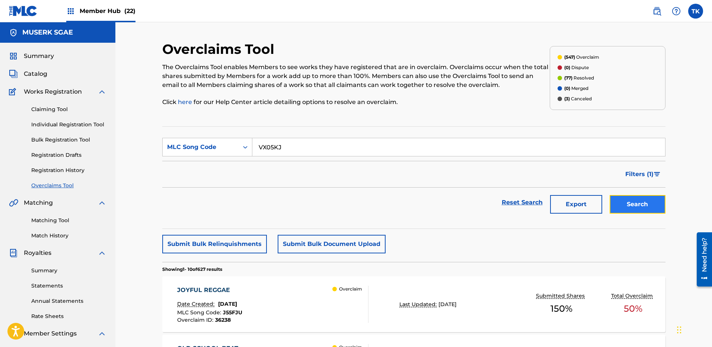
click at [645, 204] on button "Search" at bounding box center [637, 204] width 56 height 19
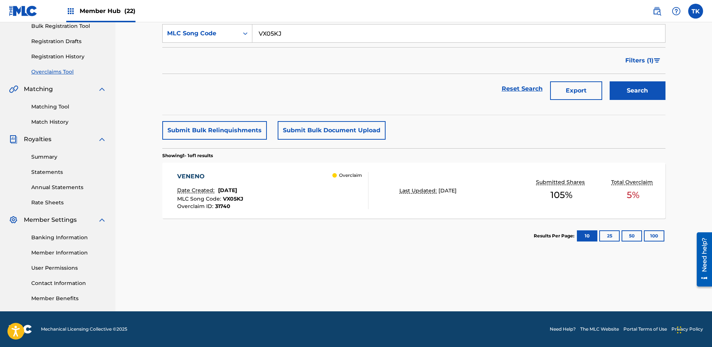
click
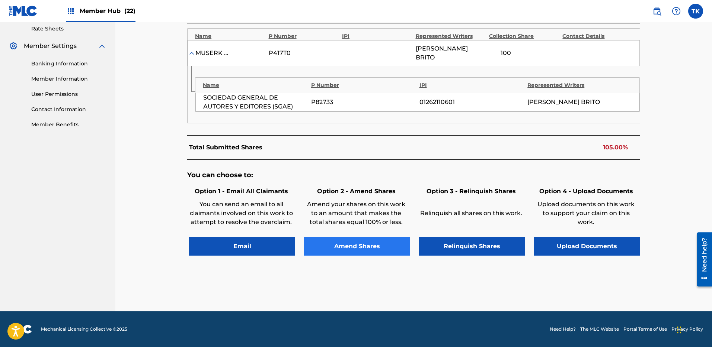
scroll to position [266, 0]
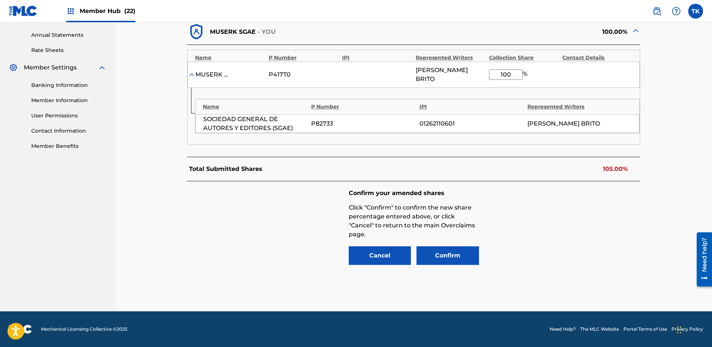
drag, startPoint x: 511, startPoint y: 76, endPoint x: 480, endPoint y: 73, distance: 31.3
drag, startPoint x: 664, startPoint y: 298, endPoint x: 533, endPoint y: 268, distance: 134.3
